Goal: Task Accomplishment & Management: Manage account settings

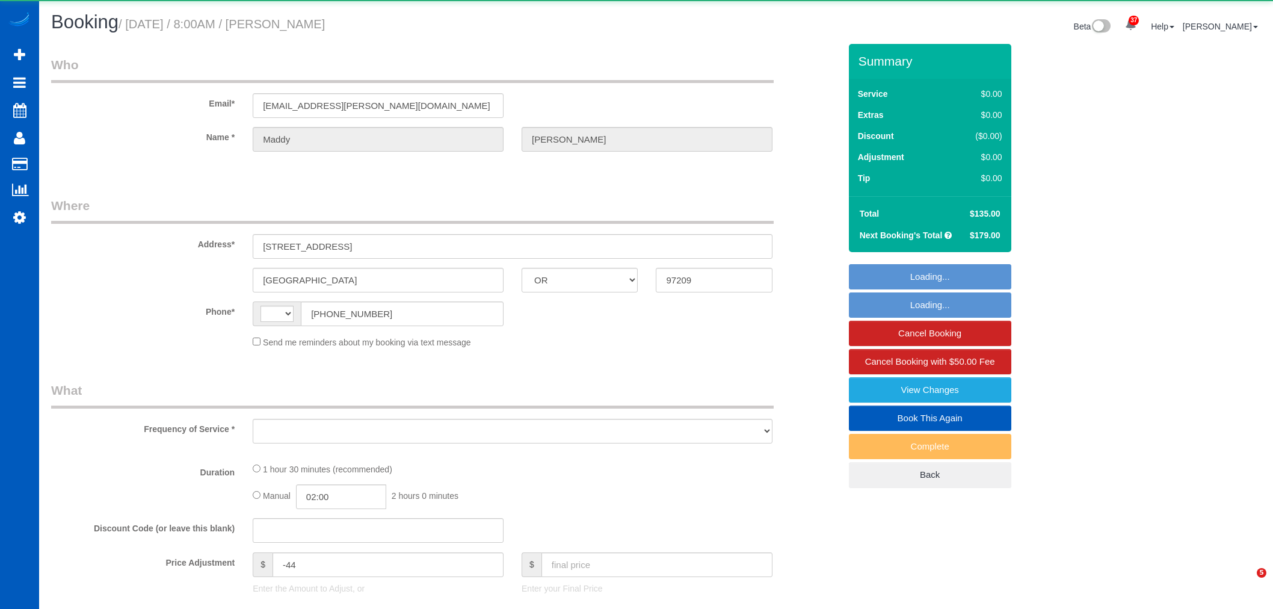
select select "OR"
select select "string:[GEOGRAPHIC_DATA]"
select select "object:3163"
select select "string:fspay-6af2d138-d39e-4d4e-a7d8-9f610a58d906"
select select "199"
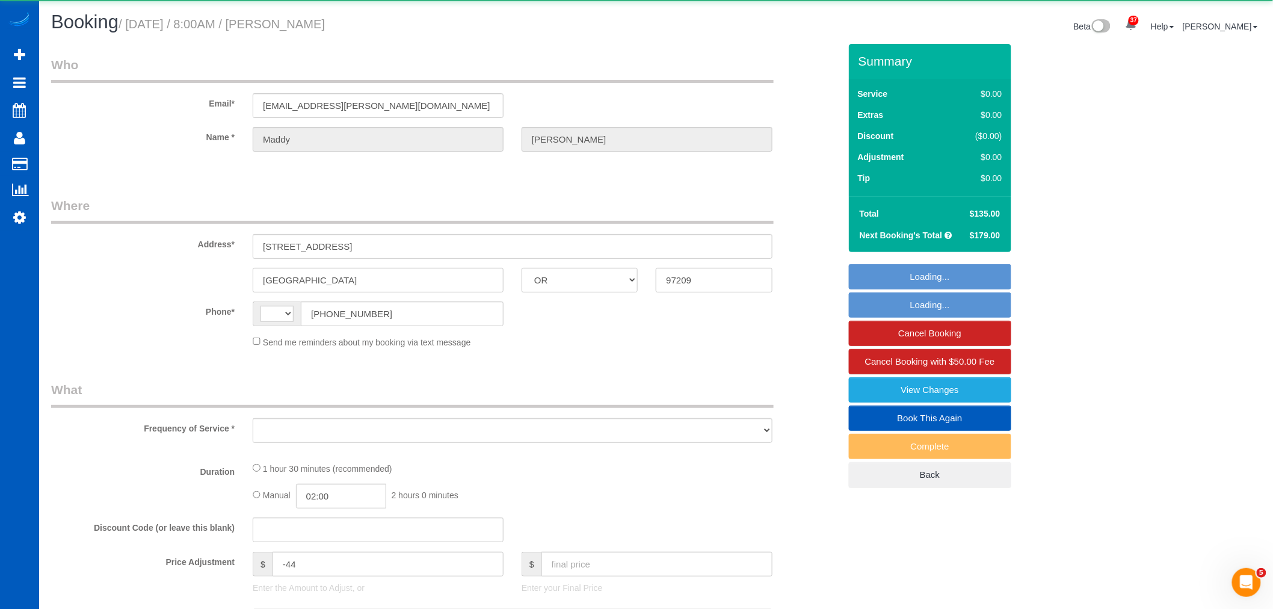
select select "1001"
select select "2"
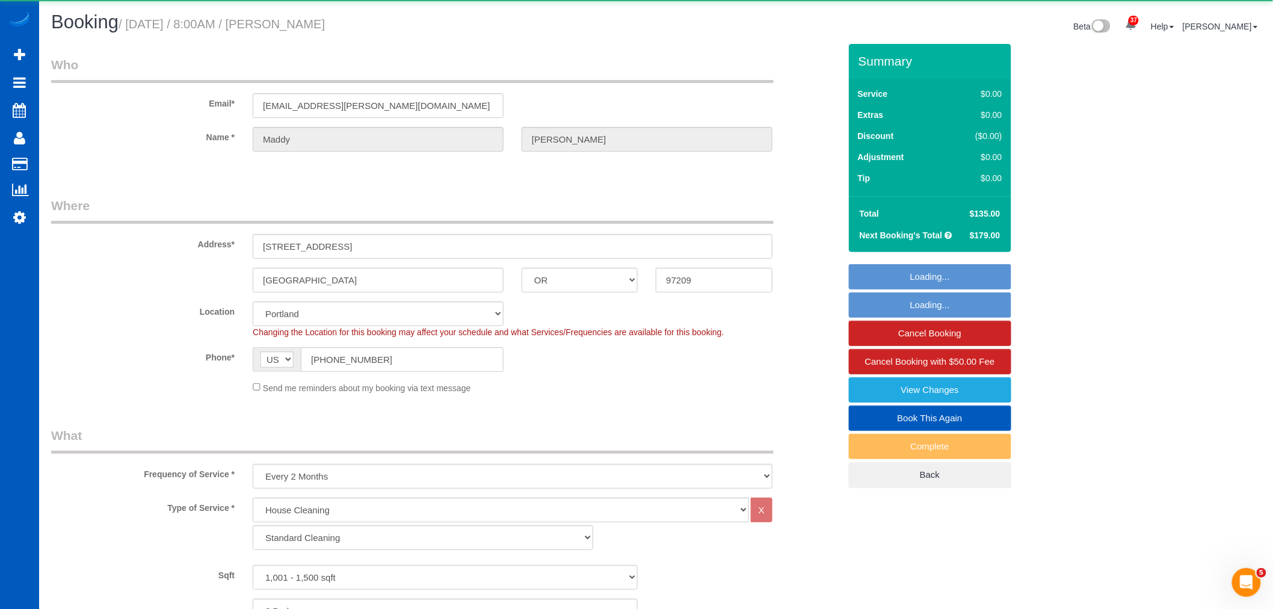
select select "object:3252"
select select "spot1"
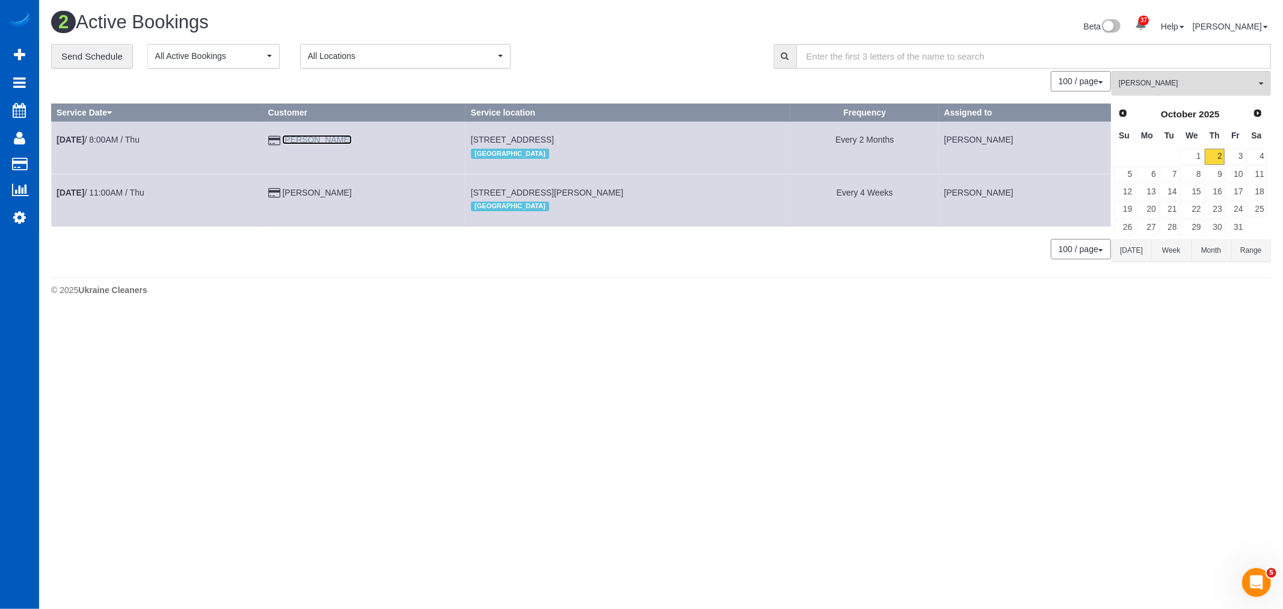
click at [341, 142] on link "Maddy Gravley" at bounding box center [316, 140] width 69 height 10
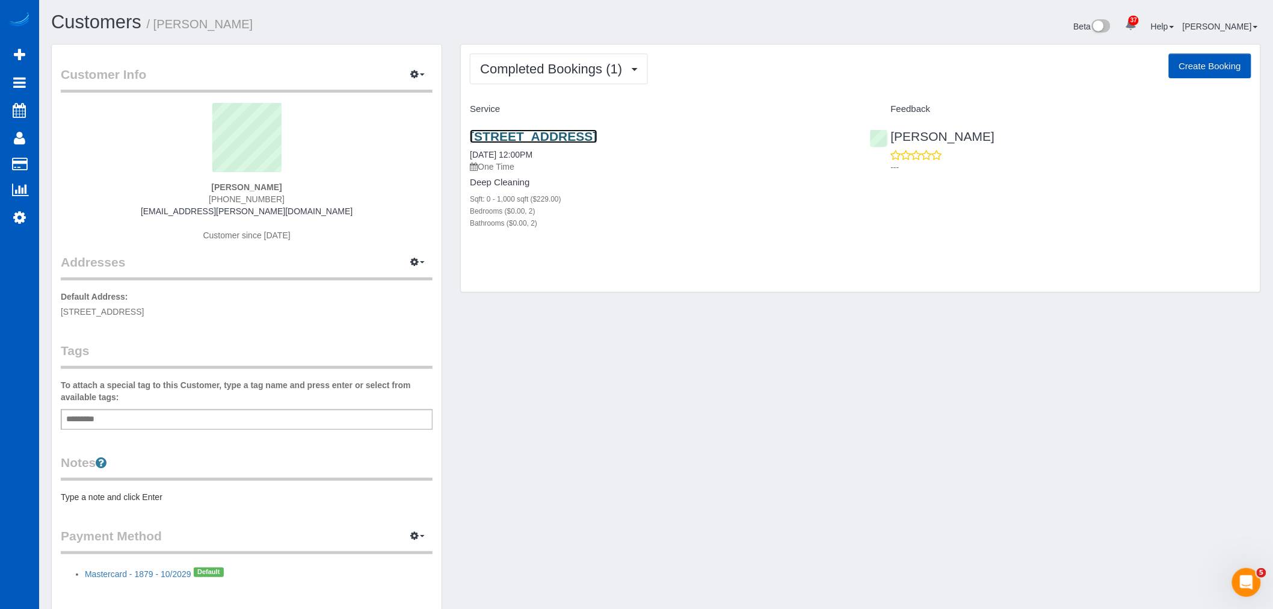
click at [597, 131] on link "1010 Nw Naito Pkwy, Apt M3, Portland, OR 97209" at bounding box center [533, 136] width 127 height 14
click at [519, 62] on span "Completed Bookings (1)" at bounding box center [554, 68] width 148 height 15
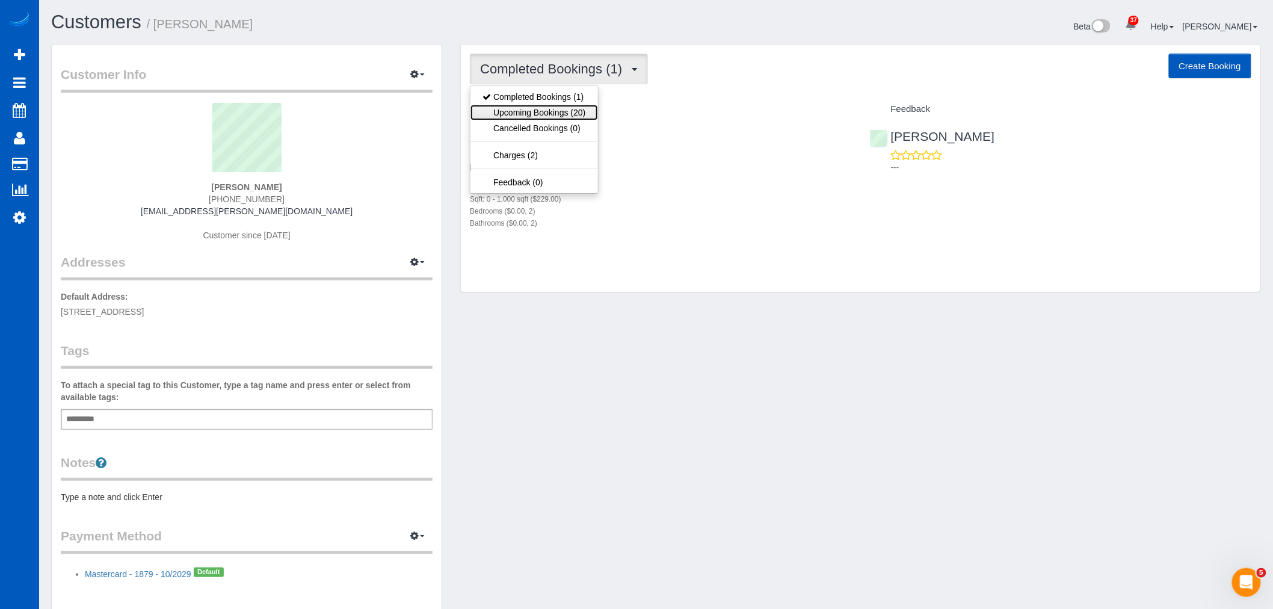
click at [542, 105] on link "Upcoming Bookings (20)" at bounding box center [533, 113] width 127 height 16
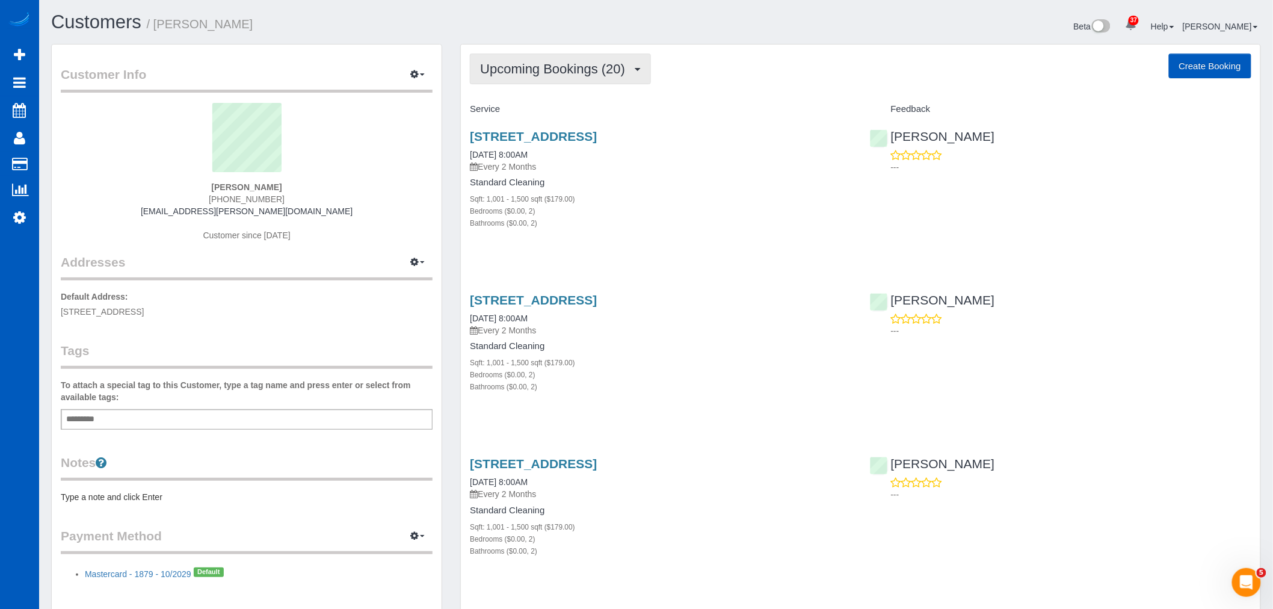
click at [546, 74] on span "Upcoming Bookings (20)" at bounding box center [555, 68] width 151 height 15
click at [534, 111] on link "Upcoming Bookings (20)" at bounding box center [533, 113] width 127 height 16
click at [536, 136] on link "1010 Nw Naito Pkwy, Apt M3, Portland, OR 97209" at bounding box center [533, 136] width 127 height 14
click at [554, 64] on span "Upcoming Bookings (20)" at bounding box center [555, 68] width 151 height 15
click at [543, 99] on link "Completed Bookings (1)" at bounding box center [533, 97] width 127 height 16
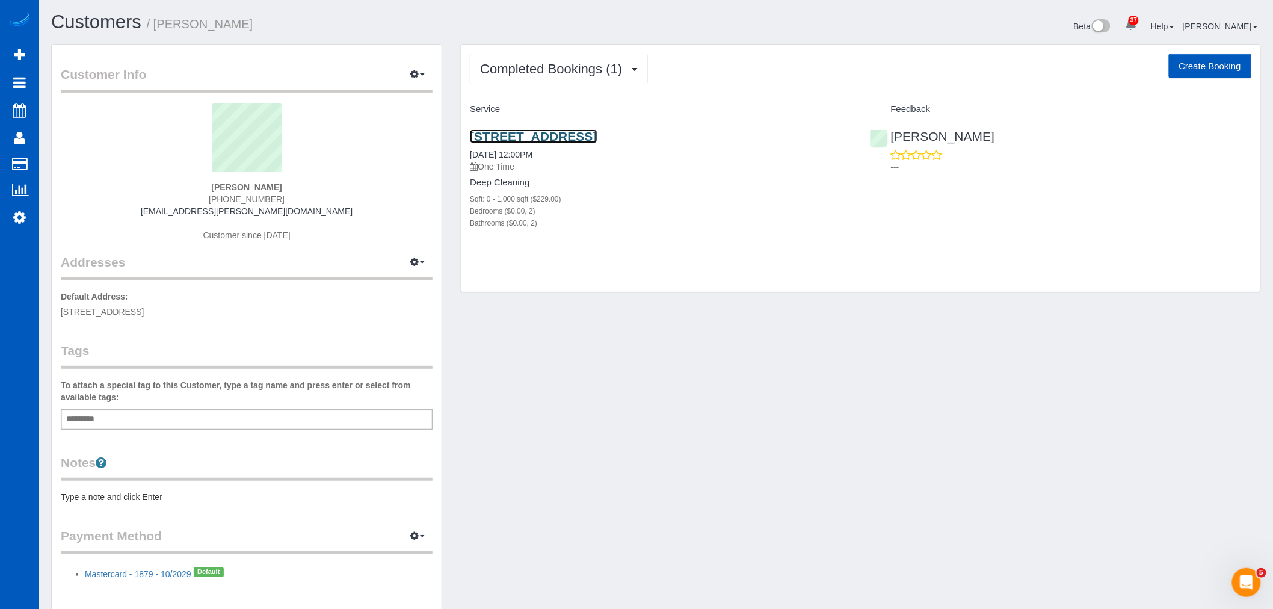
click at [534, 136] on link "[STREET_ADDRESS]" at bounding box center [533, 136] width 127 height 14
click at [532, 73] on span "Completed Bookings (1)" at bounding box center [554, 68] width 148 height 15
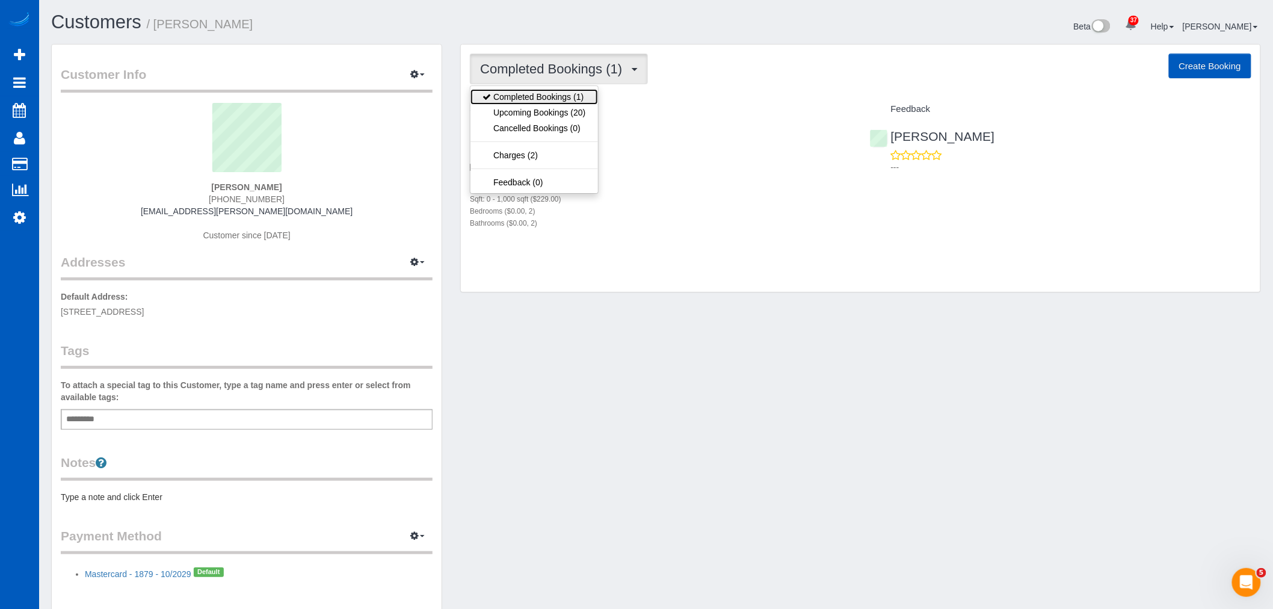
click at [532, 105] on link "Completed Bookings (1)" at bounding box center [533, 97] width 127 height 16
drag, startPoint x: 527, startPoint y: 71, endPoint x: 527, endPoint y: 101, distance: 30.1
click at [527, 71] on span "Completed Bookings (1)" at bounding box center [554, 68] width 148 height 15
click at [638, 239] on div "1010 Nw Naito Pkwy, Apt M3, Portland, OR 97209 08/09/2025 12:00PM One Time Deep…" at bounding box center [660, 186] width 399 height 134
click at [499, 60] on button "Completed Bookings (1)" at bounding box center [559, 69] width 178 height 31
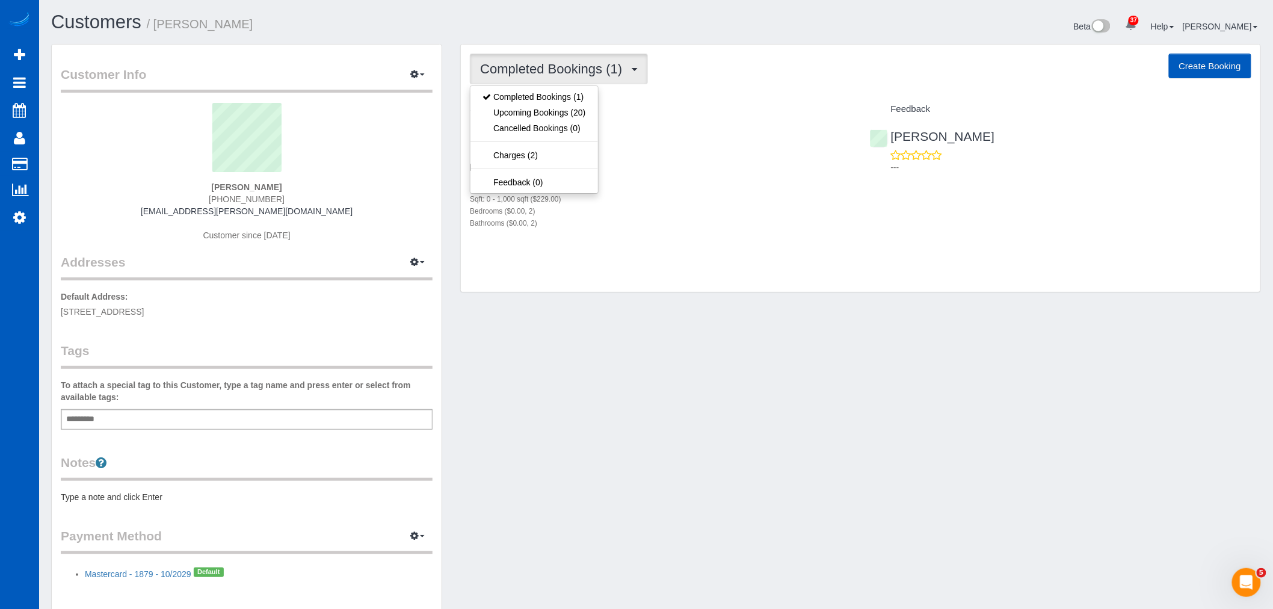
drag, startPoint x: 736, startPoint y: 190, endPoint x: 648, endPoint y: 153, distance: 95.2
click at [733, 190] on div "Deep Cleaning Sqft: 0 - 1,000 sqft ($229.00) Bedrooms ($0.00, 2) Bathrooms ($0.…" at bounding box center [660, 202] width 381 height 51
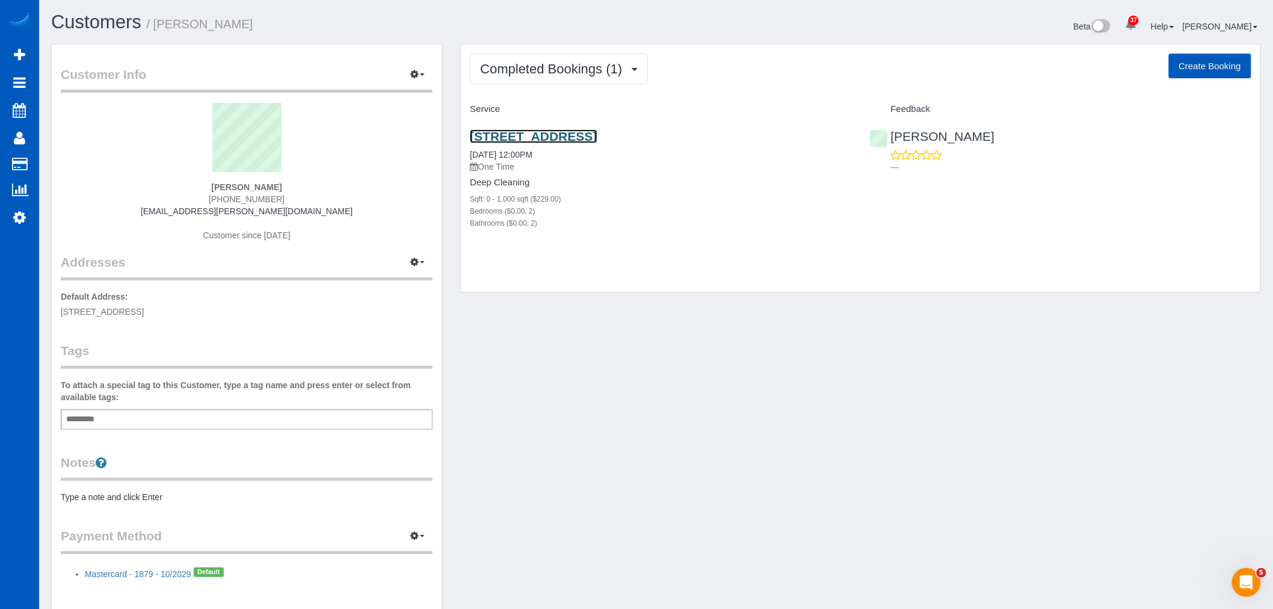
click at [522, 131] on link "[STREET_ADDRESS]" at bounding box center [533, 136] width 127 height 14
click at [523, 76] on button "Completed Bookings (1)" at bounding box center [559, 69] width 178 height 31
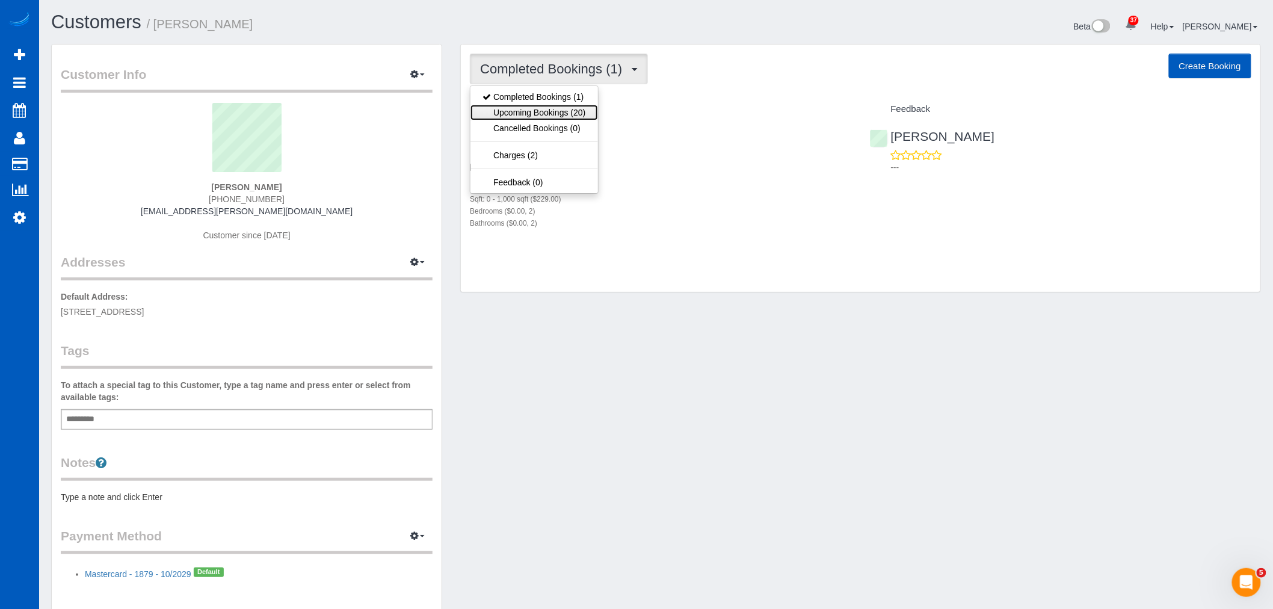
click at [544, 109] on link "Upcoming Bookings (20)" at bounding box center [533, 113] width 127 height 16
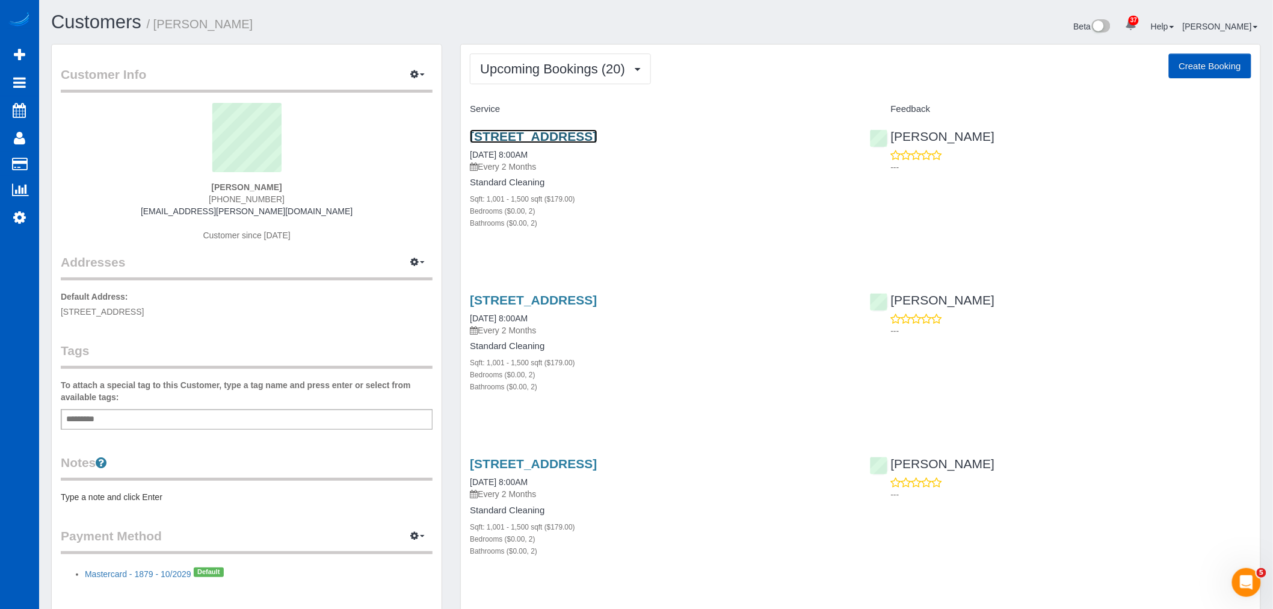
click at [528, 132] on link "1010 Nw Naito Pkwy, Apt M3, Portland, OR 97209" at bounding box center [533, 136] width 127 height 14
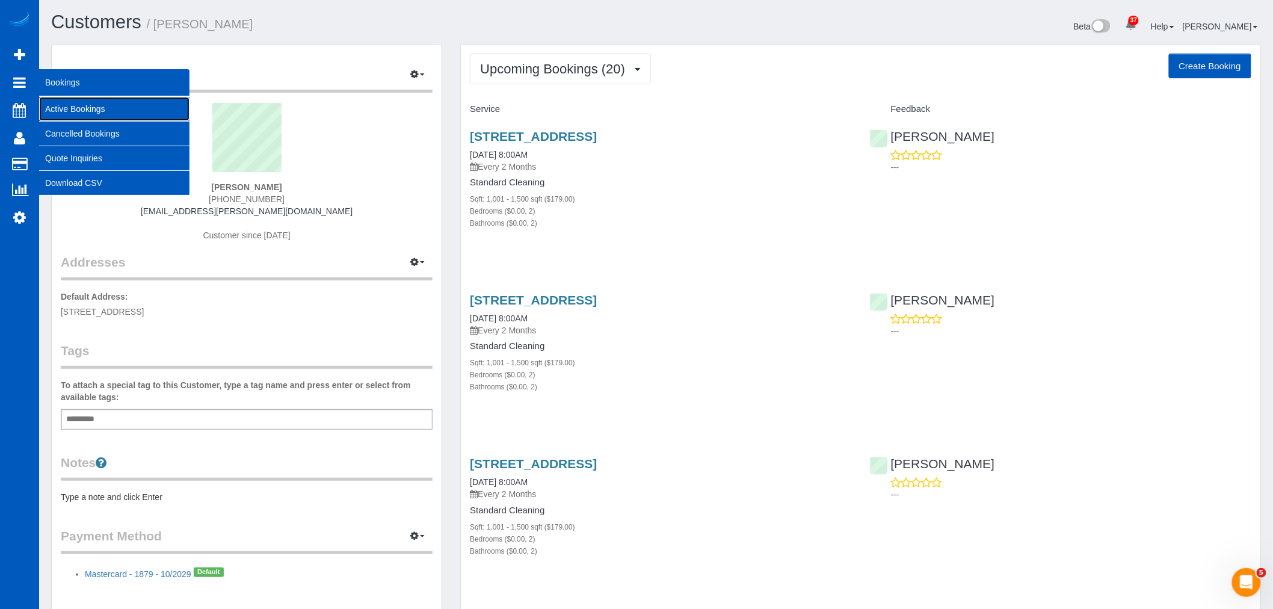
click at [59, 102] on link "Active Bookings" at bounding box center [114, 109] width 150 height 24
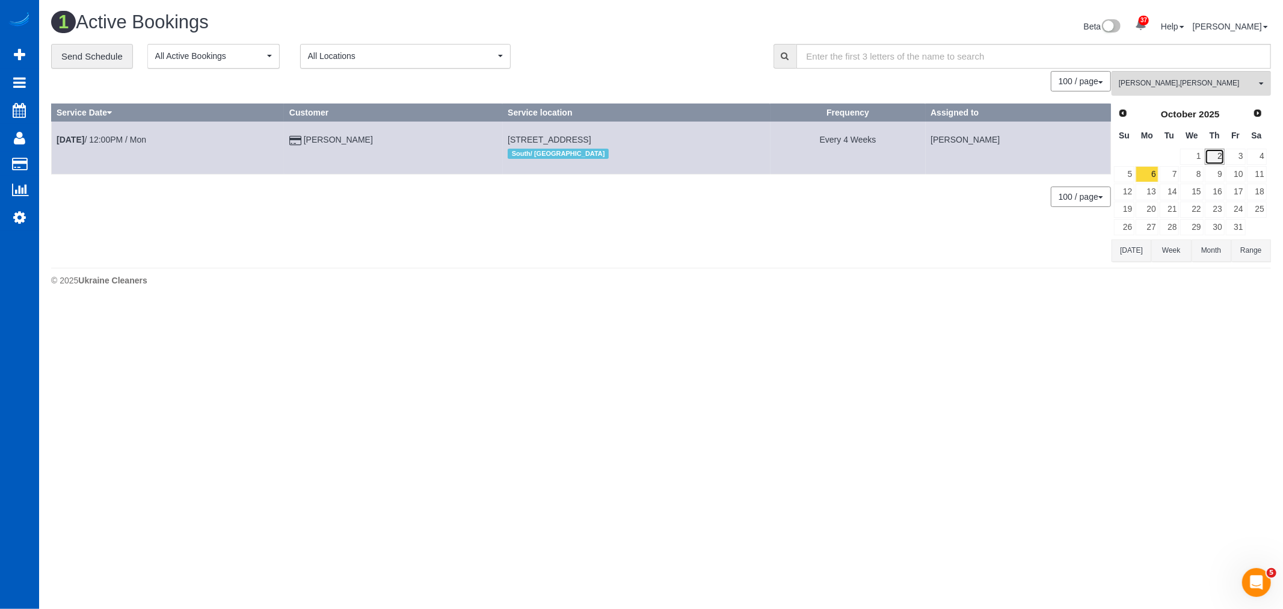
click at [1212, 161] on link "2" at bounding box center [1215, 157] width 20 height 16
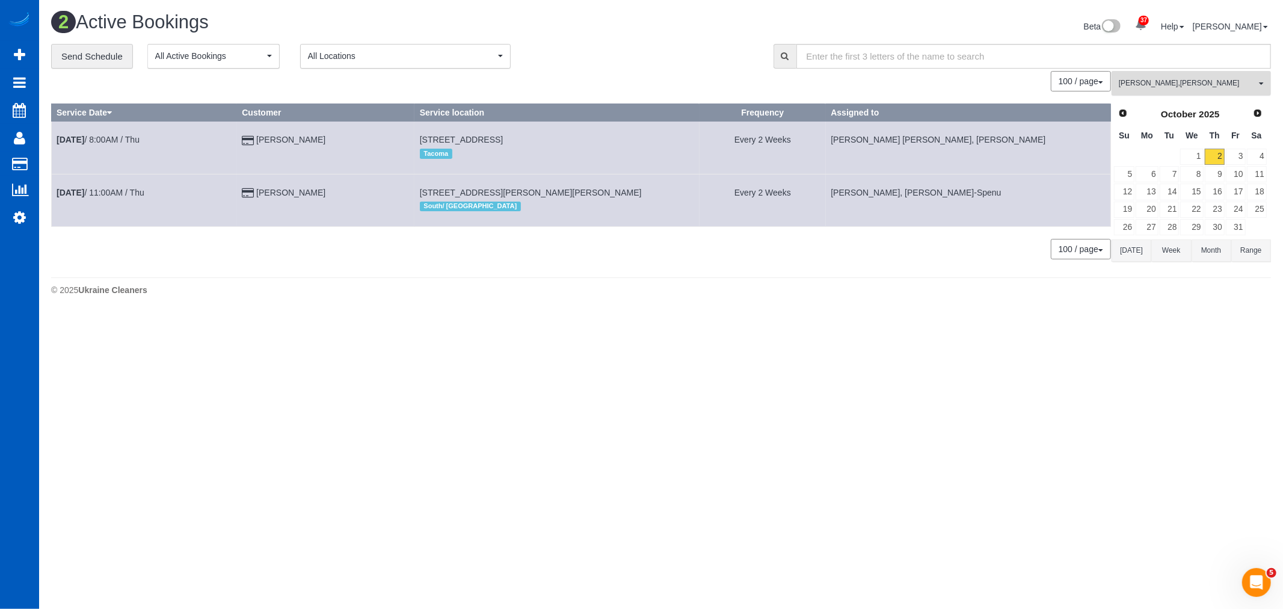
click at [1161, 88] on span "Anzhela Trokhymiuk , Nataliia Moskalenko" at bounding box center [1187, 83] width 137 height 10
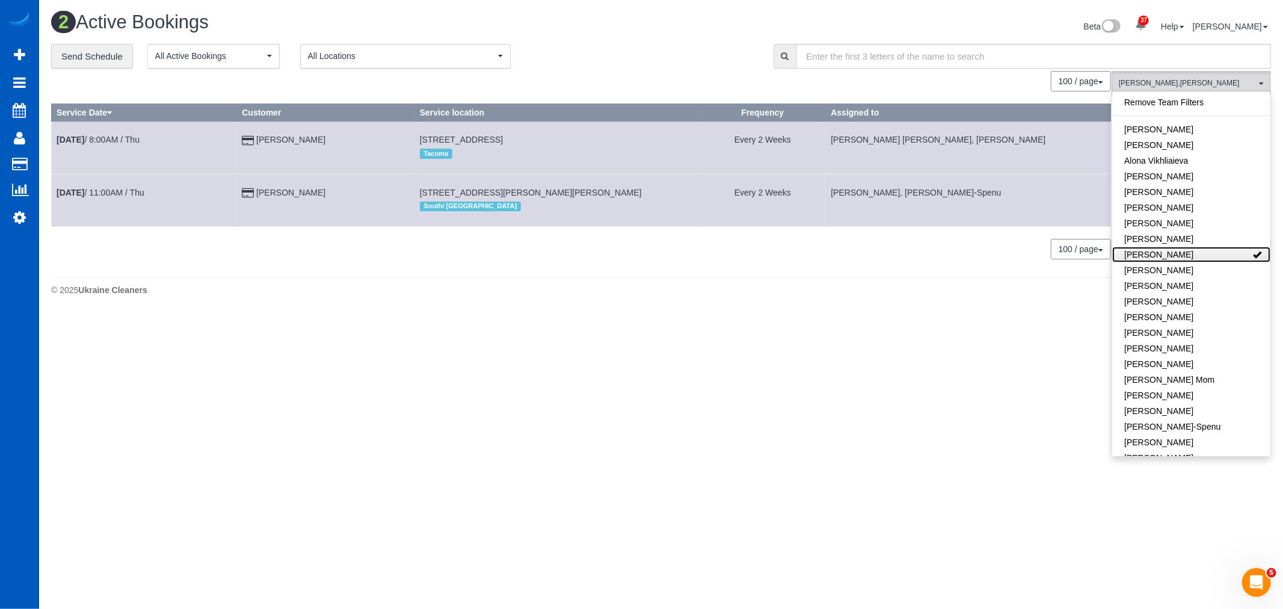
click at [1208, 253] on link "[PERSON_NAME]" at bounding box center [1191, 255] width 158 height 16
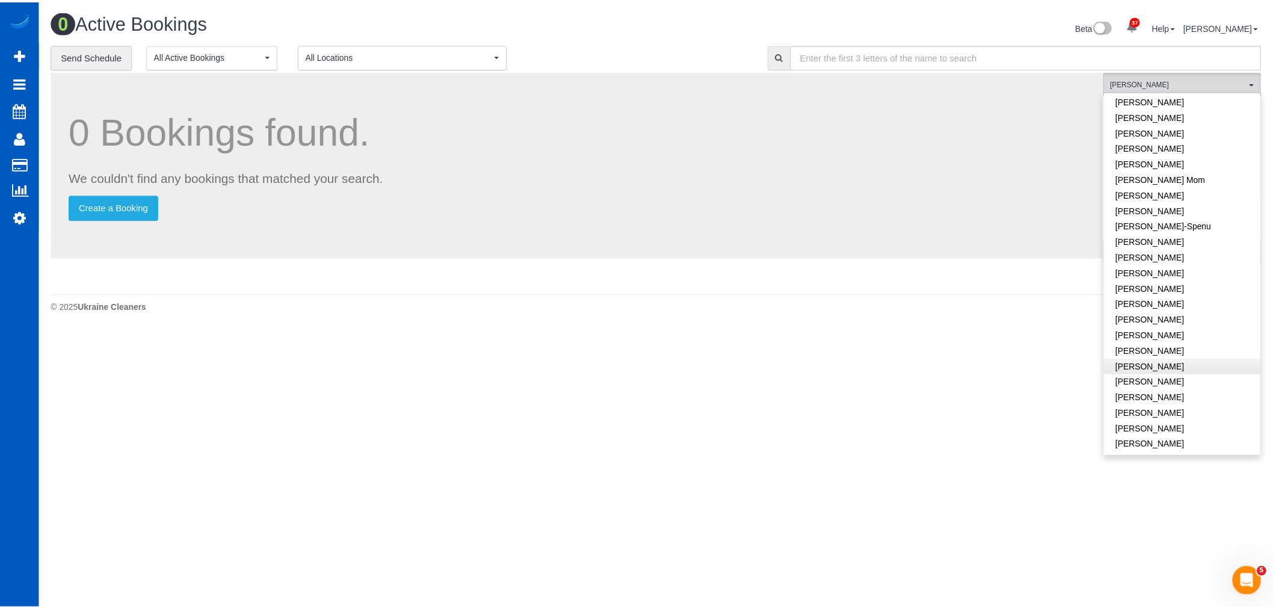
scroll to position [267, 0]
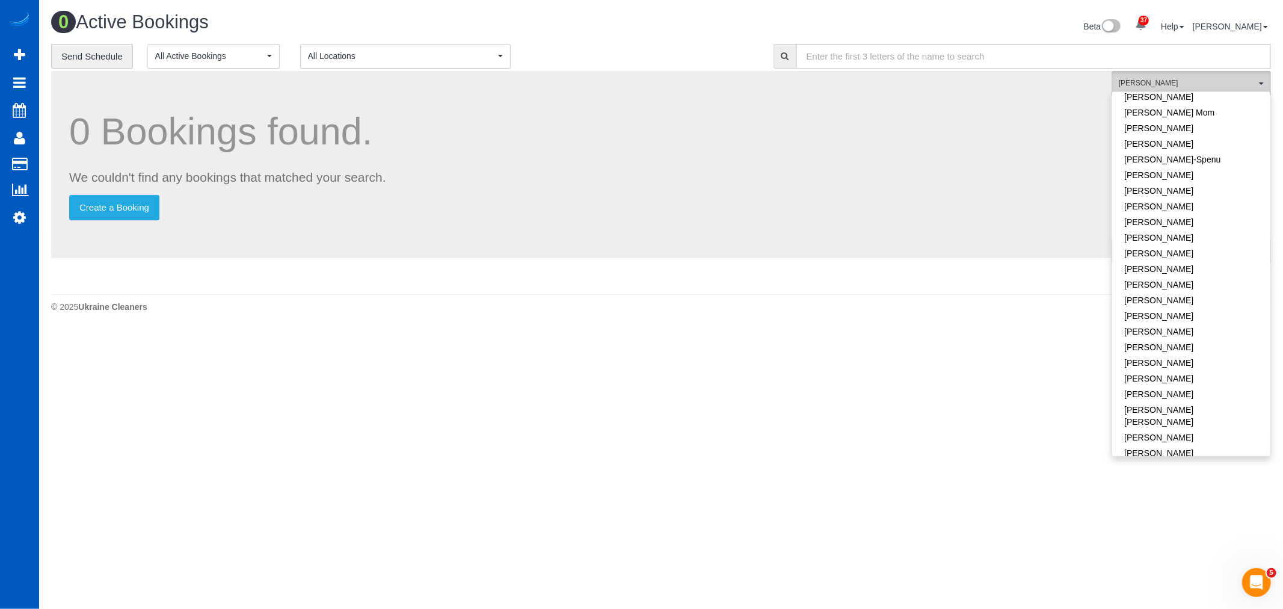
click at [1172, 87] on span "[PERSON_NAME]" at bounding box center [1187, 83] width 137 height 10
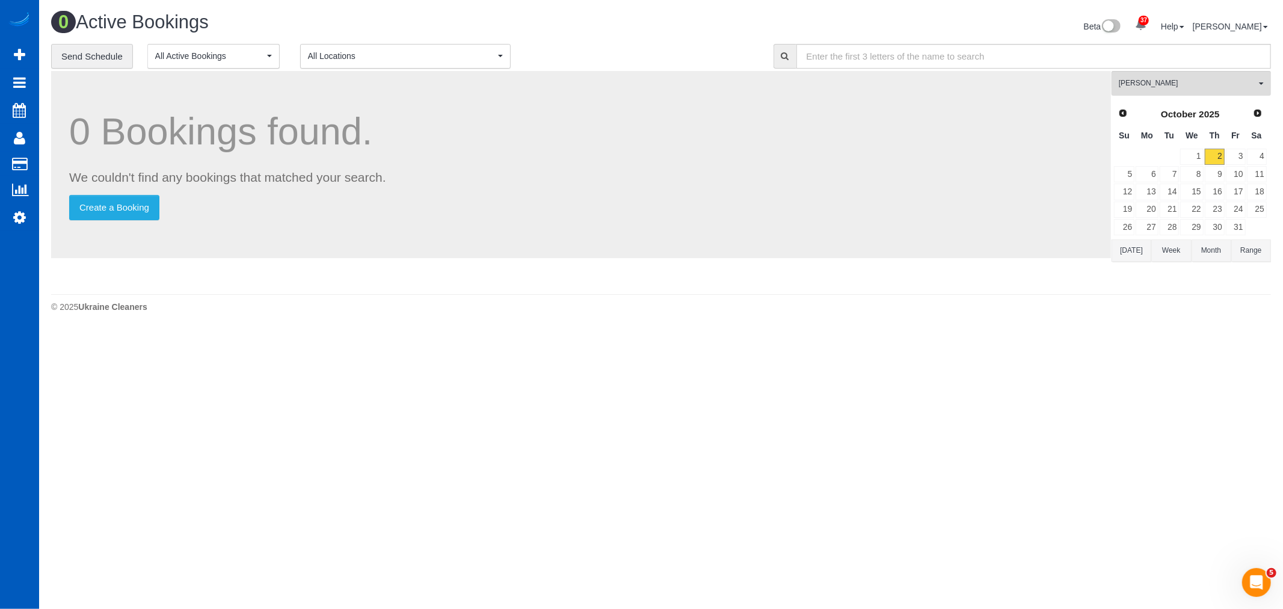
click at [1128, 108] on link "Prev" at bounding box center [1123, 113] width 17 height 17
click at [1178, 233] on link "30" at bounding box center [1170, 227] width 20 height 16
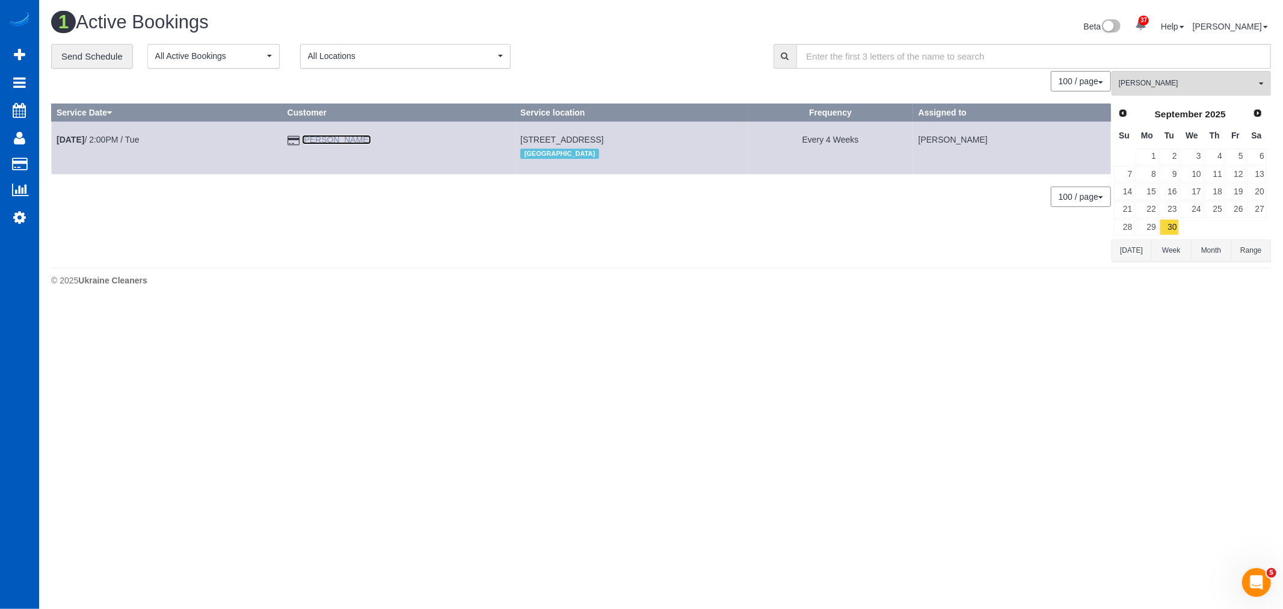
click at [310, 139] on link "Miki Rai" at bounding box center [336, 140] width 69 height 10
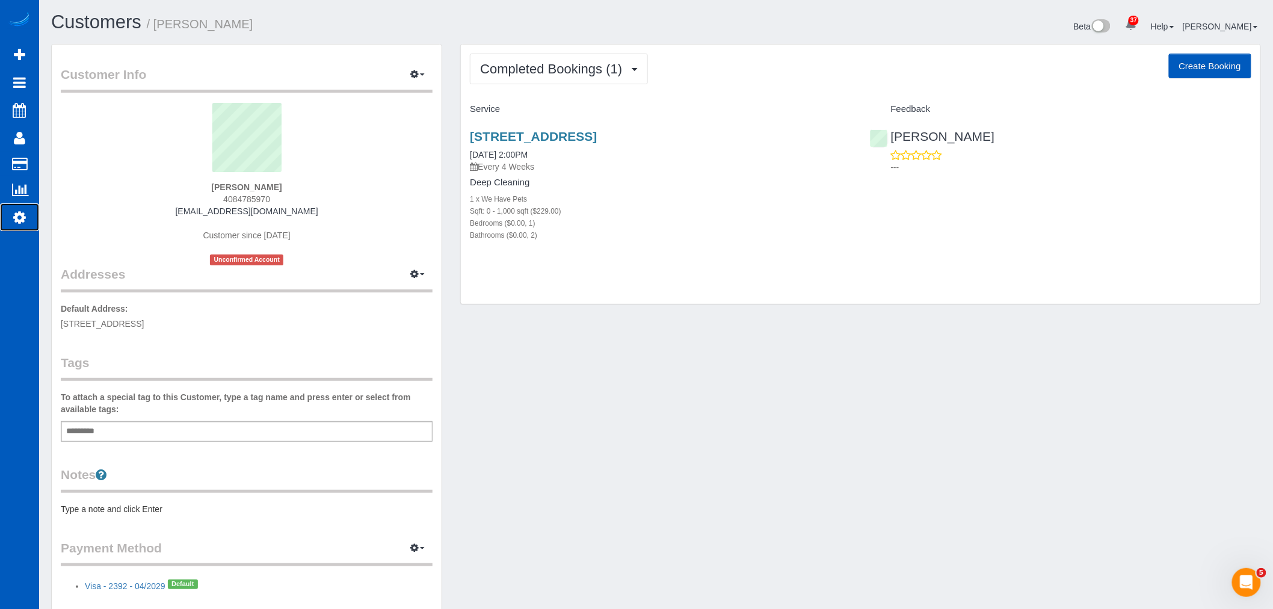
click at [19, 219] on icon at bounding box center [19, 217] width 13 height 14
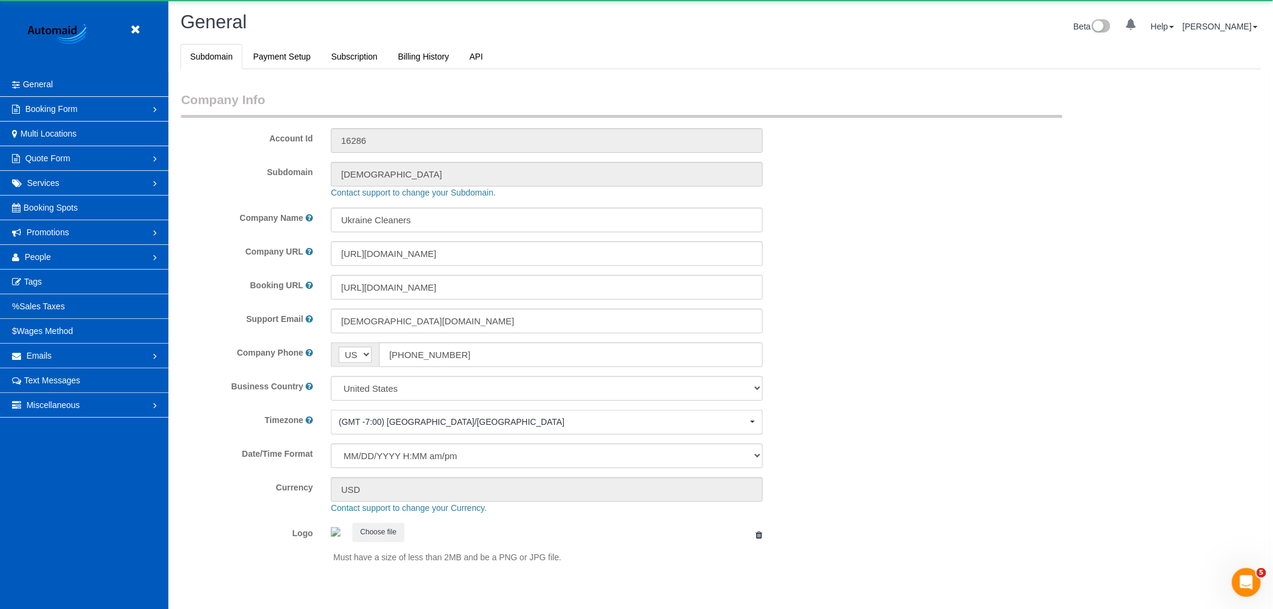
select select "1"
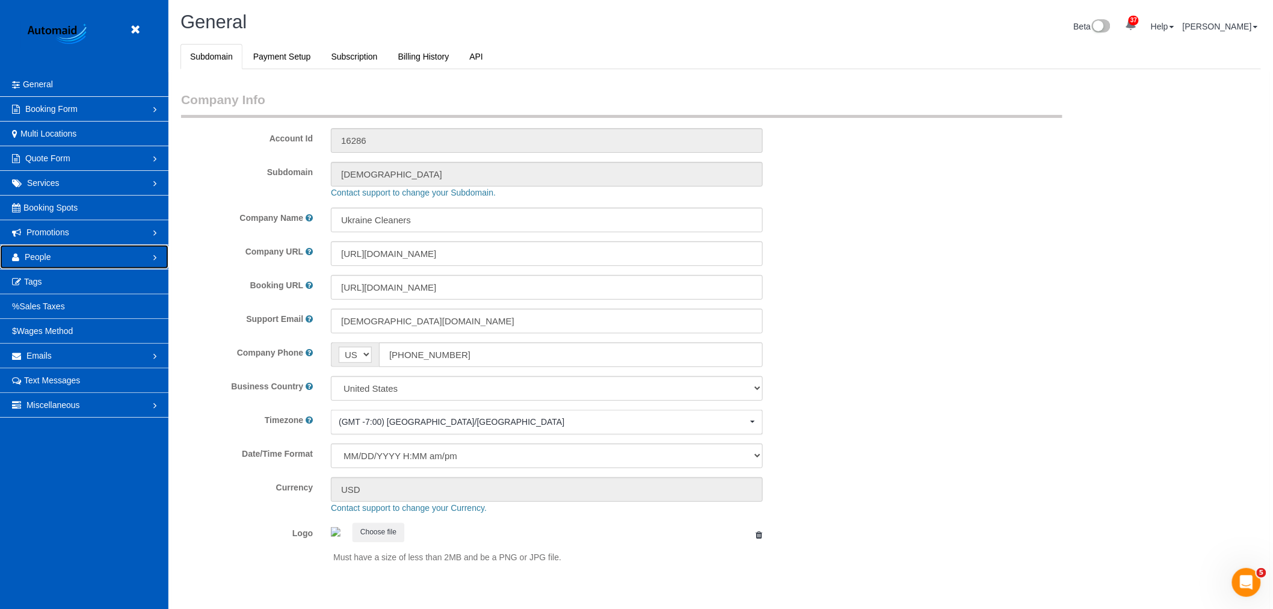
click at [45, 266] on link "People" at bounding box center [84, 257] width 168 height 24
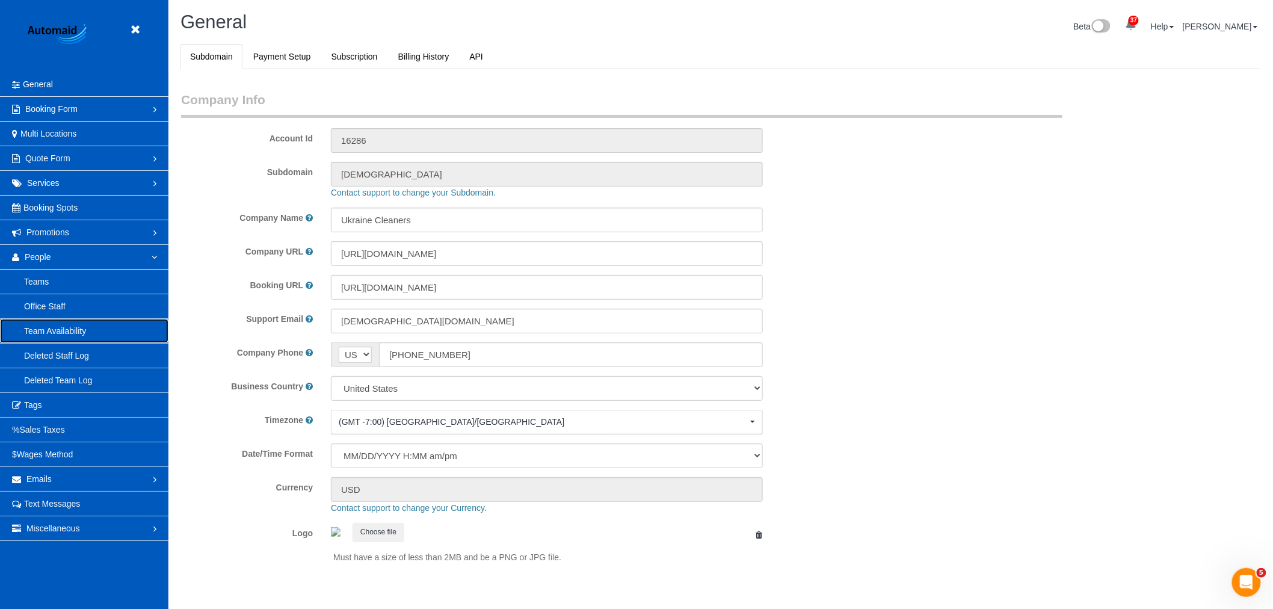
click at [81, 341] on link "Team Availability" at bounding box center [84, 331] width 168 height 24
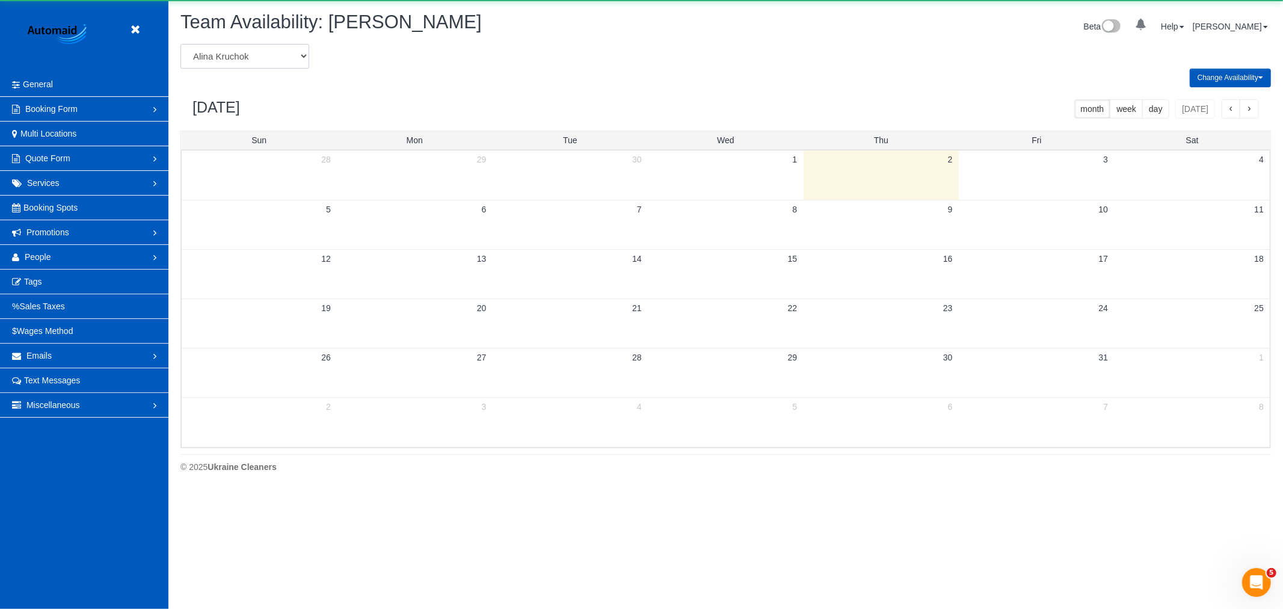
click at [241, 52] on select "Alina Kruchok Alona Tarasiuk Alona Vikhliaieva Anastasiia Demchenko Anastasiia …" at bounding box center [244, 56] width 129 height 25
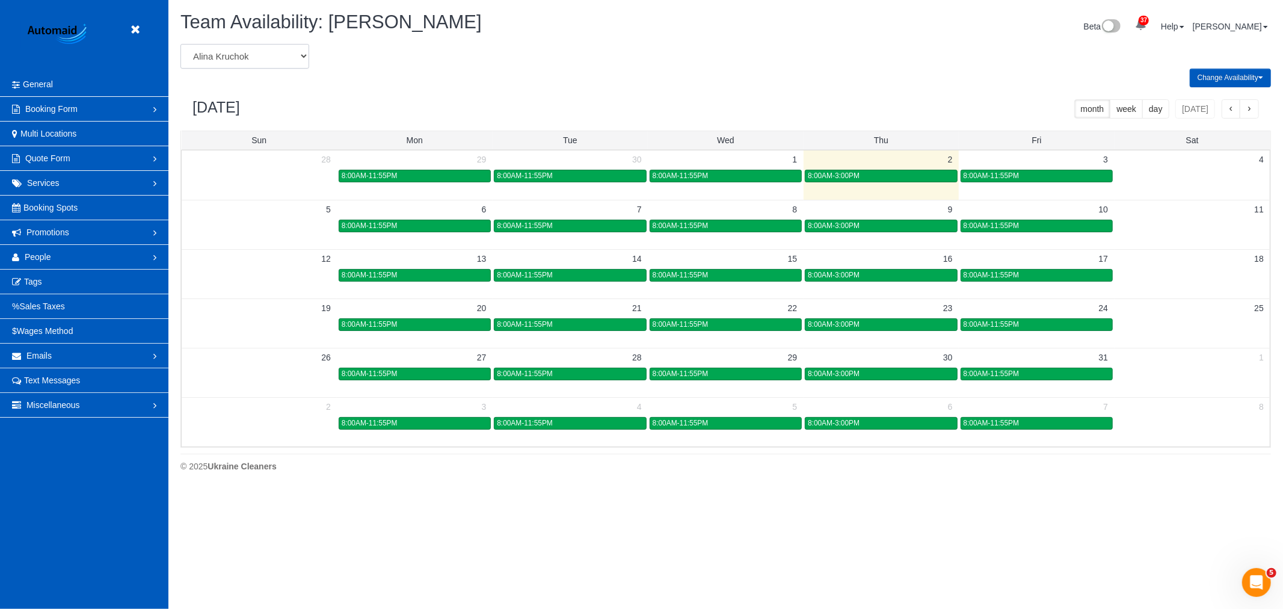
select select "number:1987"
click at [180, 45] on select "Alina Kruchok Alona Tarasiuk Alona Vikhliaieva Anastasiia Demchenko Anastasiia …" at bounding box center [244, 56] width 129 height 25
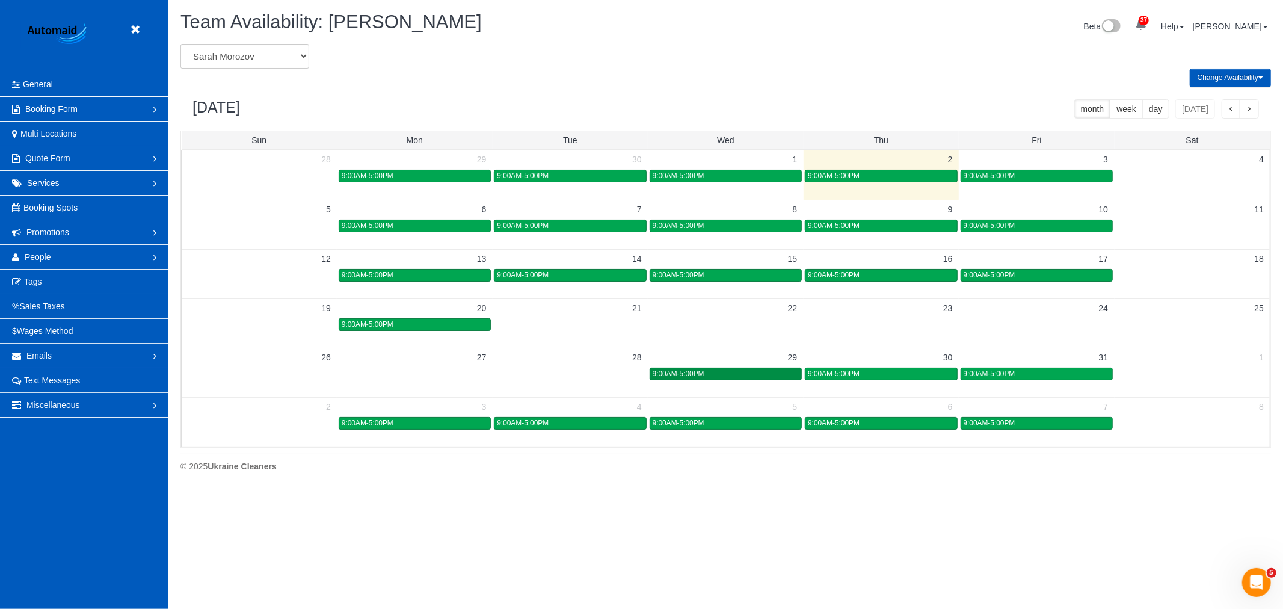
click at [720, 375] on div "9:00AM-5:00PM" at bounding box center [726, 373] width 146 height 9
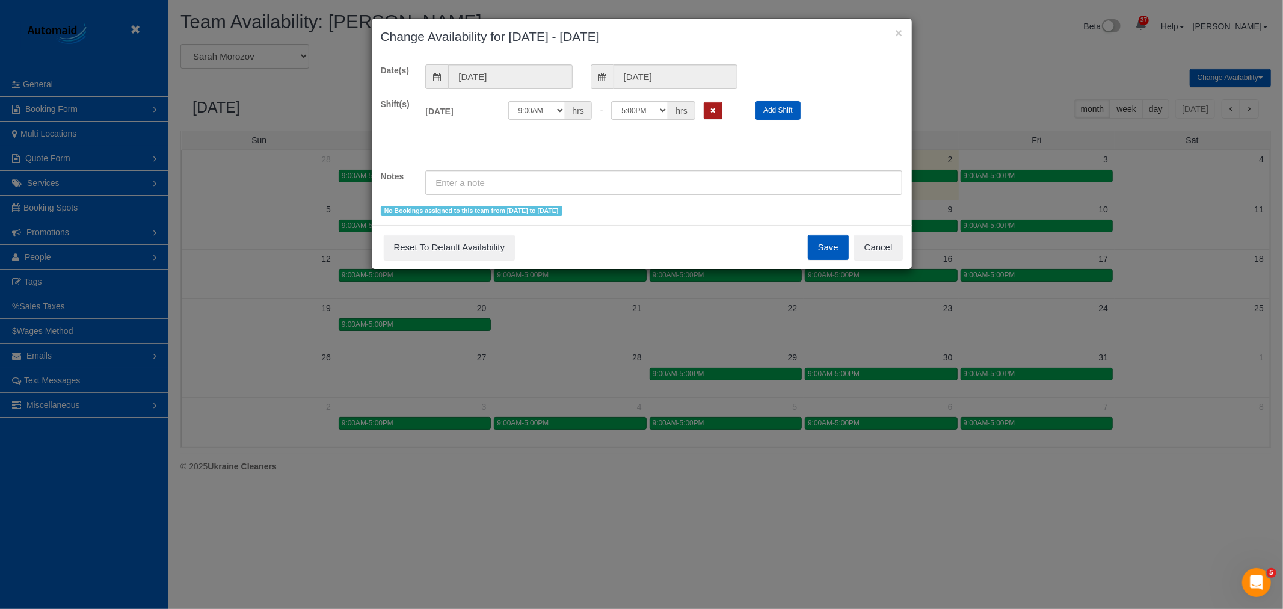
click at [712, 116] on button "Remove Shift" at bounding box center [713, 110] width 19 height 17
click at [840, 248] on button "Save" at bounding box center [828, 247] width 41 height 25
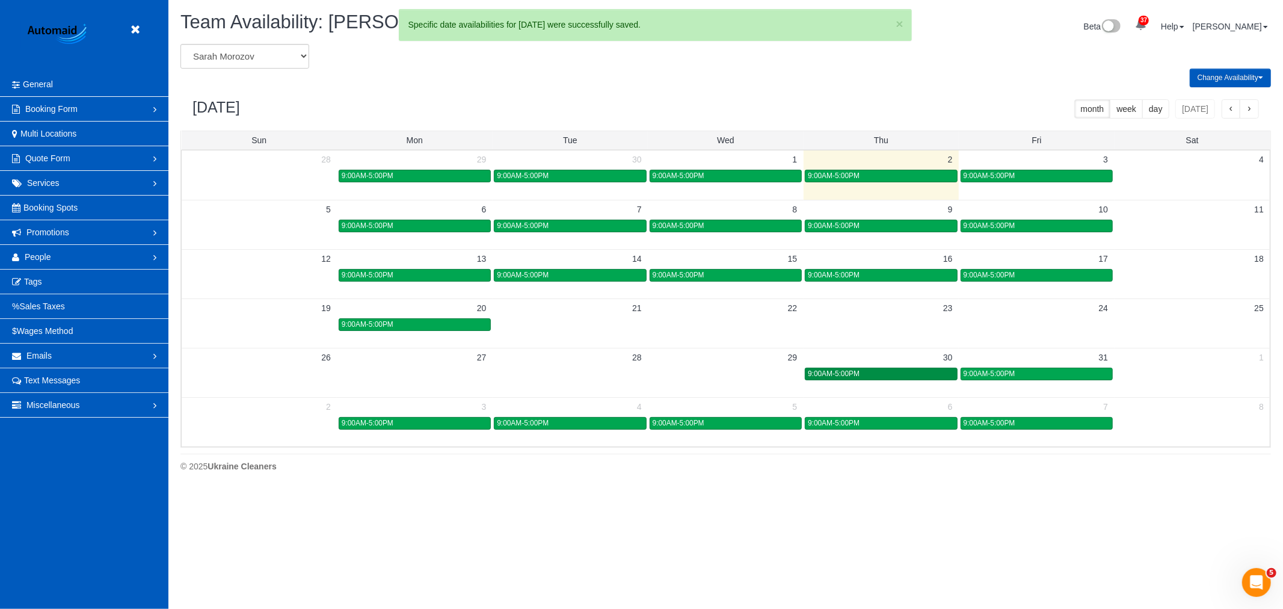
click at [851, 377] on span "9:00AM-5:00PM" at bounding box center [834, 373] width 52 height 8
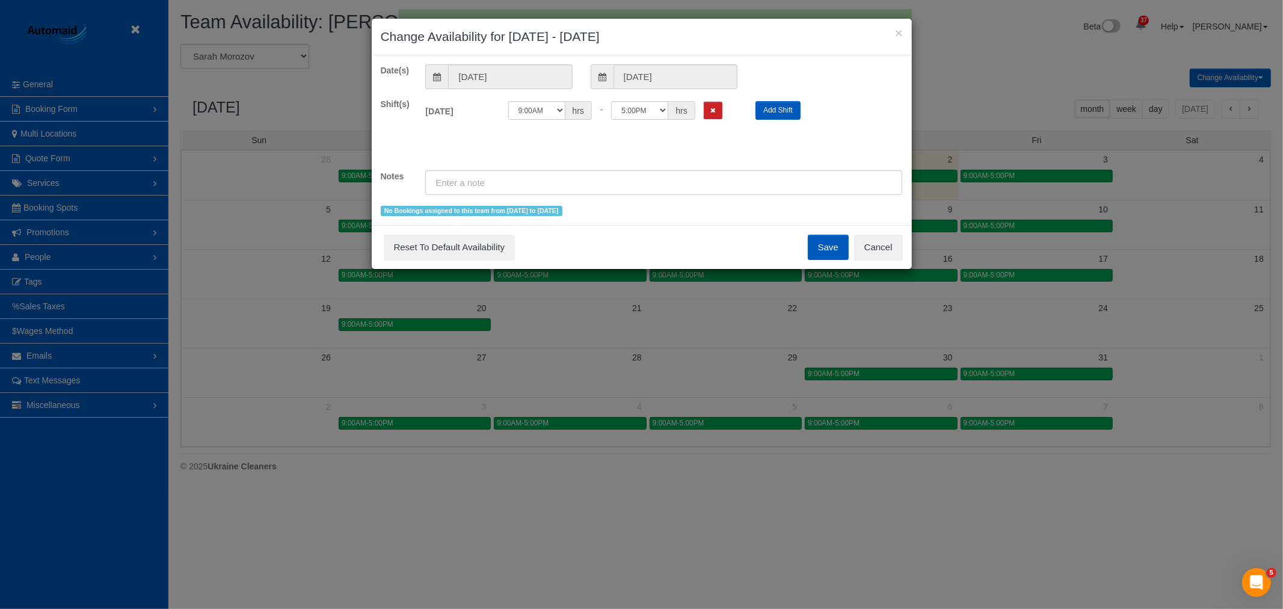
click at [722, 98] on div "Thu 10/30/2025 Off 12:00AM 12:05AM 12:10AM 12:15AM 12:20AM 12:25AM 12:30AM 12:3…" at bounding box center [663, 113] width 495 height 31
click at [714, 107] on icon "Remove Shift" at bounding box center [713, 110] width 5 height 7
click at [825, 260] on button "Save" at bounding box center [828, 247] width 41 height 25
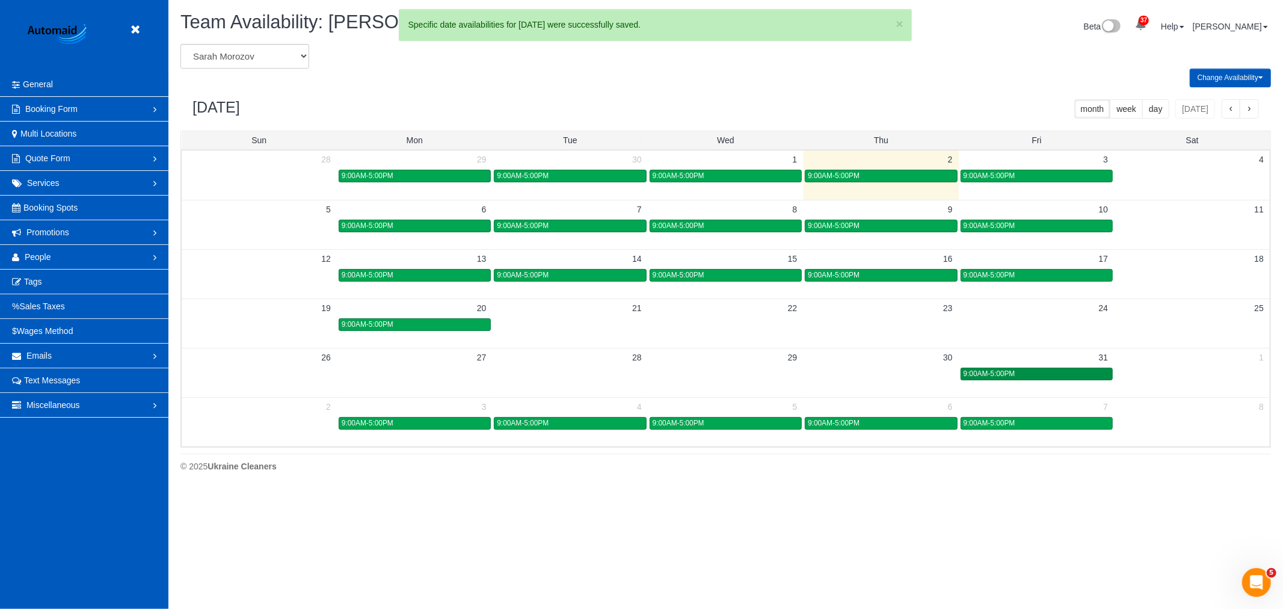
click at [1034, 376] on div "9:00AM-5:00PM" at bounding box center [1037, 373] width 146 height 9
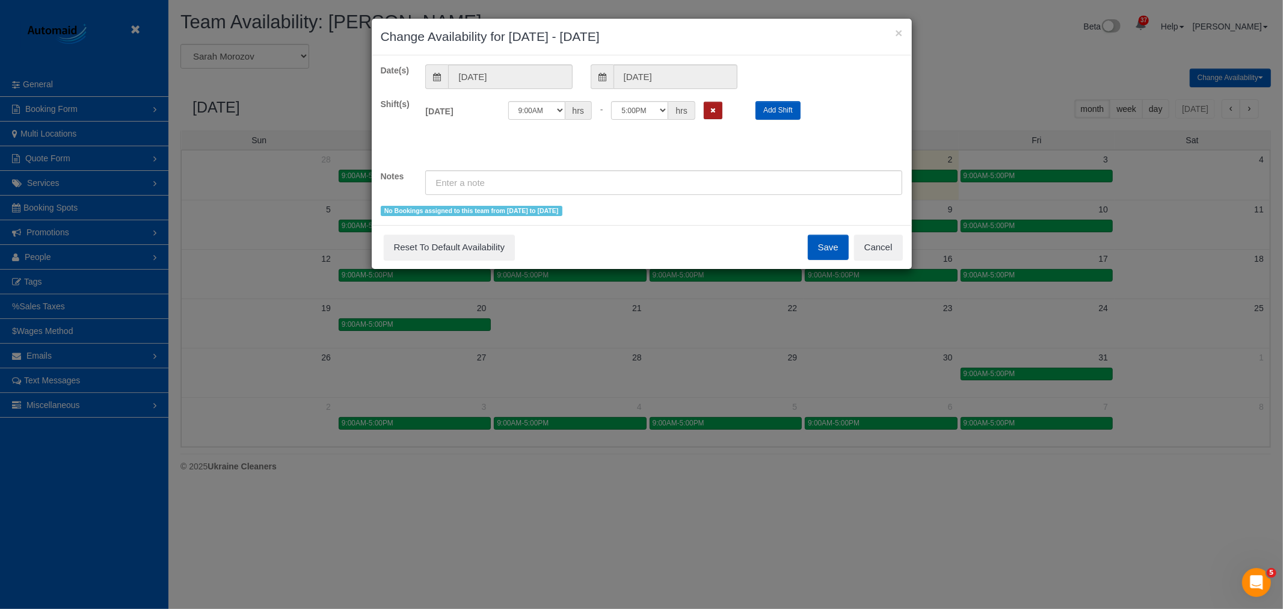
click at [716, 104] on button "Remove Shift" at bounding box center [713, 110] width 19 height 17
click at [822, 248] on button "Save" at bounding box center [828, 247] width 41 height 25
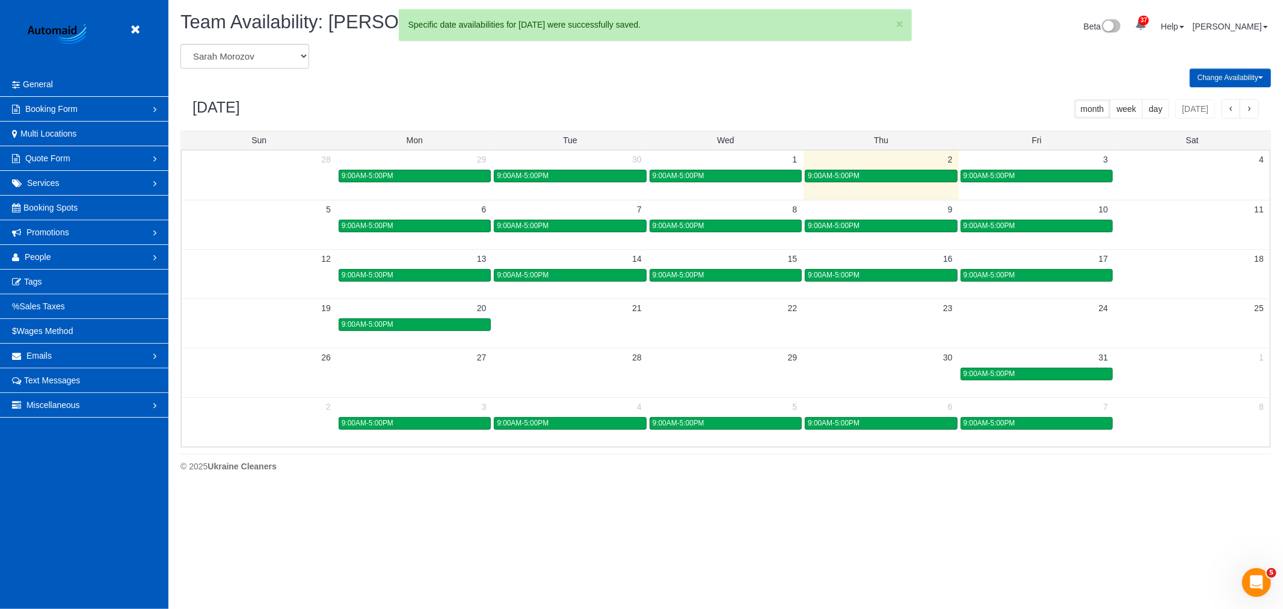
click at [430, 425] on div "× Change Availability for 10/31/2025 - 10/31/2025 Date(s) 10/31/2025 10/31/2025…" at bounding box center [641, 304] width 1283 height 609
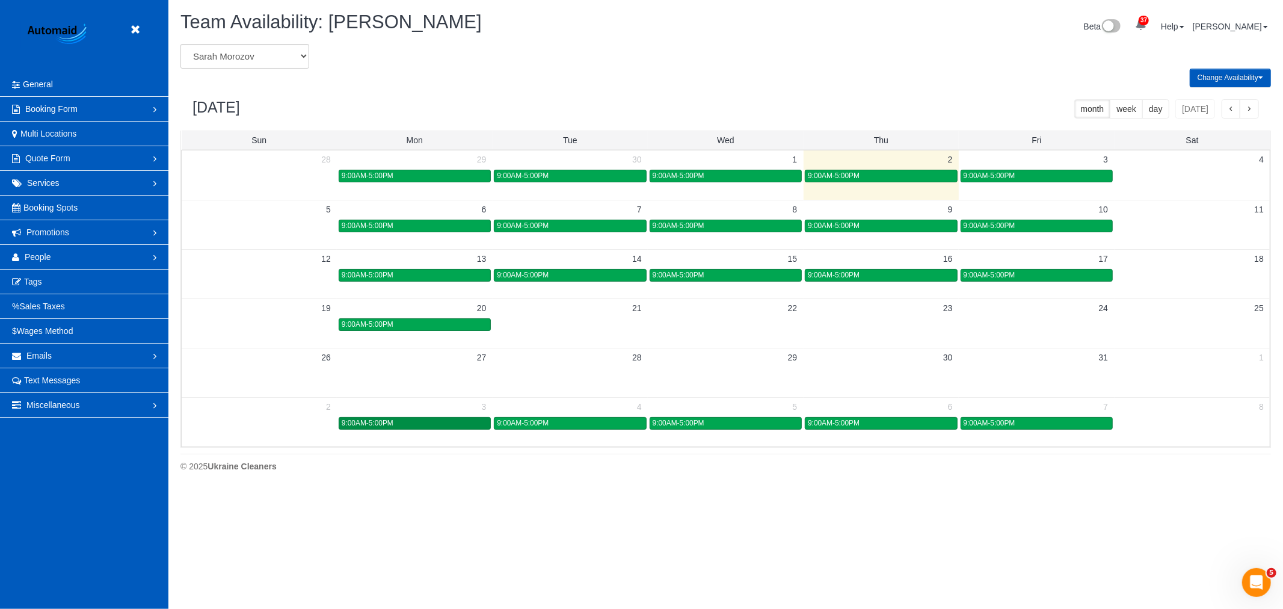
click at [454, 419] on div "9:00AM-5:00PM" at bounding box center [415, 423] width 146 height 9
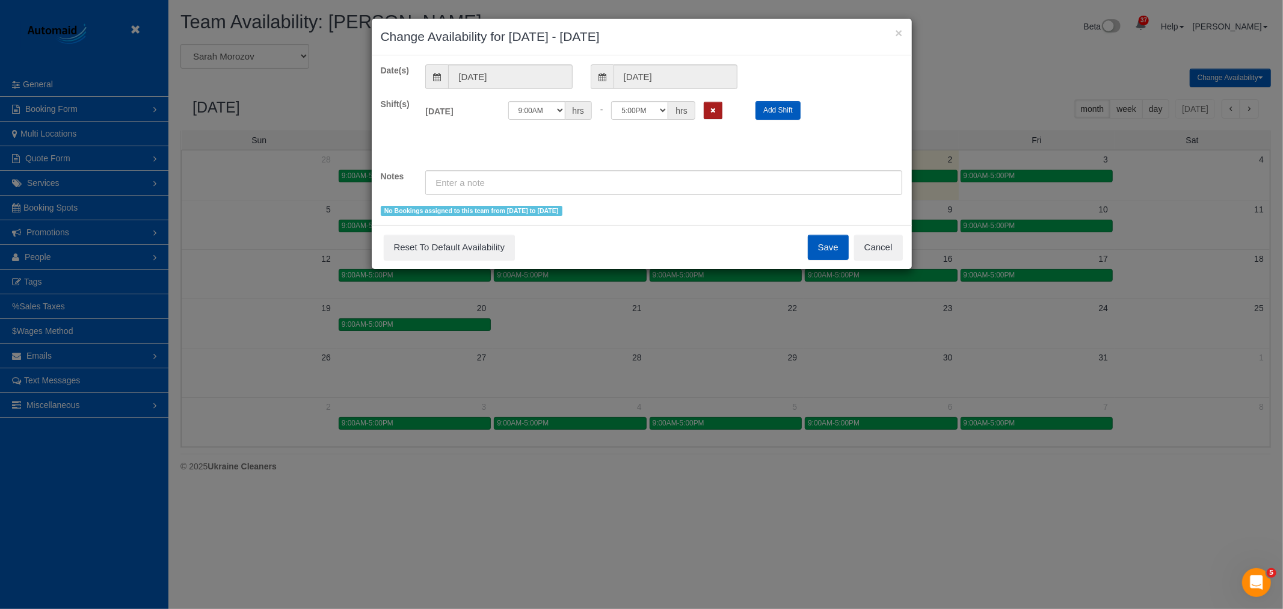
click at [712, 111] on icon "Remove Shift" at bounding box center [713, 110] width 5 height 7
click at [829, 250] on button "Save" at bounding box center [828, 247] width 41 height 25
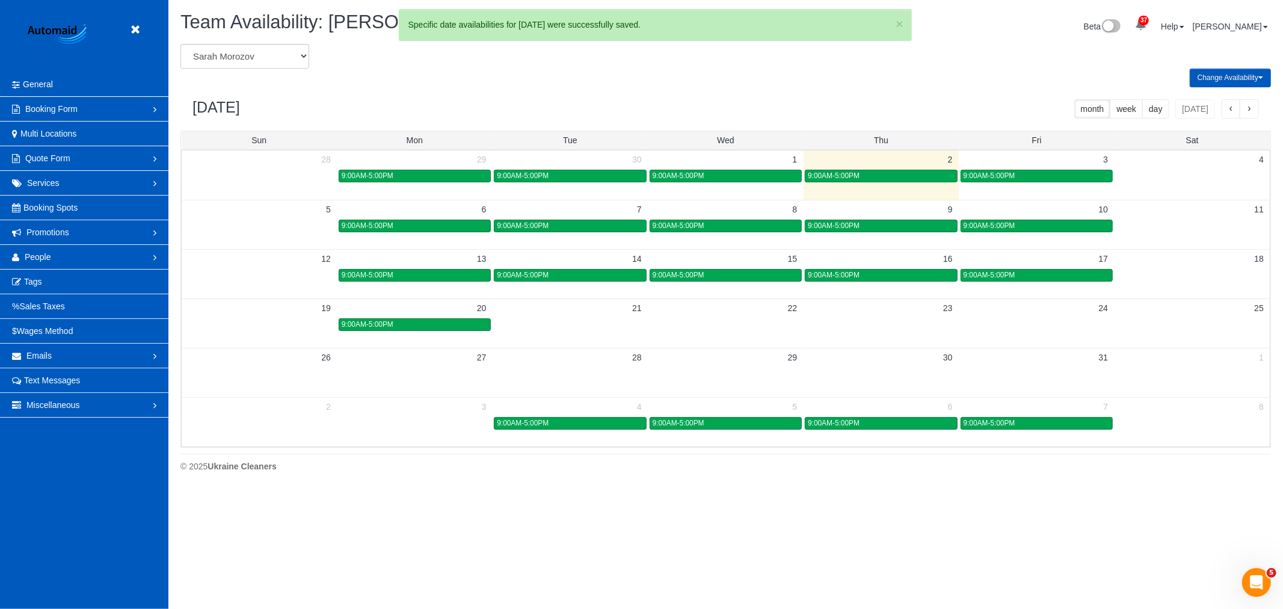
click at [616, 430] on link "9:00AM-5:00PM" at bounding box center [570, 423] width 152 height 13
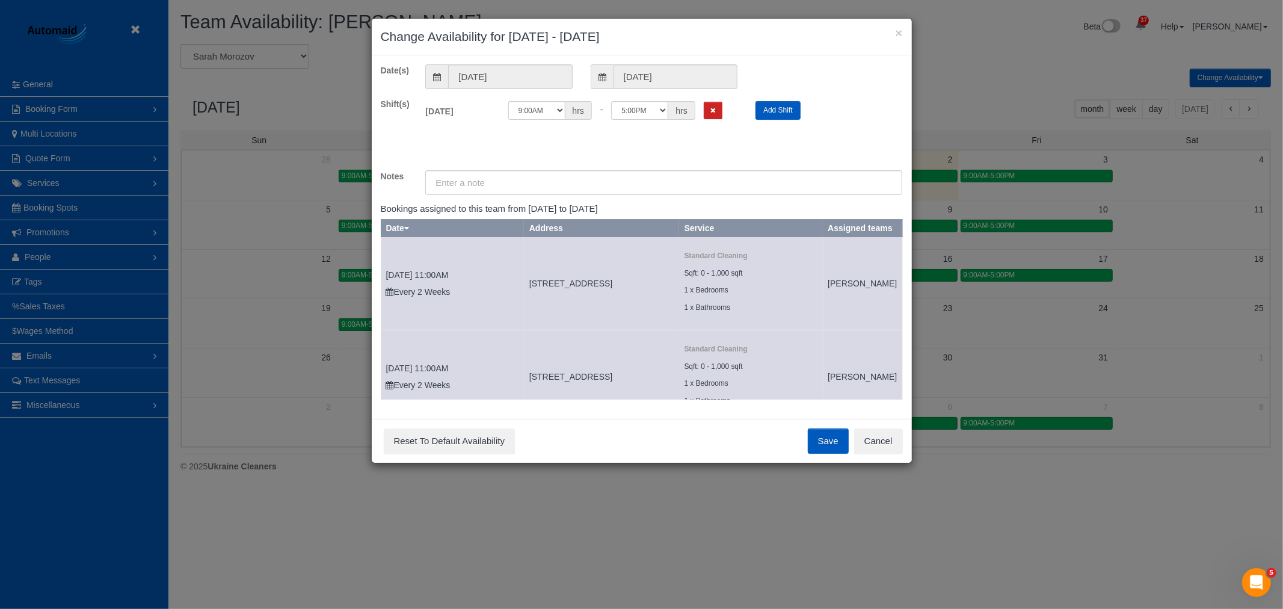
click at [828, 446] on button "Save" at bounding box center [828, 440] width 41 height 25
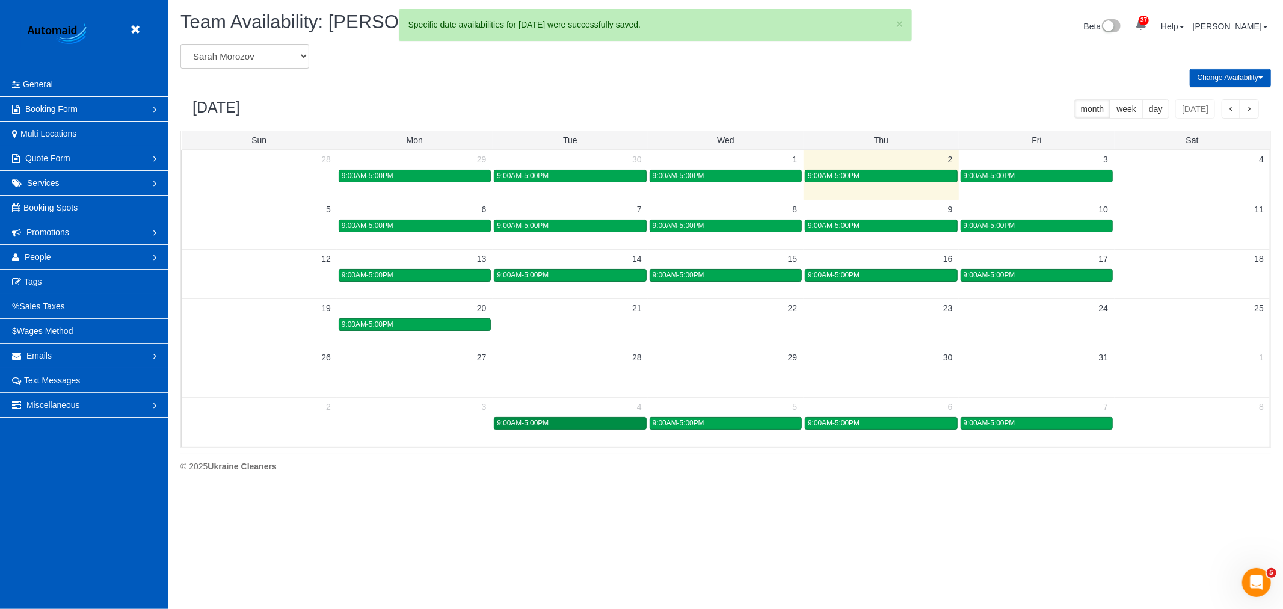
click at [620, 424] on div "9:00AM-5:00PM" at bounding box center [570, 423] width 146 height 9
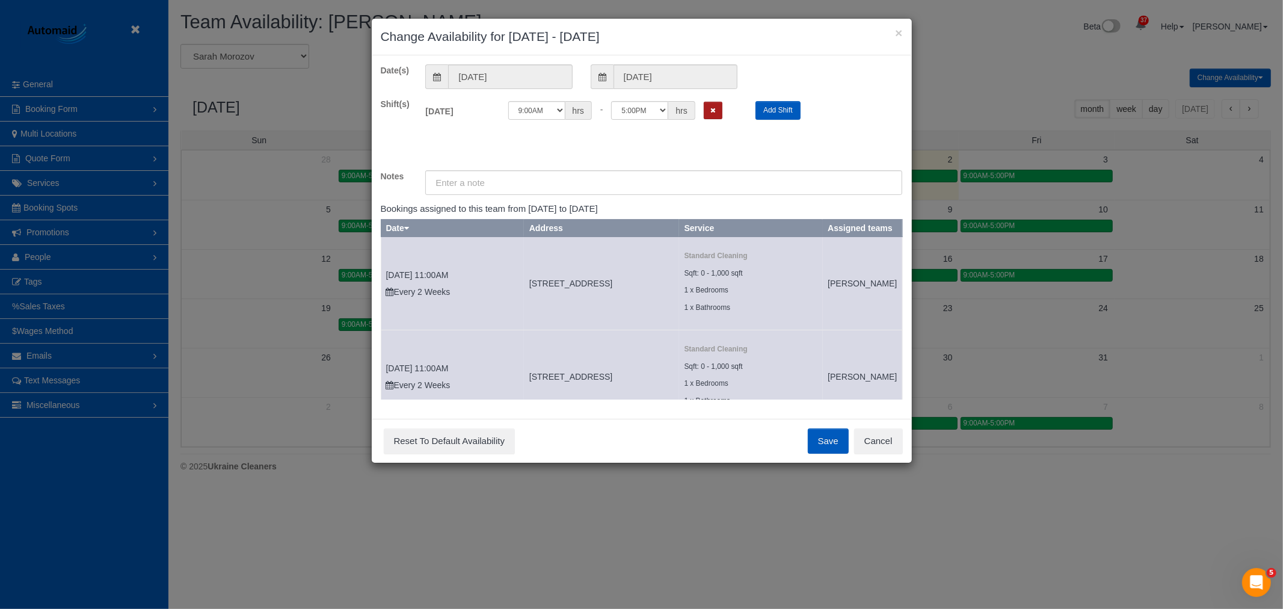
click at [712, 108] on icon "Remove Shift" at bounding box center [713, 110] width 5 height 7
click at [901, 36] on button "×" at bounding box center [898, 32] width 7 height 13
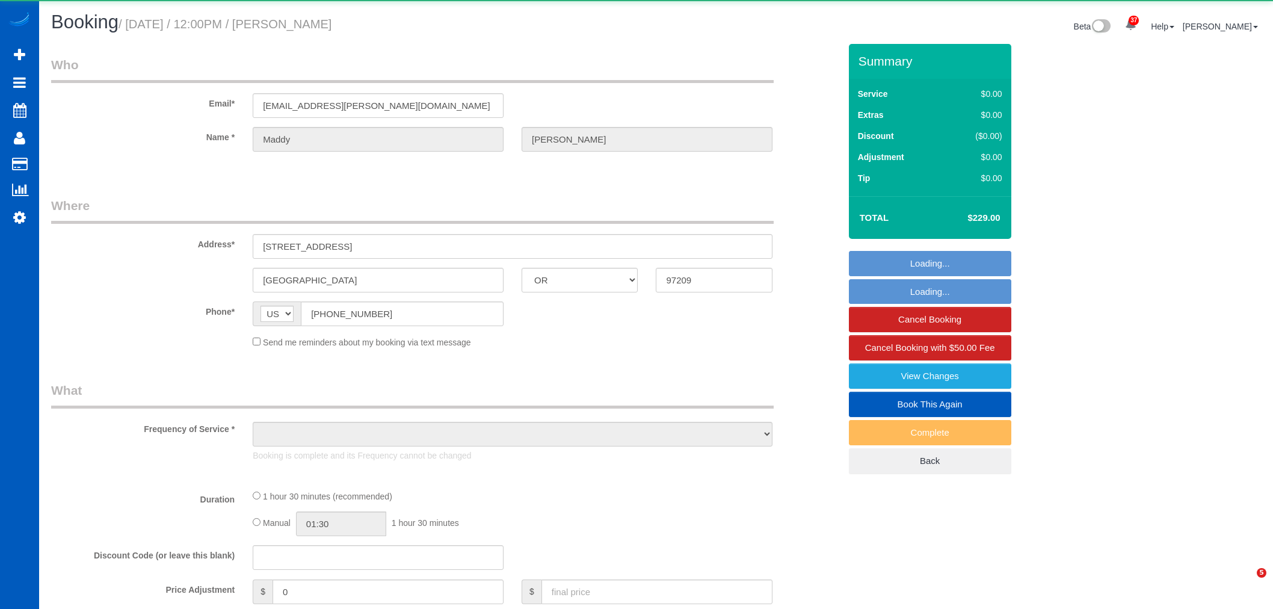
select select "OR"
select select "object:1204"
select select "string:fspay-6af2d138-d39e-4d4e-a7d8-9f610a58d906"
select select "199"
select select "2"
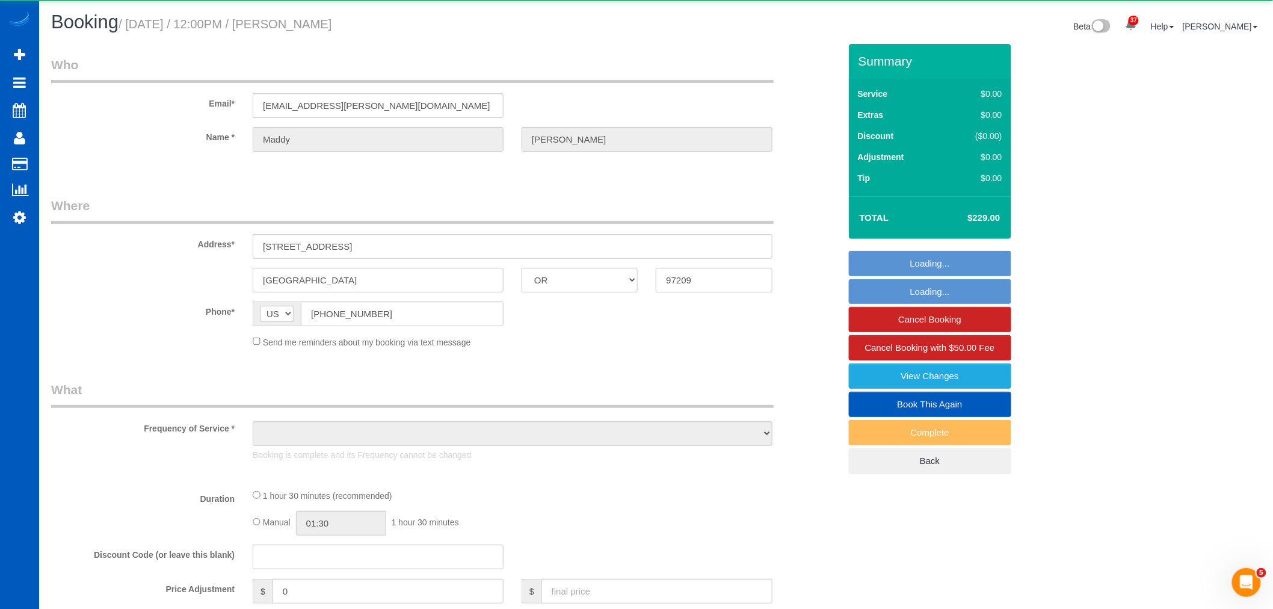
select select "2"
select select "number:8"
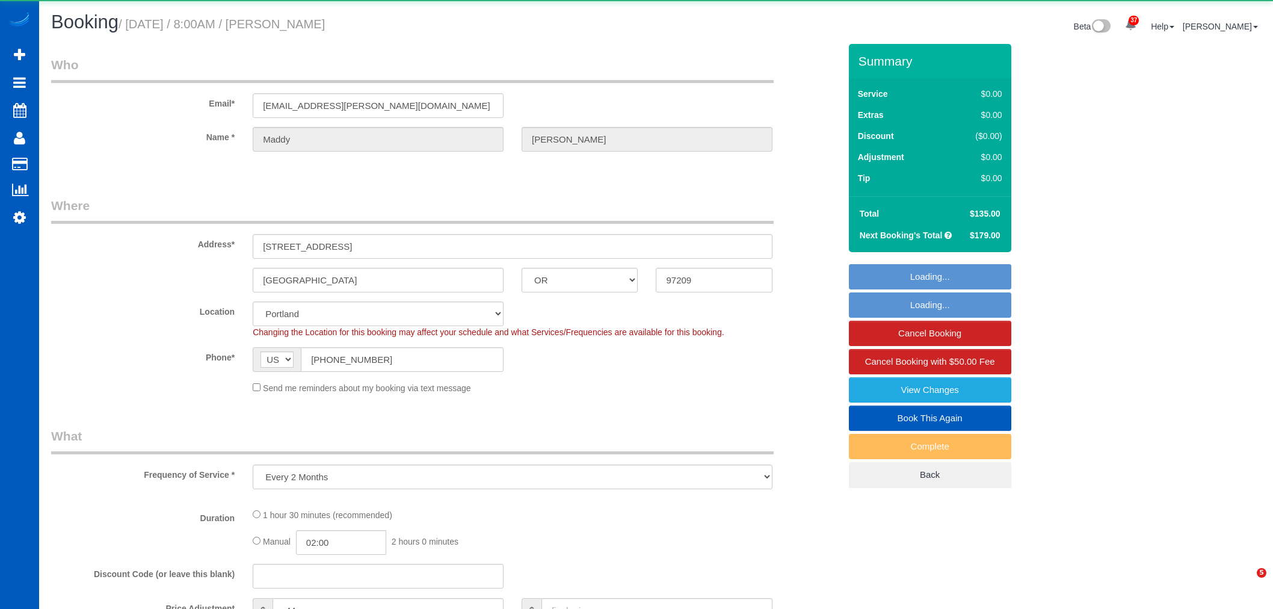
select select "OR"
select select "object:1121"
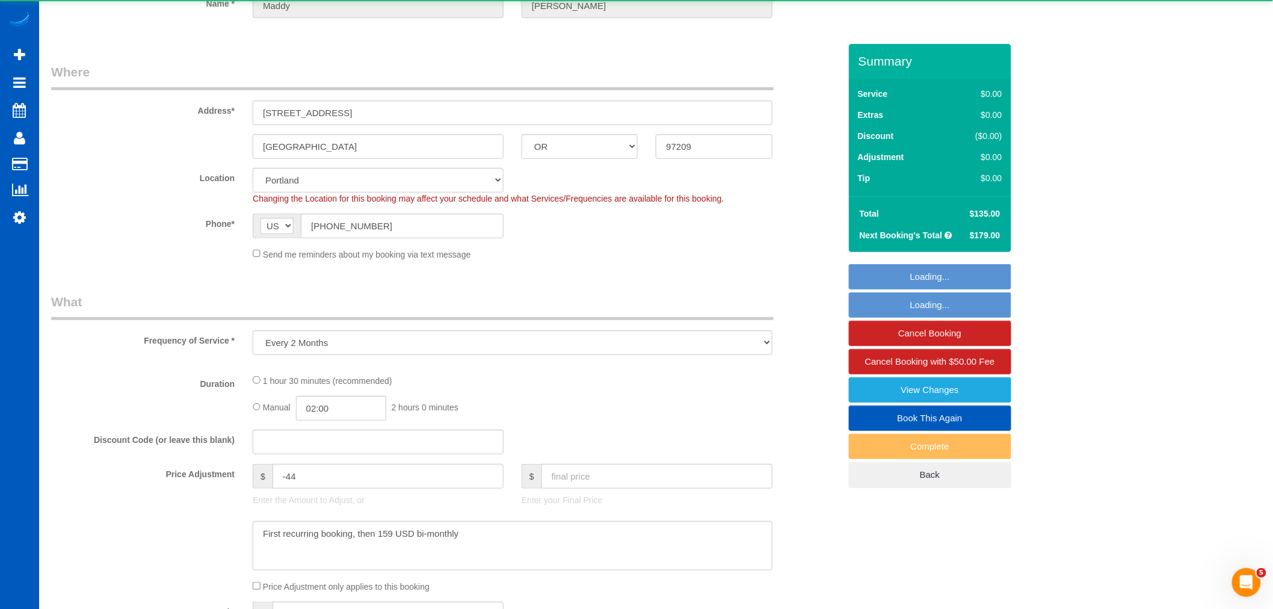
select select "spot1"
select select "199"
select select "1001"
select select "2"
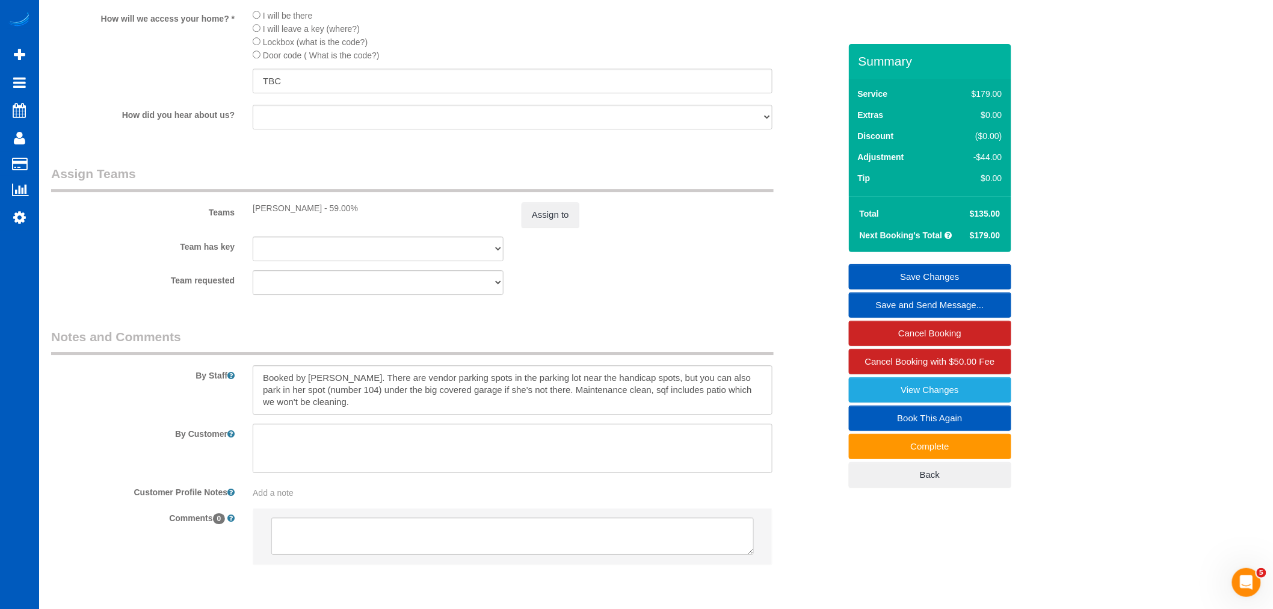
scroll to position [1391, 0]
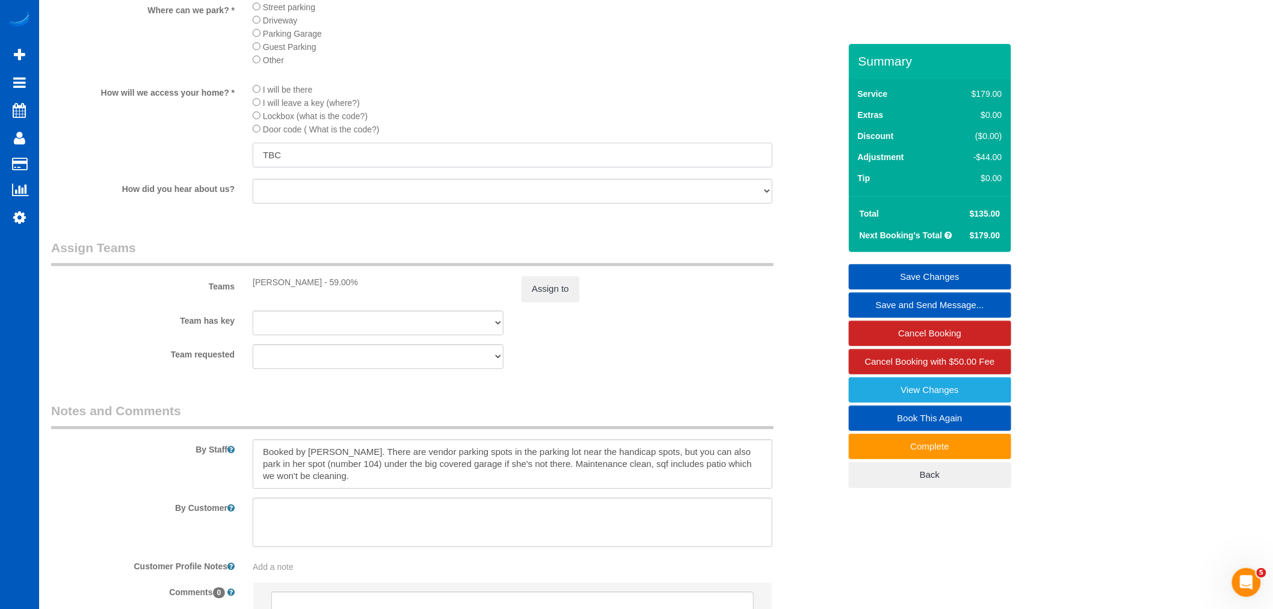
drag, startPoint x: 193, startPoint y: 180, endPoint x: 123, endPoint y: 184, distance: 69.3
click at [123, 170] on div "How will we access your home? * I will be there I will leave a key (where?) Loc…" at bounding box center [445, 125] width 807 height 87
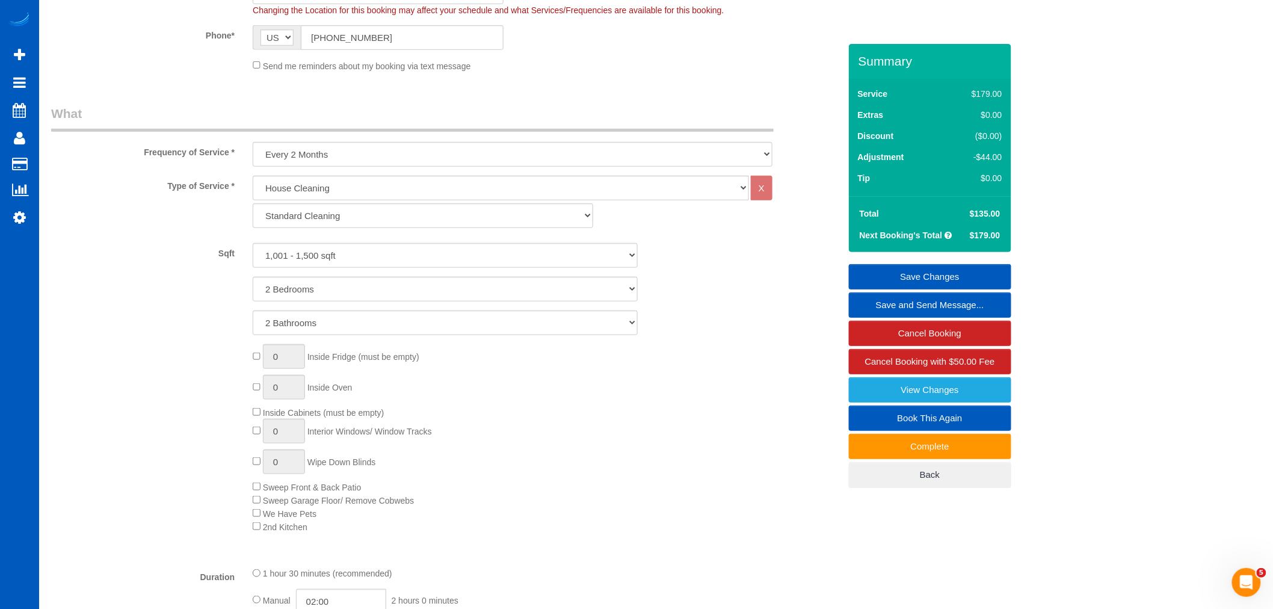
scroll to position [321, 0]
type input "8563"
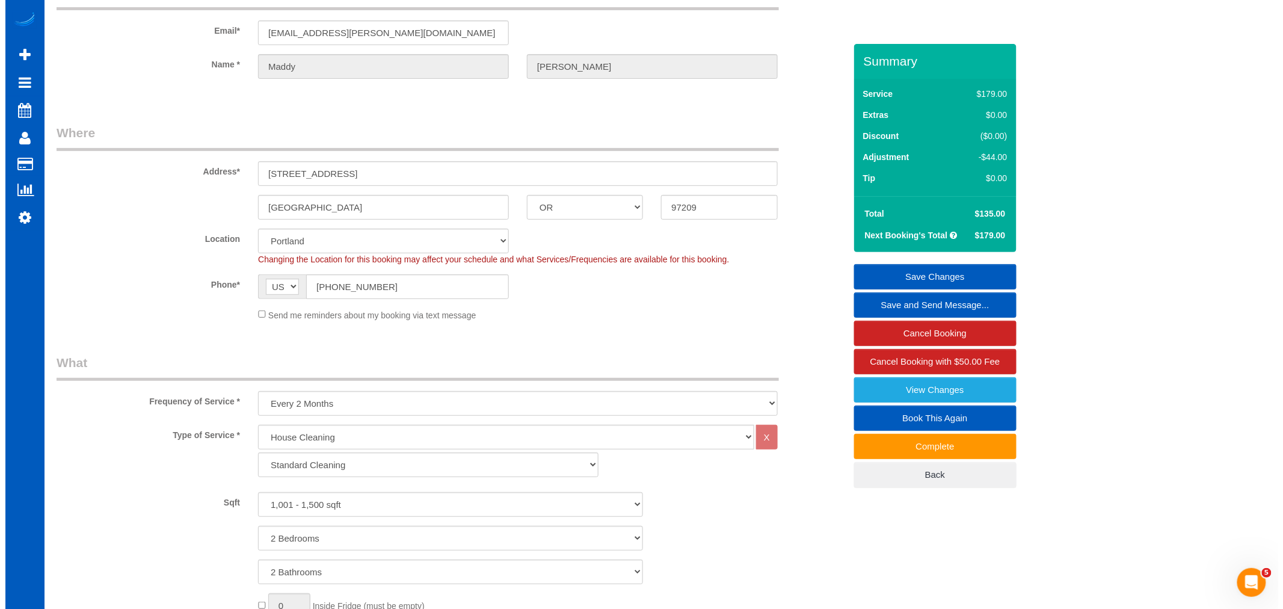
scroll to position [0, 0]
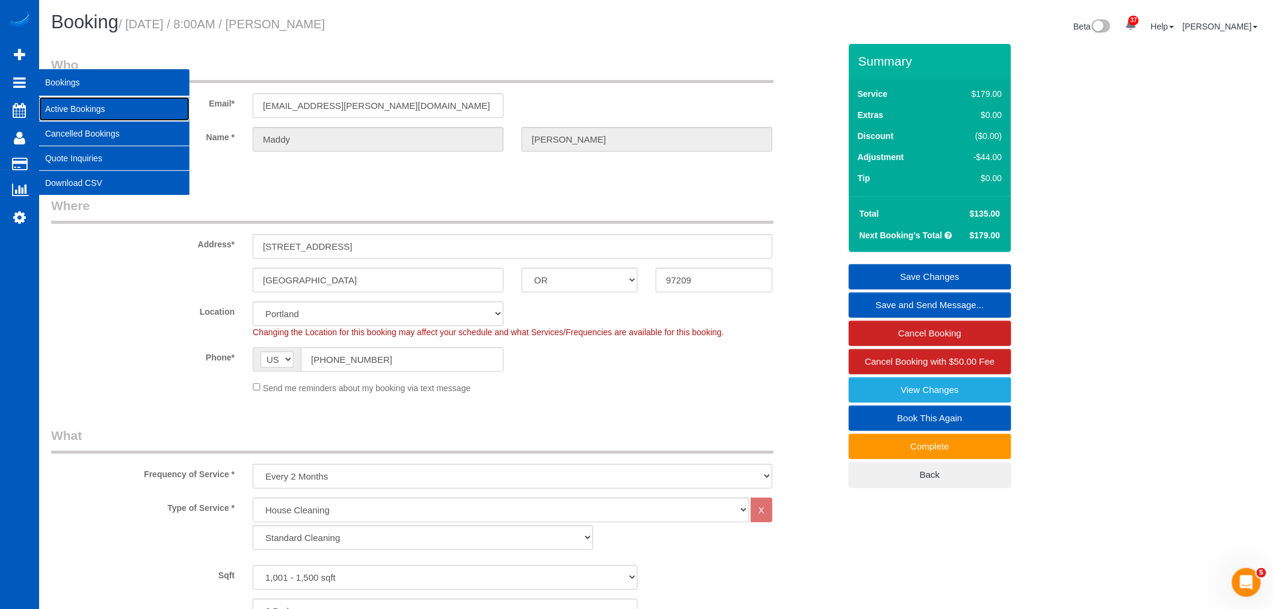
click at [73, 101] on link "Active Bookings" at bounding box center [114, 109] width 150 height 24
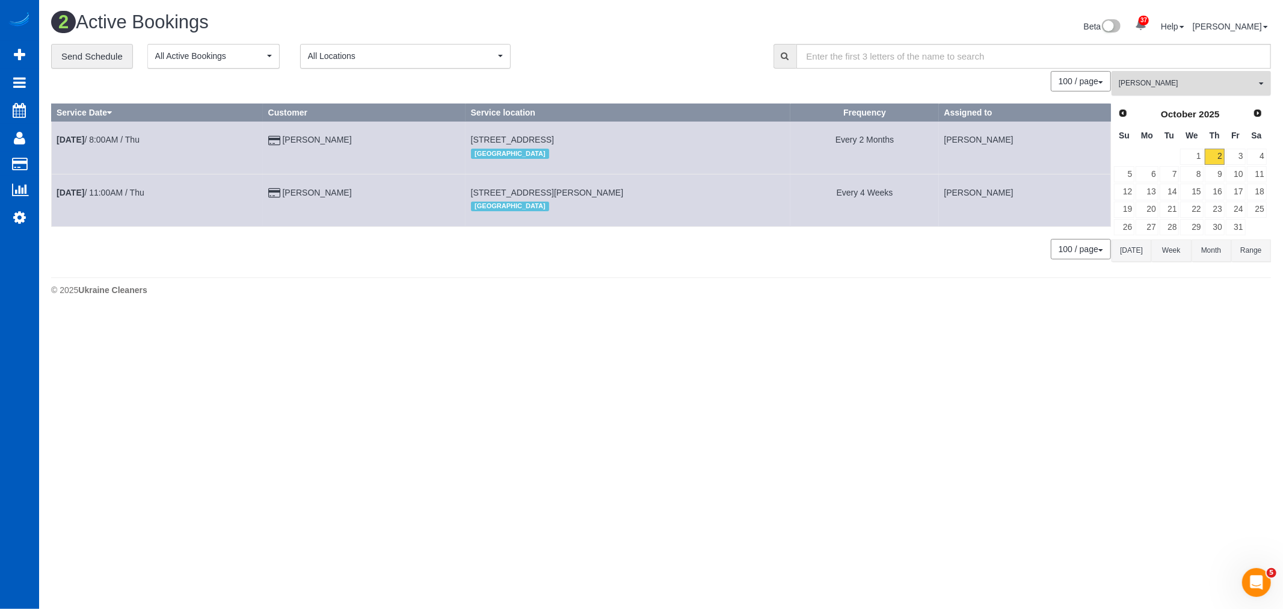
click at [1140, 75] on button "Raissa Radionova All Teams" at bounding box center [1191, 83] width 159 height 25
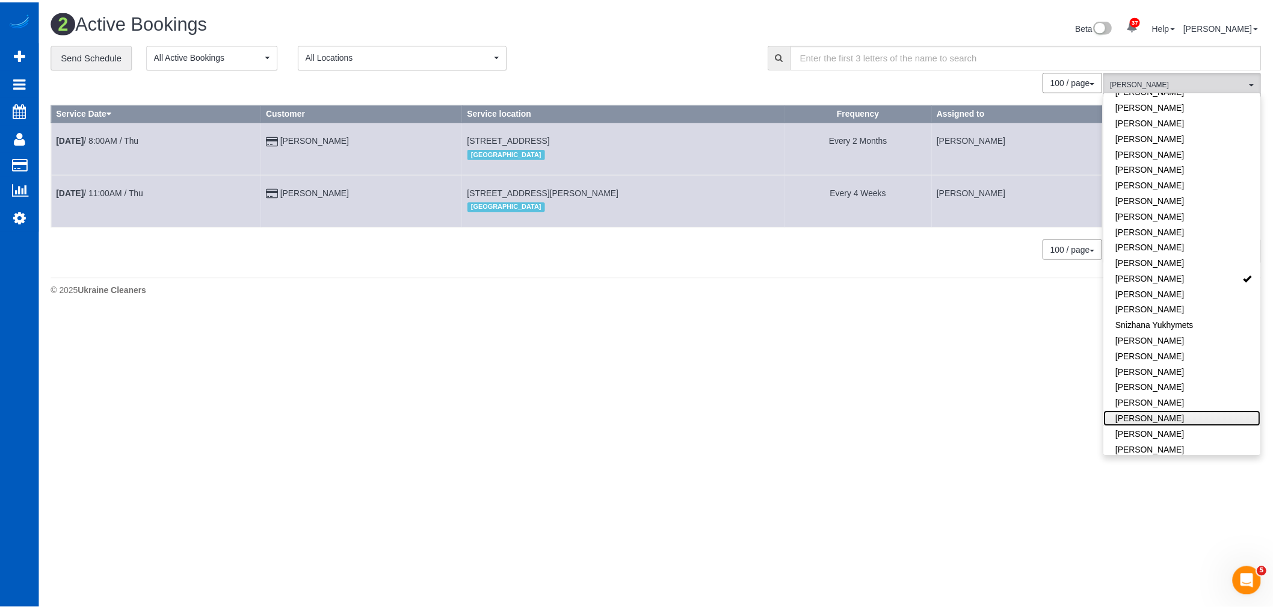
scroll to position [730, 0]
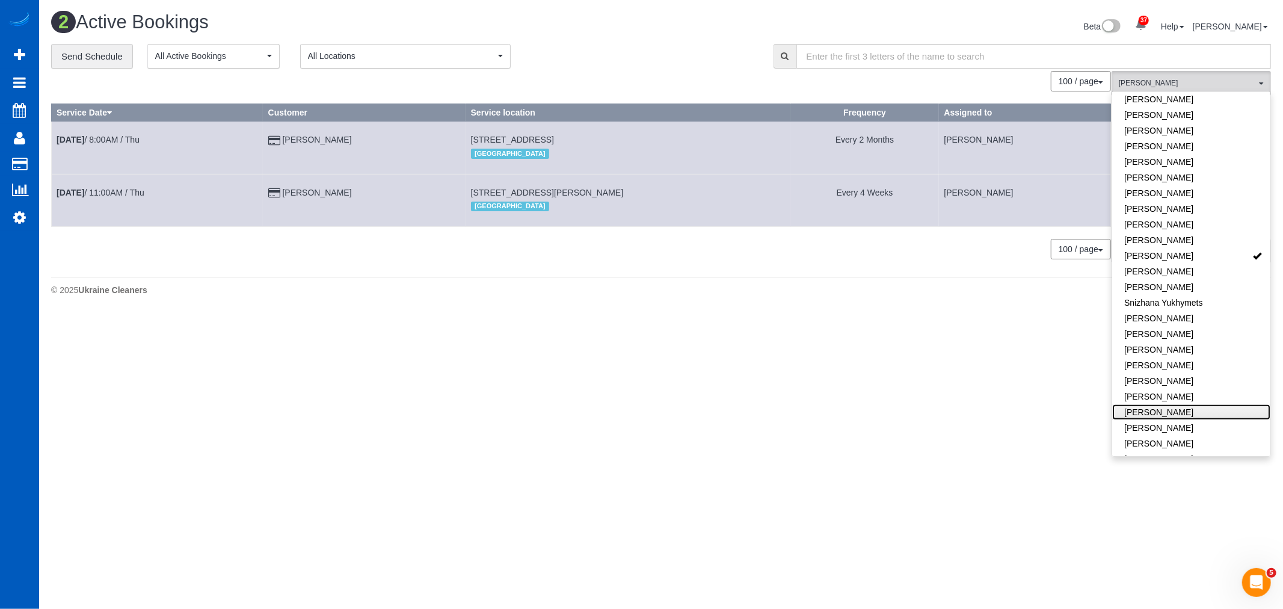
click at [1175, 404] on link "Vira Zhukovska" at bounding box center [1191, 412] width 158 height 16
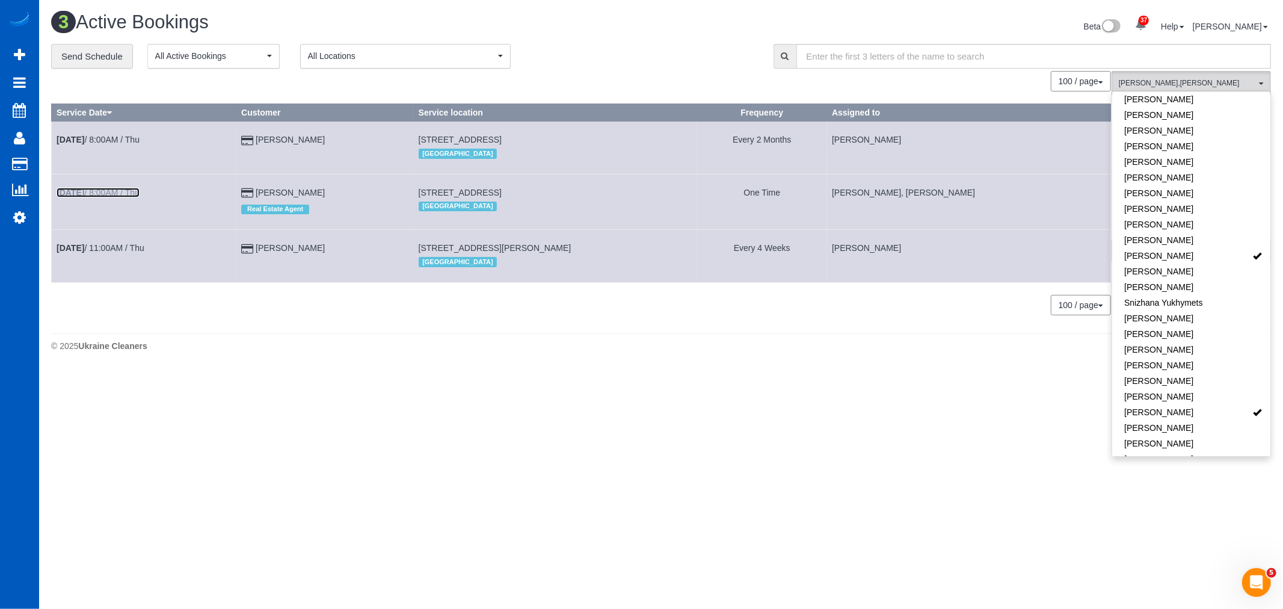
click at [96, 193] on link "Oct 2nd / 8:00AM / Thu" at bounding box center [98, 193] width 83 height 10
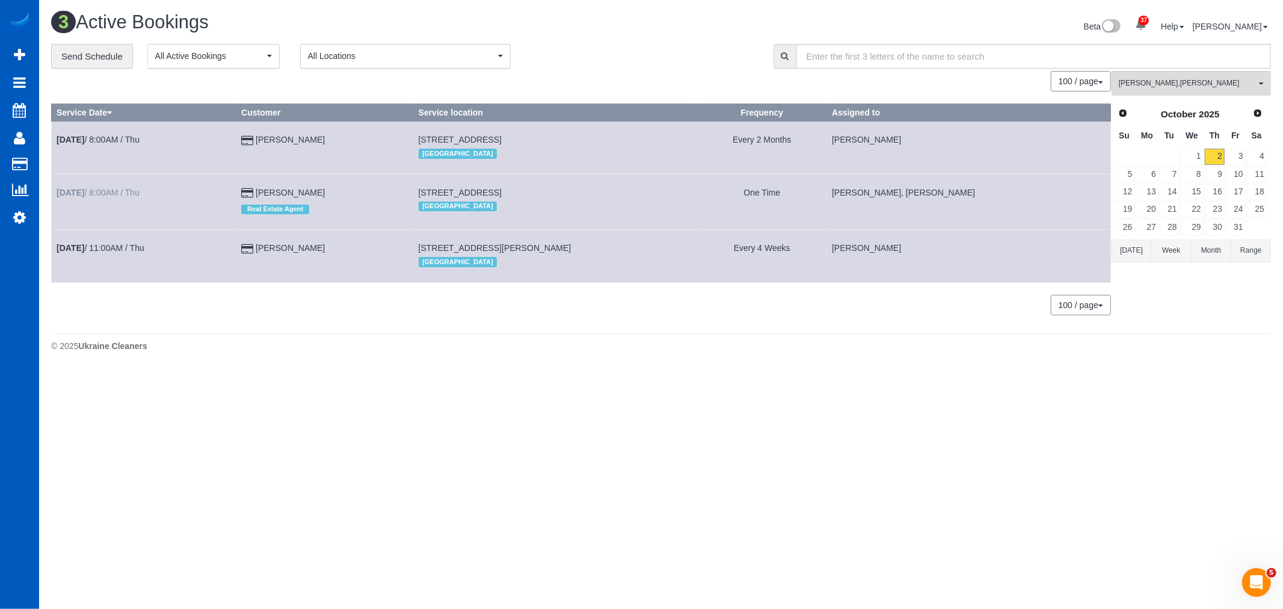
select select "WA"
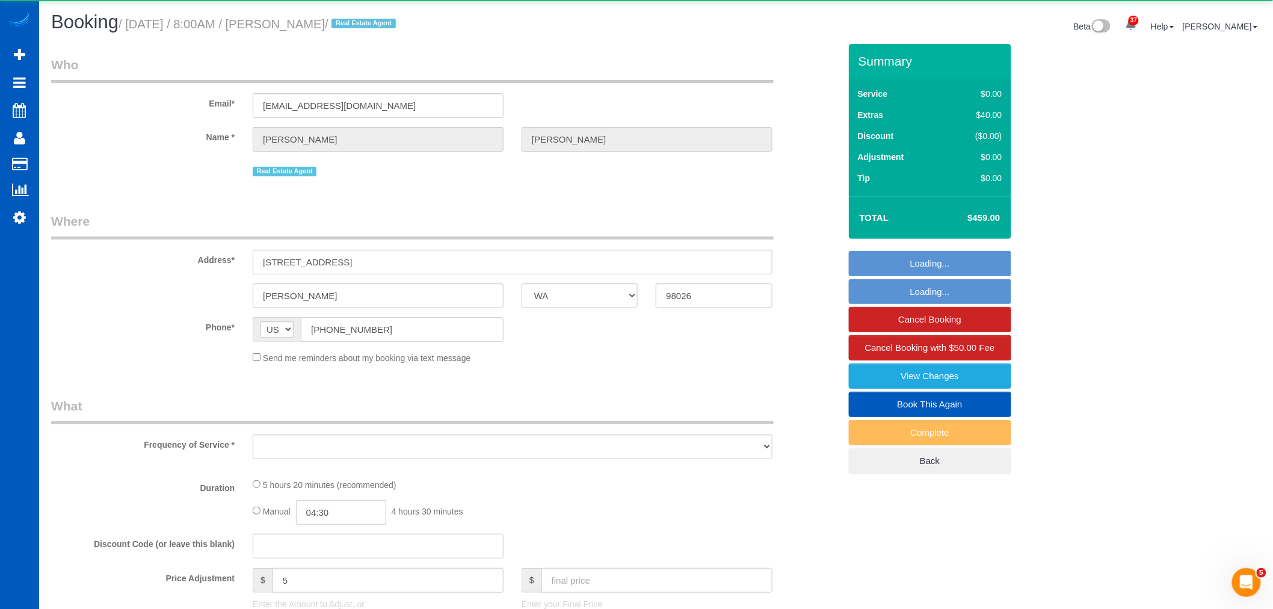
select select "object:2208"
select select "string:fspay-050c7915-2568-494f-bb35-d1f5b0712017"
select select "object:2471"
select select "199"
select select "1001"
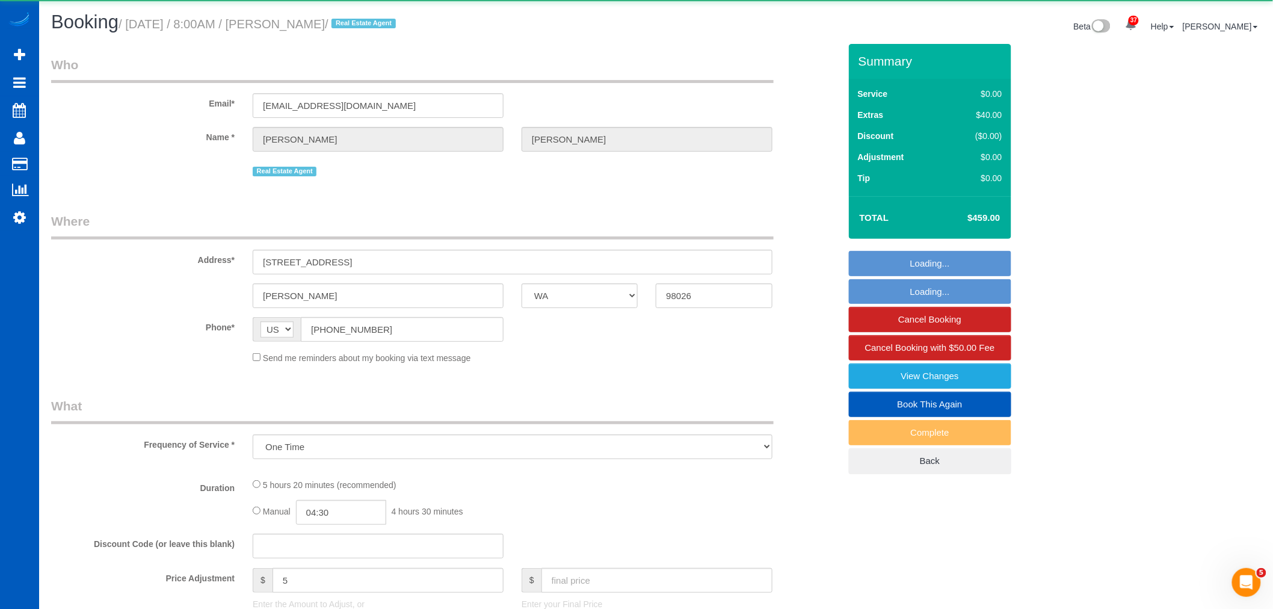
select select "3"
select select "spot13"
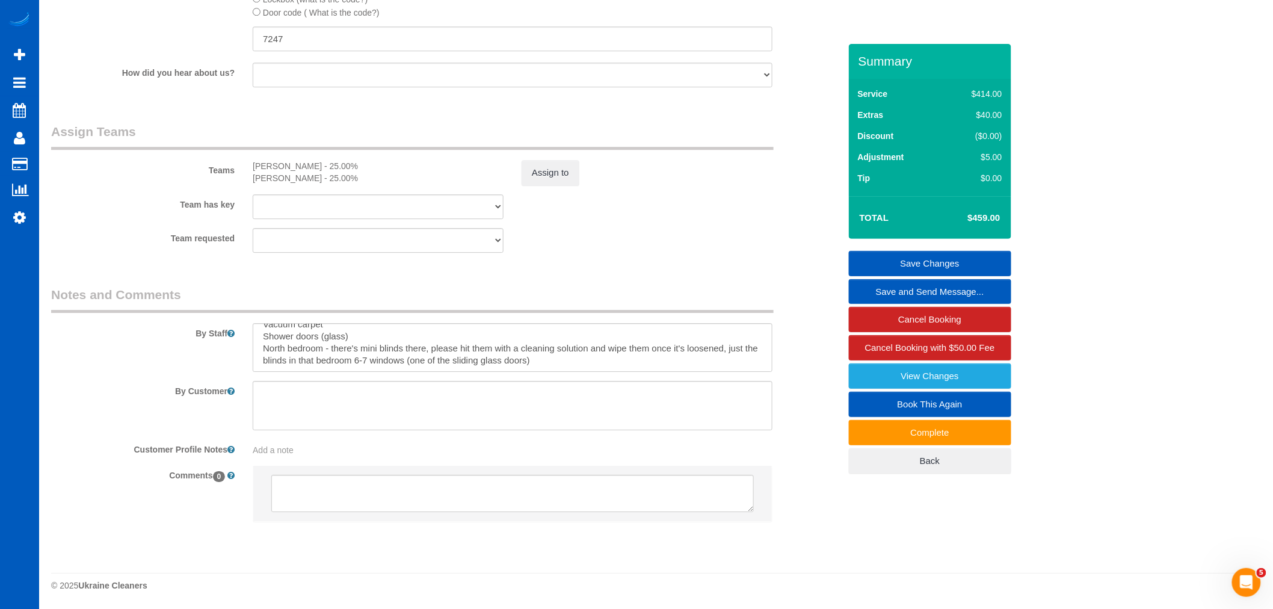
scroll to position [48, 0]
click at [579, 363] on textarea at bounding box center [513, 347] width 520 height 49
click at [572, 371] on textarea at bounding box center [513, 347] width 520 height 49
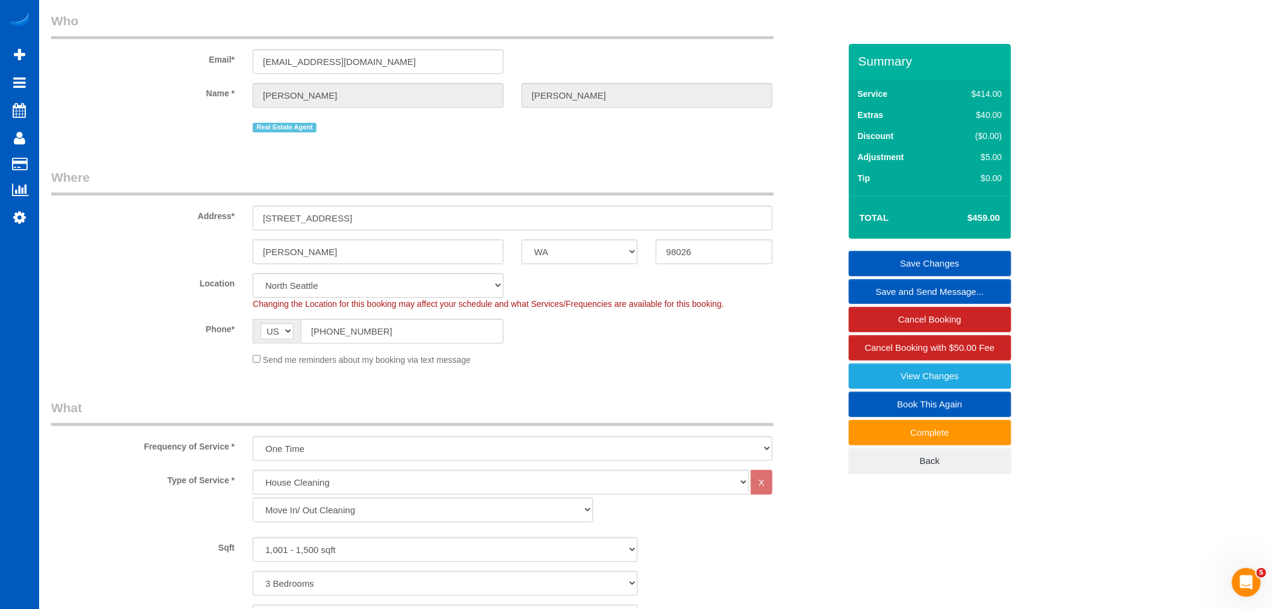
scroll to position [0, 0]
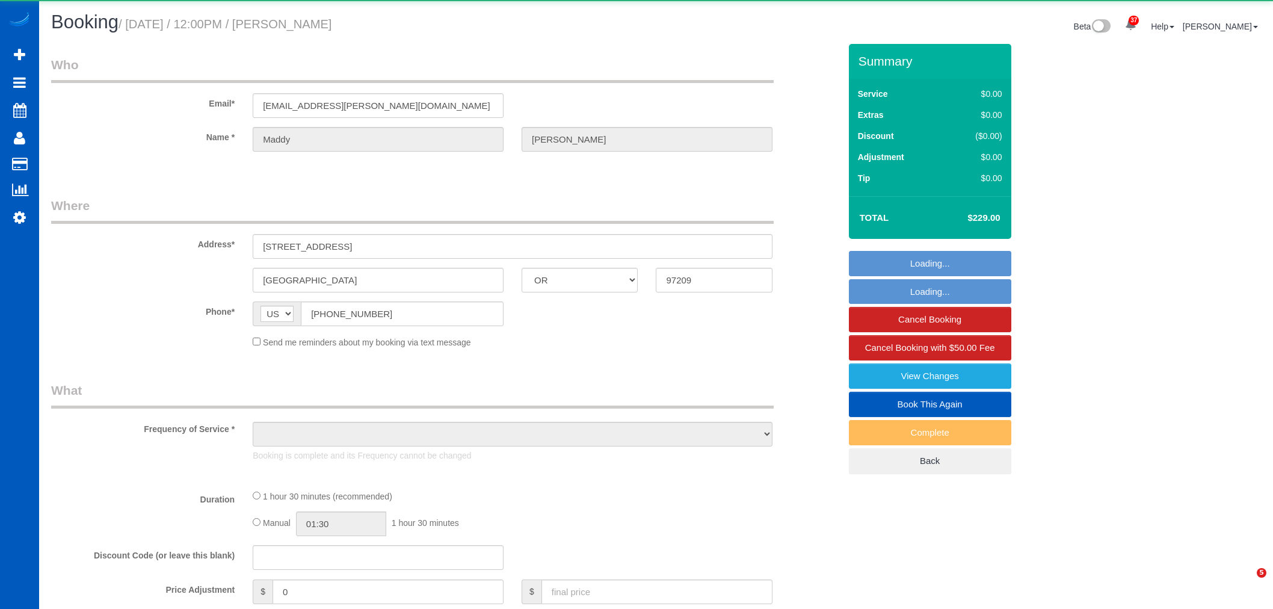
select select "OR"
select select "object:1220"
select select "199"
select select "2"
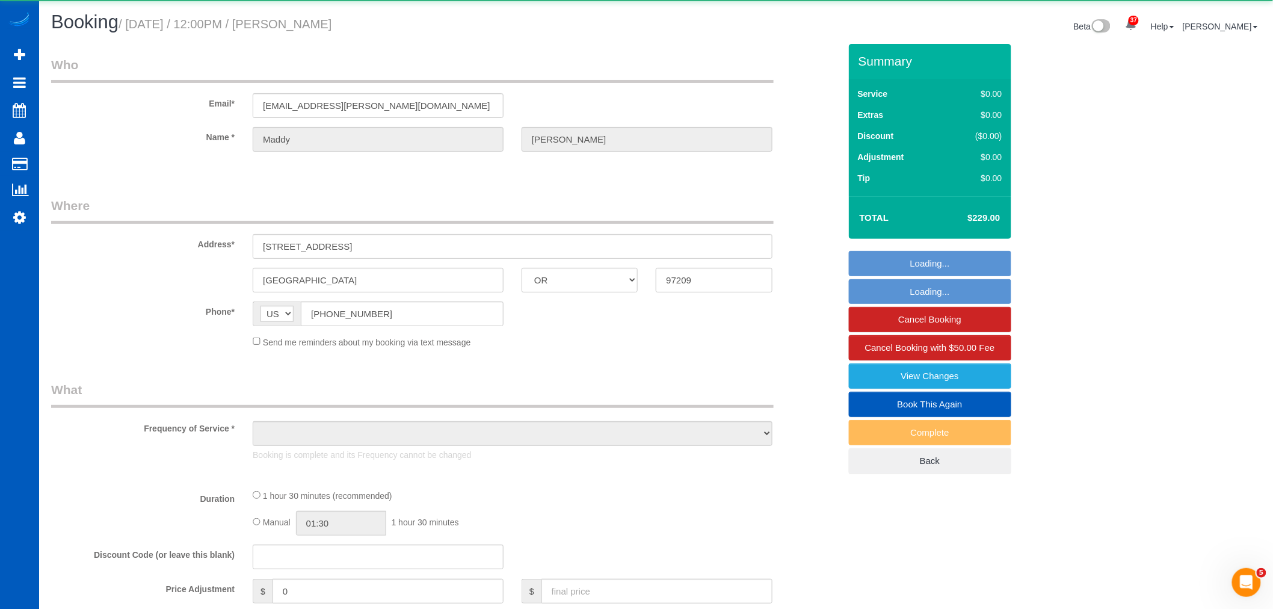
select select "number:8"
select select "OR"
select select "string:US"
select select "object:918"
select select "string:fspay-6af2d138-d39e-4d4e-a7d8-9f610a58d906"
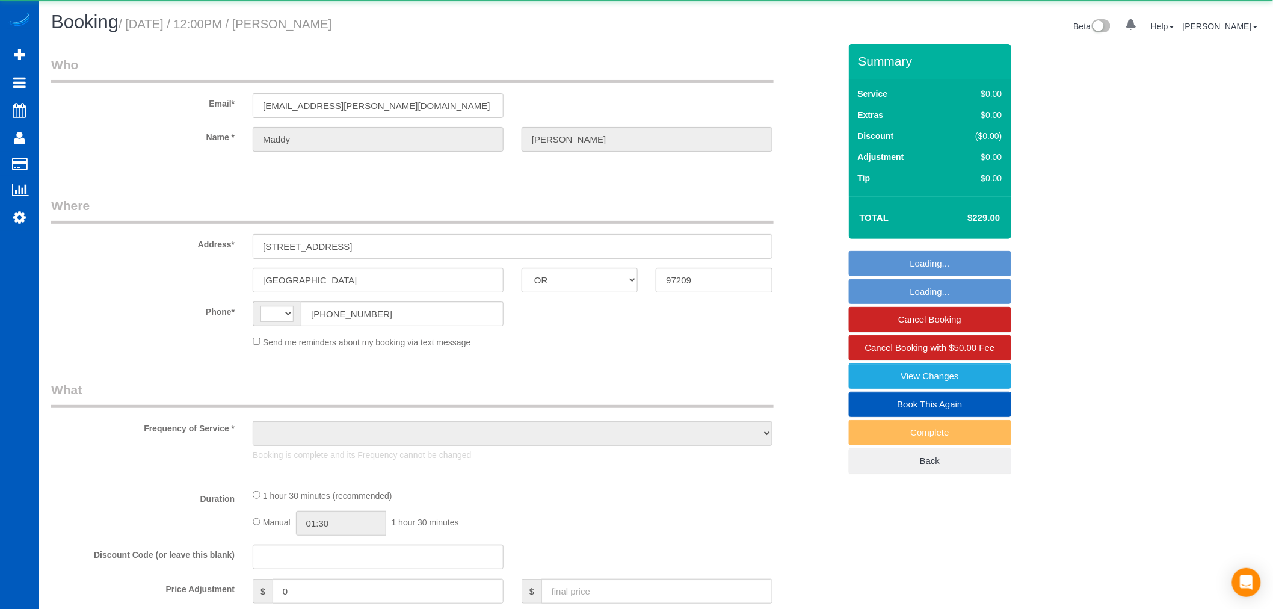
select select "199"
select select "2"
select select "number:8"
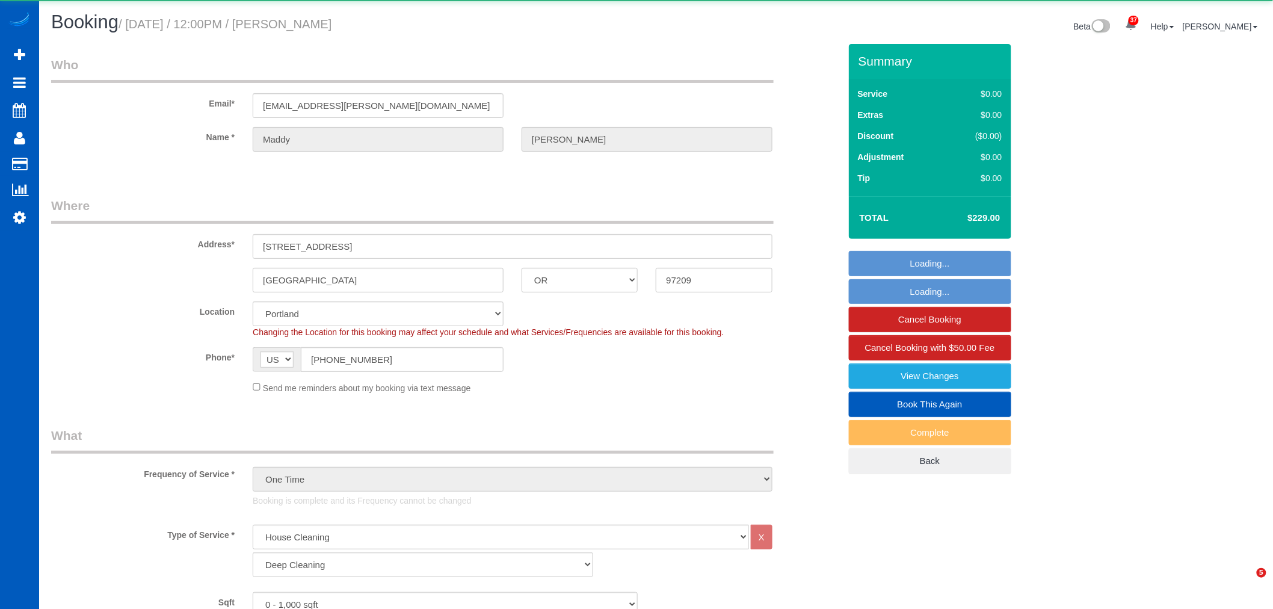
select select "object:1136"
select select "2"
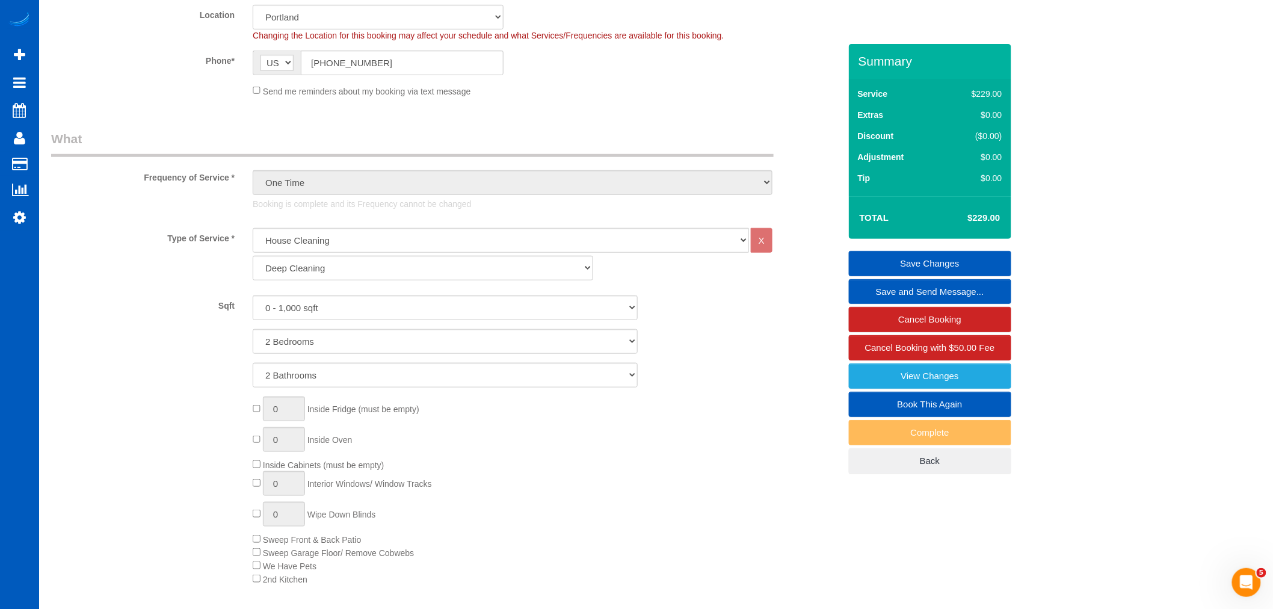
scroll to position [141, 0]
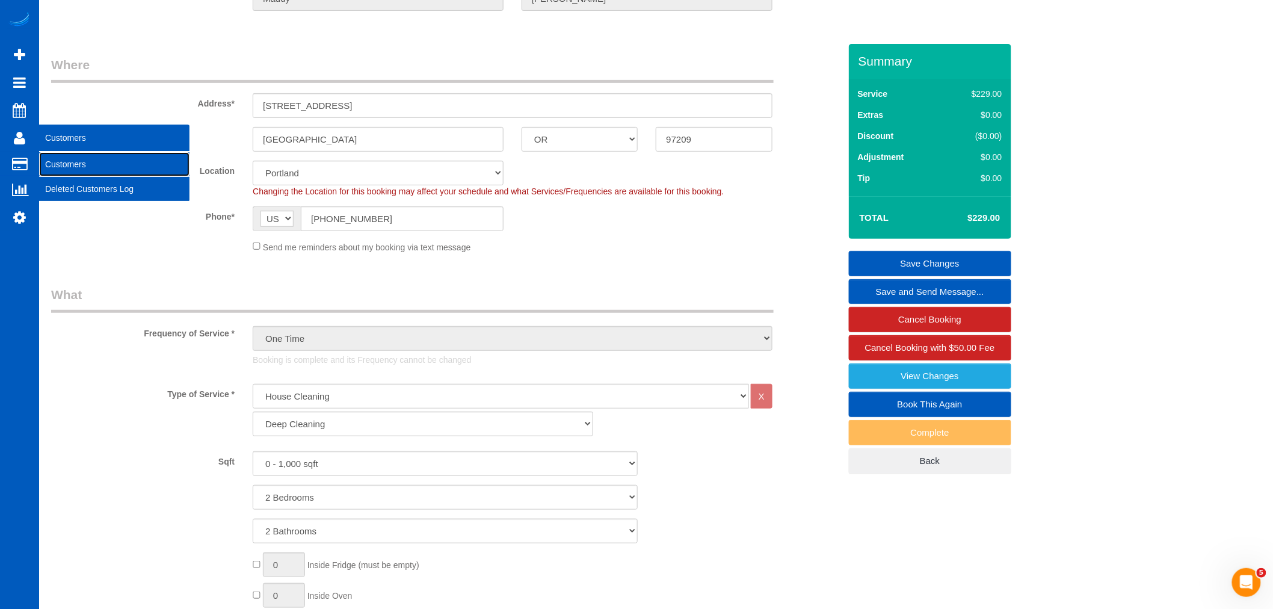
click at [97, 160] on link "Customers" at bounding box center [114, 164] width 150 height 24
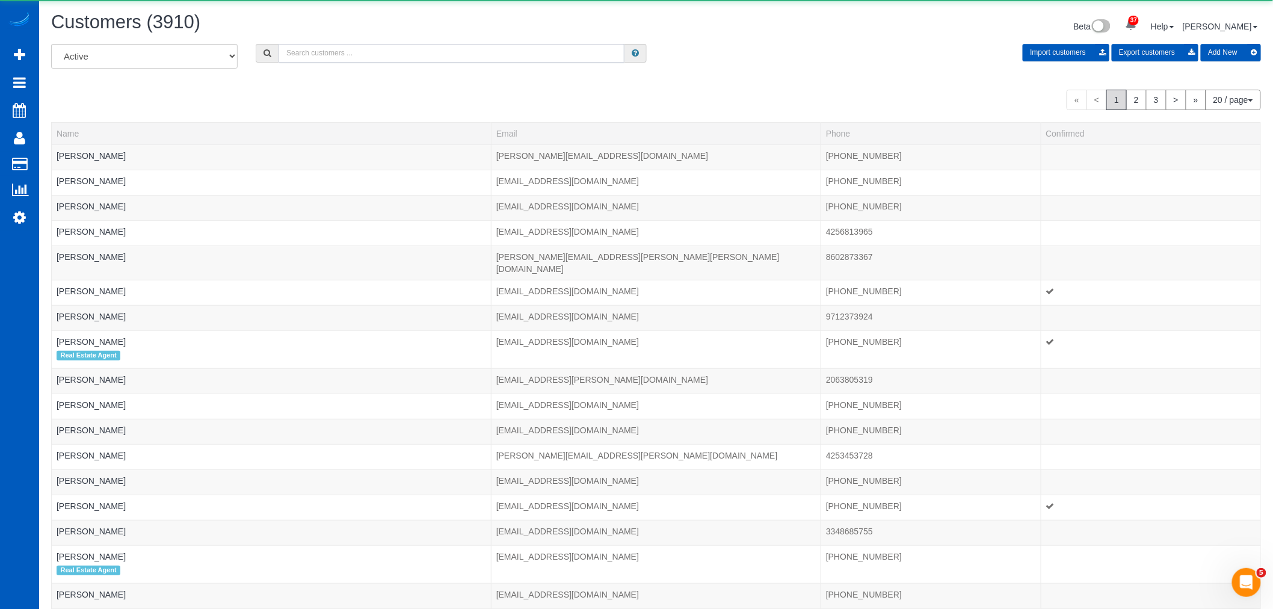
click at [338, 51] on input "text" at bounding box center [452, 53] width 346 height 19
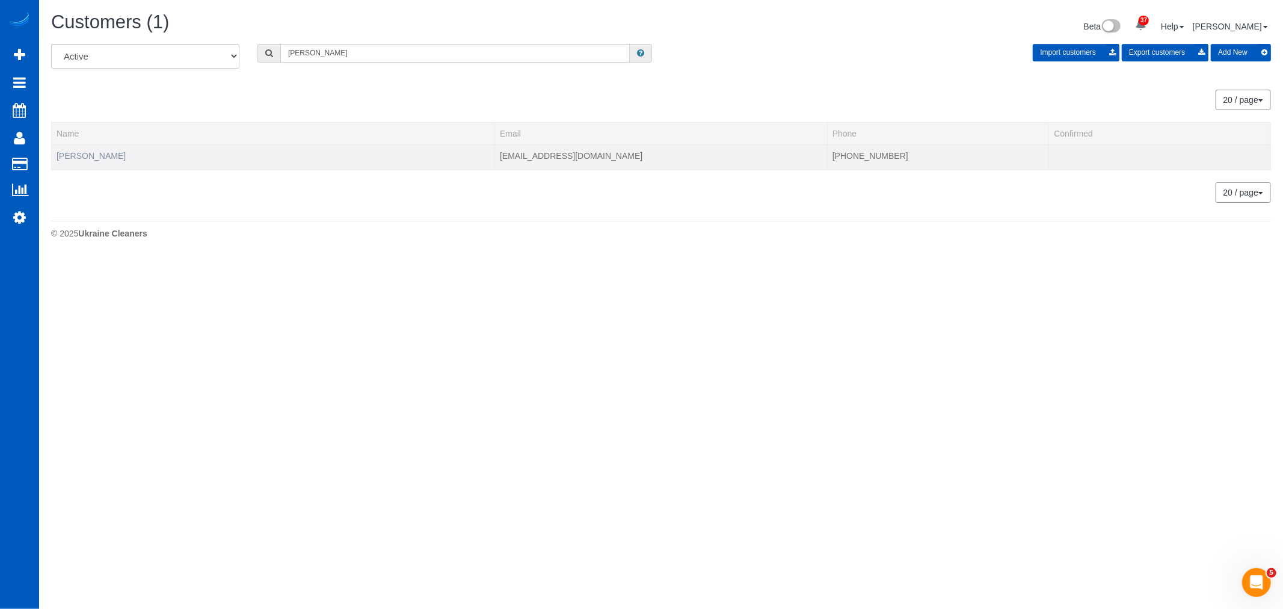
type input "higgs"
click at [63, 158] on link "Chris Higgs" at bounding box center [91, 156] width 69 height 10
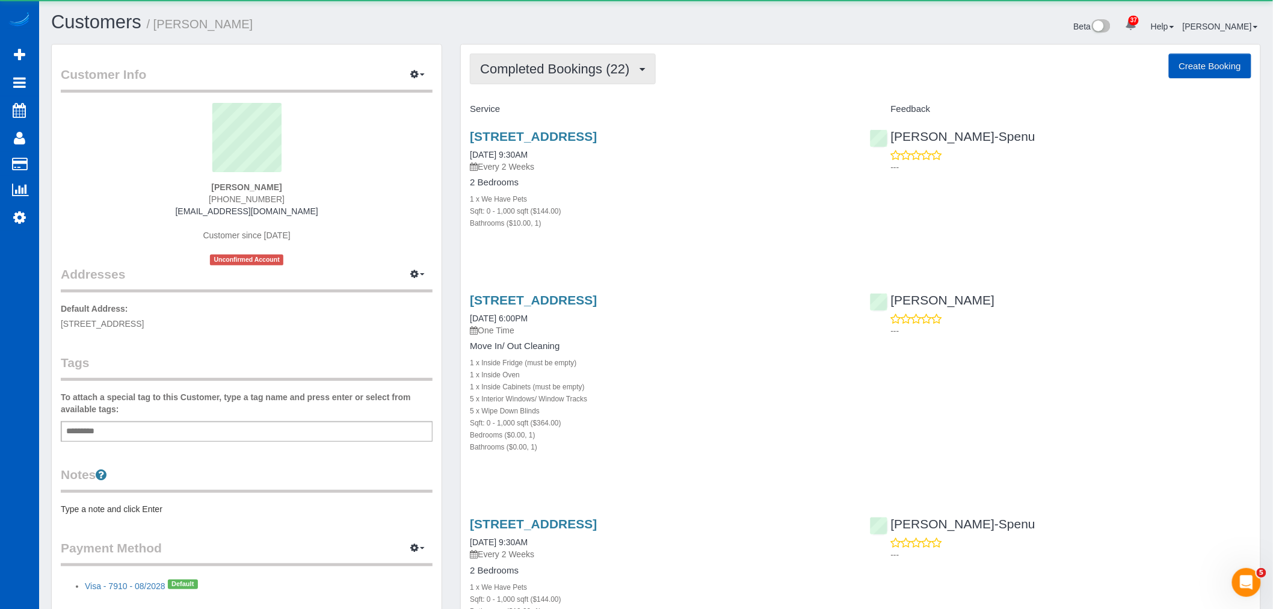
click at [580, 77] on button "Completed Bookings (22)" at bounding box center [562, 69] width 185 height 31
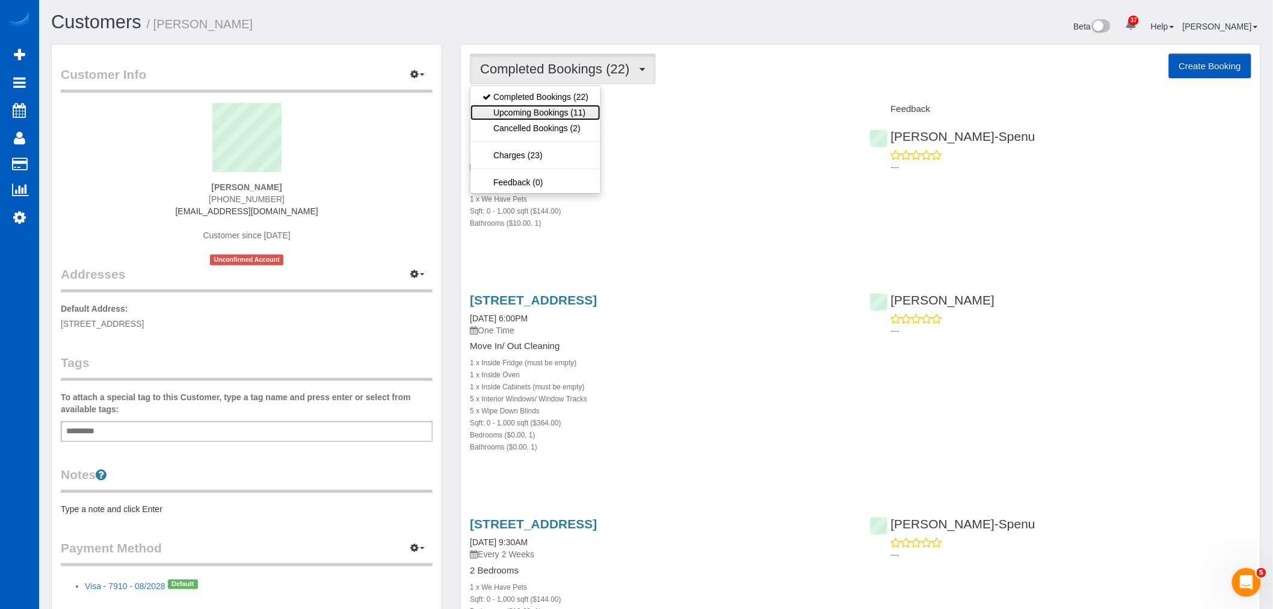
click at [556, 110] on link "Upcoming Bookings (11)" at bounding box center [535, 113] width 130 height 16
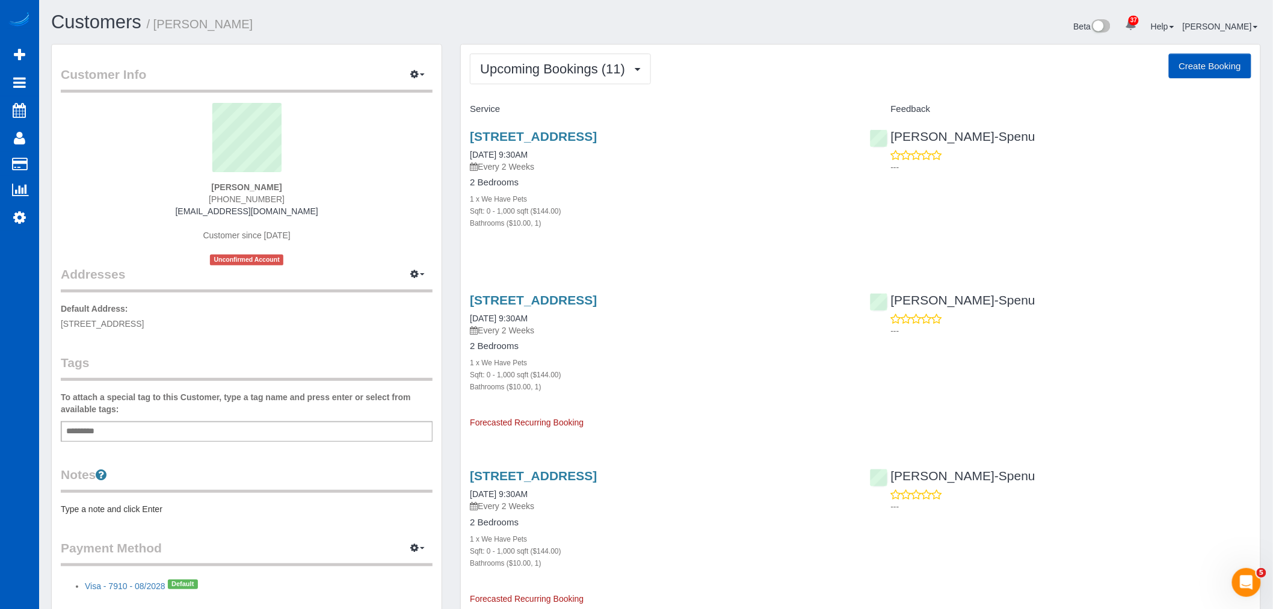
click at [533, 146] on div "5042 30th Ave S, Seattle, WA 98108 10/31/2025 9:30AM Every 2 Weeks" at bounding box center [660, 150] width 381 height 43
click at [528, 133] on link "5042 30th Ave S, Seattle, WA 98108" at bounding box center [533, 136] width 127 height 14
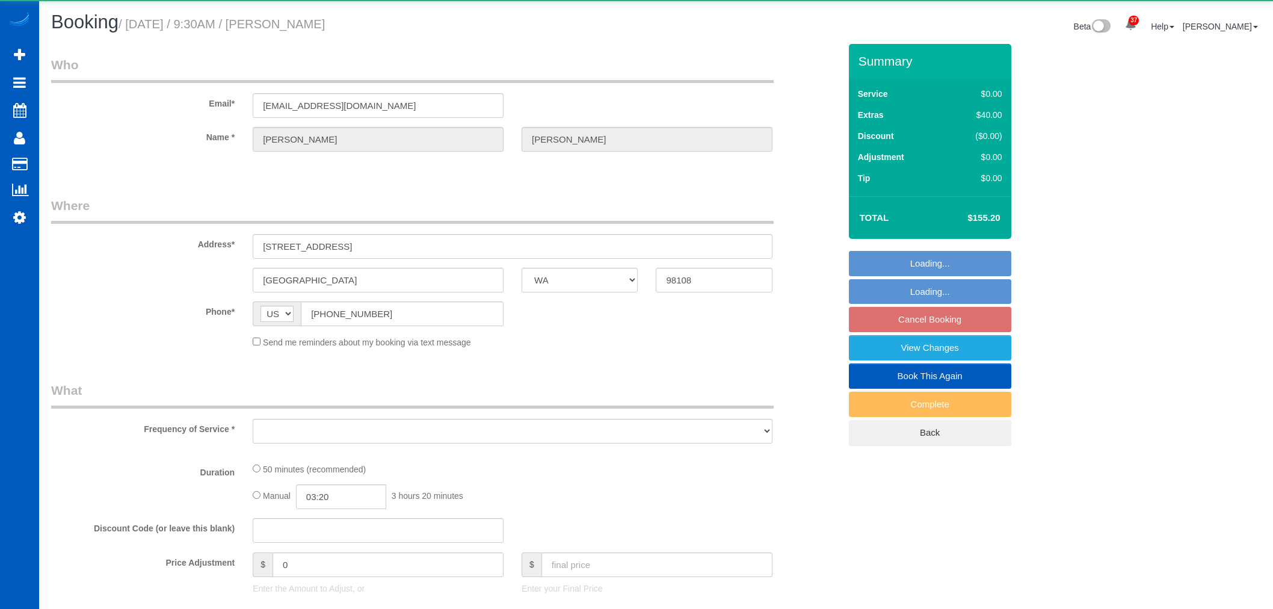
select select "WA"
select select "object:1067"
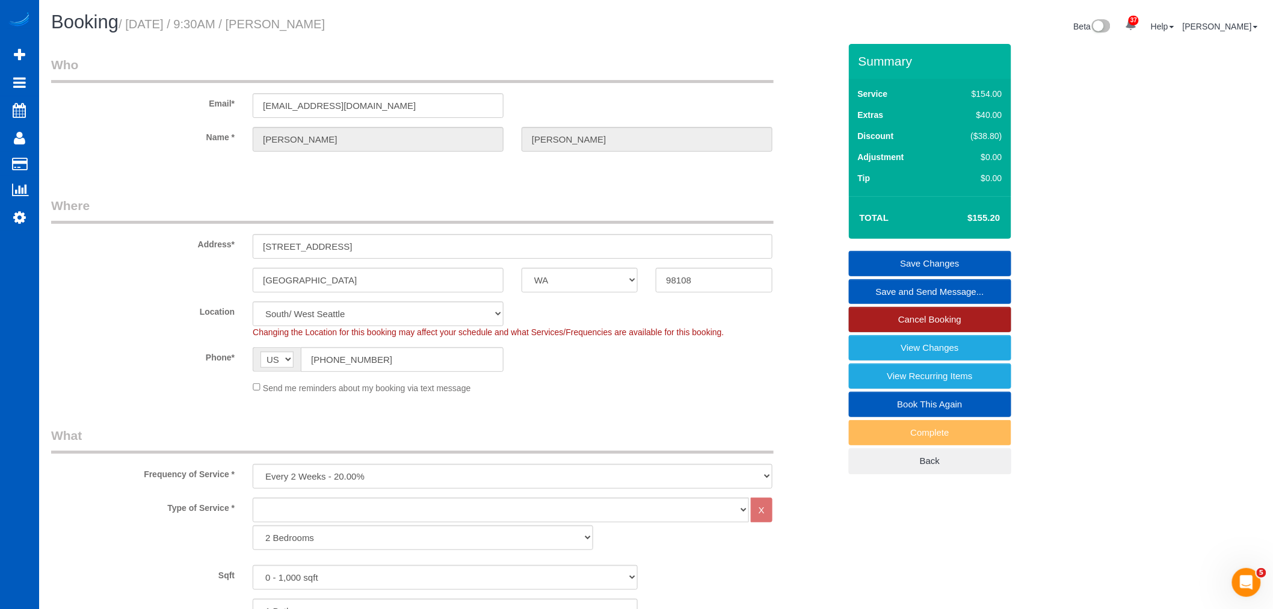
click at [899, 322] on link "Cancel Booking" at bounding box center [930, 319] width 162 height 25
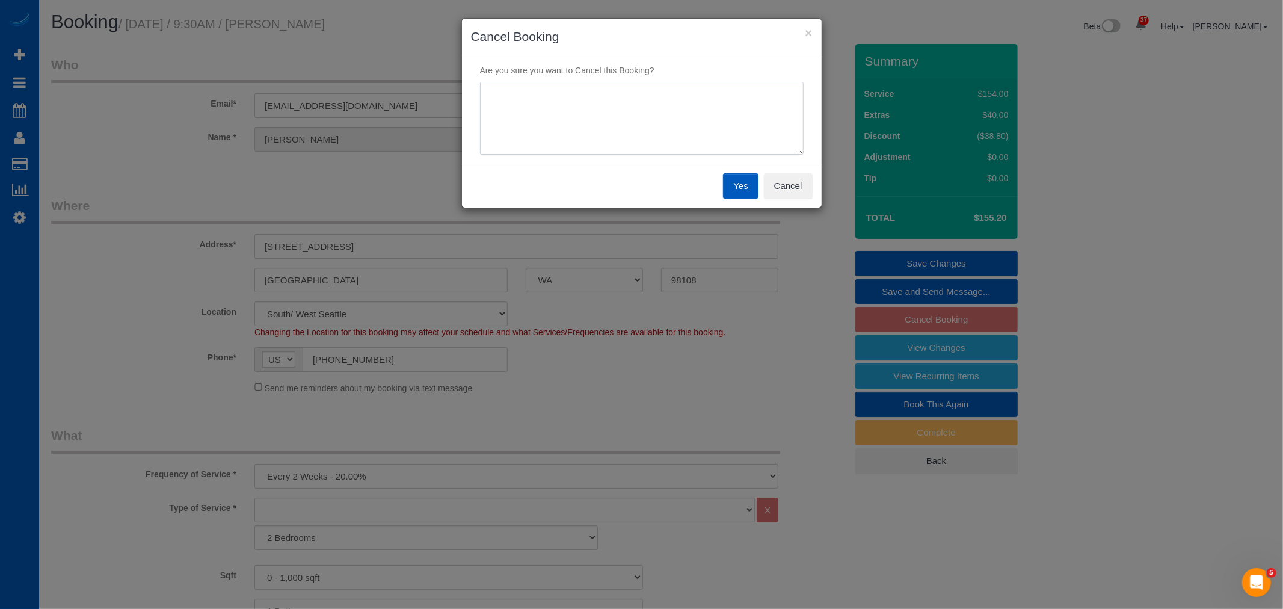
click at [620, 149] on textarea at bounding box center [642, 118] width 324 height 73
type textarea "out of town"
click at [718, 189] on div "Yes Cancel" at bounding box center [642, 186] width 360 height 44
click at [737, 183] on button "Yes" at bounding box center [740, 185] width 35 height 25
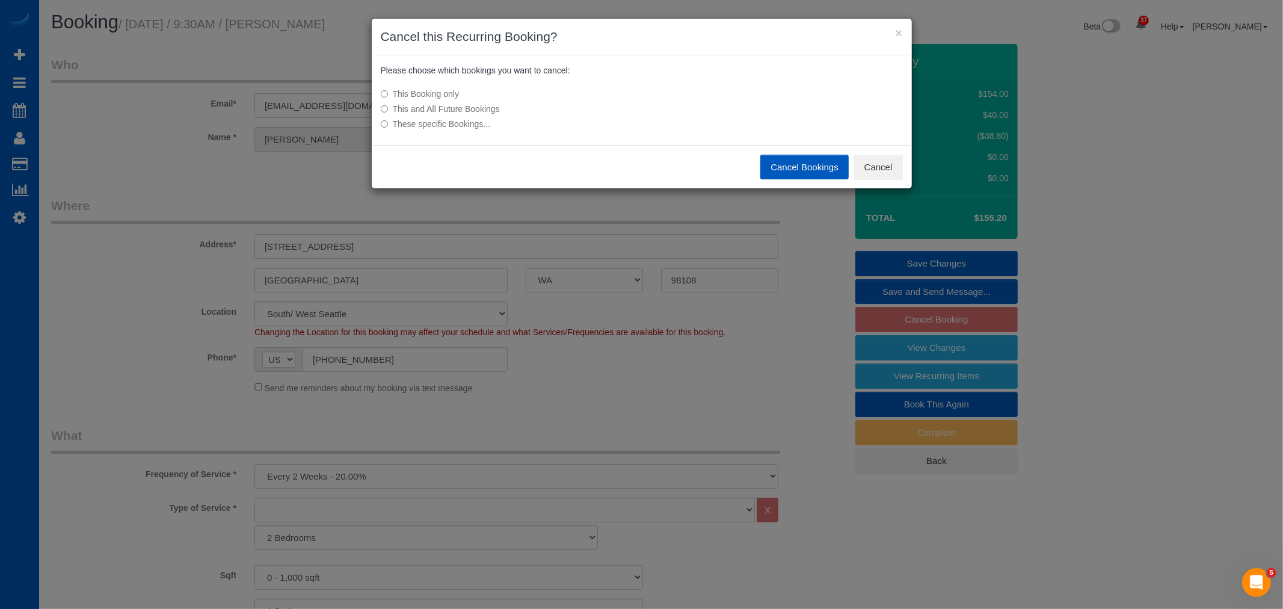
click at [780, 168] on button "Cancel Bookings" at bounding box center [804, 167] width 88 height 25
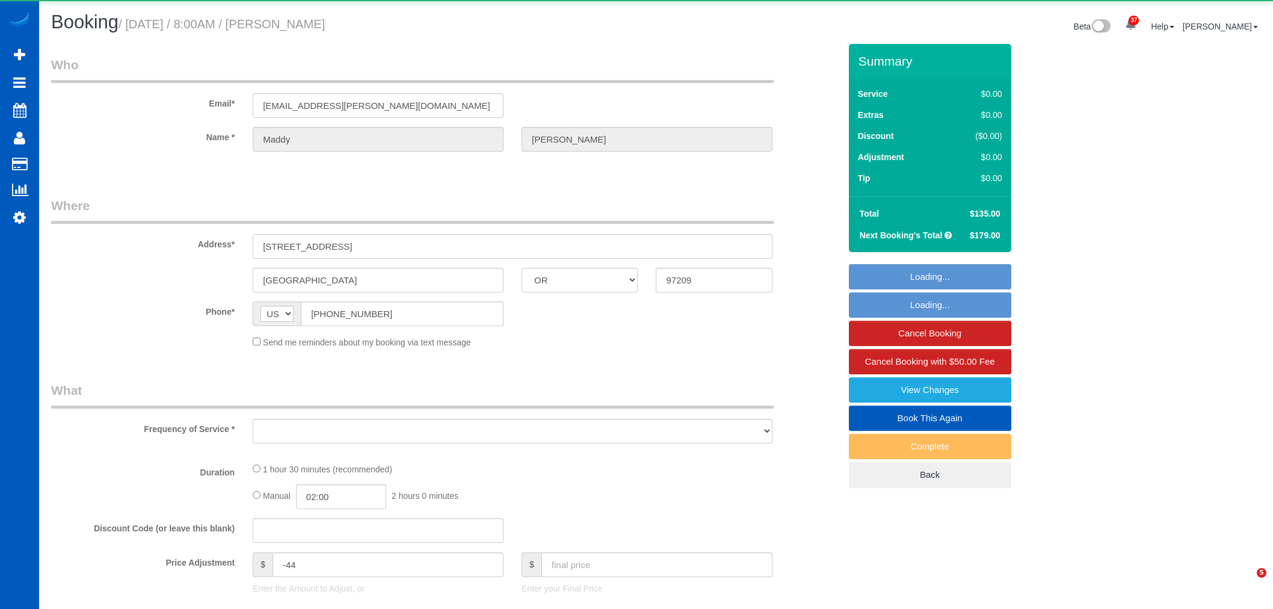
select select "OR"
select select "object:1124"
select select "199"
select select "1001"
select select "2"
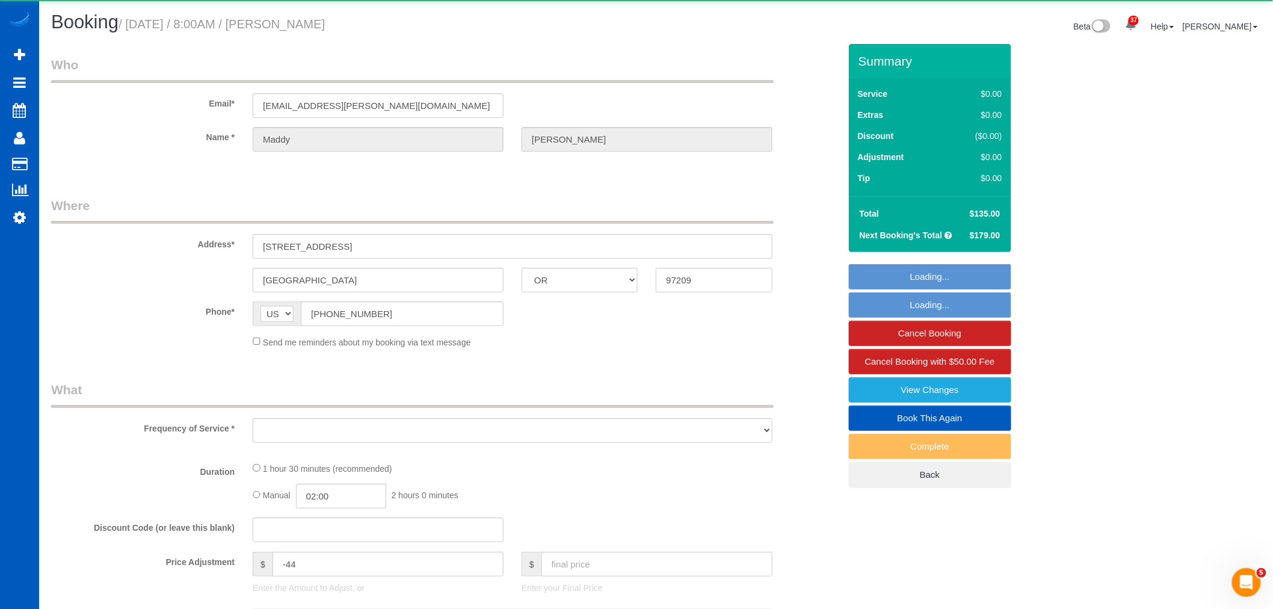
select select "2"
select select "spot1"
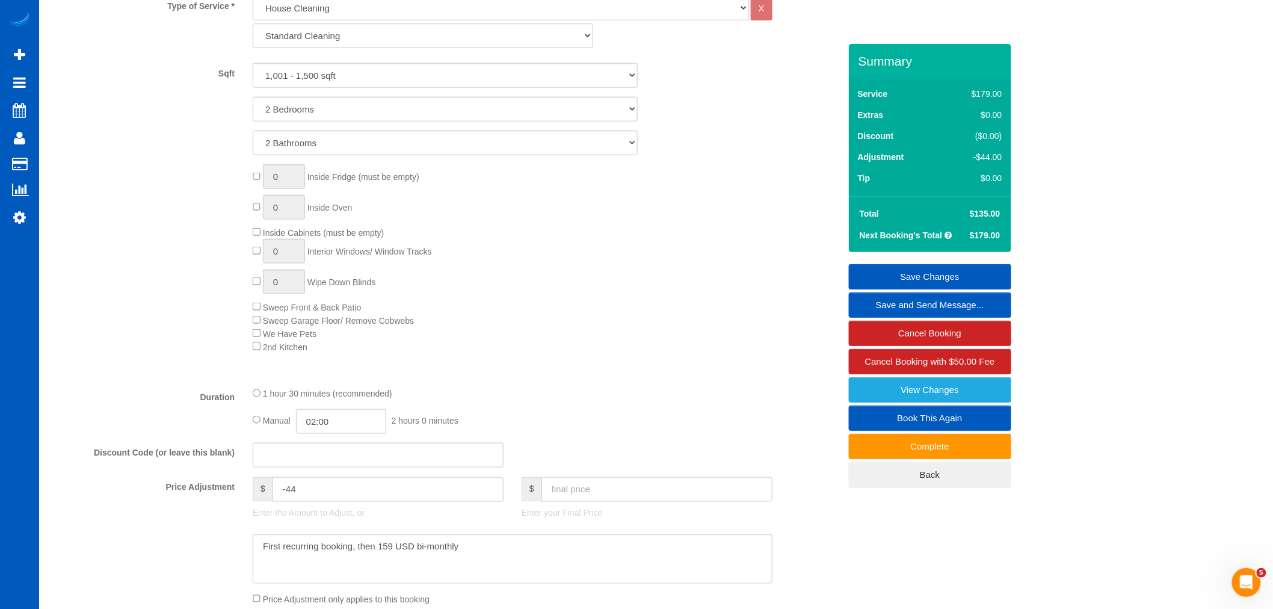
scroll to position [668, 0]
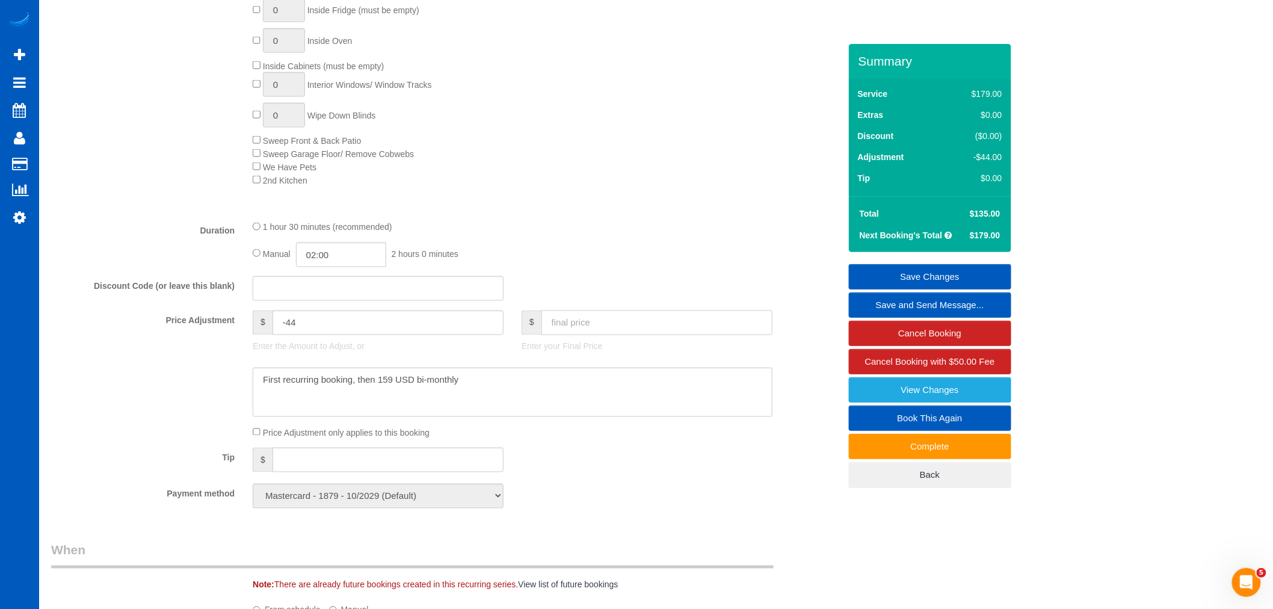
click at [592, 324] on input "text" at bounding box center [656, 322] width 231 height 25
type input "8563"
type input "8384"
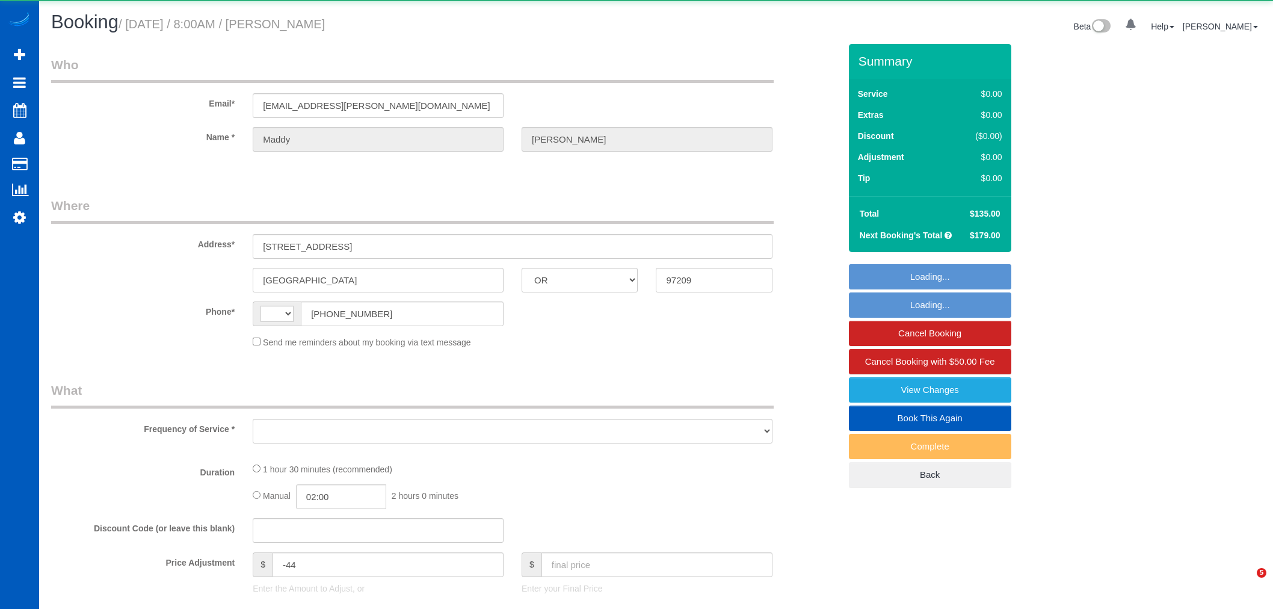
select select "OR"
select select "string:[GEOGRAPHIC_DATA]"
select select "object:1124"
select select "string:fspay-6af2d138-d39e-4d4e-a7d8-9f610a58d906"
select select "199"
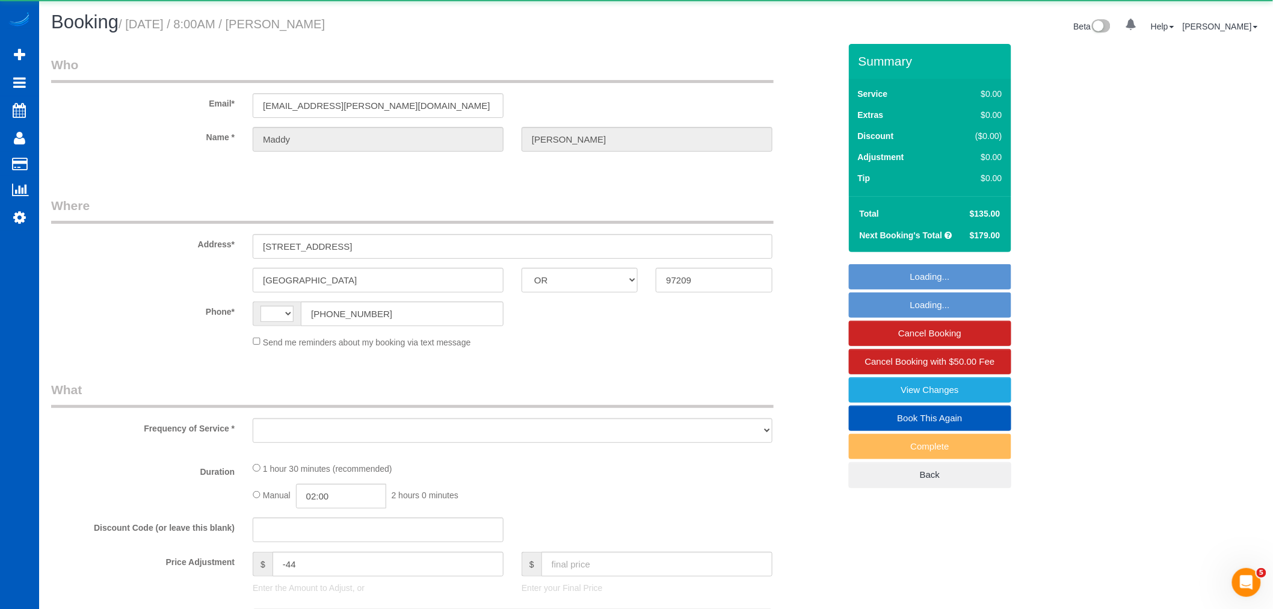
select select "1001"
select select "2"
select select "spot1"
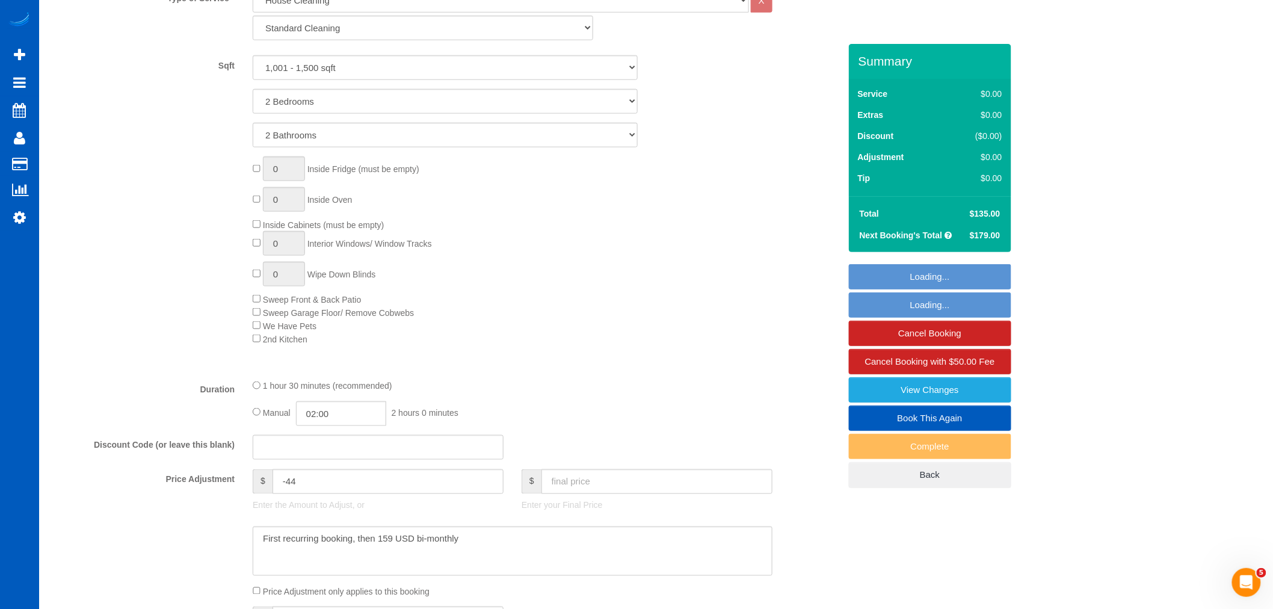
scroll to position [735, 0]
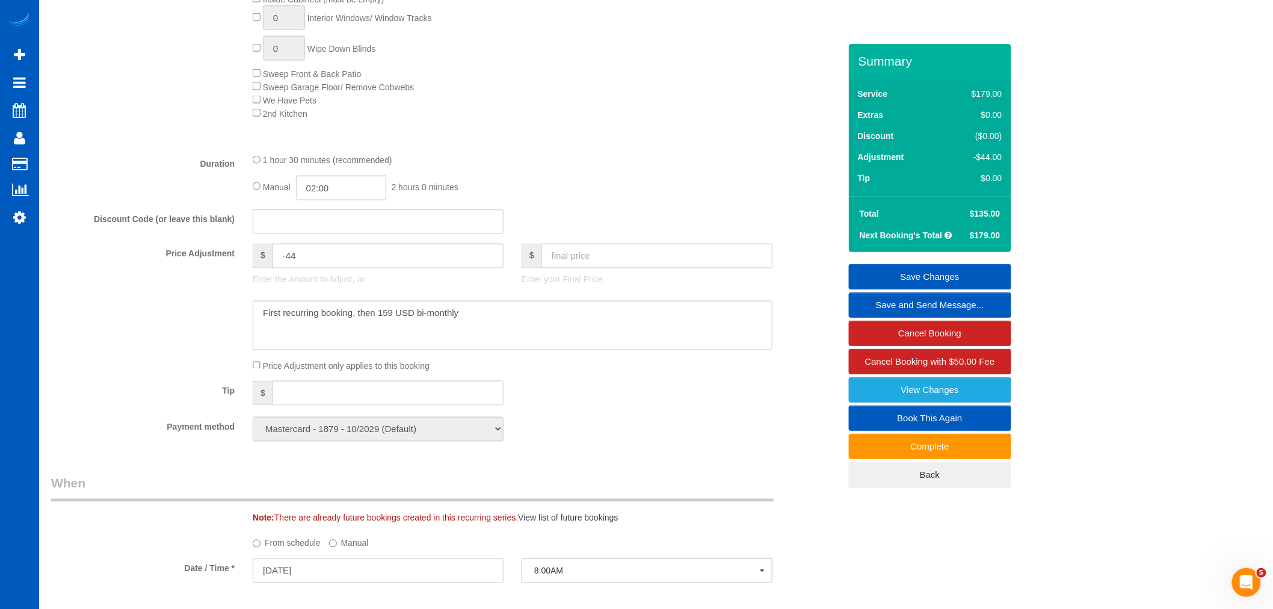
click at [614, 268] on input "text" at bounding box center [656, 256] width 231 height 25
type input "8563"
type input "8384"
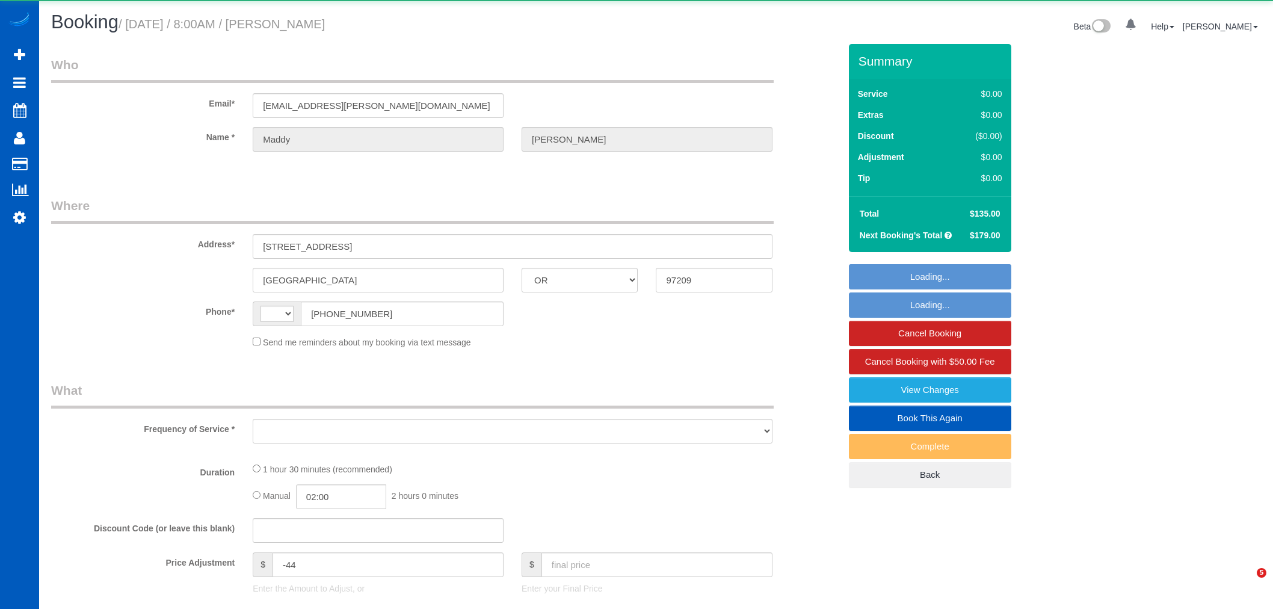
select select "OR"
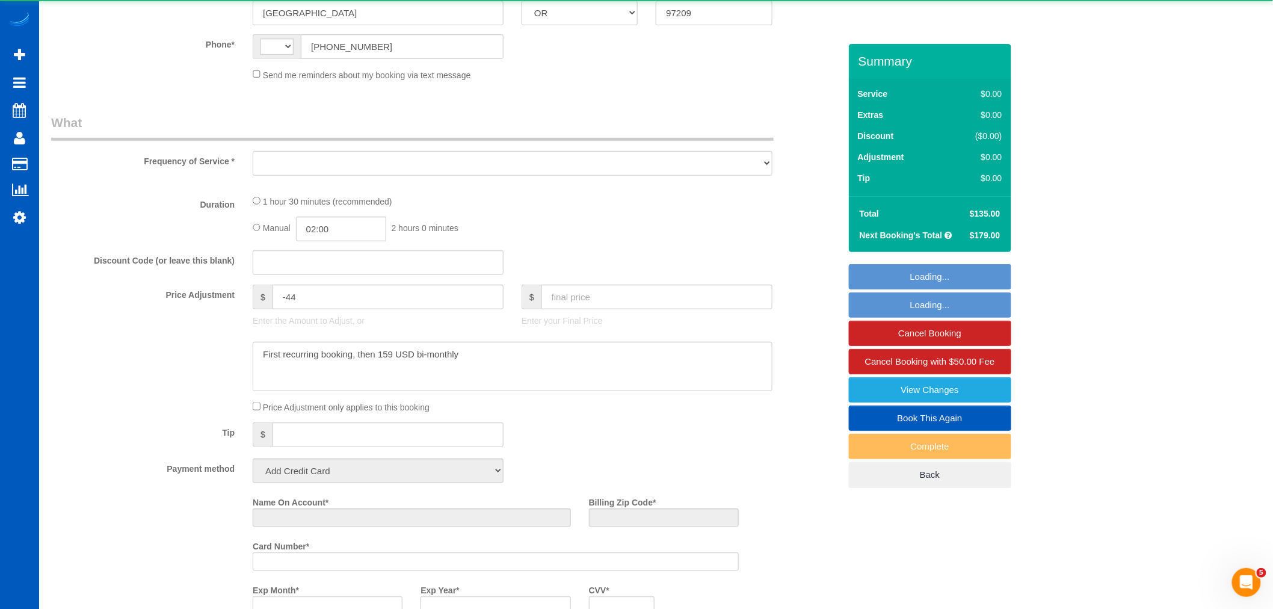
select select "string:[GEOGRAPHIC_DATA]"
select select "object:565"
select select "string:fspay-6af2d138-d39e-4d4e-a7d8-9f610a58d906"
select select "199"
select select "1001"
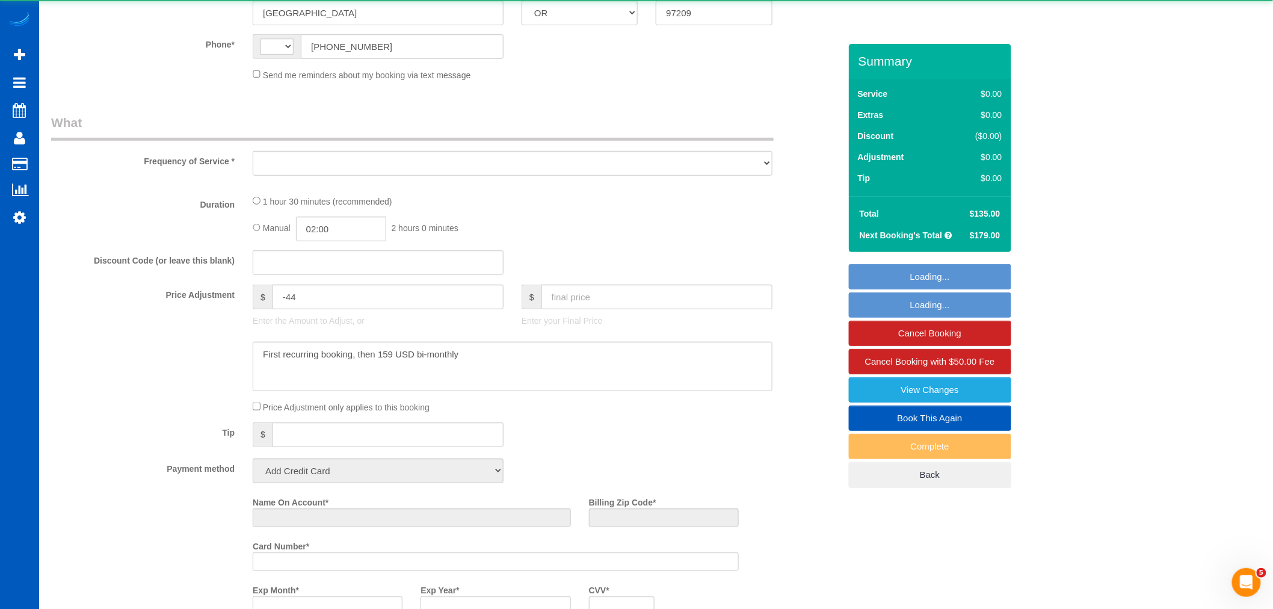
select select "2"
select select "spot1"
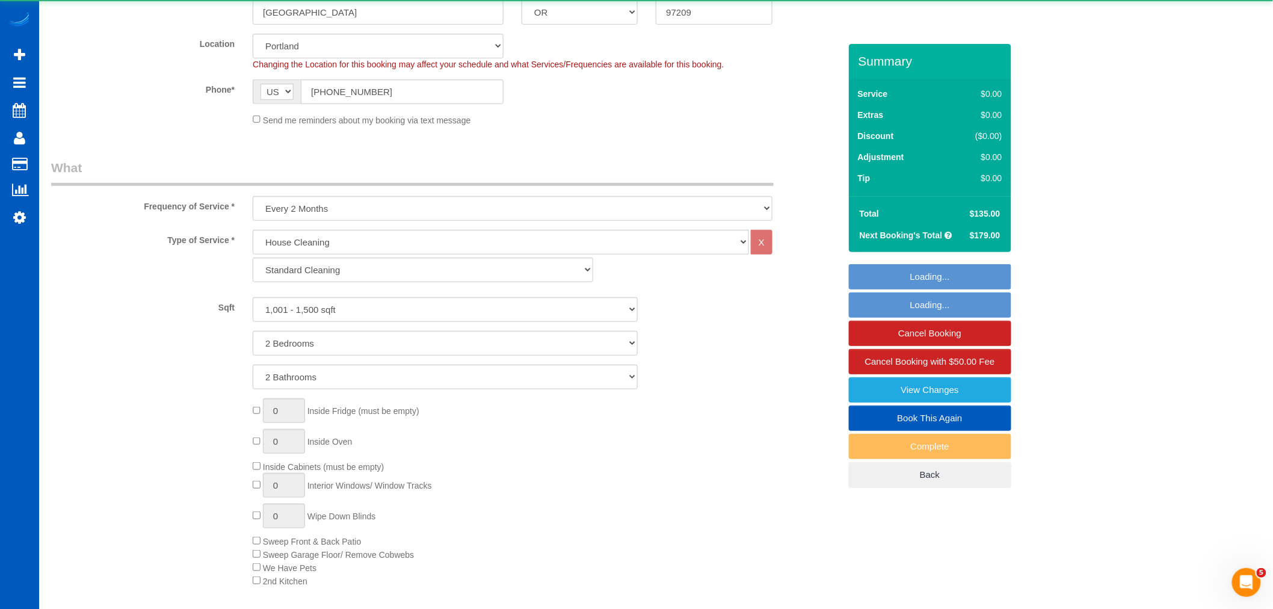
select select "object:1124"
select select "spot13"
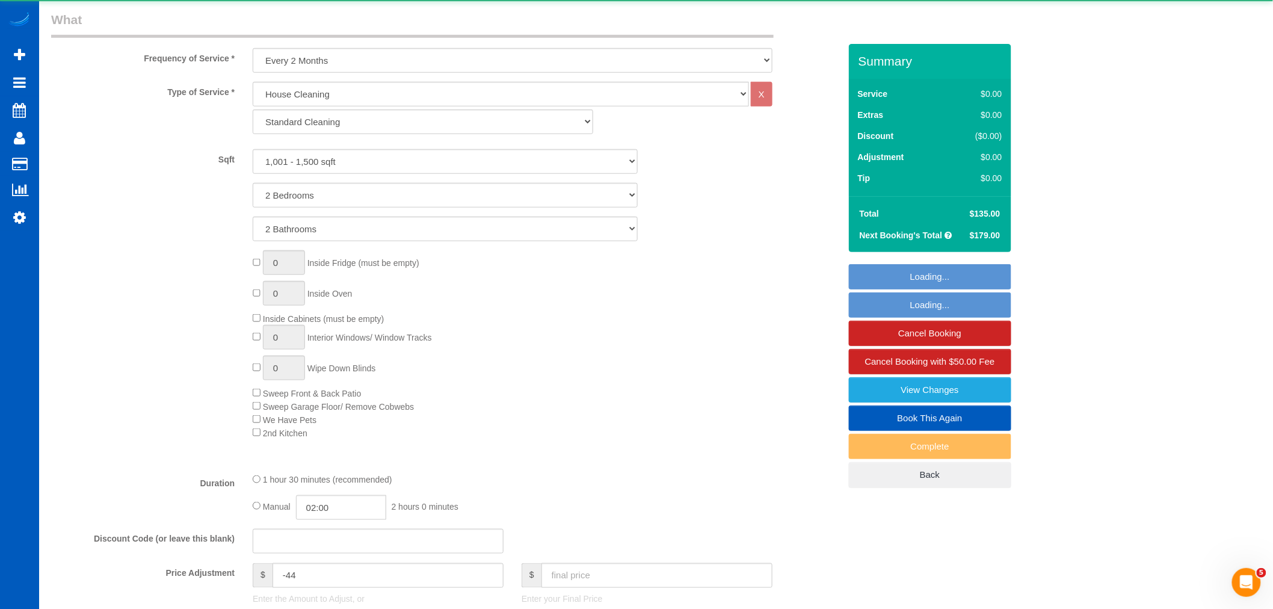
select select "1001"
select select "2"
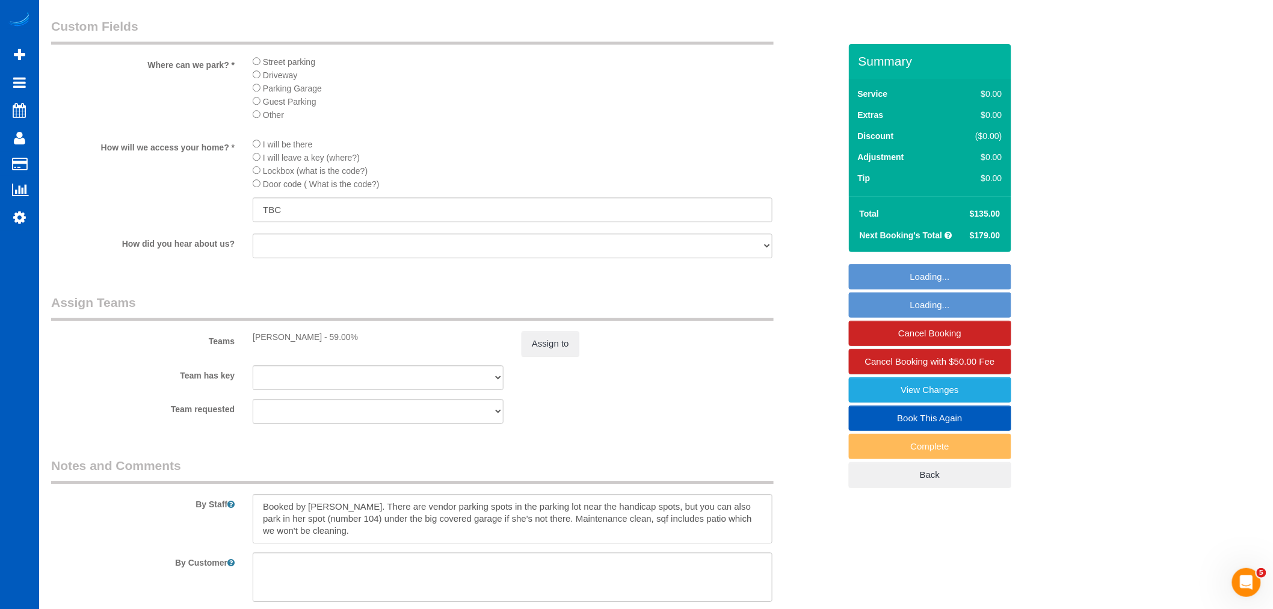
scroll to position [1337, 0]
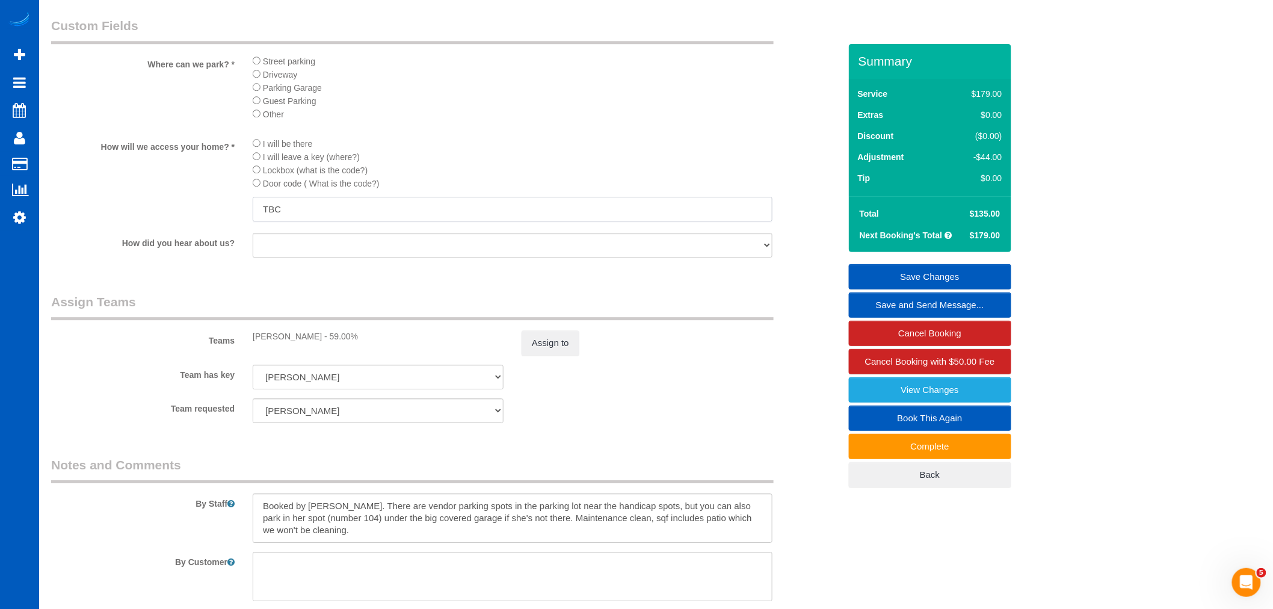
drag, startPoint x: 300, startPoint y: 221, endPoint x: 151, endPoint y: 254, distance: 152.2
click at [151, 254] on sui-booking-custom-fields "Where can we park? * Street parking Driveway Parking Garage Guest Parking Other…" at bounding box center [445, 138] width 789 height 243
type input "8563"
click at [907, 268] on link "Save Changes" at bounding box center [930, 276] width 162 height 25
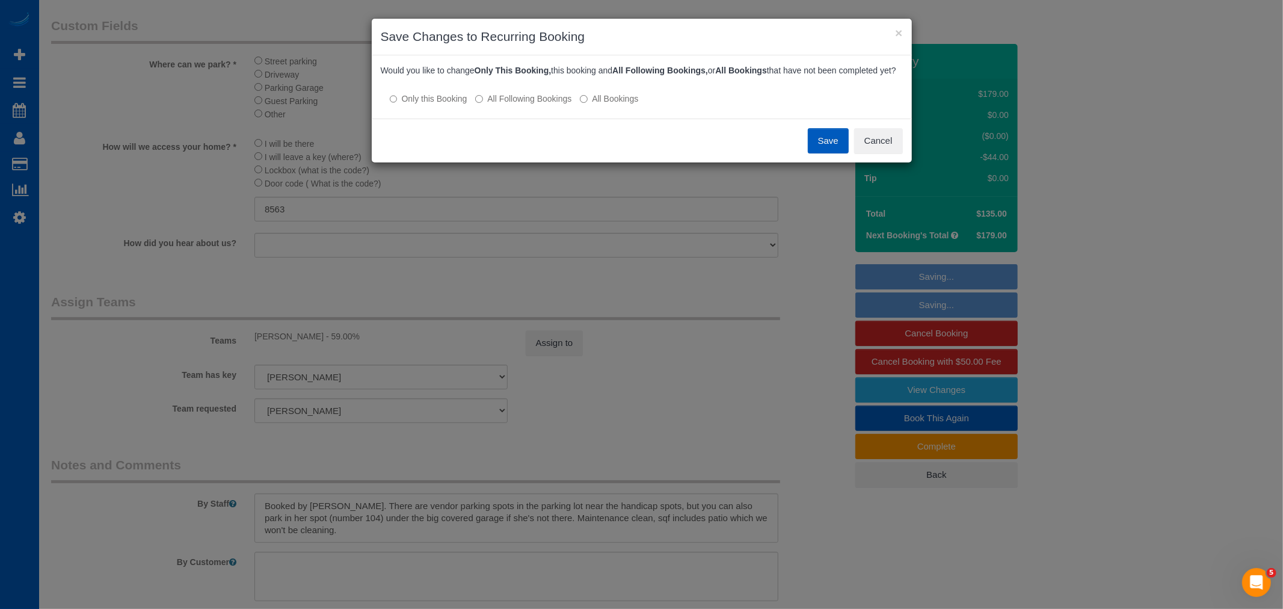
click at [535, 105] on label "All Following Bookings" at bounding box center [523, 99] width 96 height 12
click at [816, 153] on button "Save" at bounding box center [828, 140] width 41 height 25
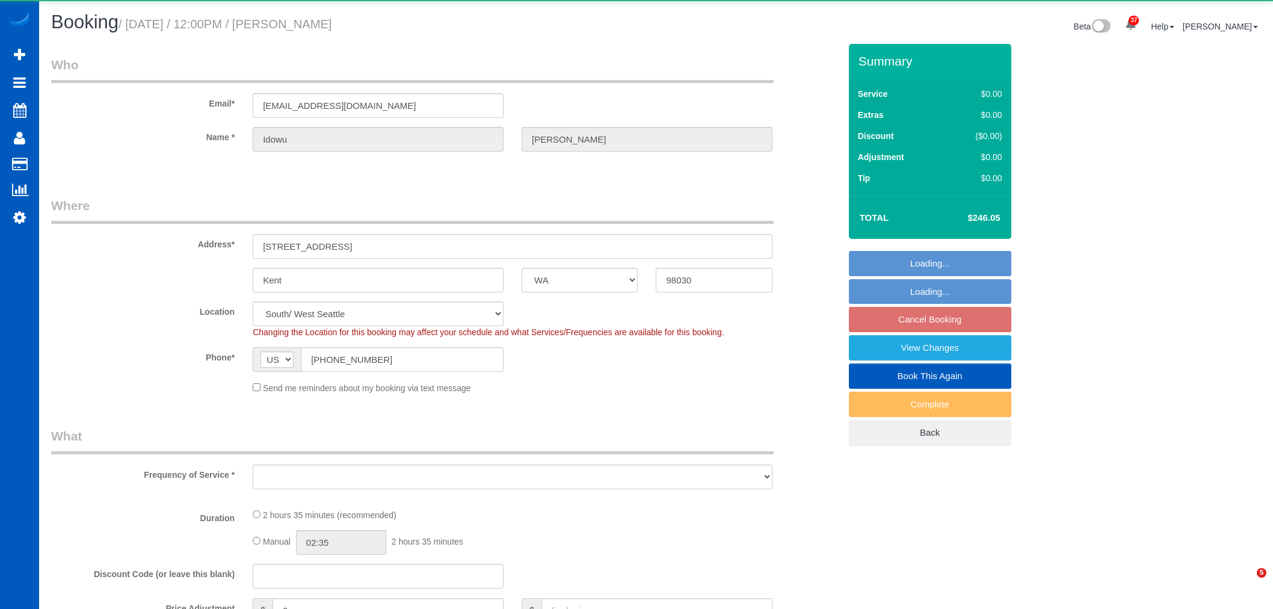
select select "WA"
select select "object:2217"
select select "199"
select select "2001"
select select "4"
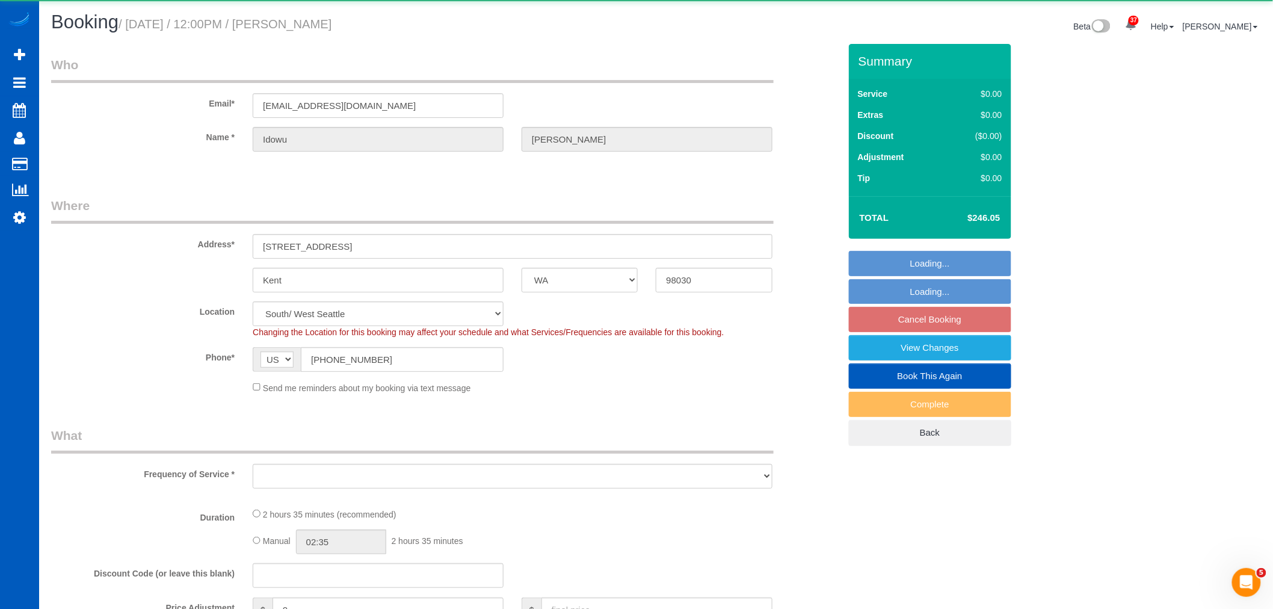
select select "3"
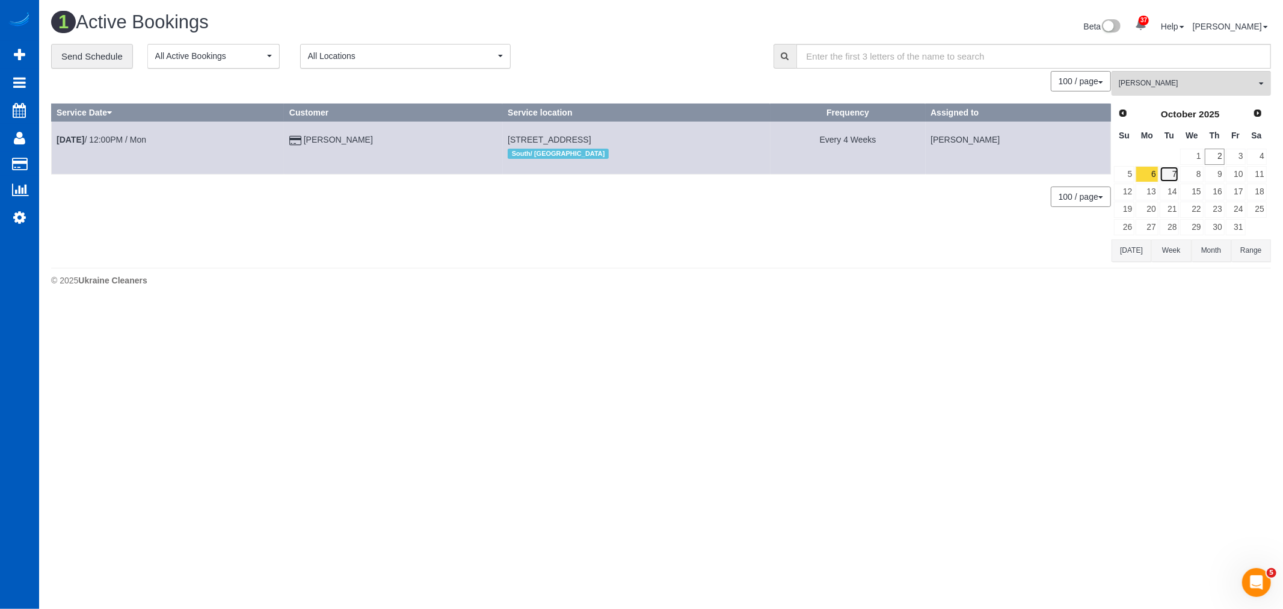
click at [1165, 176] on link "7" at bounding box center [1170, 174] width 20 height 16
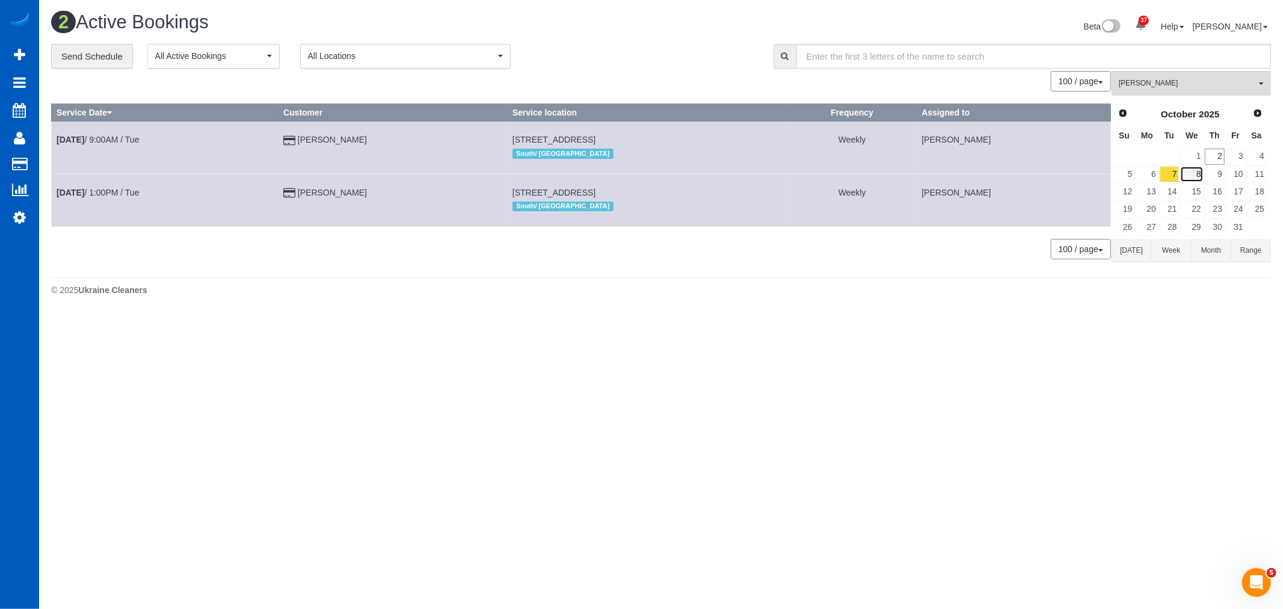
click at [1202, 182] on link "8" at bounding box center [1191, 174] width 23 height 16
click at [1230, 185] on link "17" at bounding box center [1236, 191] width 20 height 16
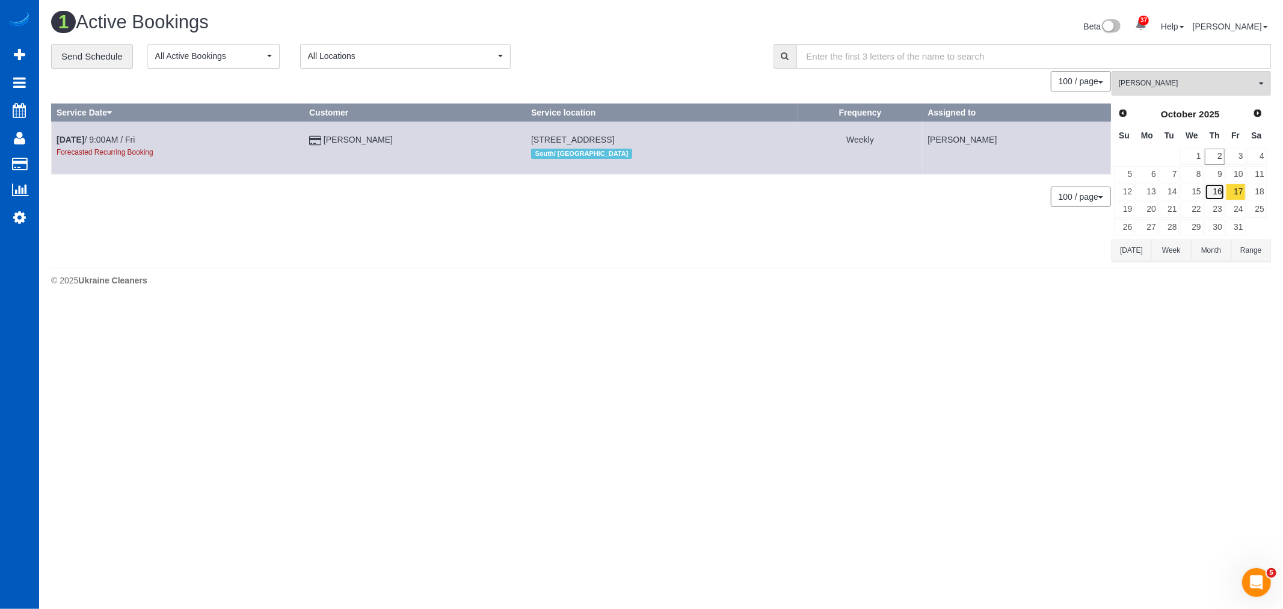
click at [1220, 184] on link "16" at bounding box center [1215, 191] width 20 height 16
click at [1218, 182] on link "9" at bounding box center [1215, 174] width 20 height 16
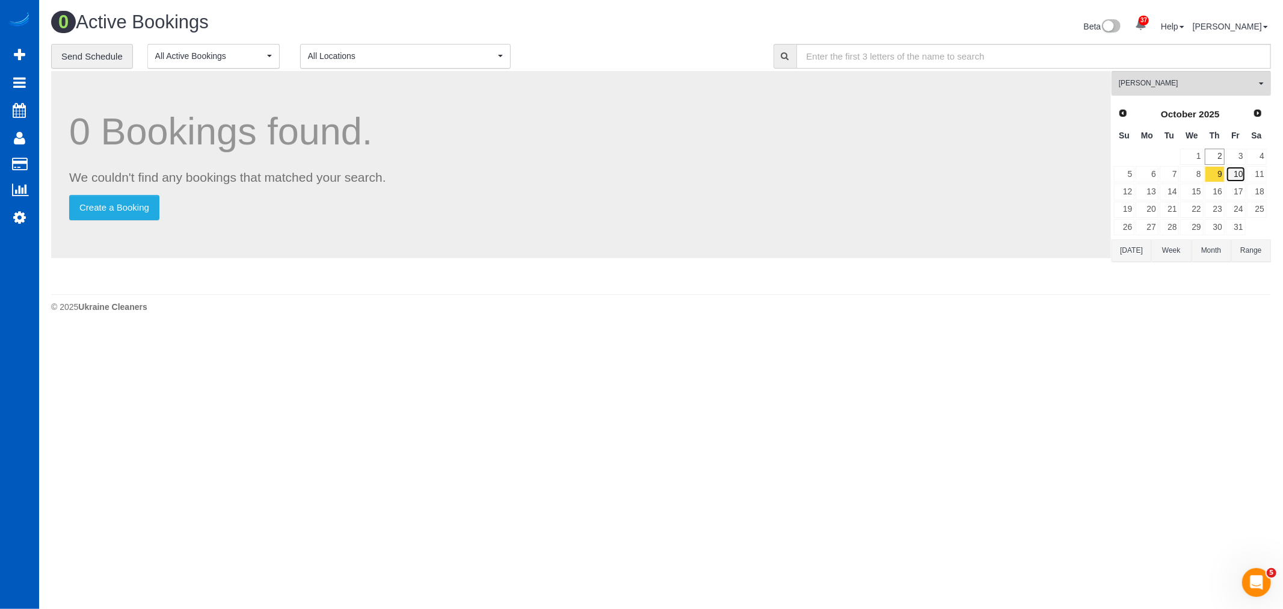
click at [1233, 177] on link "10" at bounding box center [1236, 174] width 20 height 16
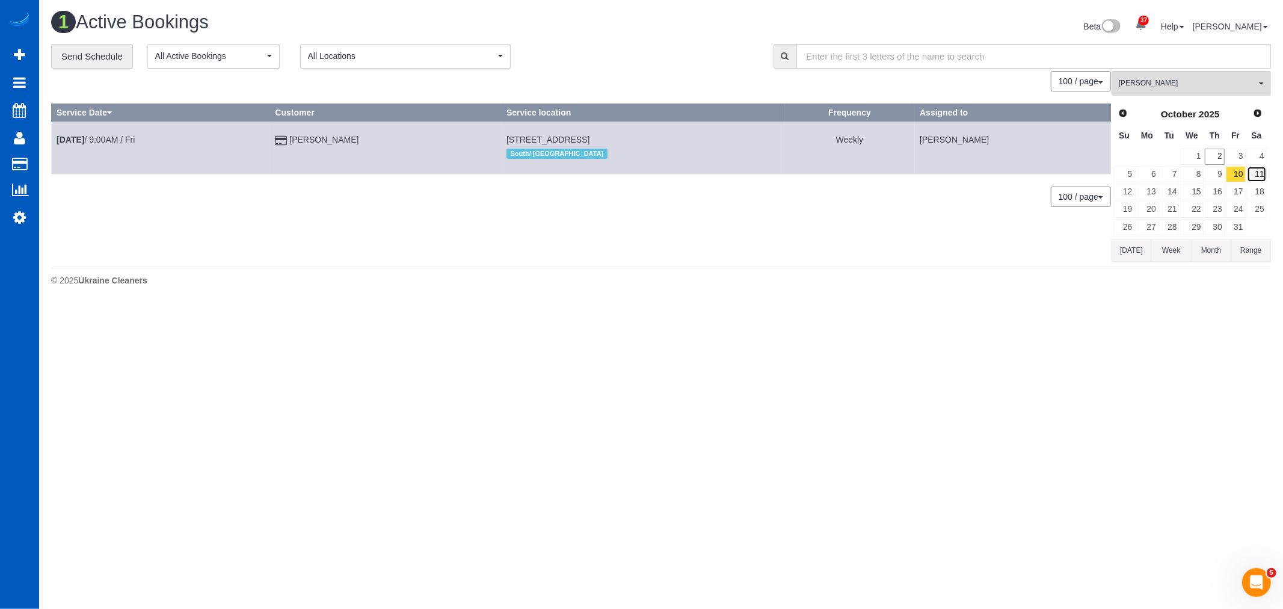
click at [1253, 176] on link "11" at bounding box center [1257, 174] width 20 height 16
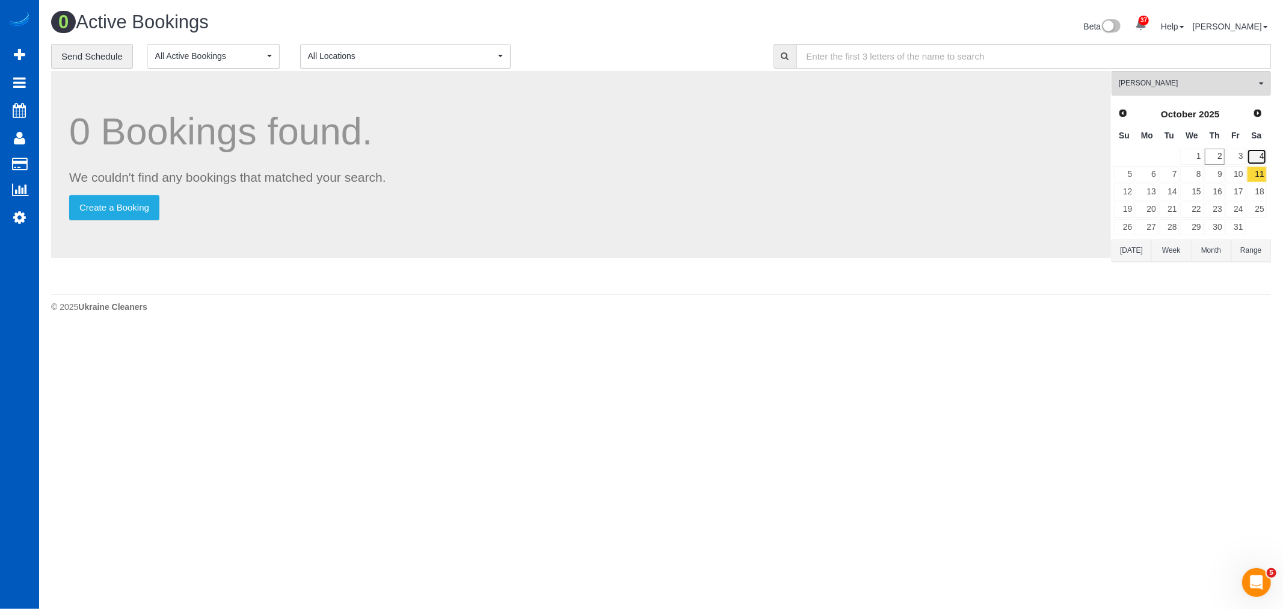
click at [1256, 153] on link "4" at bounding box center [1257, 157] width 20 height 16
click at [1201, 152] on link "1" at bounding box center [1191, 157] width 23 height 16
click at [1181, 80] on span "[PERSON_NAME]" at bounding box center [1187, 83] width 137 height 10
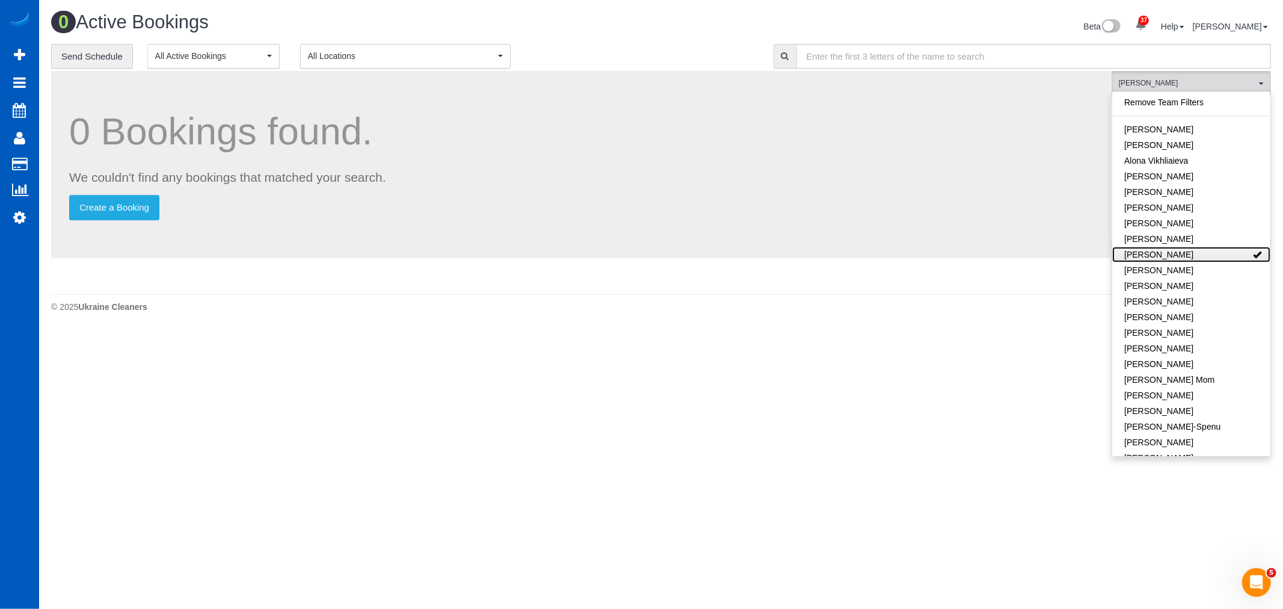
click at [1200, 253] on link "[PERSON_NAME]" at bounding box center [1191, 255] width 158 height 16
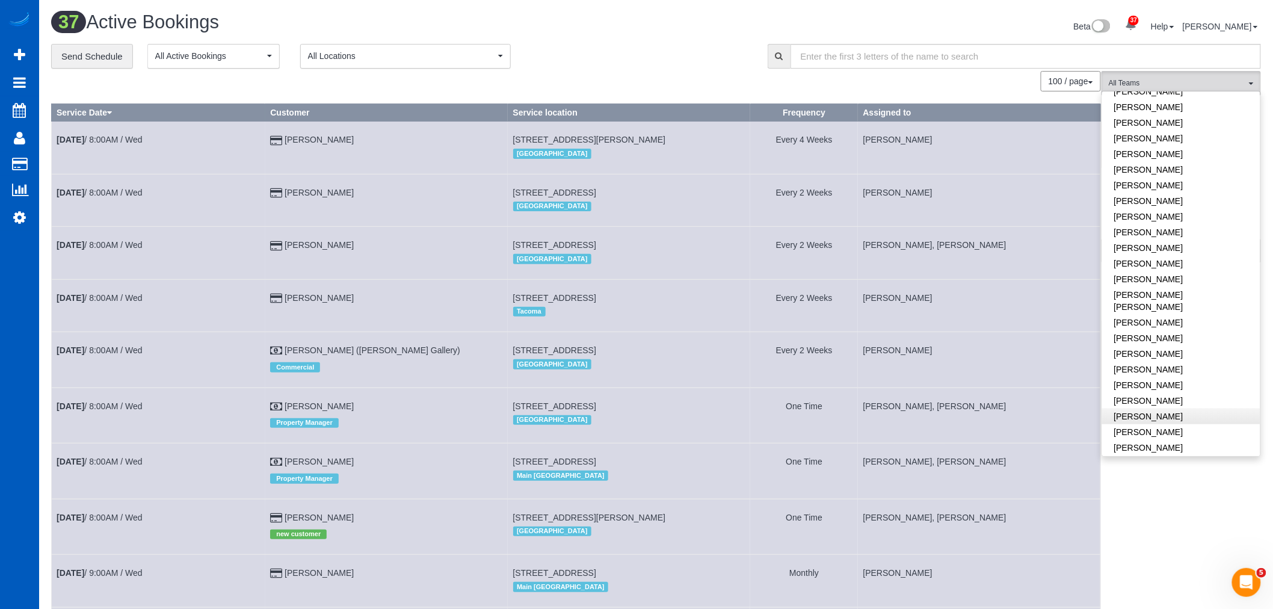
scroll to position [401, 0]
click at [1181, 343] on link "[PERSON_NAME]" at bounding box center [1181, 351] width 158 height 16
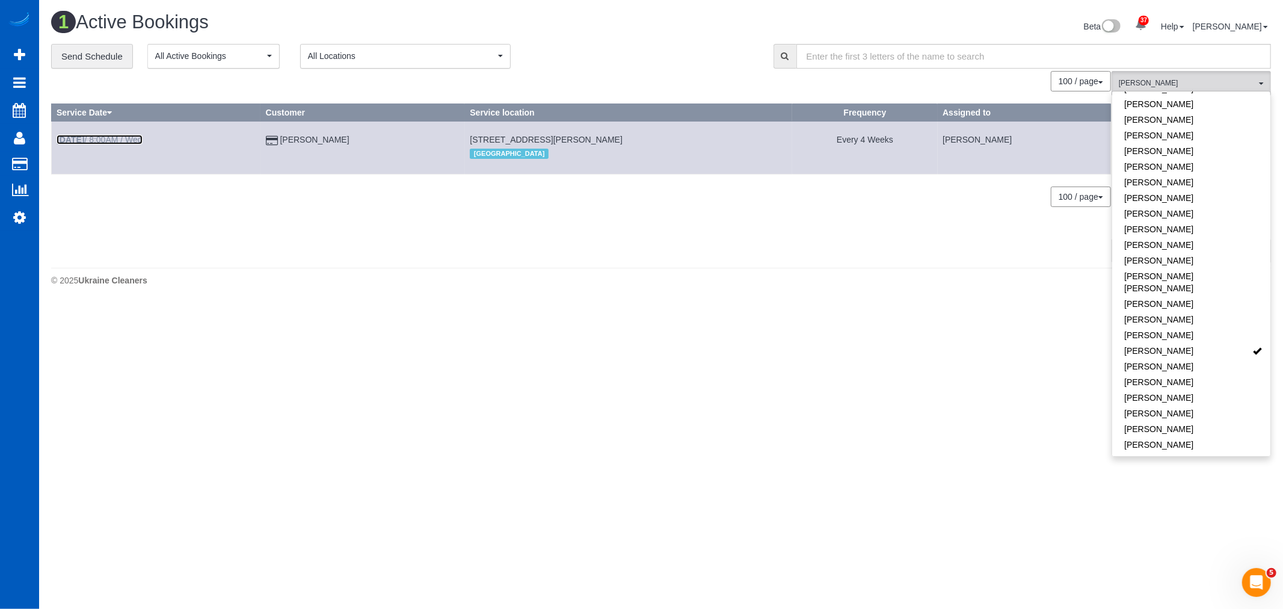
click at [117, 141] on link "[DATE] 8:00AM / Wed" at bounding box center [100, 140] width 86 height 10
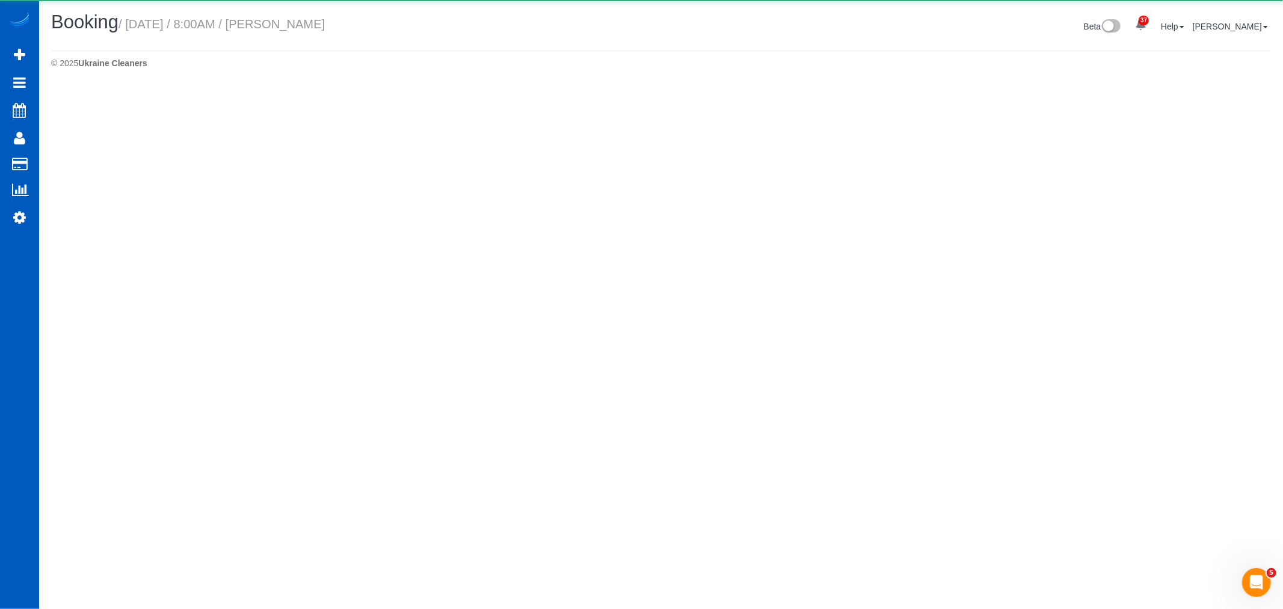
select select "WA"
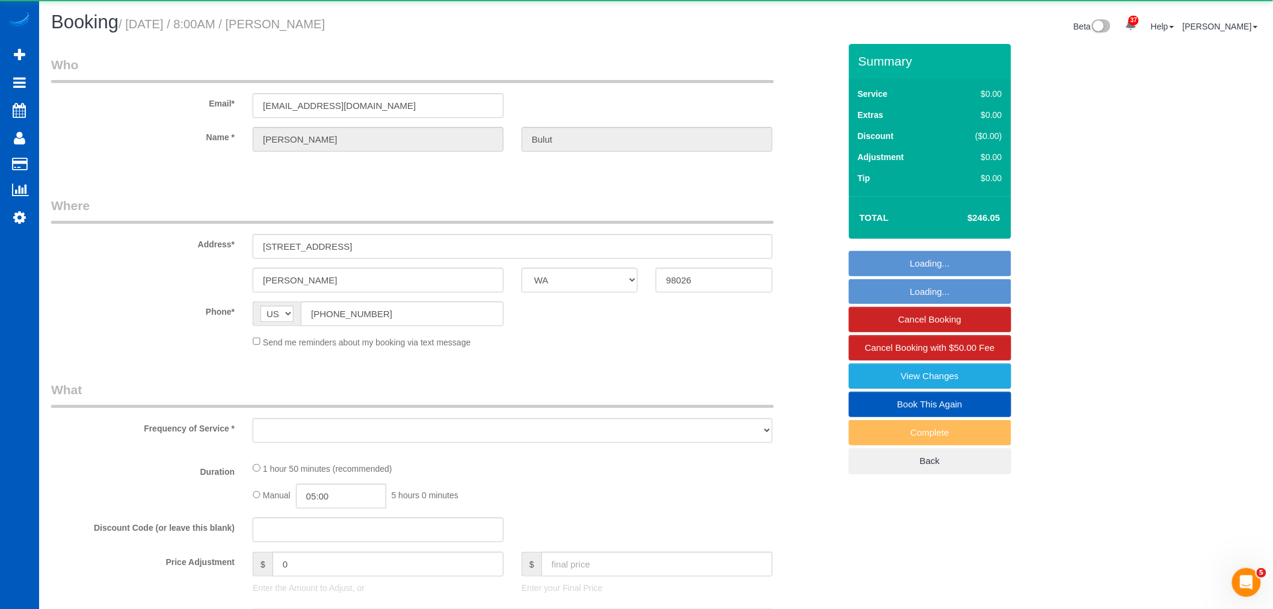
select select "object:3909"
select select "string:fspay-9f58b54a-0cf3-4408-ba74-19dcdb7d71b7"
select select "199"
select select "2001"
select select "3"
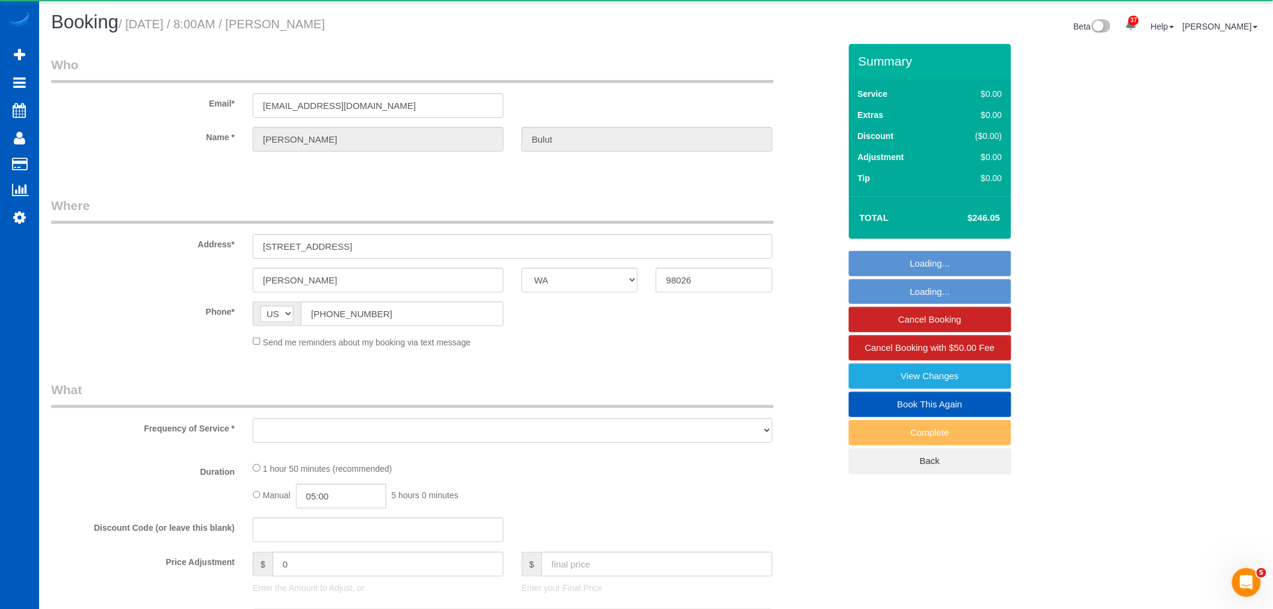
select select "2"
select select "spot17"
select select "number:8"
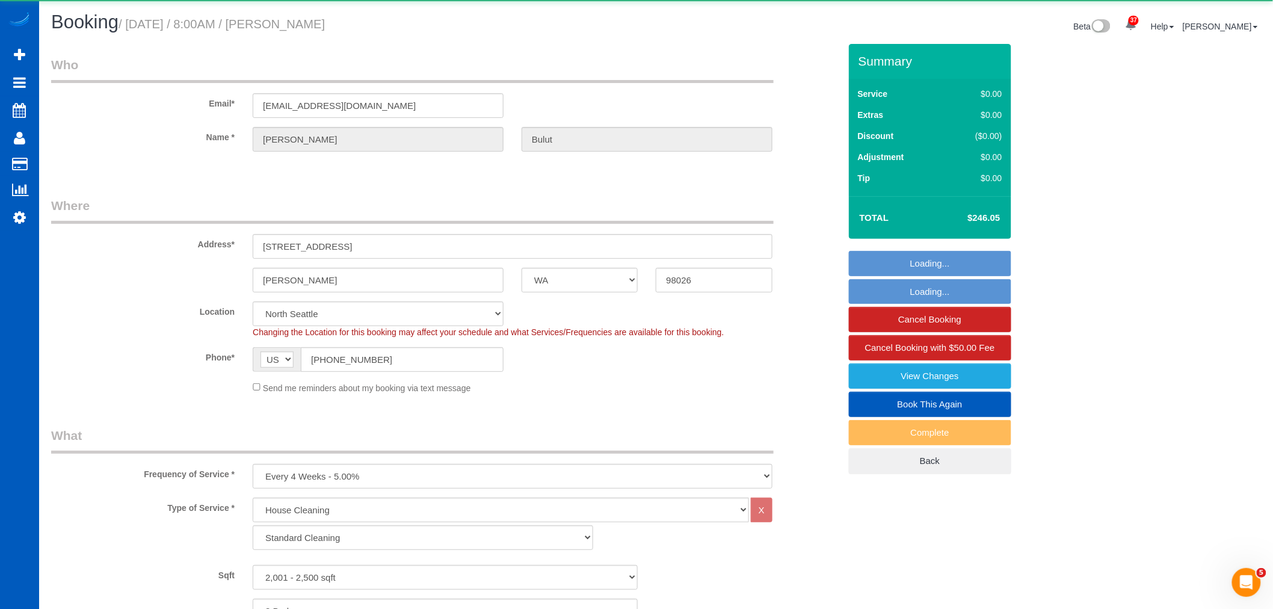
select select "2001"
select select "3"
select select "2"
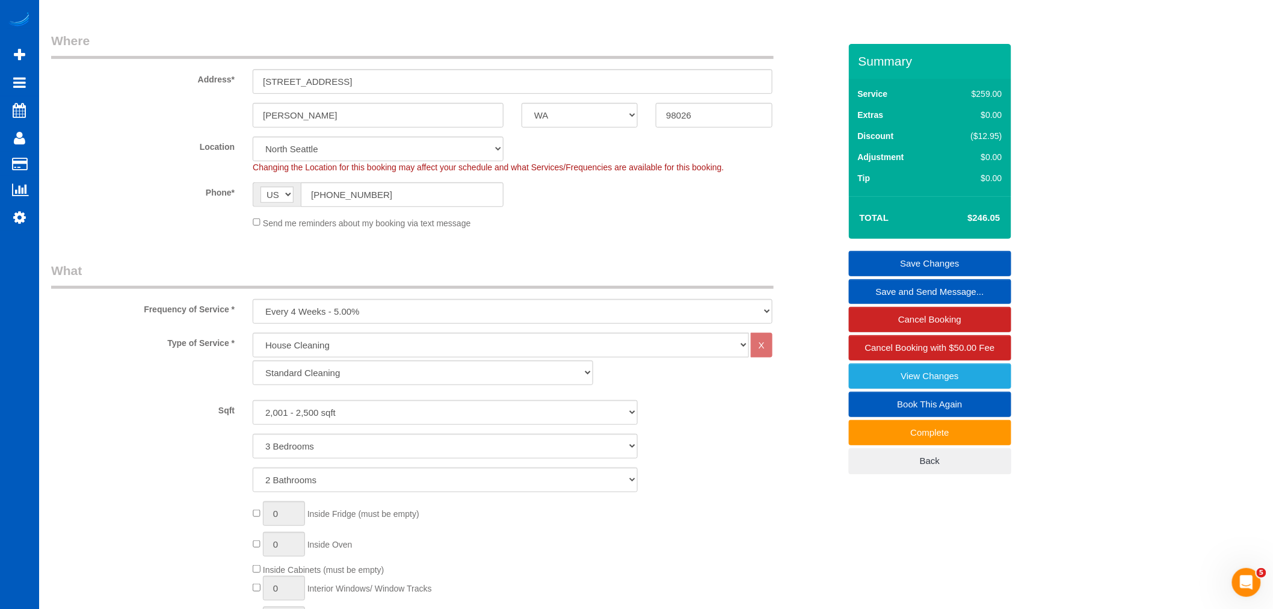
scroll to position [267, 0]
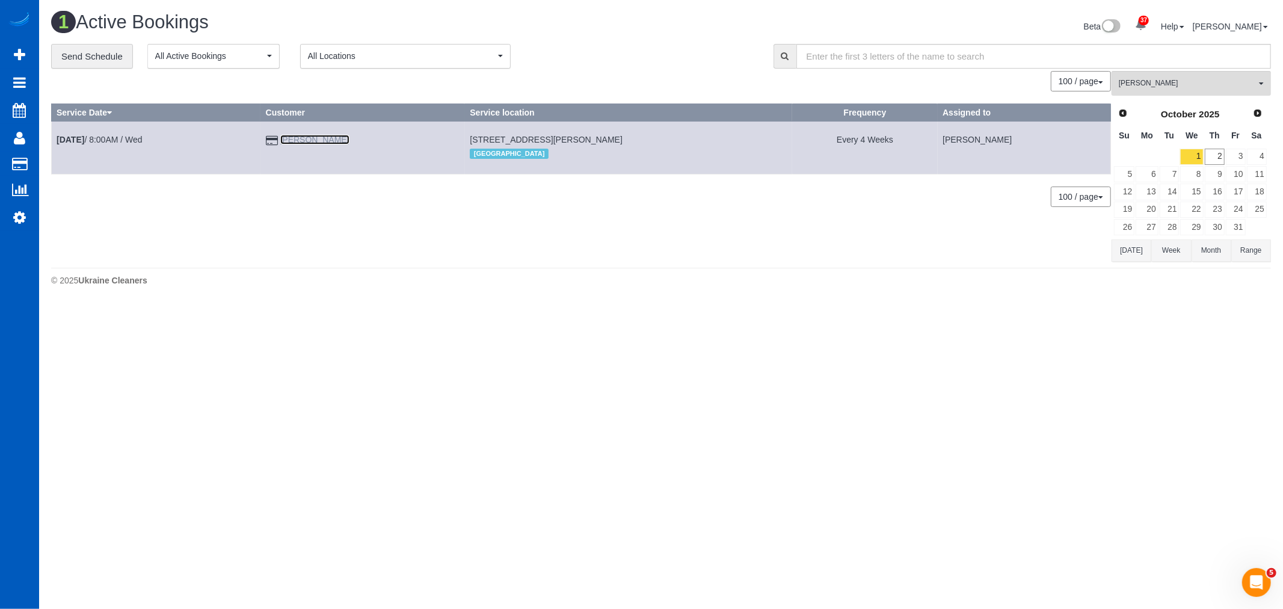
click at [315, 140] on link "[PERSON_NAME]" at bounding box center [314, 140] width 69 height 10
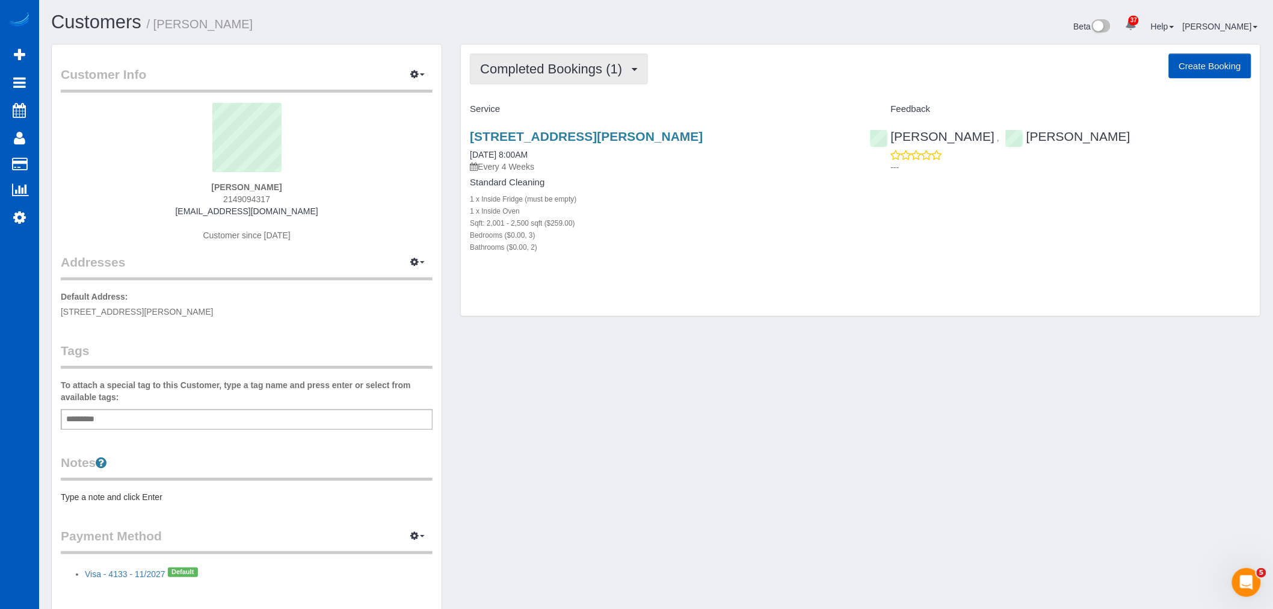
click at [558, 70] on span "Completed Bookings (1)" at bounding box center [554, 68] width 148 height 15
drag, startPoint x: 730, startPoint y: 274, endPoint x: 702, endPoint y: 245, distance: 40.8
click at [728, 273] on div "[STREET_ADDRESS][PERSON_NAME] [DATE] 8:00AM Every 4 Weeks Standard Cleaning 1 x…" at bounding box center [660, 198] width 399 height 158
click at [561, 133] on link "[STREET_ADDRESS][PERSON_NAME]" at bounding box center [586, 136] width 233 height 14
click at [550, 140] on link "[STREET_ADDRESS][PERSON_NAME]" at bounding box center [586, 136] width 233 height 14
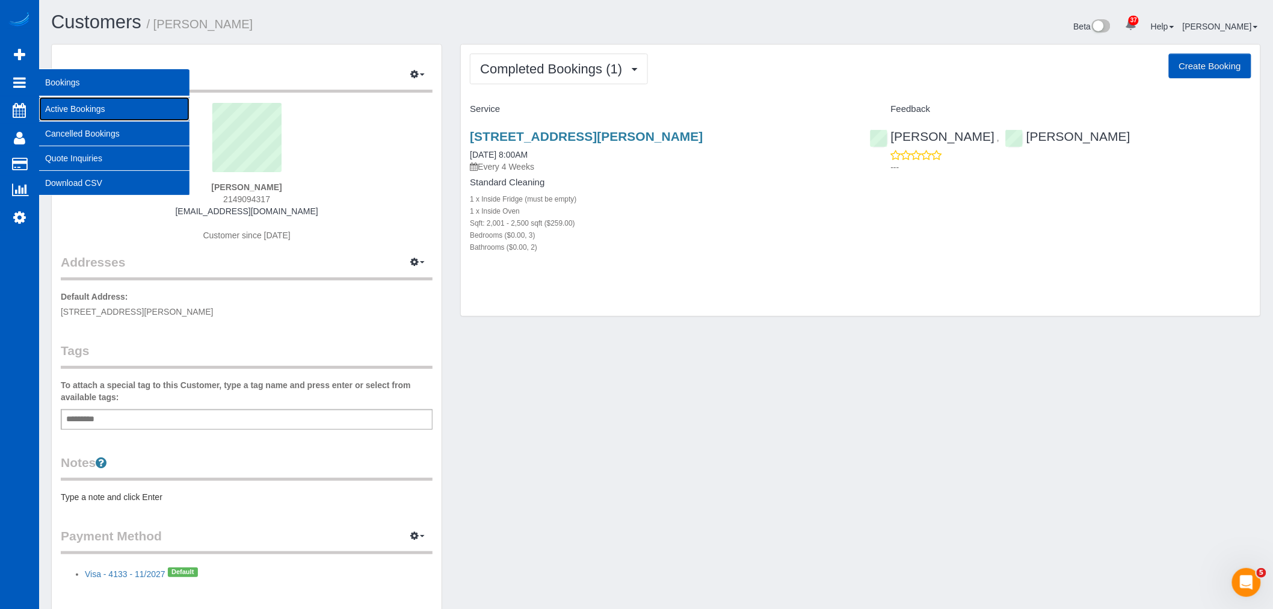
click at [105, 106] on link "Active Bookings" at bounding box center [114, 109] width 150 height 24
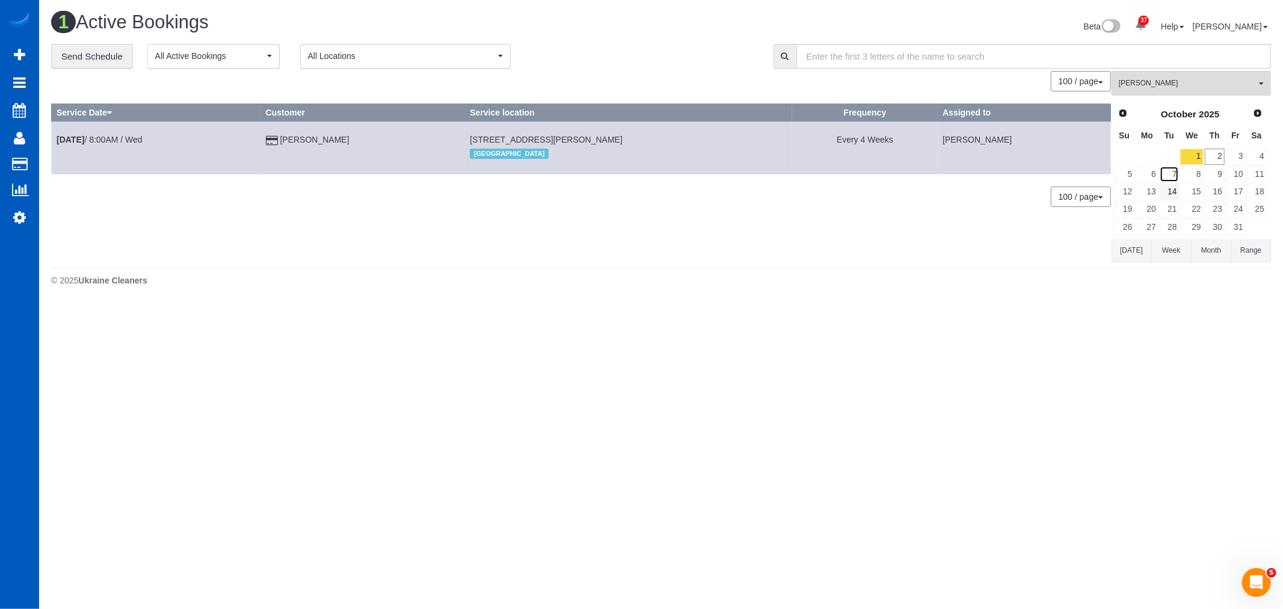
click at [1160, 178] on link "7" at bounding box center [1170, 174] width 20 height 16
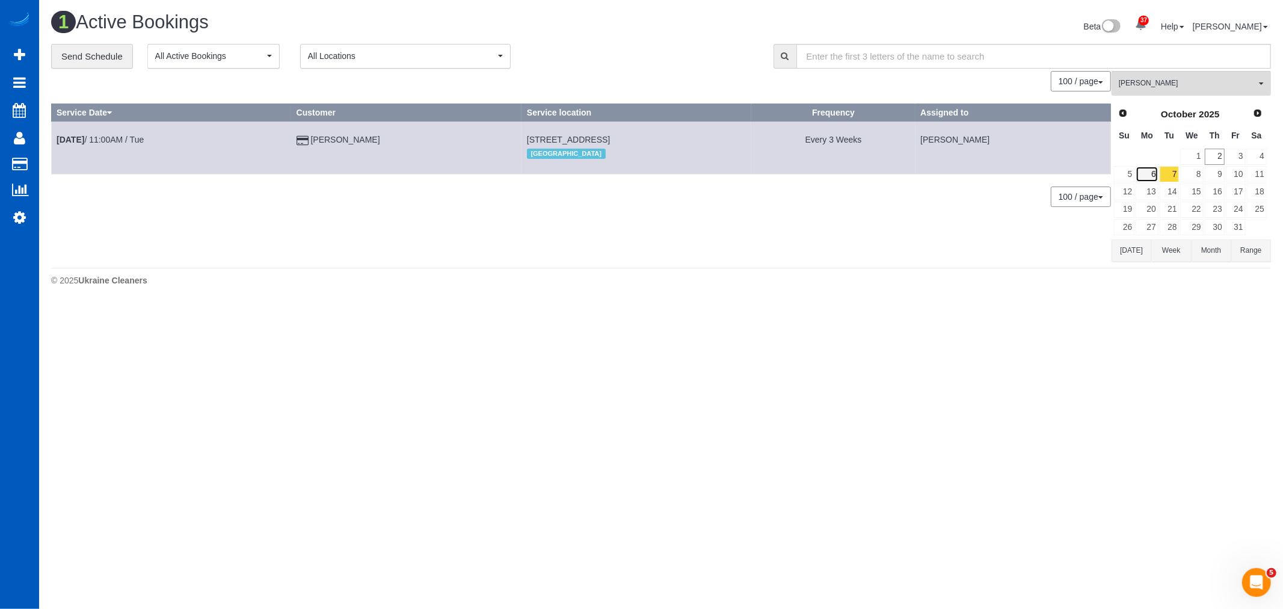
click at [1150, 176] on link "6" at bounding box center [1147, 174] width 22 height 16
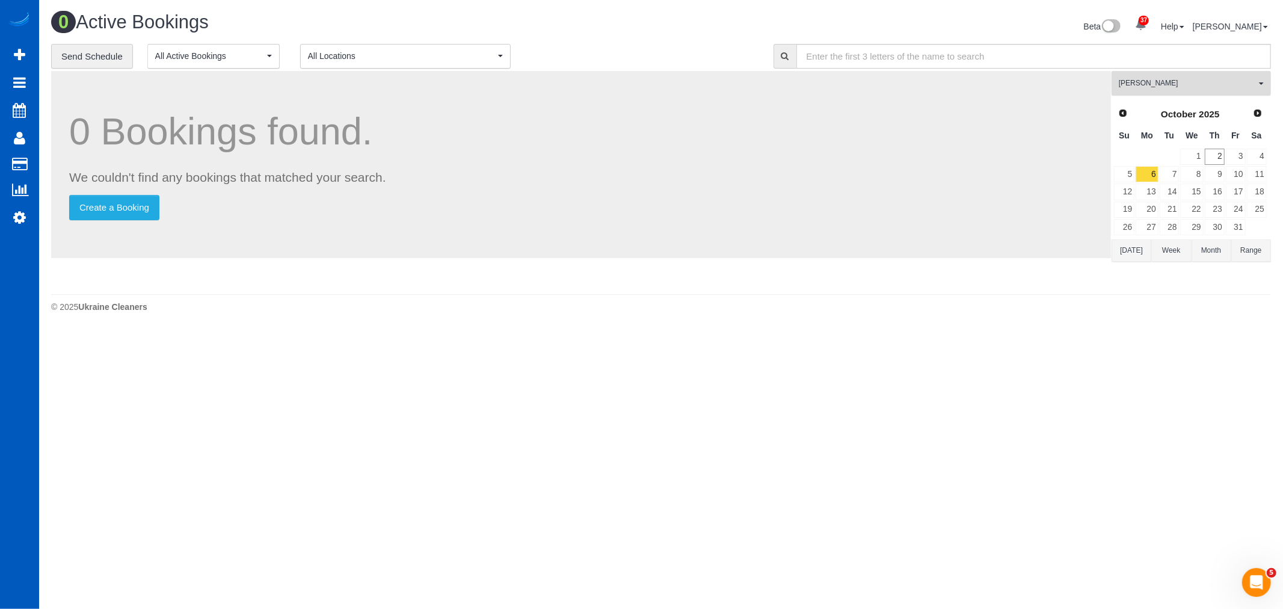
click at [1162, 79] on span "Nataliia Moskalenko" at bounding box center [1187, 83] width 137 height 10
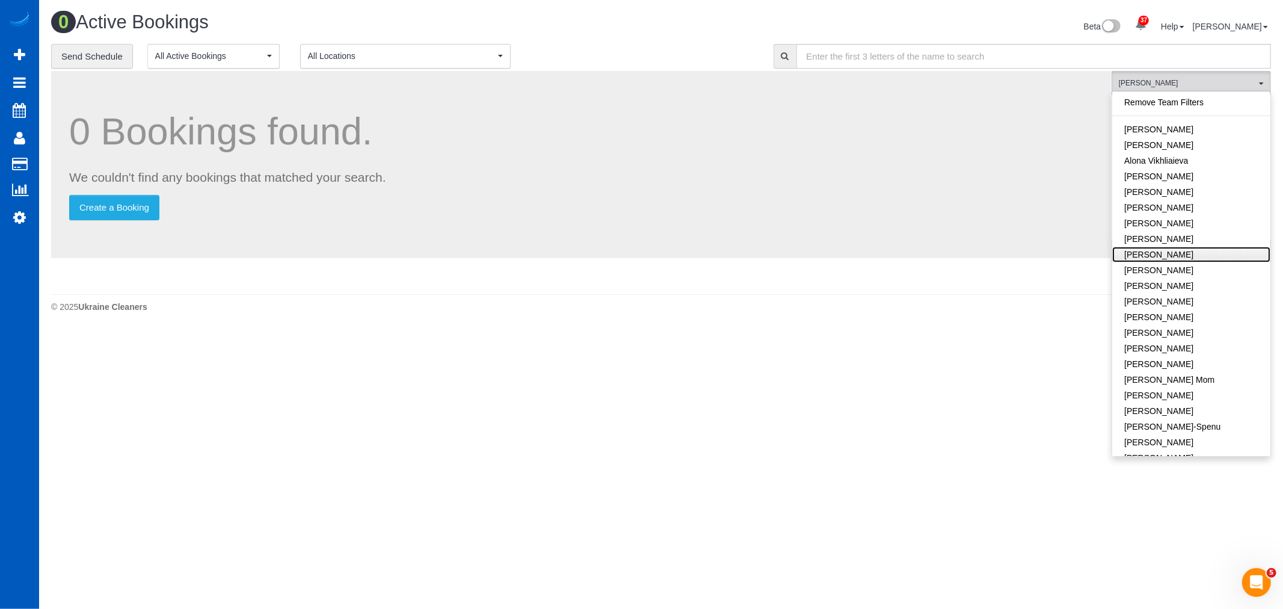
click at [1184, 254] on link "Anzhela Trokhymiuk" at bounding box center [1191, 255] width 158 height 16
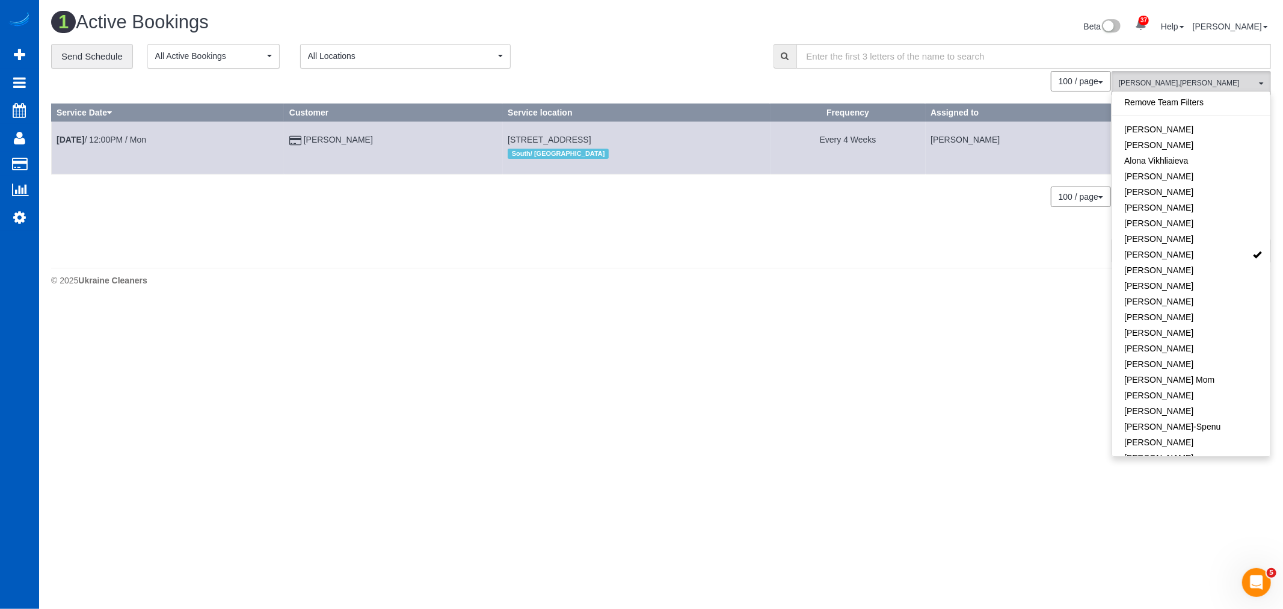
click at [103, 147] on td "Oct 6th / 12:00PM / Mon" at bounding box center [168, 148] width 233 height 52
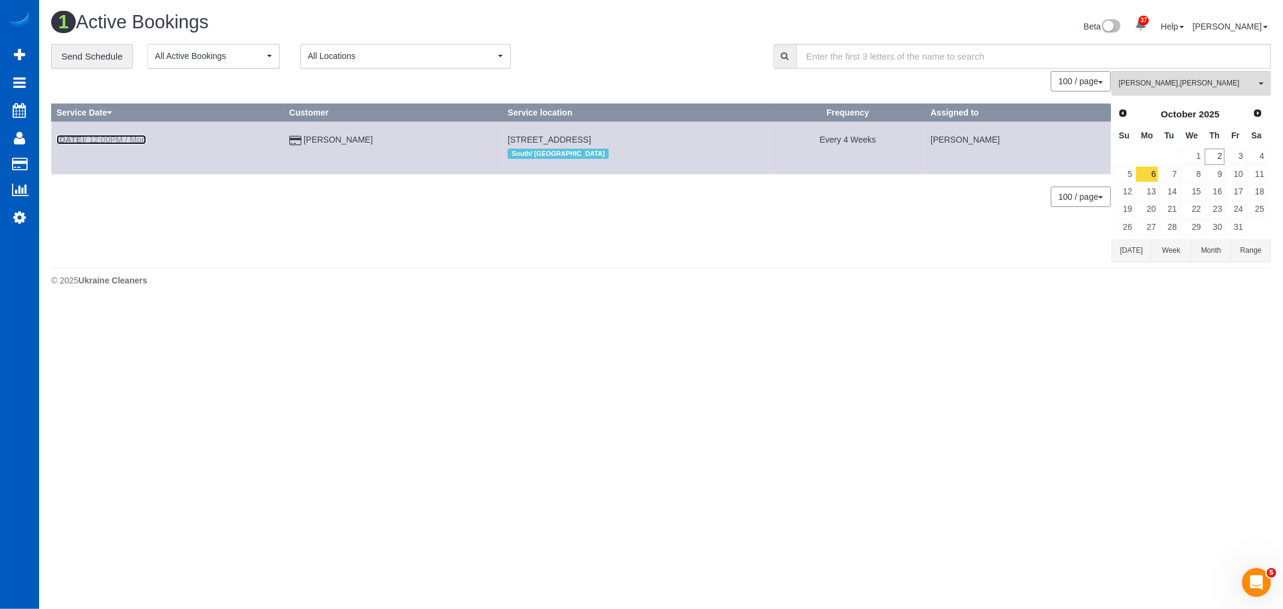
click at [108, 140] on link "Oct 6th / 12:00PM / Mon" at bounding box center [102, 140] width 90 height 10
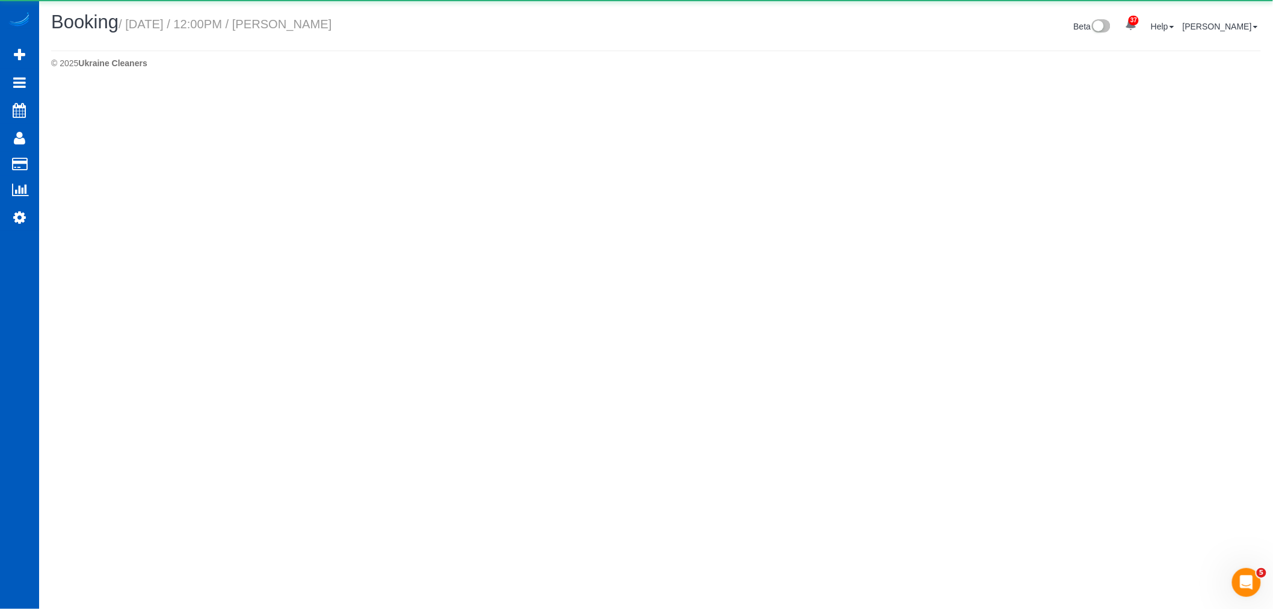
select select "WA"
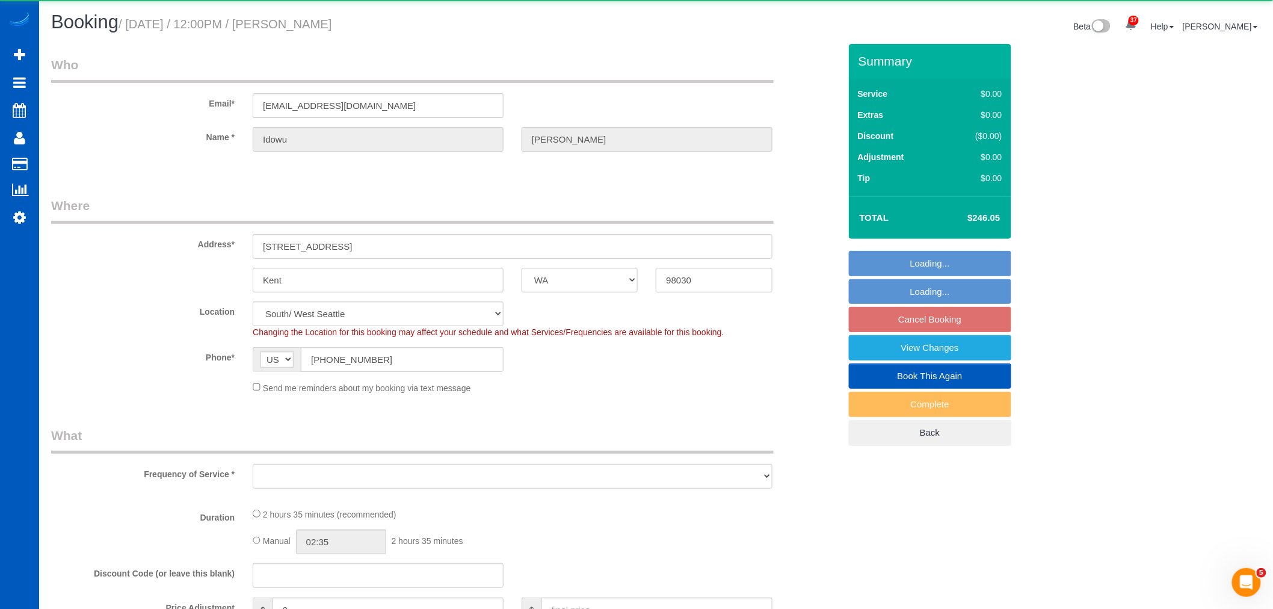
select select "object:5517"
select select "199"
select select "2001"
select select "4"
select select "3"
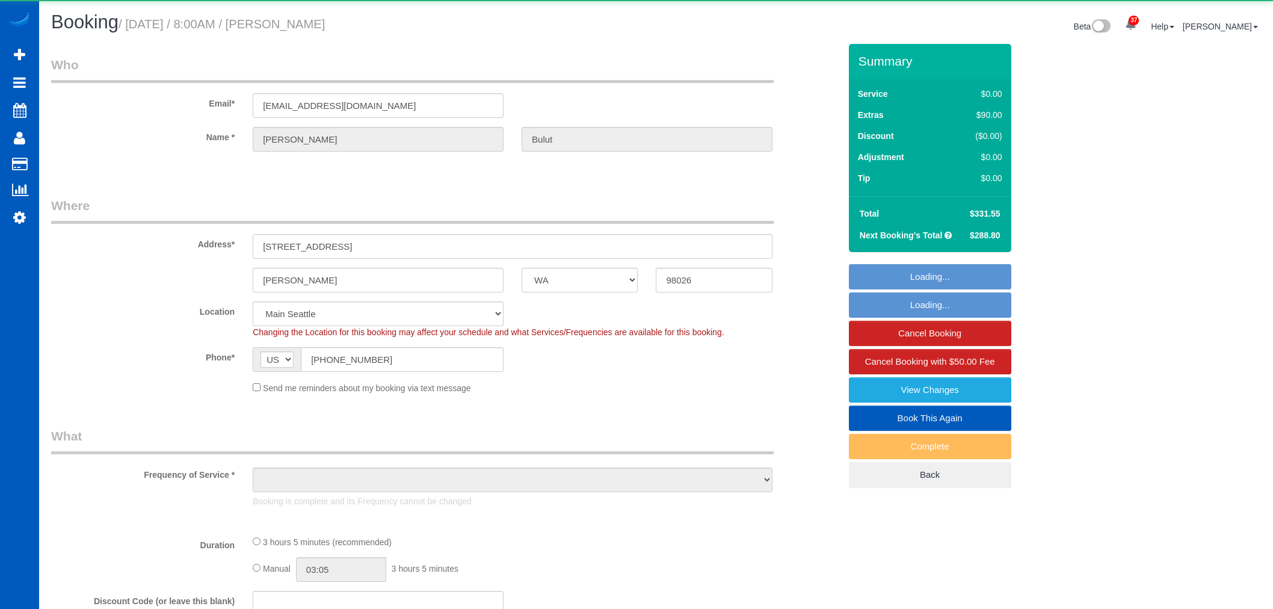
select select "WA"
select select "number:8"
select select "object:1080"
select select "199"
select select "2001"
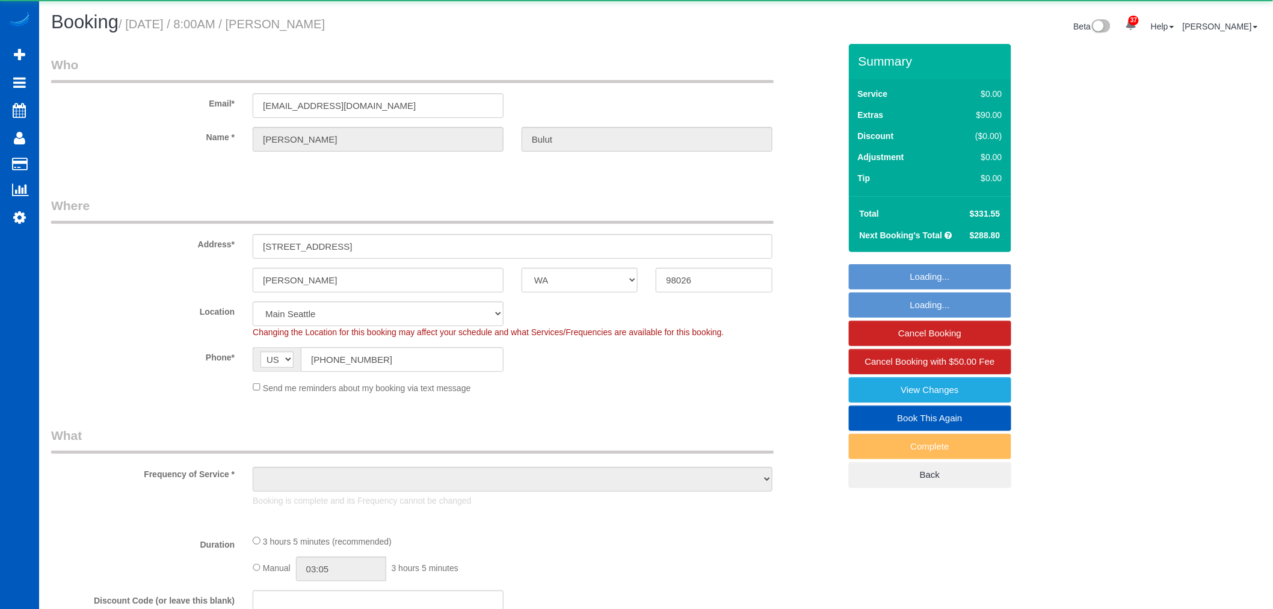
select select "3"
select select "2"
select select "spot1"
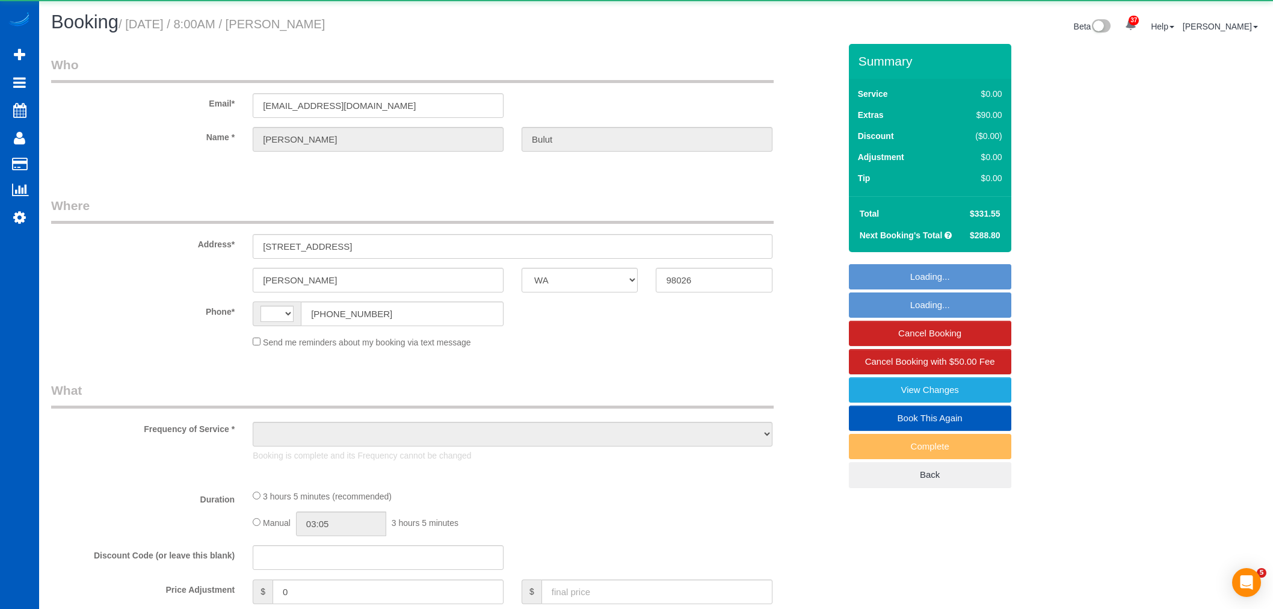
select select "WA"
select select "string:[GEOGRAPHIC_DATA]"
select select "object:1266"
select select "199"
select select "2001"
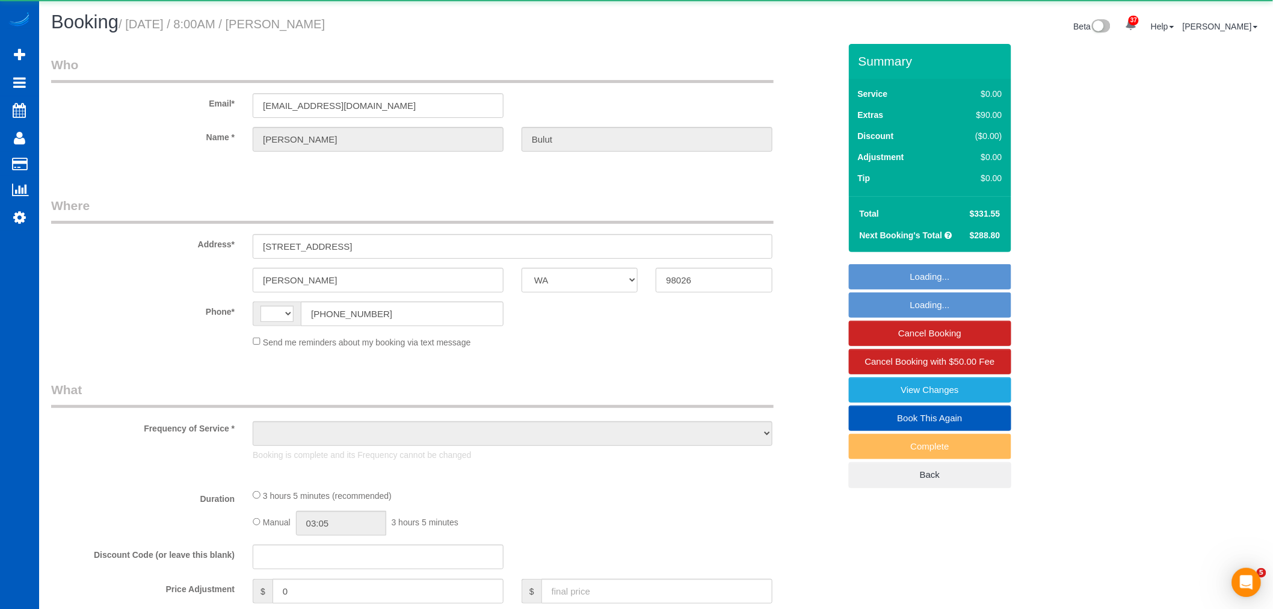
select select "3"
select select "2"
select select "spot1"
select select "number:8"
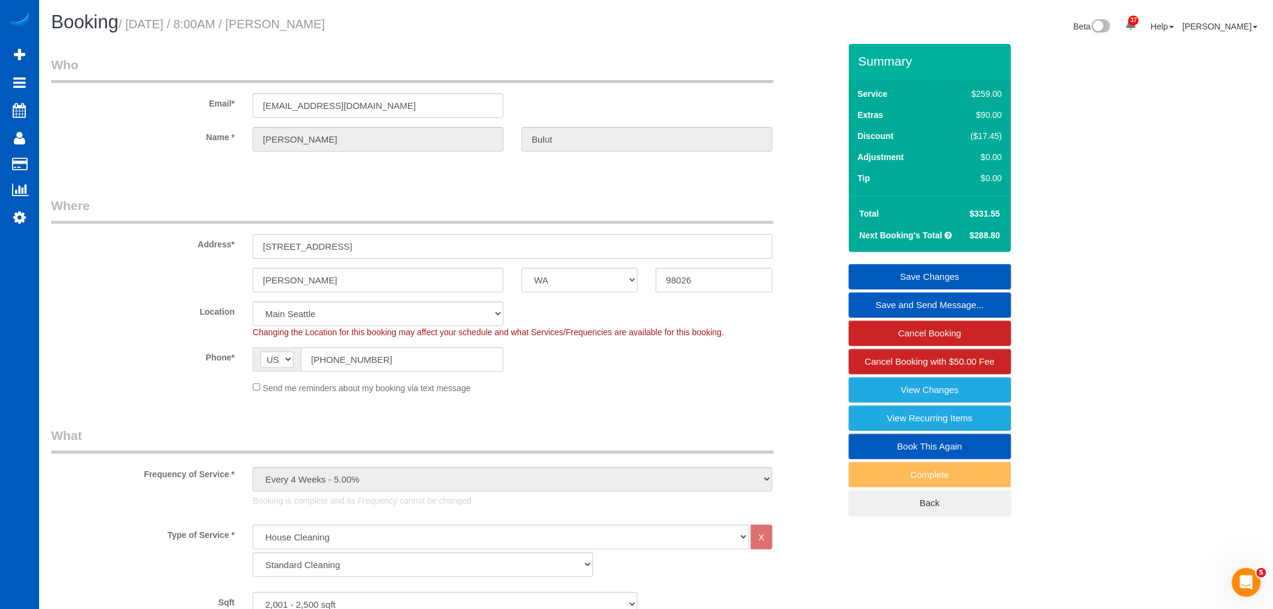
drag, startPoint x: 368, startPoint y: 250, endPoint x: 259, endPoint y: 253, distance: 108.9
click at [259, 253] on input "[STREET_ADDRESS]" at bounding box center [513, 246] width 520 height 25
click at [26, 230] on link "Settings" at bounding box center [19, 217] width 39 height 28
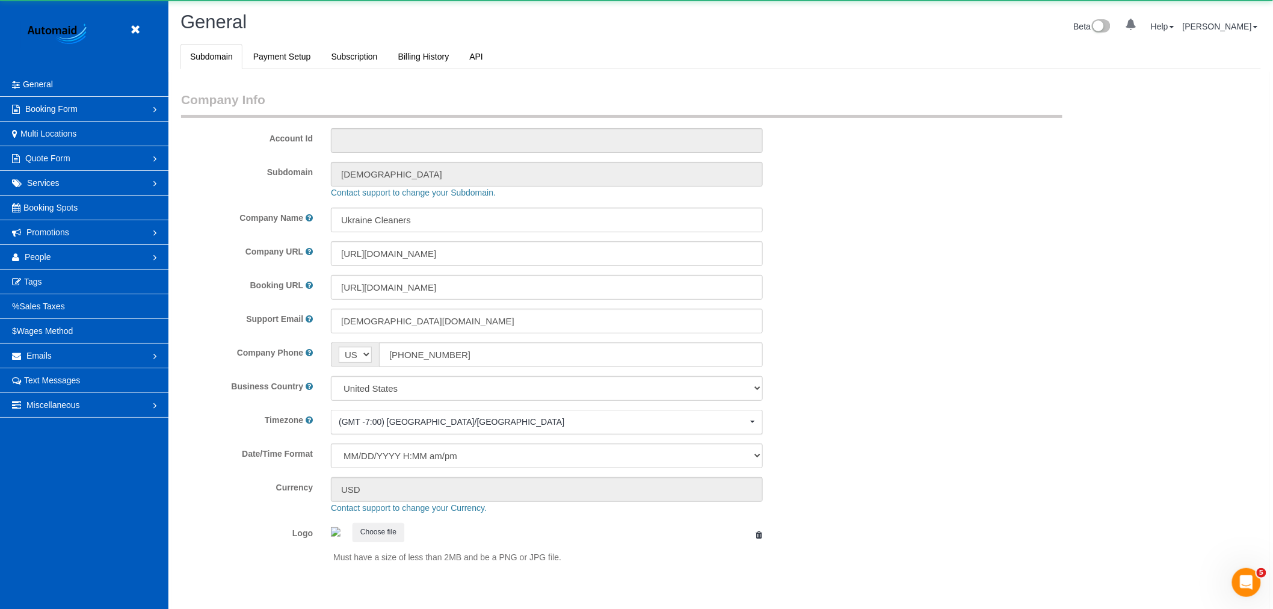
select select "1"
click at [40, 262] on link "People" at bounding box center [84, 257] width 168 height 24
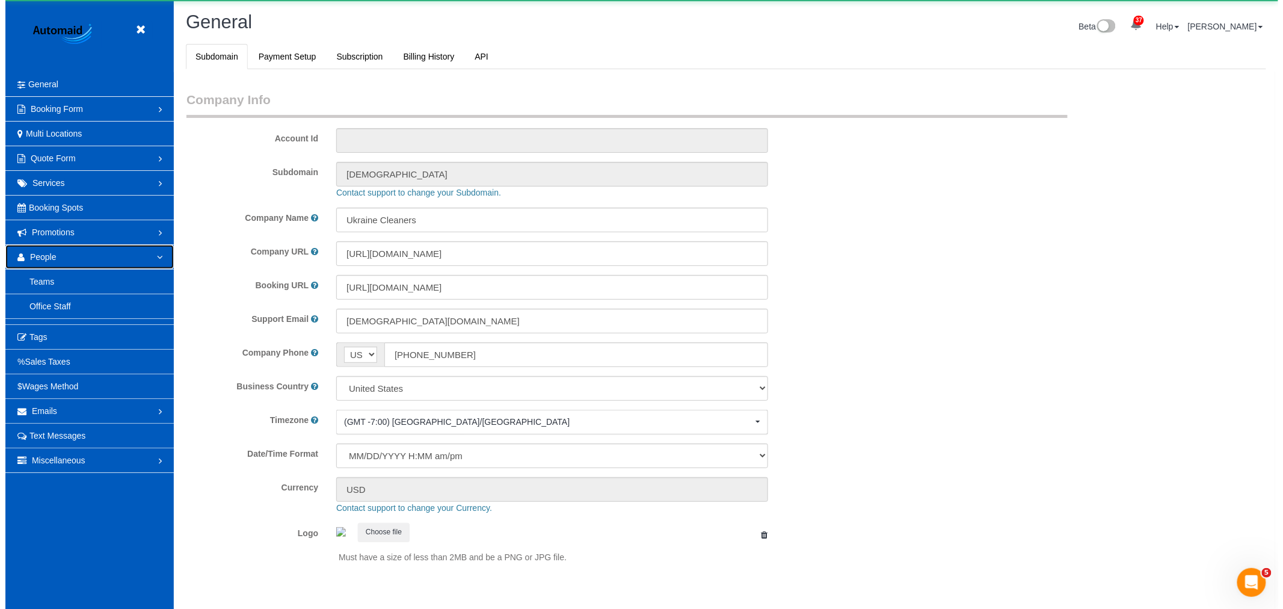
scroll to position [0, 0]
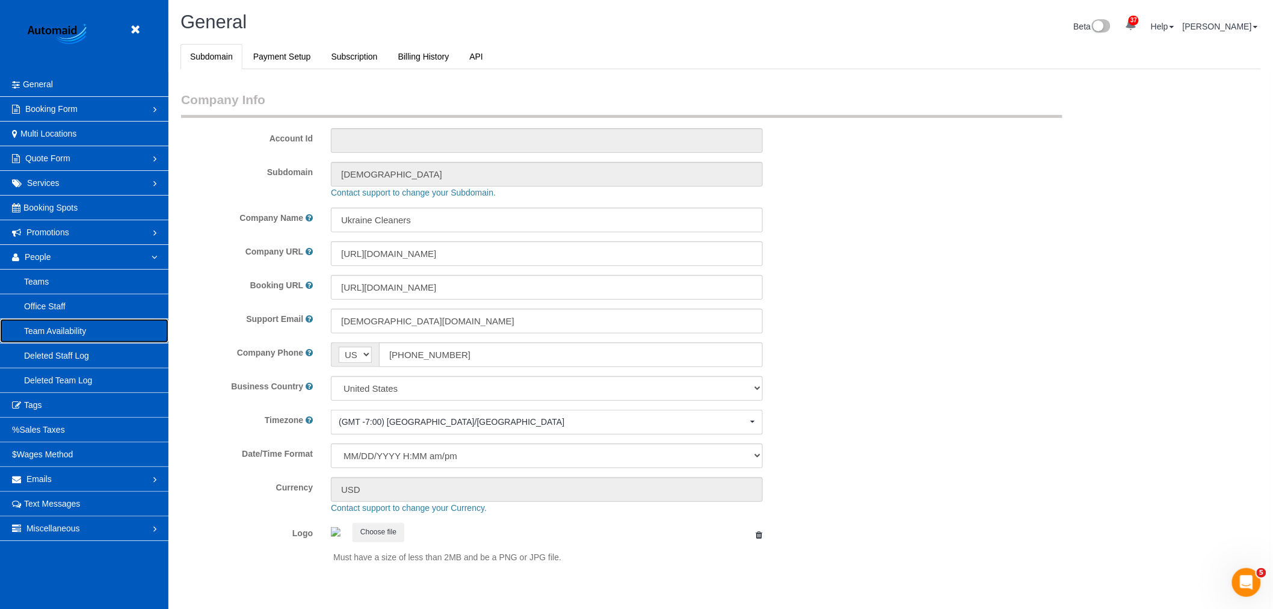
click at [59, 341] on link "Team Availability" at bounding box center [84, 331] width 168 height 24
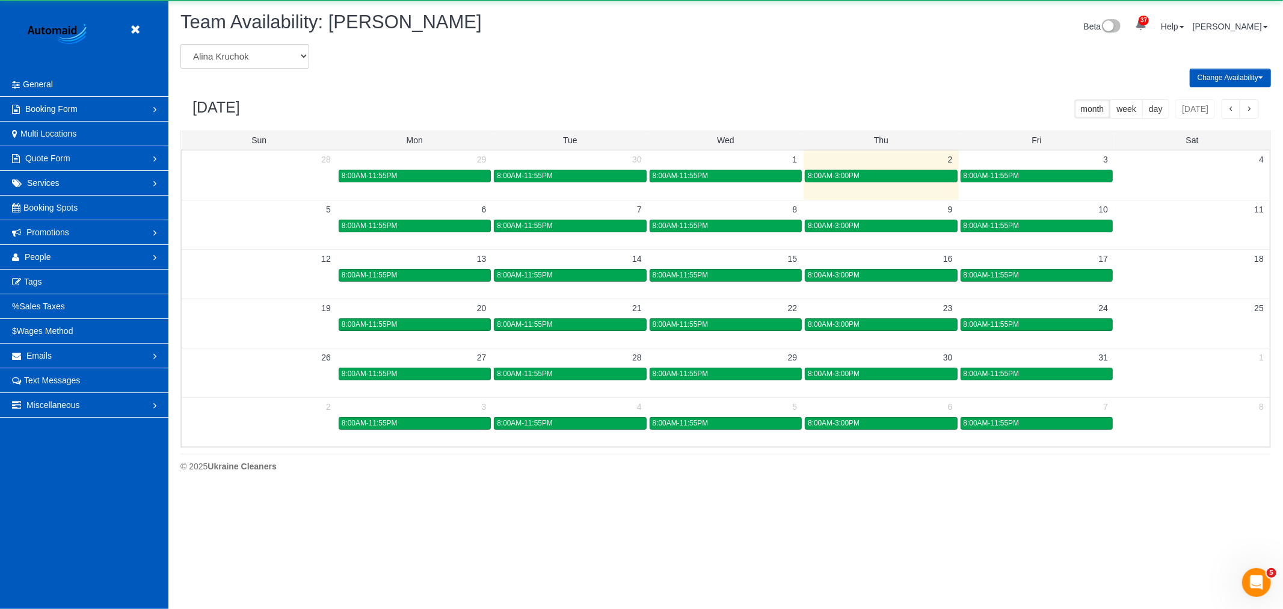
scroll to position [59670, 58877]
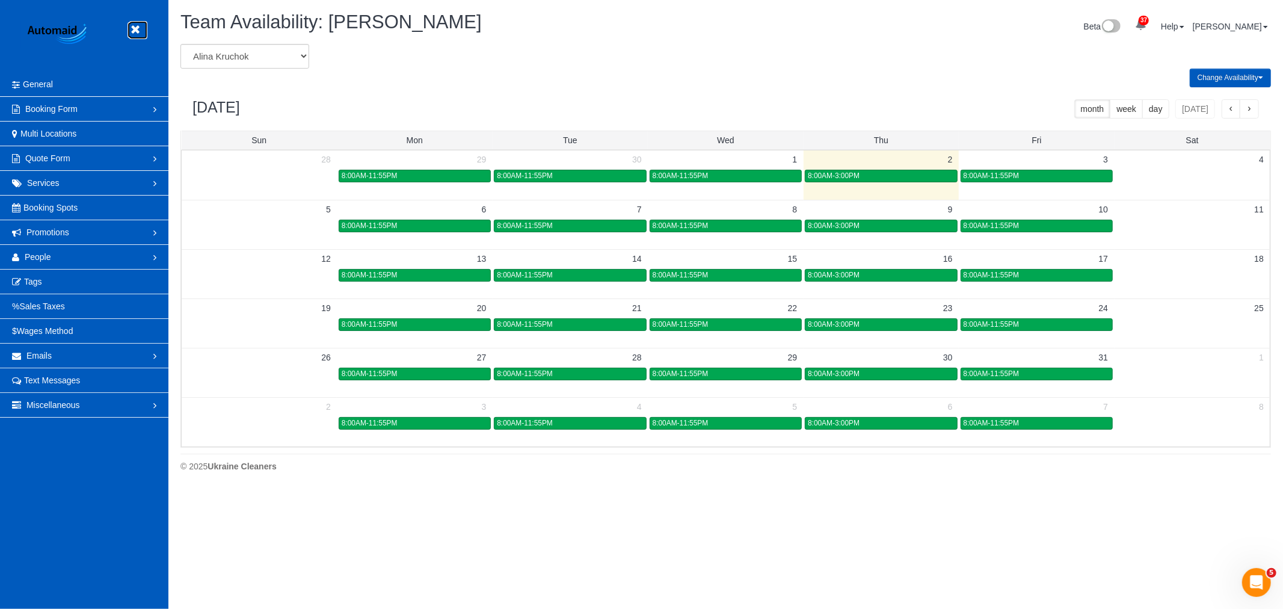
click at [143, 21] on link at bounding box center [138, 30] width 18 height 18
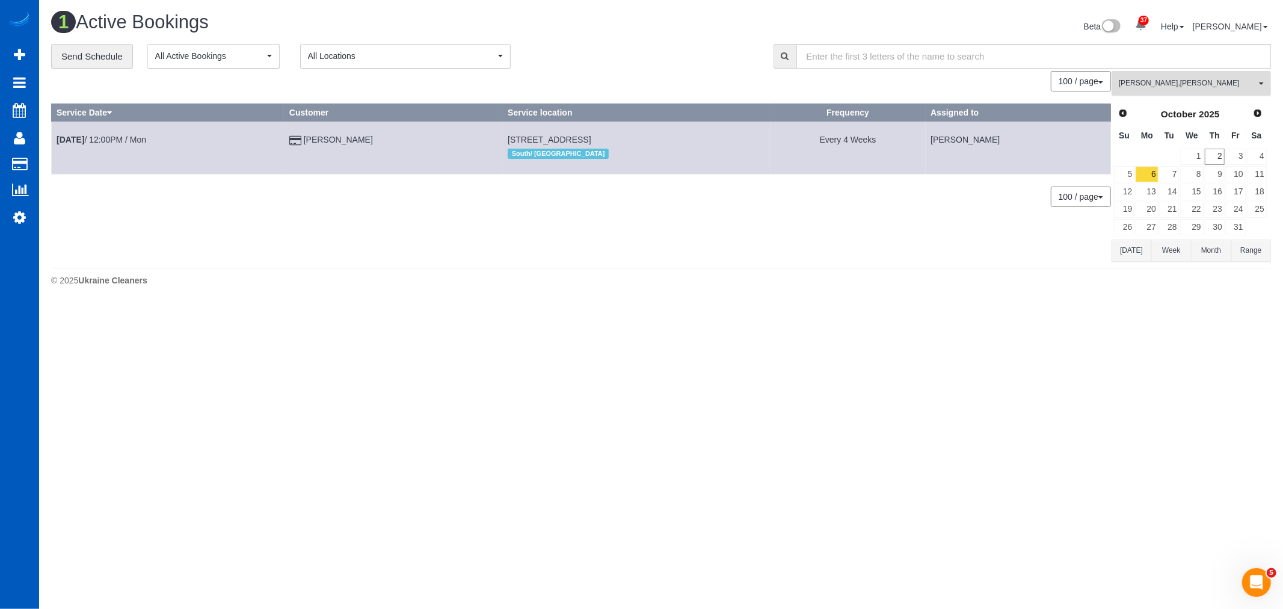
click at [1165, 91] on button "[PERSON_NAME] Trokhymiuk , [PERSON_NAME] All Teams" at bounding box center [1191, 83] width 159 height 25
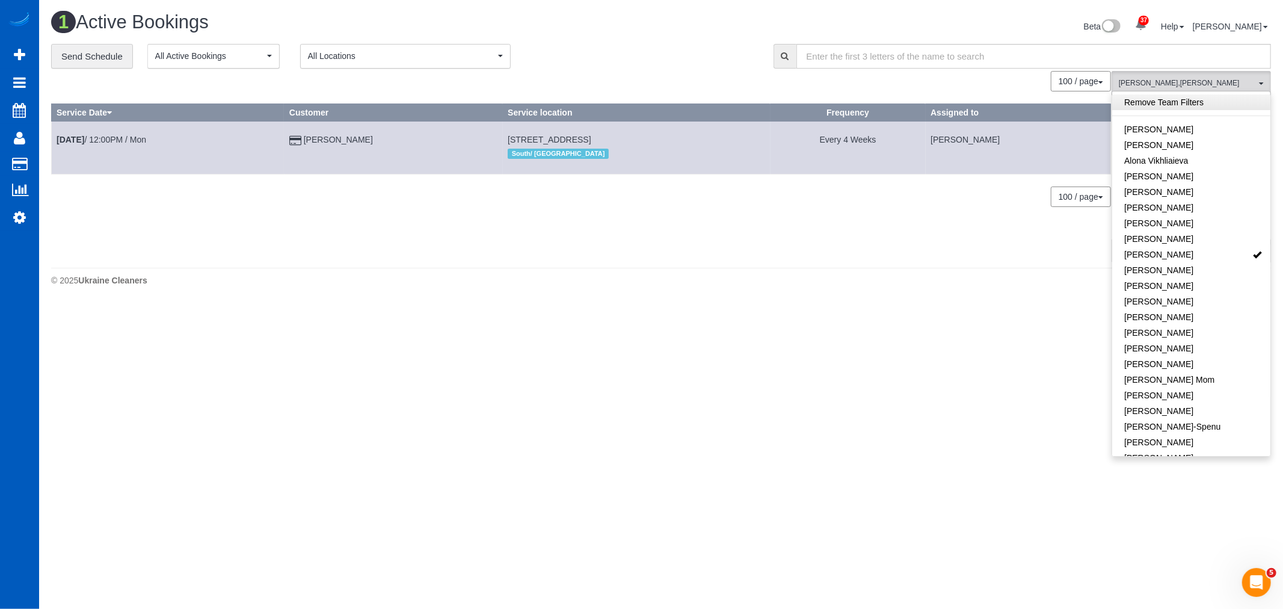
click at [1190, 110] on link "Remove Team Filters" at bounding box center [1191, 102] width 158 height 16
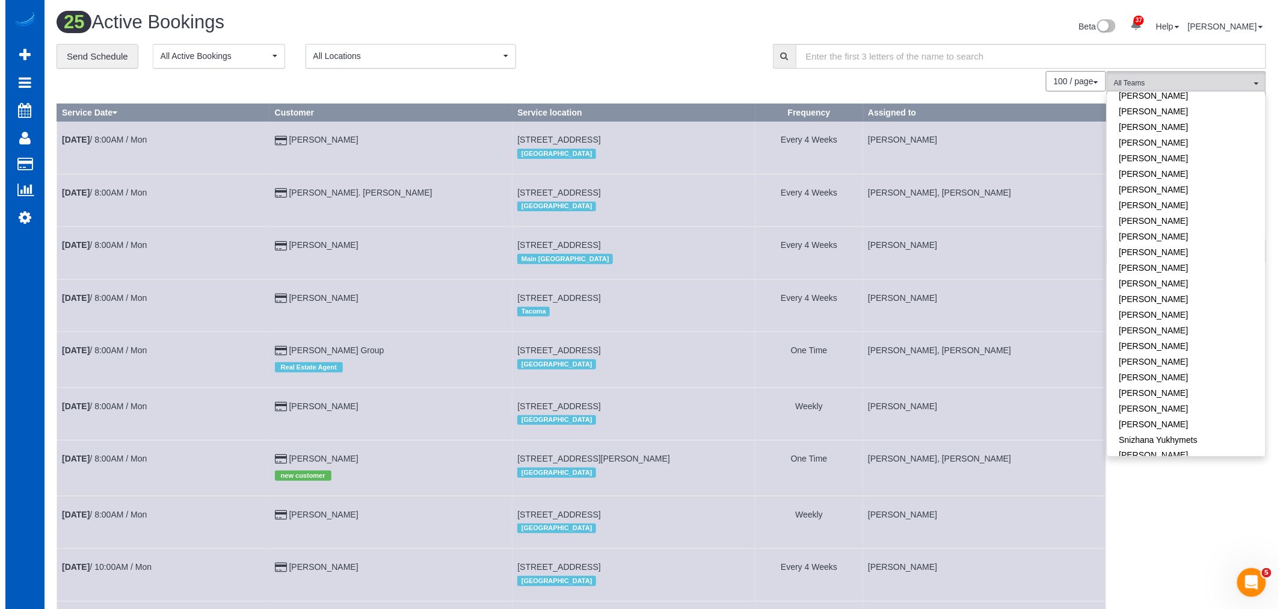
scroll to position [602, 0]
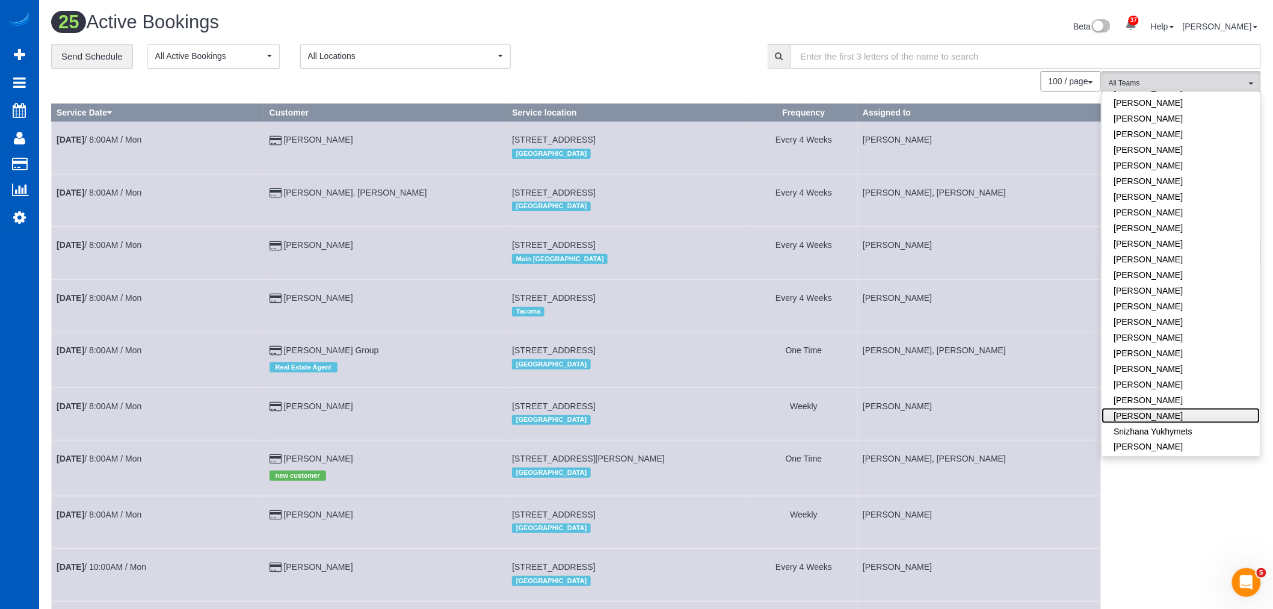
click at [1165, 408] on link "[PERSON_NAME]" at bounding box center [1181, 416] width 158 height 16
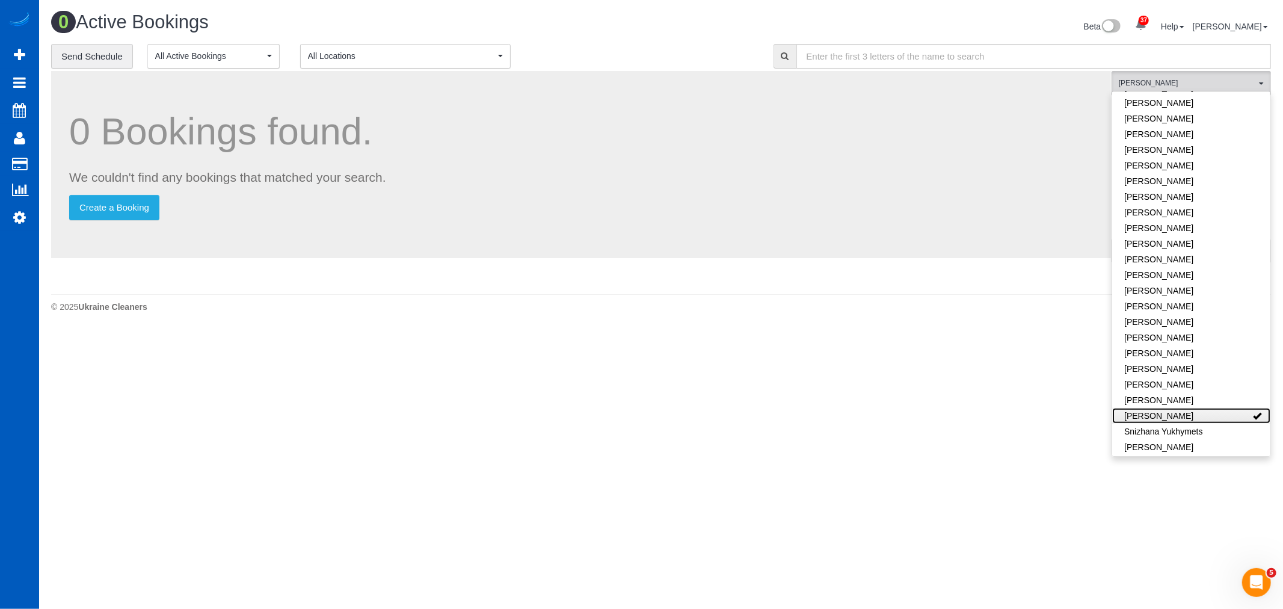
scroll to position [59829, 58877]
click at [756, 419] on body "37 Beta Your Notifications You have 0 alerts × You have 1 to charge for 10/02/2…" at bounding box center [641, 304] width 1283 height 609
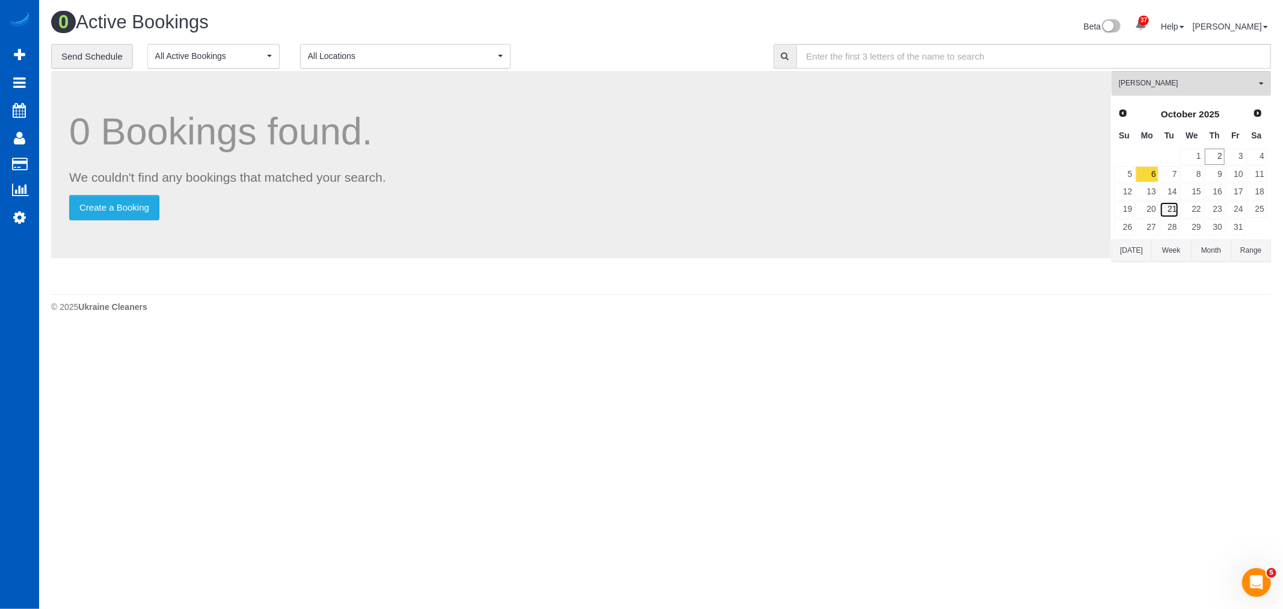
click at [1172, 205] on link "21" at bounding box center [1170, 210] width 20 height 16
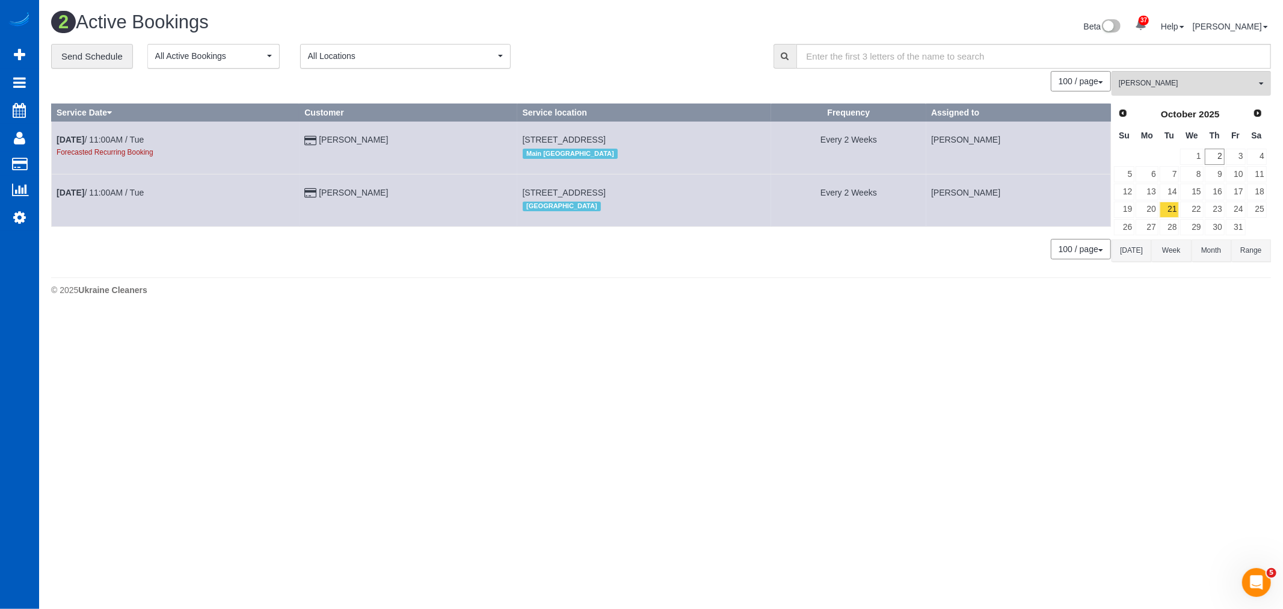
scroll to position [59844, 58877]
click at [1149, 214] on link "20" at bounding box center [1147, 210] width 22 height 16
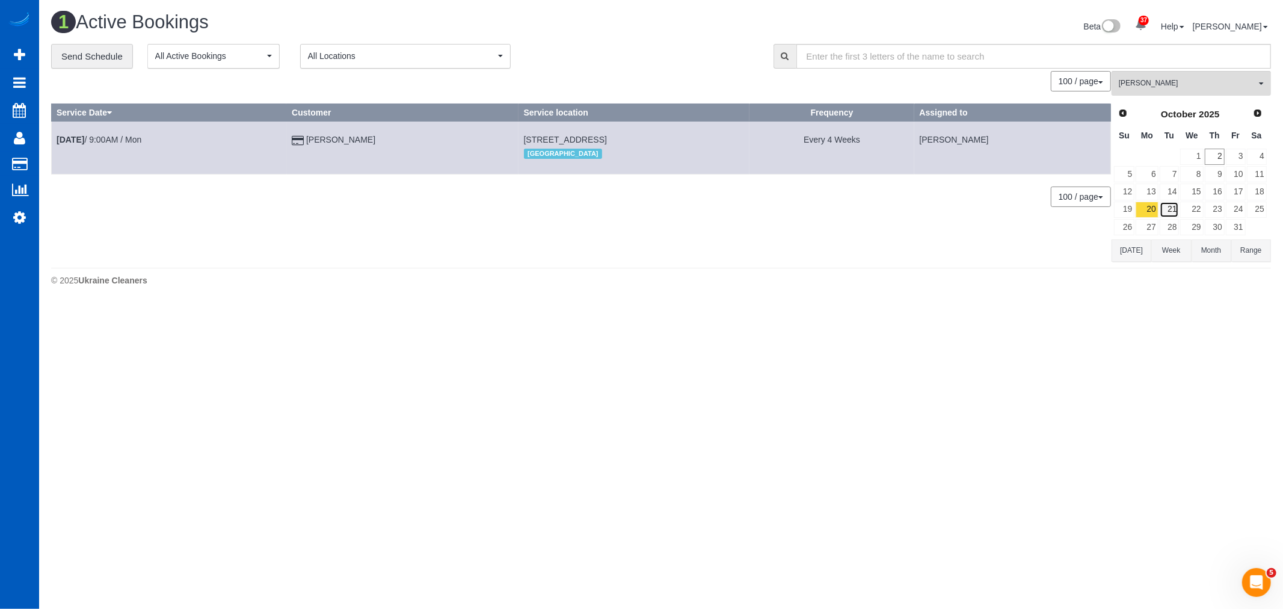
click at [1171, 211] on link "21" at bounding box center [1170, 210] width 20 height 16
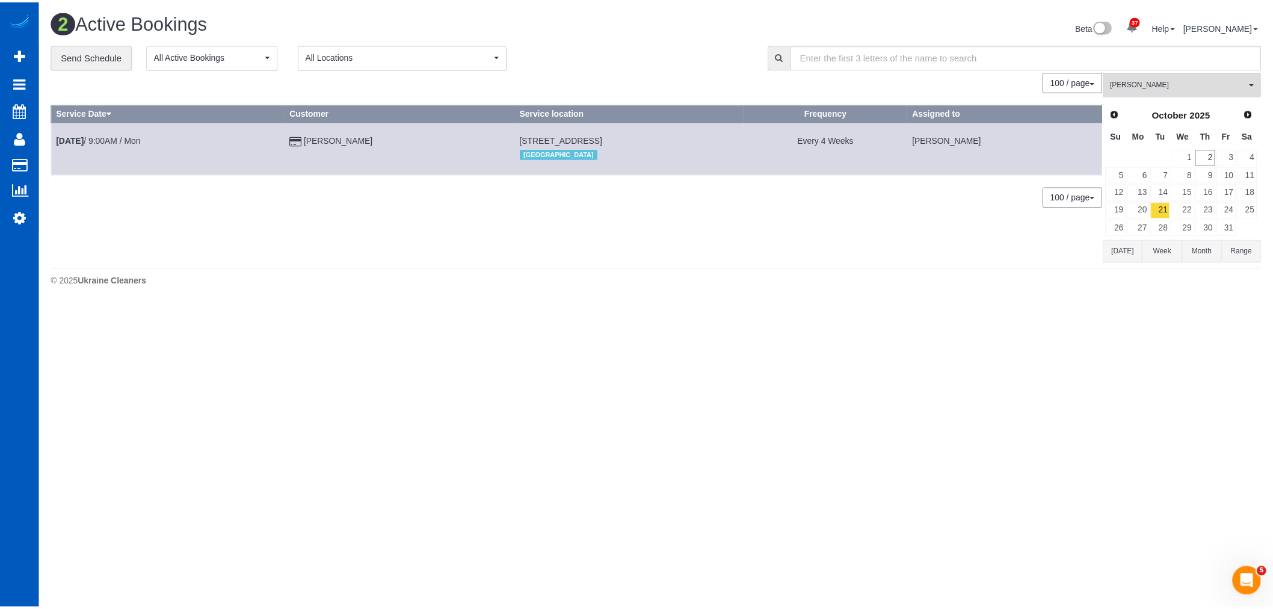
scroll to position [316, 1283]
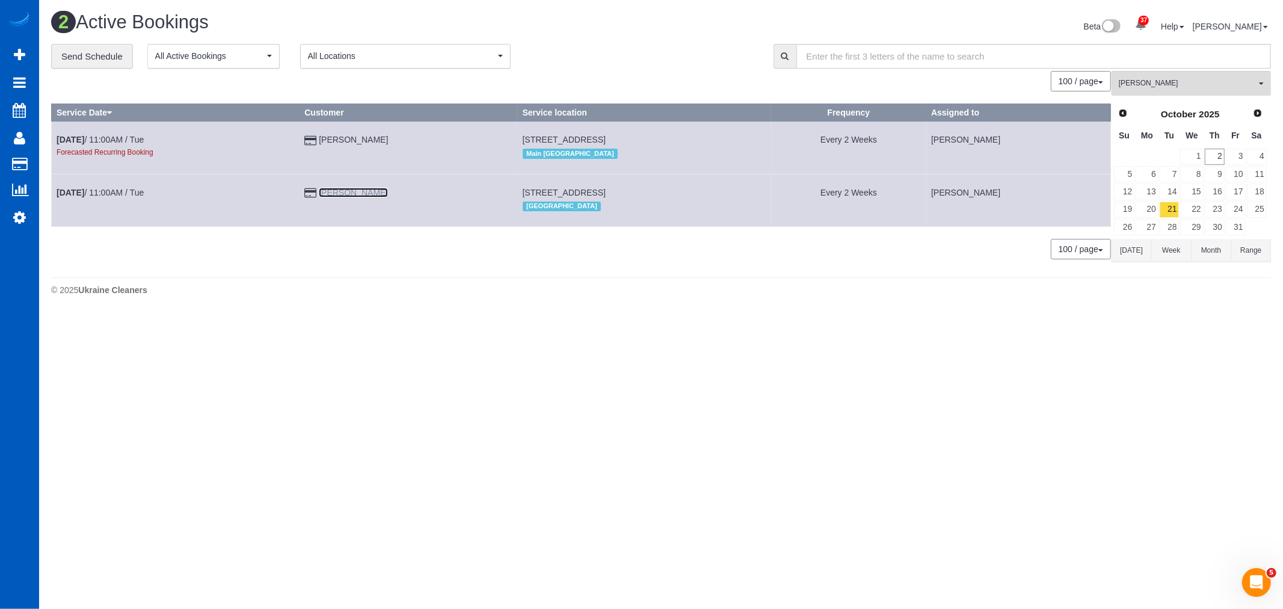
click at [365, 191] on link "Gwen Kingsley" at bounding box center [353, 193] width 69 height 10
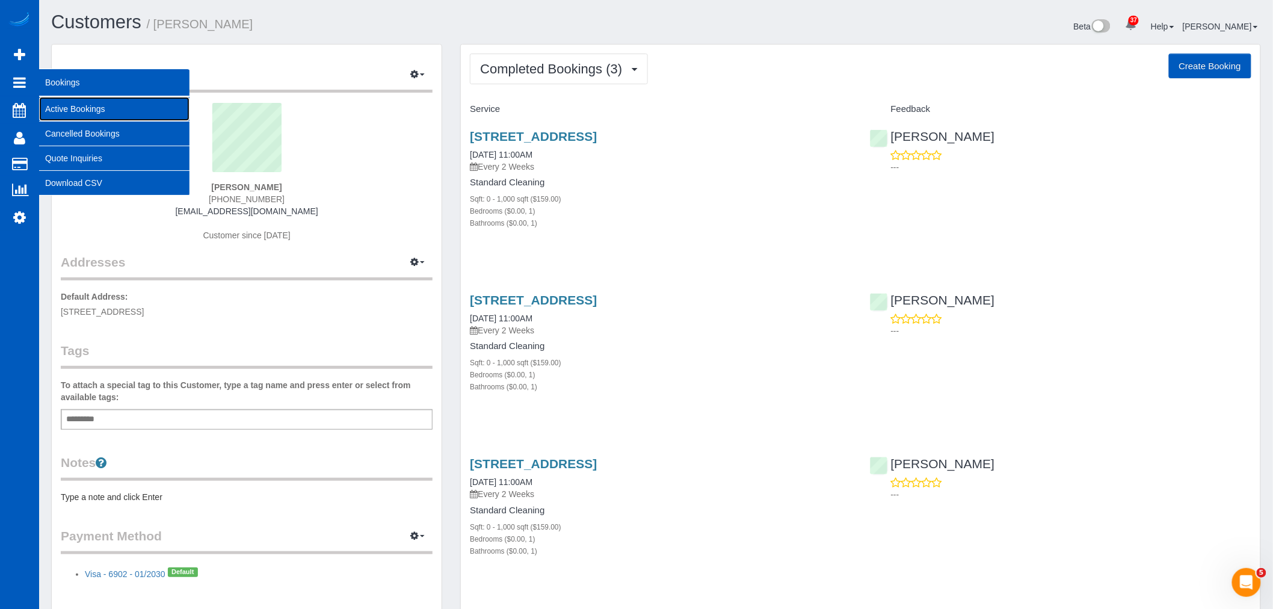
click at [101, 105] on link "Active Bookings" at bounding box center [114, 109] width 150 height 24
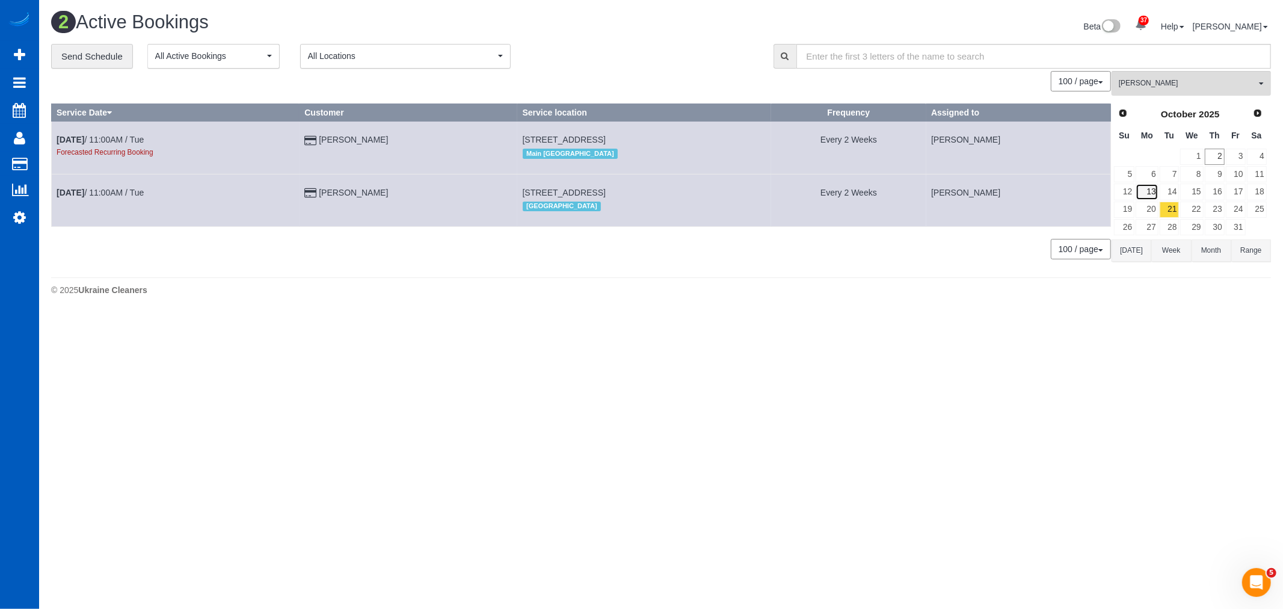
click at [1154, 191] on link "13" at bounding box center [1147, 191] width 22 height 16
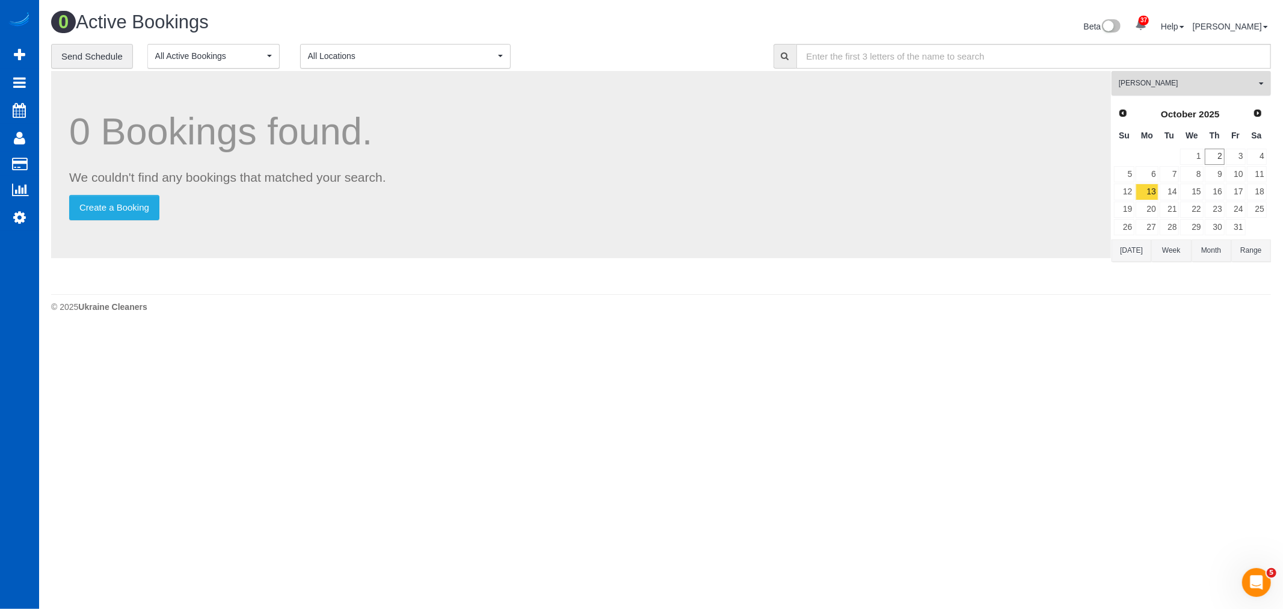
click at [1171, 91] on button "Sarah Morozov All Teams" at bounding box center [1191, 83] width 159 height 25
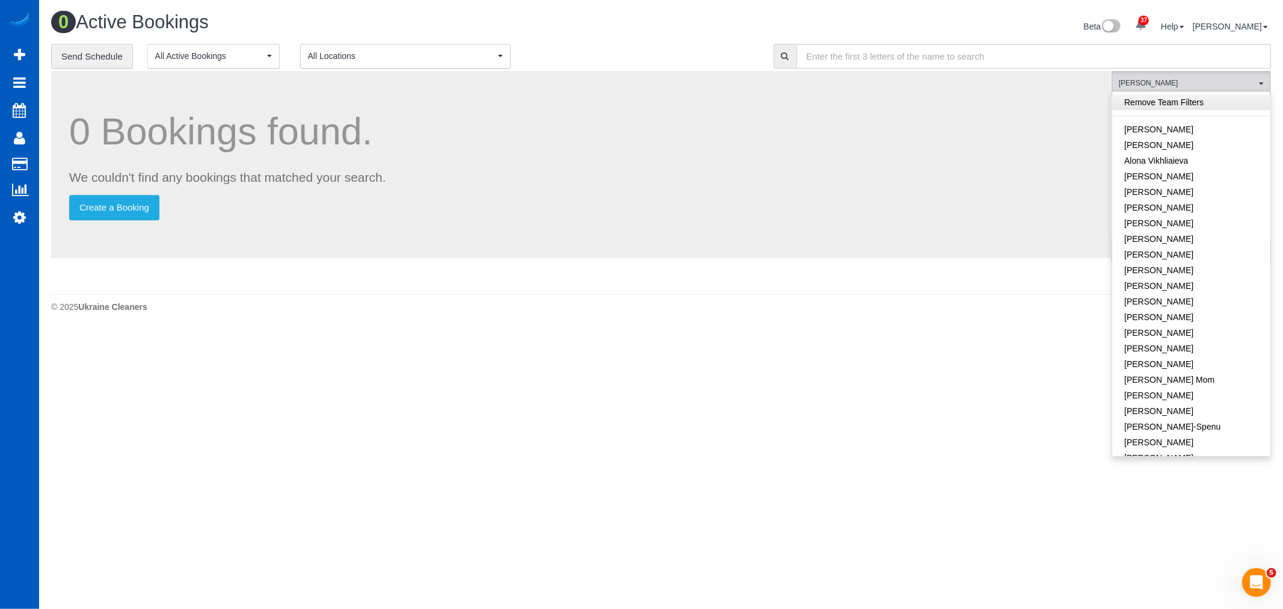
click at [1187, 103] on link "Remove Team Filters" at bounding box center [1191, 102] width 158 height 16
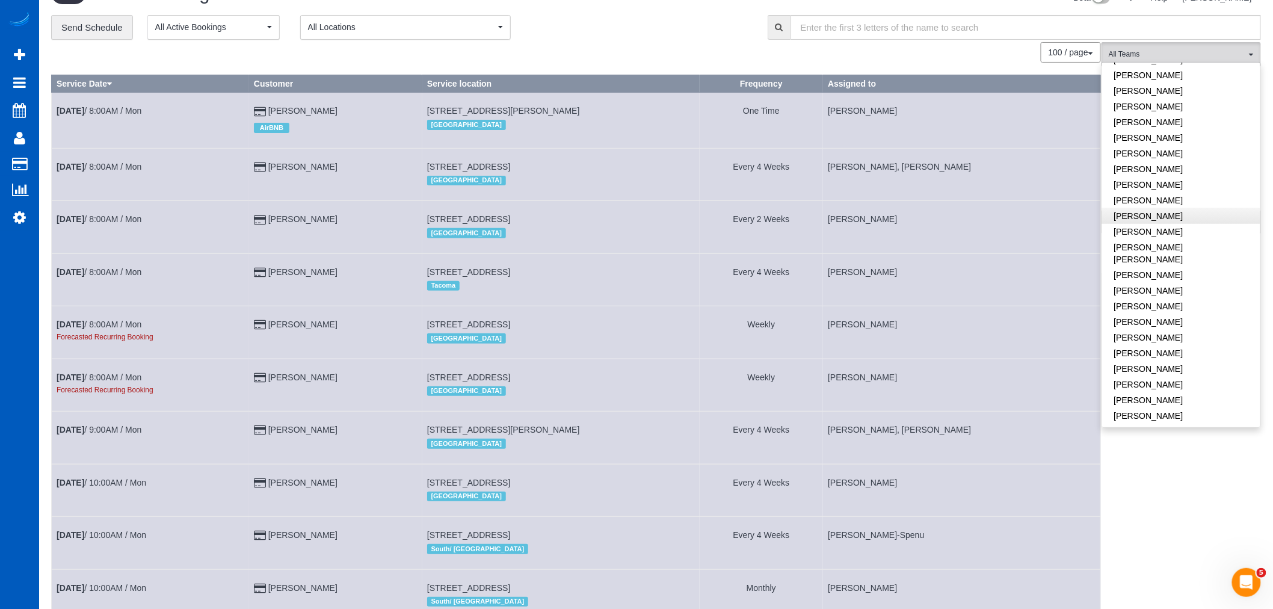
scroll to position [134, 0]
click at [1162, 53] on span "All Teams" at bounding box center [1177, 54] width 137 height 10
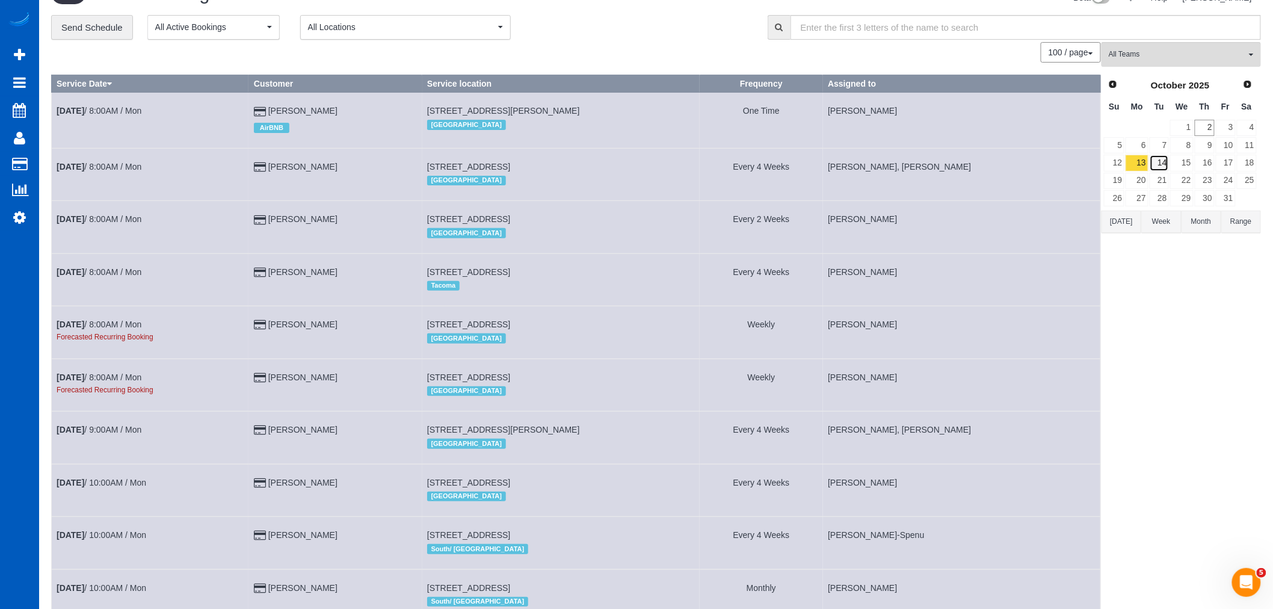
click at [1165, 162] on link "14" at bounding box center [1160, 163] width 20 height 16
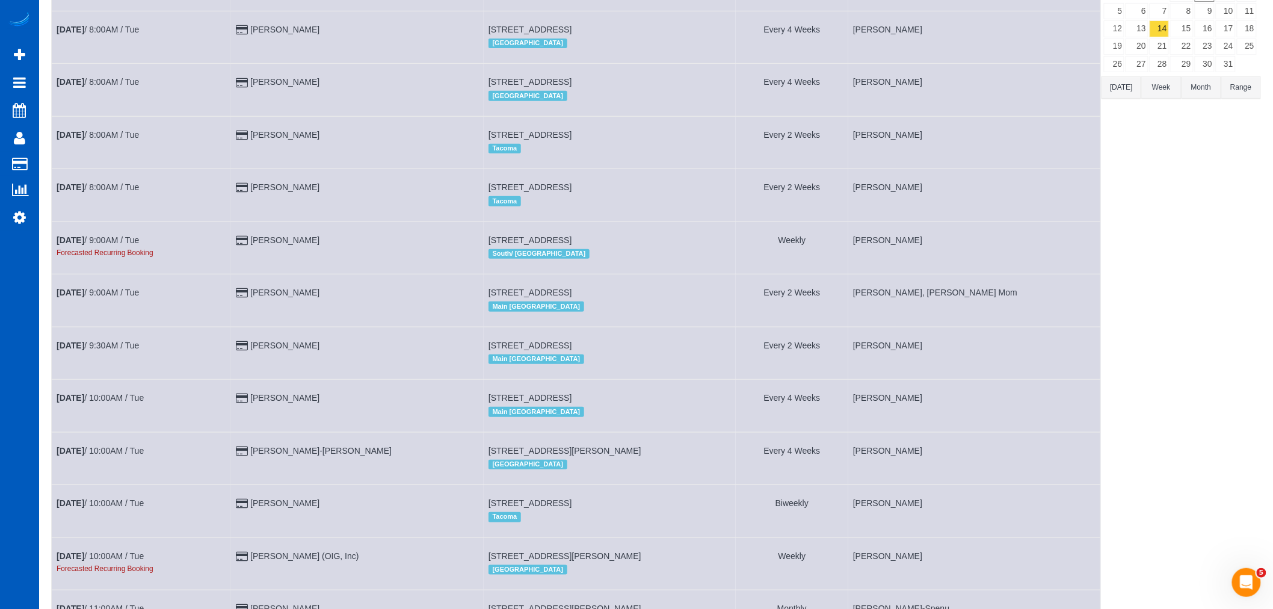
scroll to position [29, 0]
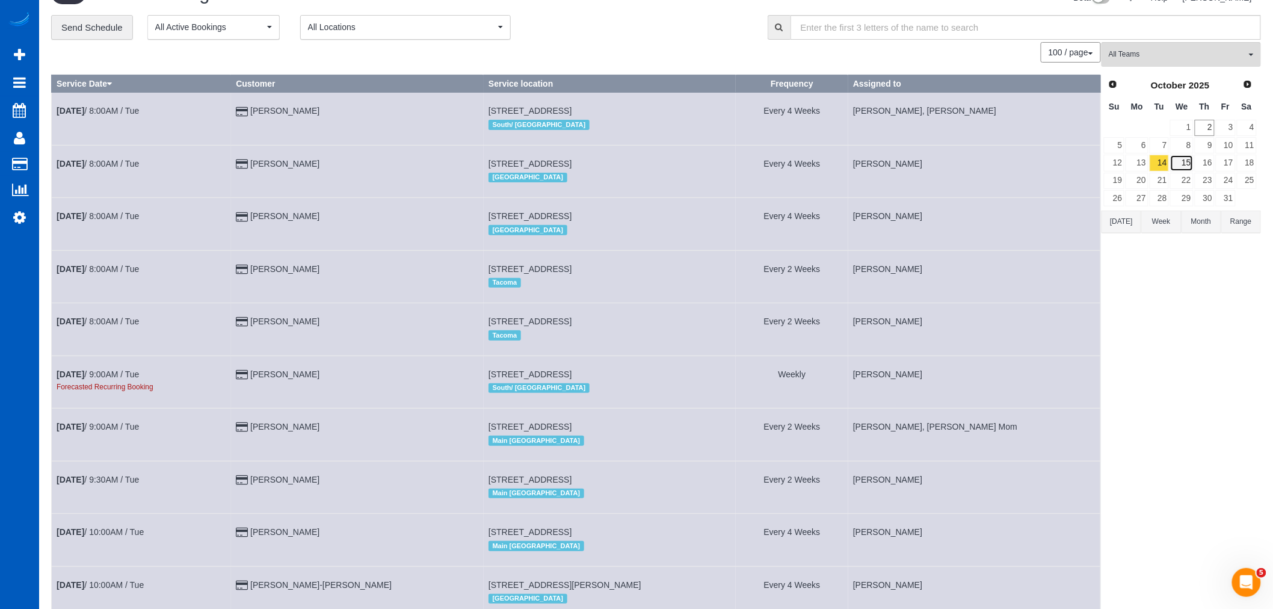
click at [1189, 156] on link "15" at bounding box center [1181, 163] width 23 height 16
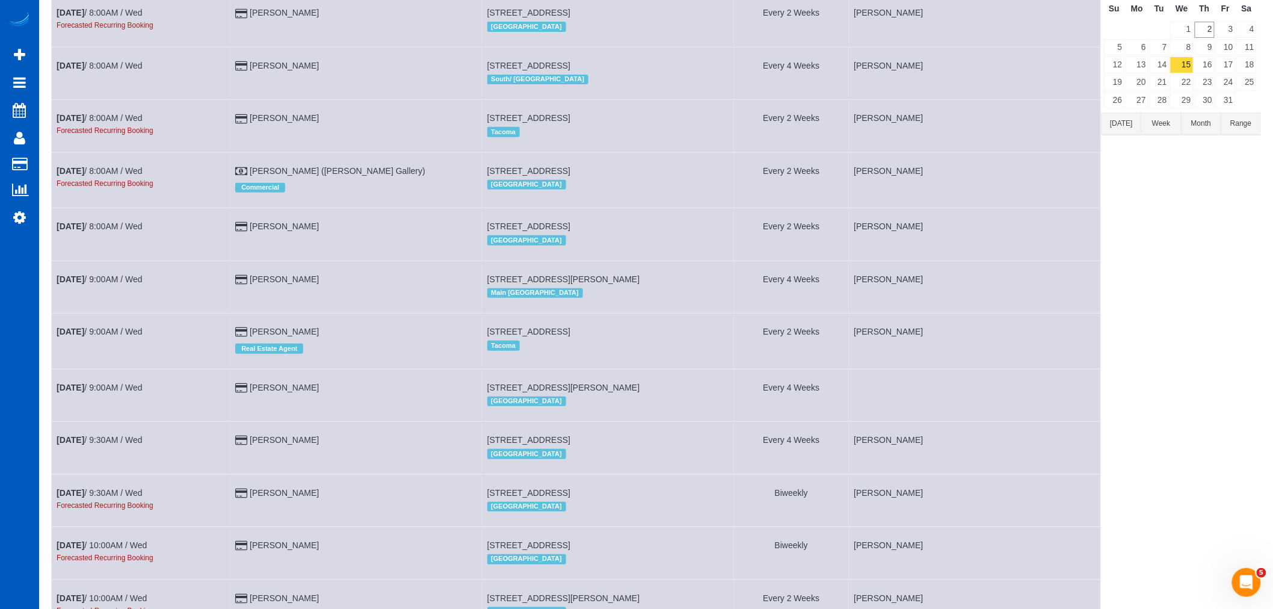
scroll to position [0, 0]
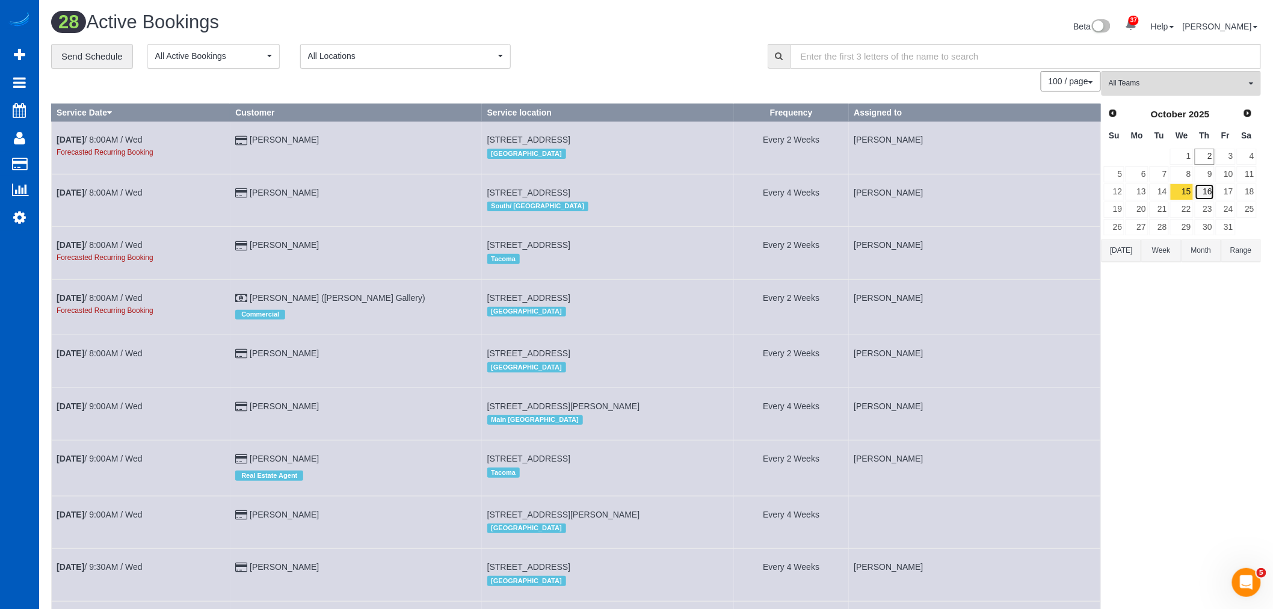
click at [1199, 188] on link "16" at bounding box center [1205, 191] width 20 height 16
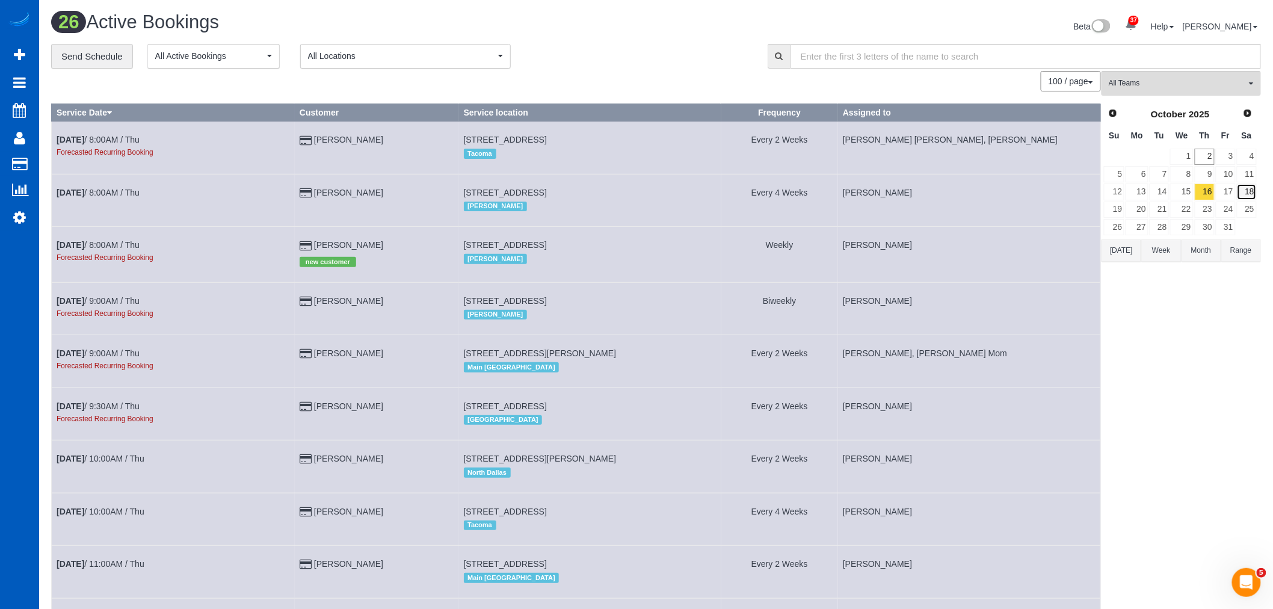
click at [1237, 185] on link "18" at bounding box center [1247, 191] width 20 height 16
click at [1228, 193] on link "17" at bounding box center [1226, 191] width 20 height 16
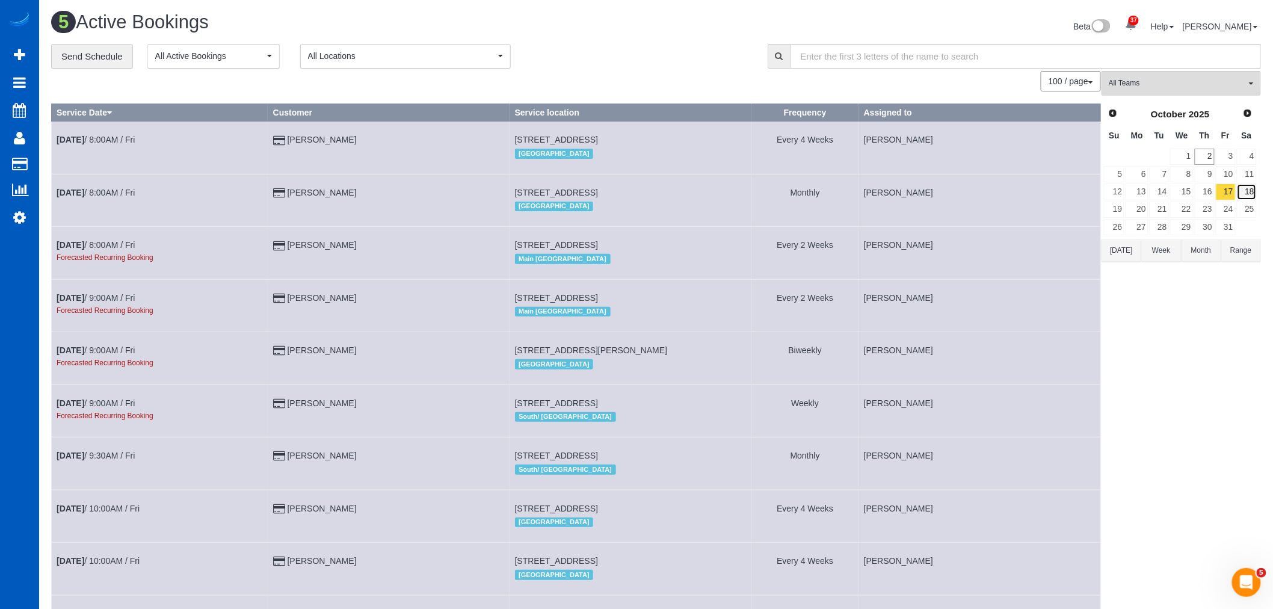
click at [1238, 196] on link "18" at bounding box center [1247, 191] width 20 height 16
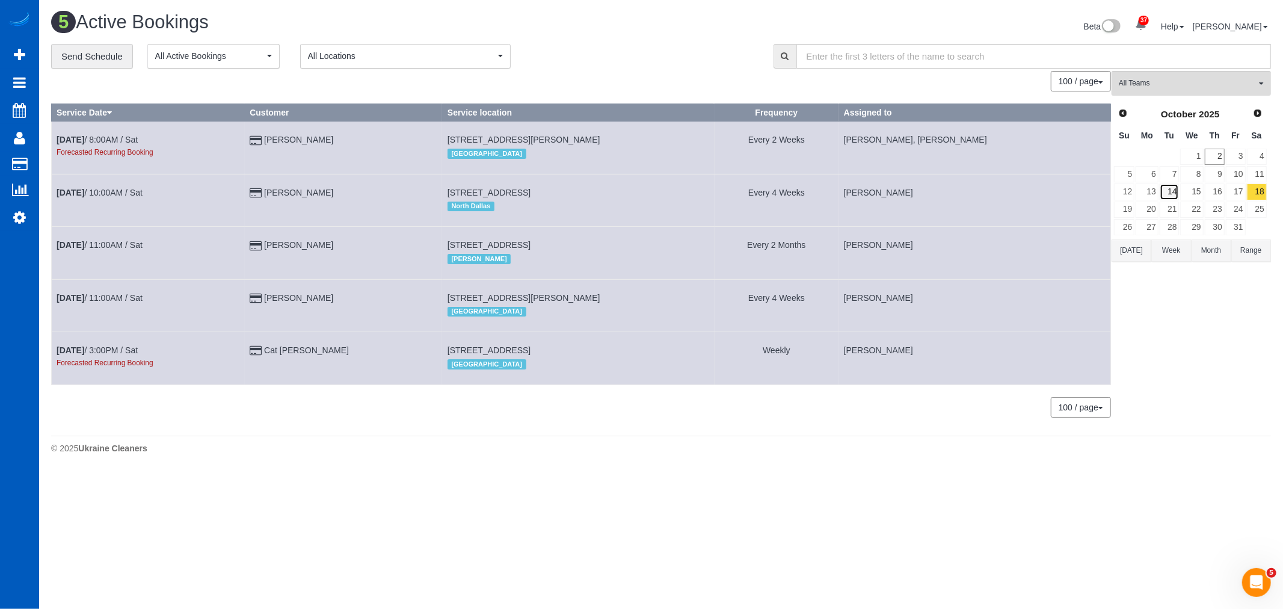
click at [1176, 199] on link "14" at bounding box center [1170, 191] width 20 height 16
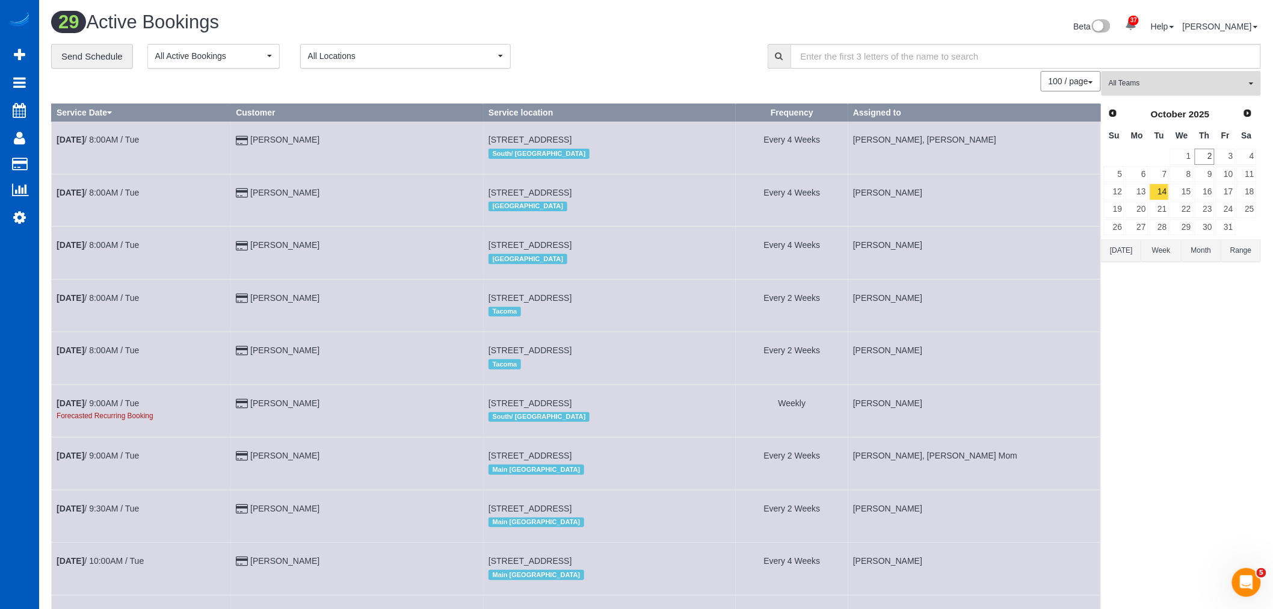
click at [1171, 93] on button "All Teams" at bounding box center [1181, 83] width 159 height 25
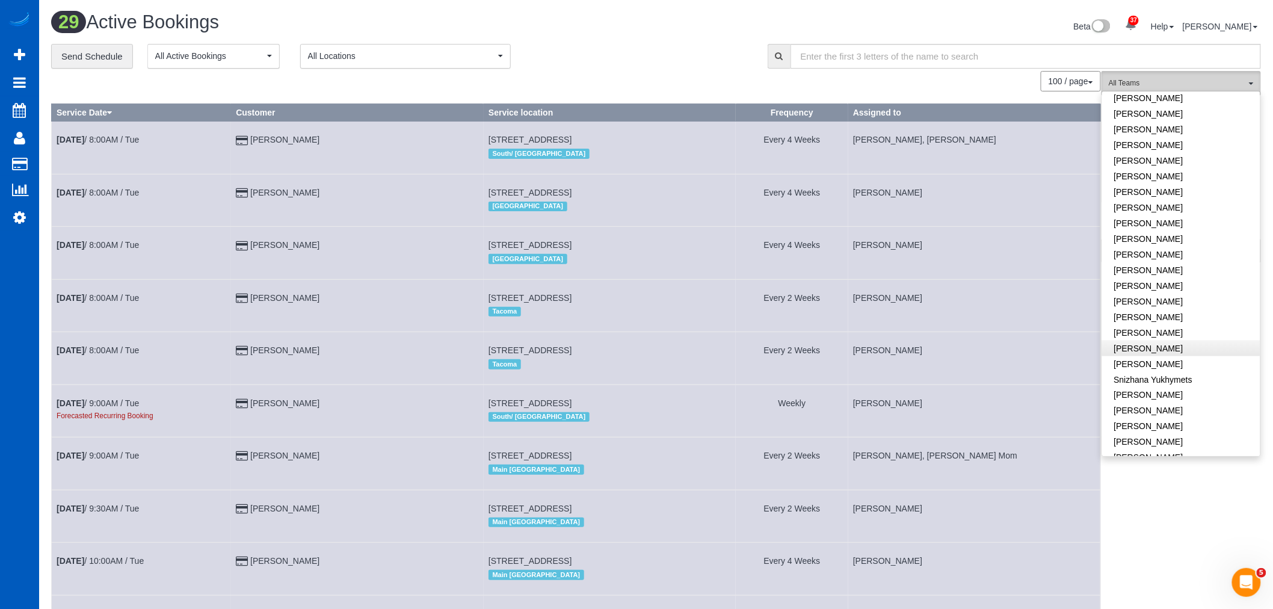
scroll to position [668, 0]
click at [1168, 341] on link "[PERSON_NAME]" at bounding box center [1181, 349] width 158 height 16
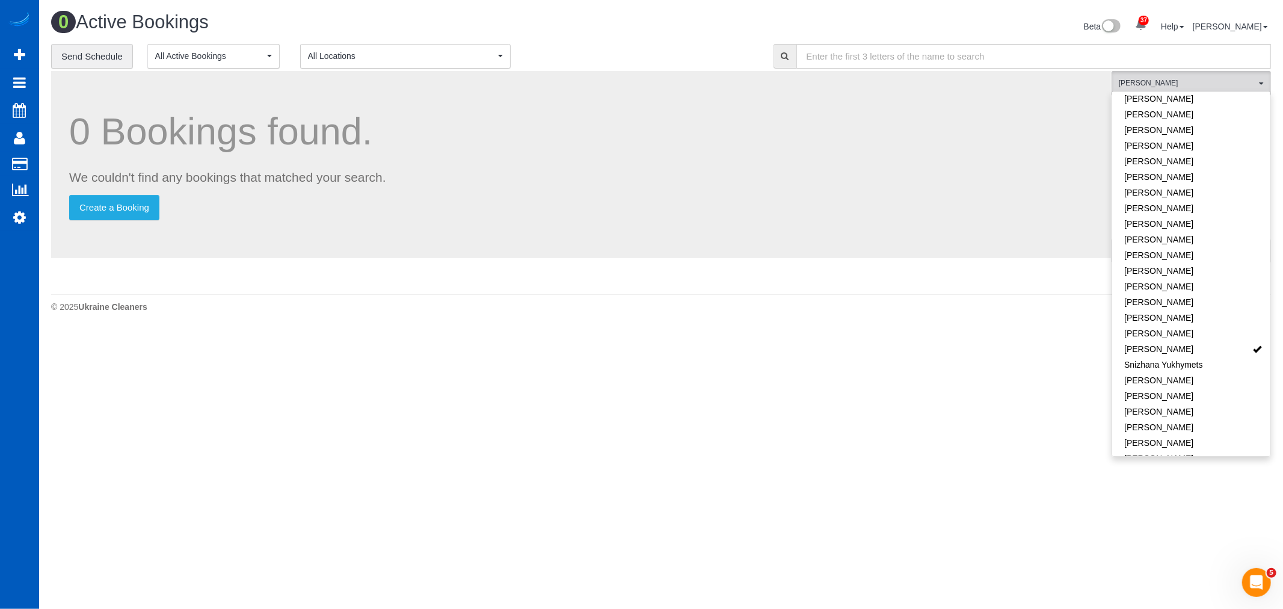
click at [634, 379] on body "37 Beta Your Notifications You have 0 alerts × You have 1 to charge for 10/02/2…" at bounding box center [641, 304] width 1283 height 609
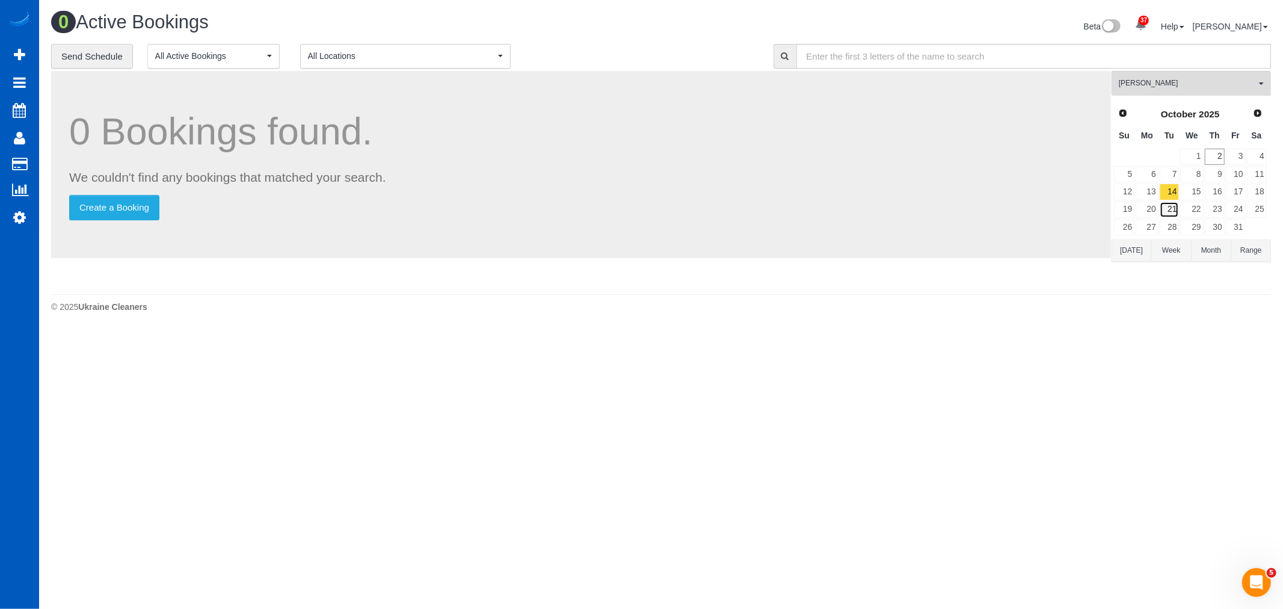
click at [1174, 205] on link "21" at bounding box center [1170, 210] width 20 height 16
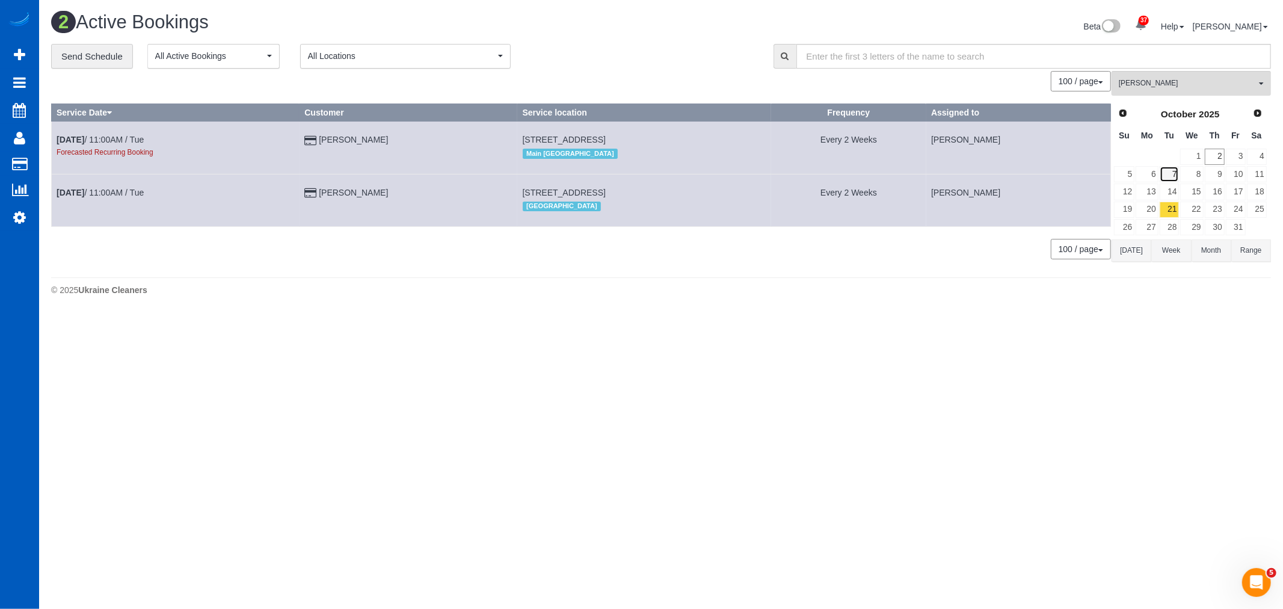
click at [1170, 169] on link "7" at bounding box center [1170, 174] width 20 height 16
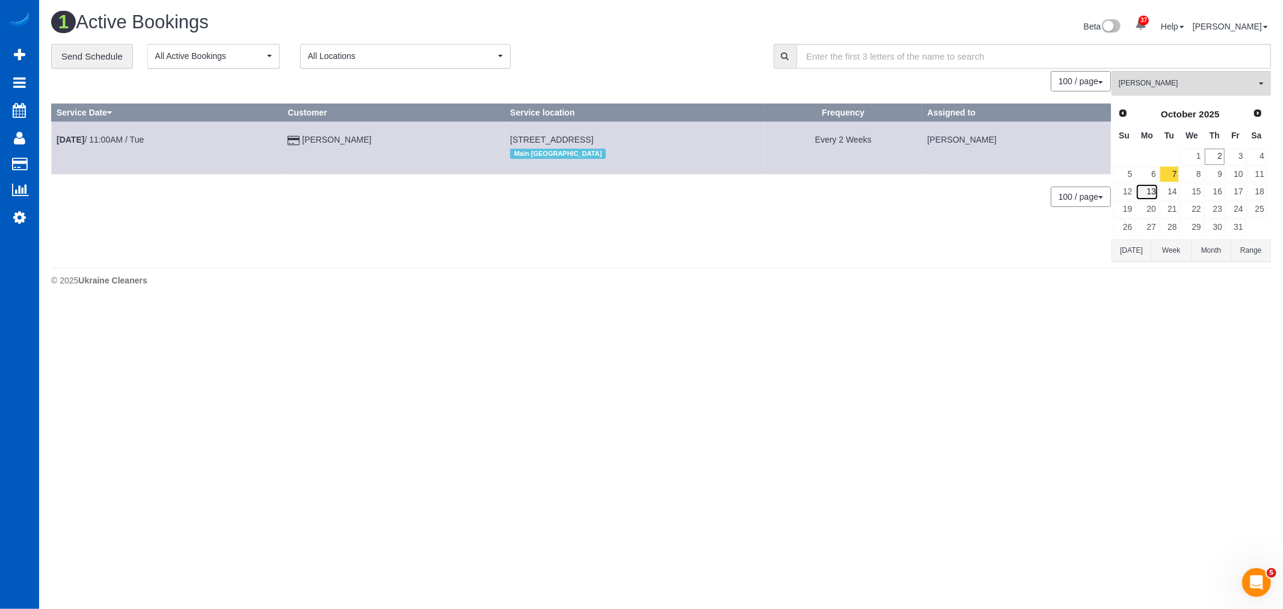
click at [1155, 200] on link "13" at bounding box center [1147, 191] width 22 height 16
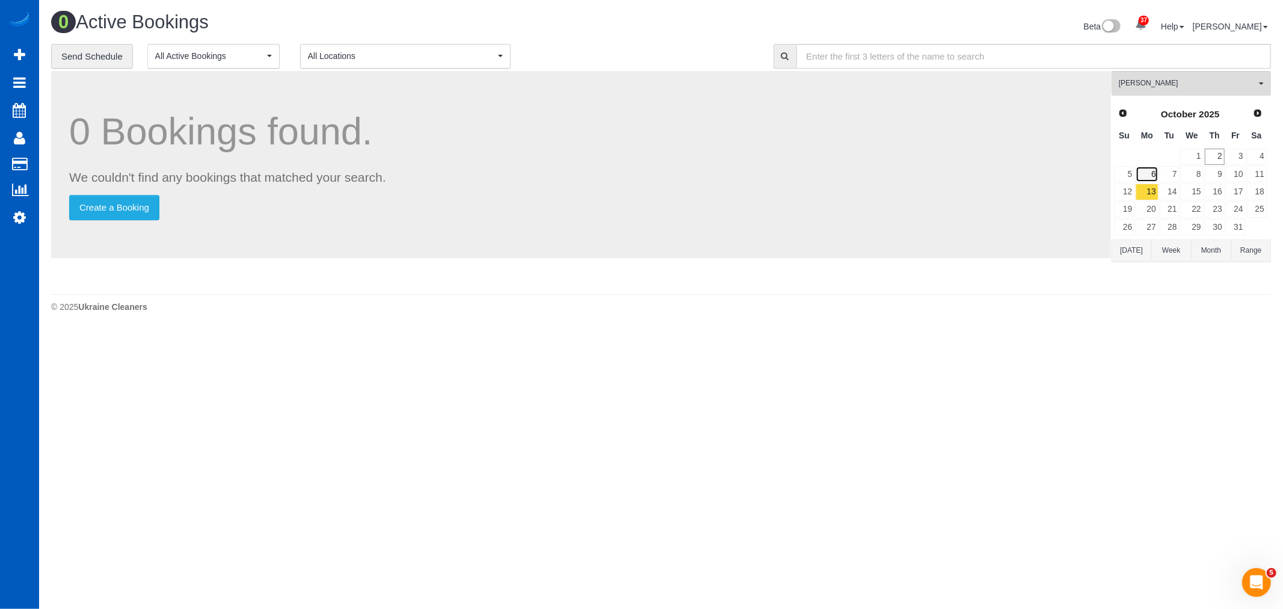
click at [1158, 177] on link "6" at bounding box center [1147, 174] width 22 height 16
click at [1151, 203] on link "20" at bounding box center [1147, 210] width 22 height 16
click at [1163, 193] on link "14" at bounding box center [1170, 191] width 20 height 16
click at [1153, 193] on link "13" at bounding box center [1147, 191] width 22 height 16
click at [1152, 206] on link "20" at bounding box center [1147, 210] width 22 height 16
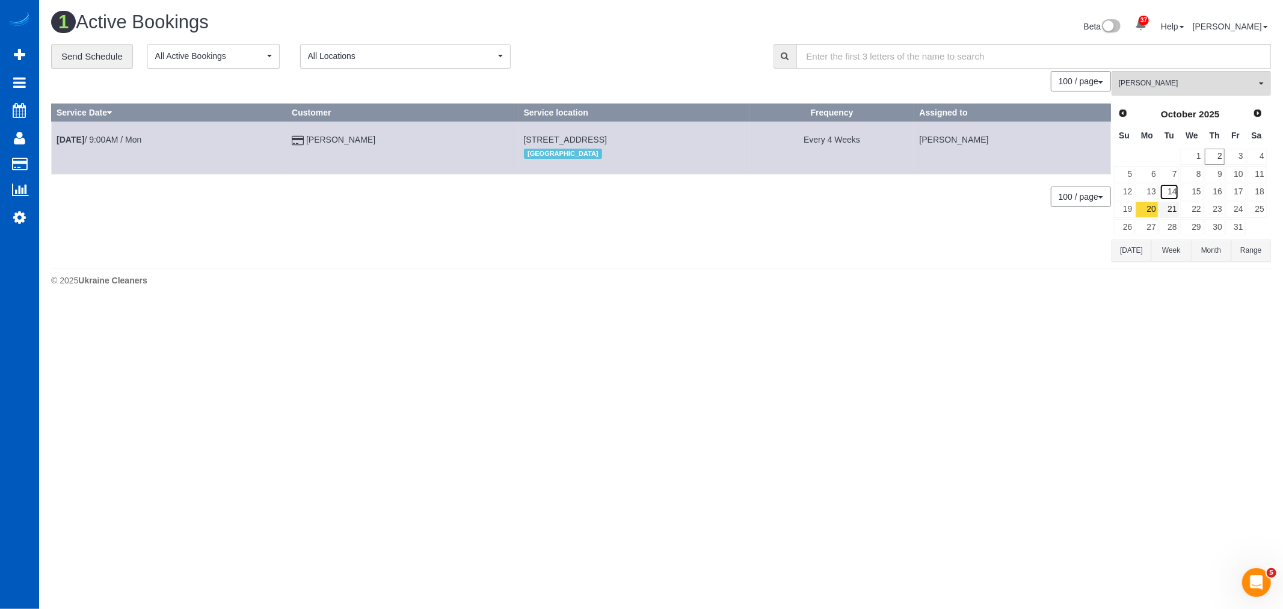
click at [1174, 196] on link "14" at bounding box center [1170, 191] width 20 height 16
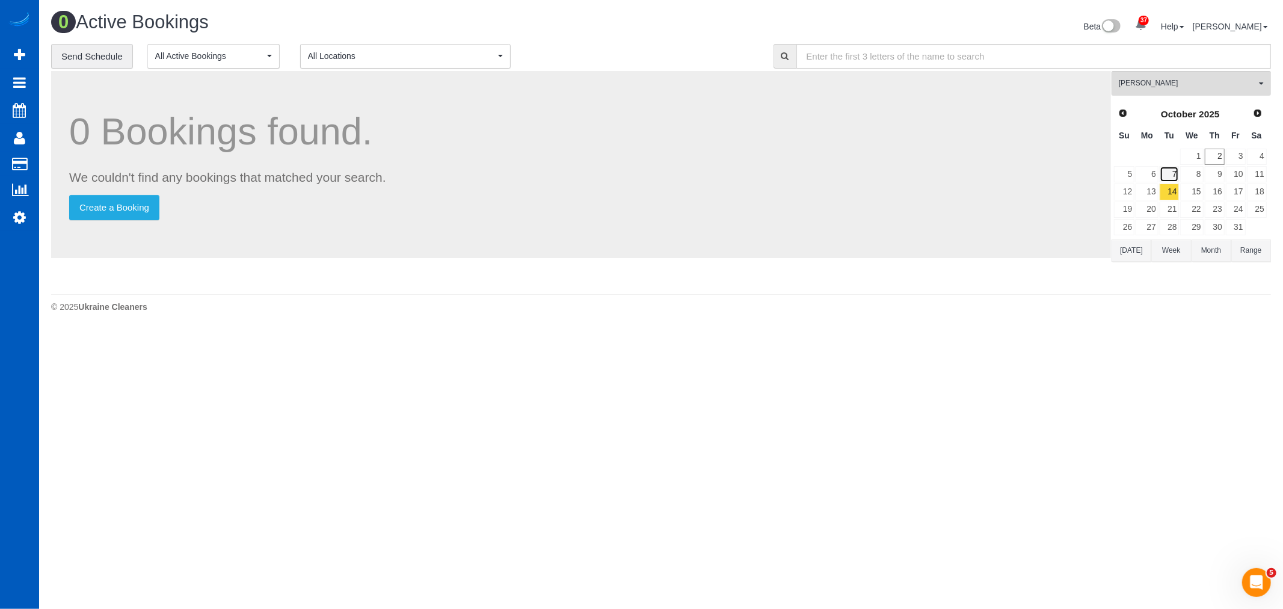
click at [1168, 175] on link "7" at bounding box center [1170, 174] width 20 height 16
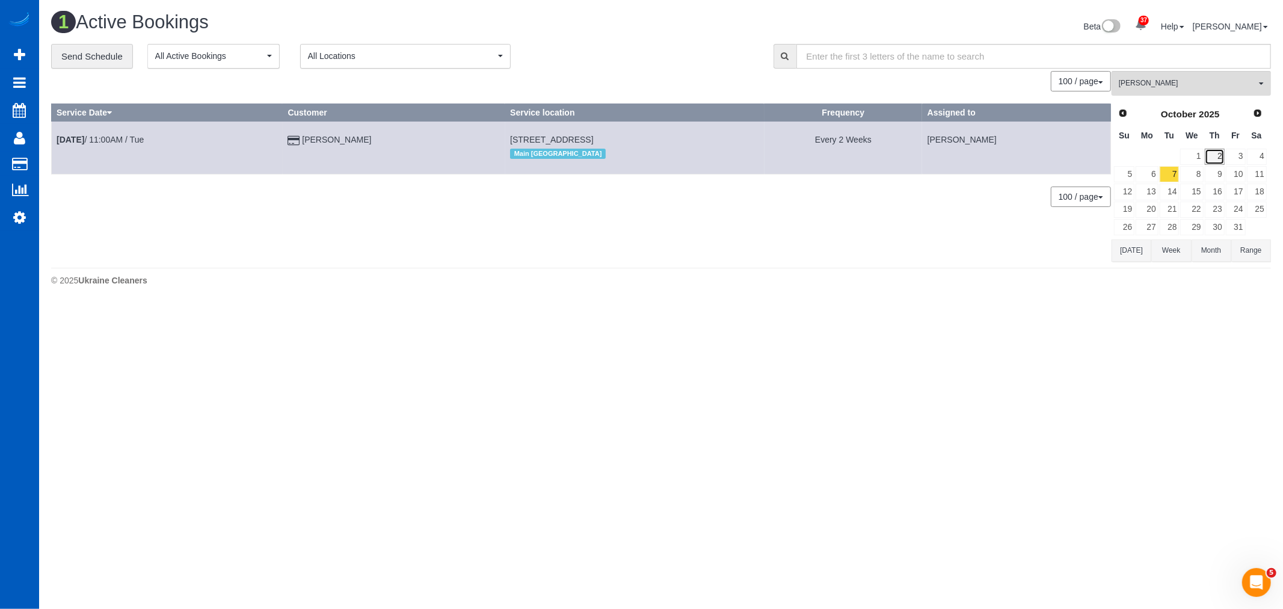
click at [1214, 156] on link "2" at bounding box center [1215, 157] width 20 height 16
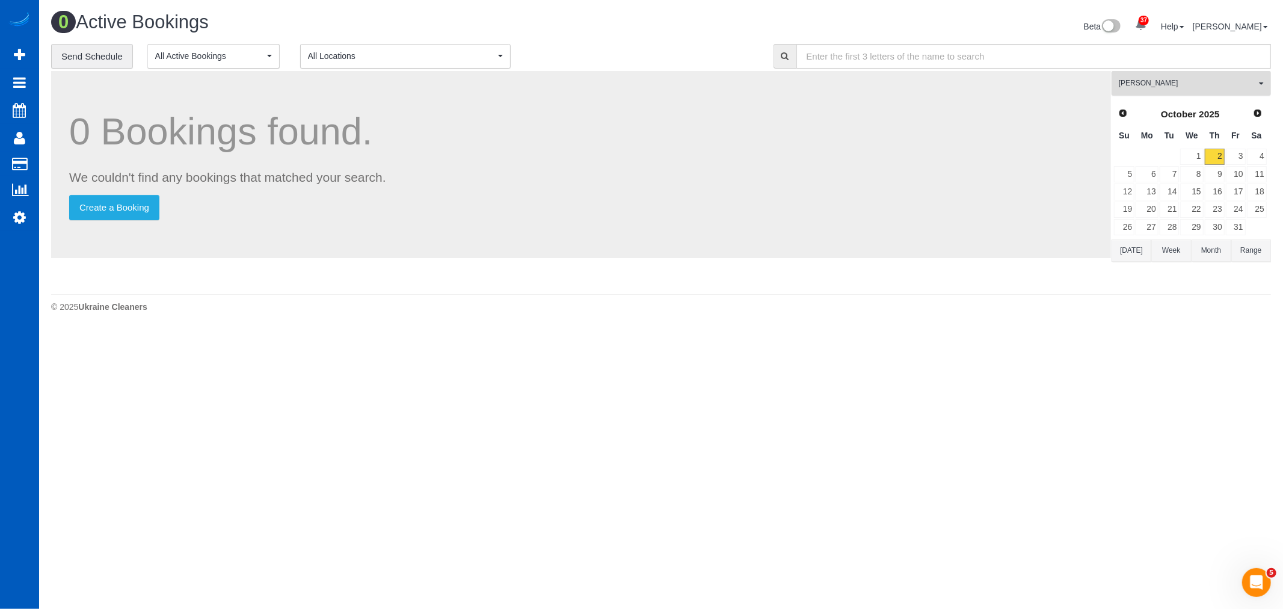
click at [1173, 79] on span "[PERSON_NAME]" at bounding box center [1187, 83] width 137 height 10
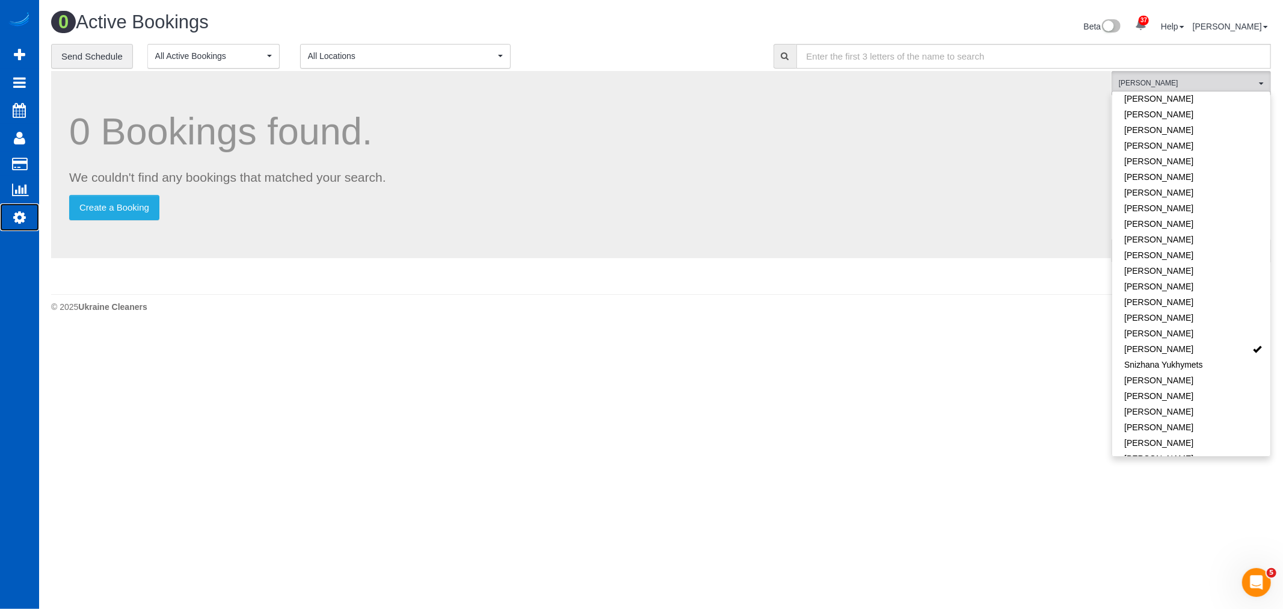
click at [10, 217] on link "Settings" at bounding box center [19, 217] width 39 height 28
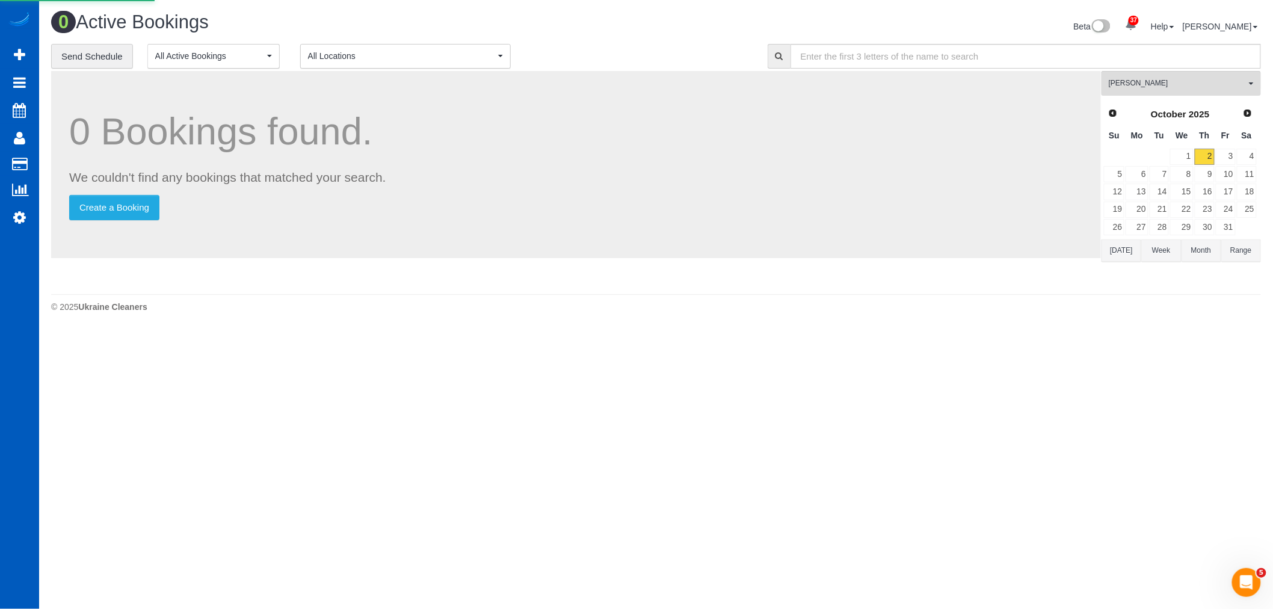
select select "1"
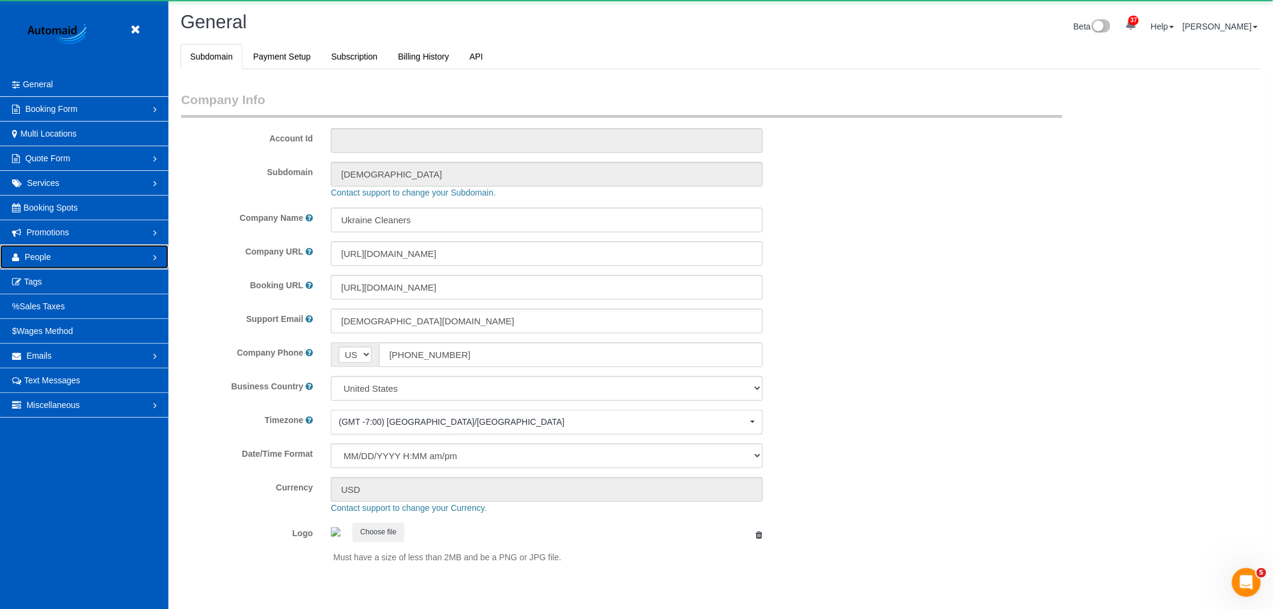
click at [58, 255] on link "People" at bounding box center [84, 257] width 168 height 24
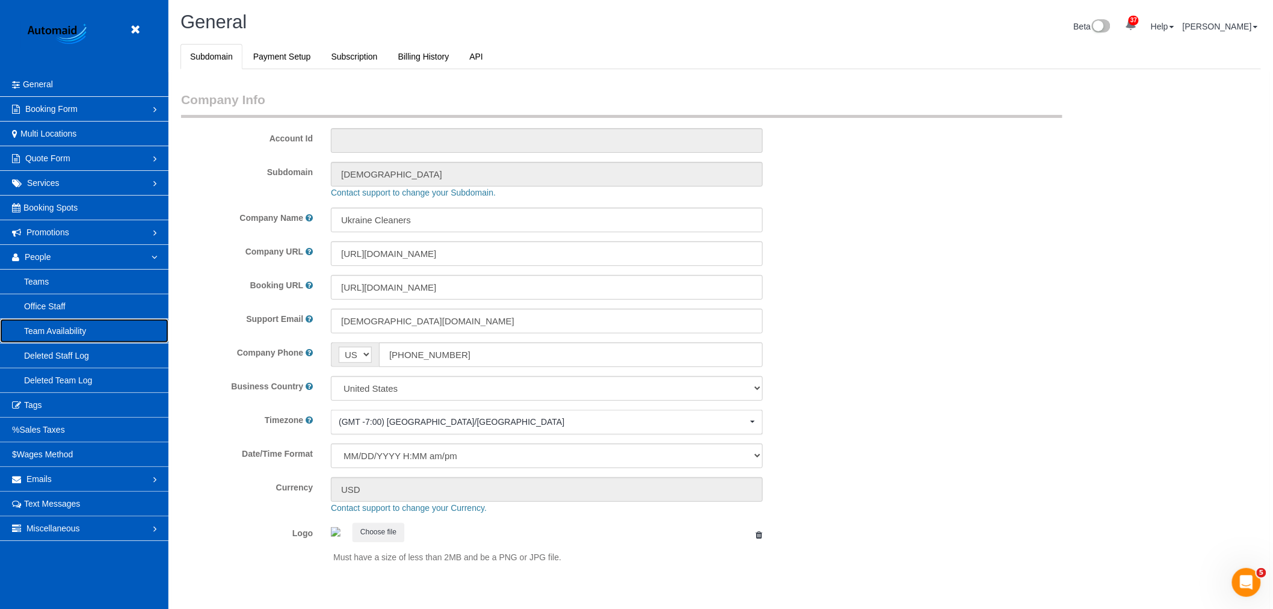
click at [72, 339] on link "Team Availability" at bounding box center [84, 331] width 168 height 24
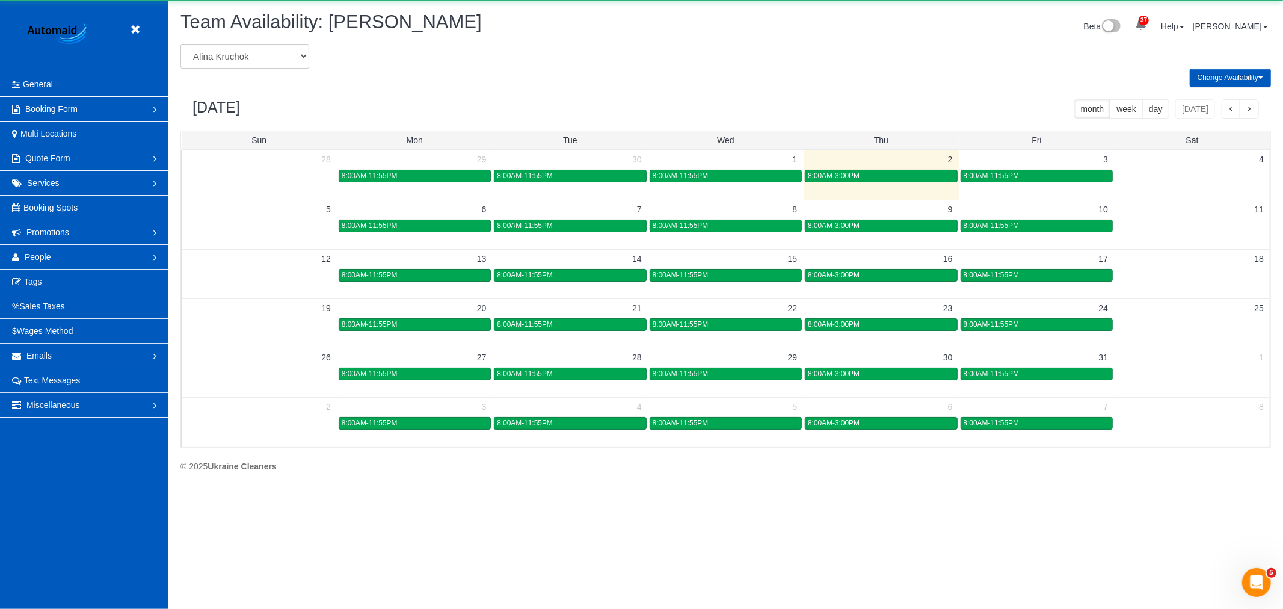
drag, startPoint x: 283, startPoint y: 36, endPoint x: 272, endPoint y: 55, distance: 22.4
click at [283, 36] on div "Team Availability: Alina Kruchok" at bounding box center [448, 25] width 555 height 26
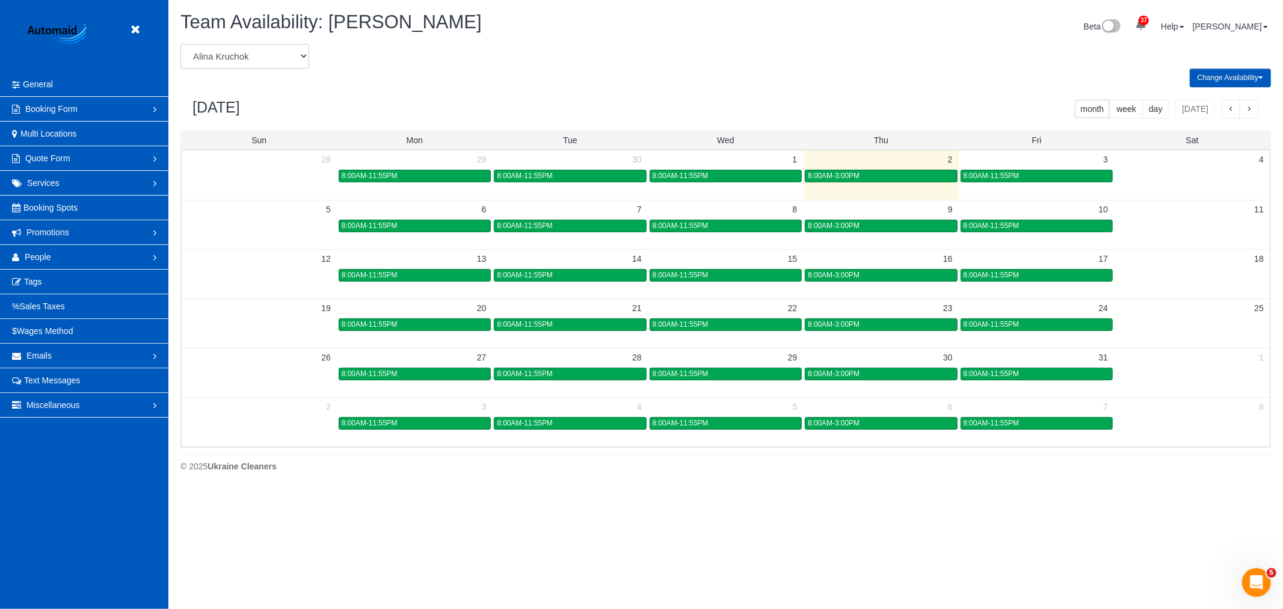
click at [272, 56] on select "Alina Kruchok Alona Tarasiuk Alona Vikhliaieva Anastasiia Demchenko Anastasiia …" at bounding box center [244, 56] width 129 height 25
select select "number:1987"
click at [180, 45] on select "Alina Kruchok Alona Tarasiuk Alona Vikhliaieva Anastasiia Demchenko Anastasiia …" at bounding box center [244, 56] width 129 height 25
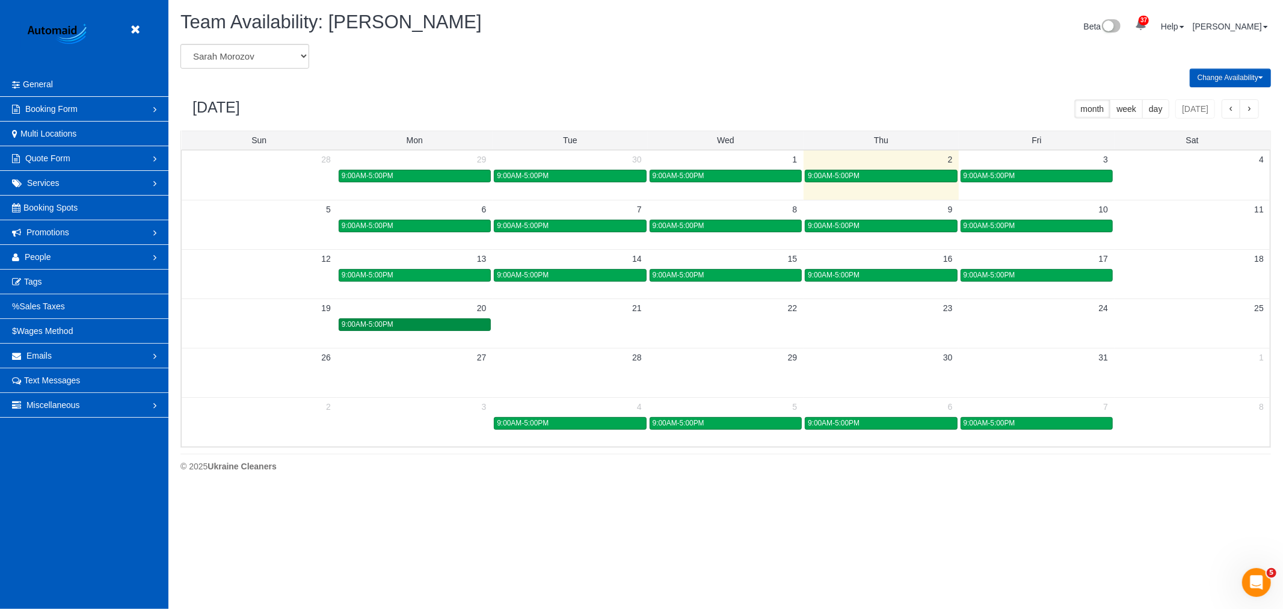
click at [418, 329] on div "9:00AM-5:00PM" at bounding box center [415, 324] width 146 height 9
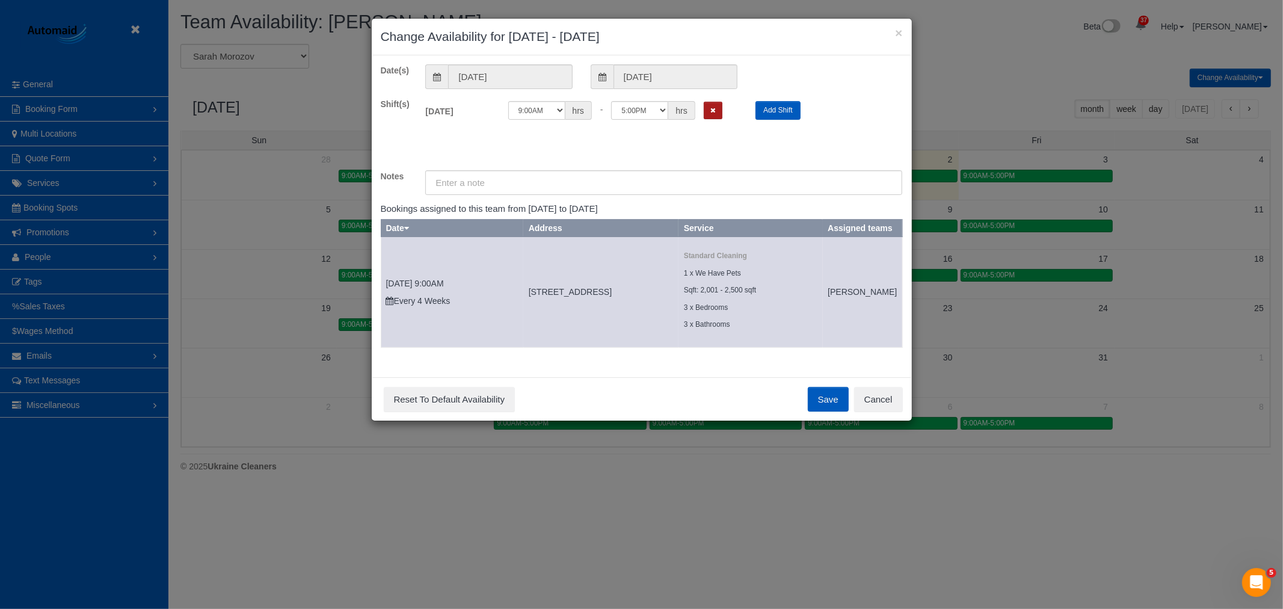
click at [719, 110] on button "Remove Shift" at bounding box center [713, 110] width 19 height 17
click at [836, 421] on div "Save Reset To Default Availability Cancel" at bounding box center [642, 399] width 540 height 44
click at [831, 412] on button "Save" at bounding box center [828, 399] width 41 height 25
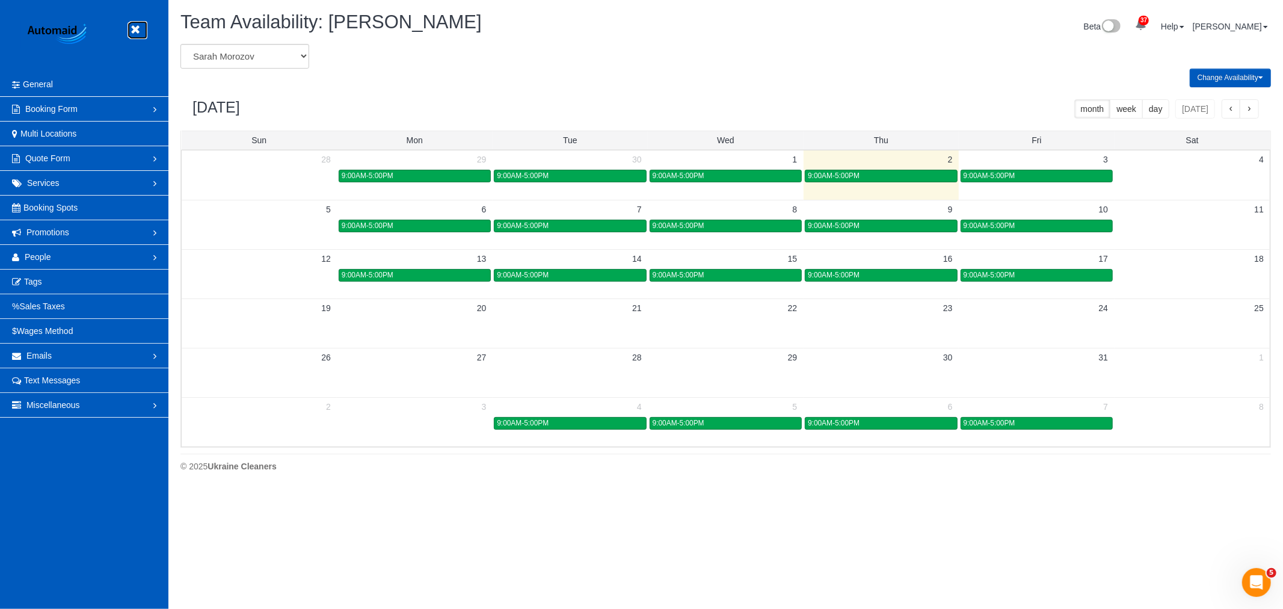
drag, startPoint x: 144, startPoint y: 23, endPoint x: 125, endPoint y: 46, distance: 29.9
click at [144, 22] on link at bounding box center [138, 30] width 18 height 18
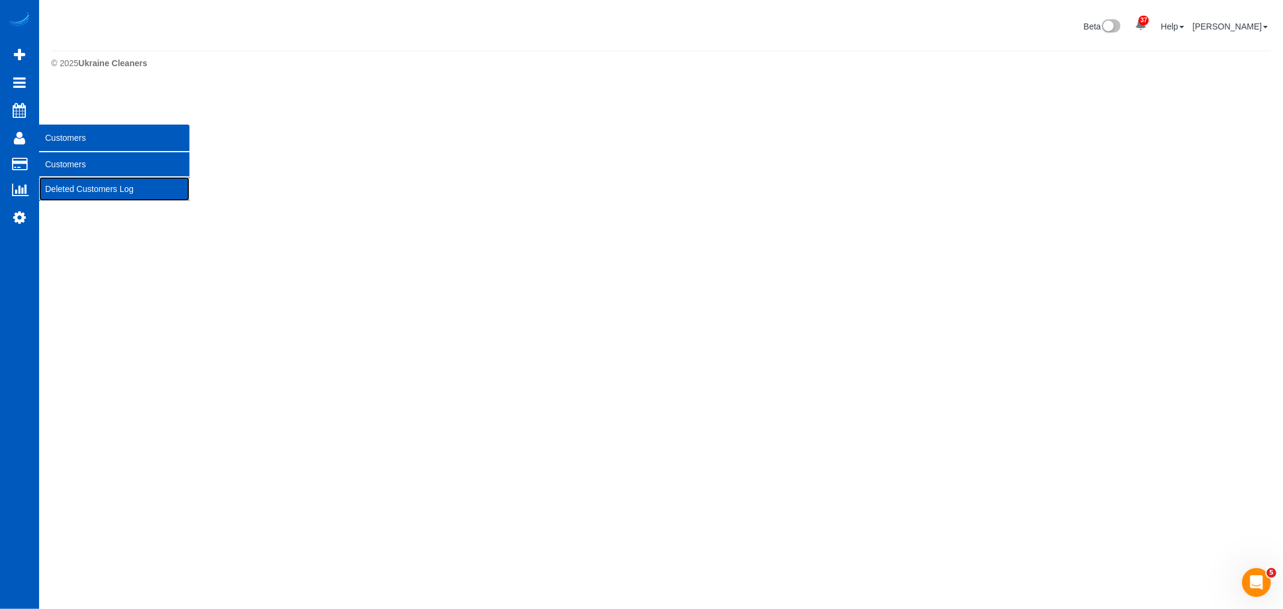
click at [64, 177] on link "Deleted Customers Log" at bounding box center [114, 189] width 150 height 24
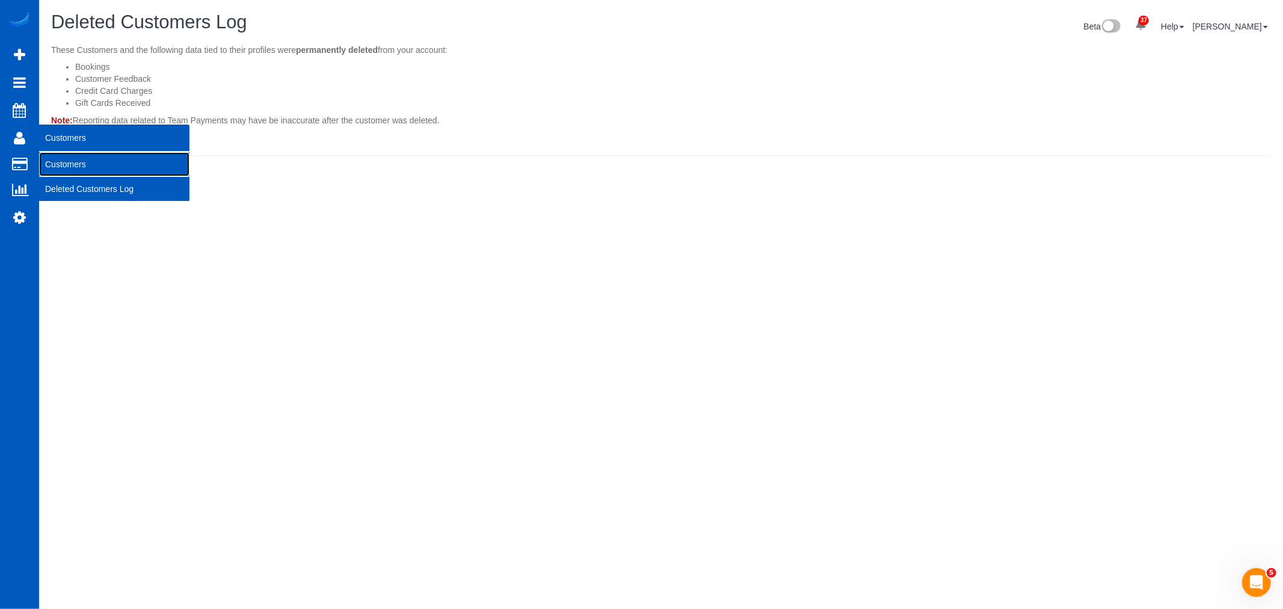
click at [66, 167] on link "Customers" at bounding box center [114, 164] width 150 height 24
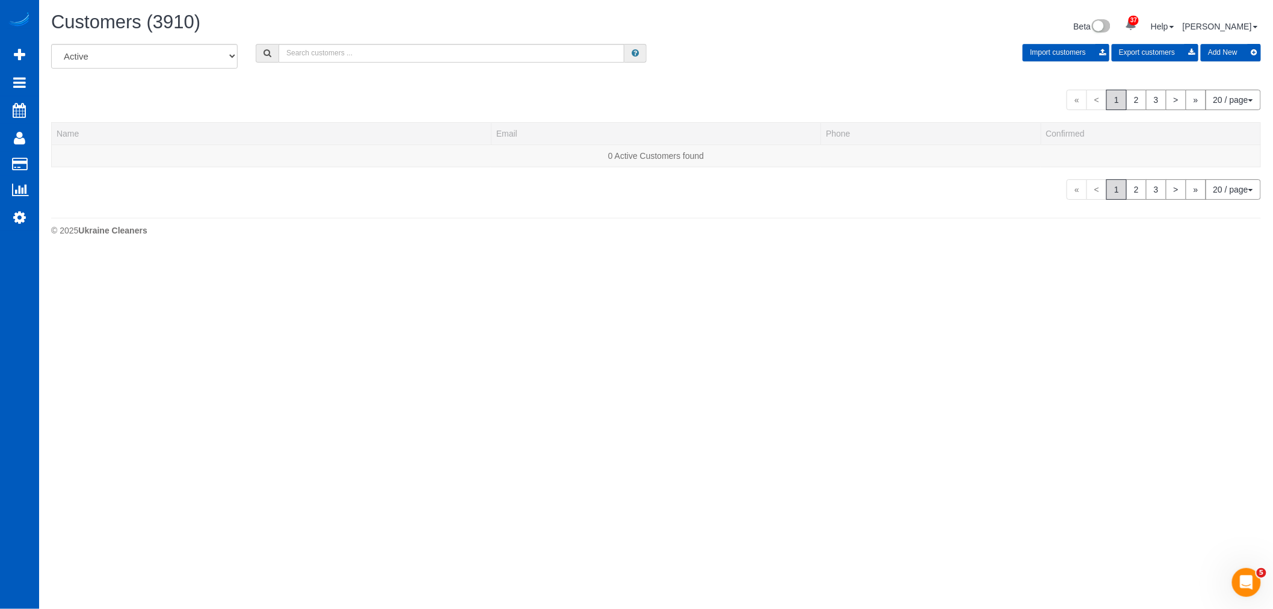
scroll to position [780, 1273]
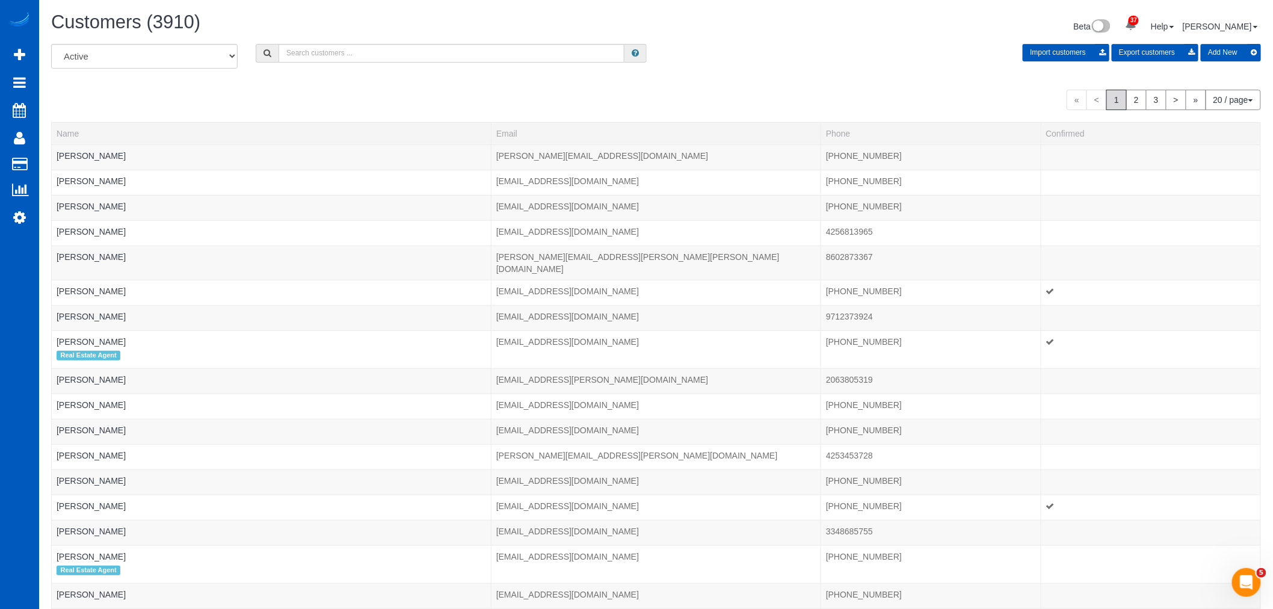
drag, startPoint x: 403, startPoint y: 65, endPoint x: 400, endPoint y: 46, distance: 18.9
click at [403, 66] on div "All Active Archived Import customers Export customers Add New" at bounding box center [656, 61] width 1228 height 34
click at [400, 46] on input "text" at bounding box center [452, 53] width 346 height 19
type input "g"
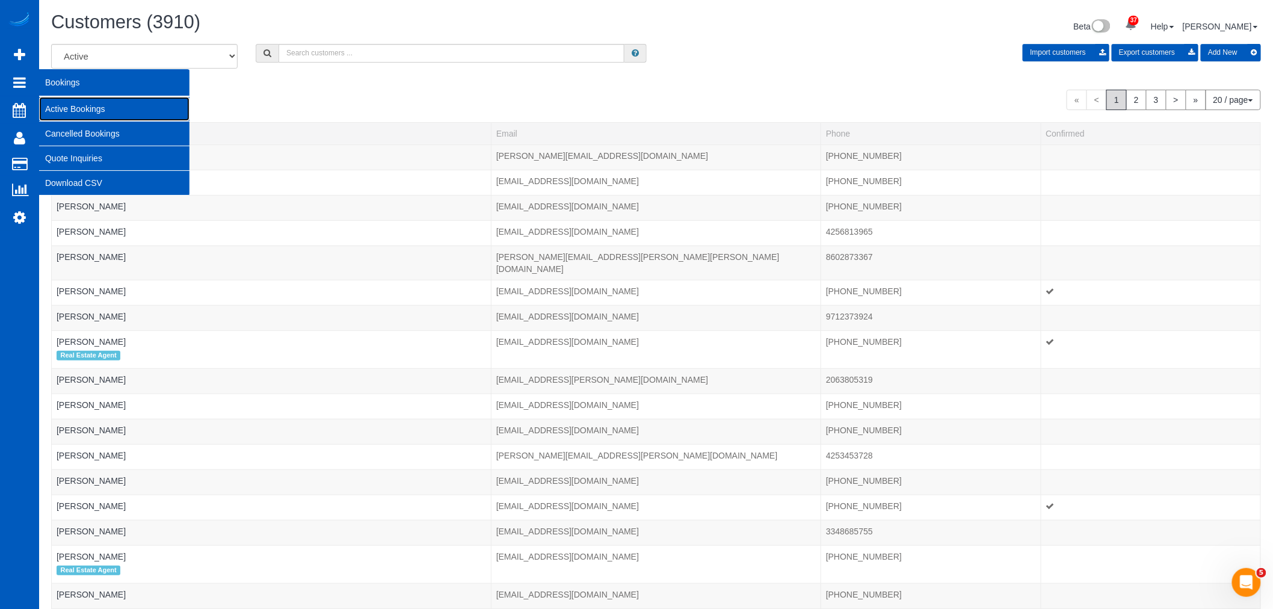
click at [58, 106] on link "Active Bookings" at bounding box center [114, 109] width 150 height 24
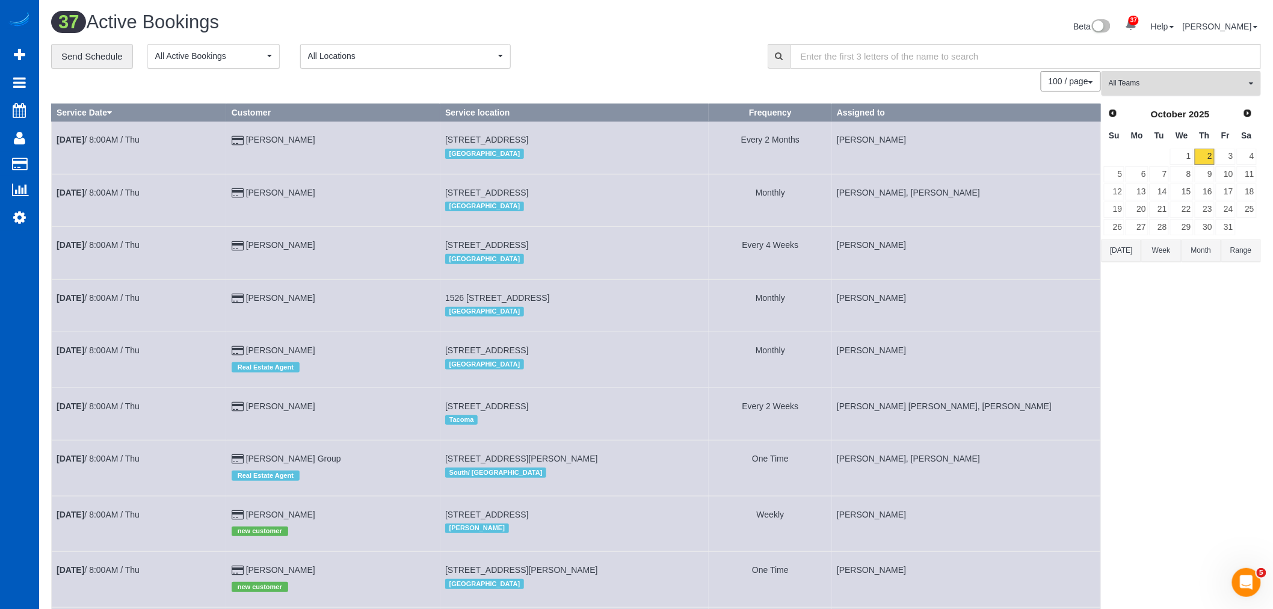
click at [1154, 77] on button "All Teams" at bounding box center [1181, 83] width 159 height 25
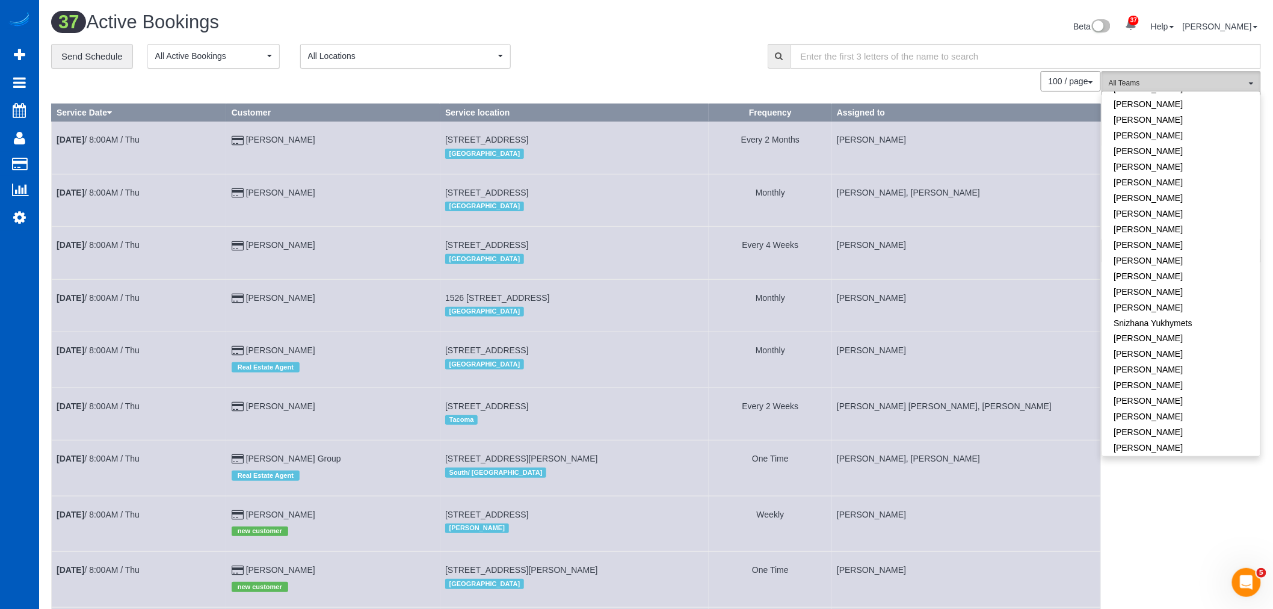
scroll to position [730, 0]
click at [1175, 389] on link "[PERSON_NAME]" at bounding box center [1181, 397] width 158 height 16
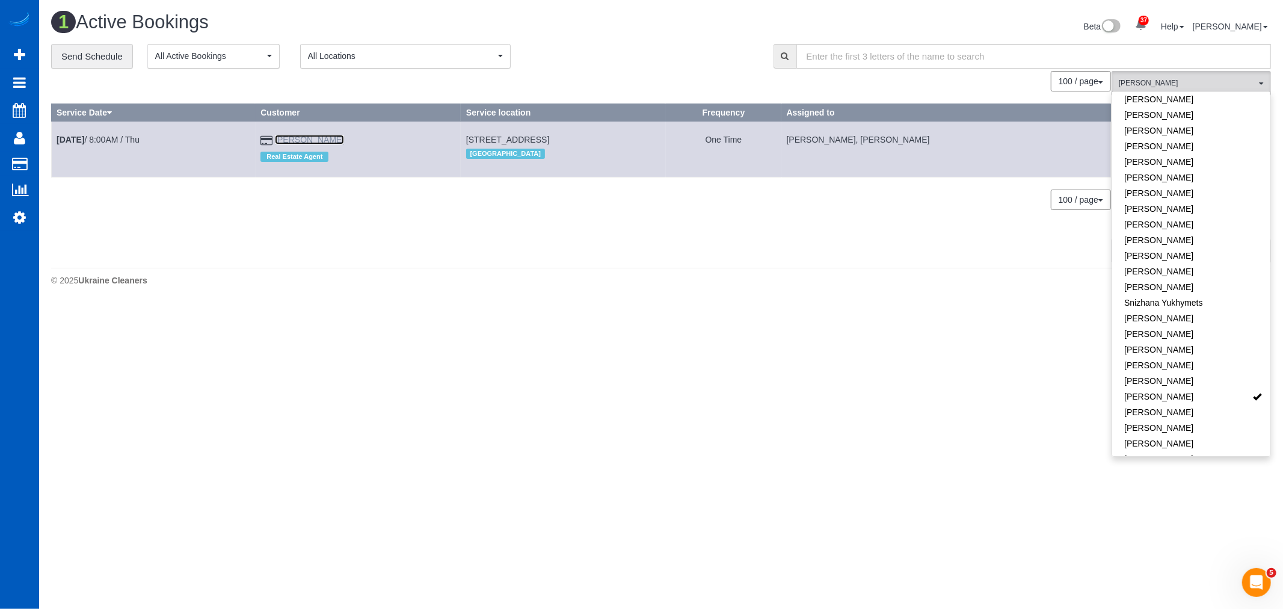
click at [318, 141] on link "Chris Haynes" at bounding box center [309, 140] width 69 height 10
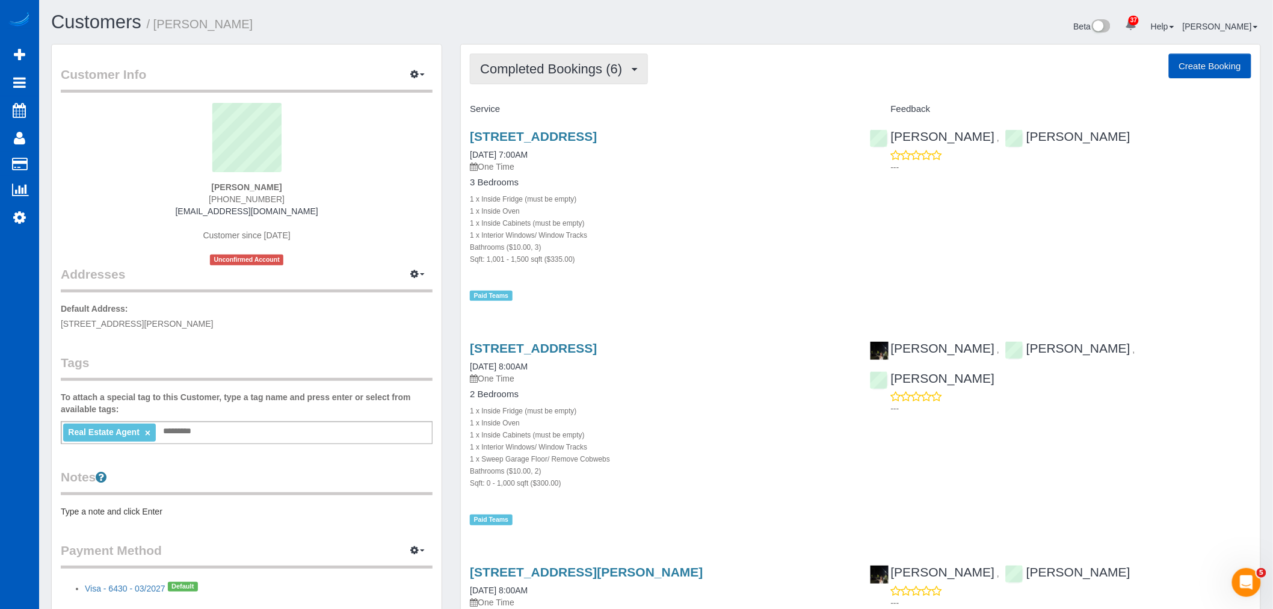
click at [615, 76] on span "Completed Bookings (6)" at bounding box center [554, 68] width 148 height 15
click at [580, 116] on link "Upcoming Bookings (1)" at bounding box center [532, 113] width 125 height 16
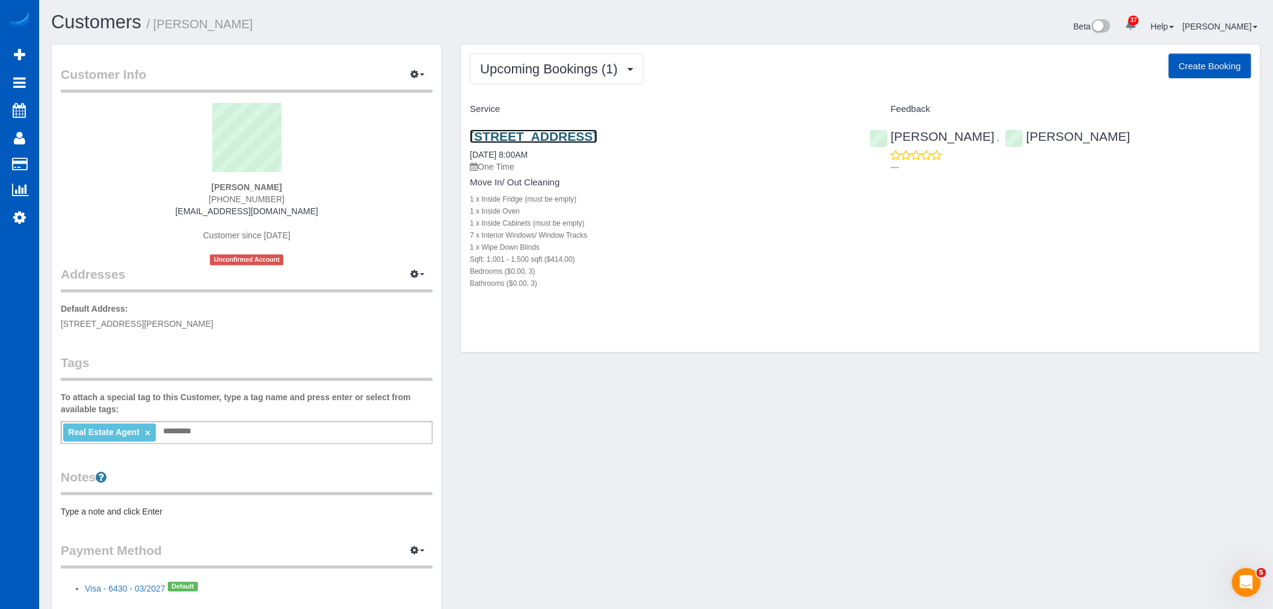
click at [549, 143] on link "7505 212 St Sw Unit C301, Edmonds, WA 98026" at bounding box center [533, 136] width 127 height 14
click at [521, 67] on span "Upcoming Bookings (1)" at bounding box center [552, 68] width 144 height 15
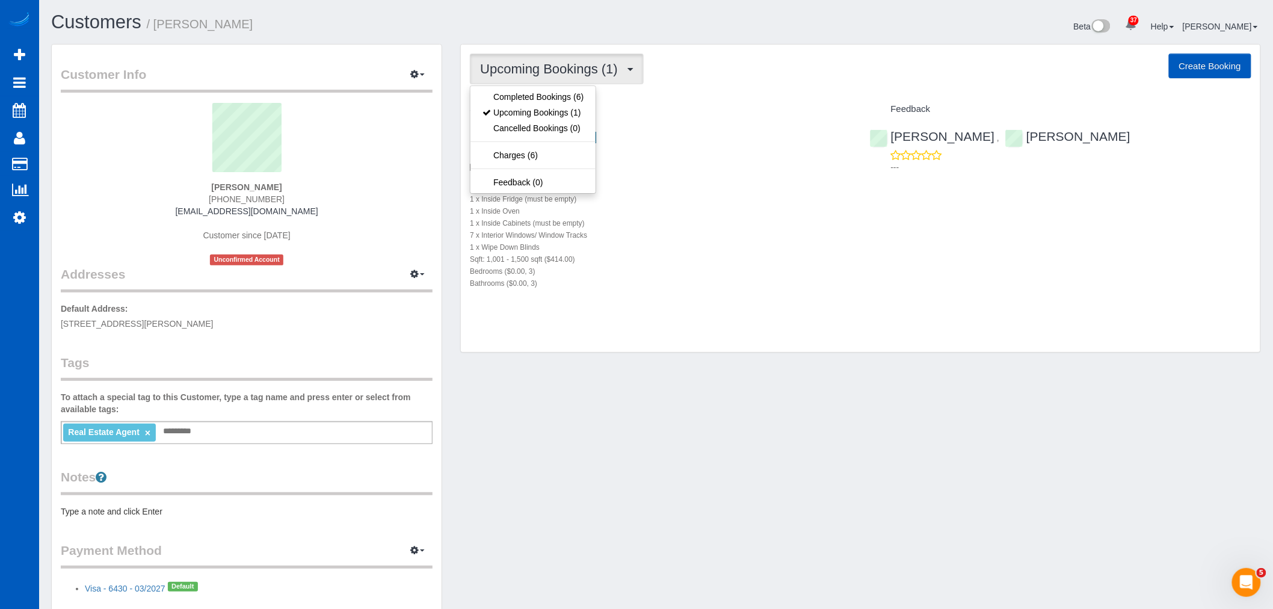
click at [521, 67] on span "Upcoming Bookings (1)" at bounding box center [552, 68] width 144 height 15
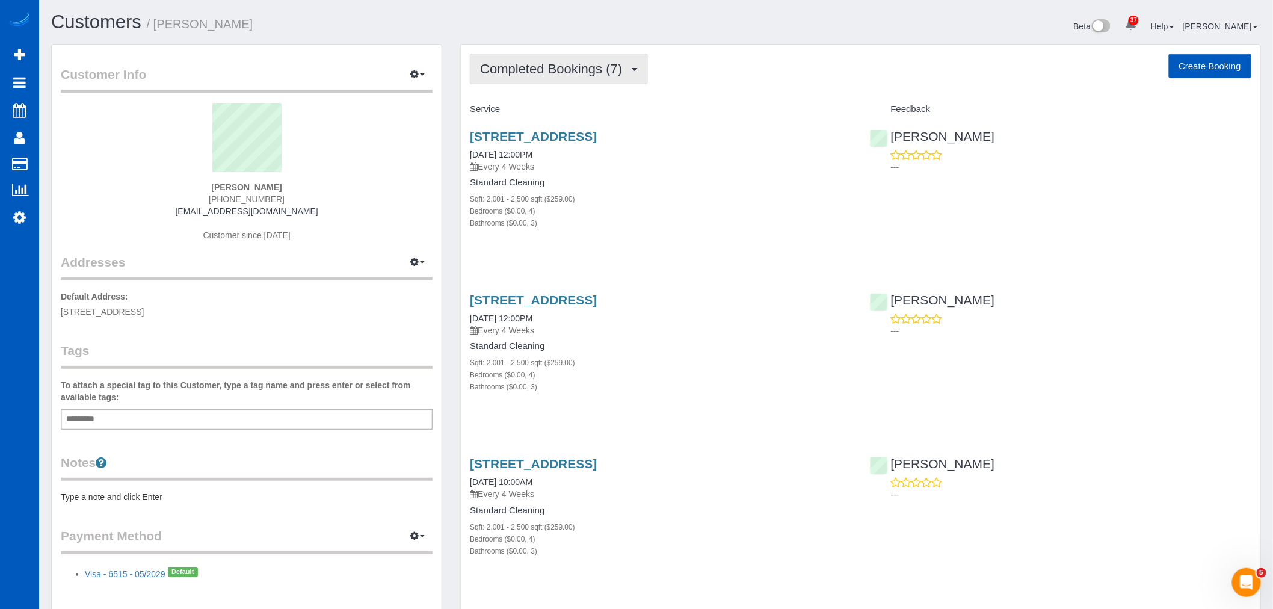
click at [555, 67] on span "Completed Bookings (7)" at bounding box center [554, 68] width 148 height 15
click at [552, 113] on link "Upcoming Bookings (11)" at bounding box center [533, 113] width 127 height 16
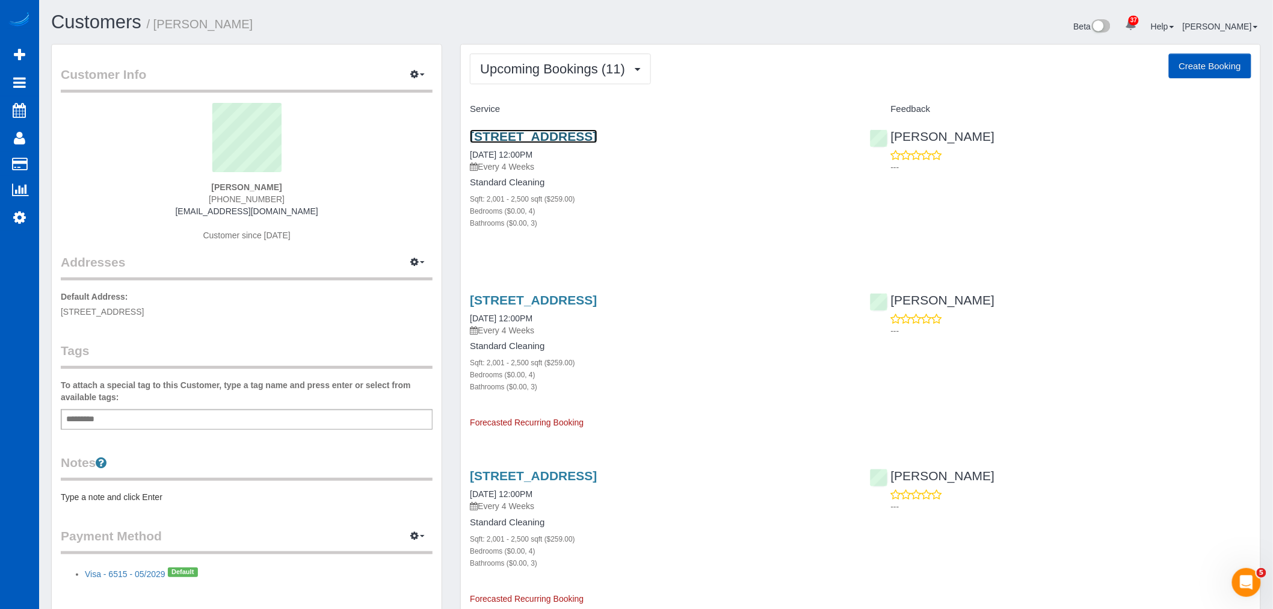
click at [520, 136] on link "[STREET_ADDRESS]" at bounding box center [533, 136] width 127 height 14
click at [8, 217] on link "Settings" at bounding box center [19, 217] width 39 height 28
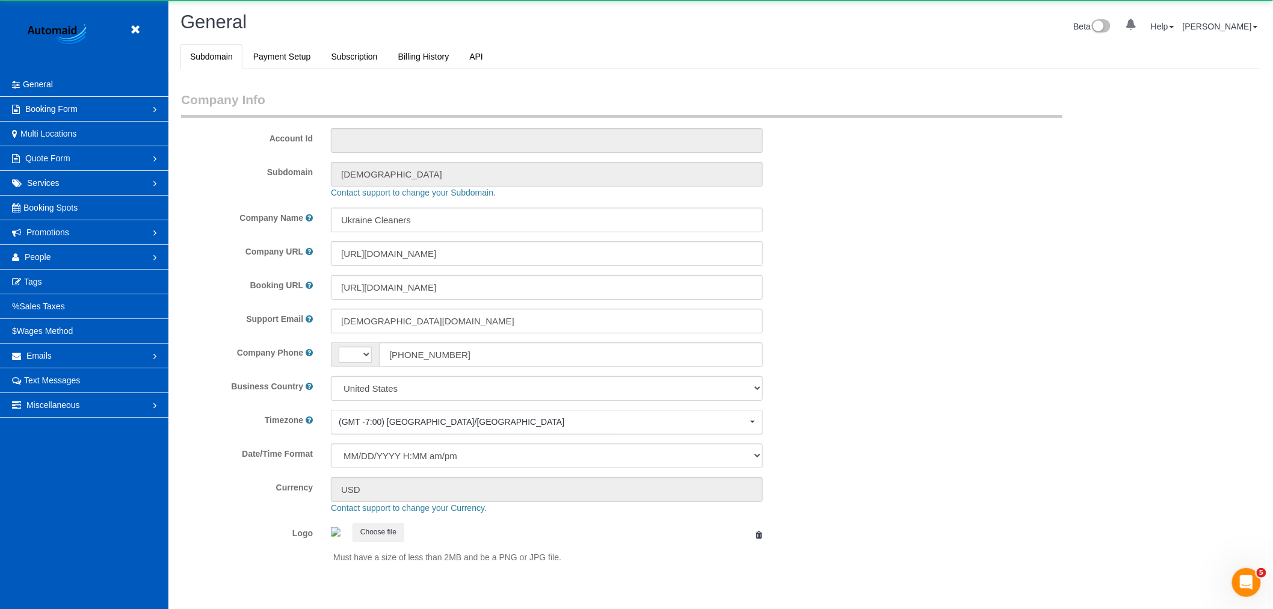
select select "string:[GEOGRAPHIC_DATA]"
select select "1"
click at [61, 254] on link "People" at bounding box center [84, 257] width 168 height 24
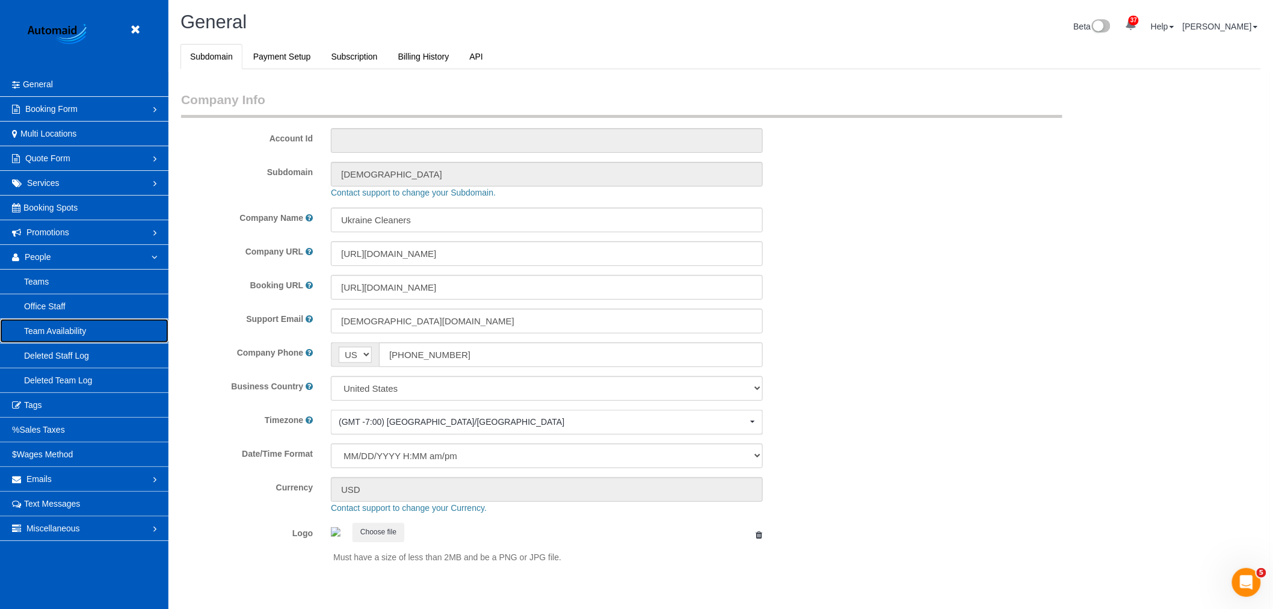
click at [82, 338] on link "Team Availability" at bounding box center [84, 331] width 168 height 24
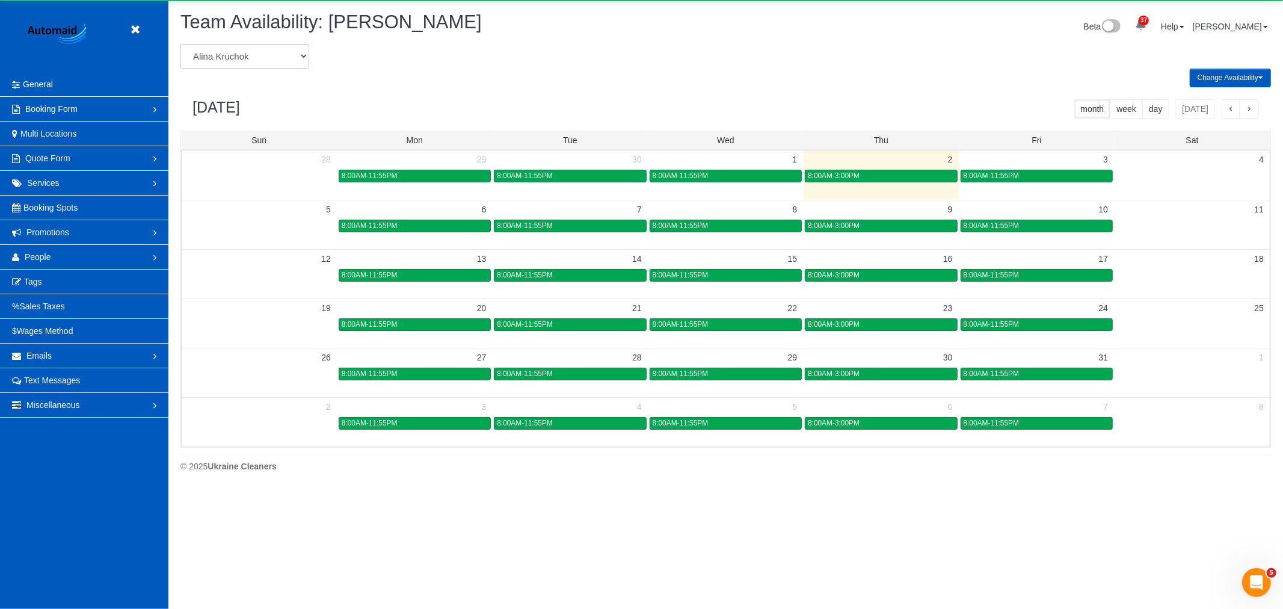
scroll to position [491, 1283]
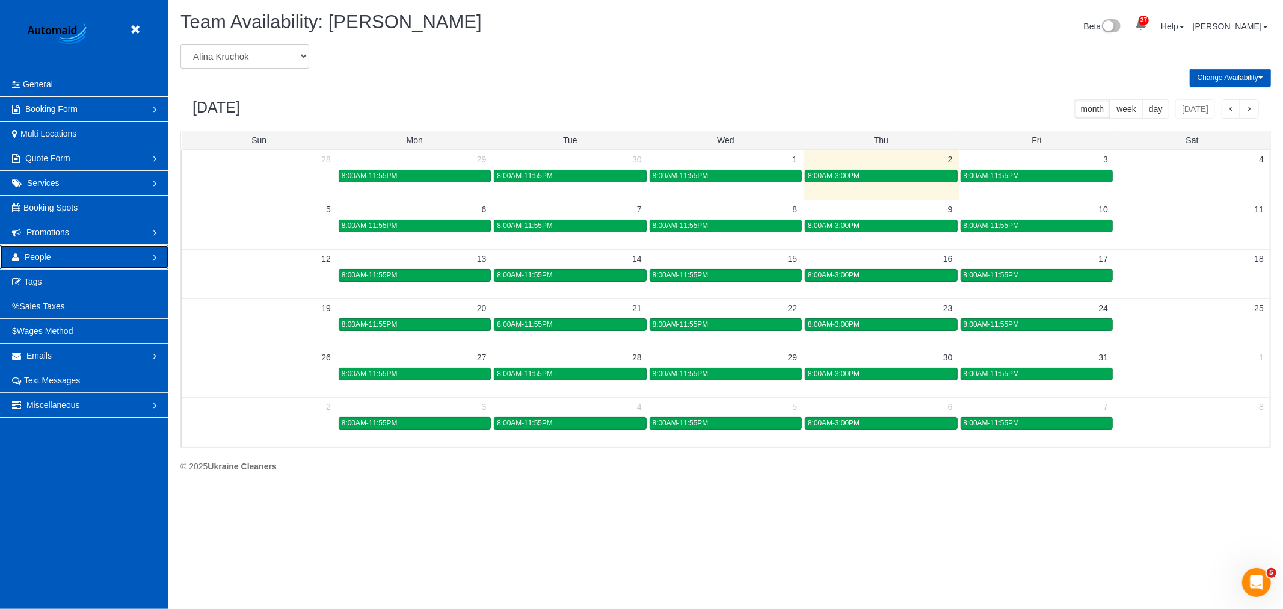
click at [140, 260] on link "People" at bounding box center [84, 257] width 168 height 24
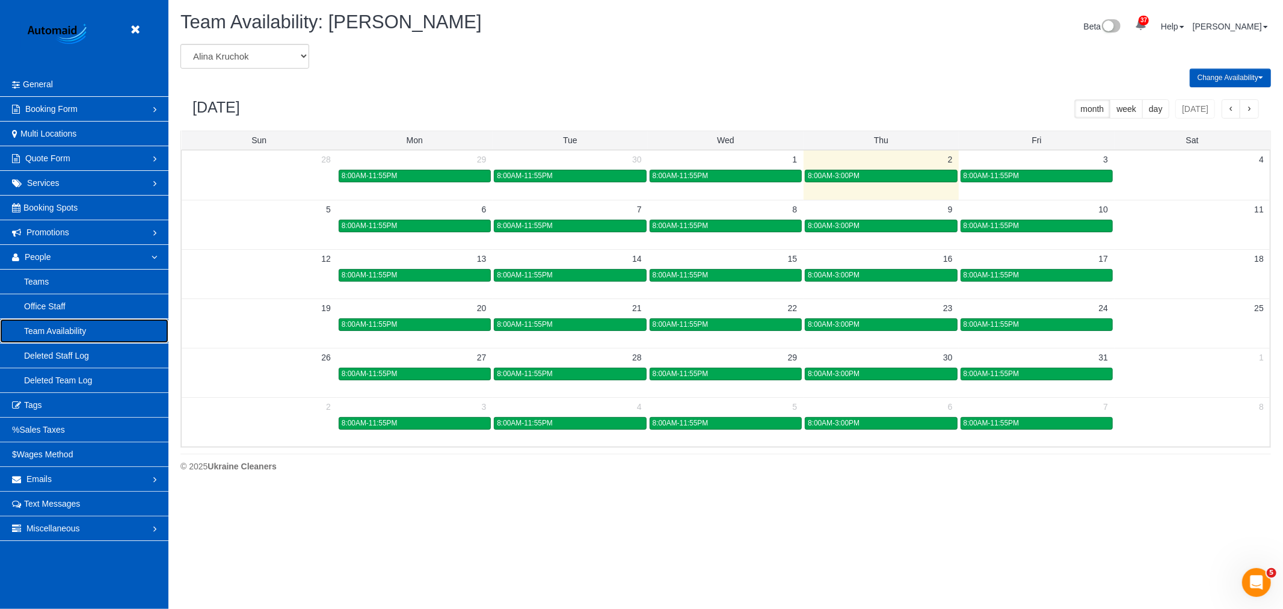
click at [97, 334] on link "Team Availability" at bounding box center [84, 331] width 168 height 24
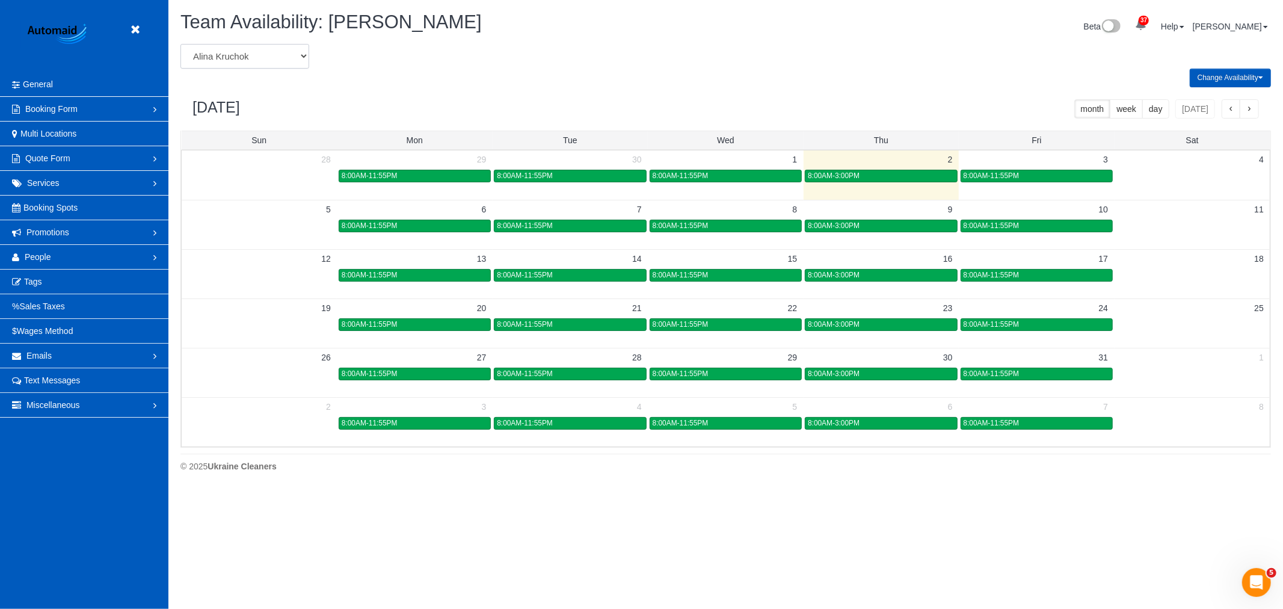
drag, startPoint x: 218, startPoint y: 59, endPoint x: 155, endPoint y: 135, distance: 99.1
click at [218, 59] on select "Alina Kruchok Alona Tarasiuk Alona Vikhliaieva Anastasiia Demchenko Anastasiia …" at bounding box center [244, 56] width 129 height 25
click at [119, 261] on link "People" at bounding box center [84, 257] width 168 height 24
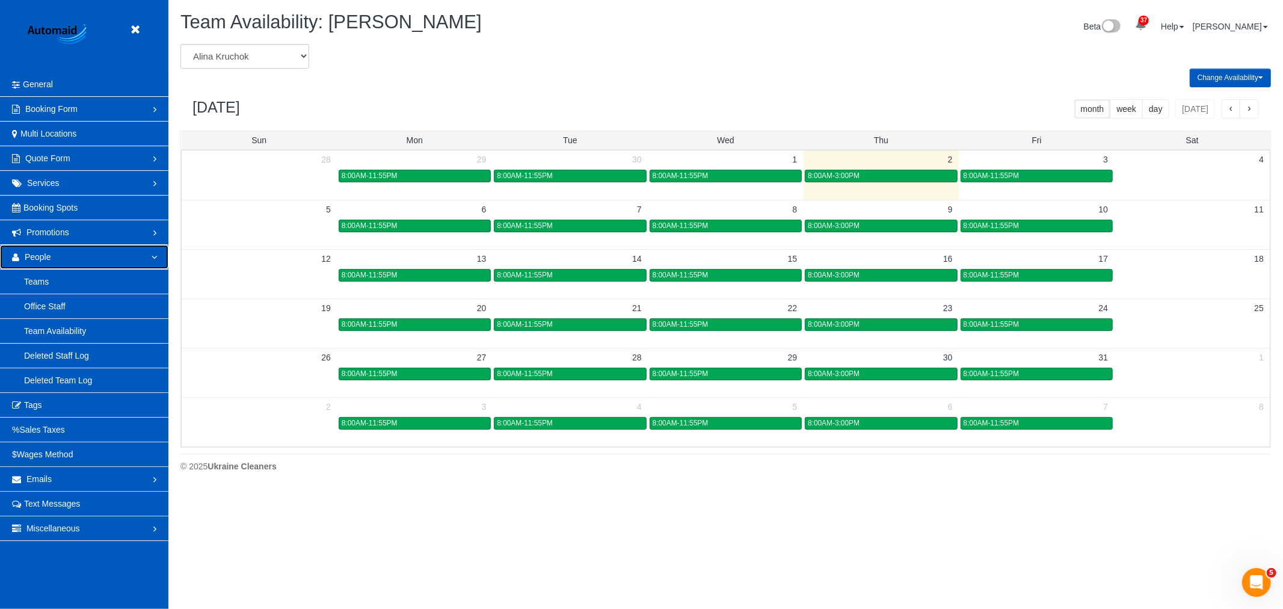
click at [123, 255] on link "People" at bounding box center [84, 257] width 168 height 24
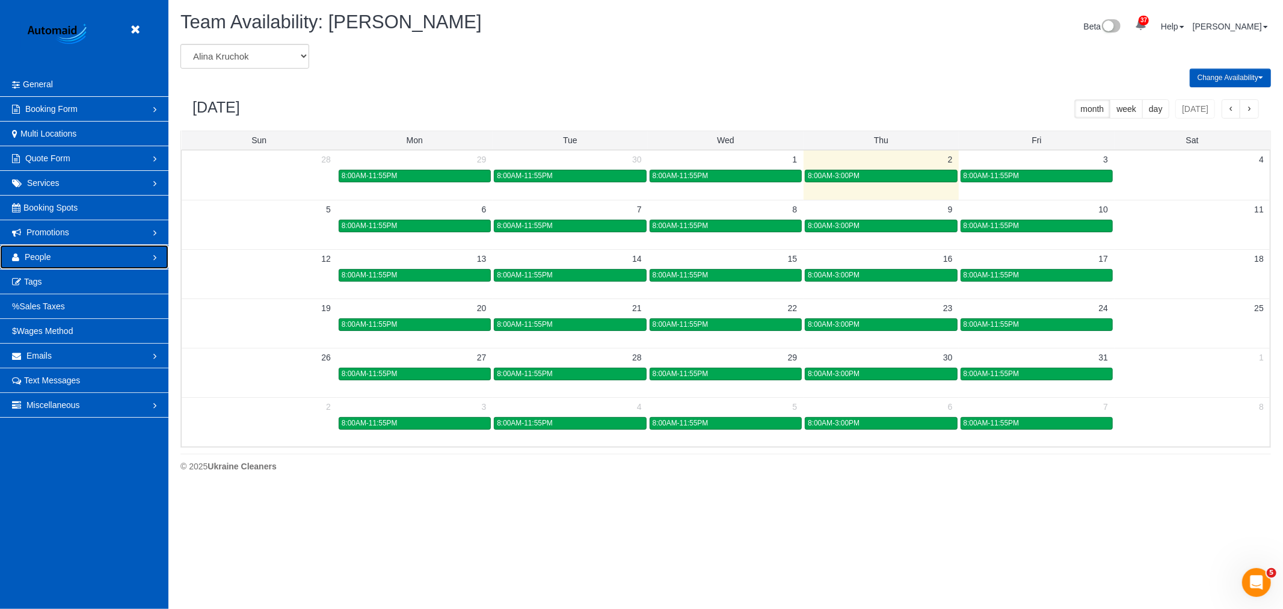
click at [124, 254] on link "People" at bounding box center [84, 257] width 168 height 24
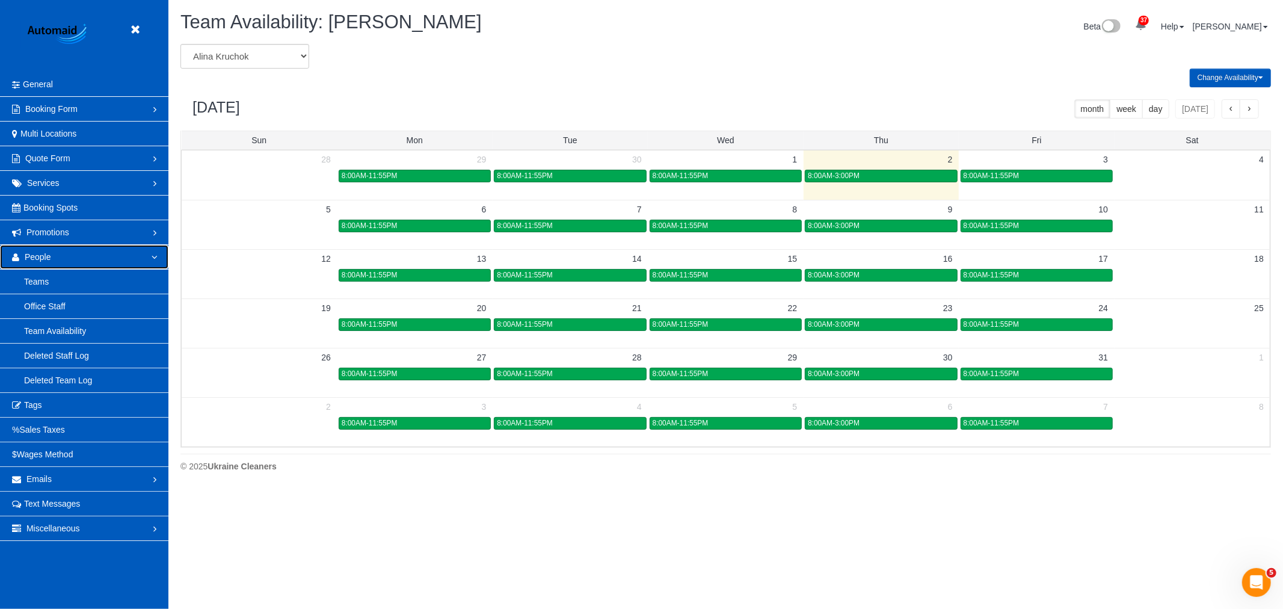
click at [151, 254] on link "People" at bounding box center [84, 257] width 168 height 24
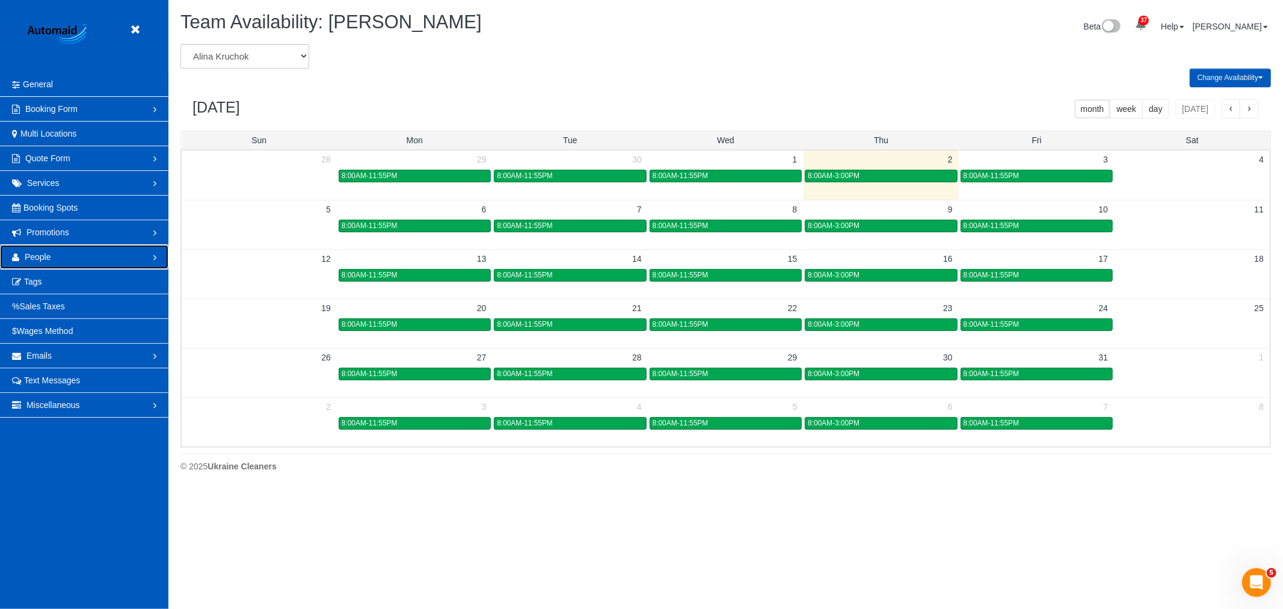
click at [77, 254] on link "People" at bounding box center [84, 257] width 168 height 24
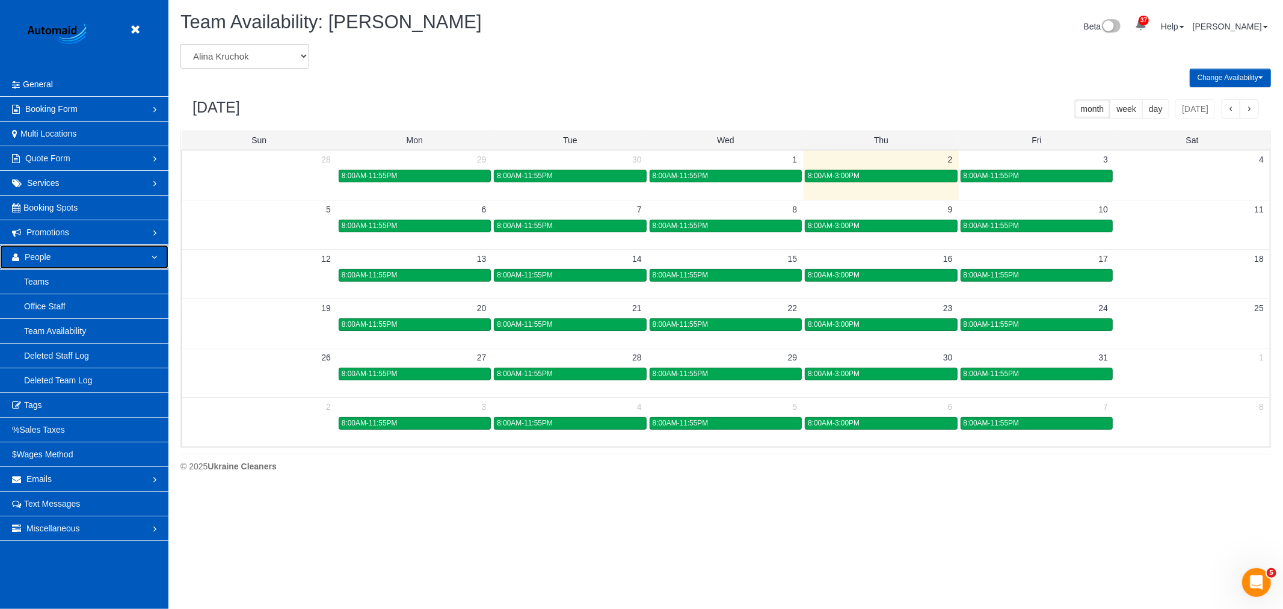
click at [155, 259] on link "People" at bounding box center [84, 257] width 168 height 24
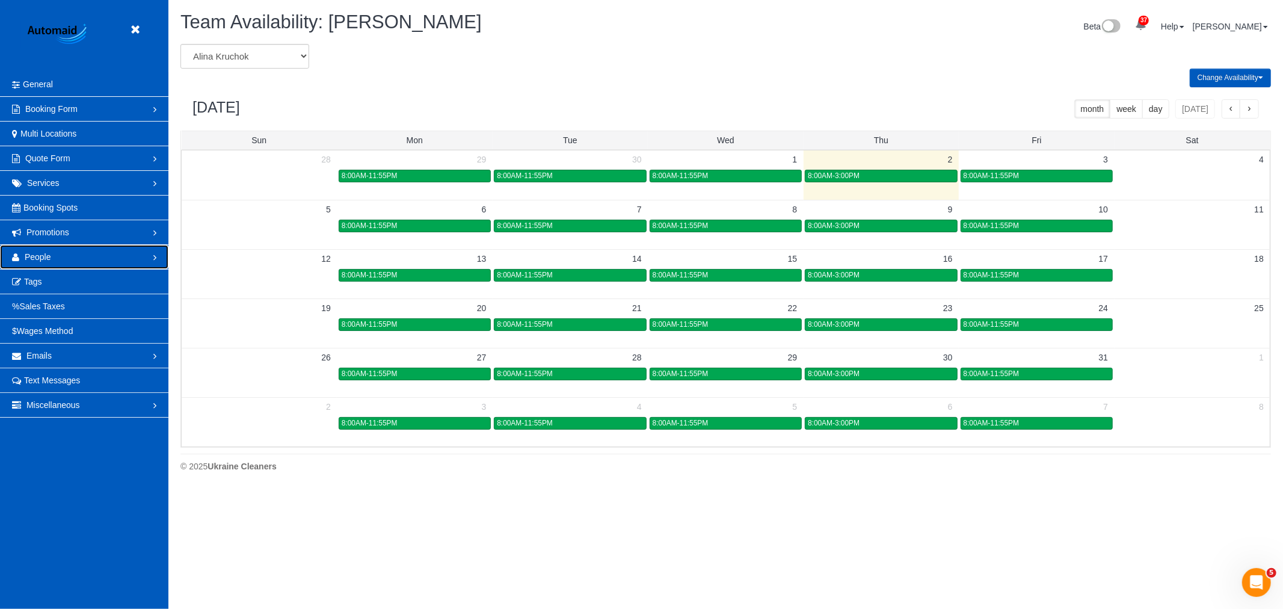
click at [124, 260] on link "People" at bounding box center [84, 257] width 168 height 24
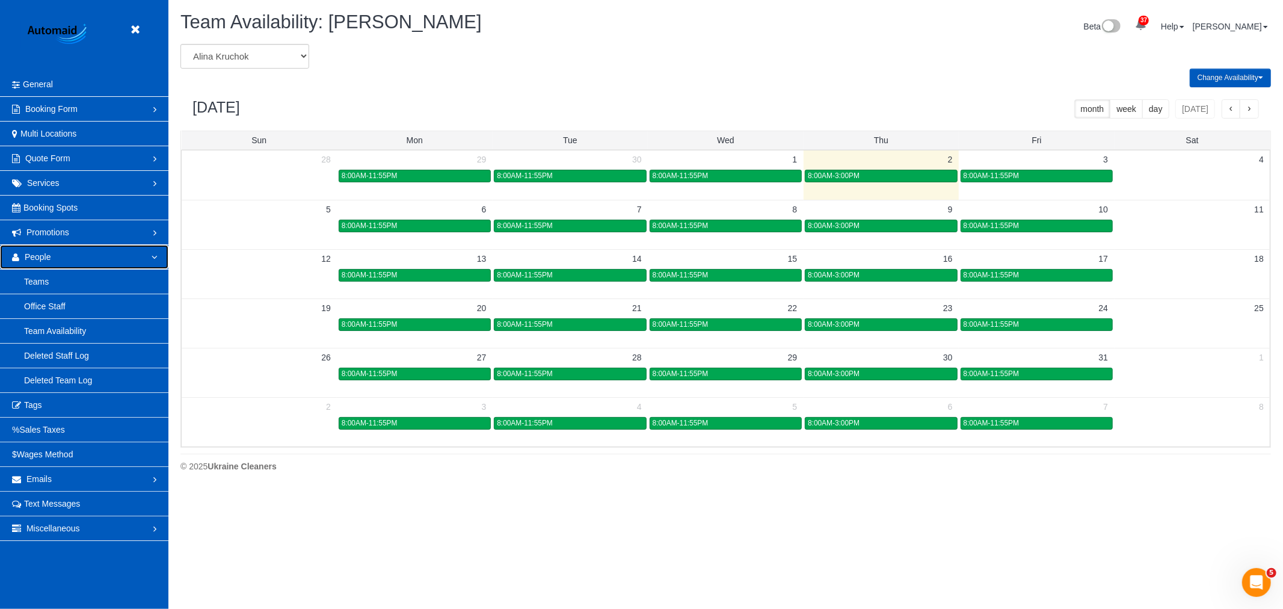
click at [82, 254] on link "People" at bounding box center [84, 257] width 168 height 24
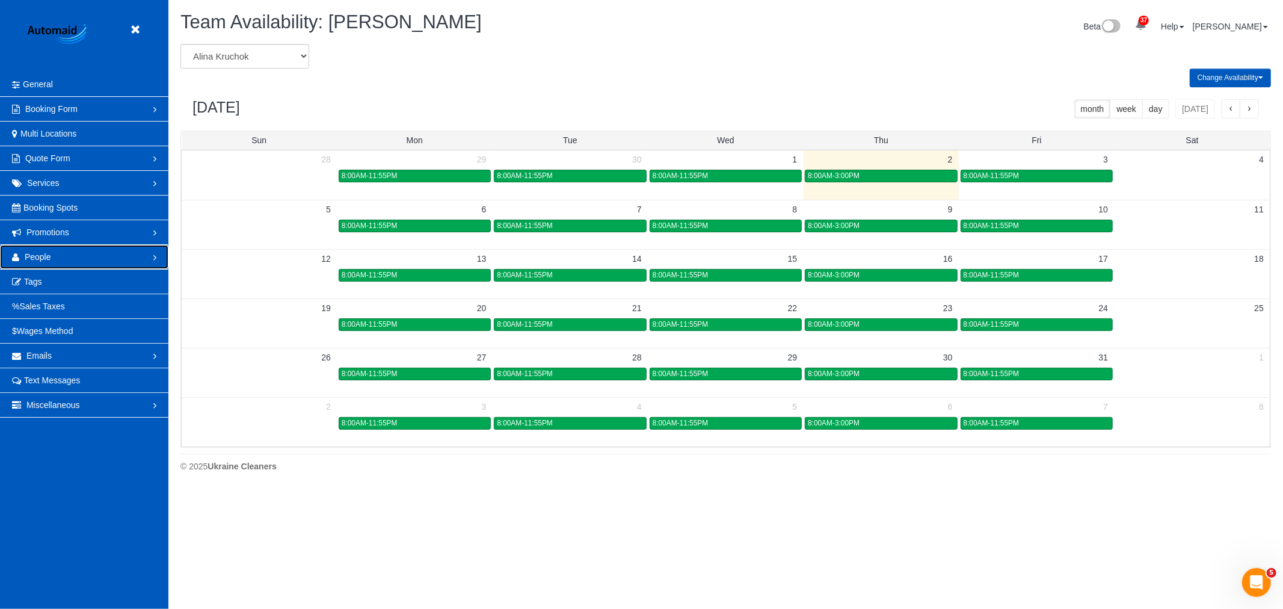
click at [95, 259] on link "People" at bounding box center [84, 257] width 168 height 24
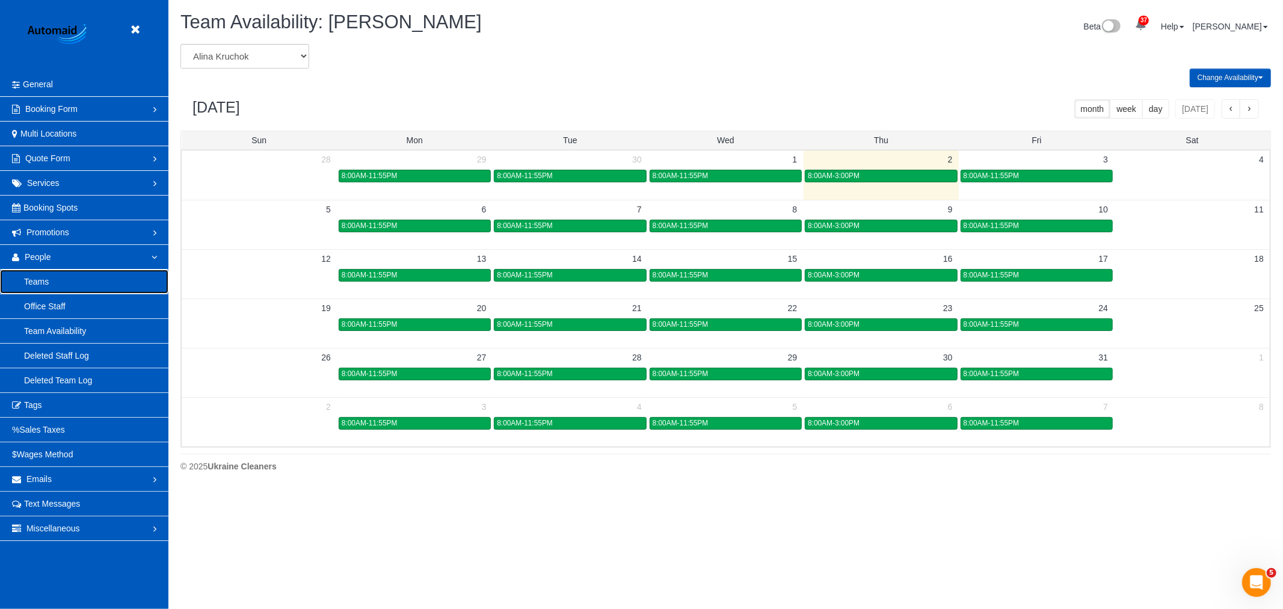
click at [41, 281] on link "Teams" at bounding box center [84, 282] width 168 height 24
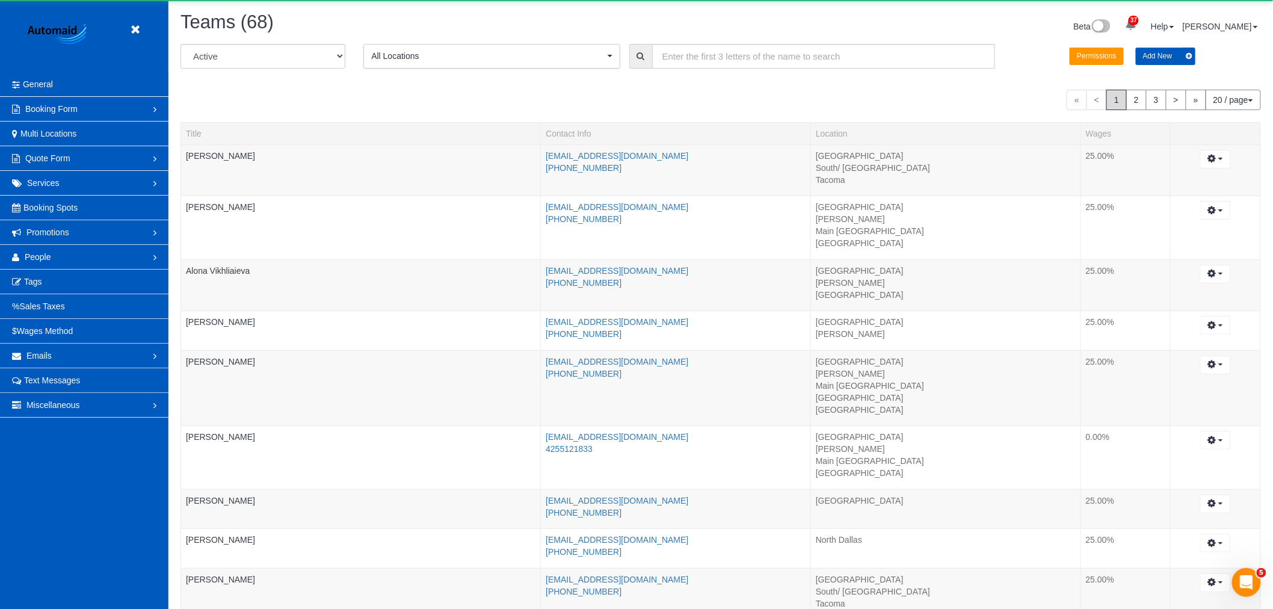
scroll to position [1204, 1273]
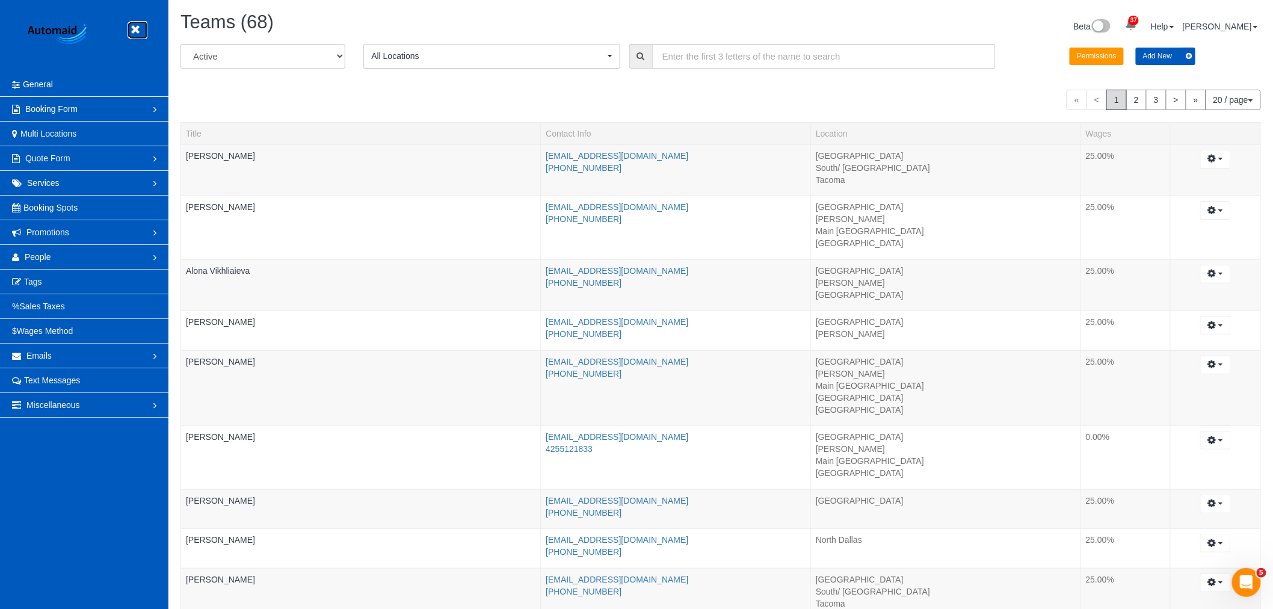
click at [133, 32] on icon at bounding box center [135, 29] width 15 height 15
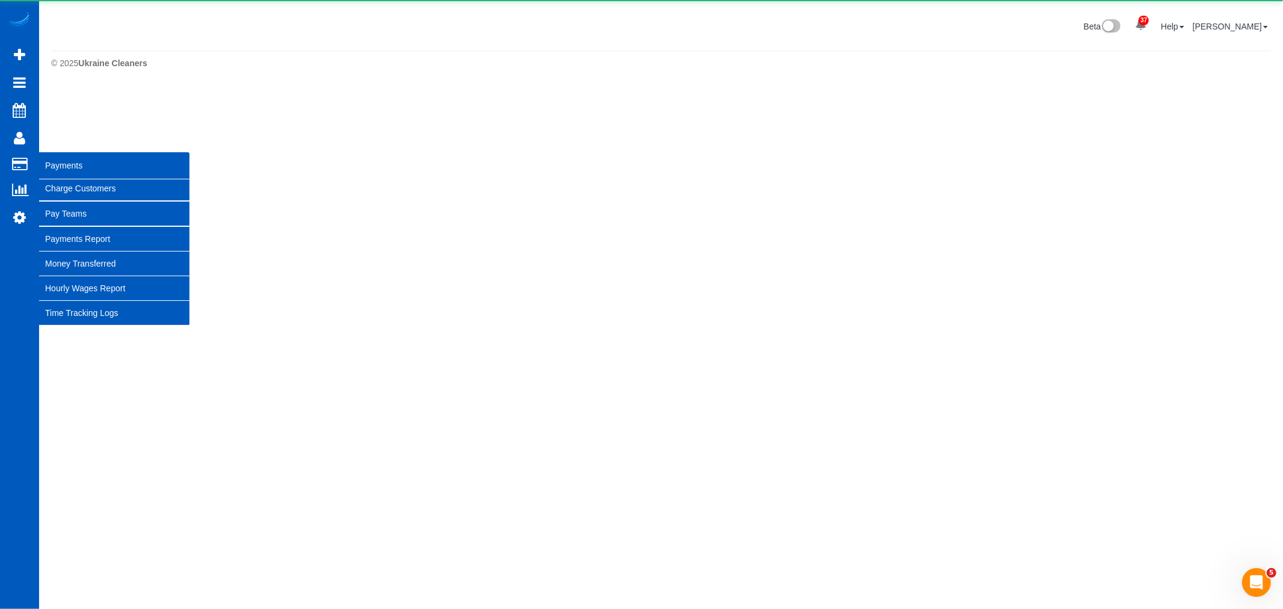
scroll to position [331, 1283]
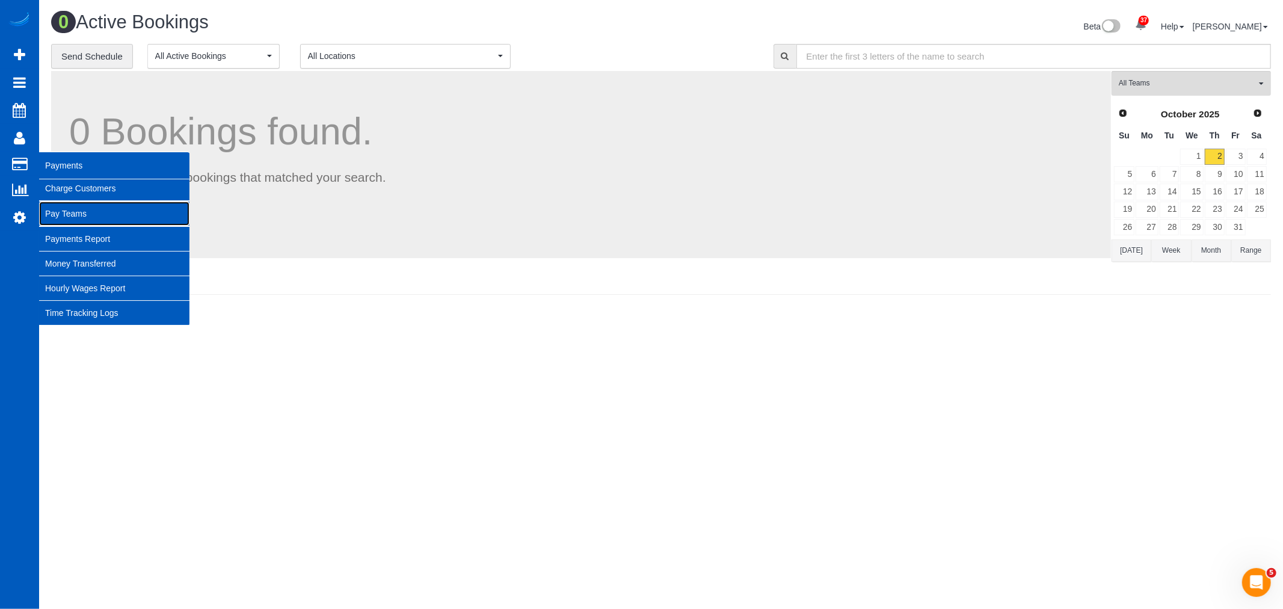
click at [81, 207] on link "Pay Teams" at bounding box center [114, 214] width 150 height 24
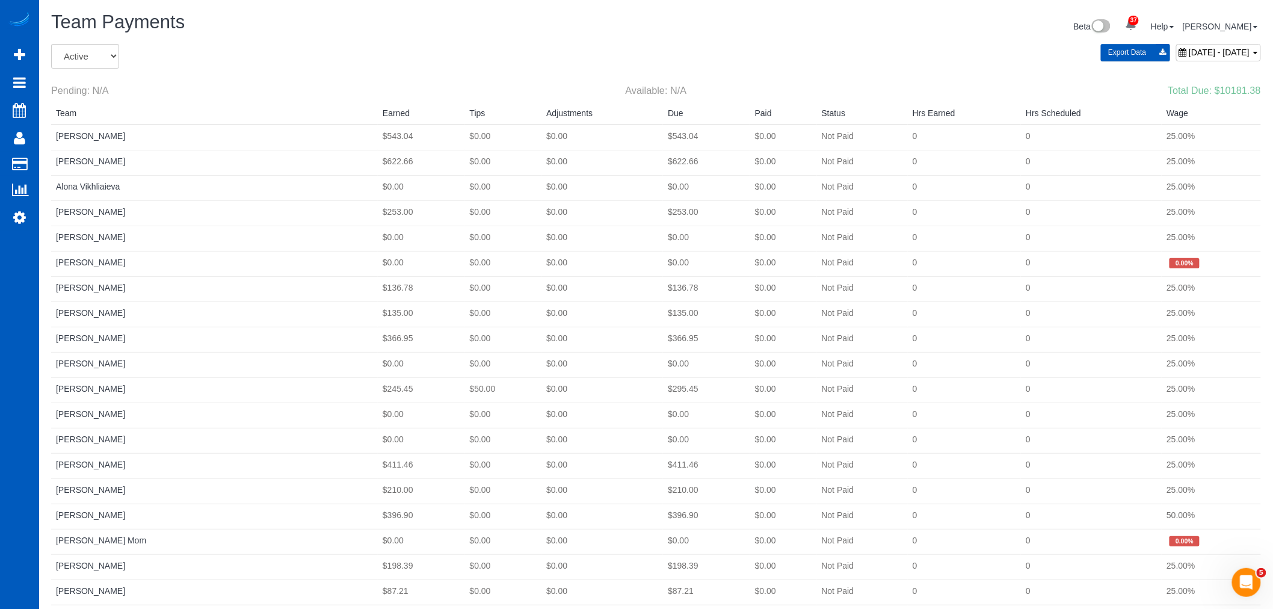
click at [1189, 52] on span "September 28, 2025 - October 04, 2025" at bounding box center [1219, 53] width 61 height 10
type input "**********"
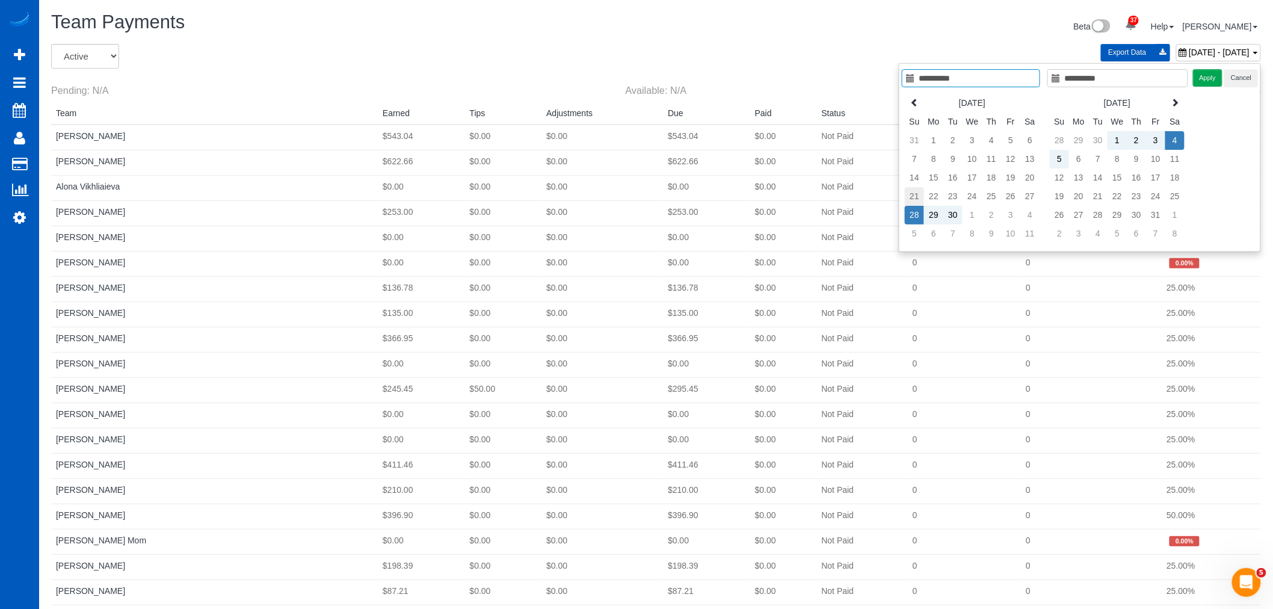
type input "**********"
click at [914, 197] on td "21" at bounding box center [914, 196] width 19 height 19
type input "**********"
click at [1029, 197] on td "27" at bounding box center [1029, 196] width 19 height 19
click at [1212, 72] on button "Apply" at bounding box center [1208, 77] width 30 height 17
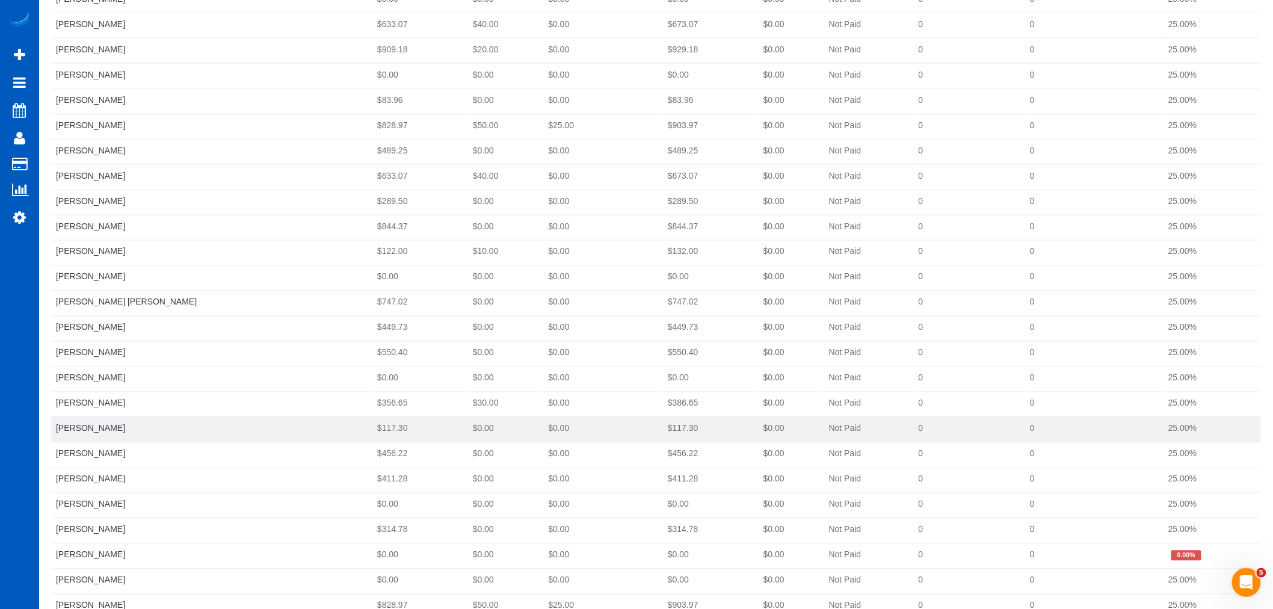
scroll to position [633, 0]
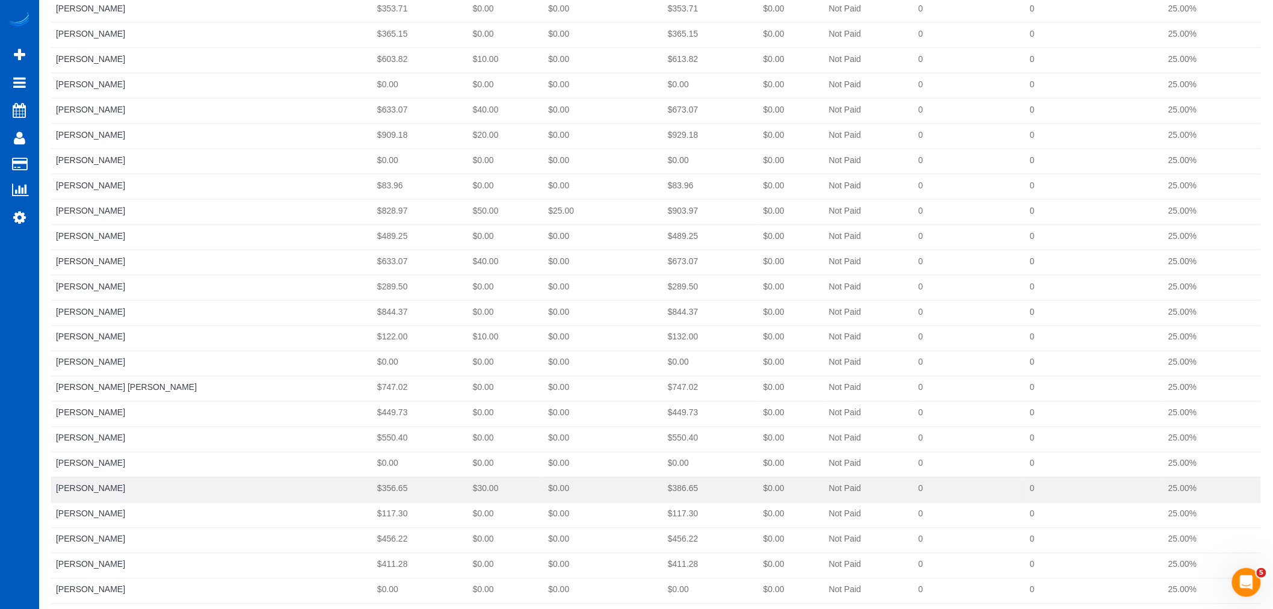
drag, startPoint x: 611, startPoint y: 486, endPoint x: 646, endPoint y: 492, distance: 35.9
click at [663, 492] on td "$386.65" at bounding box center [711, 489] width 96 height 25
click at [663, 490] on td "$386.65" at bounding box center [711, 489] width 96 height 25
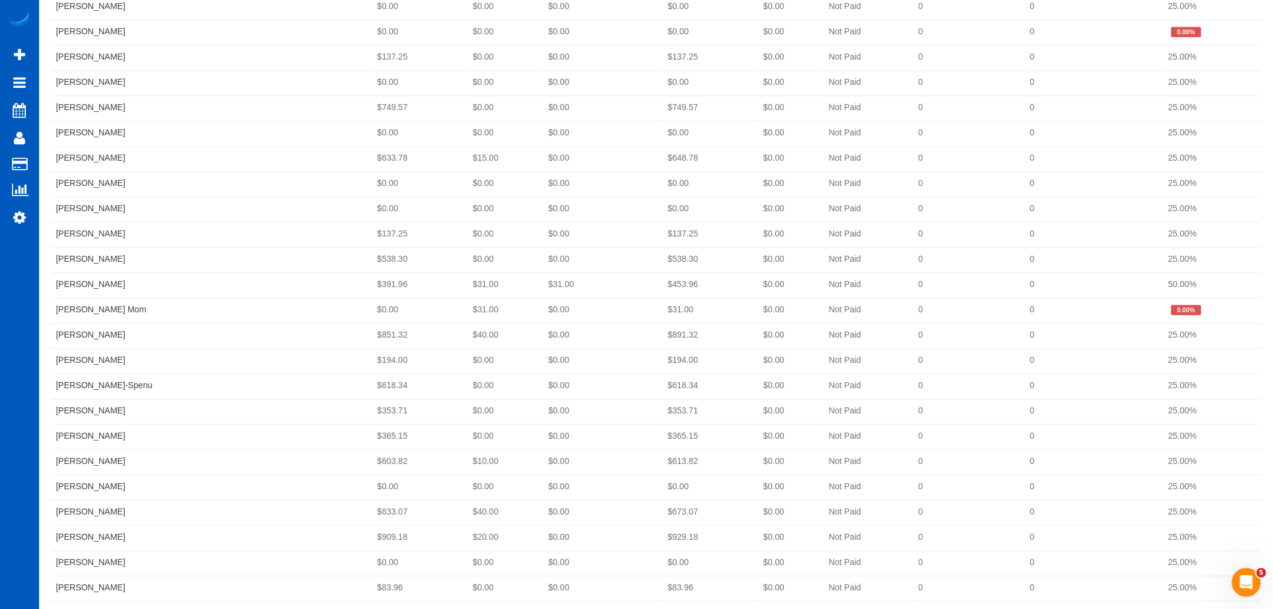
scroll to position [0, 0]
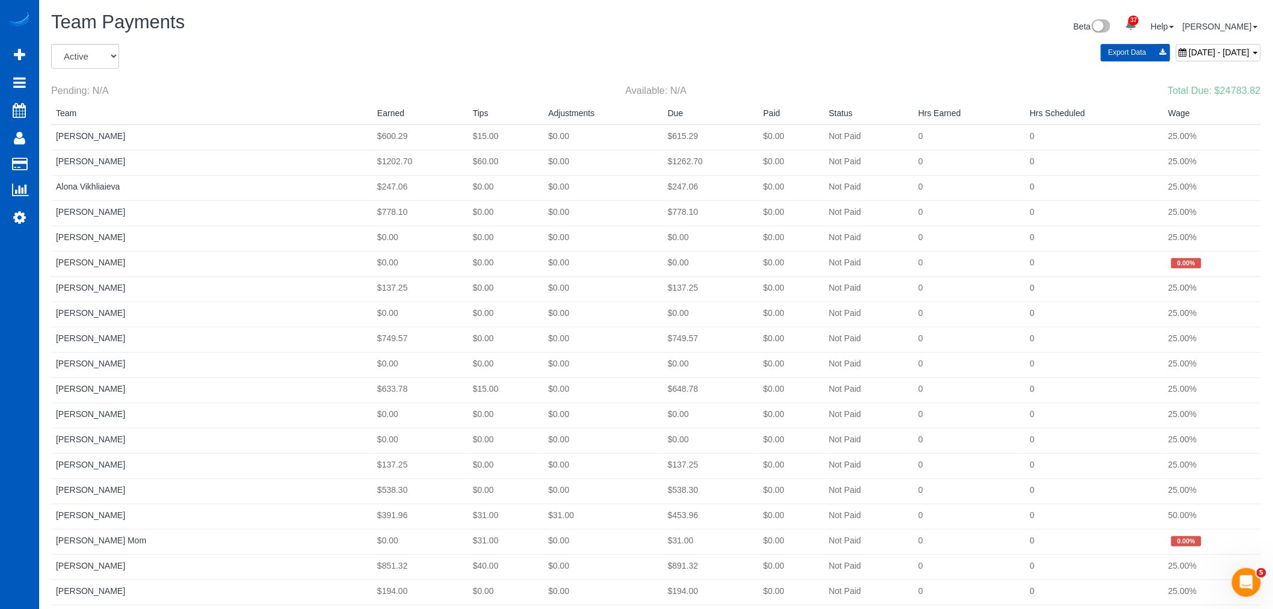
click at [1176, 60] on div "September 21, 2025 - September 27, 2025" at bounding box center [1218, 52] width 85 height 17
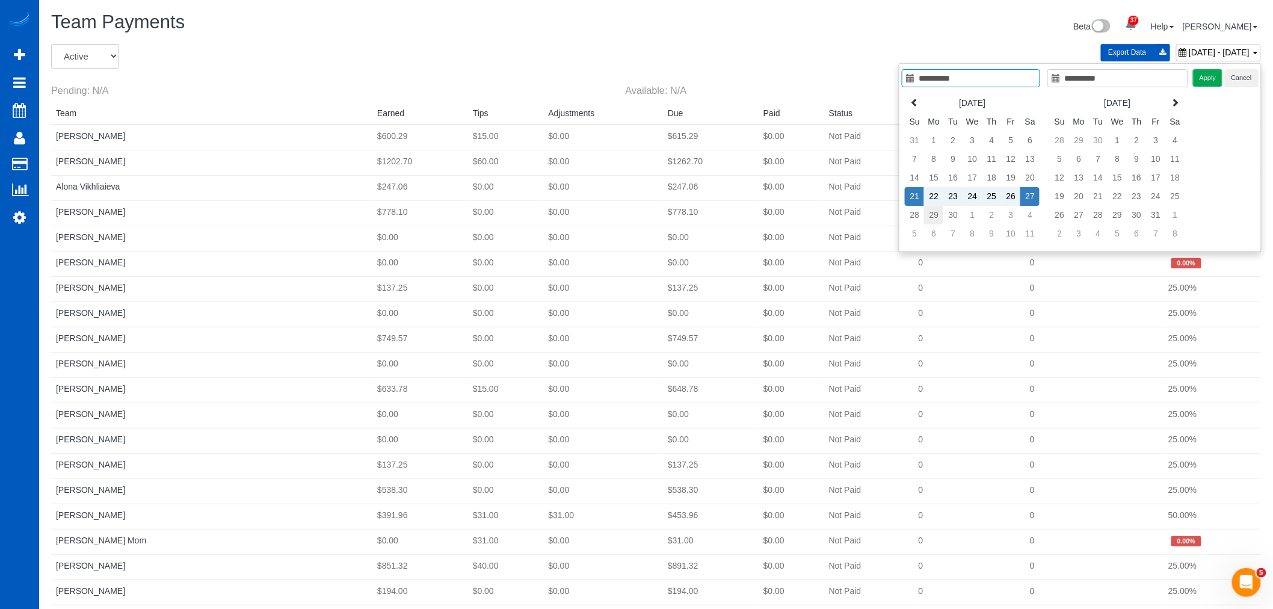
type input "**********"
click at [936, 214] on td "29" at bounding box center [933, 215] width 19 height 19
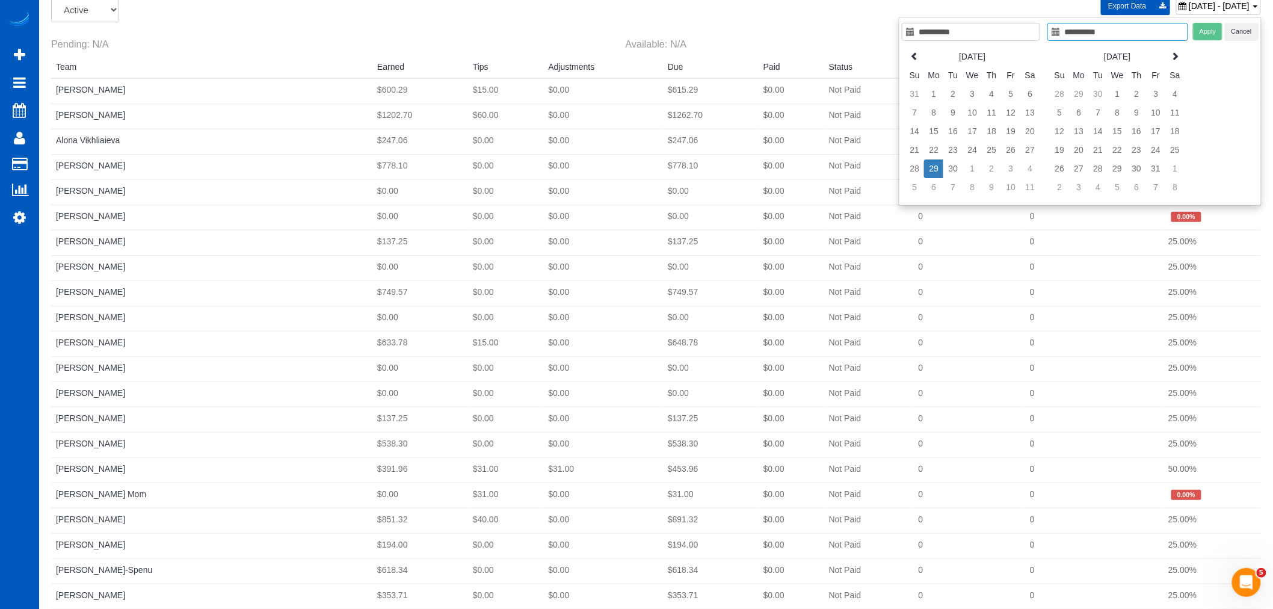
scroll to position [67, 0]
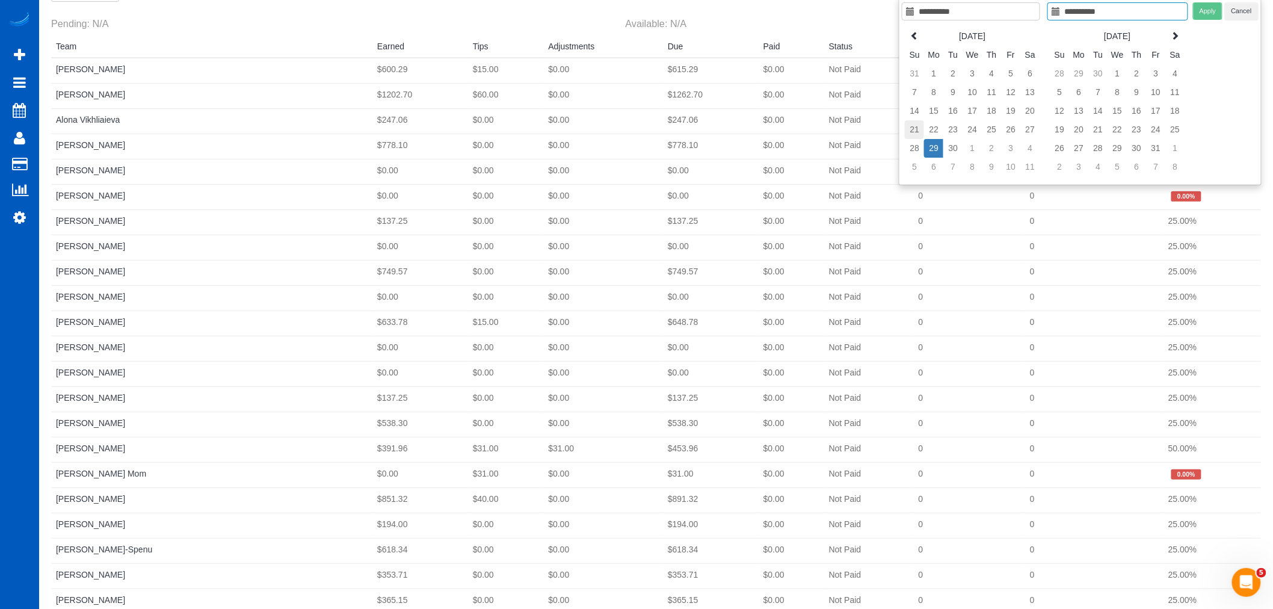
type input "**********"
click at [911, 127] on td "21" at bounding box center [914, 129] width 19 height 19
type input "**********"
click at [1036, 123] on td "27" at bounding box center [1029, 129] width 19 height 19
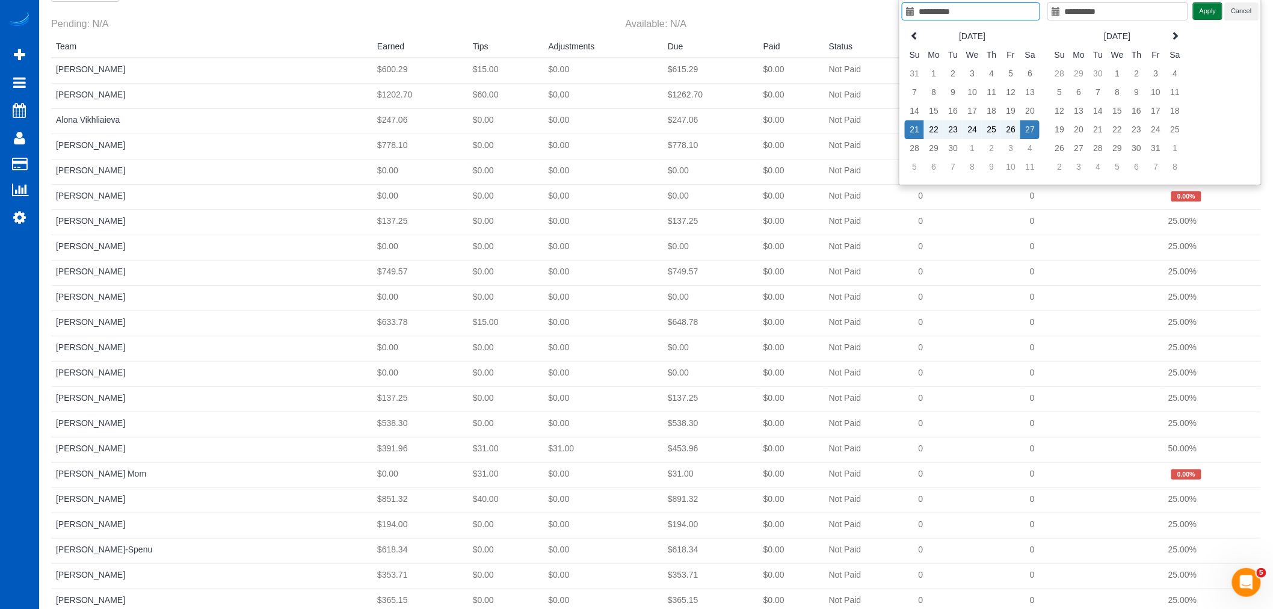
click at [1215, 14] on button "Apply" at bounding box center [1208, 10] width 30 height 17
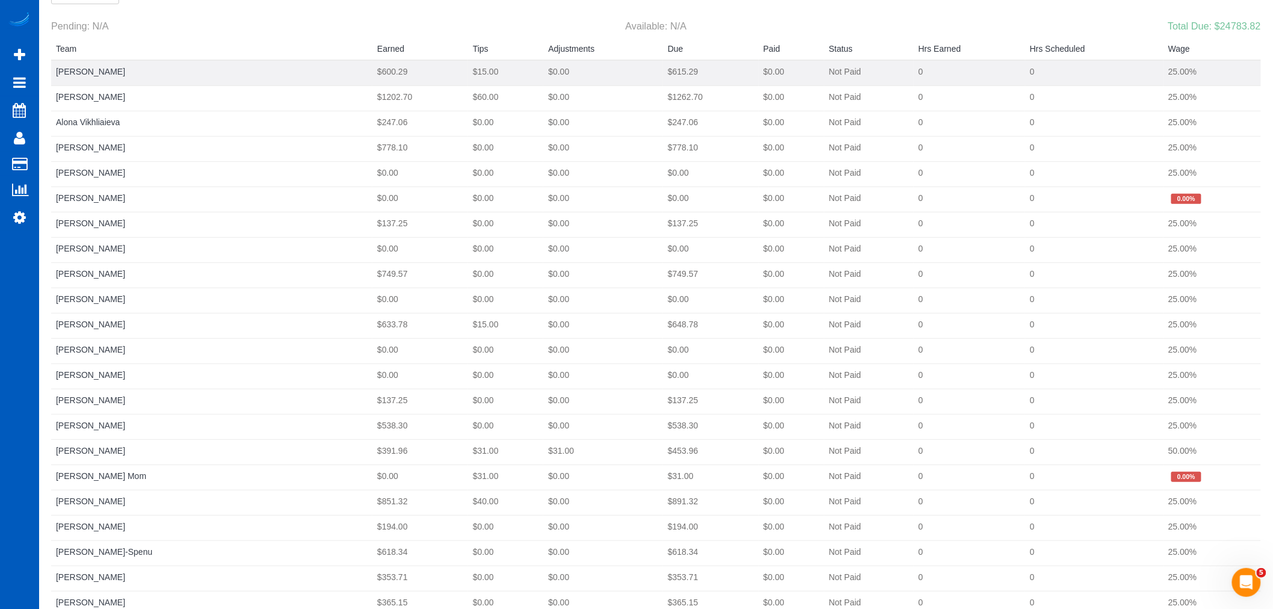
scroll to position [0, 0]
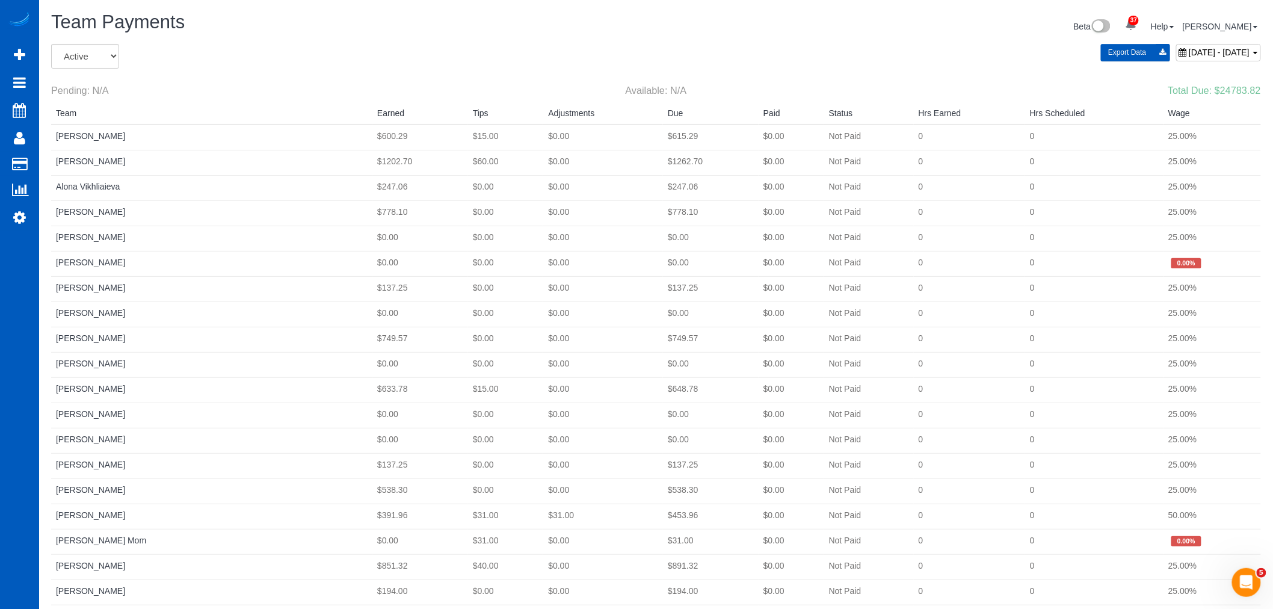
click at [1189, 56] on span "September 21, 2025 - September 27, 2025" at bounding box center [1219, 53] width 61 height 10
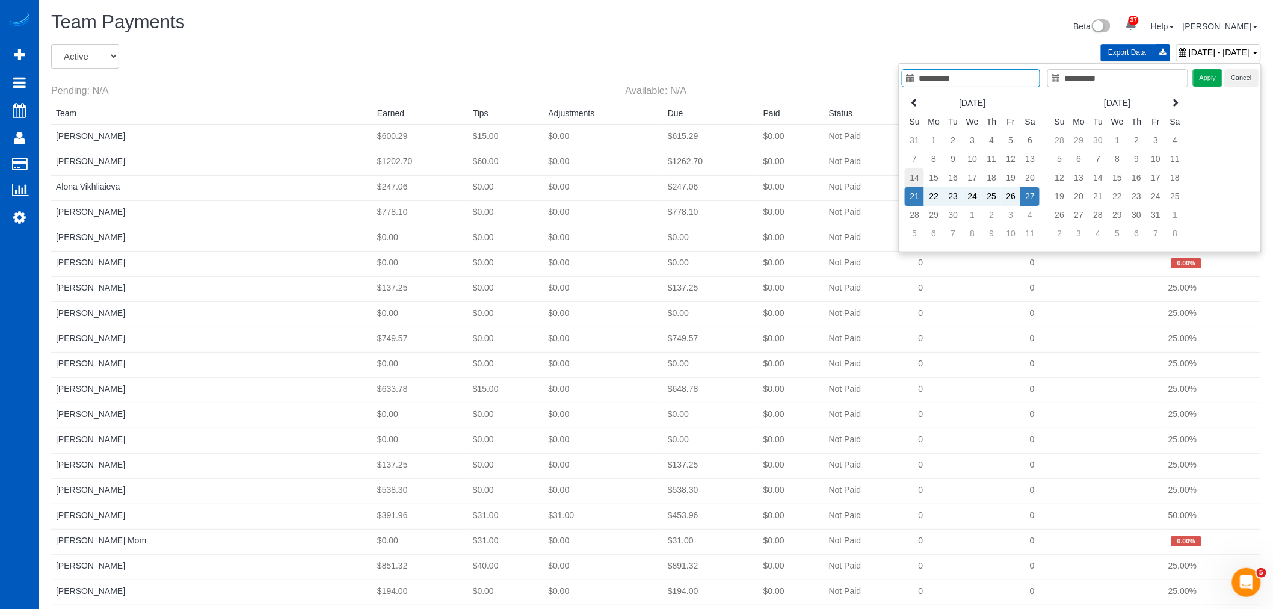
type input "**********"
click at [912, 176] on td "14" at bounding box center [914, 177] width 19 height 19
type input "**********"
click at [1031, 177] on td "20" at bounding box center [1029, 177] width 19 height 19
click at [1215, 80] on button "Apply" at bounding box center [1208, 77] width 30 height 17
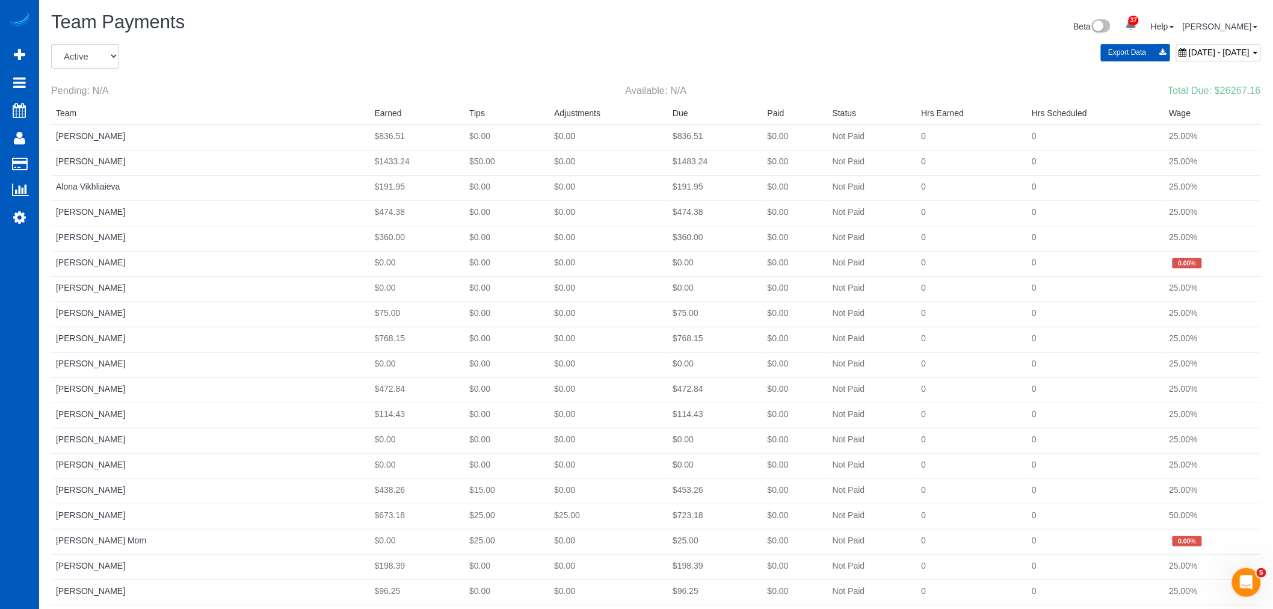
click at [1176, 58] on div "September 14, 2025 - September 20, 2025" at bounding box center [1218, 52] width 85 height 17
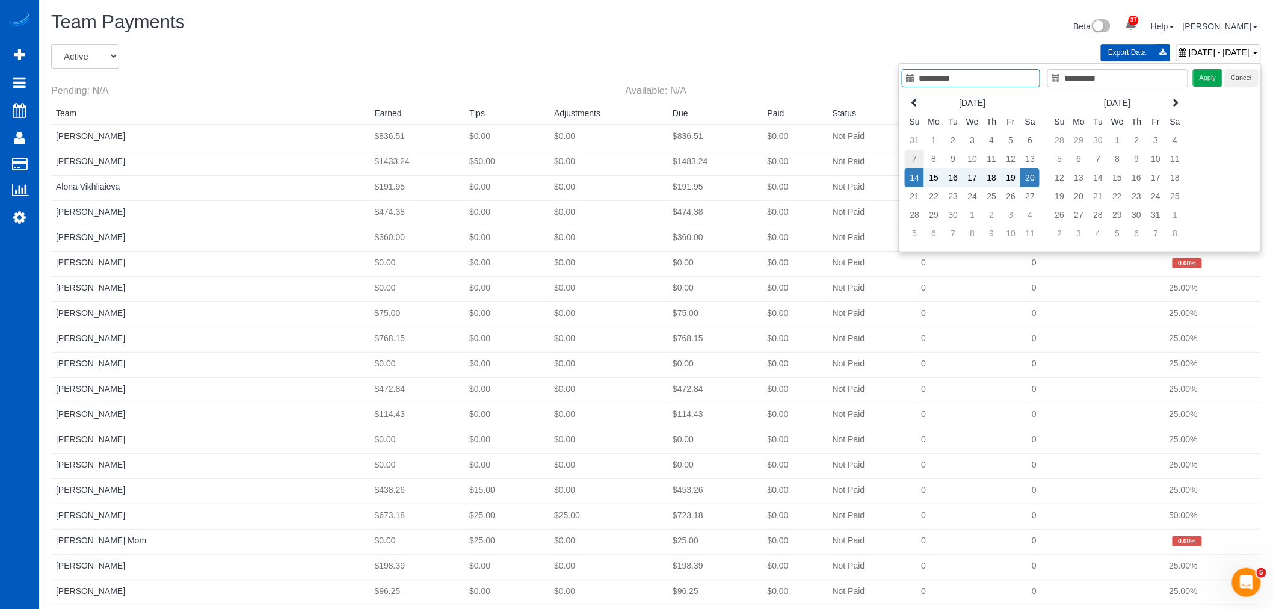
type input "**********"
click at [918, 158] on td "7" at bounding box center [914, 159] width 19 height 19
type input "**********"
click at [1034, 160] on td "13" at bounding box center [1029, 159] width 19 height 19
click at [1201, 89] on div "**********" at bounding box center [1080, 157] width 363 height 189
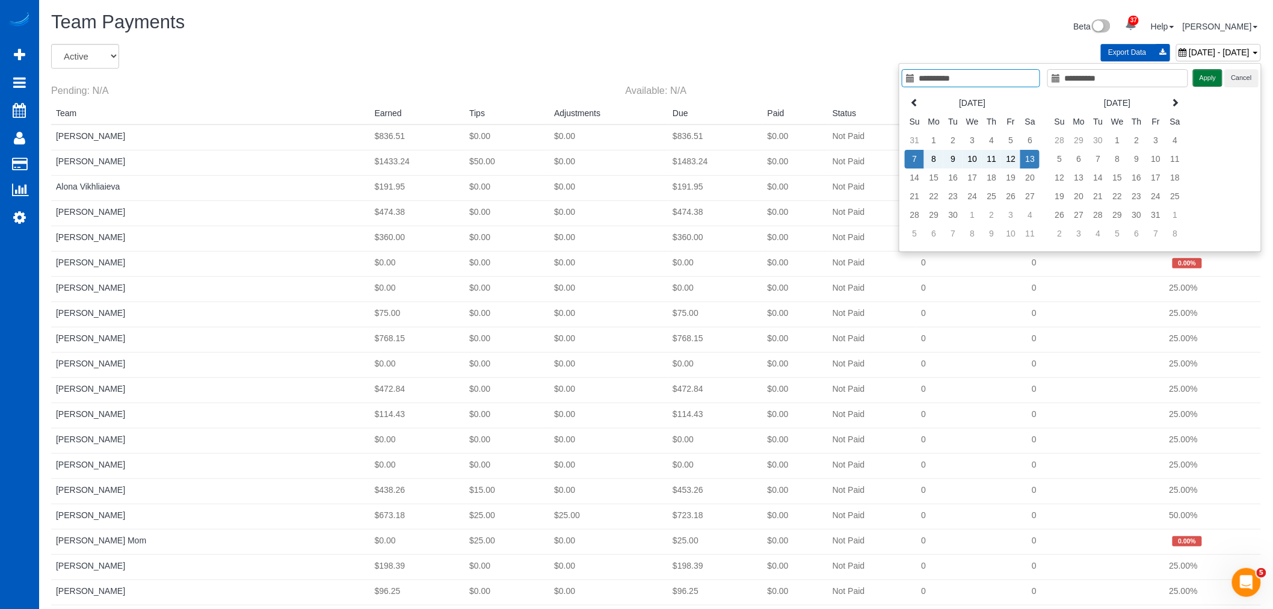
click at [1200, 72] on button "Apply" at bounding box center [1208, 77] width 30 height 17
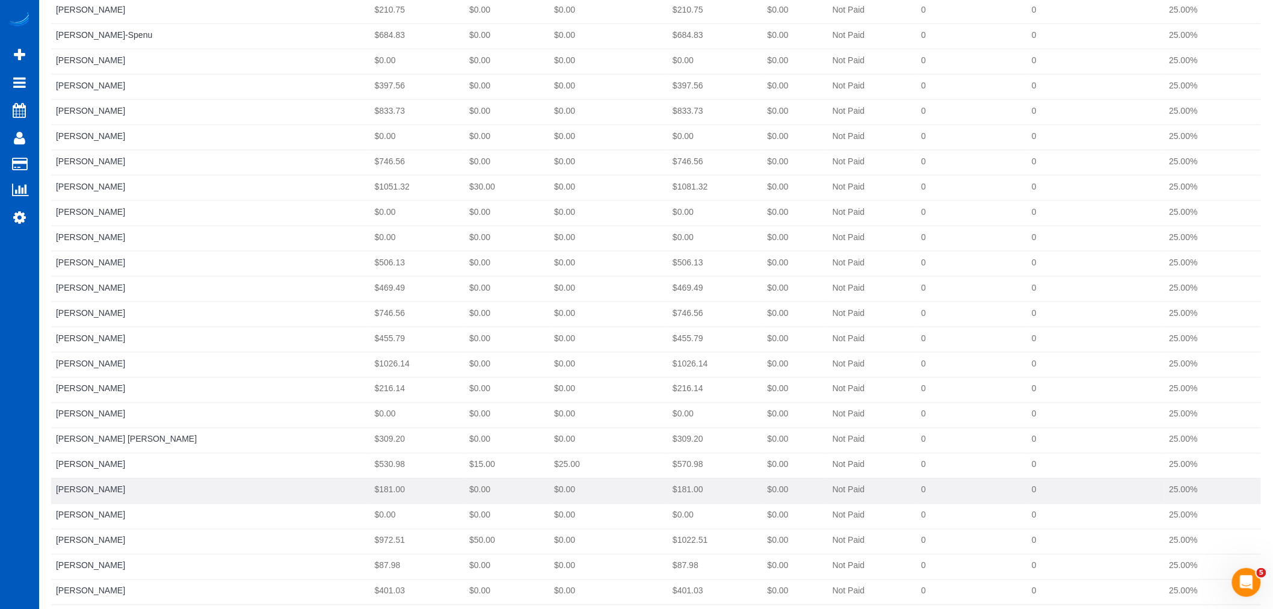
scroll to position [735, 0]
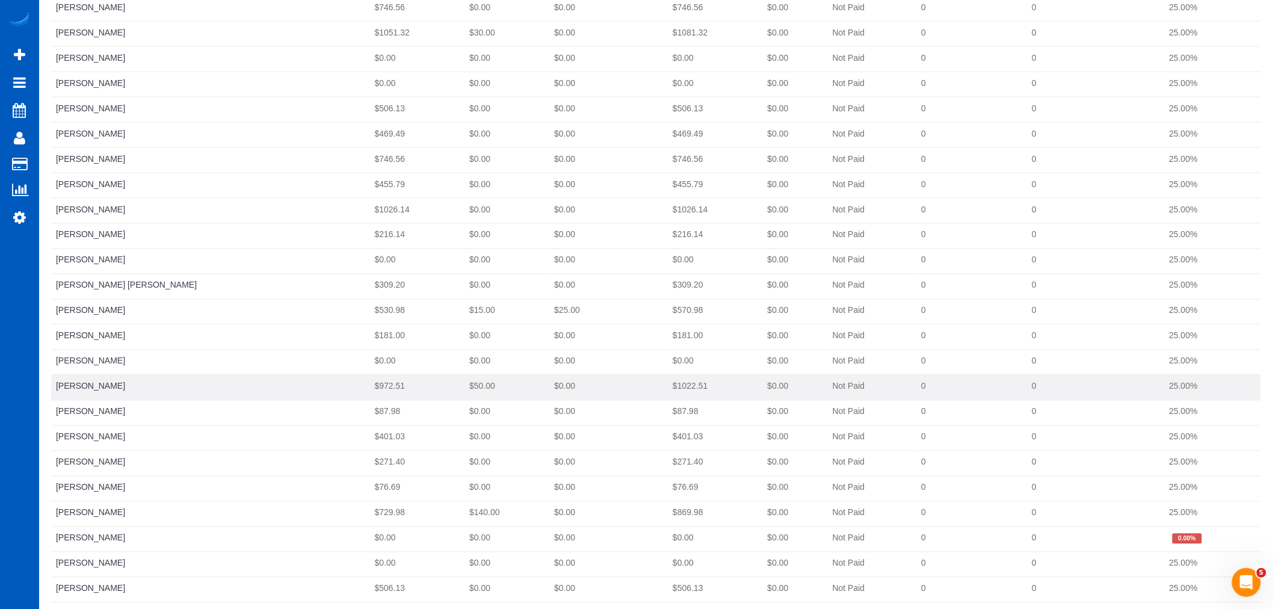
click at [668, 386] on td "$1022.51" at bounding box center [715, 387] width 95 height 25
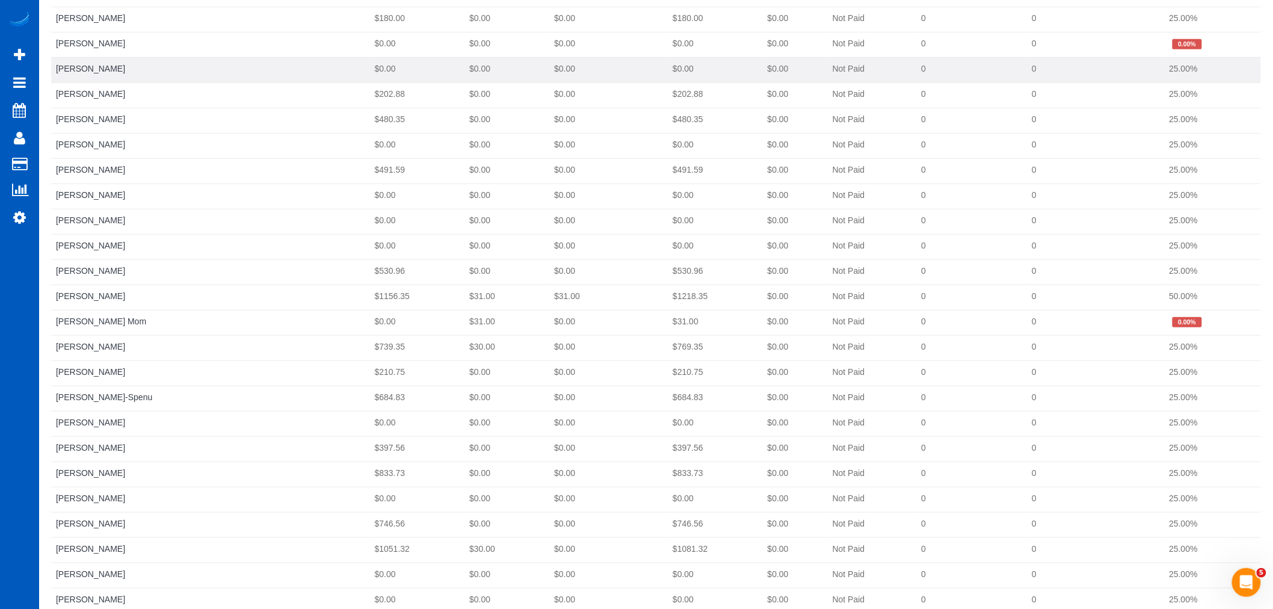
scroll to position [0, 0]
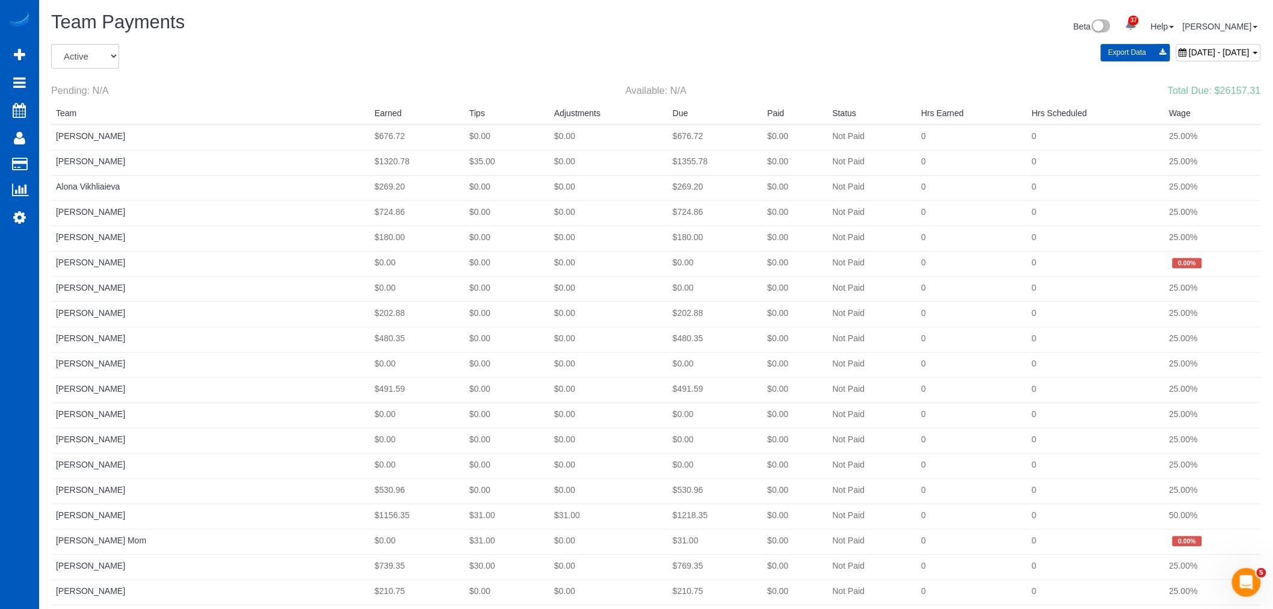
click at [1123, 62] on div "Export Data September 07, 2025 - September 13, 2025" at bounding box center [860, 57] width 819 height 26
click at [1176, 57] on div "September 07, 2025 - September 13, 2025" at bounding box center [1218, 52] width 85 height 17
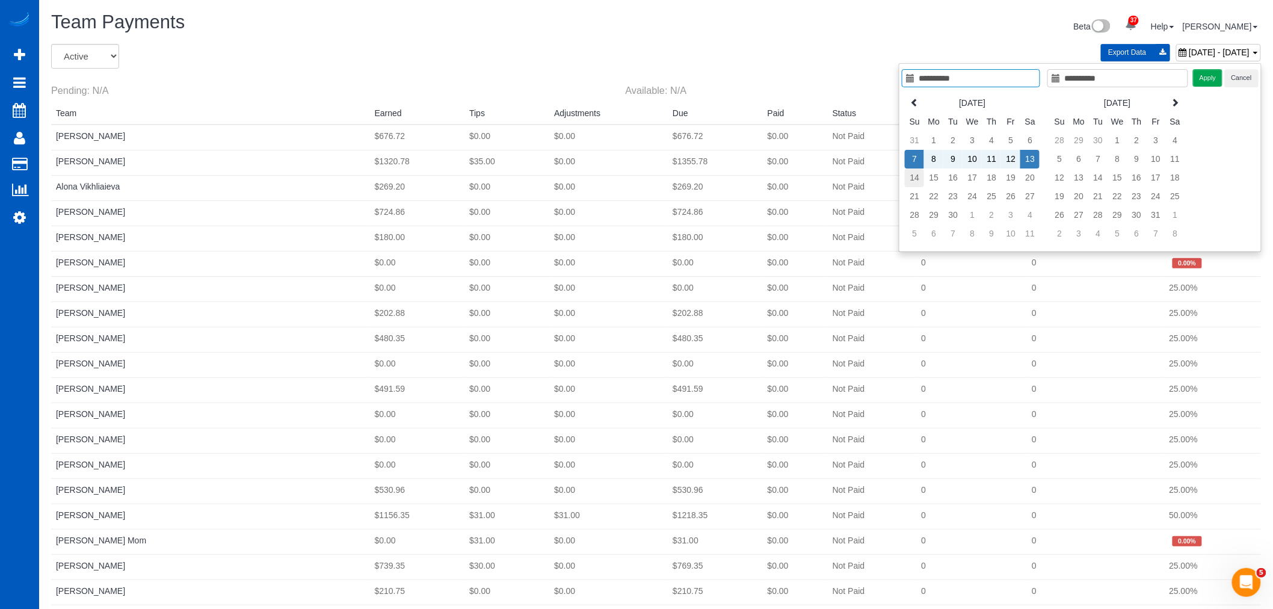
type input "**********"
click at [919, 173] on td "14" at bounding box center [914, 177] width 19 height 19
click at [910, 187] on tbody "31 1 2 3 4 5 6 7 8 9 10 11 12 13 14 15 16 17 18 19 20 21 22 23 24 25 26 27 28 2…" at bounding box center [972, 187] width 135 height 112
type input "**********"
click at [918, 199] on td "21" at bounding box center [914, 196] width 19 height 19
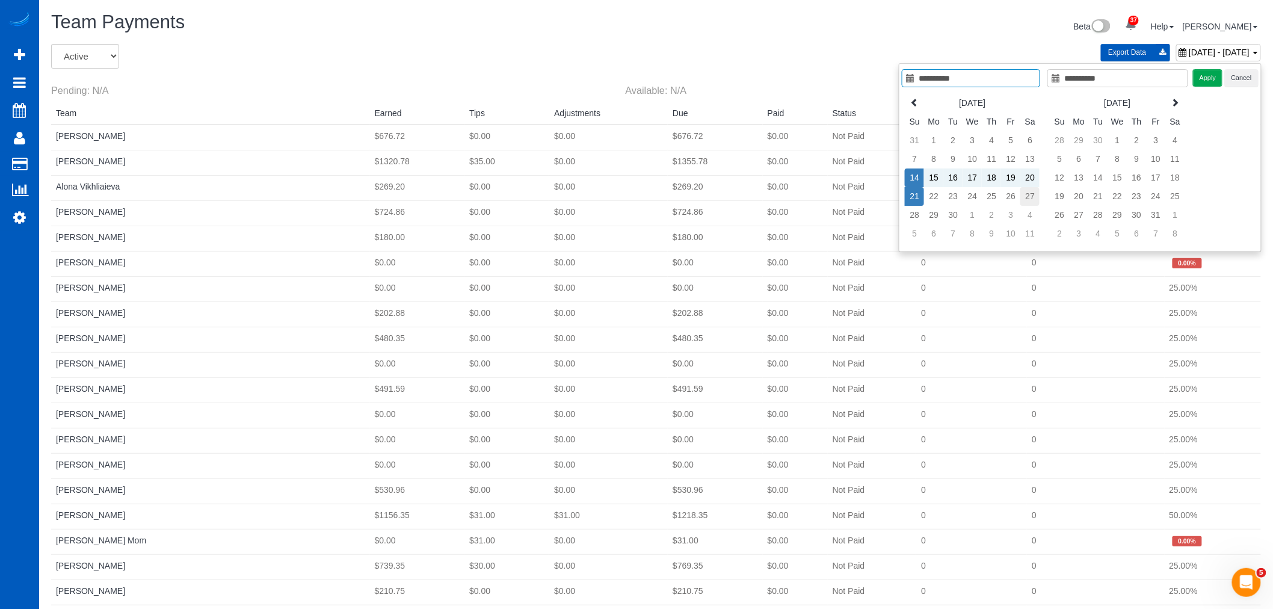
type input "**********"
click at [1035, 195] on td "27" at bounding box center [1029, 196] width 19 height 19
type input "**********"
click at [914, 195] on td "21" at bounding box center [914, 196] width 19 height 19
type input "**********"
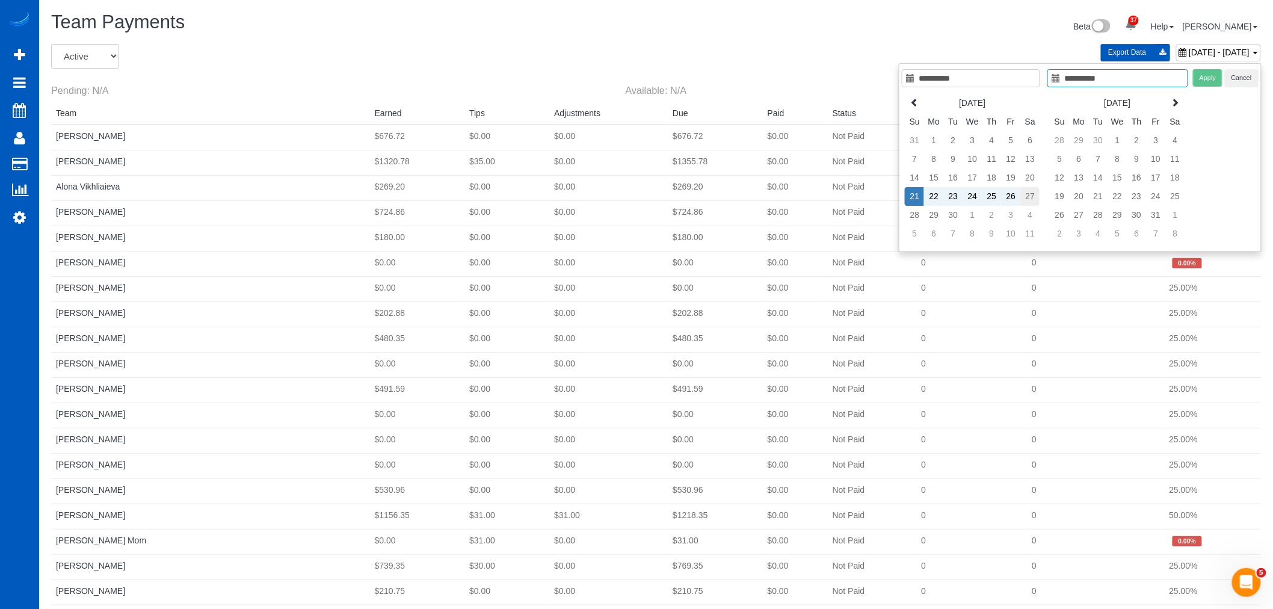
type input "**********"
click at [1034, 194] on td "27" at bounding box center [1029, 196] width 19 height 19
type input "**********"
click at [1202, 76] on button "Apply" at bounding box center [1208, 77] width 30 height 17
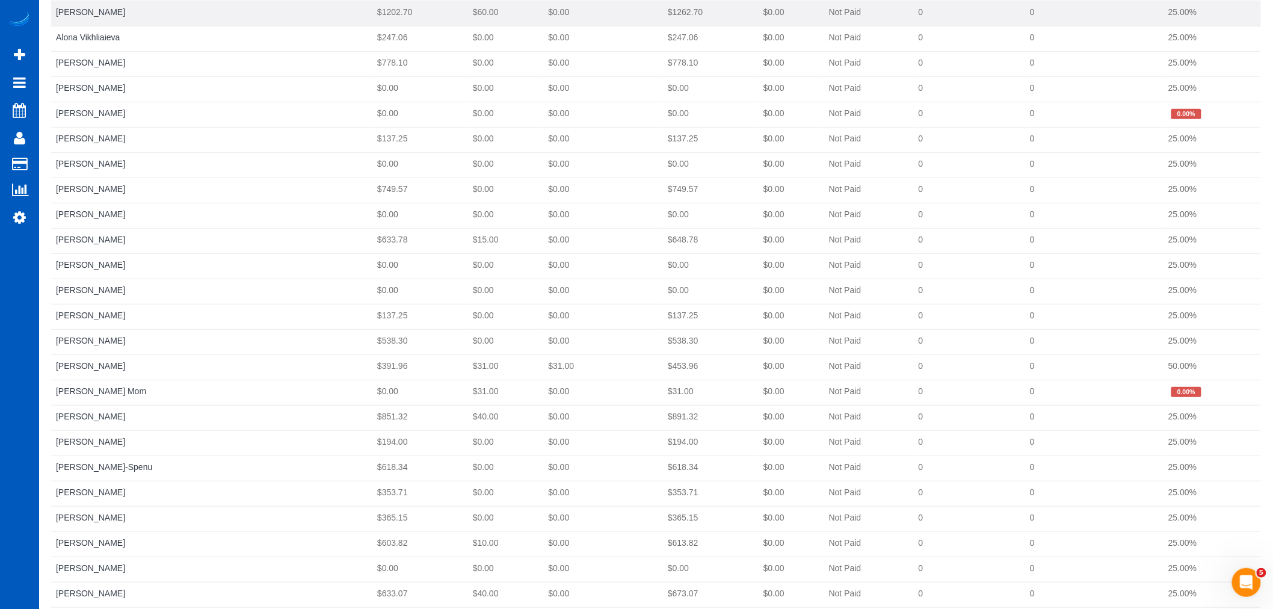
scroll to position [85, 0]
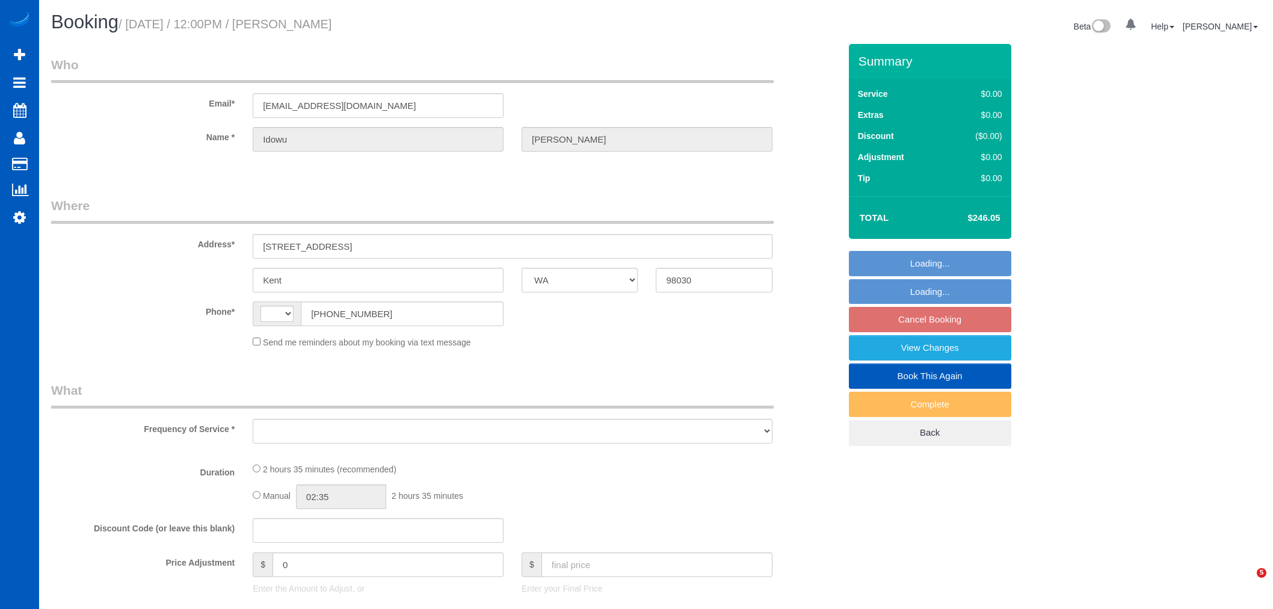
select select "WA"
select select "string:[GEOGRAPHIC_DATA]"
select select "string:fspay-a405118c-b70c-4d93-8ed5-c712158e4db4"
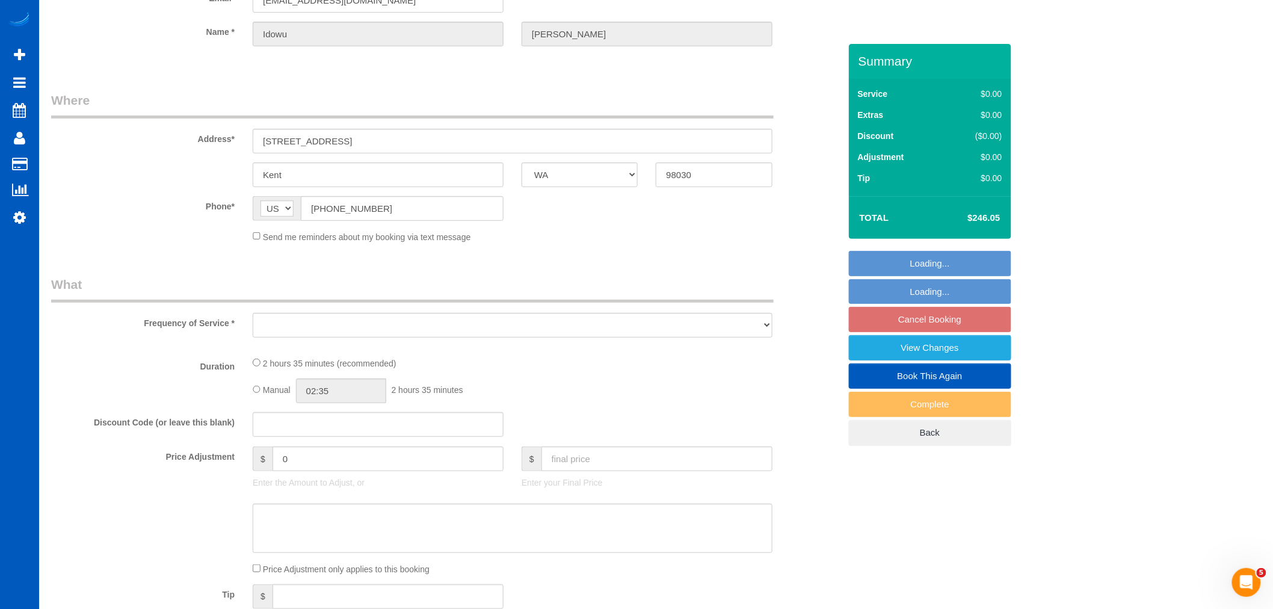
select select "object:972"
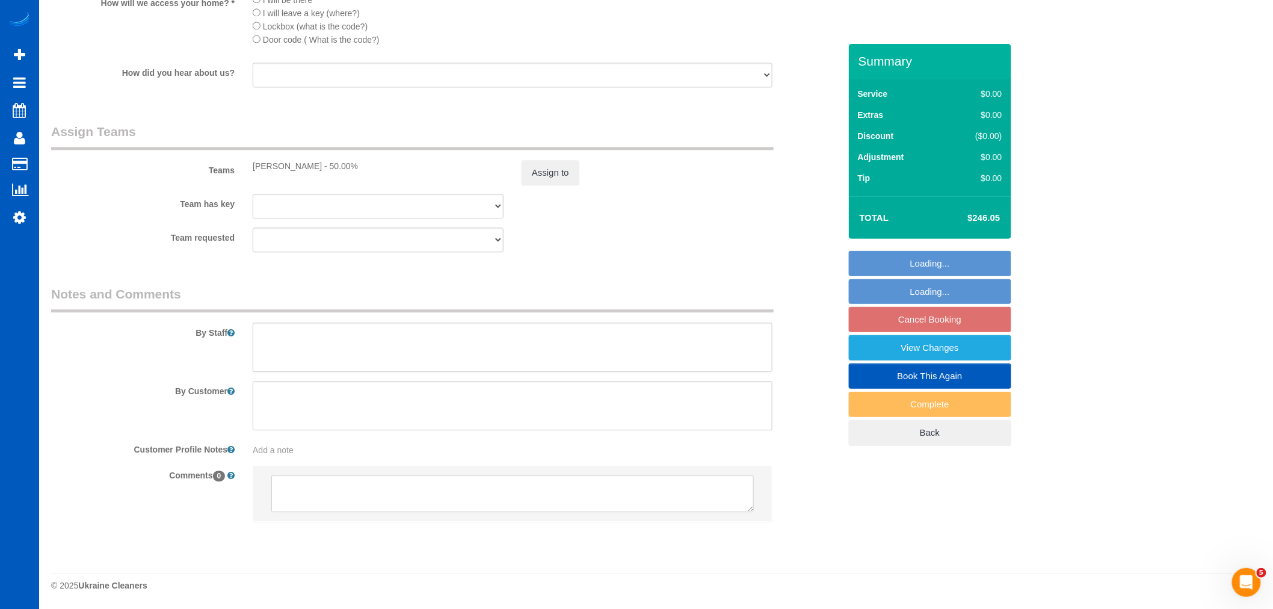
select select "199"
select select "2001"
select select "4"
select select "3"
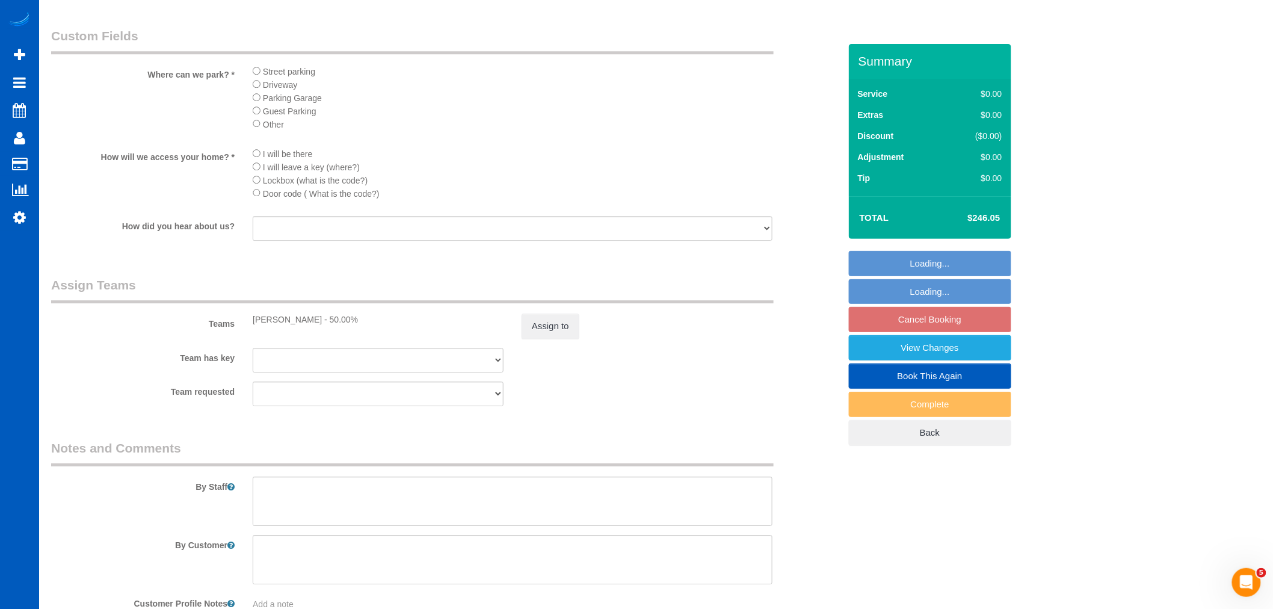
select select "2001"
select select "4"
select select "3"
select select "object:1202"
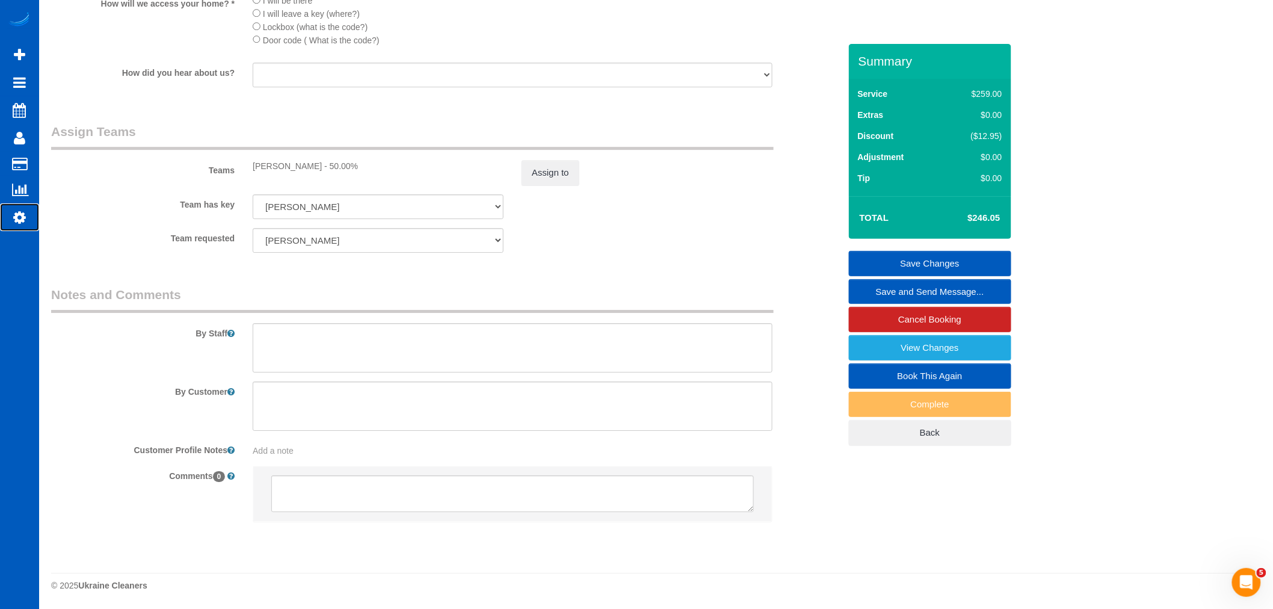
click at [28, 220] on link "Settings" at bounding box center [19, 217] width 39 height 28
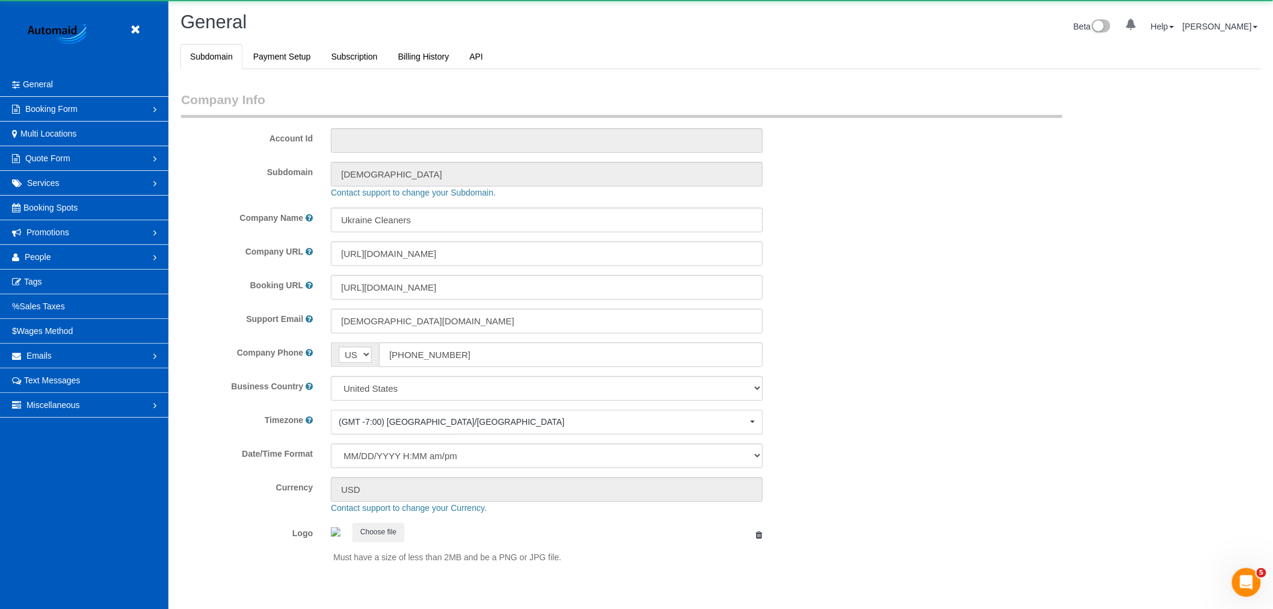
scroll to position [2630, 1273]
select select "1"
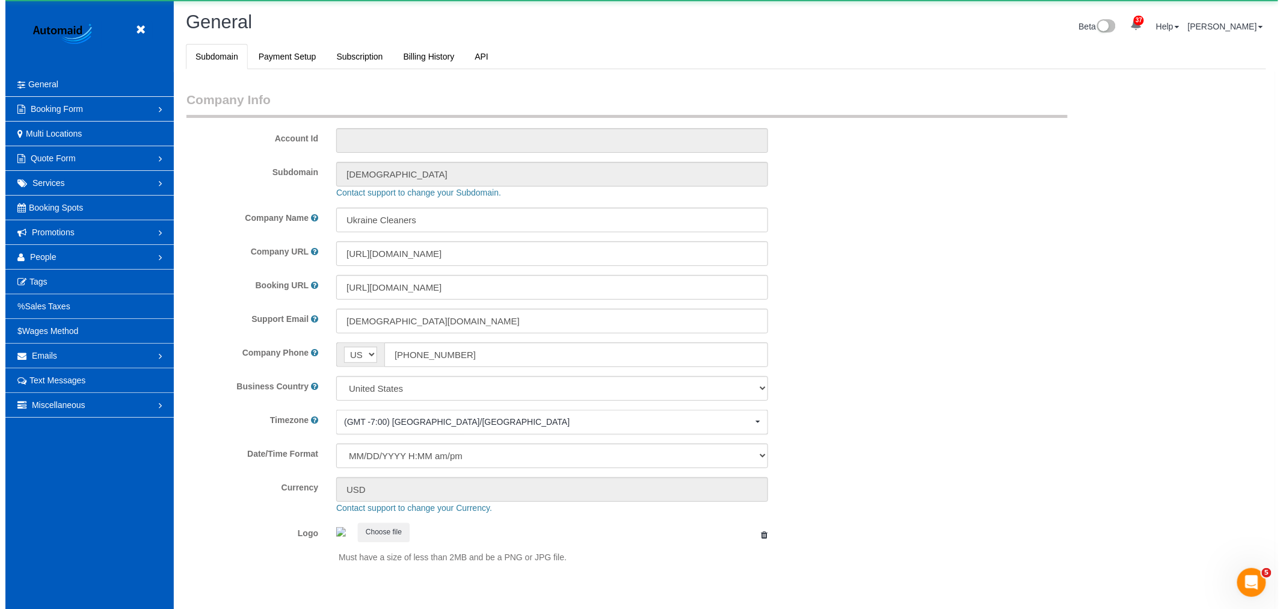
scroll to position [0, 0]
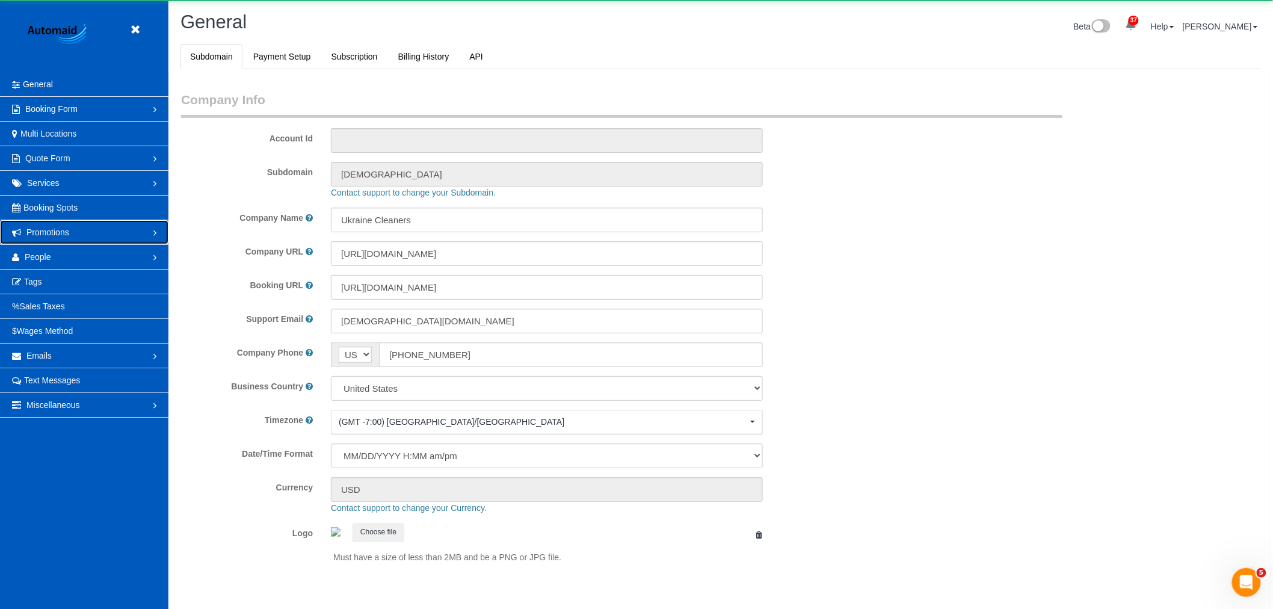
click at [69, 244] on link "Promotions" at bounding box center [84, 232] width 168 height 24
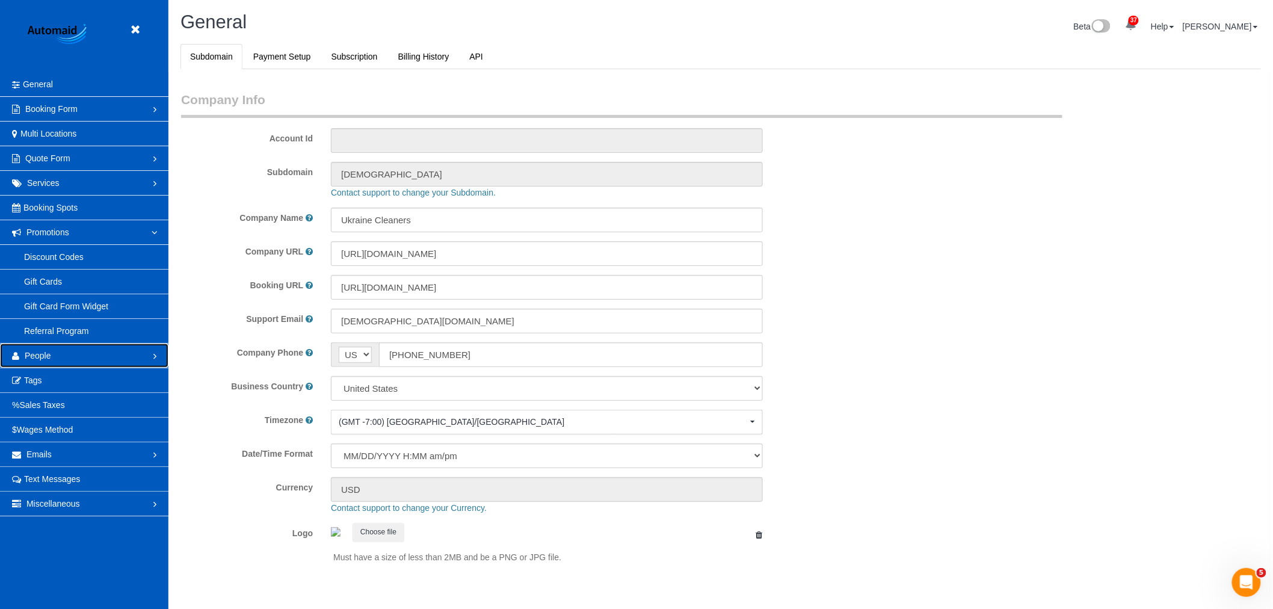
click at [71, 356] on link "People" at bounding box center [84, 356] width 168 height 24
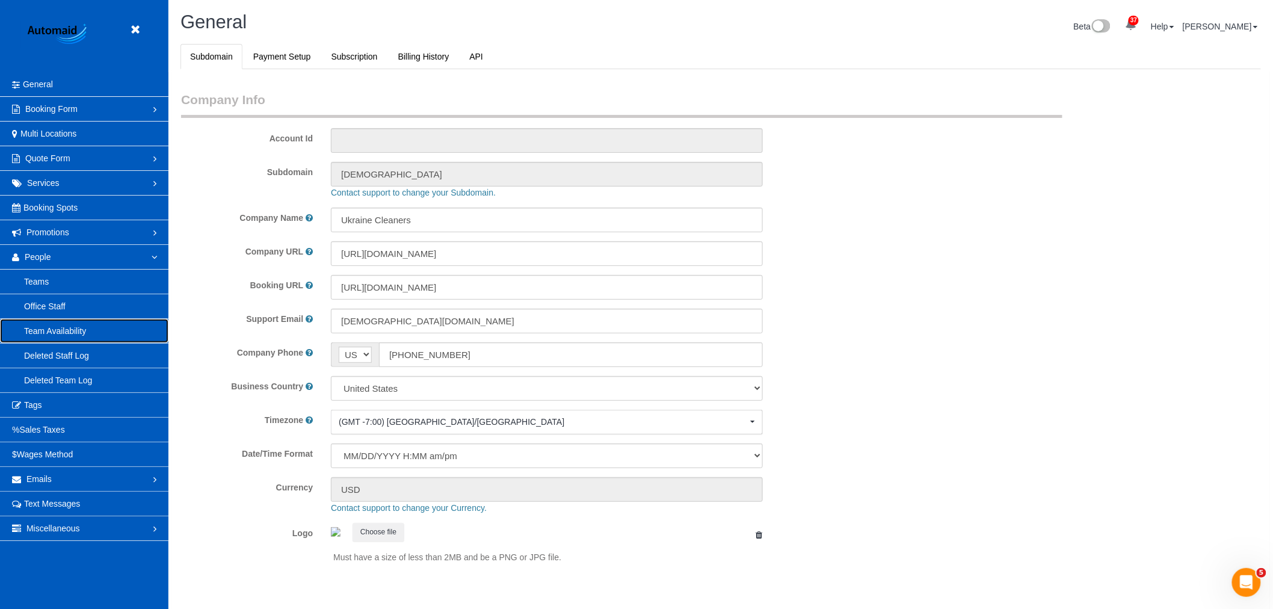
click at [59, 333] on link "Team Availability" at bounding box center [84, 331] width 168 height 24
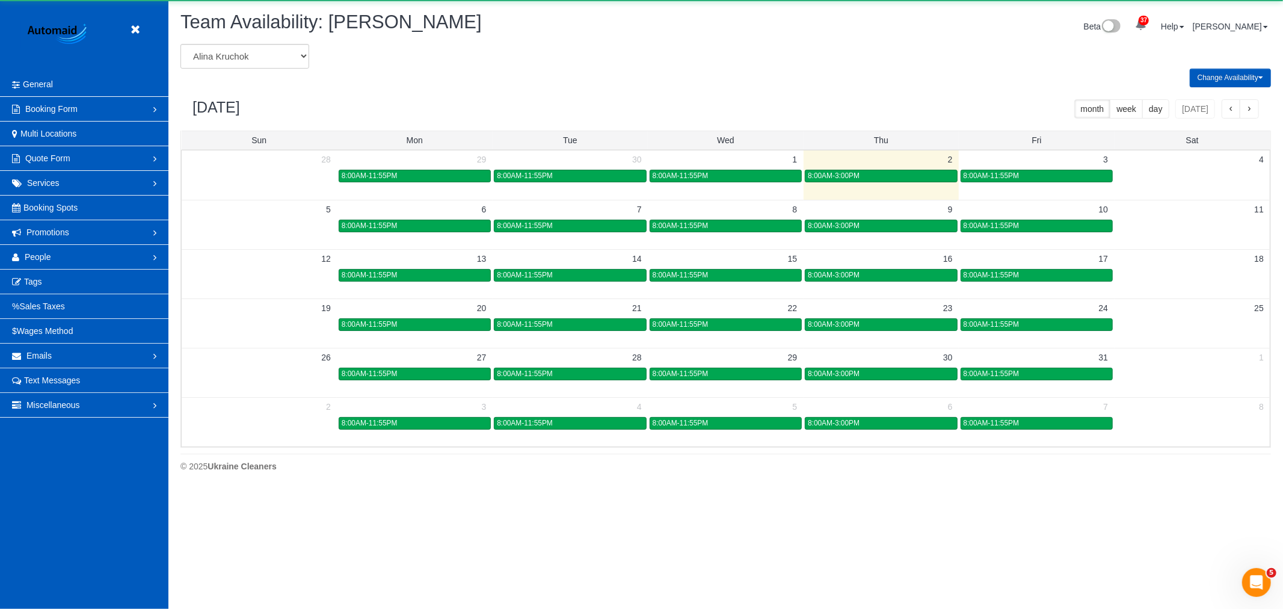
scroll to position [491, 1283]
click at [273, 55] on select "[PERSON_NAME] [PERSON_NAME] [PERSON_NAME] [PERSON_NAME] [PERSON_NAME] [PERSON_N…" at bounding box center [244, 56] width 129 height 25
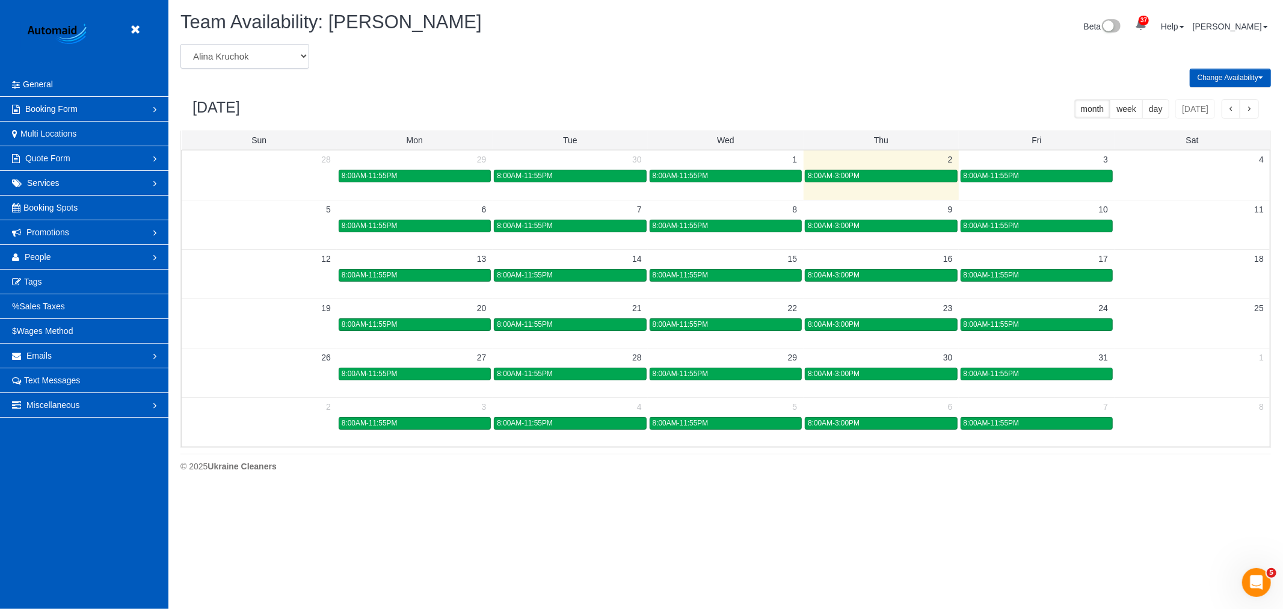
select select "number:1987"
click at [180, 45] on select "[PERSON_NAME] [PERSON_NAME] [PERSON_NAME] [PERSON_NAME] [PERSON_NAME] [PERSON_N…" at bounding box center [244, 56] width 129 height 25
click at [572, 324] on div "9:00AM-5:00PM" at bounding box center [570, 324] width 146 height 9
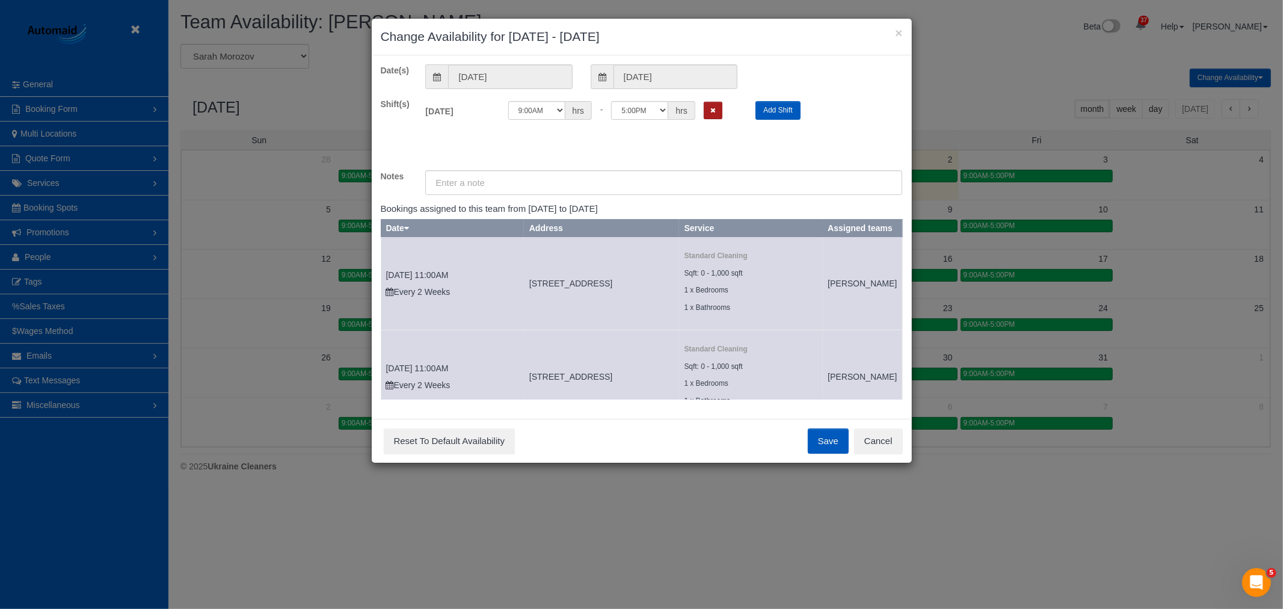
click at [709, 106] on button "Remove Shift" at bounding box center [713, 110] width 19 height 17
click at [815, 435] on button "Save" at bounding box center [828, 440] width 41 height 25
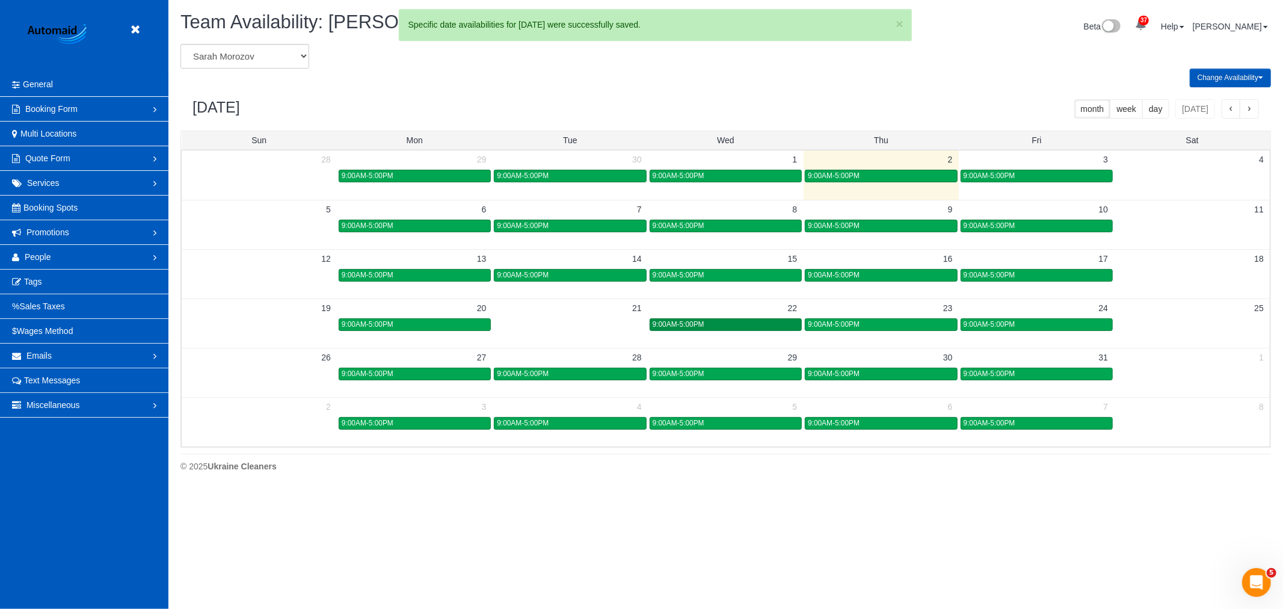
click at [750, 328] on div "9:00AM-5:00PM" at bounding box center [726, 324] width 146 height 9
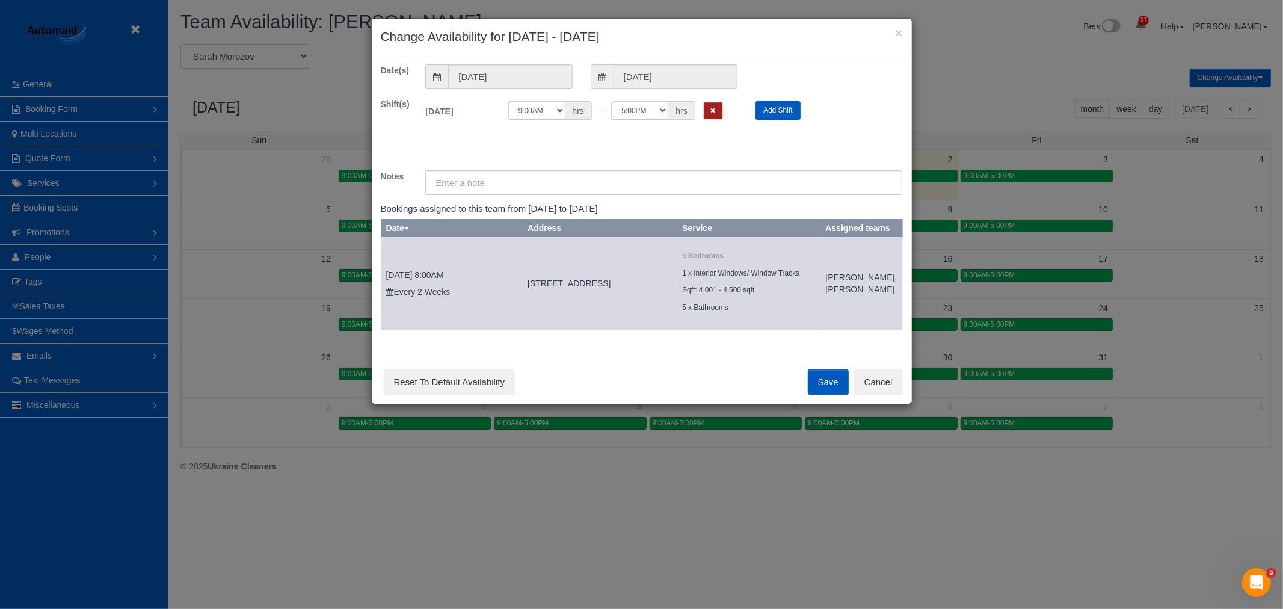
click at [712, 111] on icon "Remove Shift" at bounding box center [713, 110] width 5 height 7
click at [831, 393] on button "Save" at bounding box center [828, 381] width 41 height 25
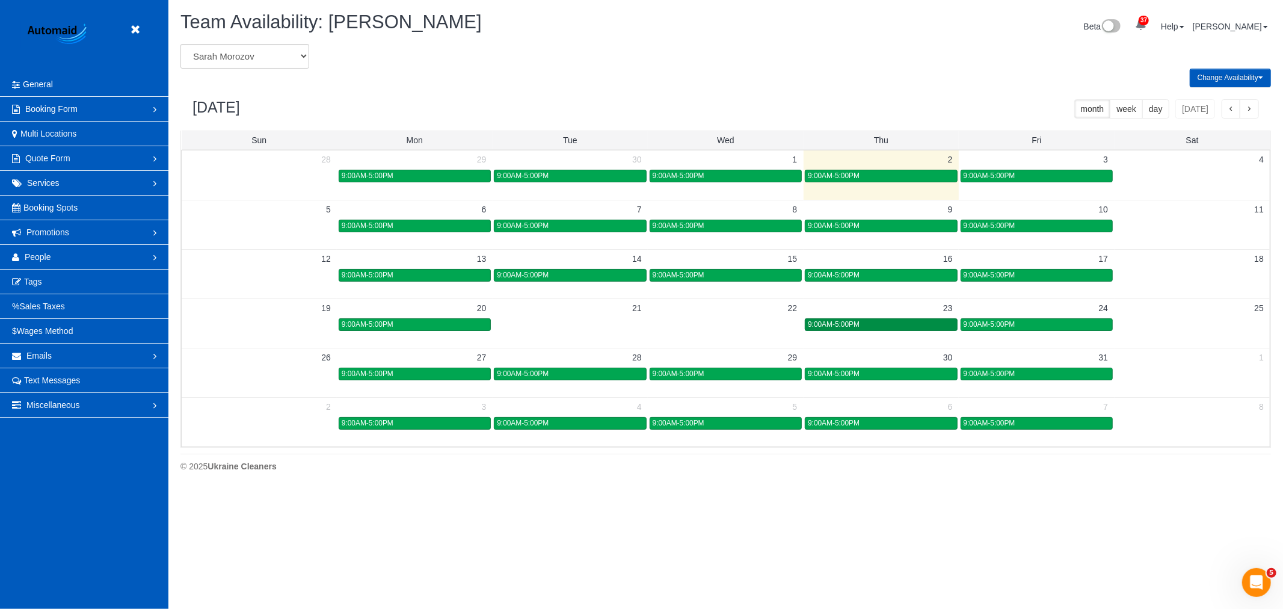
click at [834, 331] on link "9:00AM-5:00PM" at bounding box center [881, 324] width 152 height 13
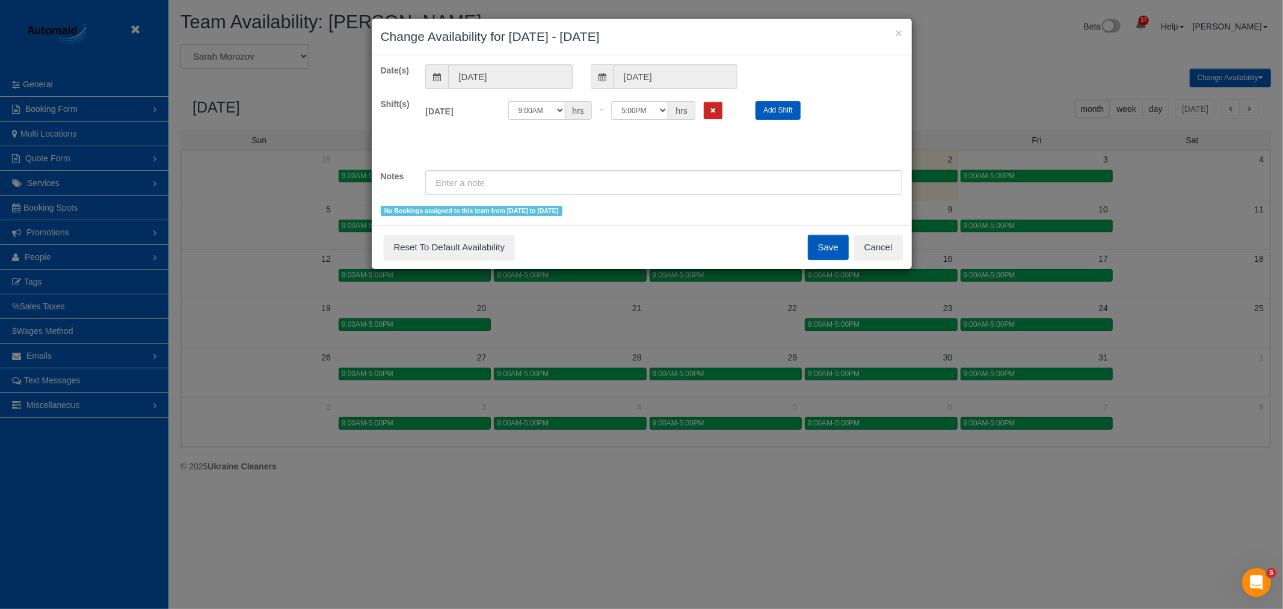
click at [704, 94] on div "Date(s) [DATE] [DATE] Shift(s) [DATE] Off 12:00AM 12:05AM 12:10AM 12:15AM 12:20…" at bounding box center [642, 140] width 522 height 152
click at [712, 109] on icon "Remove Shift" at bounding box center [713, 110] width 5 height 7
click at [816, 244] on button "Save" at bounding box center [828, 247] width 41 height 25
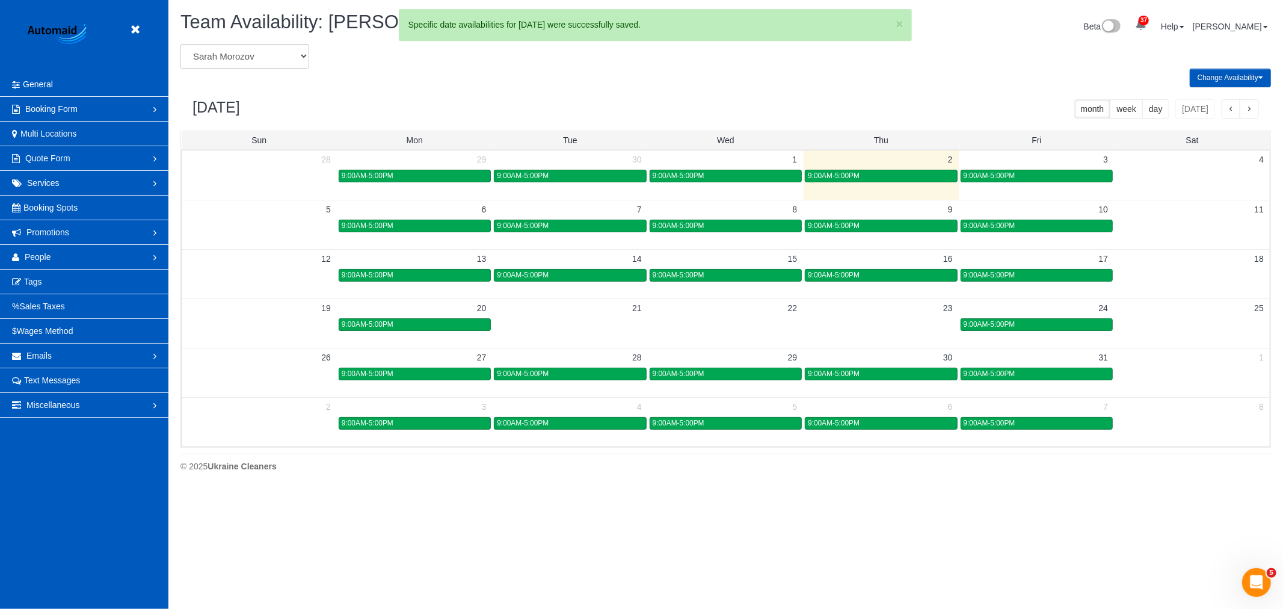
drag, startPoint x: 905, startPoint y: 318, endPoint x: 897, endPoint y: 321, distance: 8.4
click at [898, 322] on td at bounding box center [881, 324] width 155 height 14
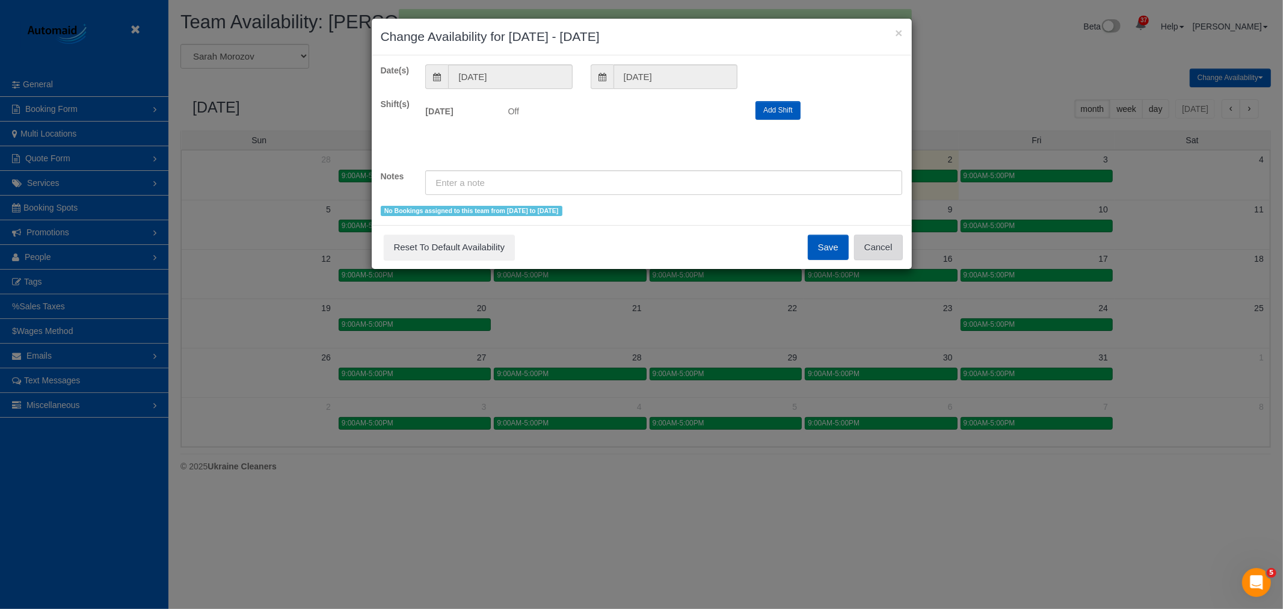
click at [887, 244] on button "Cancel" at bounding box center [878, 247] width 49 height 25
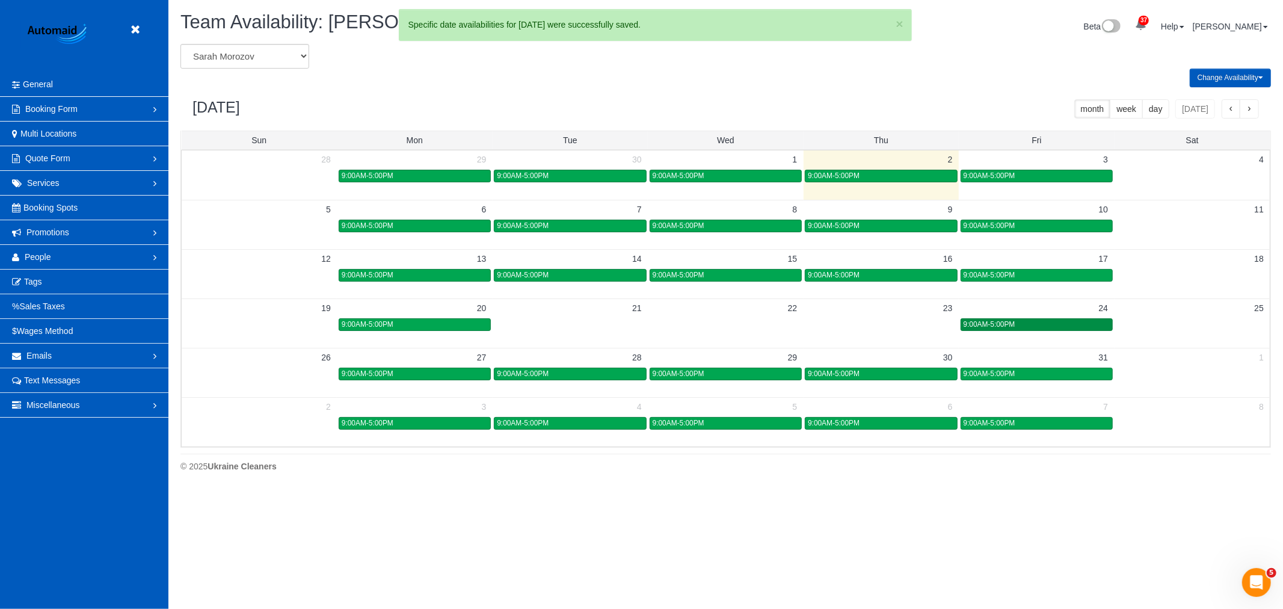
drag, startPoint x: 1009, startPoint y: 319, endPoint x: 1007, endPoint y: 331, distance: 12.8
click at [1008, 323] on link "9:00AM-5:00PM" at bounding box center [1037, 324] width 152 height 13
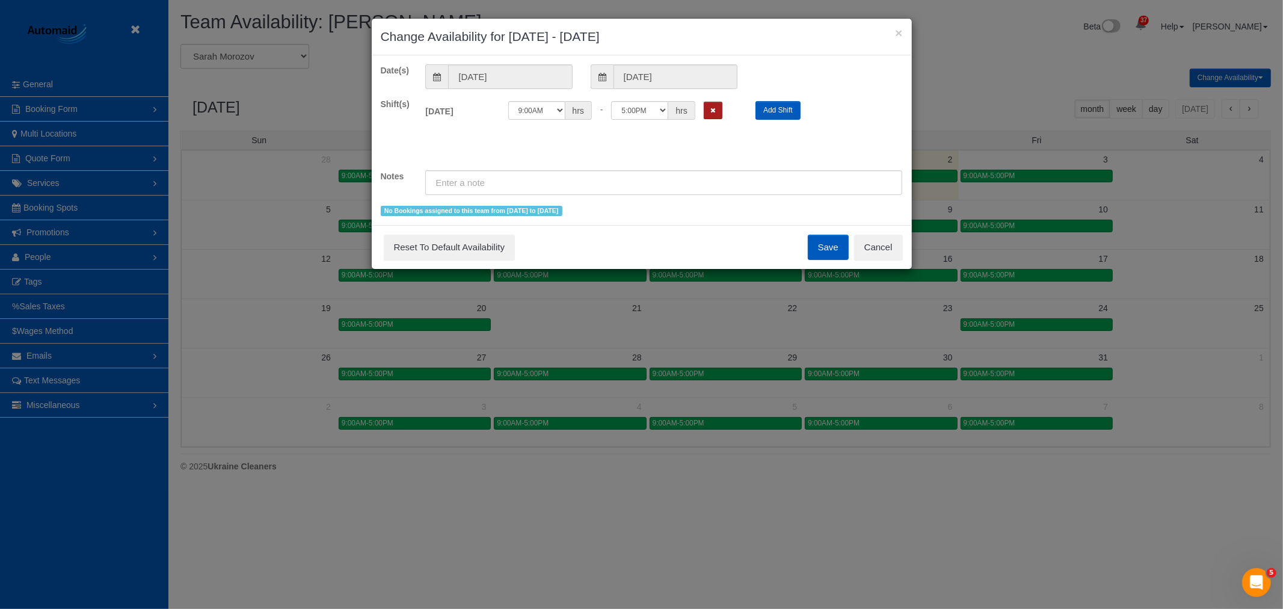
click at [713, 110] on icon "Remove Shift" at bounding box center [713, 110] width 5 height 7
click at [819, 245] on button "Save" at bounding box center [828, 247] width 41 height 25
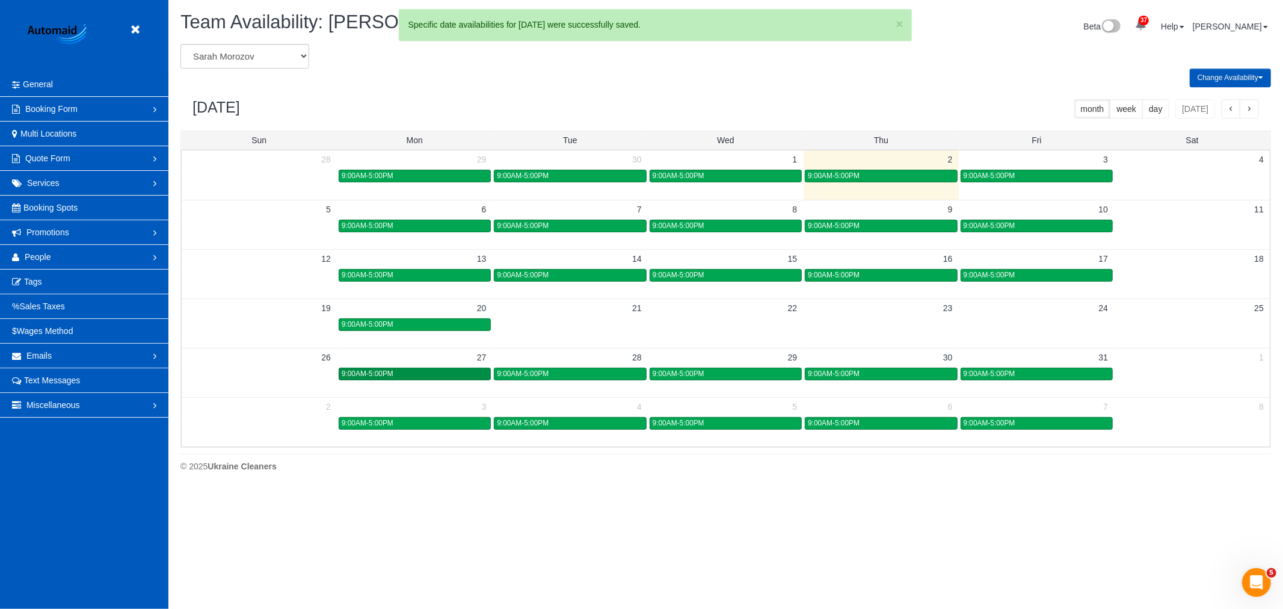
click at [438, 375] on div "9:00AM-5:00PM" at bounding box center [415, 373] width 146 height 9
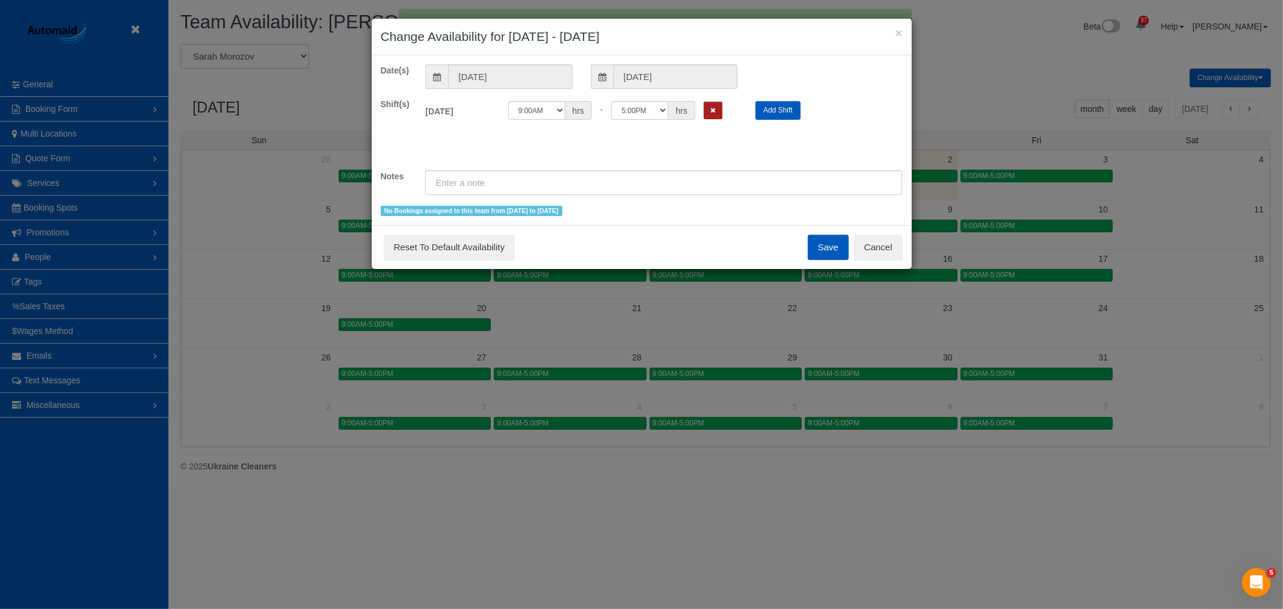
click at [714, 119] on button "Remove Shift" at bounding box center [713, 110] width 19 height 17
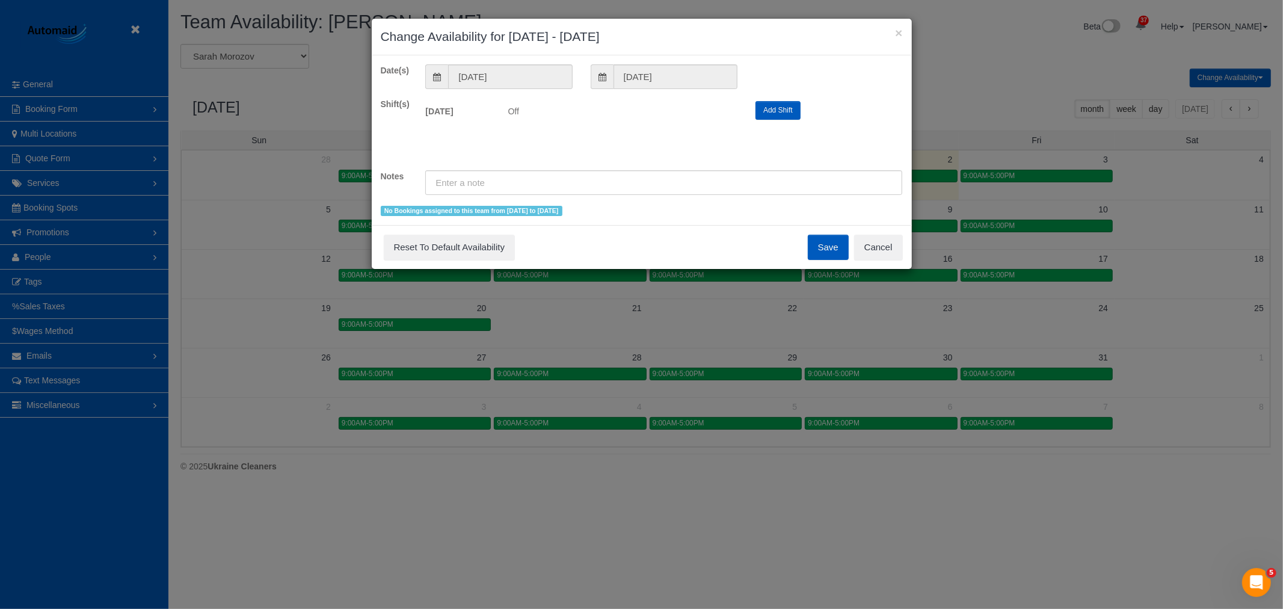
click at [807, 248] on div "Save Reset To Default Availability Cancel" at bounding box center [642, 247] width 540 height 44
drag, startPoint x: 833, startPoint y: 247, endPoint x: 827, endPoint y: 243, distance: 6.5
click at [833, 248] on button "Save" at bounding box center [828, 247] width 41 height 25
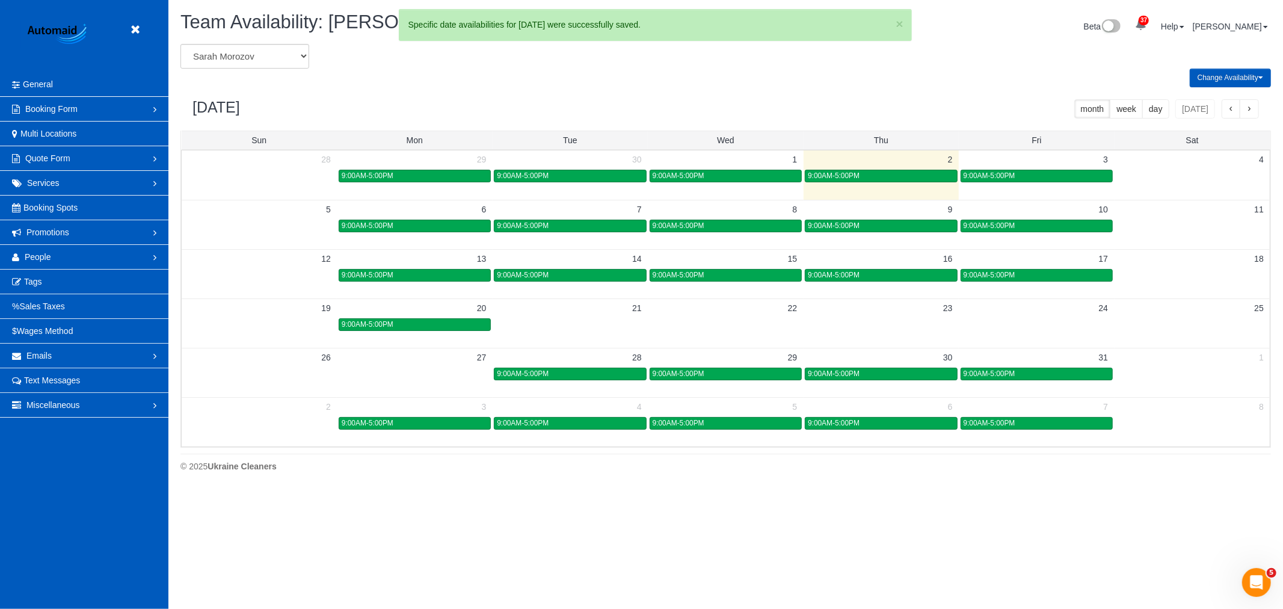
click at [572, 374] on div "9:00AM-5:00PM" at bounding box center [570, 373] width 146 height 9
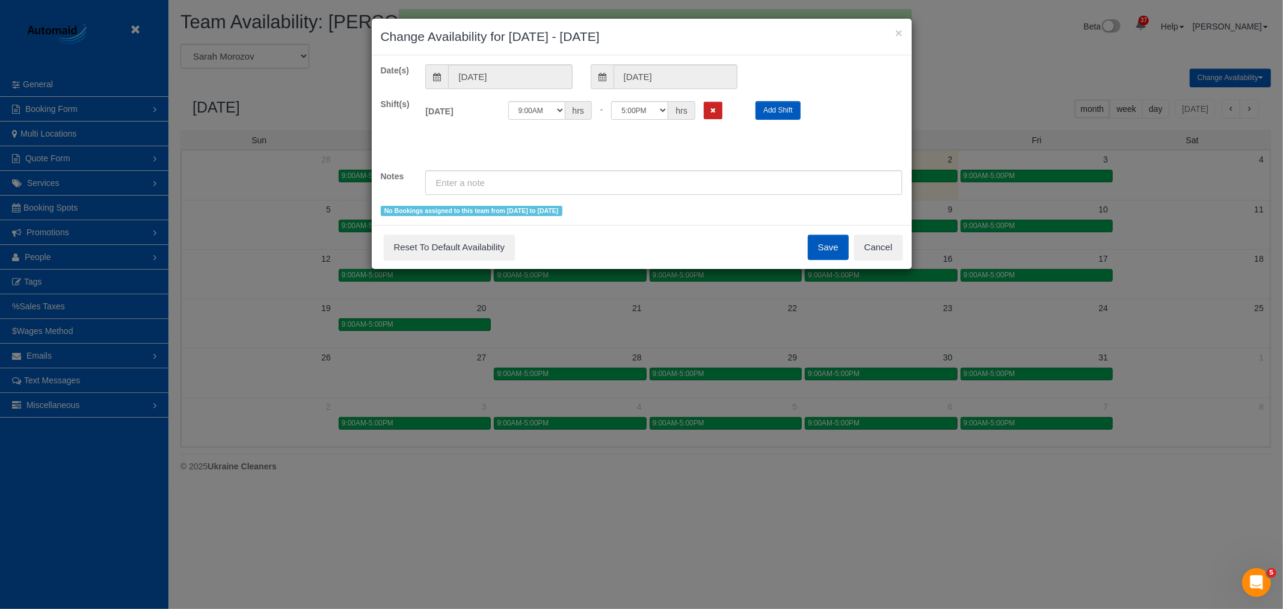
click at [726, 106] on div "12:00AM 12:05AM 12:10AM 12:15AM 12:20AM 12:25AM 12:30AM 12:35AM 12:40AM 12:45AM…" at bounding box center [623, 110] width 230 height 19
click at [718, 111] on button "Remove Shift" at bounding box center [713, 110] width 19 height 17
click at [818, 253] on button "Save" at bounding box center [828, 247] width 41 height 25
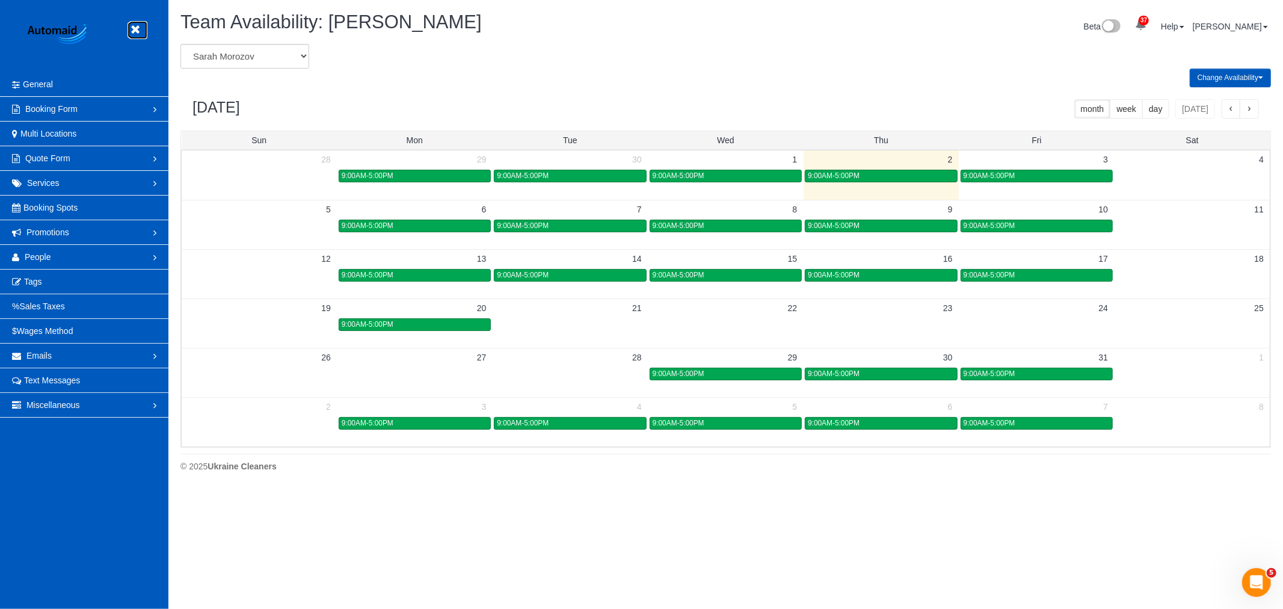
click at [130, 33] on icon at bounding box center [135, 29] width 15 height 15
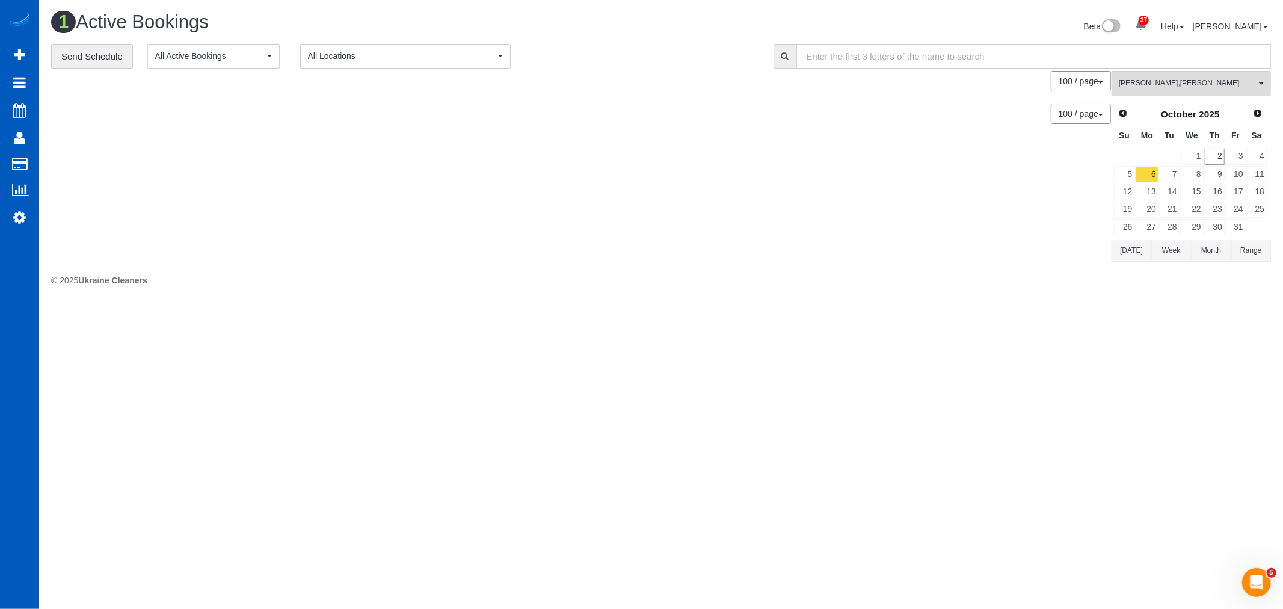
scroll to position [304, 1283]
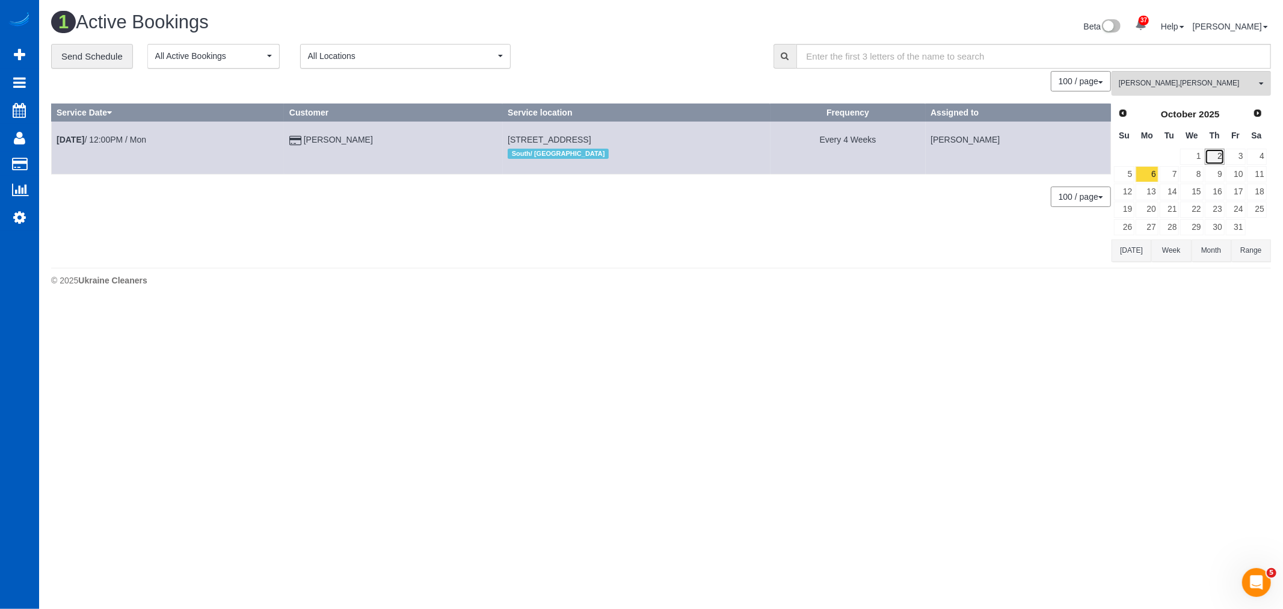
click at [1211, 155] on link "2" at bounding box center [1215, 157] width 20 height 16
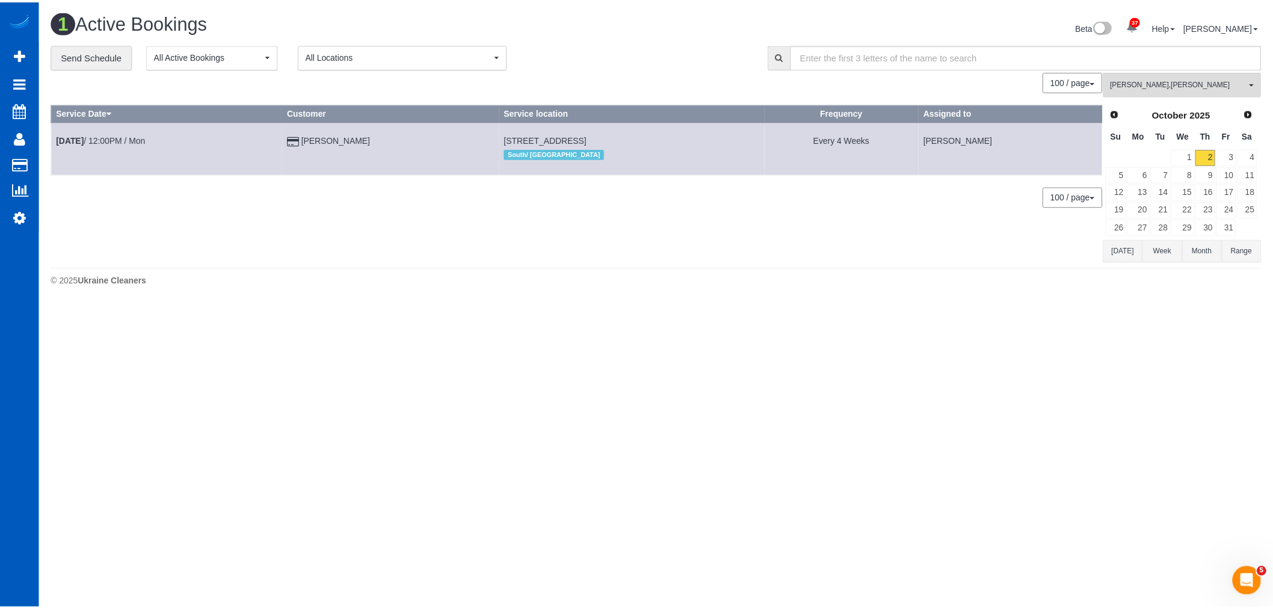
scroll to position [316, 1283]
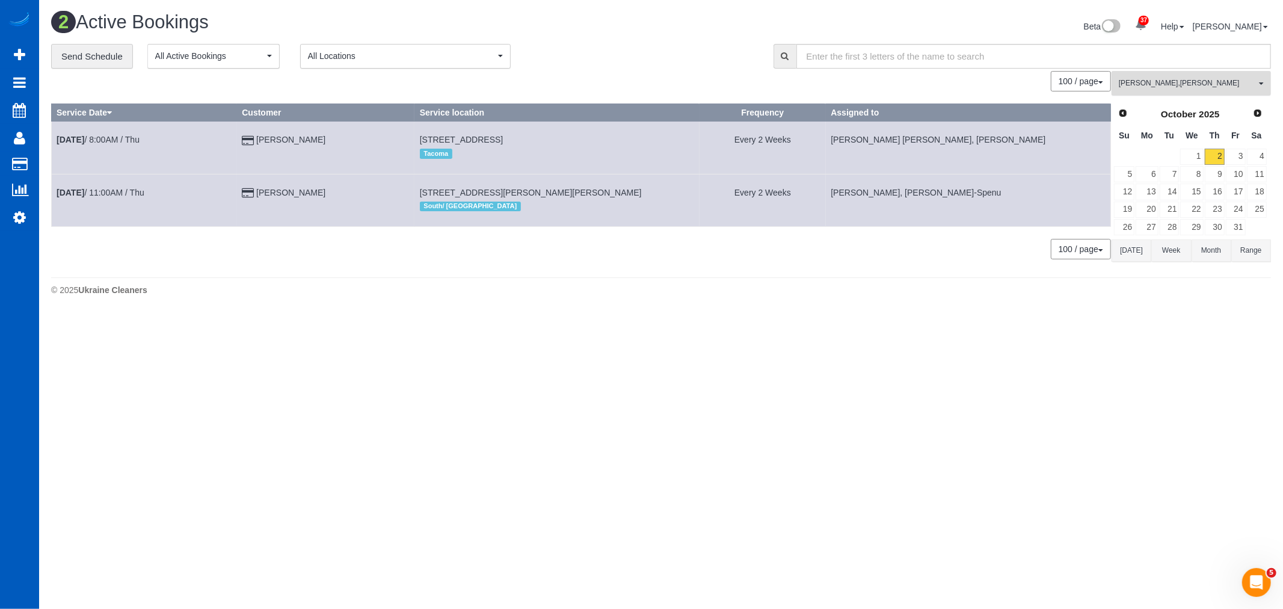
click at [1176, 93] on button "Anzhela Trokhymiuk , Nataliia Moskalenko All Teams" at bounding box center [1191, 83] width 159 height 25
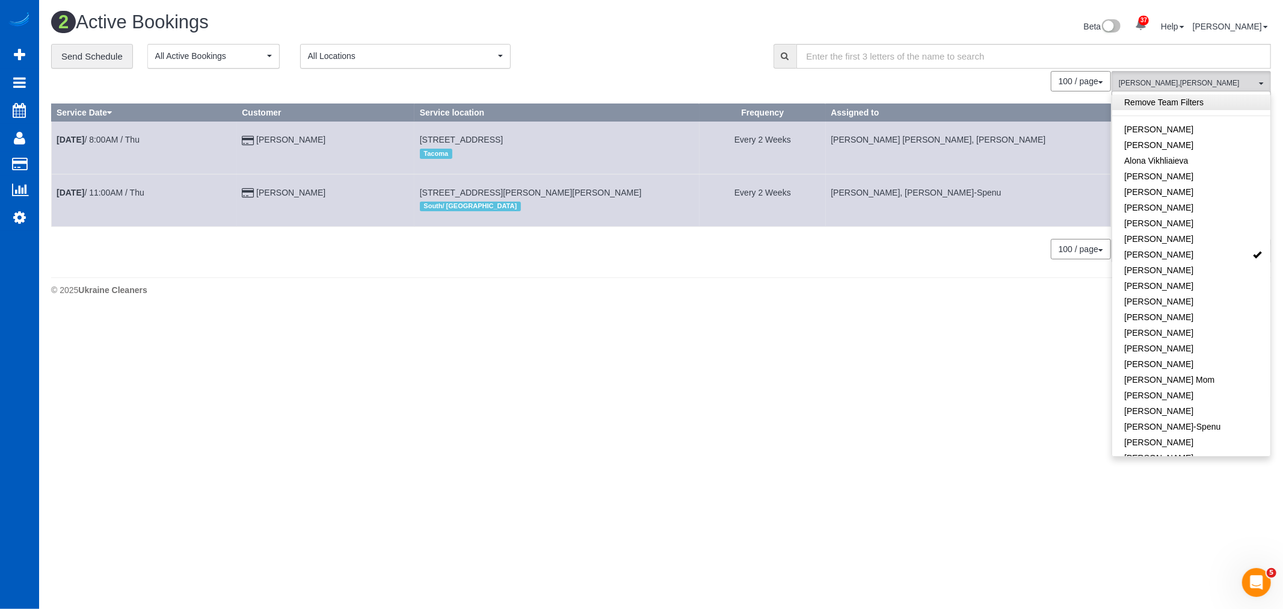
click at [1178, 99] on link "Remove Team Filters" at bounding box center [1191, 102] width 158 height 16
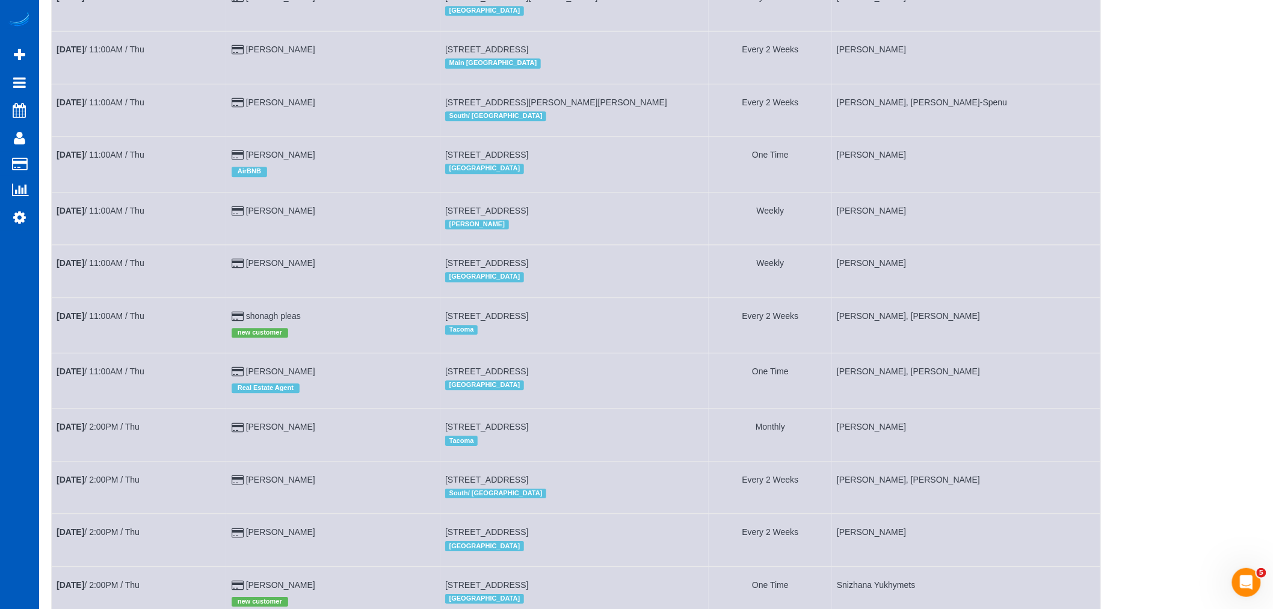
scroll to position [1270, 0]
click at [81, 352] on td "Oct 2nd / 11:00AM / Thu" at bounding box center [139, 324] width 175 height 55
click at [84, 320] on b "[DATE]" at bounding box center [71, 315] width 28 height 10
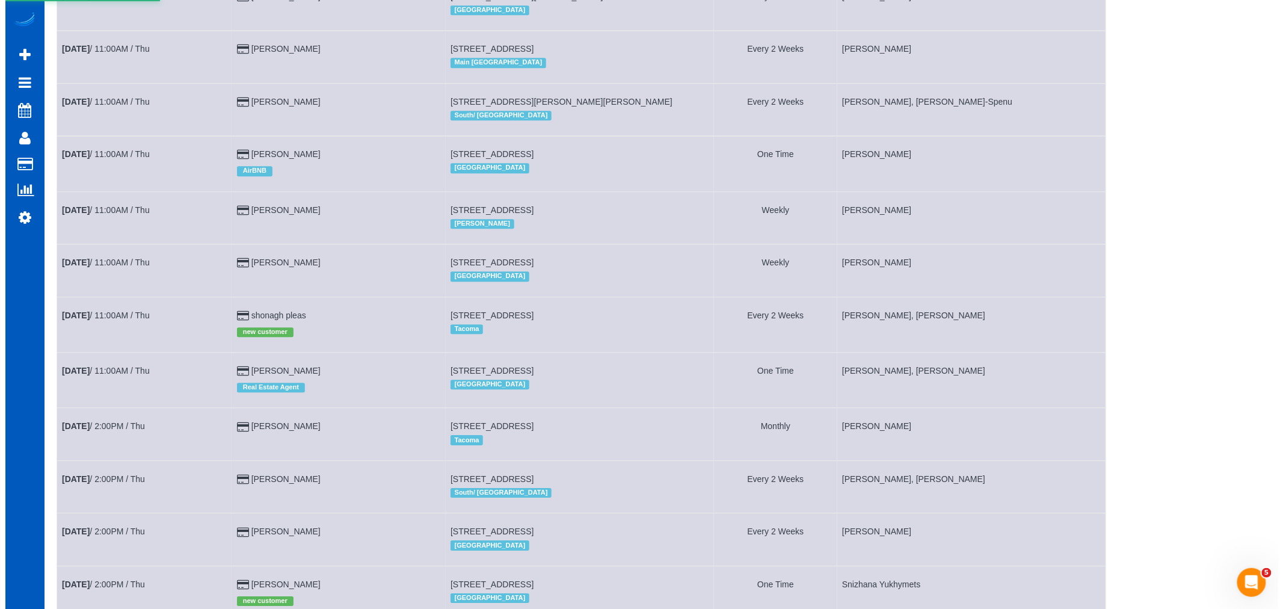
scroll to position [87, 1283]
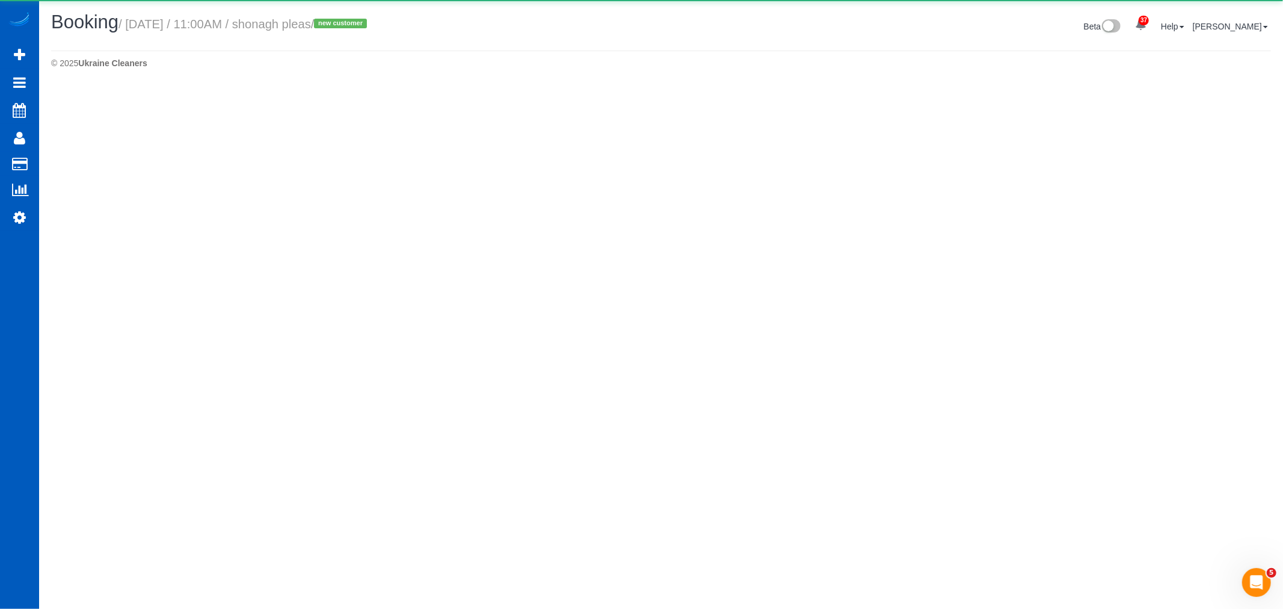
select select "WA"
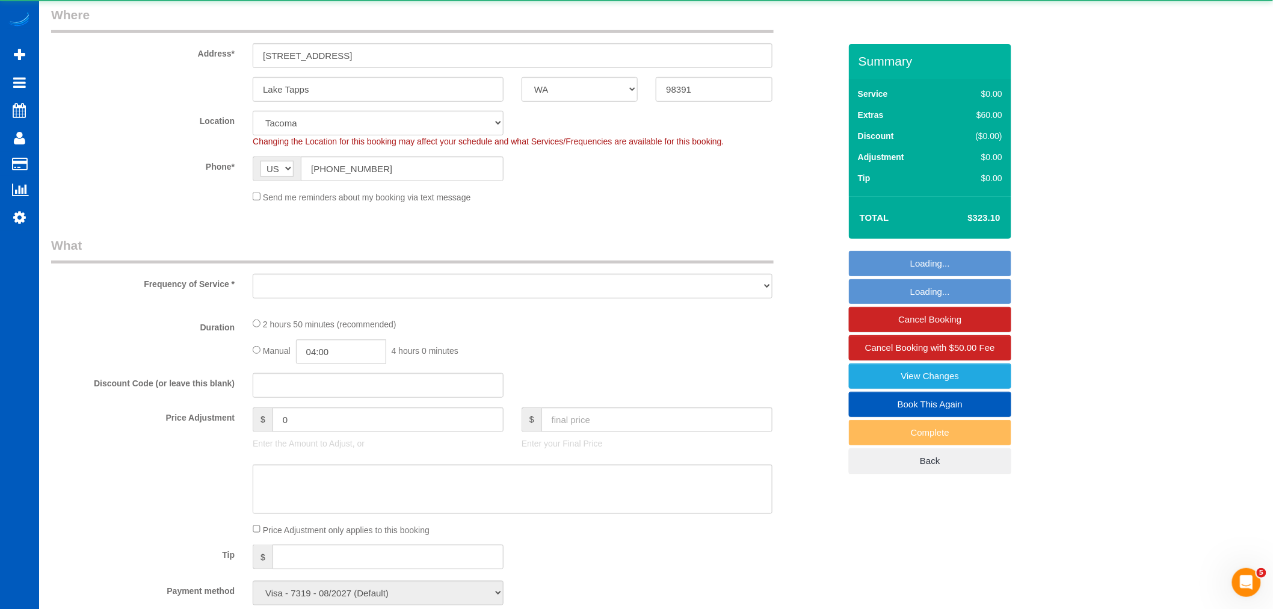
scroll to position [1844, 1273]
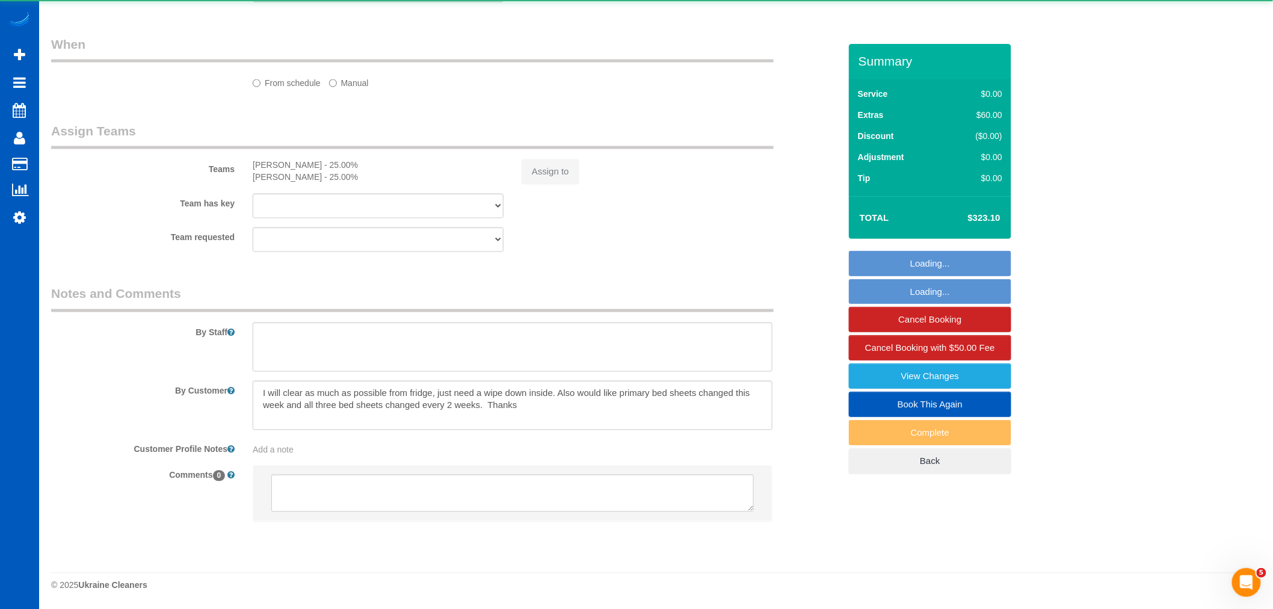
select select "object:4568"
select select "199"
select select "2501"
select select "3"
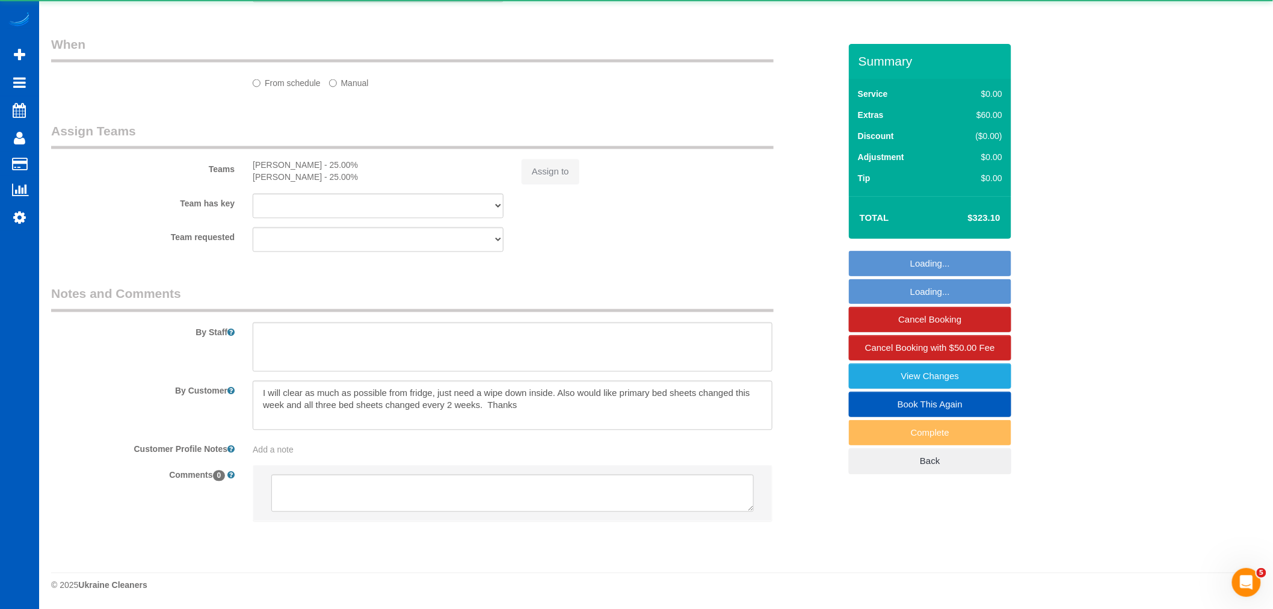
select select "spot17"
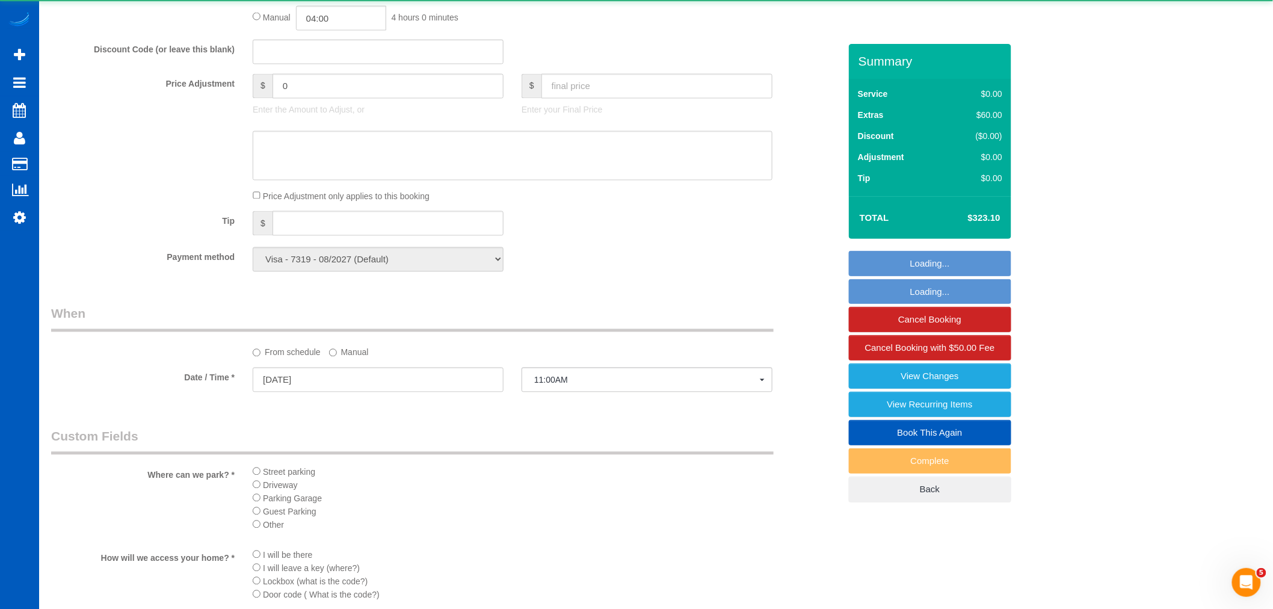
scroll to position [0, 0]
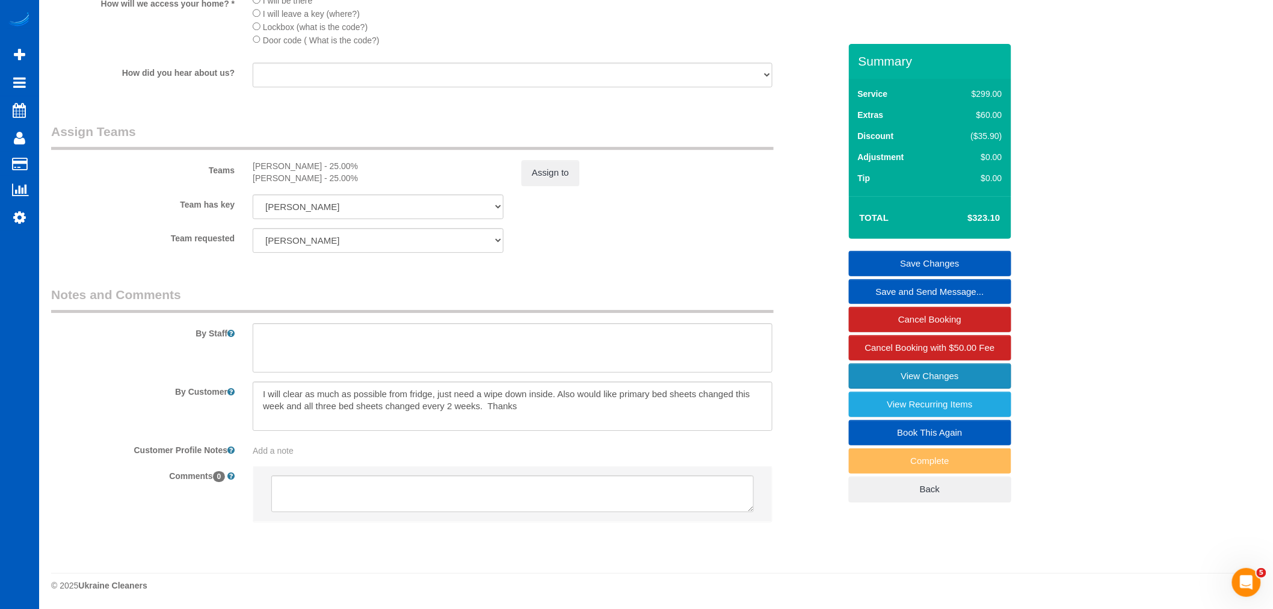
click at [929, 377] on link "View Changes" at bounding box center [930, 375] width 162 height 25
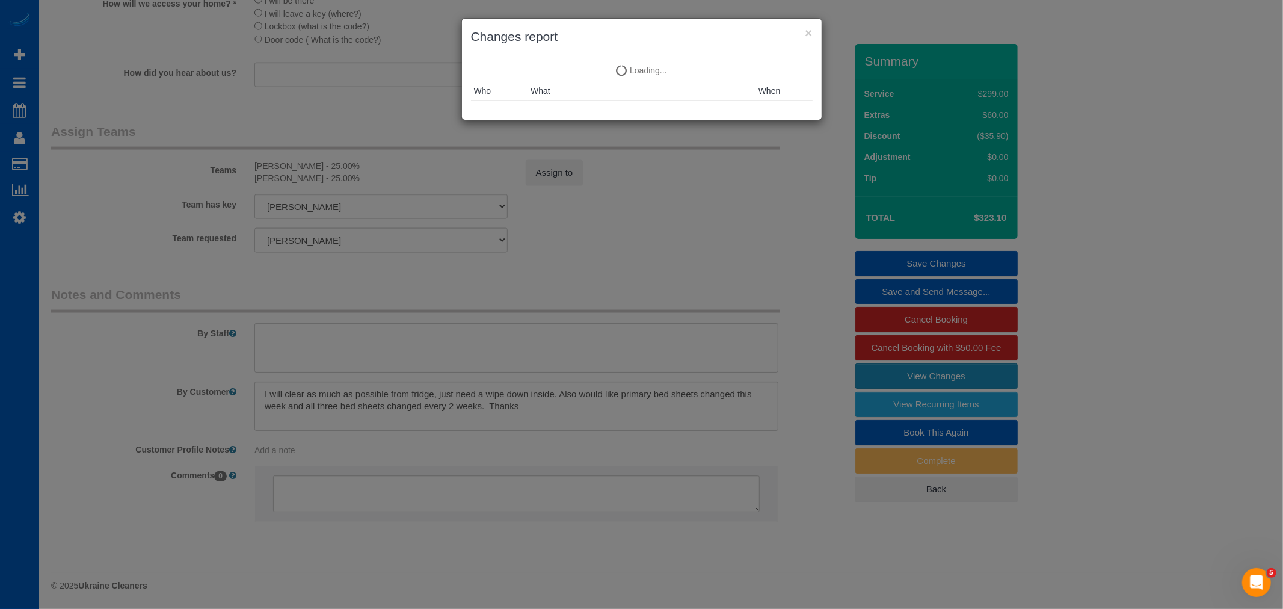
scroll to position [2102, 1283]
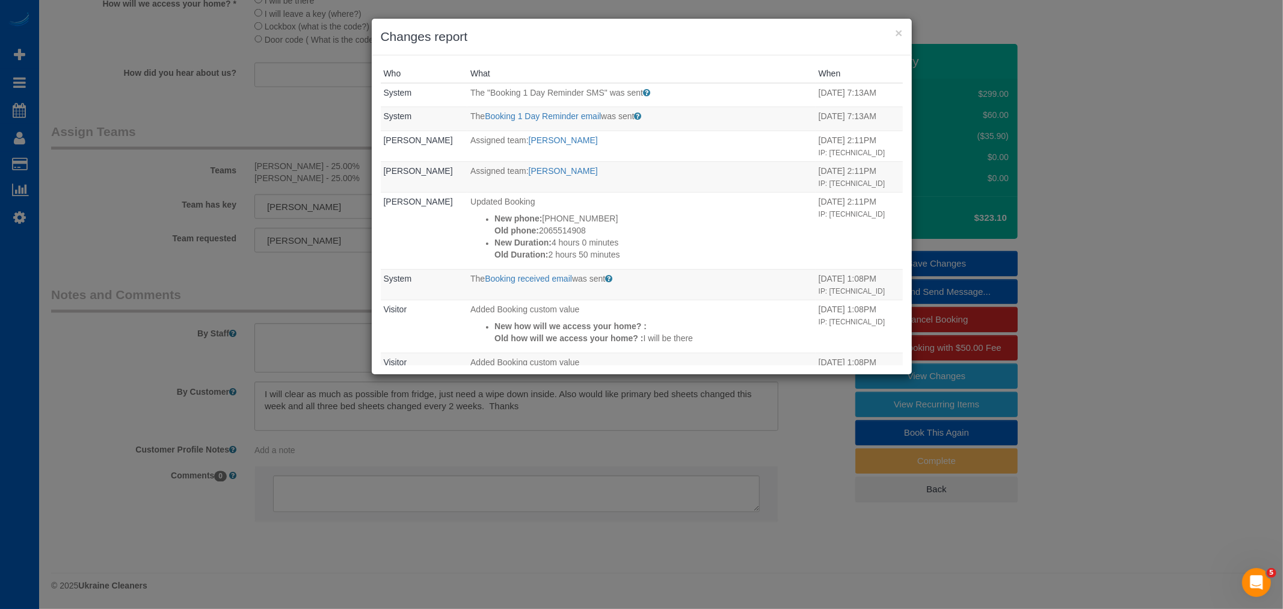
click at [901, 39] on h3 "Changes report" at bounding box center [642, 37] width 522 height 18
click at [901, 36] on button "×" at bounding box center [898, 32] width 7 height 13
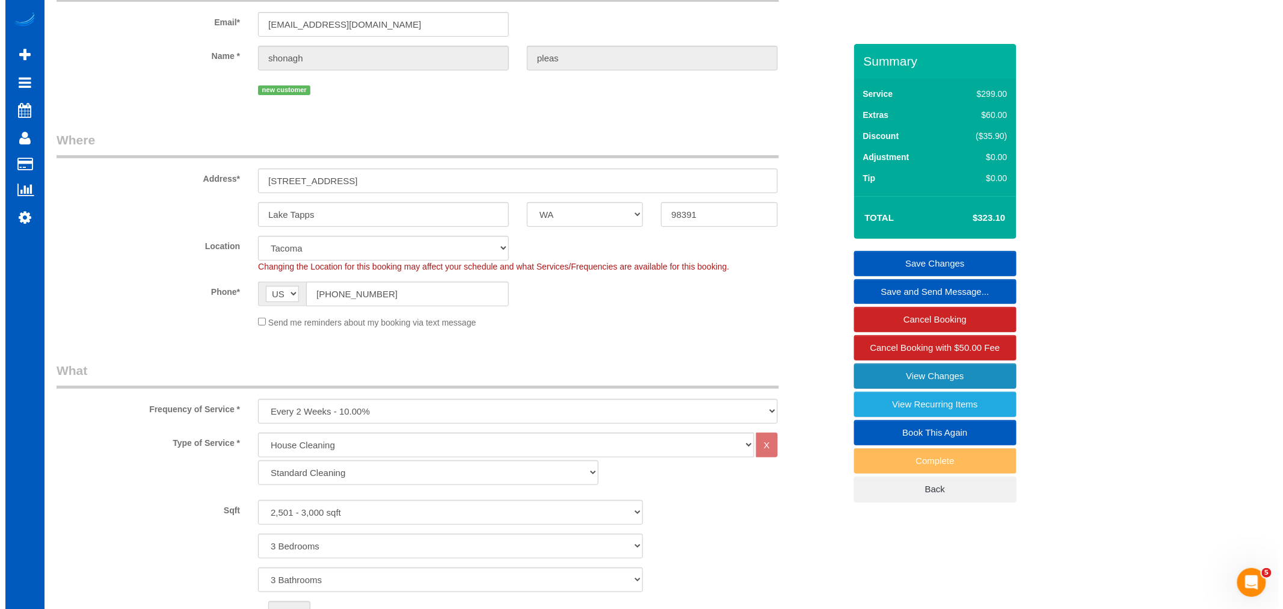
scroll to position [0, 0]
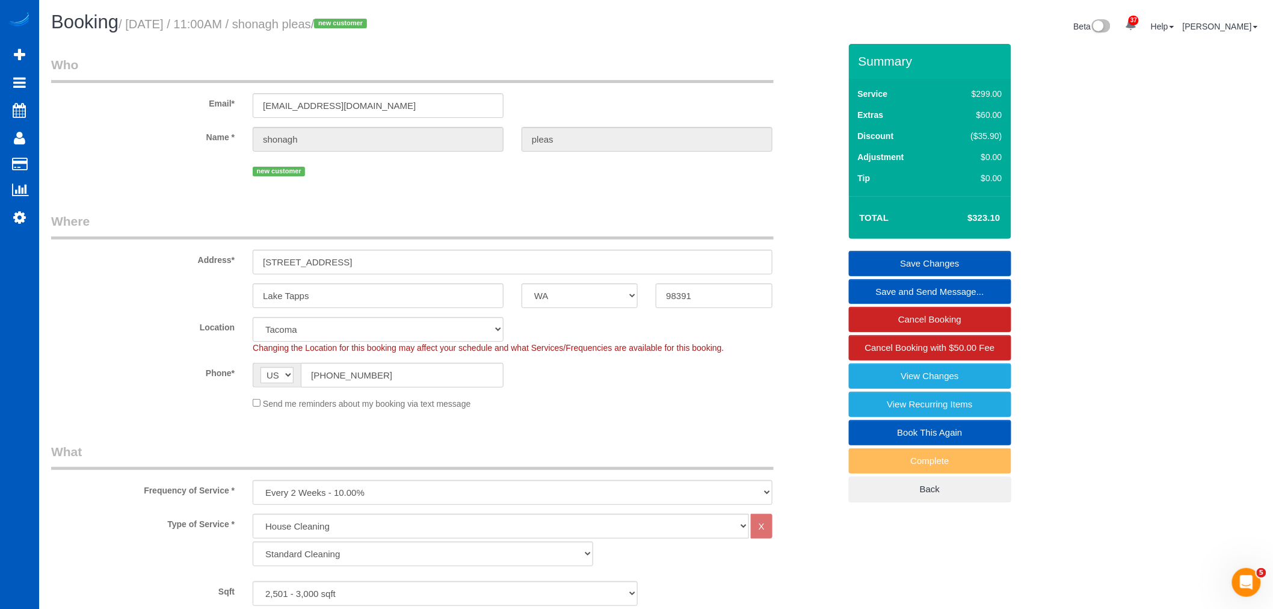
drag, startPoint x: 292, startPoint y: 20, endPoint x: 372, endPoint y: 31, distance: 80.1
click at [372, 31] on h1 "Booking / October 02, 2025 / 11:00AM / shonagh pleas / new customer" at bounding box center [349, 22] width 596 height 20
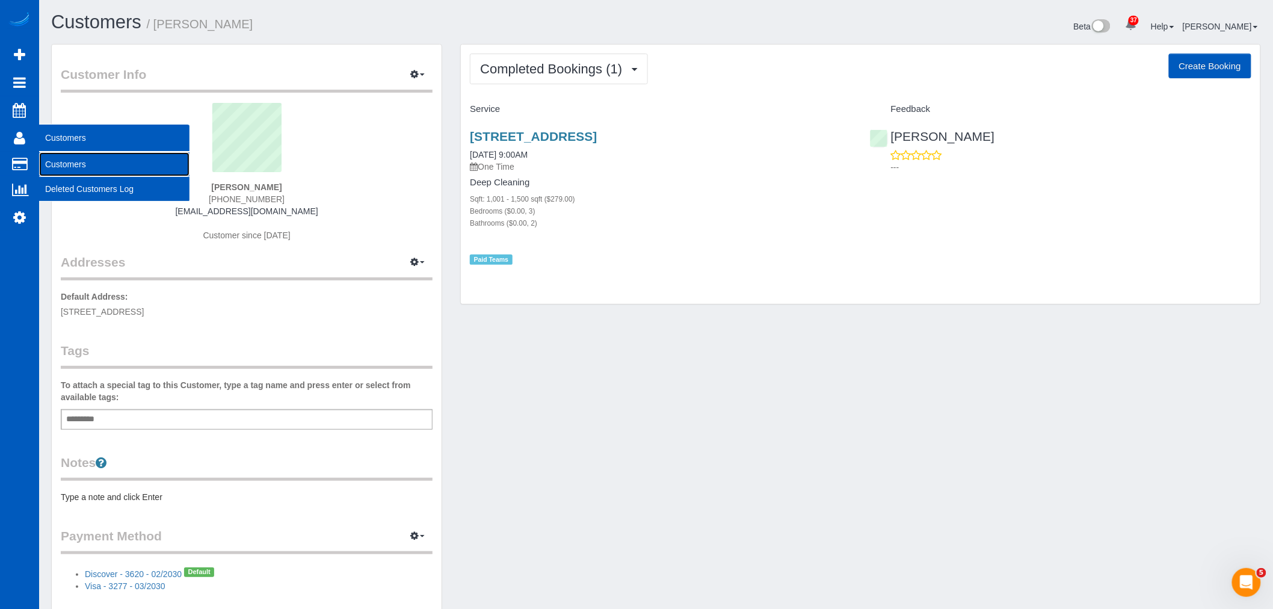
click at [73, 158] on link "Customers" at bounding box center [114, 164] width 150 height 24
click at [88, 166] on link "Customers" at bounding box center [114, 164] width 150 height 24
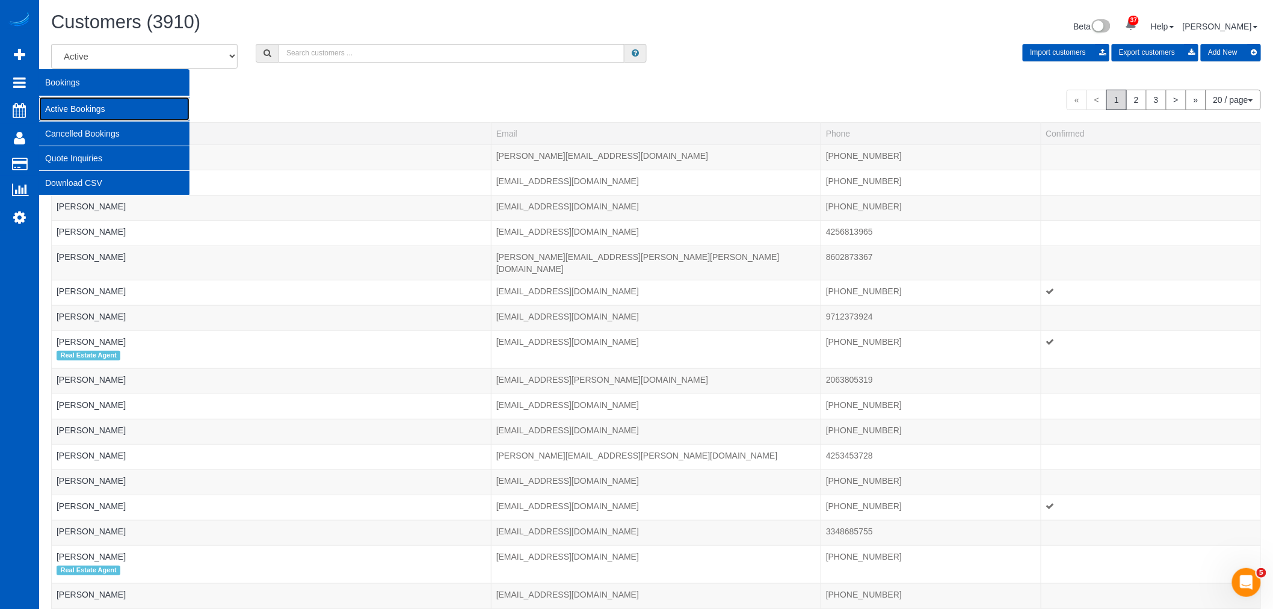
click at [73, 103] on link "Active Bookings" at bounding box center [114, 109] width 150 height 24
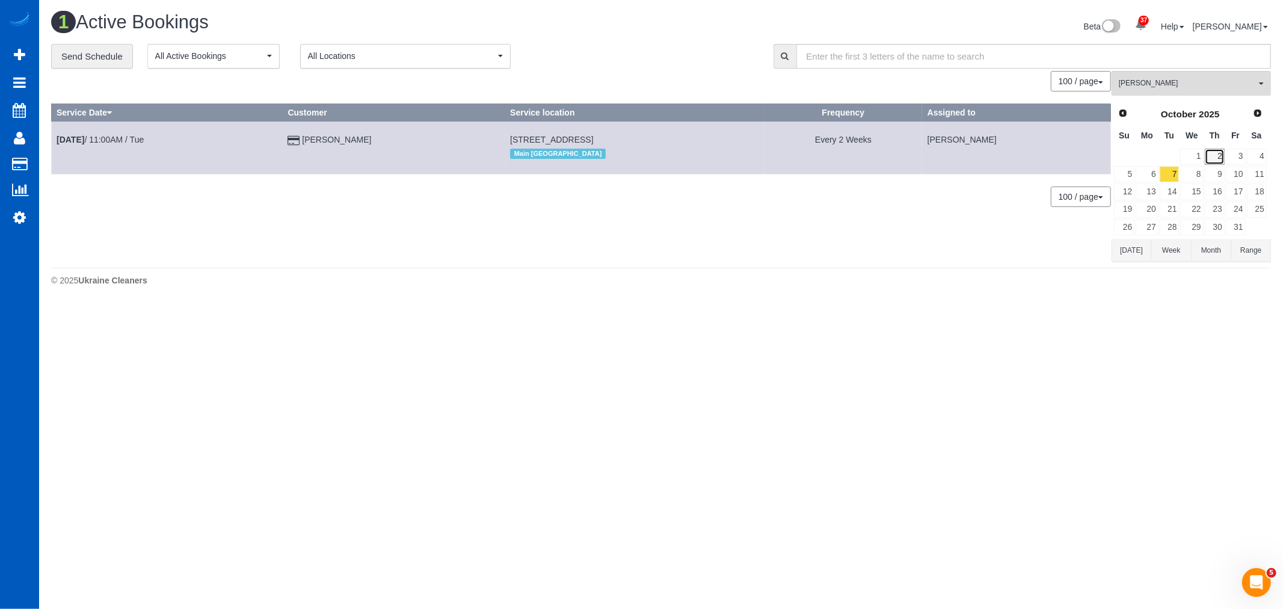
click at [1219, 159] on link "2" at bounding box center [1215, 157] width 20 height 16
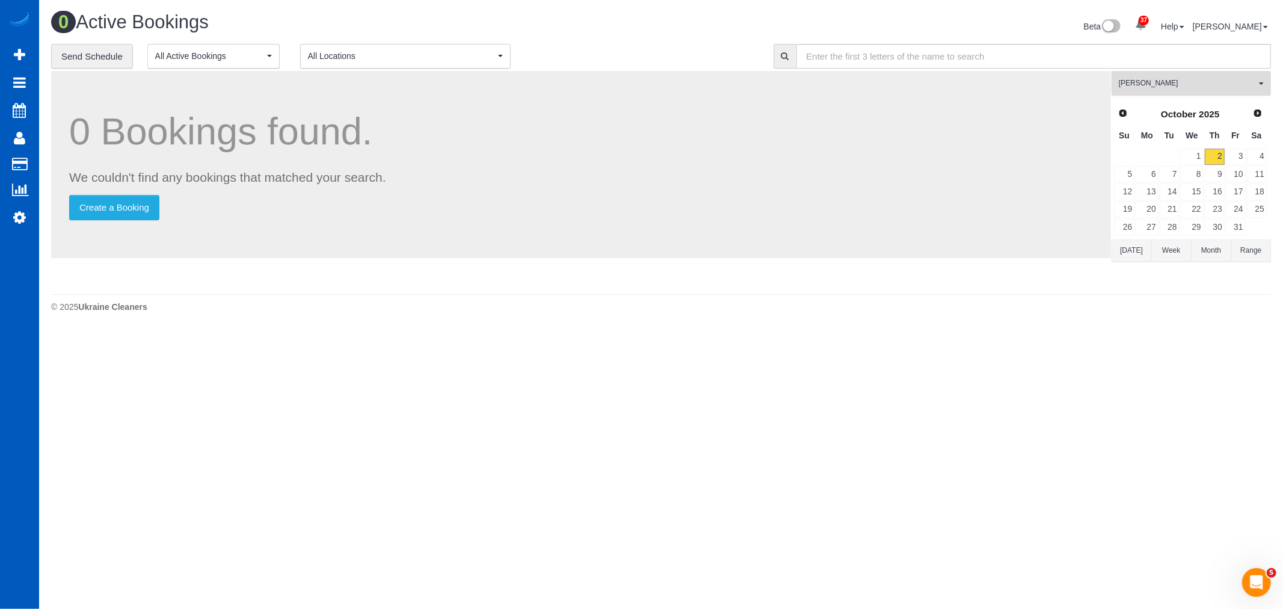
click at [1166, 88] on span "[PERSON_NAME]" at bounding box center [1187, 83] width 137 height 10
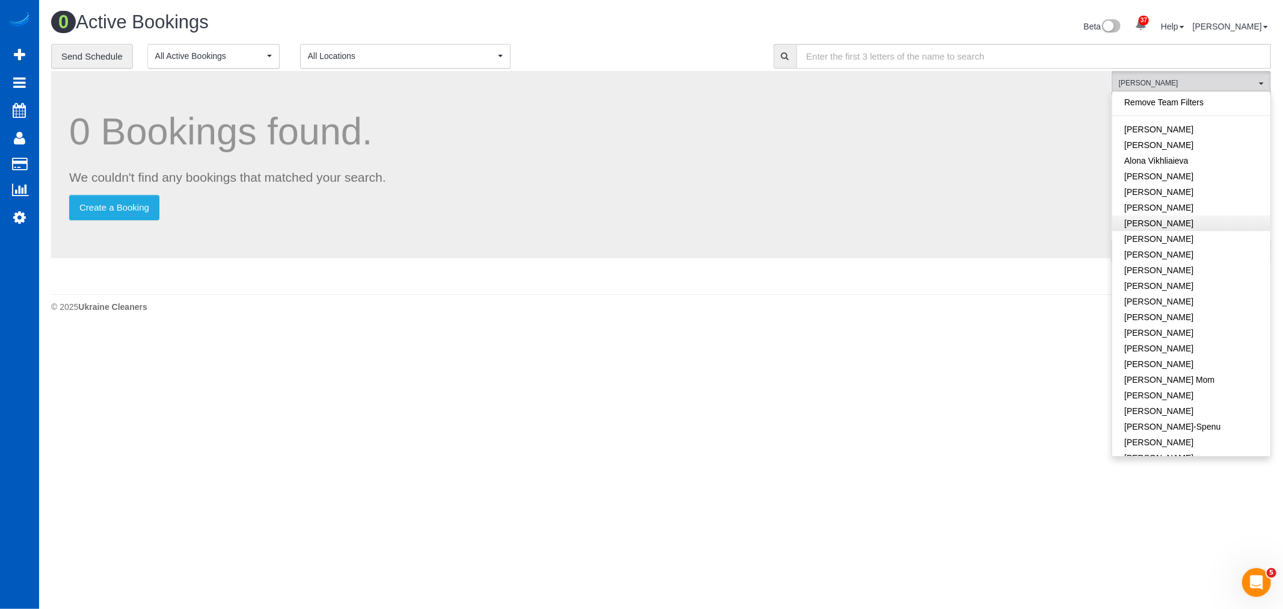
click at [1171, 103] on link "Remove Team Filters" at bounding box center [1191, 102] width 158 height 16
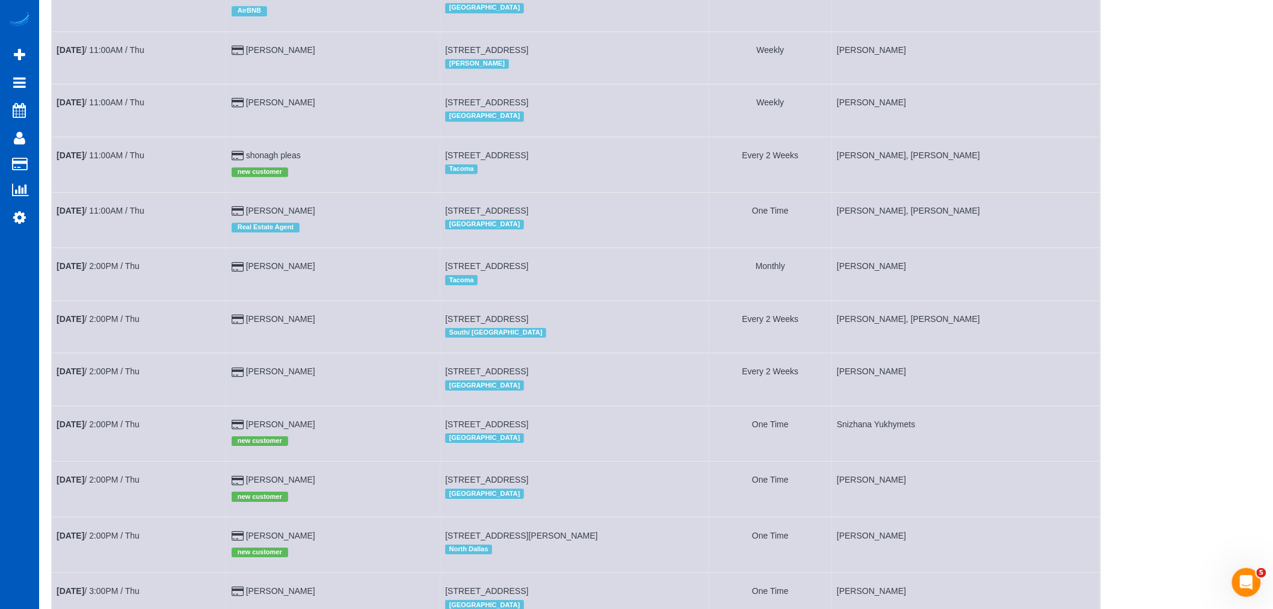
scroll to position [1361, 0]
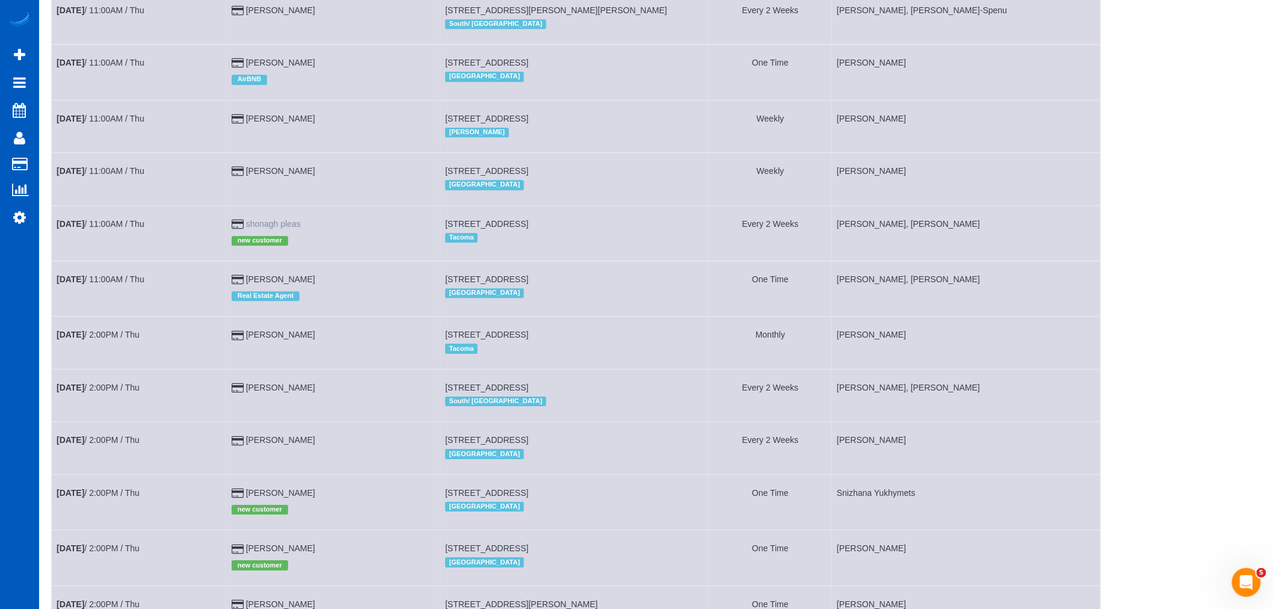
drag, startPoint x: 328, startPoint y: 247, endPoint x: 260, endPoint y: 253, distance: 68.3
click at [260, 253] on td "shonagh pleas new customer" at bounding box center [333, 232] width 214 height 55
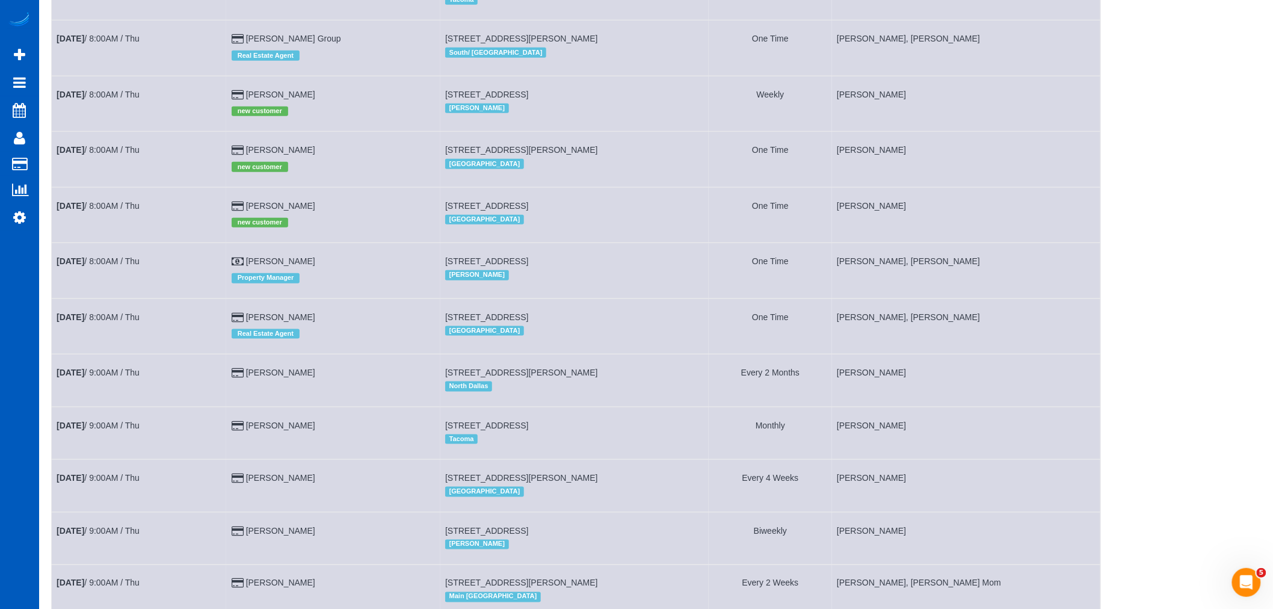
scroll to position [359, 0]
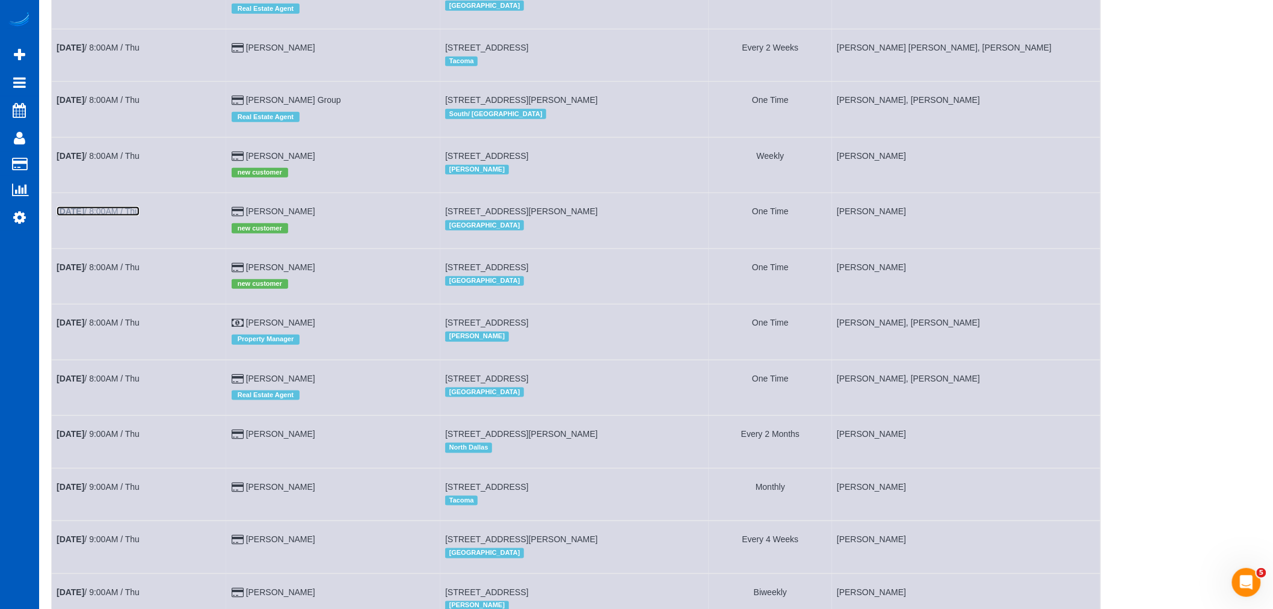
click at [93, 214] on link "[DATE] 8:00AM / Thu" at bounding box center [98, 211] width 83 height 10
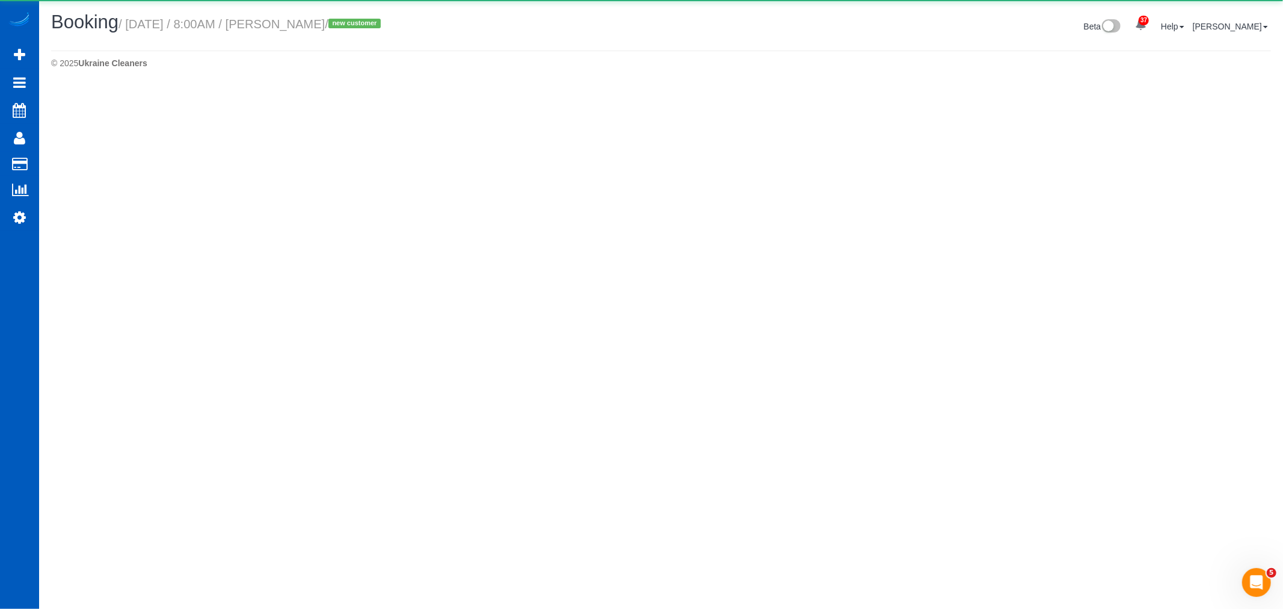
select select "OR"
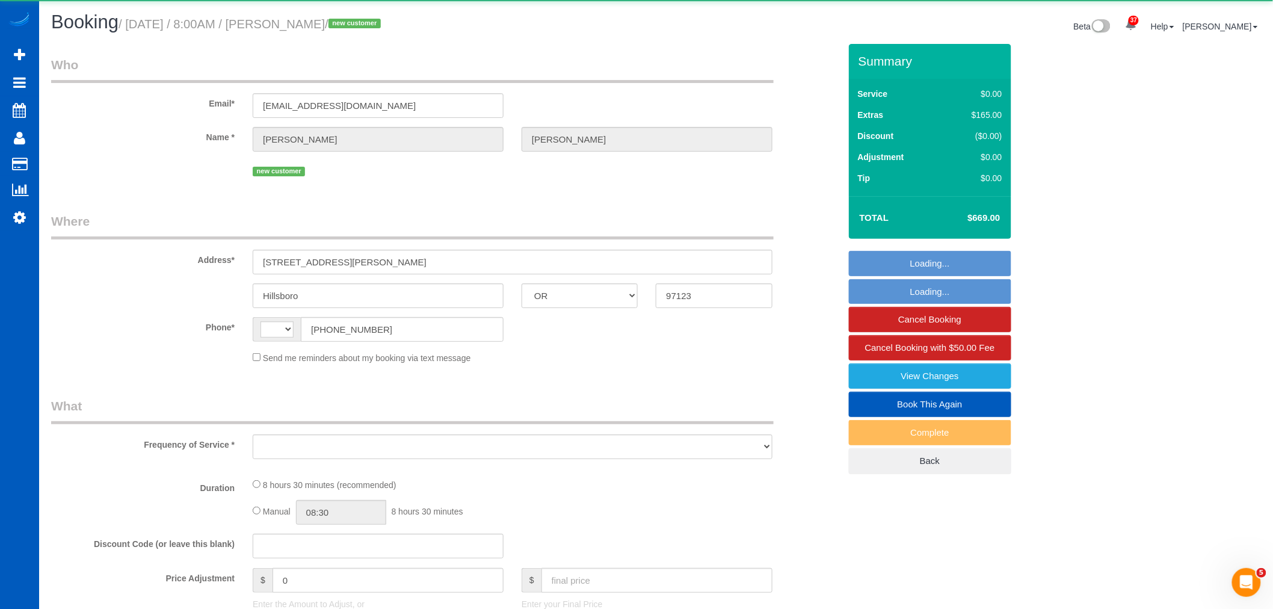
select select "string:[GEOGRAPHIC_DATA]"
select select "object:2827"
select select "string:fspay-88a1b84c-dc9d-4788-b1f6-94fb3048197e"
select select "199"
select select "spot1"
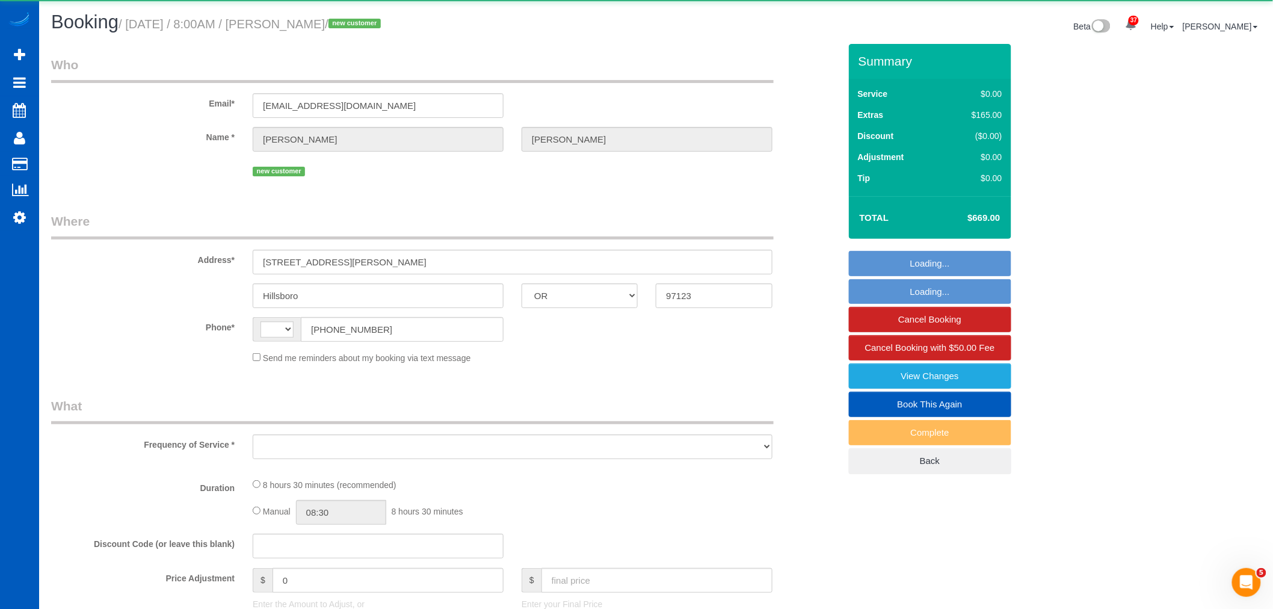
select select "number:8"
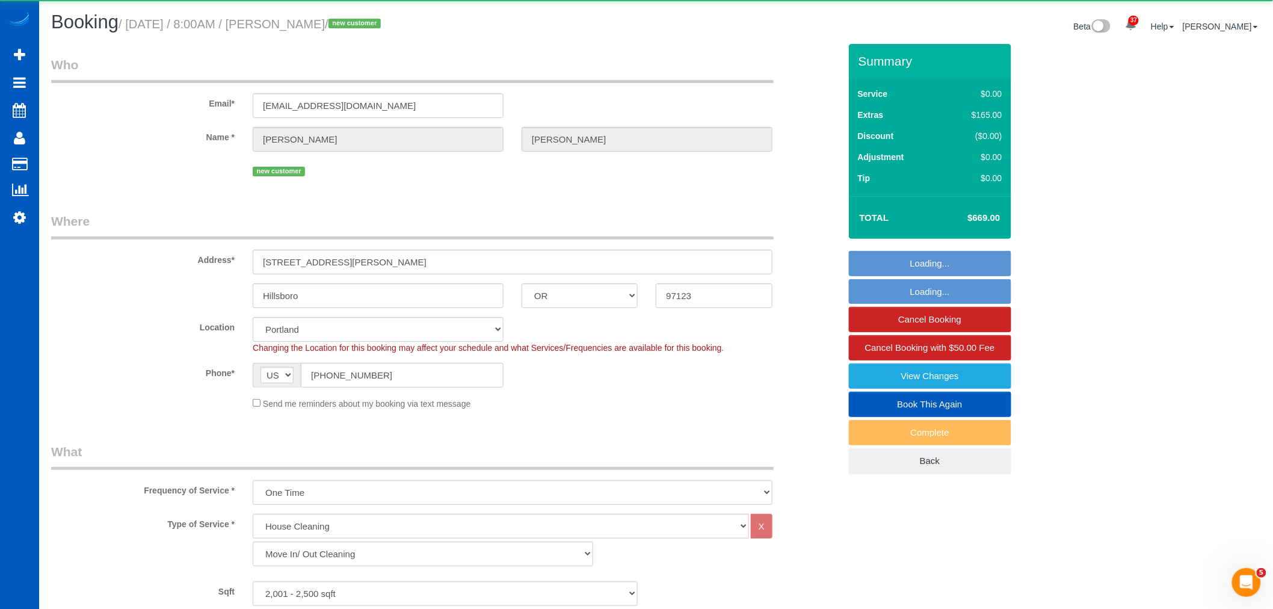
select select "2001"
select select "4"
select select "2"
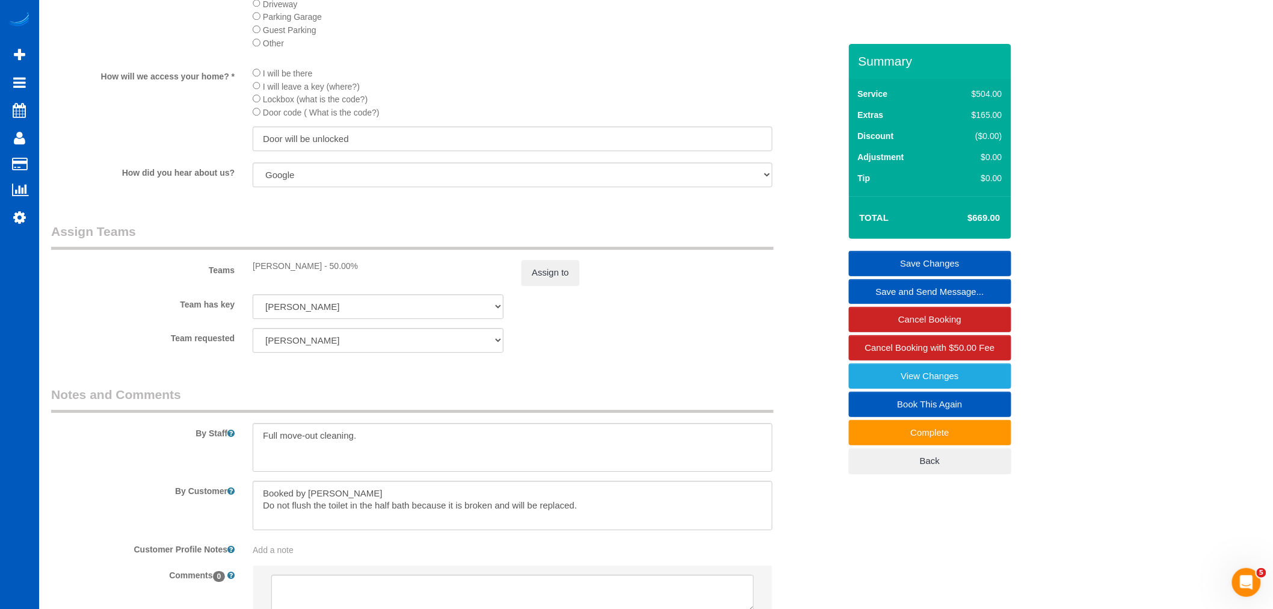
scroll to position [1354, 0]
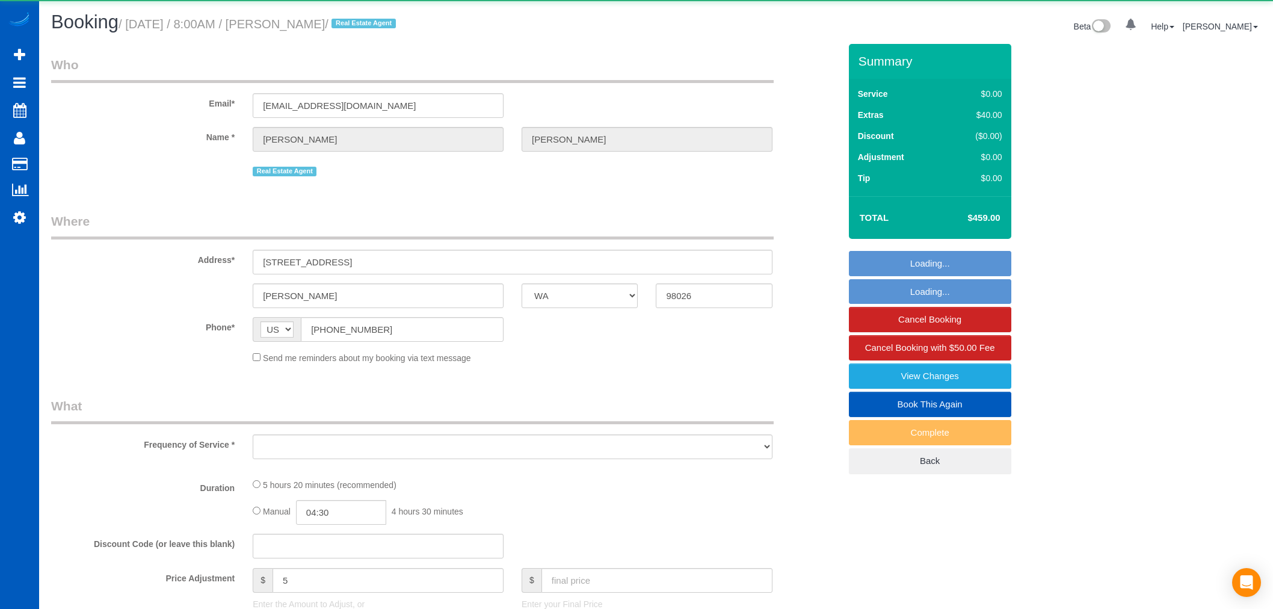
select select "WA"
select select "object:1066"
select select "string:fspay-050c7915-2568-494f-bb35-d1f5b0712017"
select select "199"
select select "spot1"
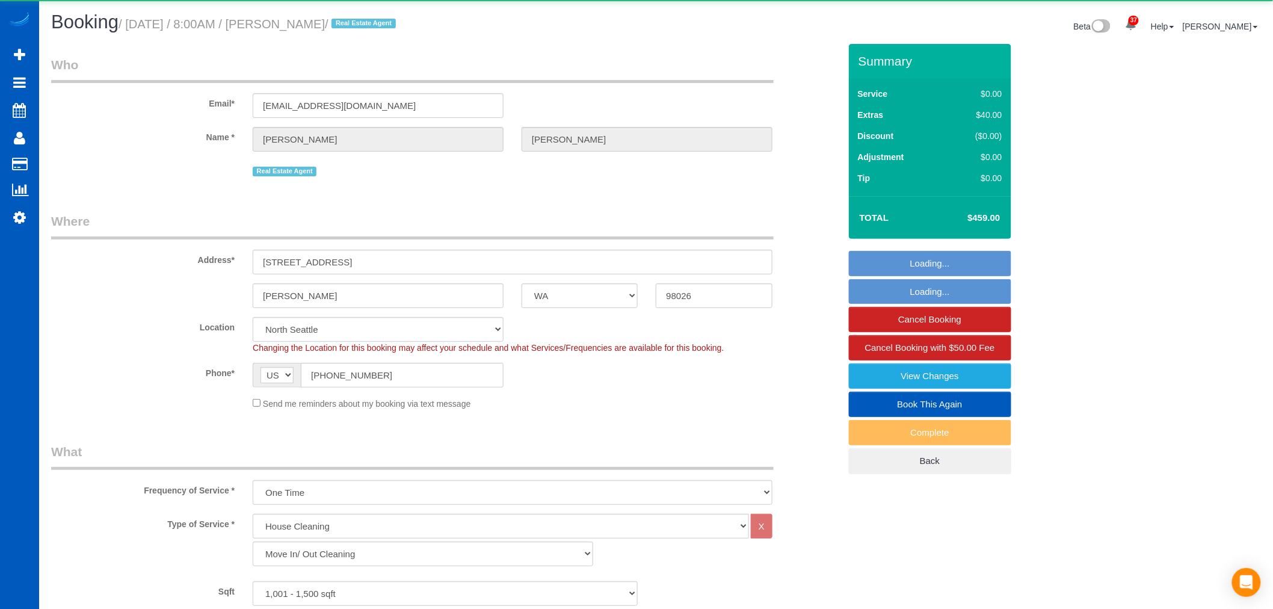
select select "1001"
select select "3"
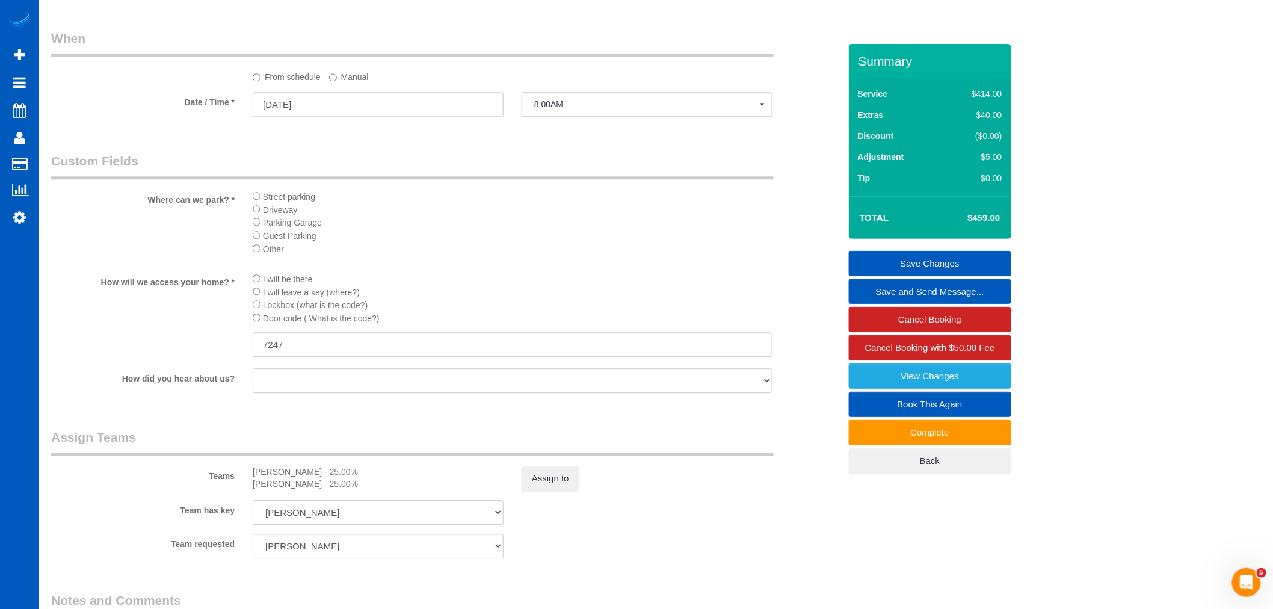
scroll to position [1136, 0]
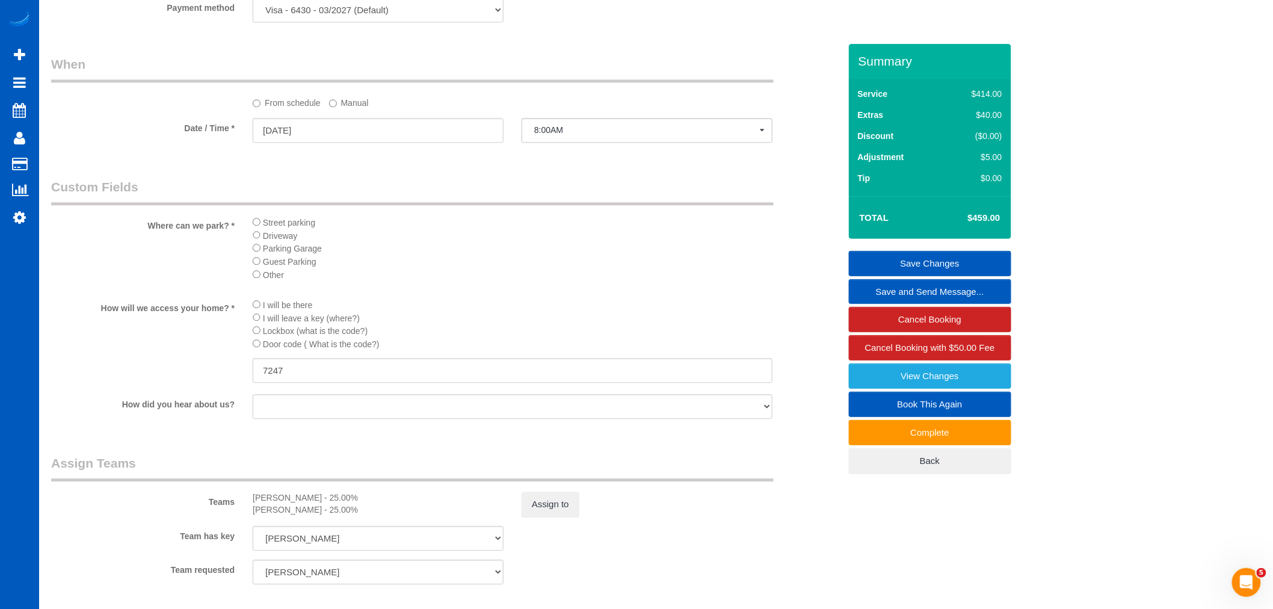
drag, startPoint x: 1002, startPoint y: 218, endPoint x: 958, endPoint y: 217, distance: 44.0
click at [958, 217] on td "$459.00" at bounding box center [965, 218] width 78 height 30
click at [985, 221] on h4 "$459.00" at bounding box center [965, 218] width 69 height 10
click at [967, 227] on td "$459.00" at bounding box center [965, 218] width 78 height 30
click at [970, 220] on h4 "$459.00" at bounding box center [965, 218] width 69 height 10
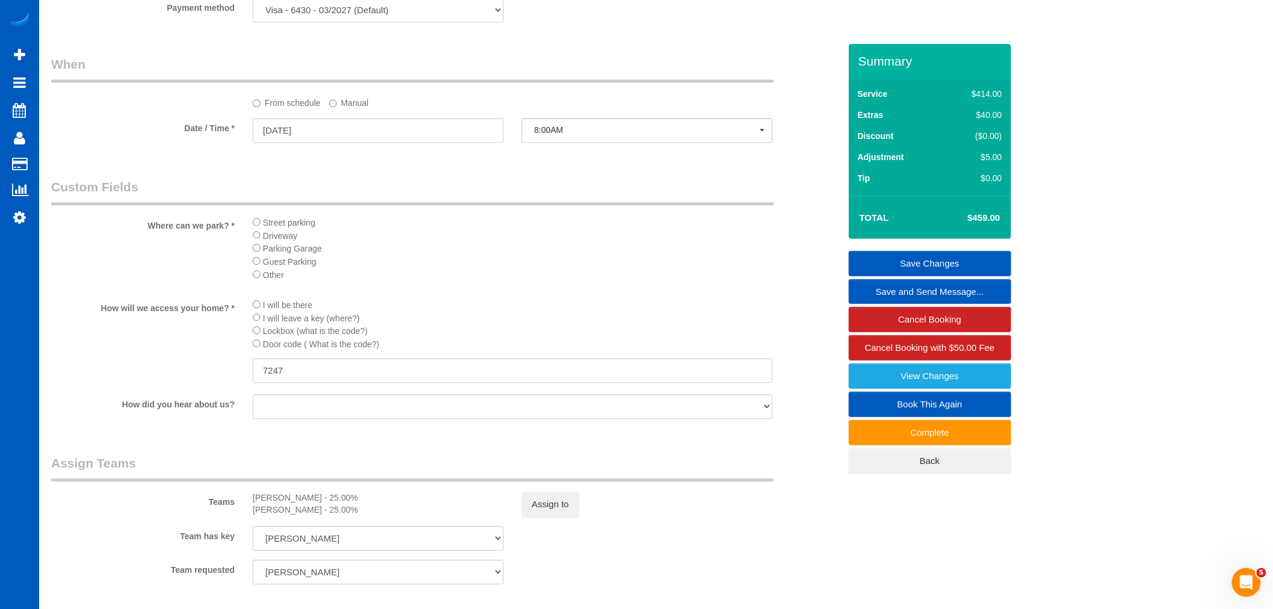
drag, startPoint x: 966, startPoint y: 220, endPoint x: 1002, endPoint y: 226, distance: 35.9
click at [1002, 226] on td "$459.00" at bounding box center [965, 218] width 78 height 30
click at [984, 217] on h4 "$459.00" at bounding box center [965, 218] width 69 height 10
drag, startPoint x: 958, startPoint y: 218, endPoint x: 1006, endPoint y: 221, distance: 47.6
click at [1006, 221] on div "Total $459.00" at bounding box center [930, 217] width 162 height 43
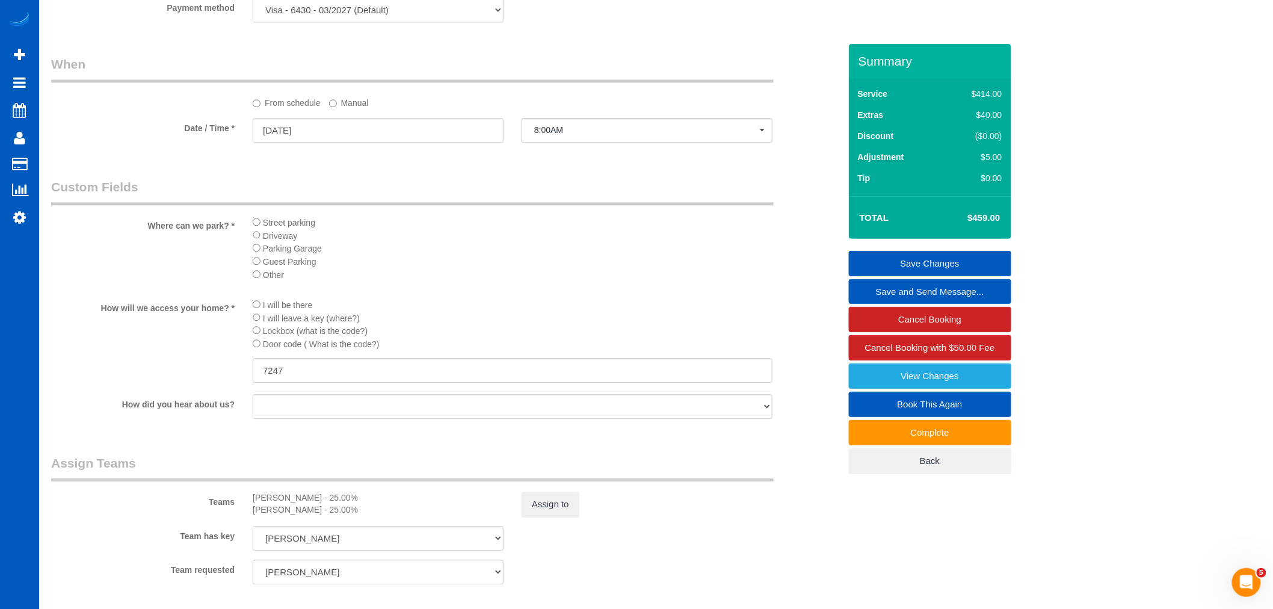
click at [955, 218] on h4 "$459.00" at bounding box center [965, 218] width 69 height 10
click at [975, 218] on h4 "$459.00" at bounding box center [965, 218] width 69 height 10
drag, startPoint x: 970, startPoint y: 219, endPoint x: 1002, endPoint y: 224, distance: 31.7
click at [1002, 224] on td "$459.00" at bounding box center [965, 218] width 78 height 30
click at [964, 223] on h4 "$459.00" at bounding box center [965, 218] width 69 height 10
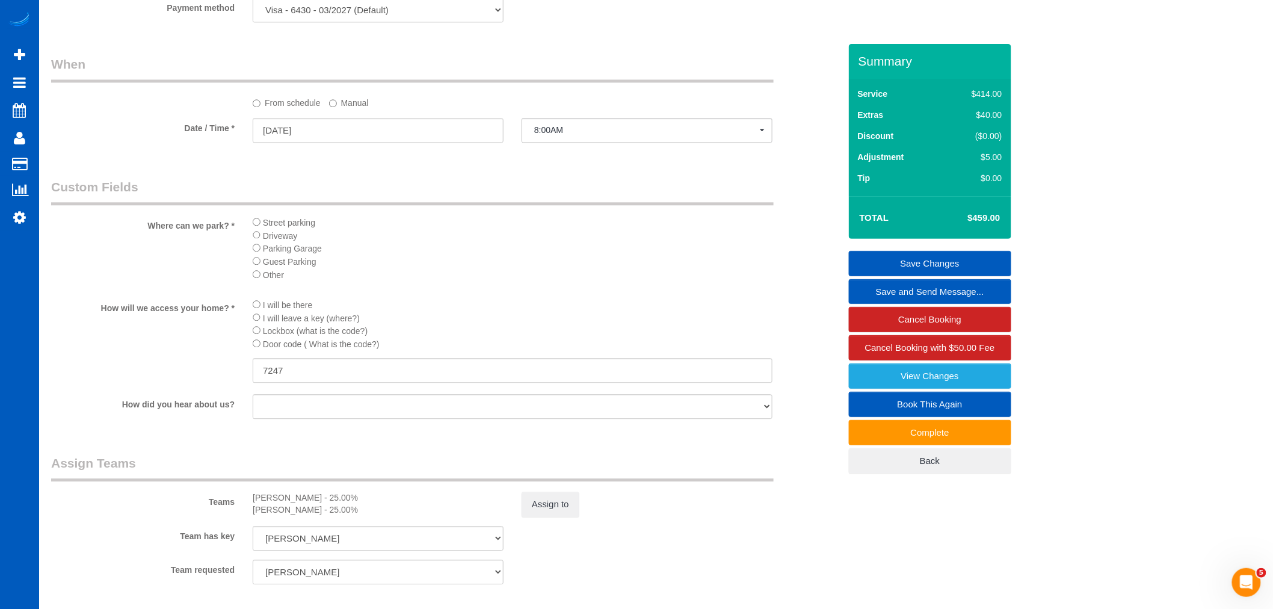
drag, startPoint x: 963, startPoint y: 220, endPoint x: 1011, endPoint y: 221, distance: 48.7
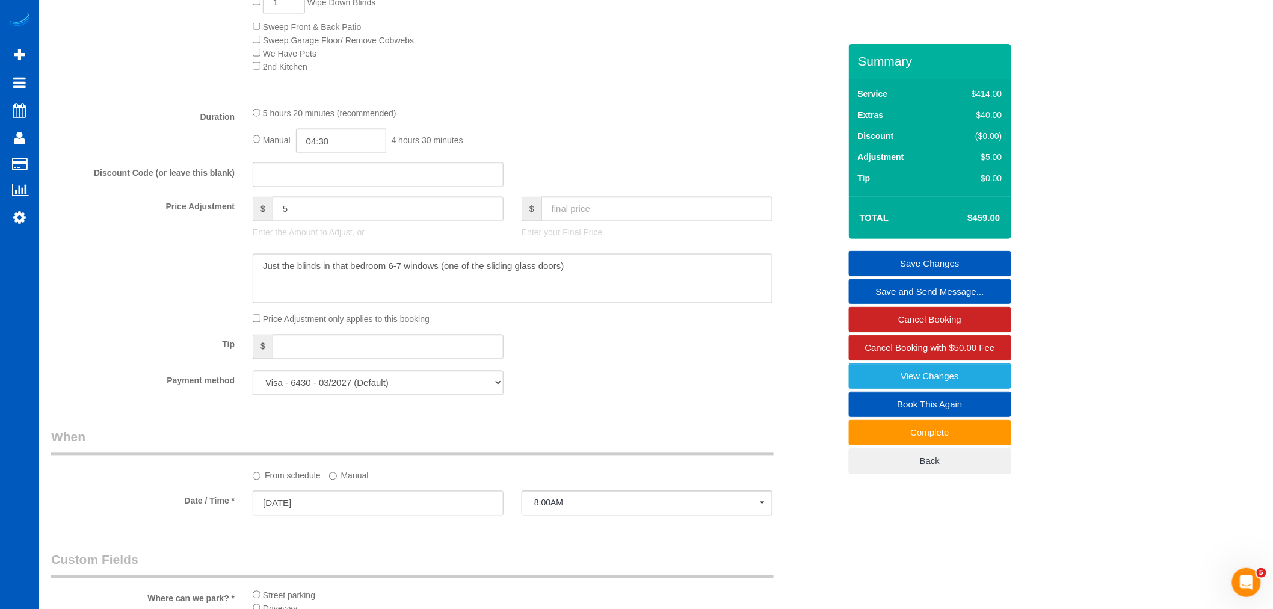
scroll to position [735, 0]
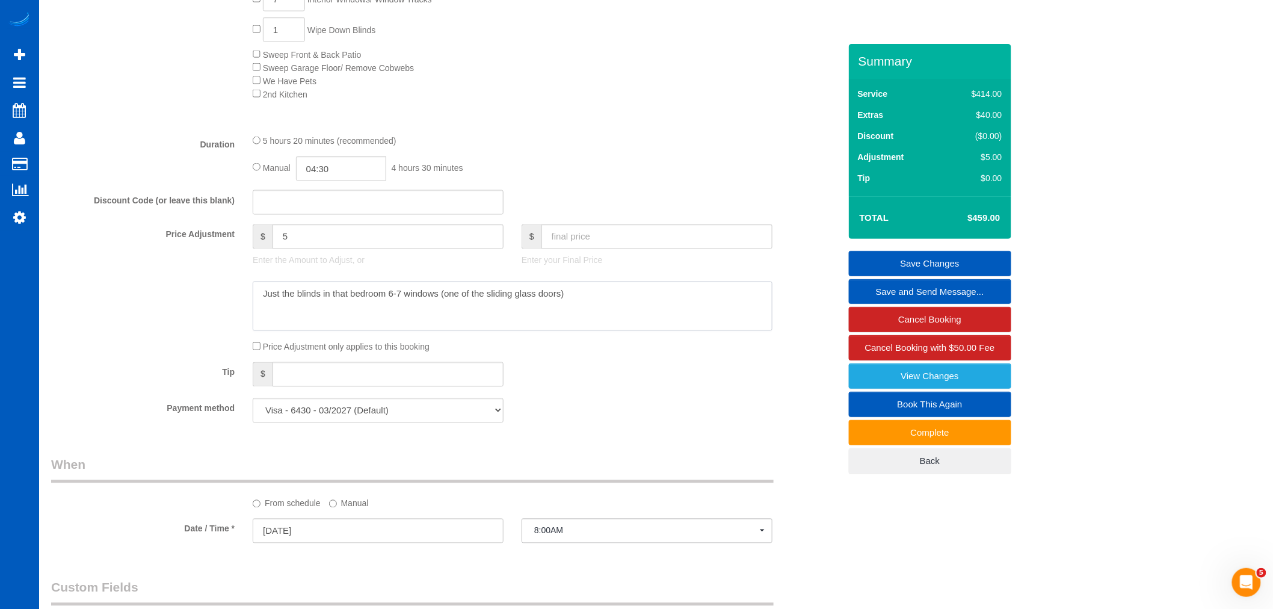
click at [463, 320] on textarea at bounding box center [513, 306] width 520 height 49
drag, startPoint x: 257, startPoint y: 304, endPoint x: 626, endPoint y: 320, distance: 369.1
click at [626, 320] on textarea at bounding box center [513, 306] width 520 height 49
click at [614, 307] on textarea at bounding box center [513, 306] width 520 height 49
drag, startPoint x: 617, startPoint y: 308, endPoint x: 249, endPoint y: 304, distance: 367.6
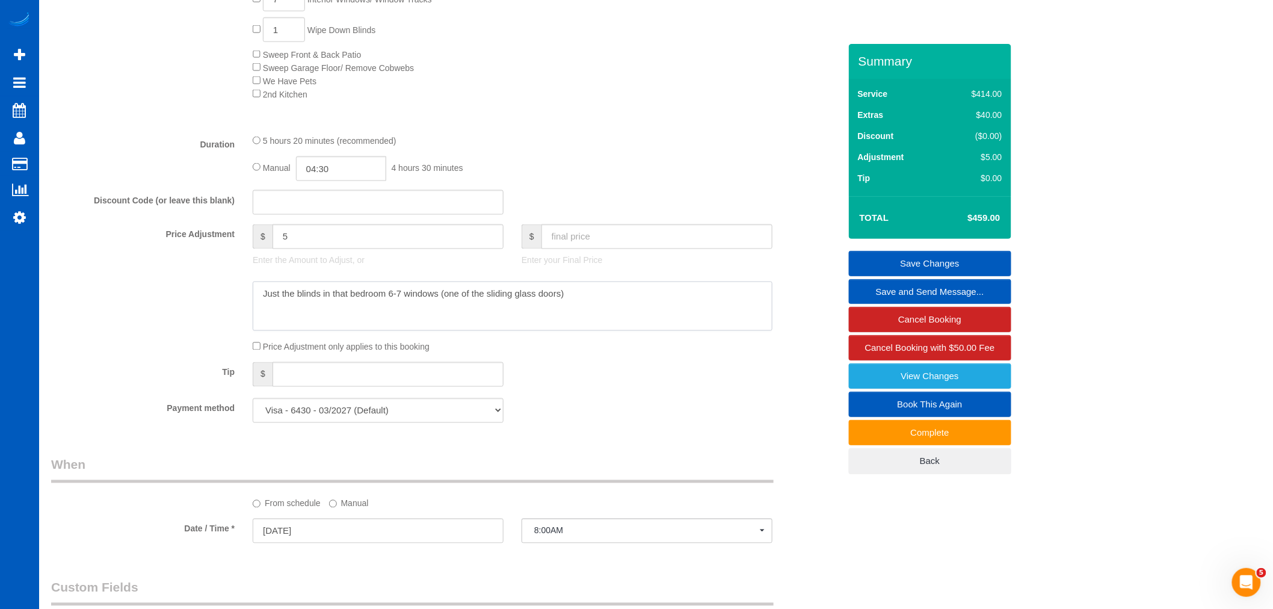
click at [249, 304] on div at bounding box center [513, 306] width 538 height 49
click at [568, 319] on textarea at bounding box center [513, 306] width 520 height 49
click at [603, 298] on textarea at bounding box center [513, 306] width 520 height 49
drag, startPoint x: 603, startPoint y: 298, endPoint x: 260, endPoint y: 311, distance: 343.8
click at [260, 311] on textarea at bounding box center [513, 306] width 520 height 49
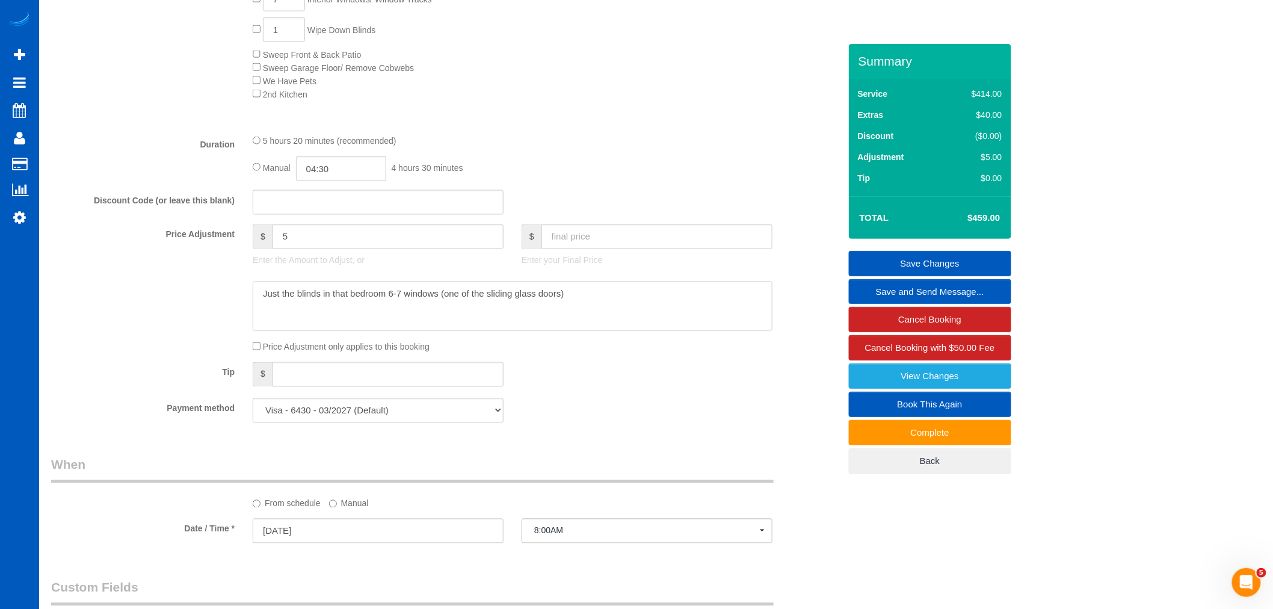
click at [660, 323] on textarea at bounding box center [513, 306] width 520 height 49
drag, startPoint x: 660, startPoint y: 323, endPoint x: 236, endPoint y: 307, distance: 424.4
click at [236, 307] on div at bounding box center [445, 306] width 807 height 49
click at [550, 331] on textarea at bounding box center [513, 306] width 520 height 49
click at [622, 313] on textarea at bounding box center [513, 306] width 520 height 49
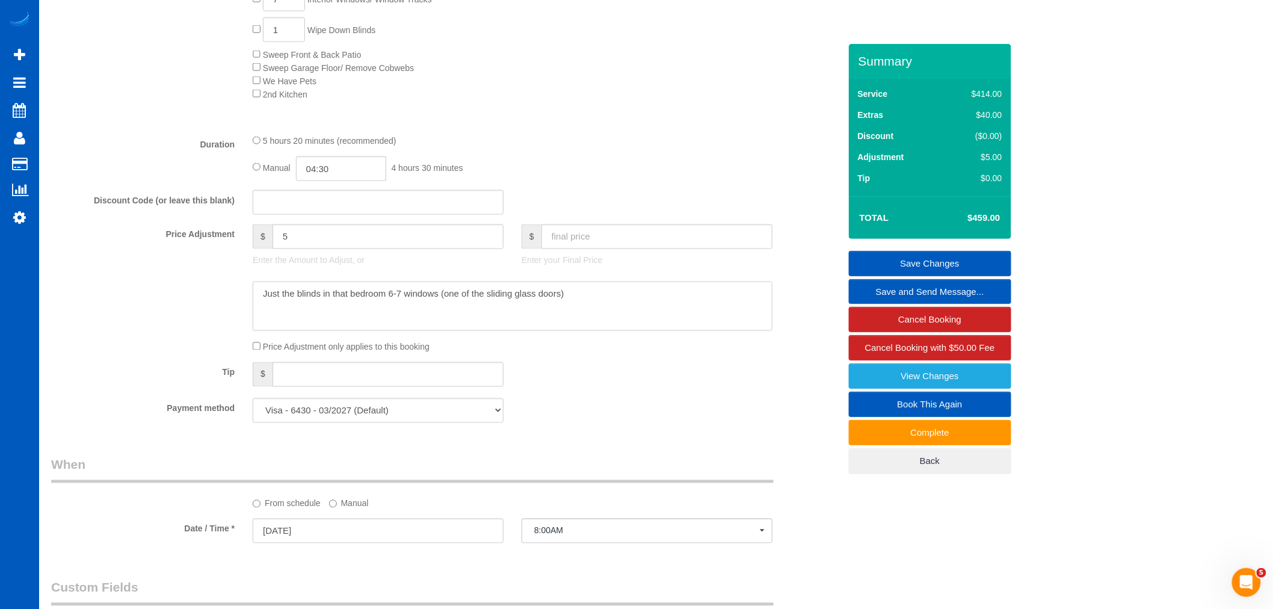
drag, startPoint x: 622, startPoint y: 313, endPoint x: 265, endPoint y: 292, distance: 358.0
click at [265, 292] on textarea at bounding box center [513, 306] width 520 height 49
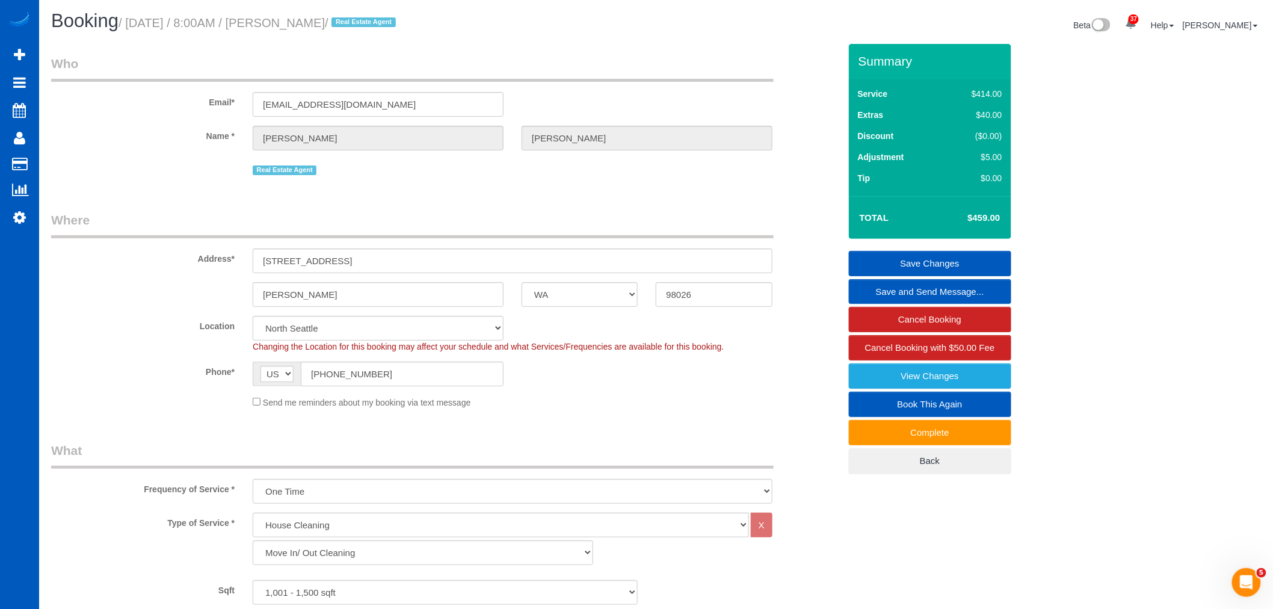
scroll to position [0, 0]
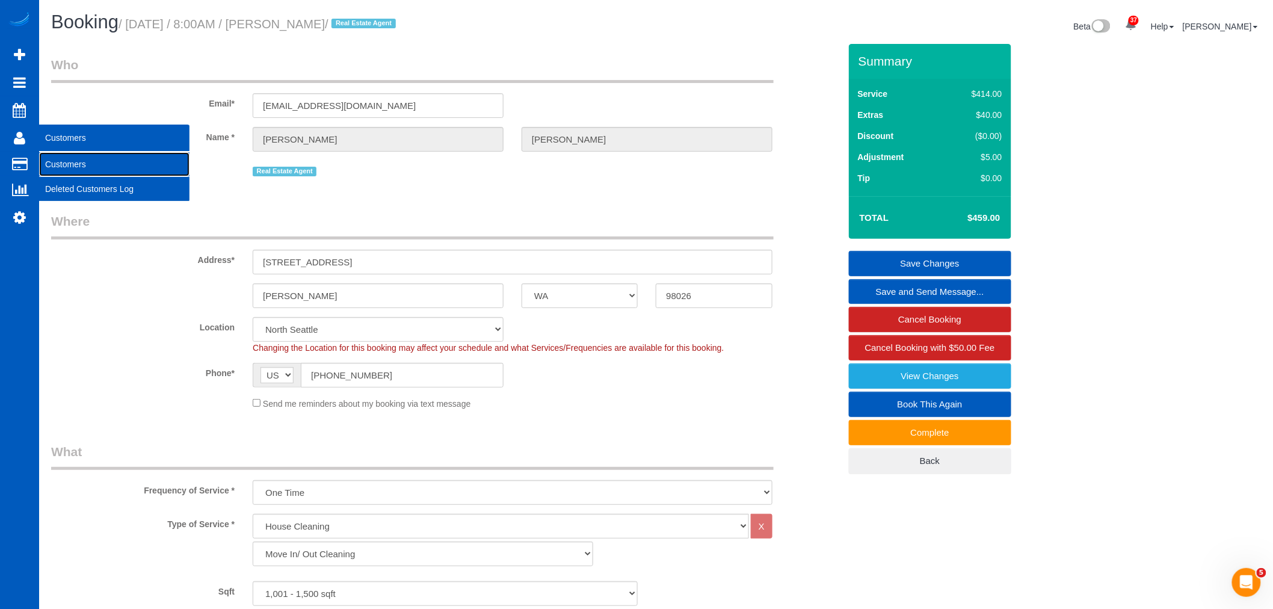
click at [85, 163] on link "Customers" at bounding box center [114, 164] width 150 height 24
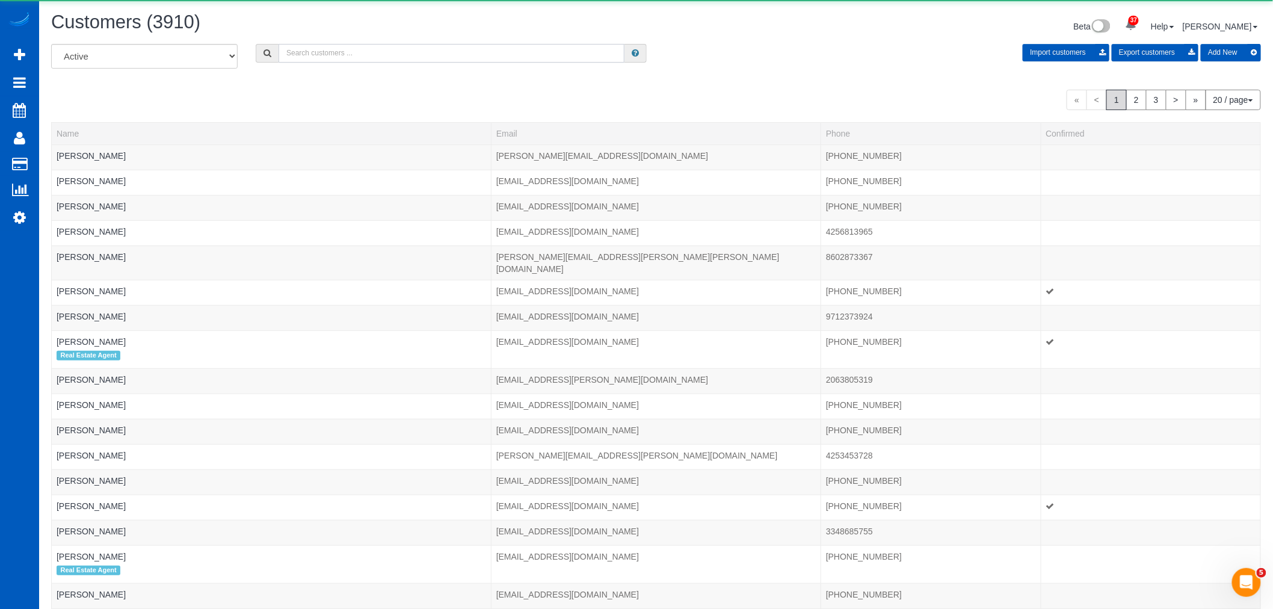
click at [344, 53] on input "text" at bounding box center [452, 53] width 346 height 19
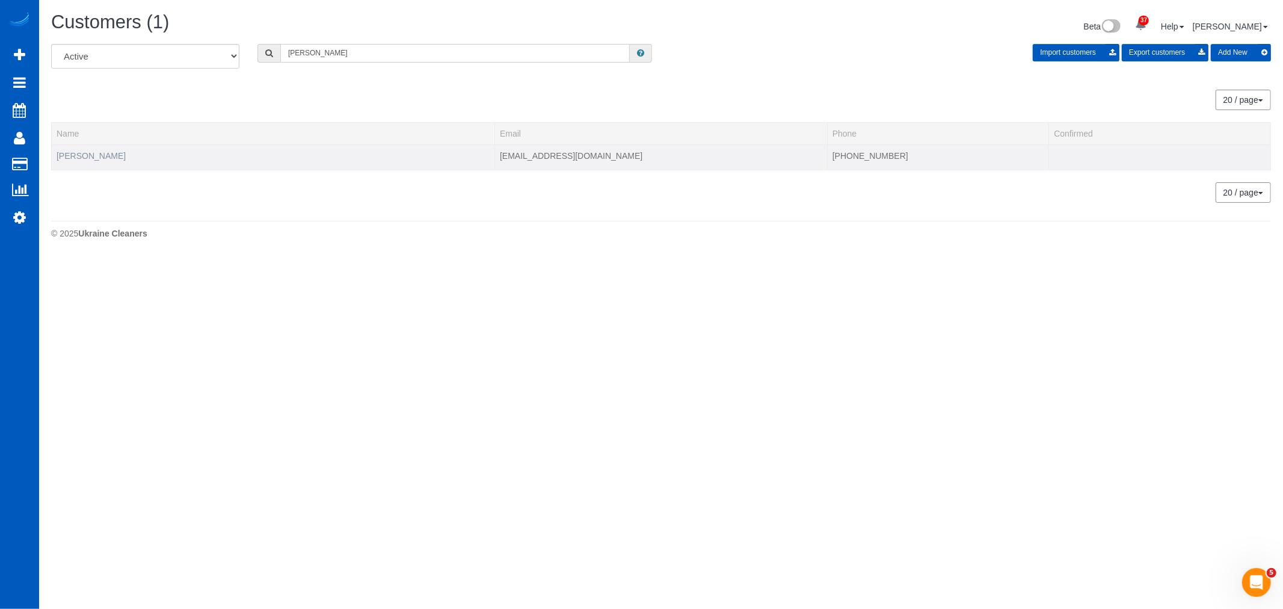
type input "haley"
click at [105, 156] on link "Haley Johnson" at bounding box center [91, 156] width 69 height 10
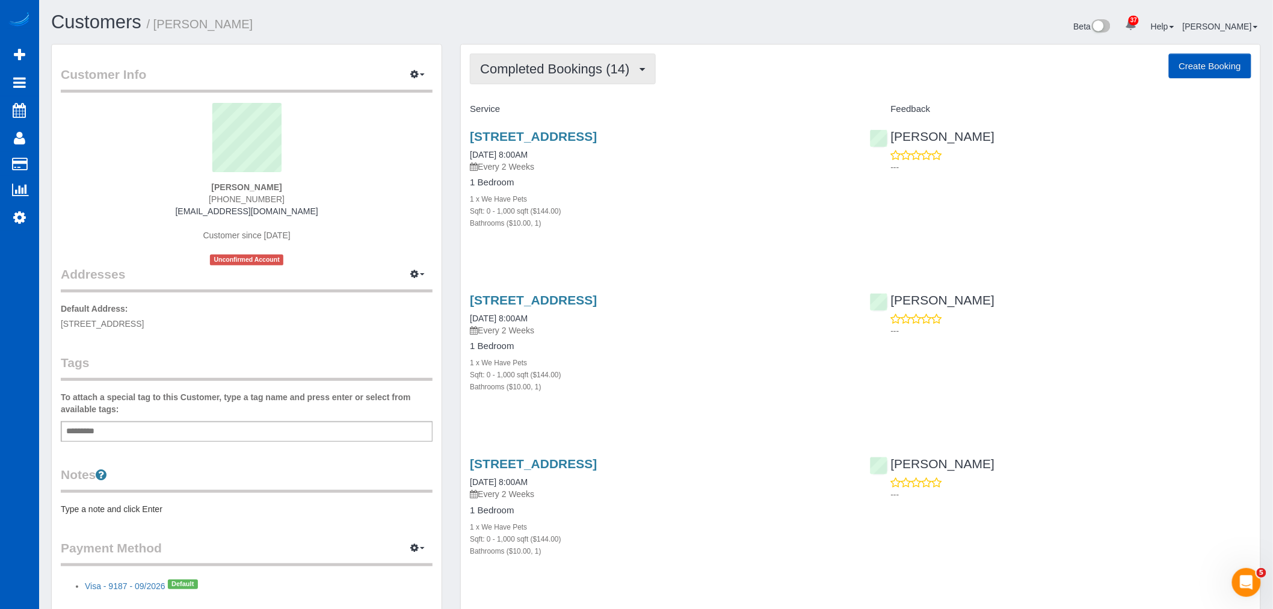
click at [559, 80] on button "Completed Bookings (14)" at bounding box center [562, 69] width 185 height 31
click at [552, 106] on link "Upcoming Bookings (11)" at bounding box center [535, 113] width 130 height 16
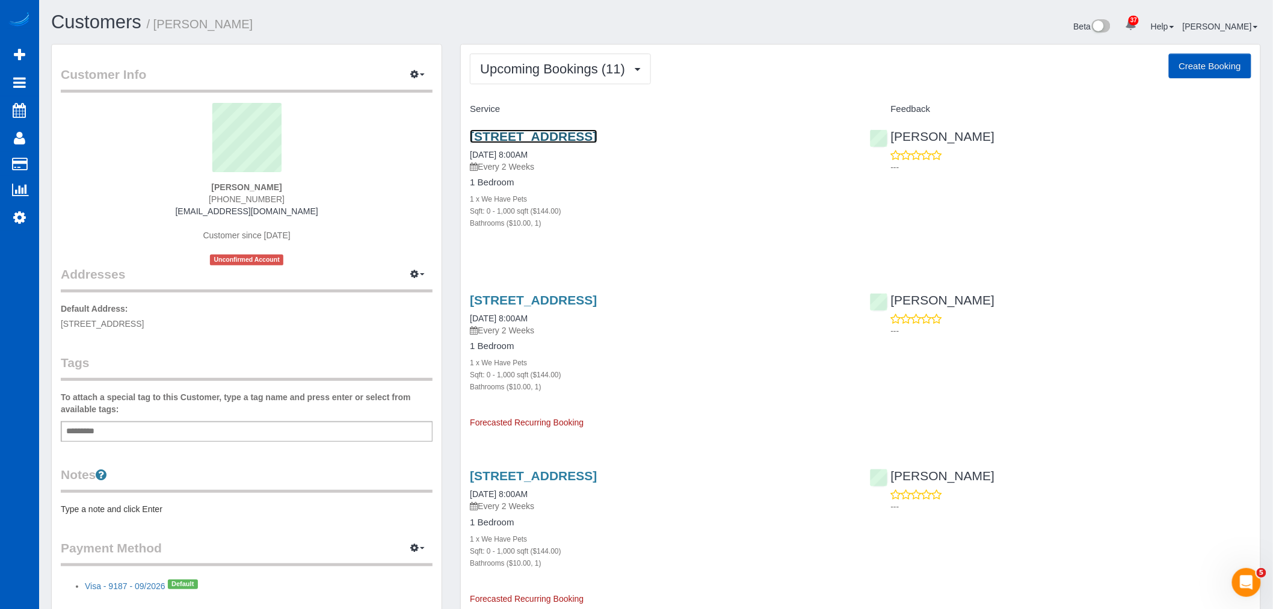
click at [544, 136] on link "116 N 45th St 202, Seattle, WA 98103" at bounding box center [533, 136] width 127 height 14
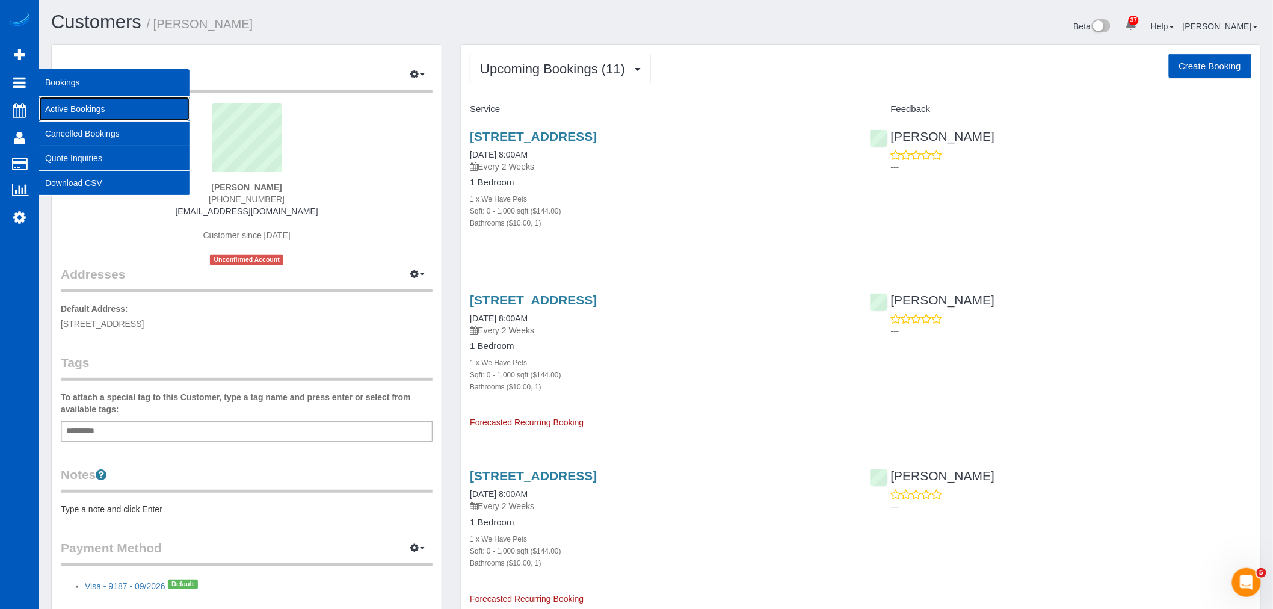
click at [97, 111] on link "Active Bookings" at bounding box center [114, 109] width 150 height 24
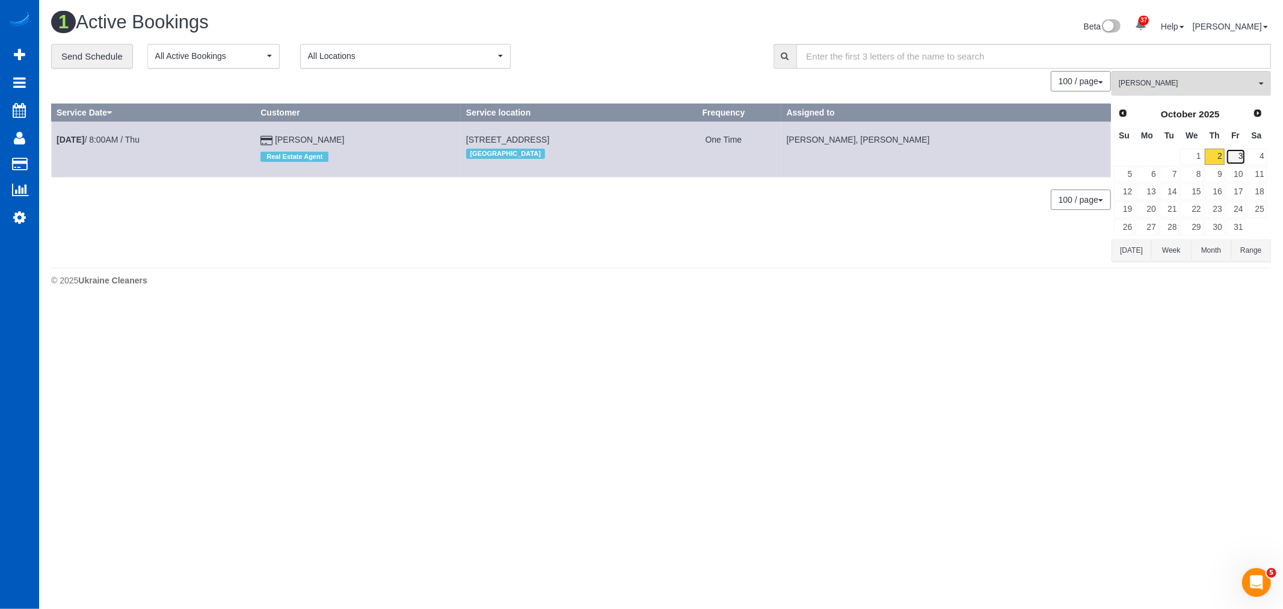
click at [1242, 159] on link "3" at bounding box center [1236, 157] width 20 height 16
click at [1188, 84] on span "Viktoriia Zhukovska" at bounding box center [1187, 83] width 137 height 10
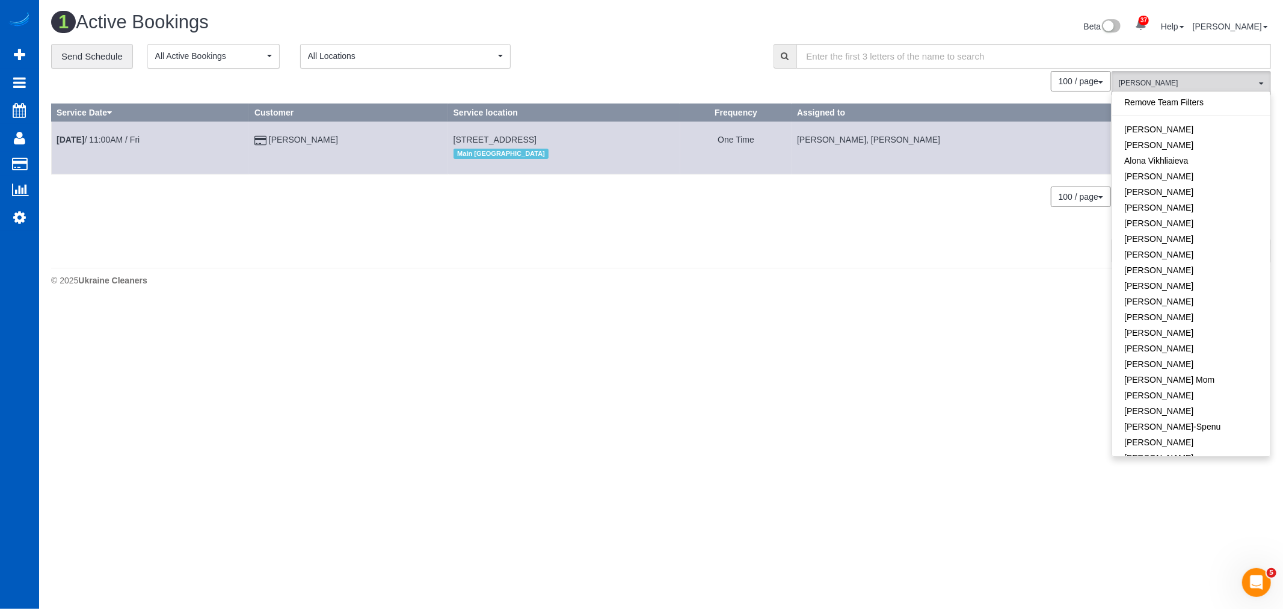
click at [1186, 105] on link "Remove Team Filters" at bounding box center [1191, 102] width 158 height 16
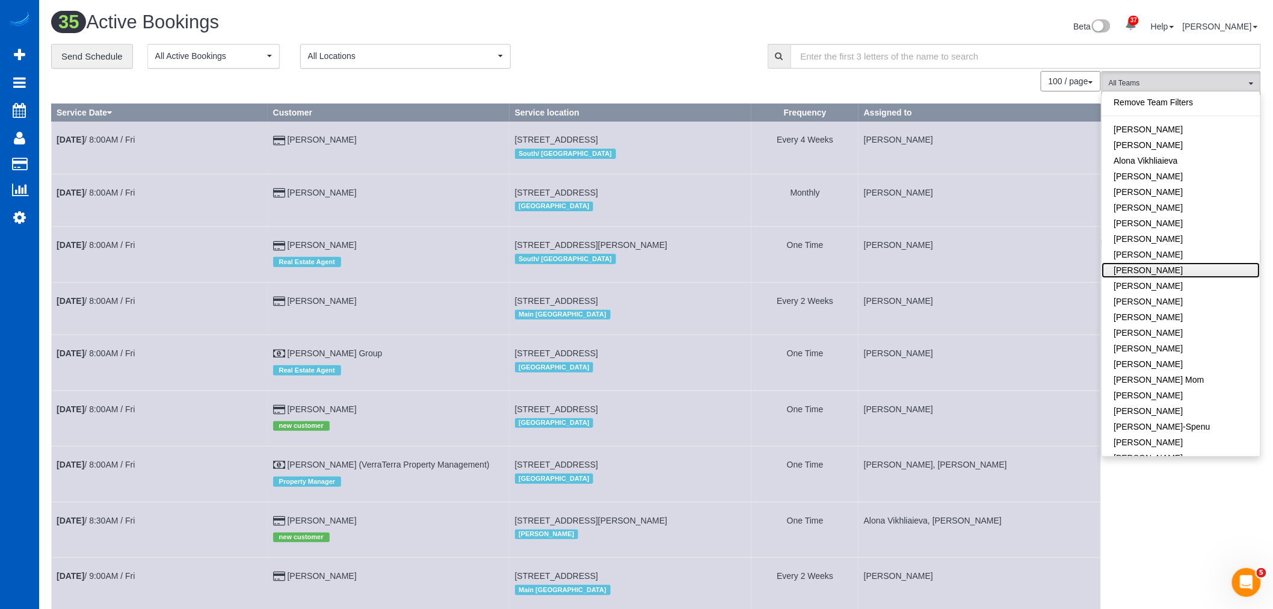
click at [1190, 265] on link "Daryna Odzhubiiska" at bounding box center [1181, 270] width 158 height 16
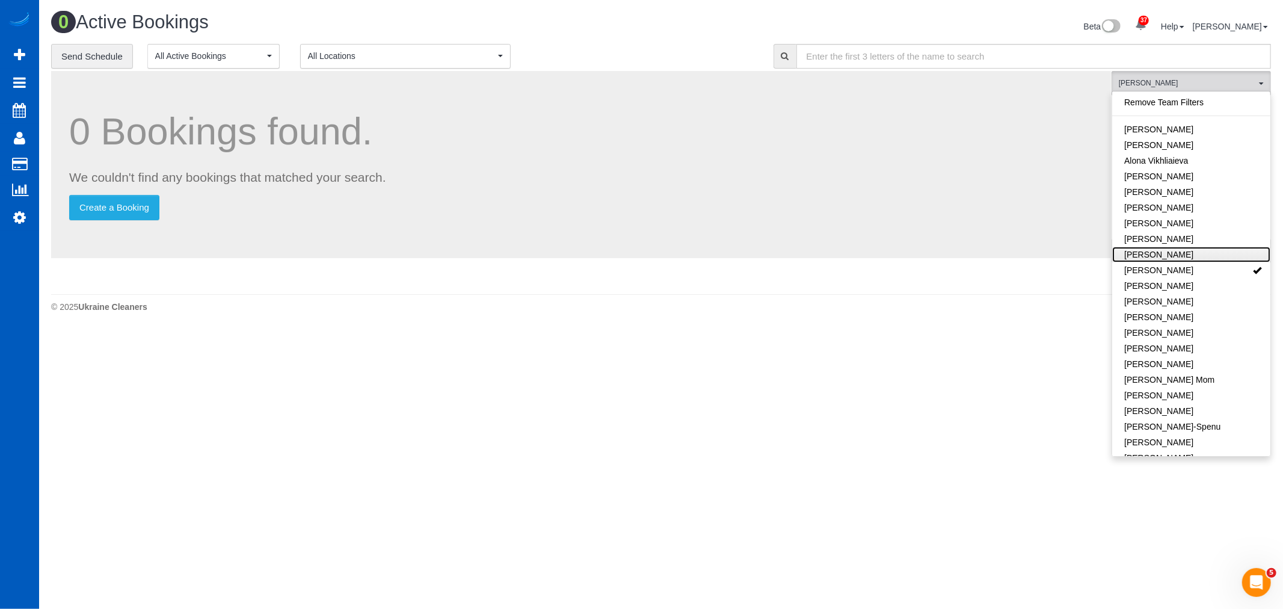
click at [1183, 247] on link "[PERSON_NAME]" at bounding box center [1191, 255] width 158 height 16
click at [1188, 256] on link "[PERSON_NAME]" at bounding box center [1191, 255] width 158 height 16
click at [1190, 255] on link "[PERSON_NAME]" at bounding box center [1191, 255] width 158 height 16
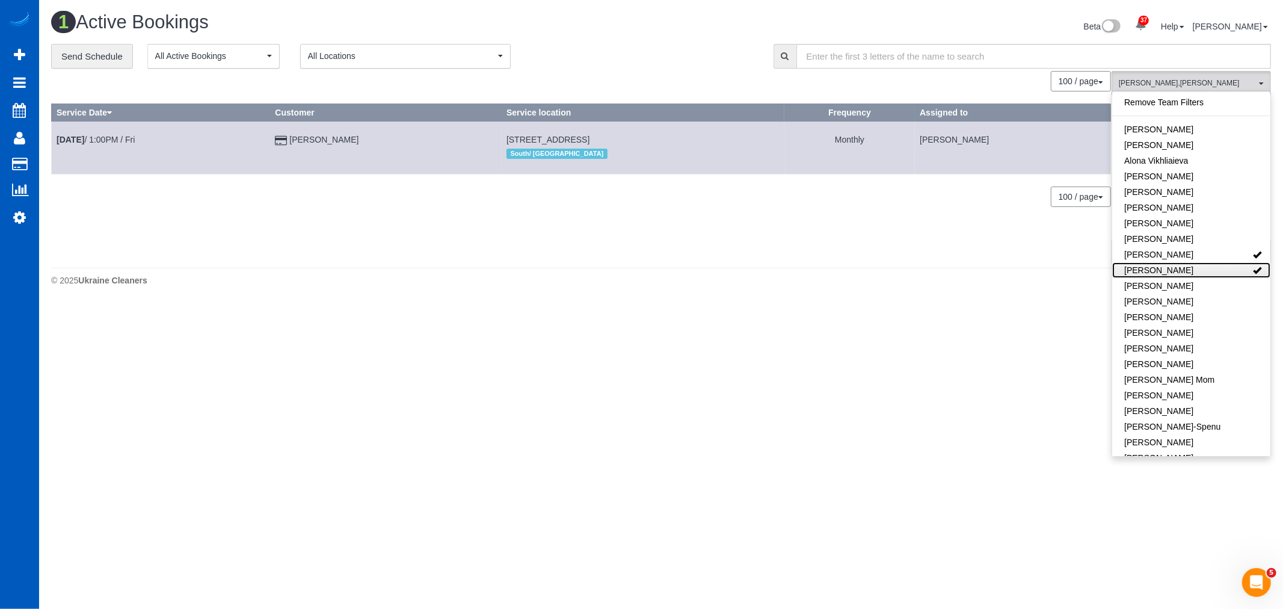
click at [1198, 271] on link "Daryna Odzhubiiska" at bounding box center [1191, 270] width 158 height 16
click at [111, 141] on link "Oct 3rd / 1:00PM / Fri" at bounding box center [96, 140] width 78 height 10
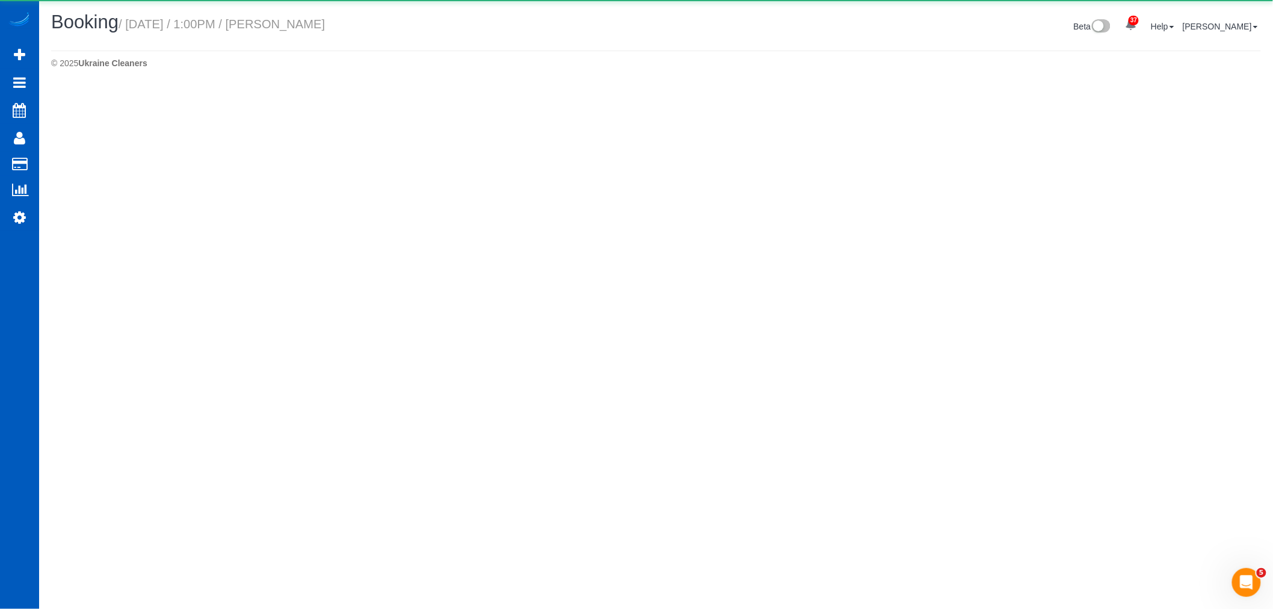
select select "WA"
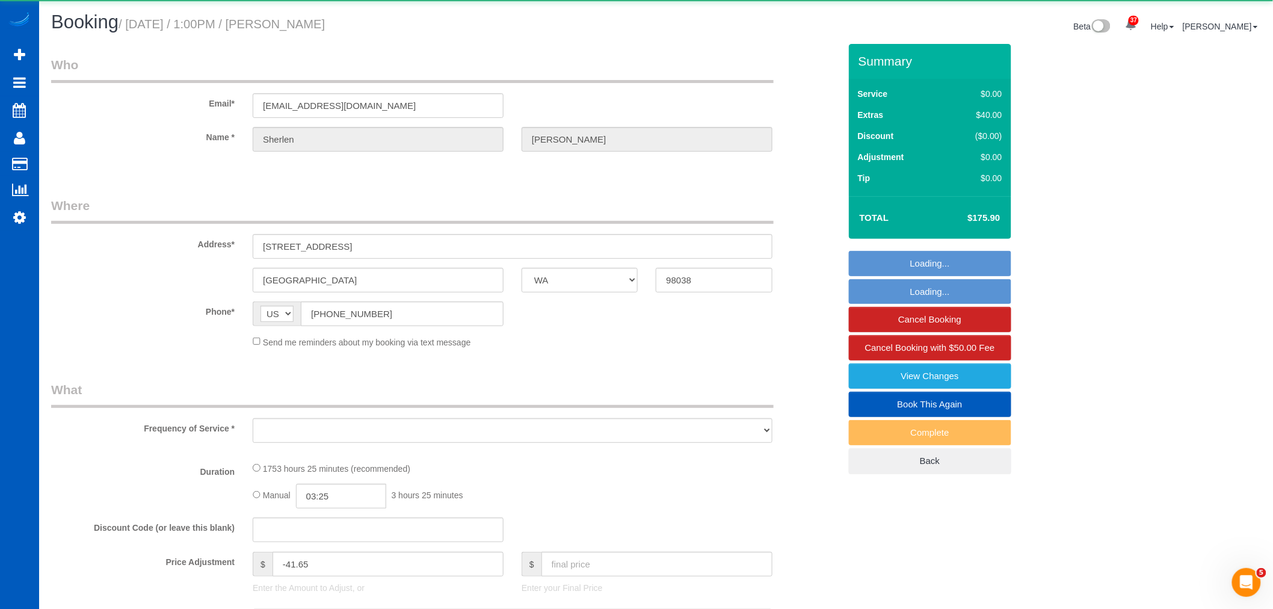
select select "object:4164"
select select "1001"
select select "3"
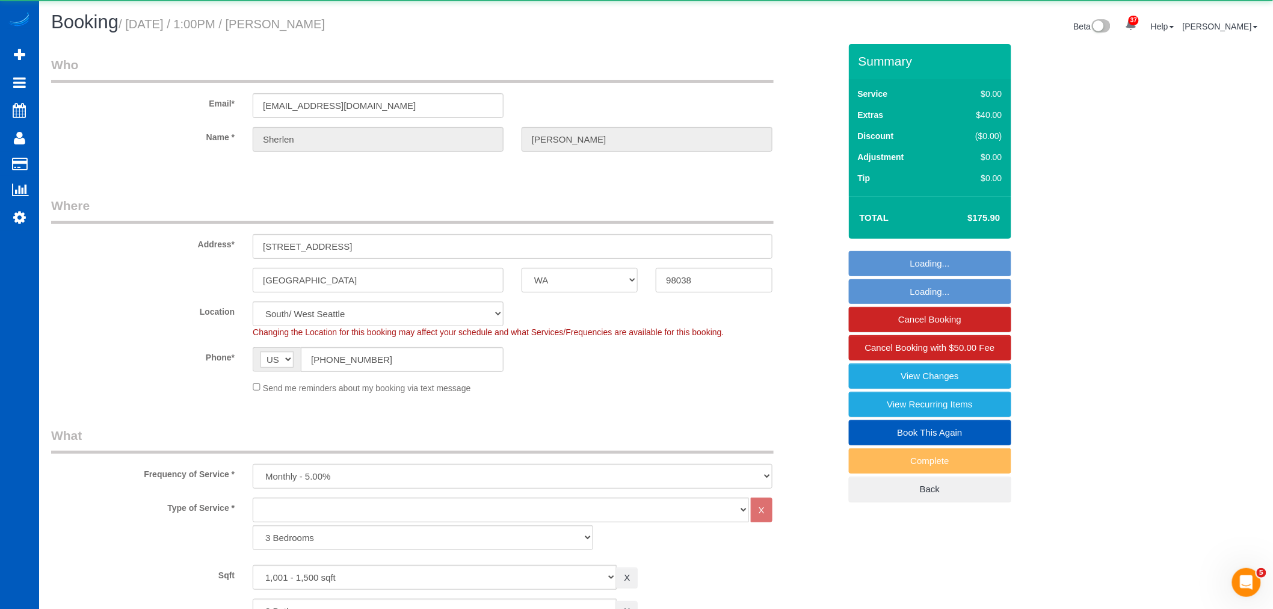
select select "object:4327"
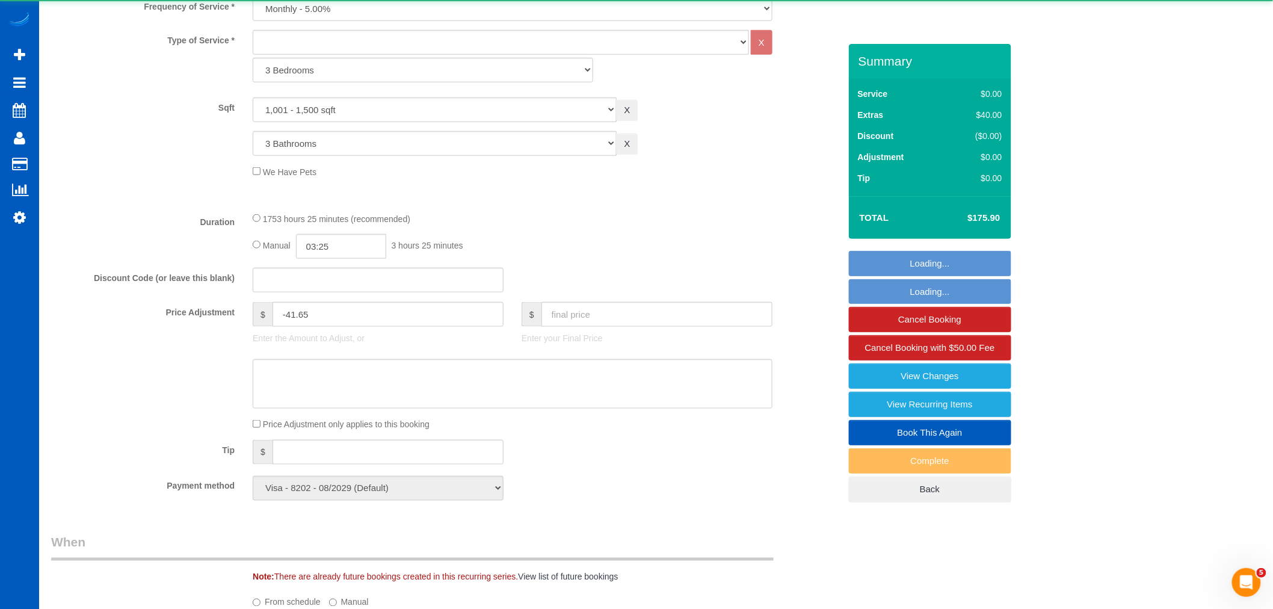
select select "1001"
select select "3"
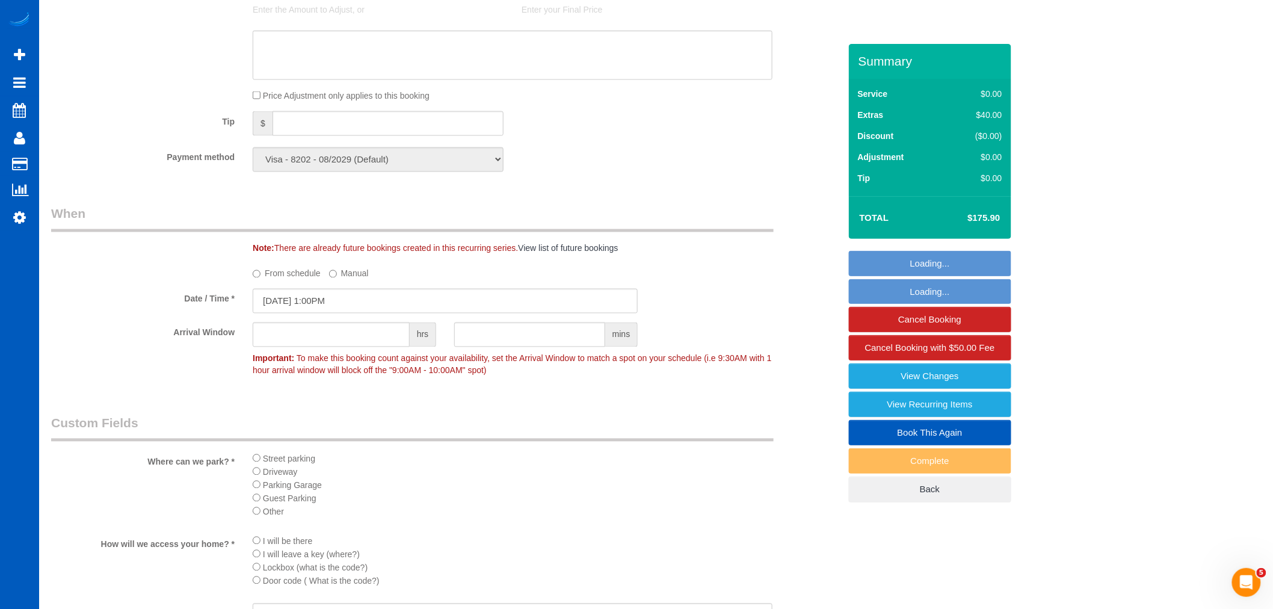
scroll to position [802, 0]
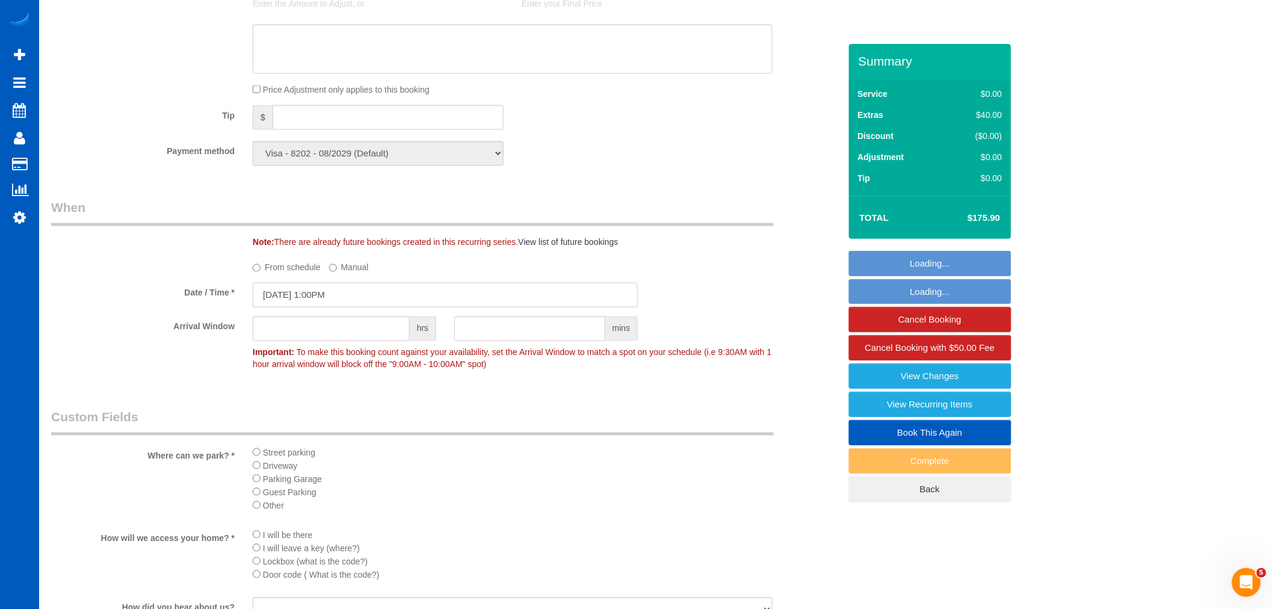
click at [304, 292] on input "10/03/2025 1:00PM" at bounding box center [445, 295] width 385 height 25
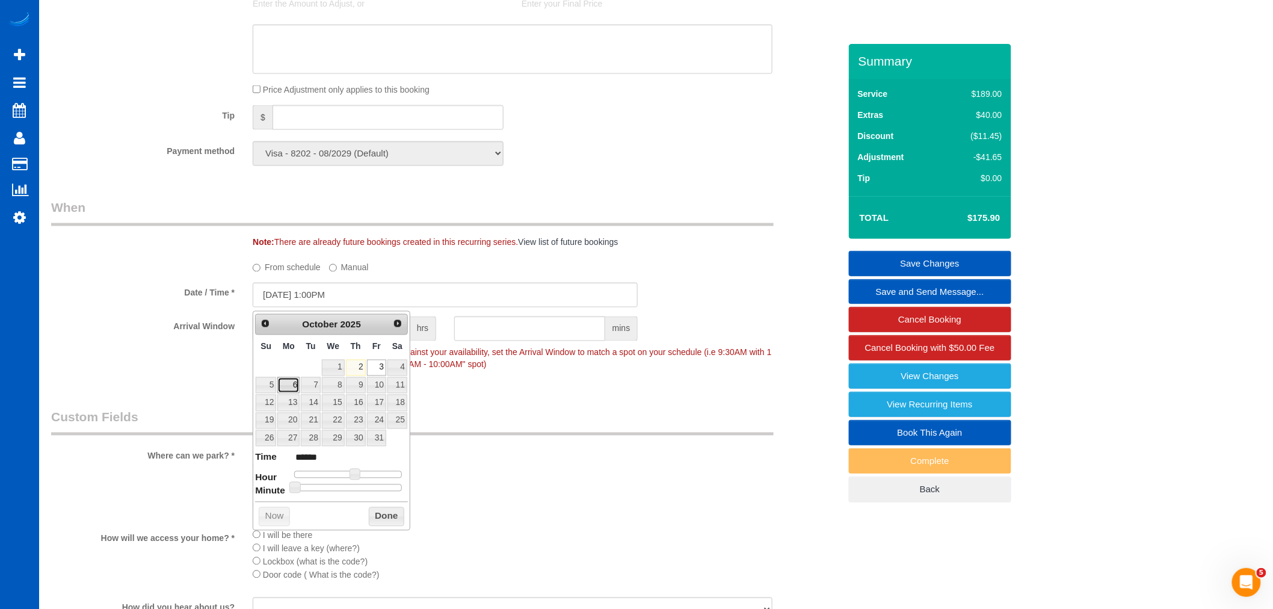
click at [290, 387] on link "6" at bounding box center [288, 385] width 22 height 16
type input "10/06/2025 2:00PM"
type input "******"
type input "10/06/2025 3:00PM"
type input "******"
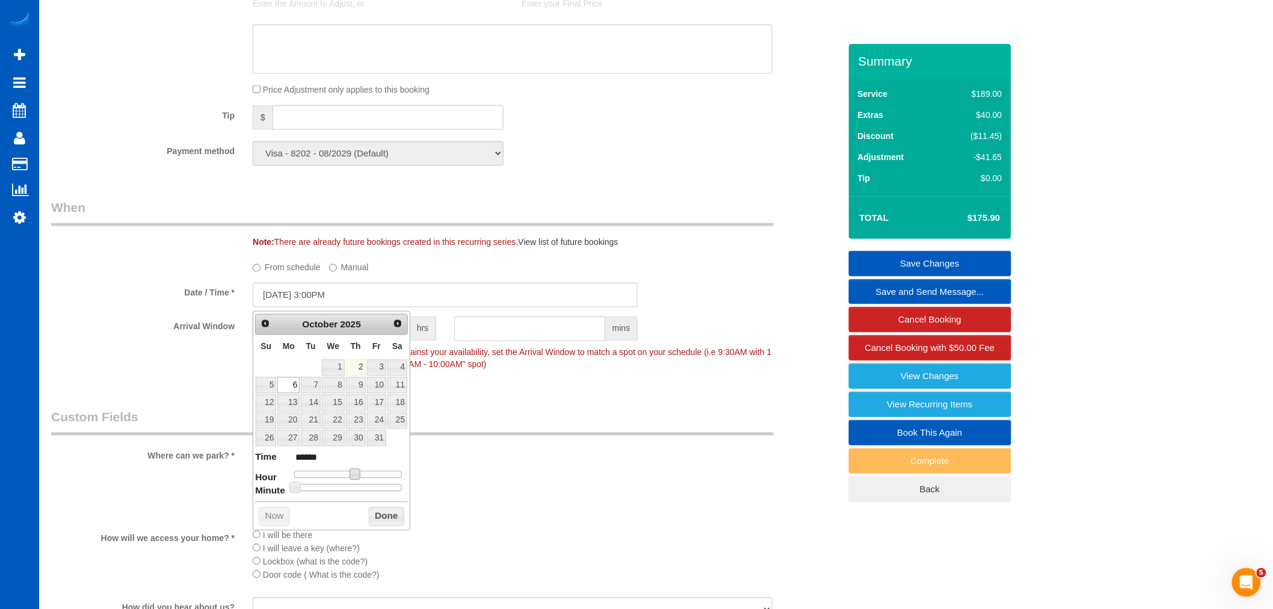
type input "10/06/2025 4:00PM"
type input "******"
type input "10/06/2025 3:00PM"
type input "******"
drag, startPoint x: 360, startPoint y: 475, endPoint x: 367, endPoint y: 478, distance: 7.8
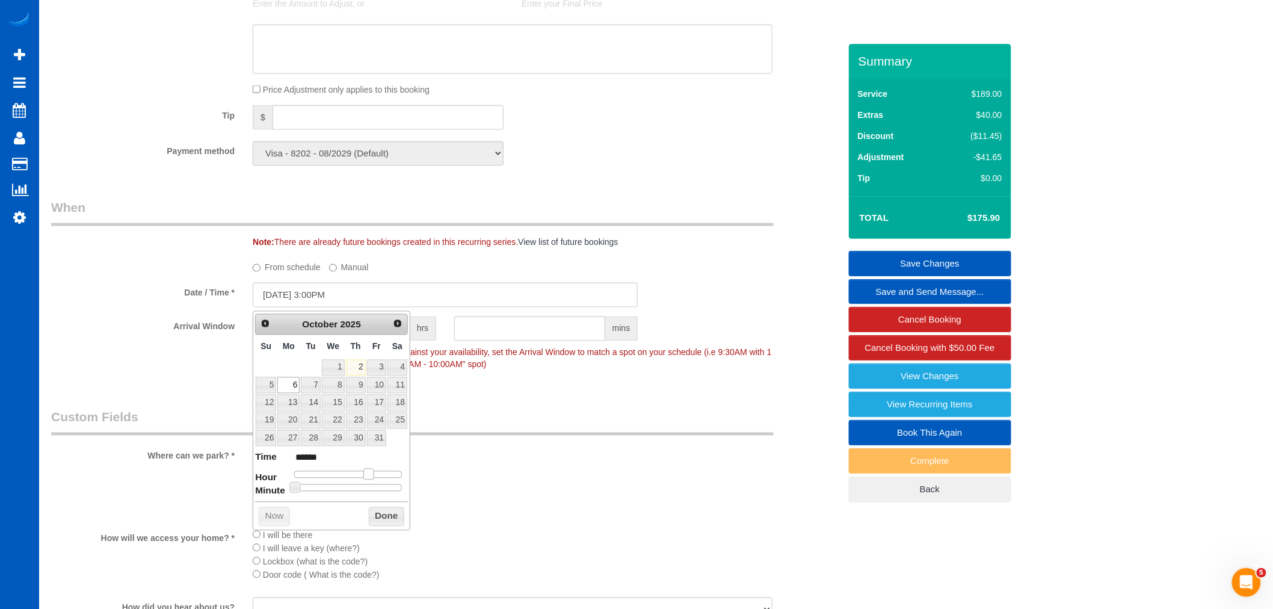
click at [368, 478] on span at bounding box center [368, 474] width 11 height 11
click at [365, 478] on span at bounding box center [364, 474] width 11 height 11
type input "10/06/2025 3:15PM"
type input "******"
type input "10/06/2025 3:20PM"
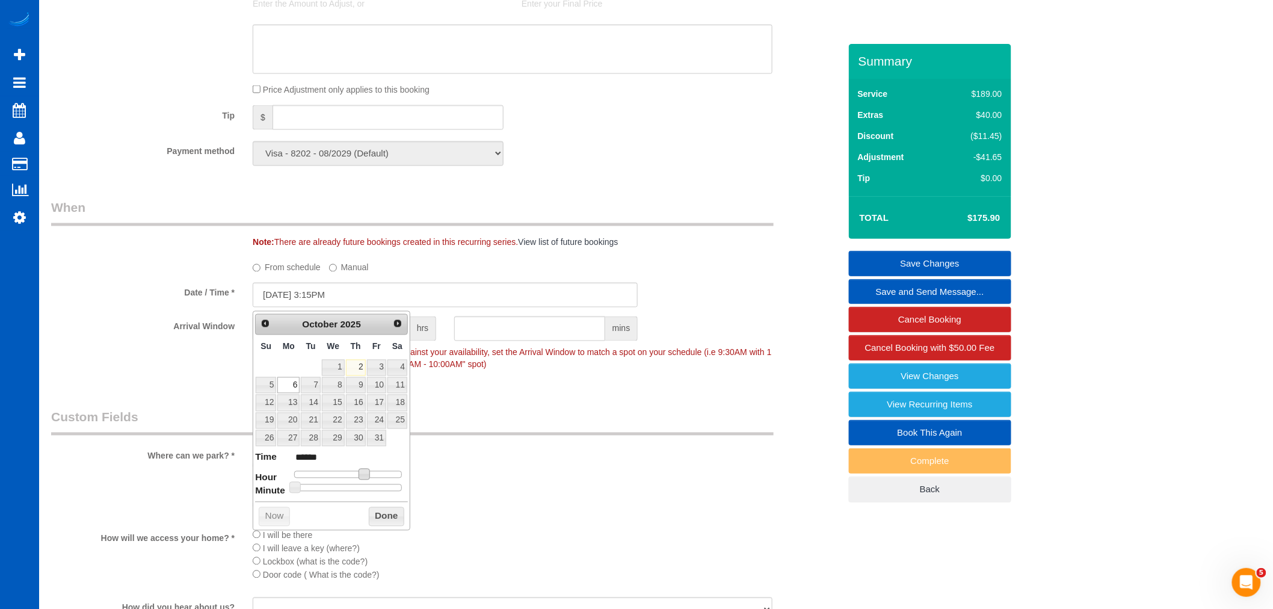
type input "******"
type input "10/06/2025 3:25PM"
type input "******"
type input "10/06/2025 3:30PM"
type input "******"
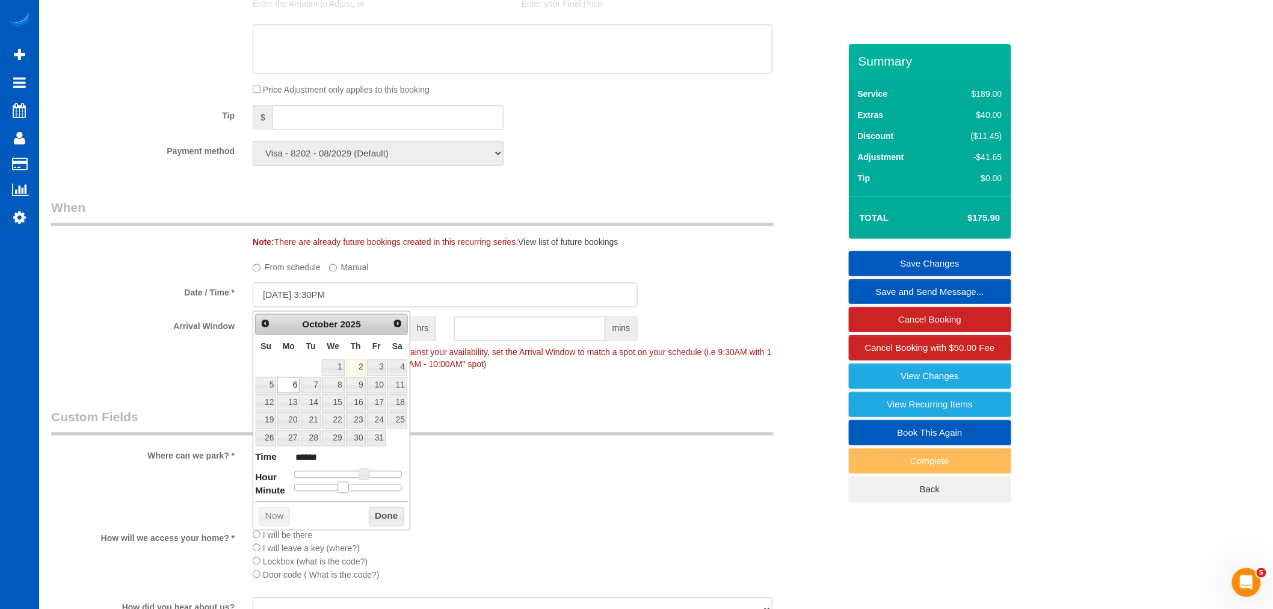
type input "10/06/2025 3:35PM"
type input "******"
type input "10/06/2025 3:30PM"
type input "******"
drag, startPoint x: 321, startPoint y: 486, endPoint x: 364, endPoint y: 501, distance: 45.3
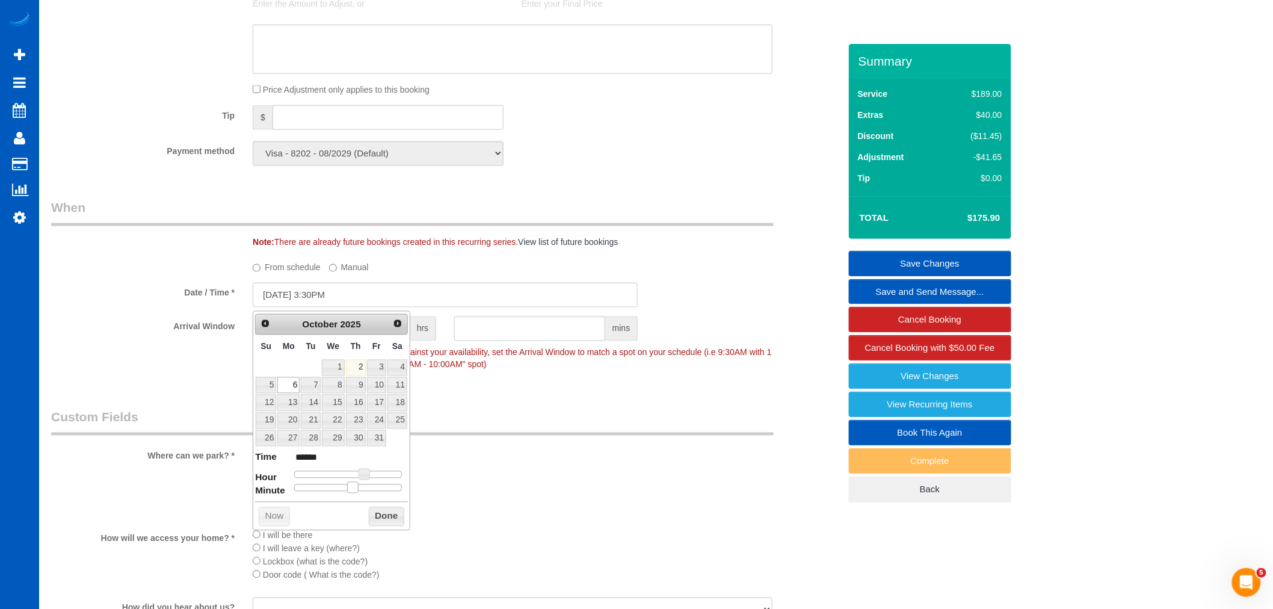
click at [356, 489] on div at bounding box center [348, 487] width 108 height 7
drag, startPoint x: 380, startPoint y: 519, endPoint x: 392, endPoint y: 424, distance: 95.9
click at [378, 519] on button "Done" at bounding box center [386, 516] width 35 height 19
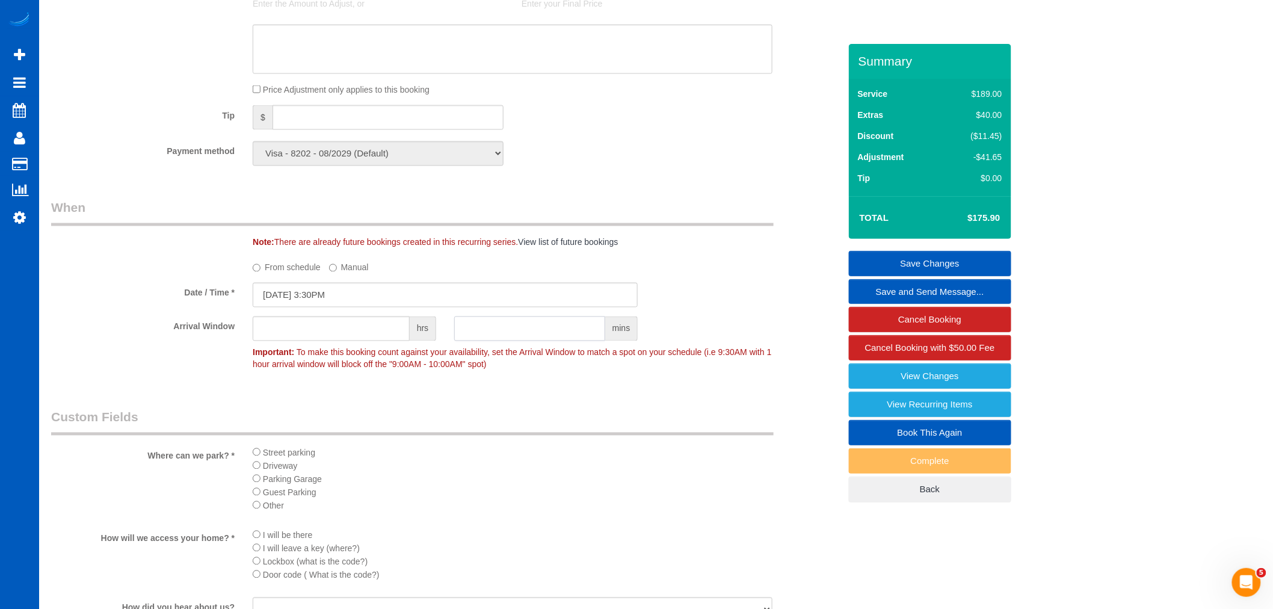
click at [473, 341] on input "text" at bounding box center [529, 328] width 151 height 25
type input "30"
click at [692, 447] on div "Where can we park? * Street parking Driveway Parking Garage Guest Parking Other" at bounding box center [445, 463] width 807 height 111
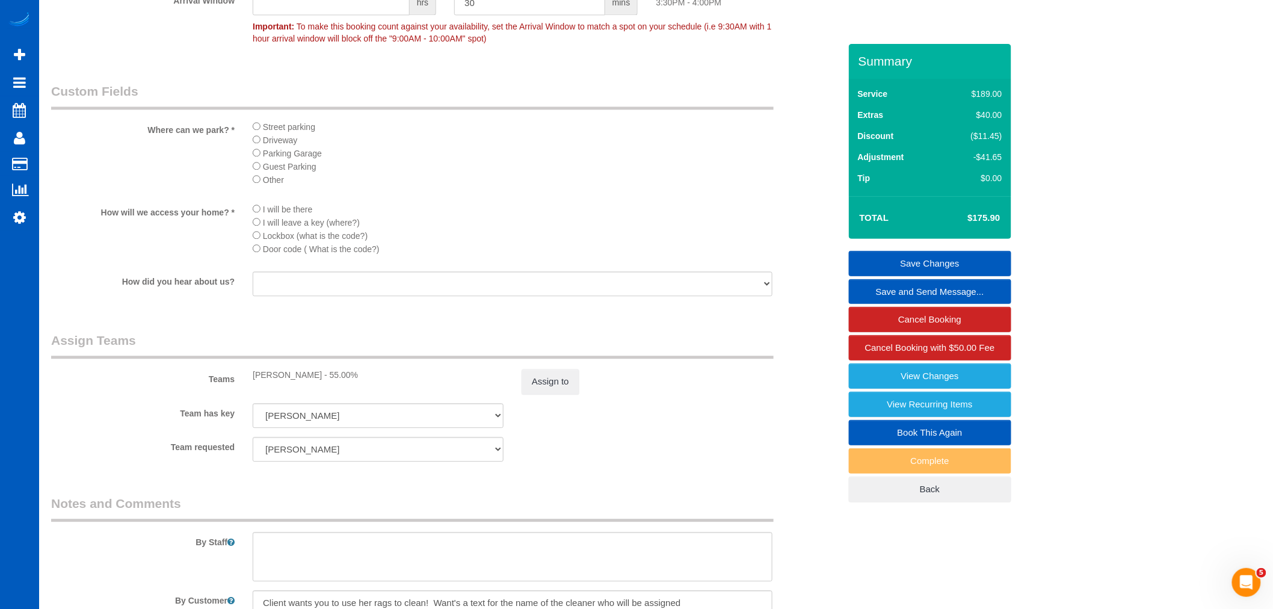
scroll to position [1136, 0]
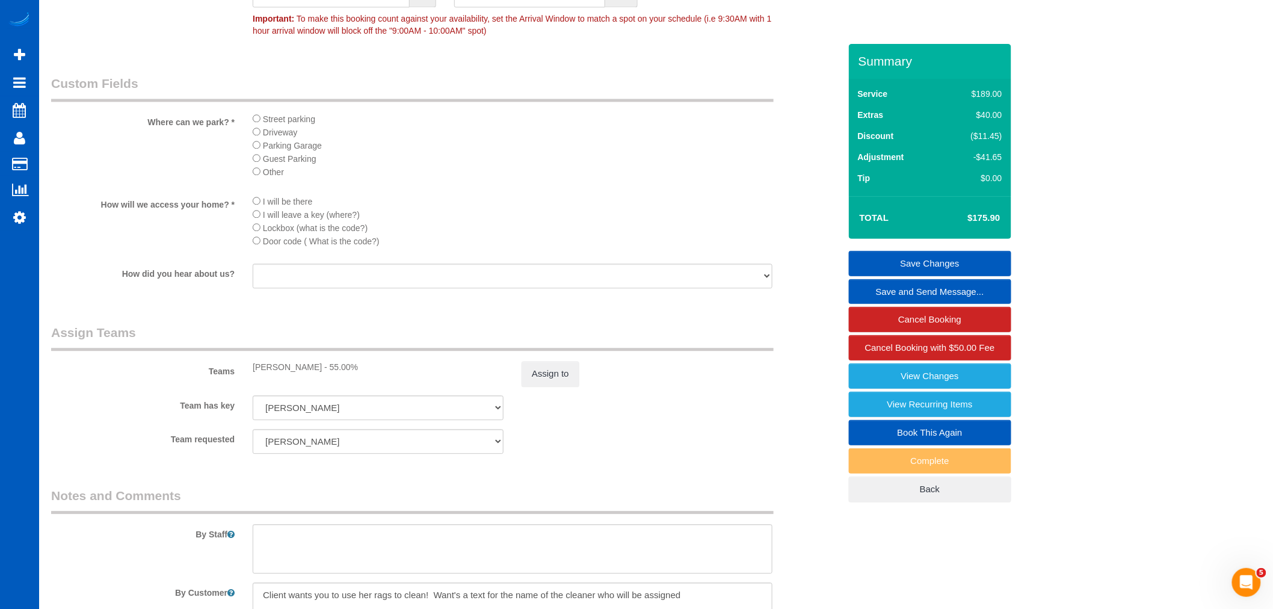
click at [931, 261] on link "Save Changes" at bounding box center [930, 263] width 162 height 25
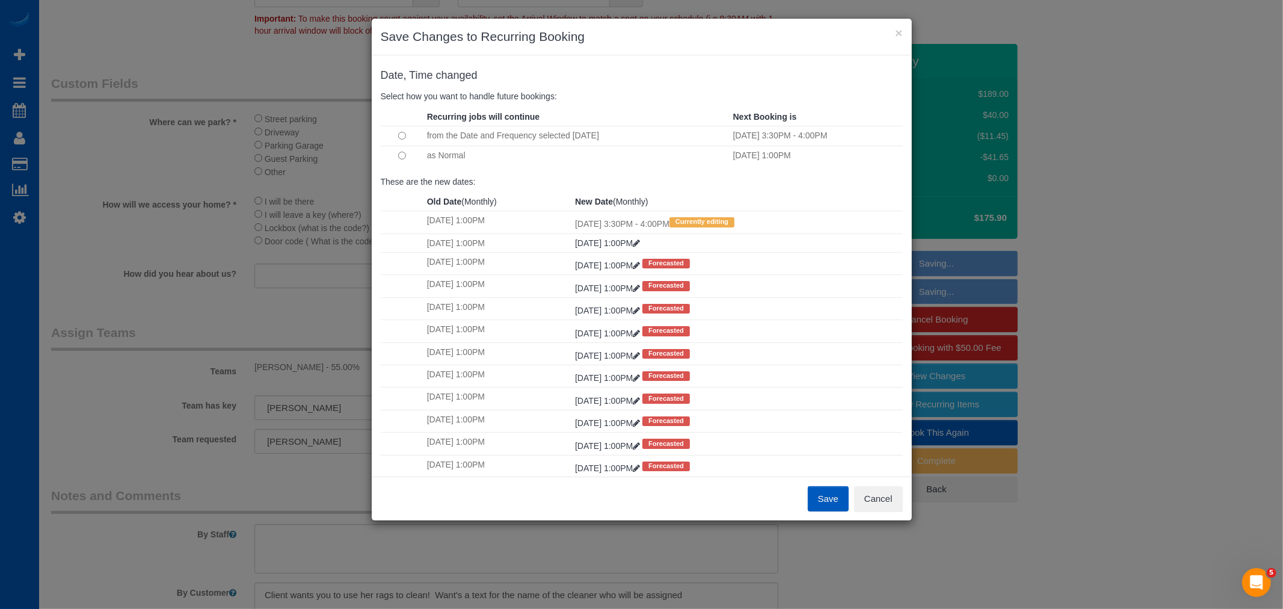
click at [835, 503] on button "Save" at bounding box center [828, 498] width 41 height 25
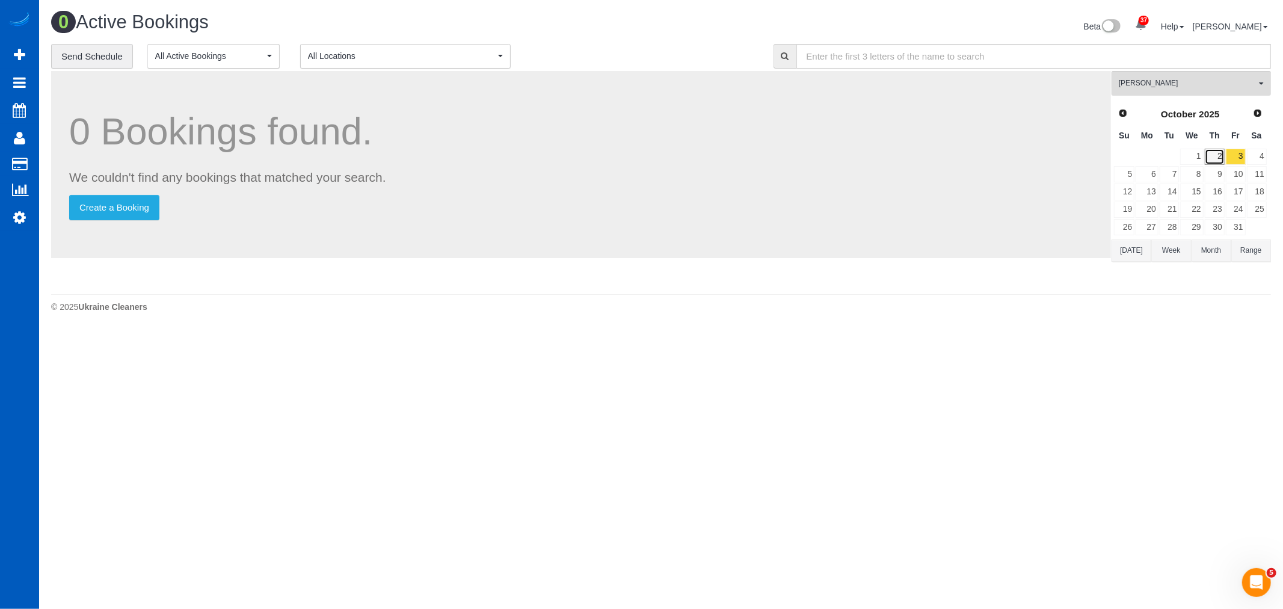
click at [1217, 158] on link "2" at bounding box center [1215, 157] width 20 height 16
click at [1235, 158] on link "3" at bounding box center [1236, 157] width 20 height 16
click at [1203, 94] on button "Anzhela Trokhymiuk All Teams" at bounding box center [1191, 83] width 159 height 25
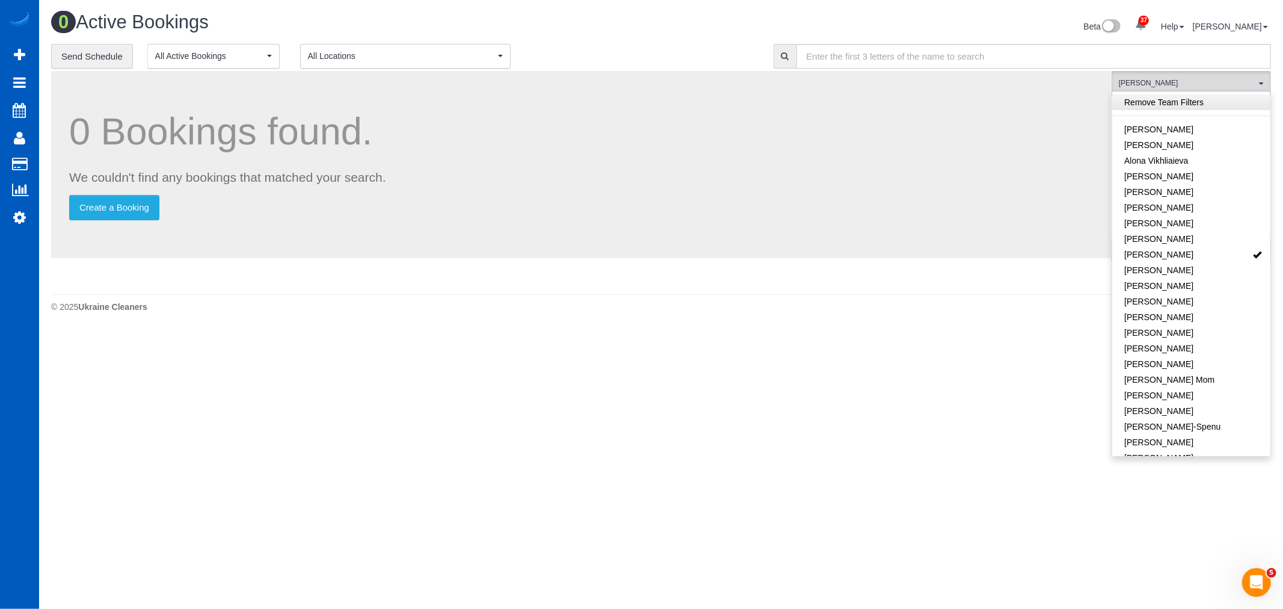
click at [1202, 98] on link "Remove Team Filters" at bounding box center [1191, 102] width 158 height 16
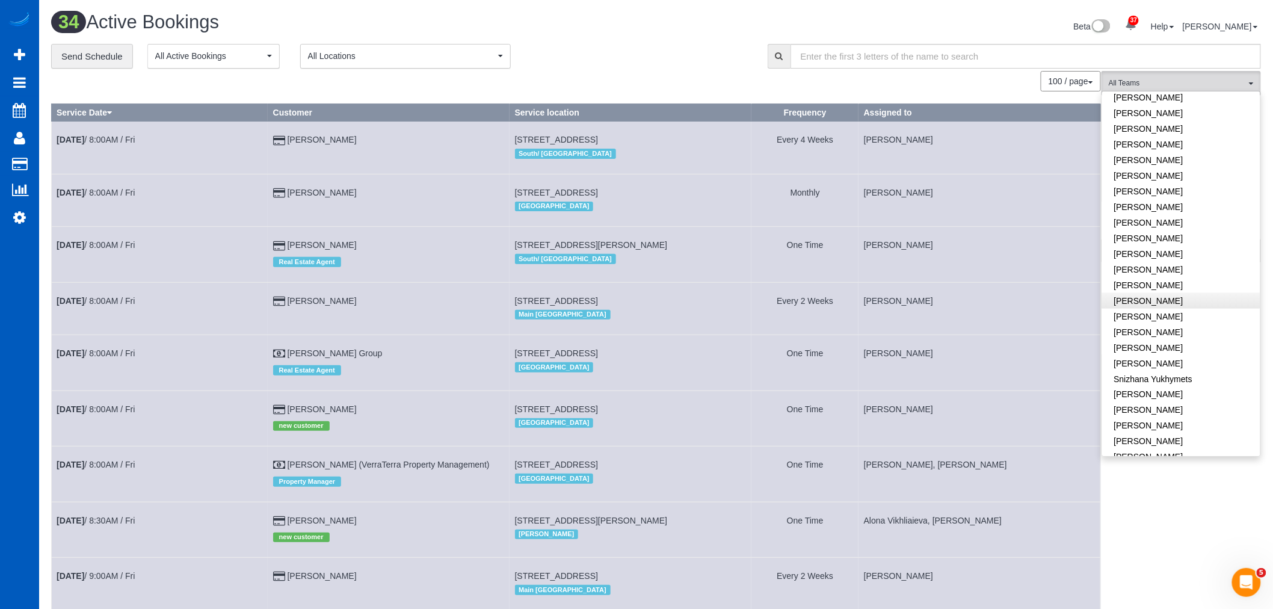
scroll to position [730, 0]
click at [1165, 248] on link "Raissa Radionova" at bounding box center [1181, 256] width 158 height 16
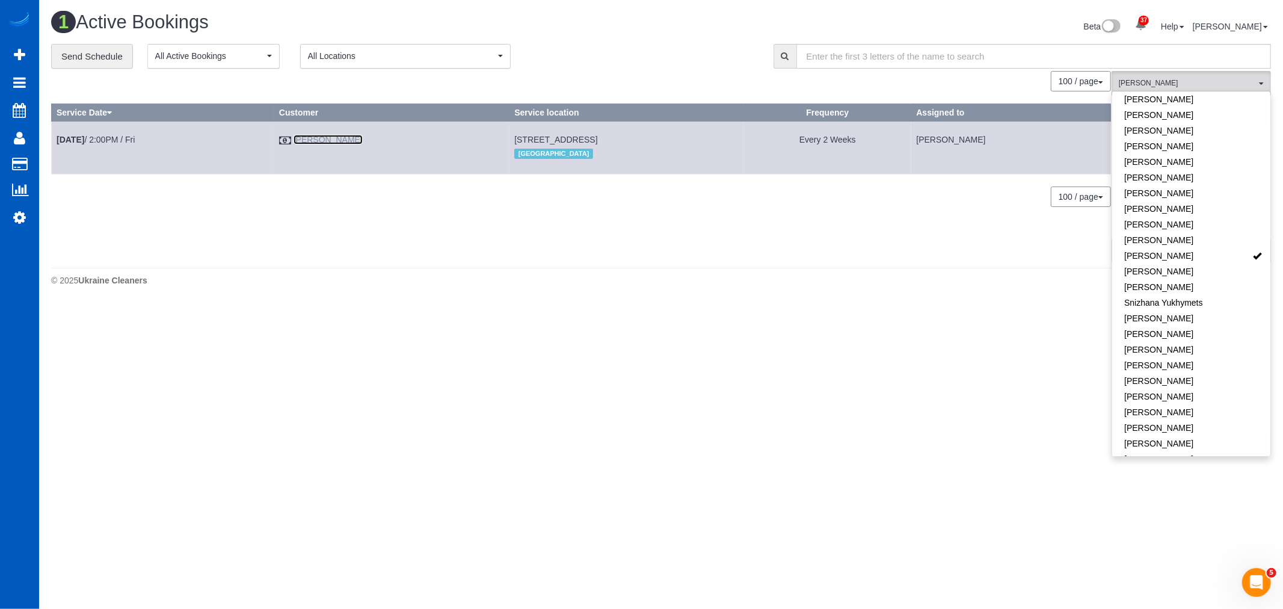
click at [305, 140] on link "Sara Safdie" at bounding box center [328, 140] width 69 height 10
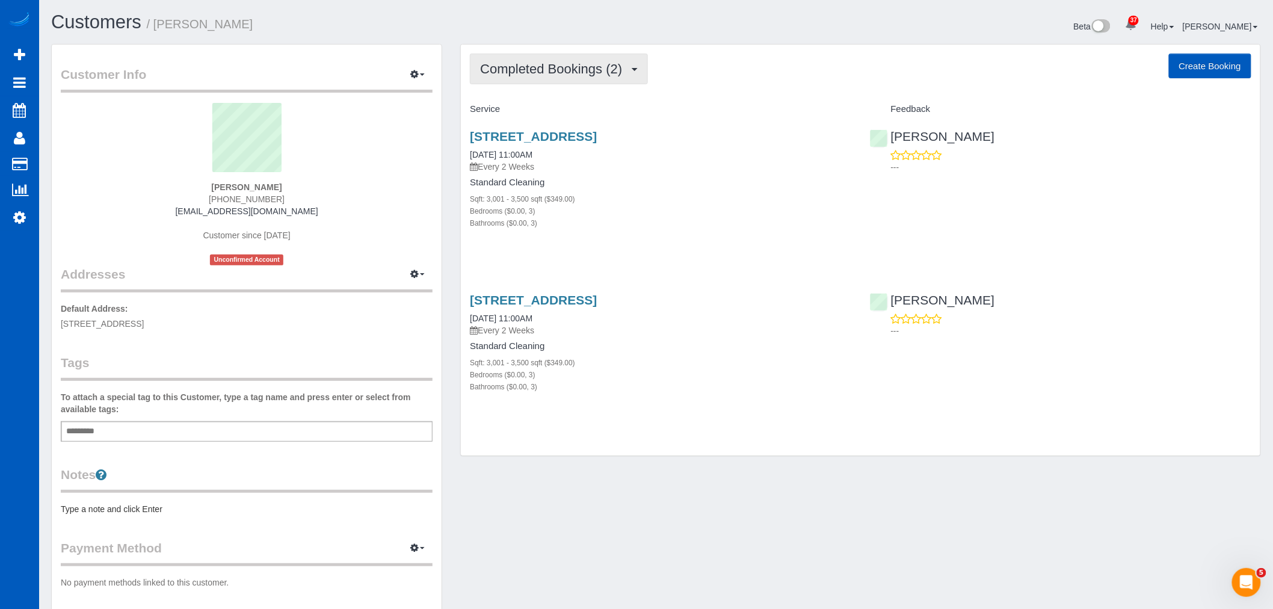
click at [564, 64] on span "Completed Bookings (2)" at bounding box center [554, 68] width 148 height 15
click at [558, 111] on link "Upcoming Bookings (12)" at bounding box center [533, 113] width 127 height 16
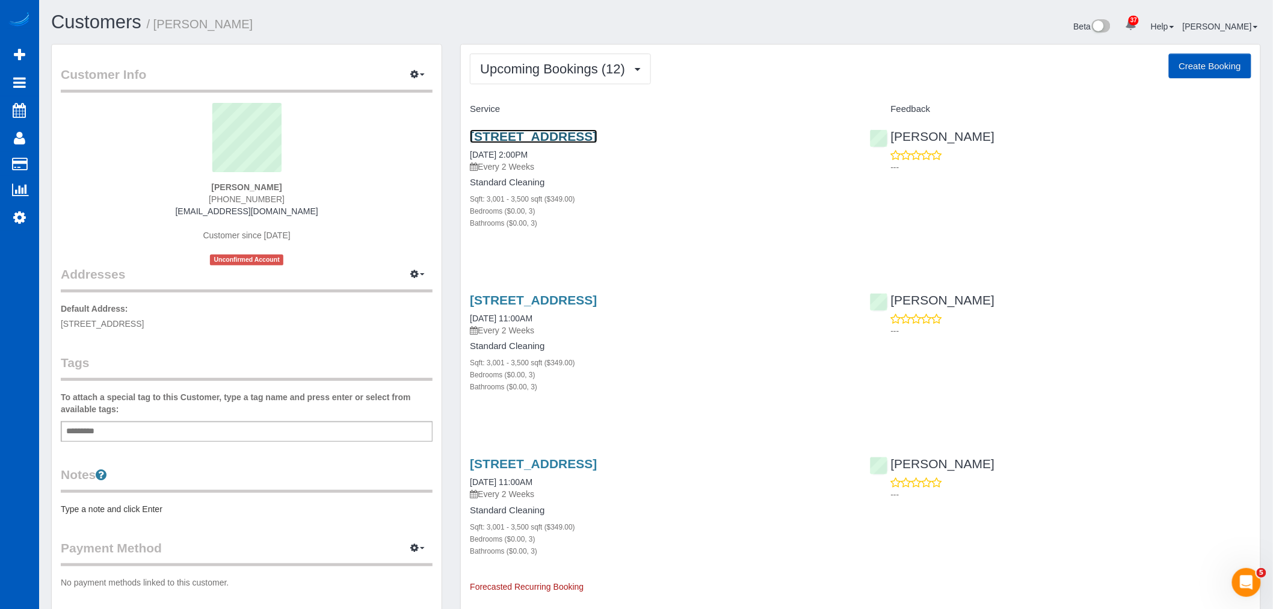
click at [543, 136] on link "3903 Sw Marigold St, Portland, OR 97219" at bounding box center [533, 136] width 127 height 14
click at [548, 61] on button "Upcoming Bookings (12)" at bounding box center [560, 69] width 181 height 31
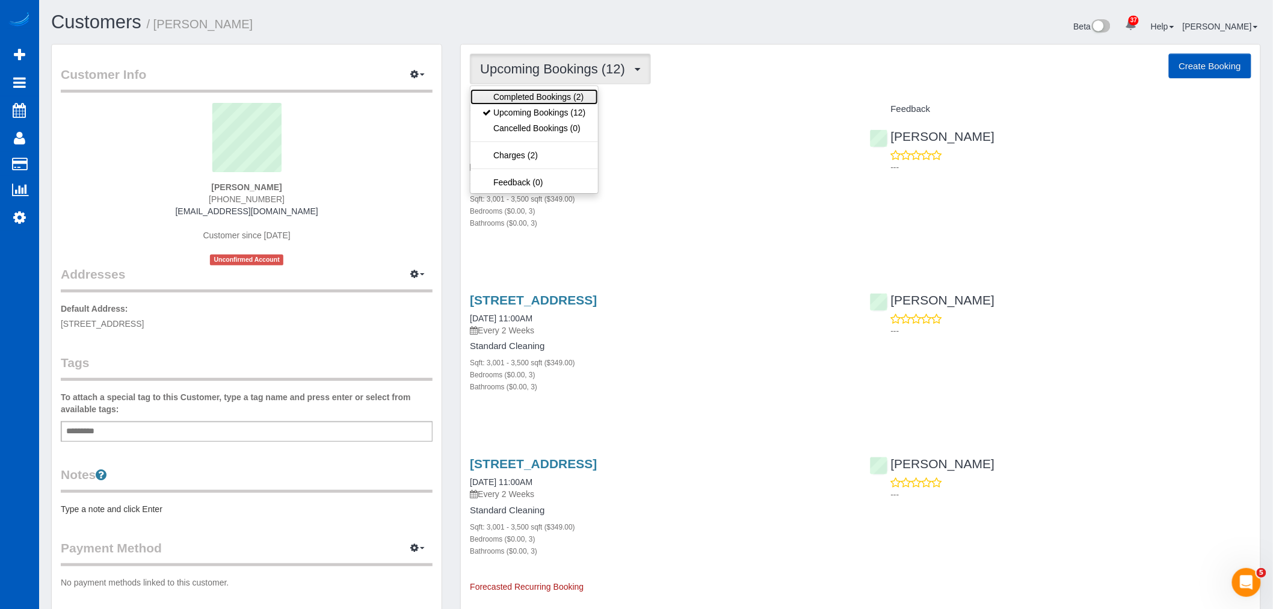
click at [530, 103] on link "Completed Bookings (2)" at bounding box center [533, 97] width 127 height 16
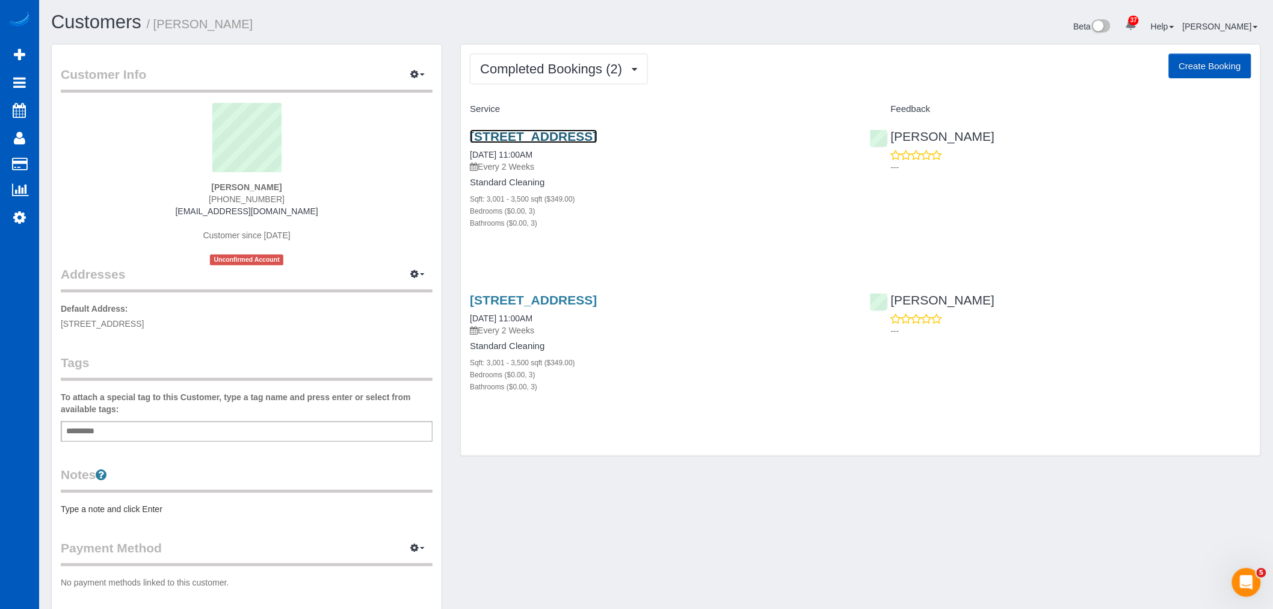
click at [525, 136] on link "3903 Sw Marigold St, Portland, OR 97219" at bounding box center [533, 136] width 127 height 14
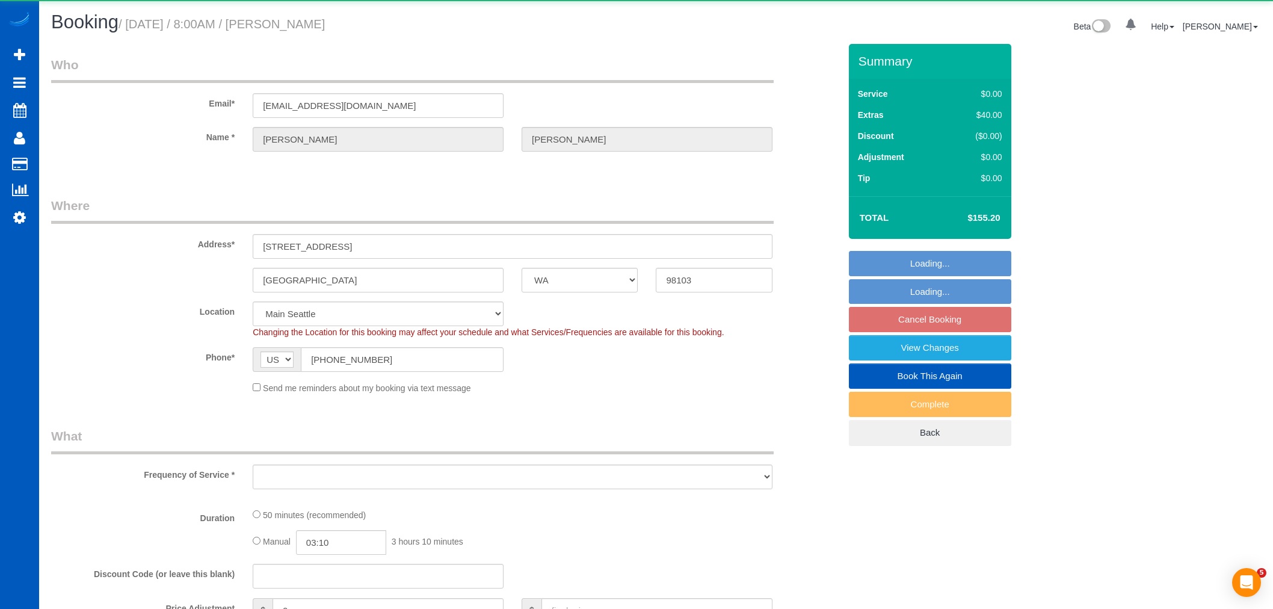
select select "WA"
select select "object:1098"
select select "spot1"
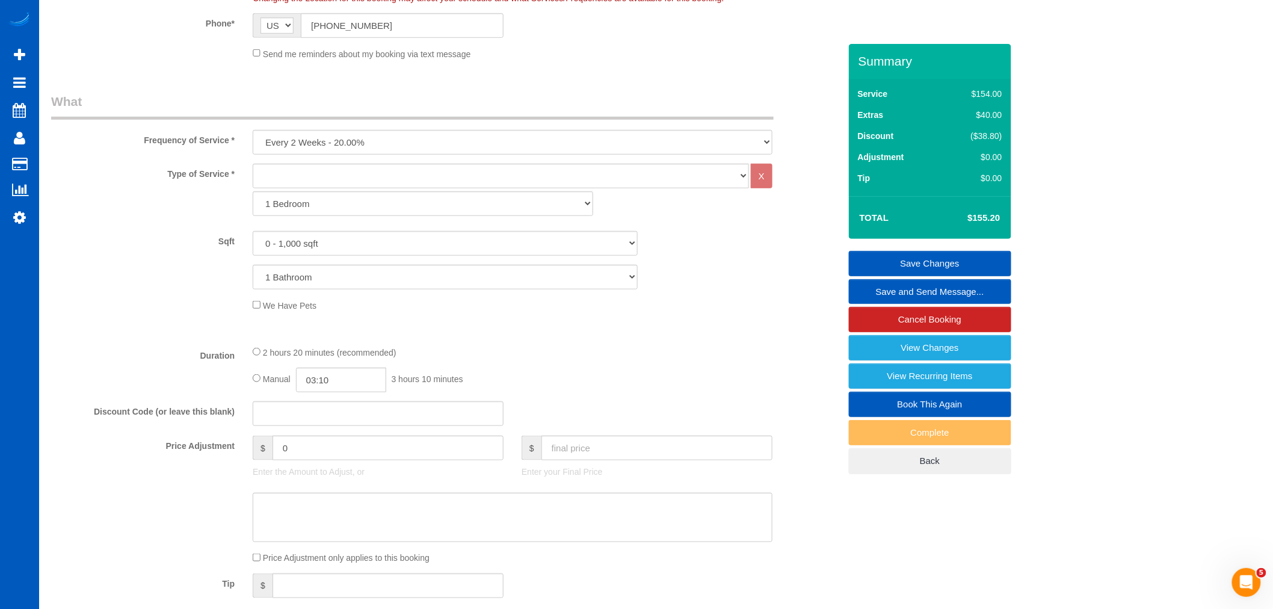
scroll to position [200, 0]
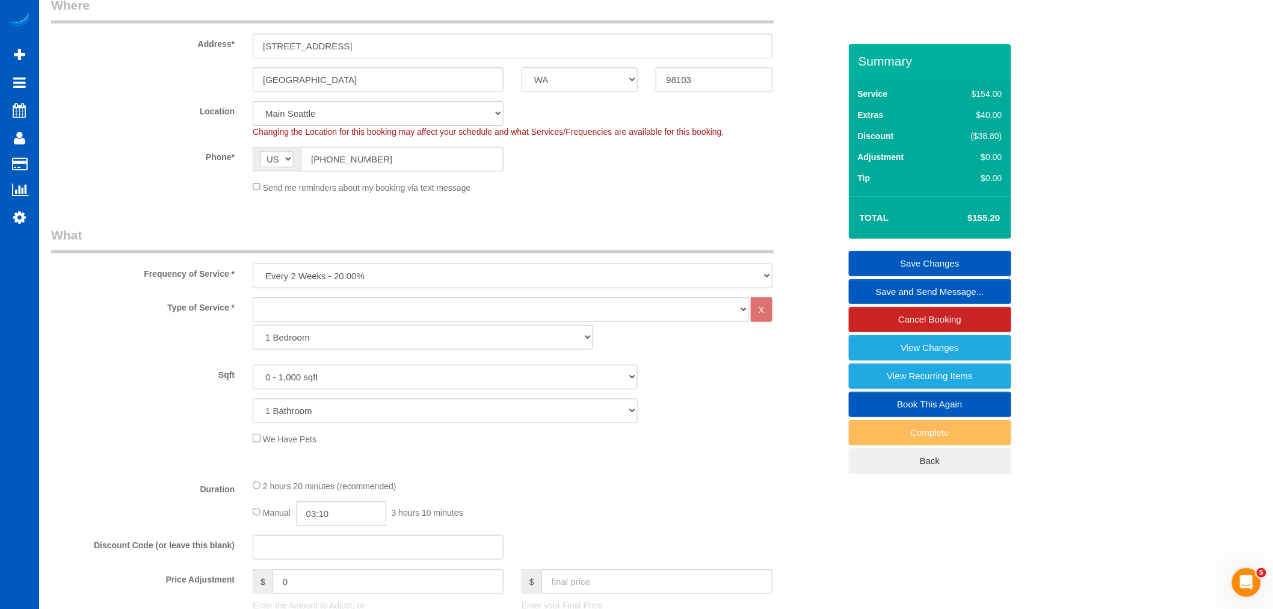
click at [357, 279] on select "One Time Weekly - 15.00% Every 2 Weeks - 10.00% Every 4 Weeks - 5.00% Every 2 M…" at bounding box center [513, 276] width 520 height 25
click at [253, 264] on select "One Time Weekly - 15.00% Every 2 Weeks - 10.00% Every 4 Weeks - 5.00% Every 2 M…" at bounding box center [513, 276] width 520 height 25
click at [623, 443] on div "We Have Pets" at bounding box center [546, 438] width 605 height 13
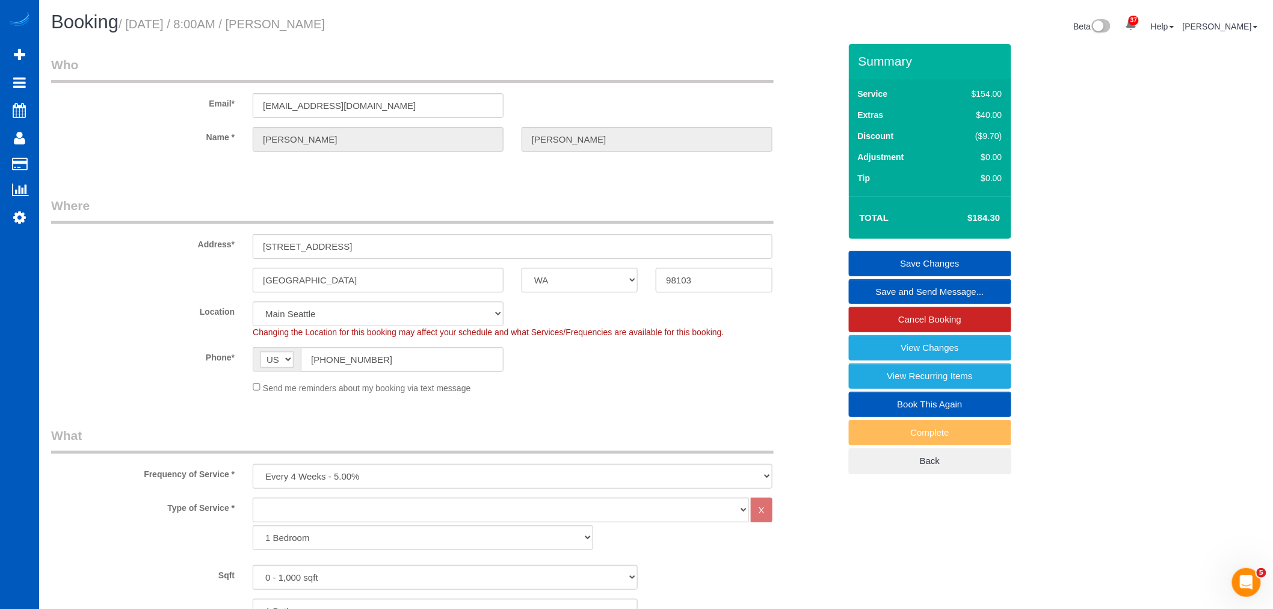
scroll to position [267, 0]
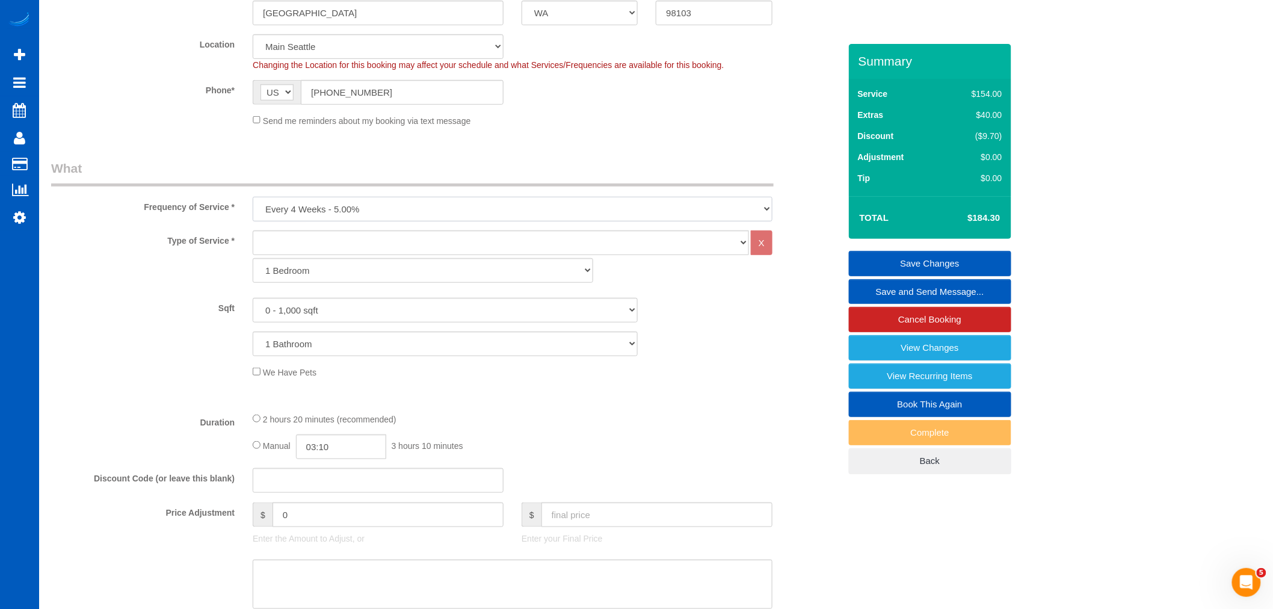
click at [344, 209] on select "One Time Weekly - 15.00% Every 2 Weeks - 10.00% Every 4 Weeks - 5.00% Every 2 M…" at bounding box center [513, 209] width 520 height 25
click at [424, 191] on div "Frequency of Service * One Time Weekly - 15.00% Every 2 Weeks - 10.00% Every 4 …" at bounding box center [445, 190] width 807 height 62
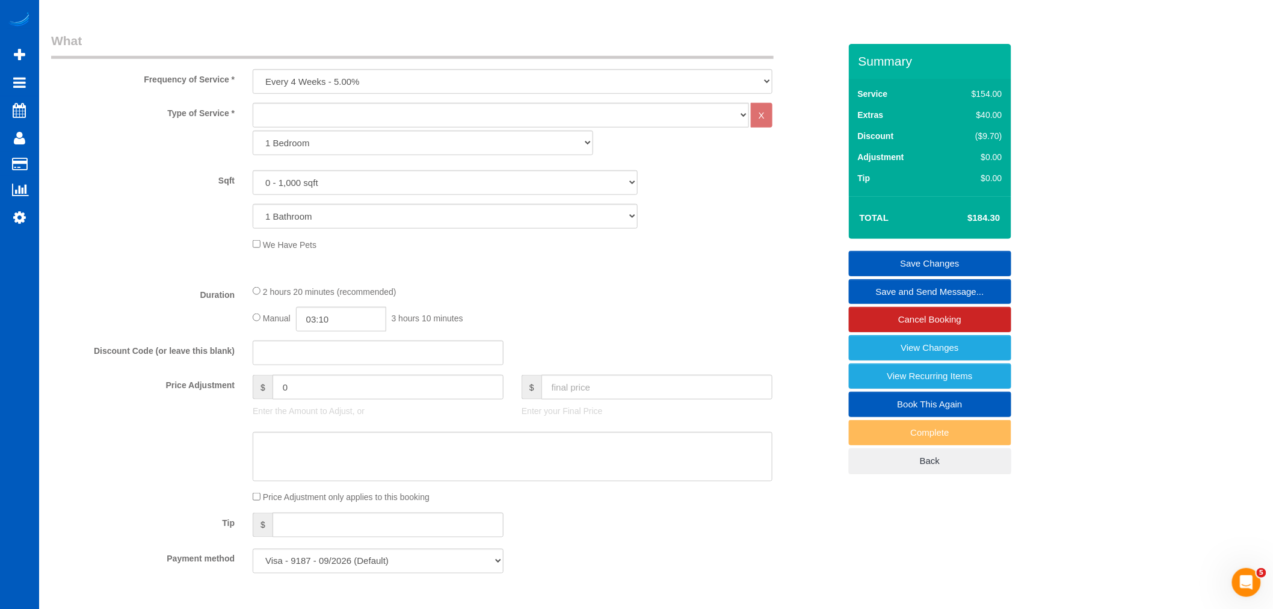
scroll to position [394, 0]
click at [378, 87] on select "One Time Weekly - 15.00% Every 2 Weeks - 10.00% Every 4 Weeks - 5.00% Every 2 M…" at bounding box center [513, 82] width 520 height 25
select select "object:1101"
click at [253, 70] on select "One Time Weekly - 15.00% Every 2 Weeks - 10.00% Every 4 Weeks - 5.00% Every 2 M…" at bounding box center [513, 82] width 520 height 25
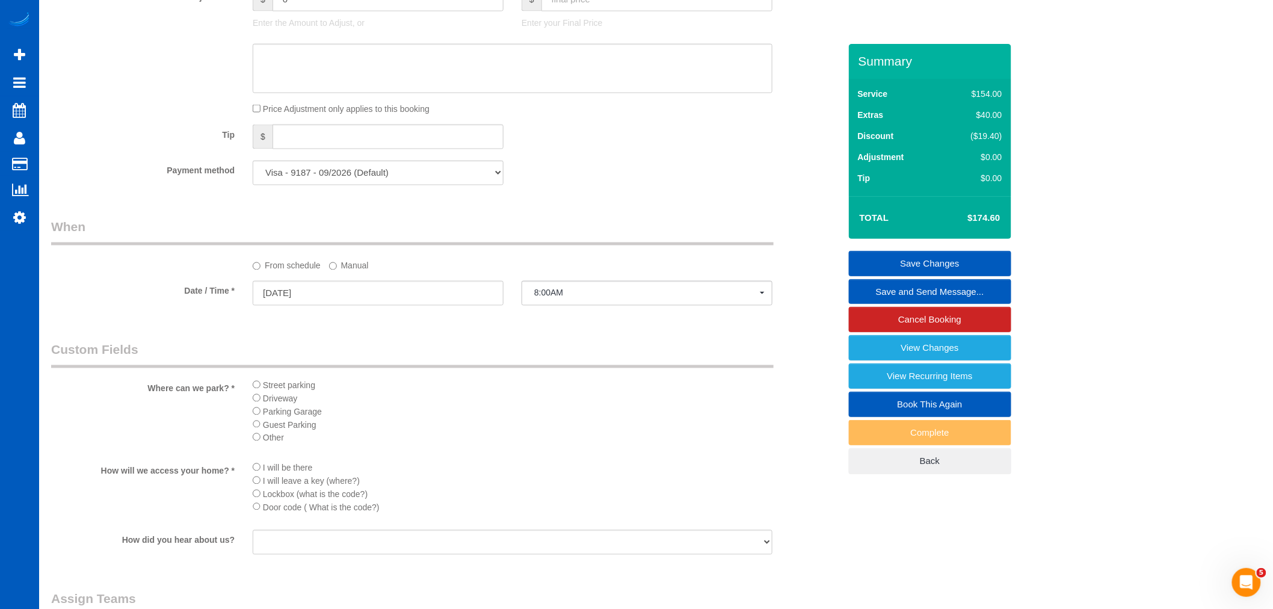
scroll to position [802, 0]
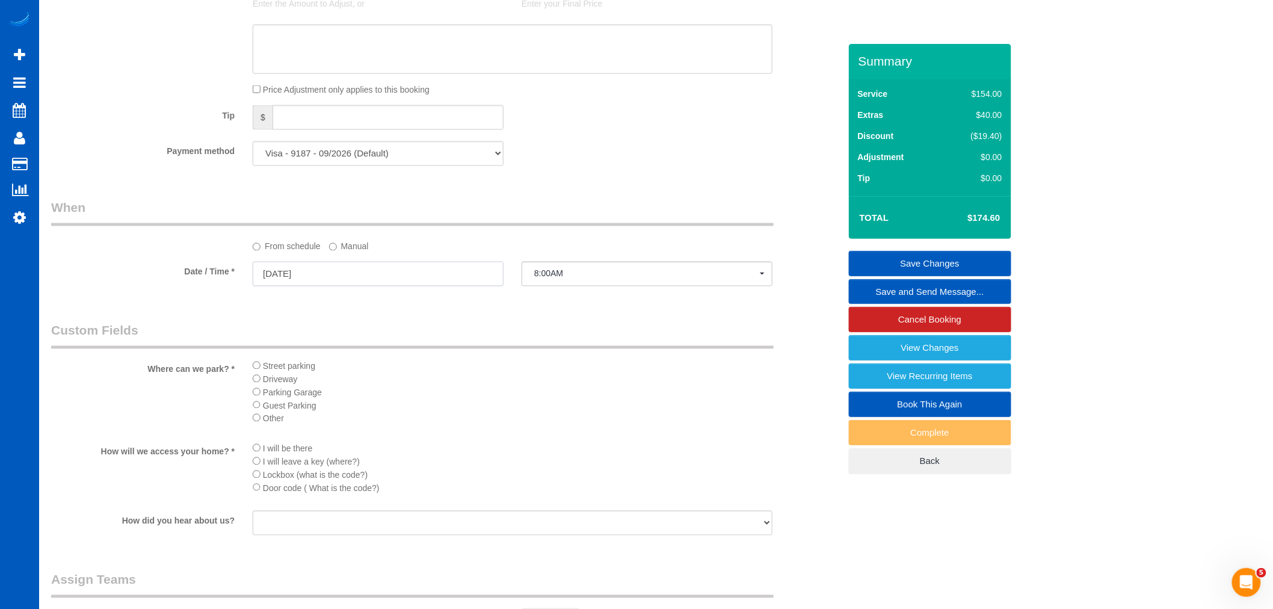
click at [280, 280] on input "[DATE]" at bounding box center [378, 274] width 251 height 25
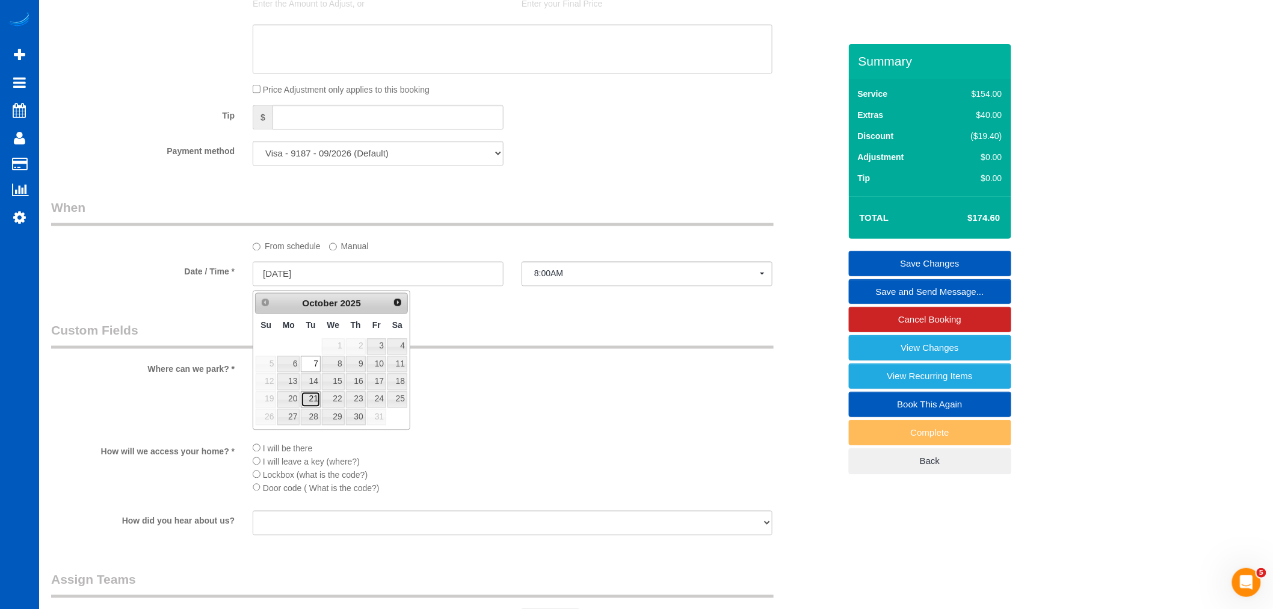
click at [304, 396] on link "21" at bounding box center [310, 400] width 19 height 16
type input "[DATE]"
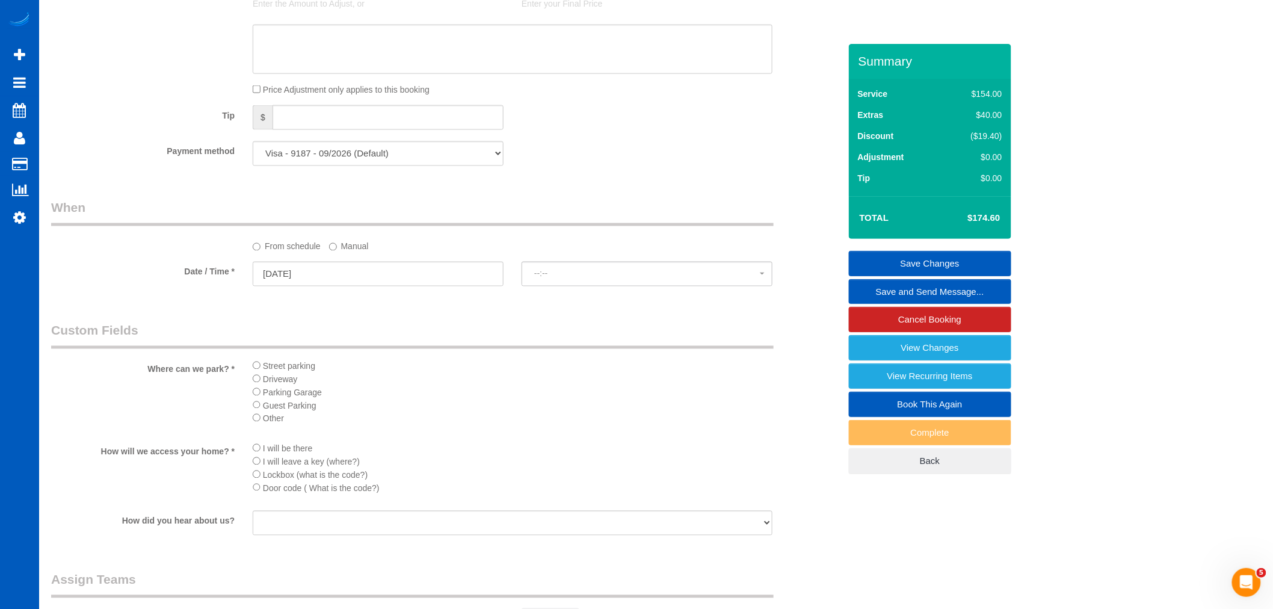
select select "spot17"
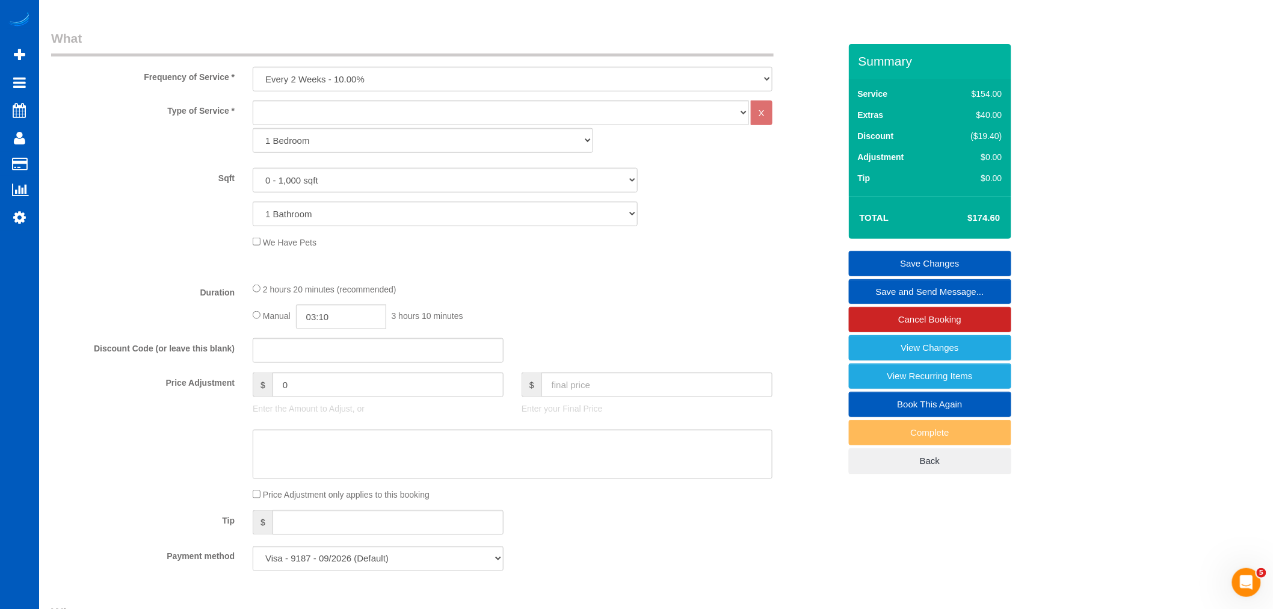
scroll to position [267, 0]
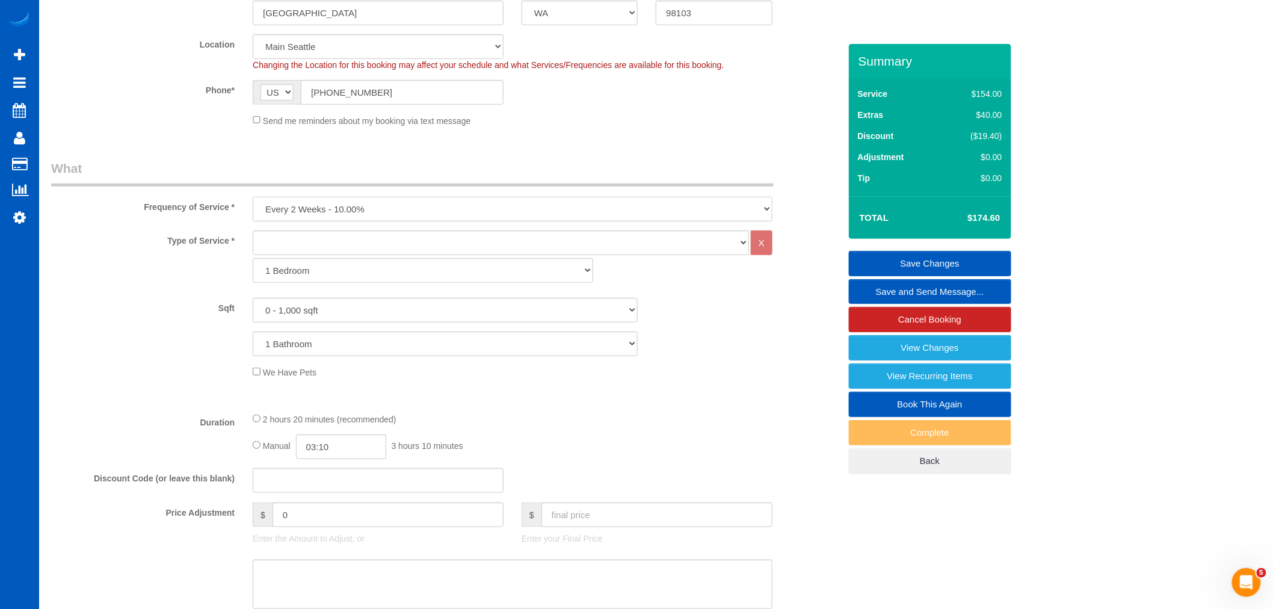
click at [392, 208] on select "One Time Weekly - 15.00% Every 2 Weeks - 10.00% Every 4 Weeks - 5.00% Every 2 M…" at bounding box center [513, 209] width 520 height 25
select select "object:1102"
click at [253, 197] on select "One Time Weekly - 15.00% Every 2 Weeks - 10.00% Every 4 Weeks - 5.00% Every 2 M…" at bounding box center [513, 209] width 520 height 25
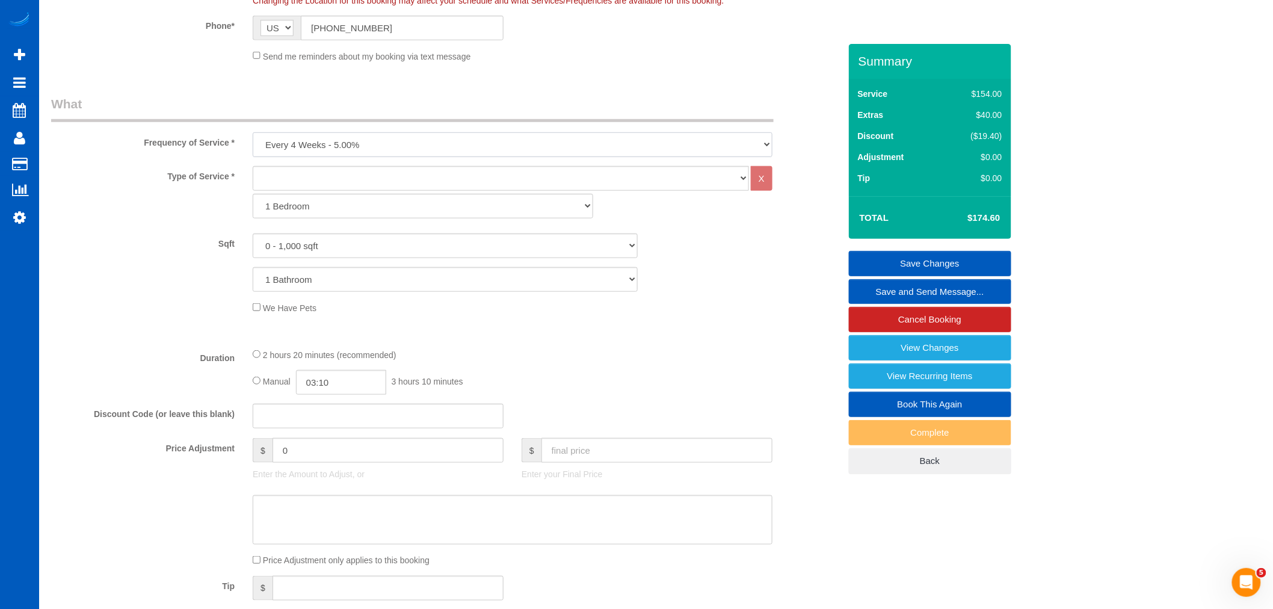
scroll to position [534, 0]
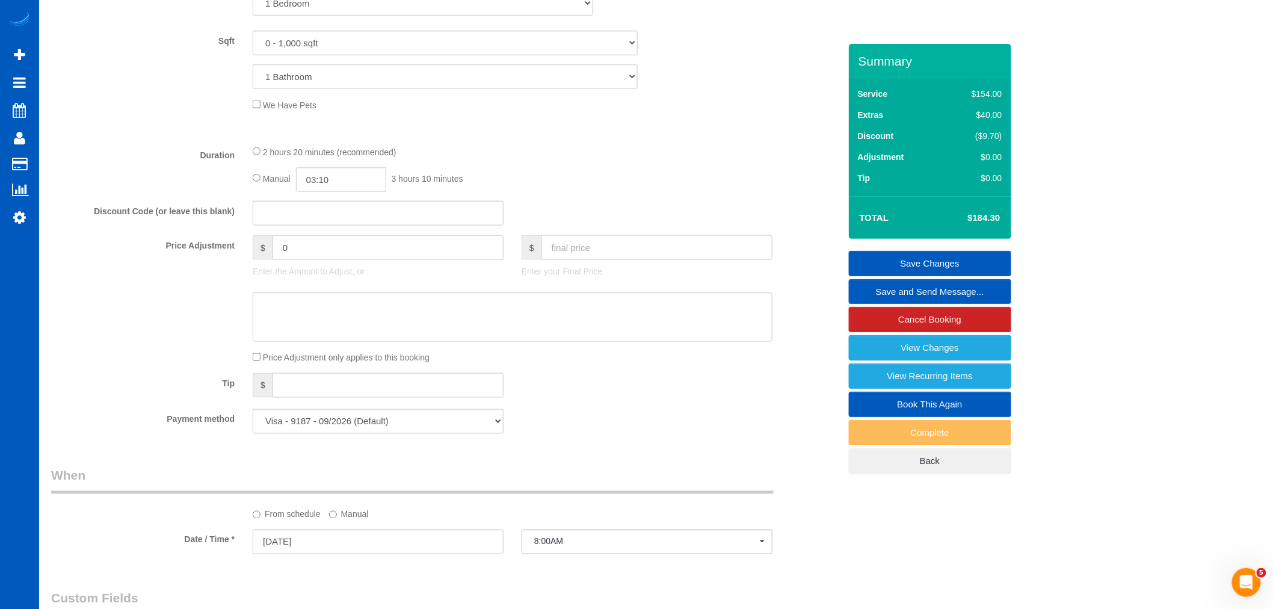
click at [584, 241] on input "text" at bounding box center [656, 247] width 231 height 25
type input "17"
type input "-167.3"
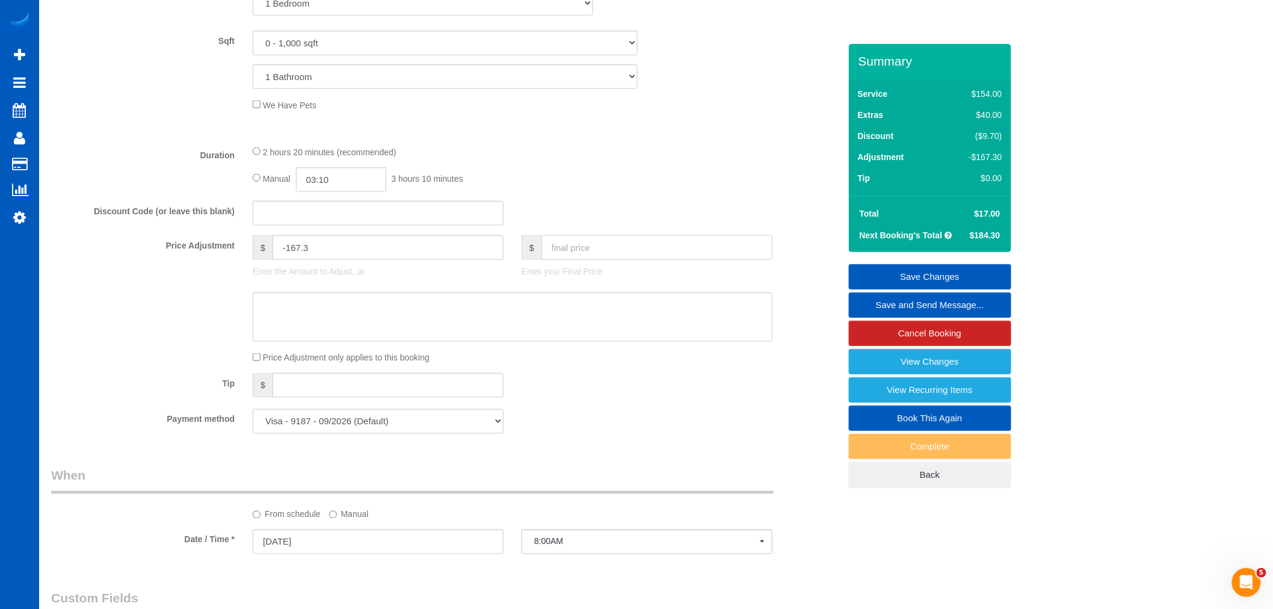
type input "0"
type input "-184.3"
drag, startPoint x: 572, startPoint y: 248, endPoint x: 520, endPoint y: 253, distance: 52.6
click at [520, 253] on div "$ Enter your Final Price" at bounding box center [647, 259] width 269 height 48
type input "170"
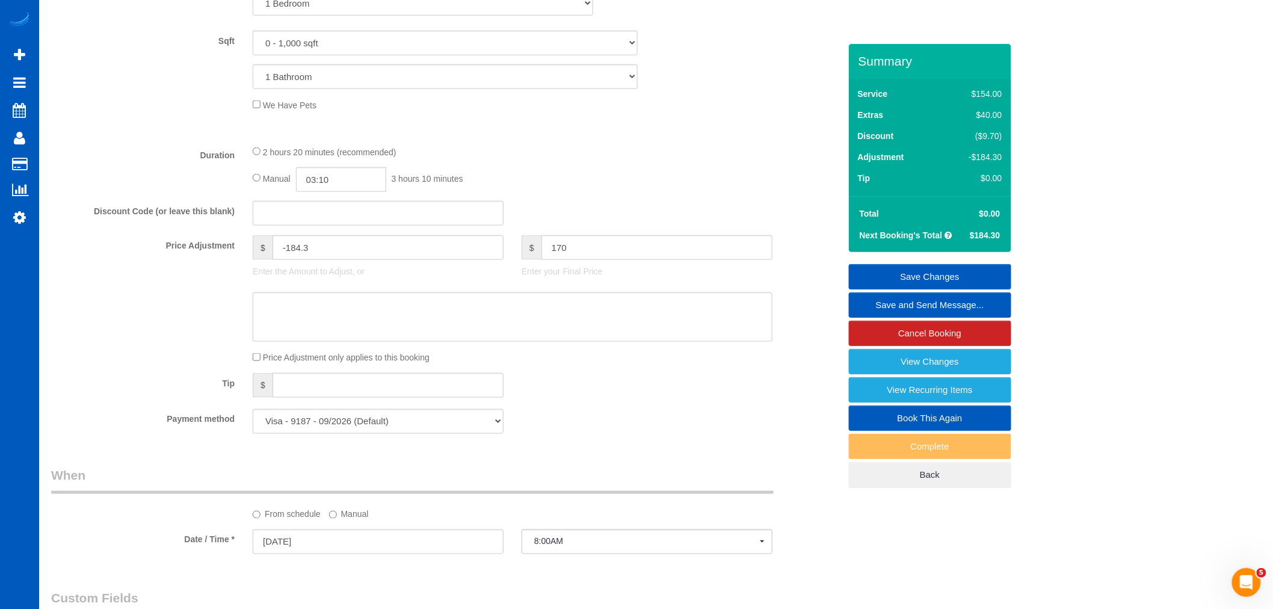
click at [641, 381] on div "Tip $" at bounding box center [445, 386] width 807 height 27
type input "-14.3"
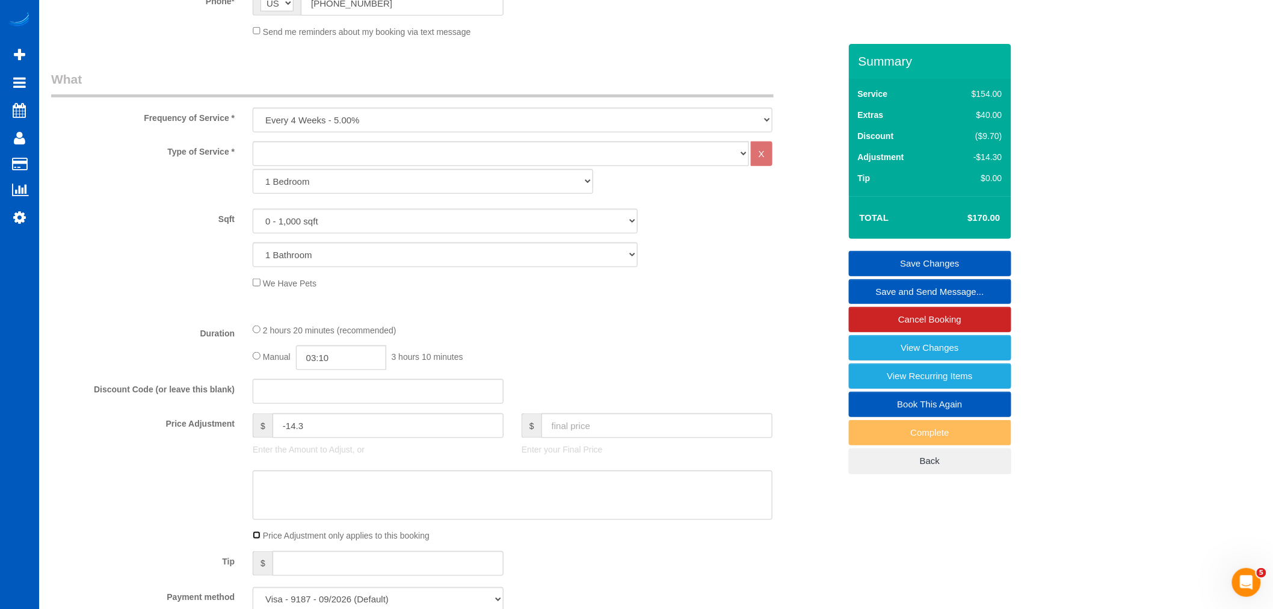
scroll to position [401, 0]
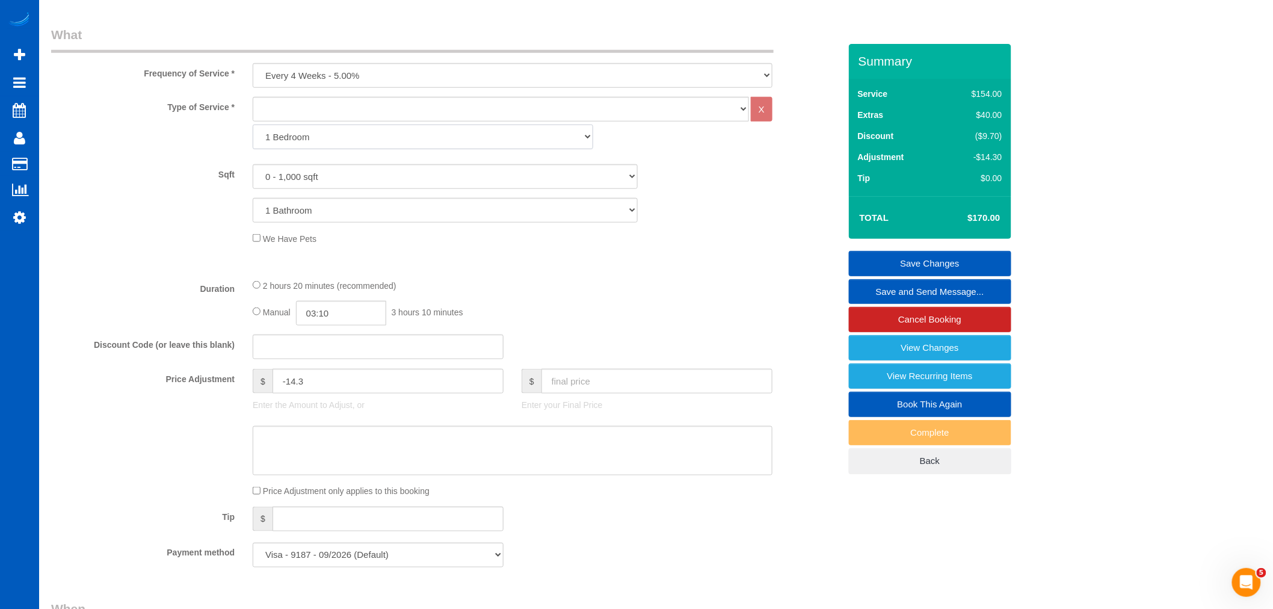
click at [369, 127] on select "1 Bedroom Gallery Cleaning Office Cleaning Standard Cleaning Deep Cleaning Move…" at bounding box center [423, 137] width 341 height 25
click at [370, 115] on select "House Cleaning" at bounding box center [501, 109] width 496 height 25
select select "199"
click at [253, 97] on select "House Cleaning" at bounding box center [501, 109] width 496 height 25
select select "366"
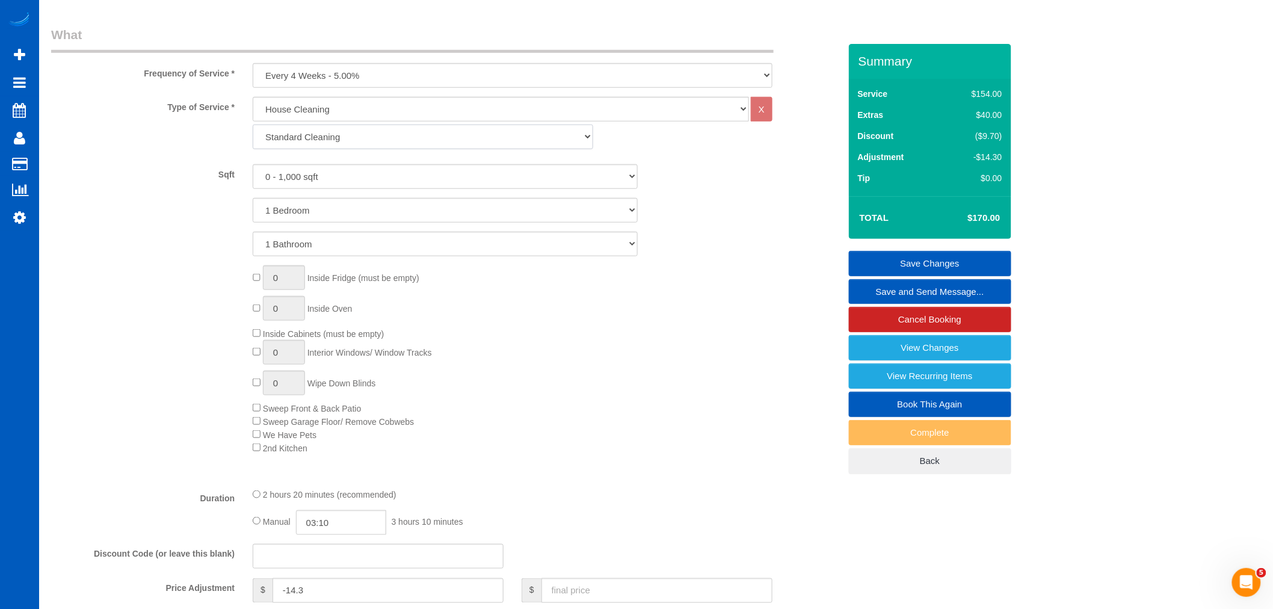
drag, startPoint x: 320, startPoint y: 140, endPoint x: 321, endPoint y: 148, distance: 7.9
click at [320, 140] on select "Standard Cleaning Deep Cleaning Move In/ Out Cleaning" at bounding box center [423, 137] width 341 height 25
click at [253, 125] on select "Standard Cleaning Deep Cleaning Move In/ Out Cleaning" at bounding box center [423, 137] width 341 height 25
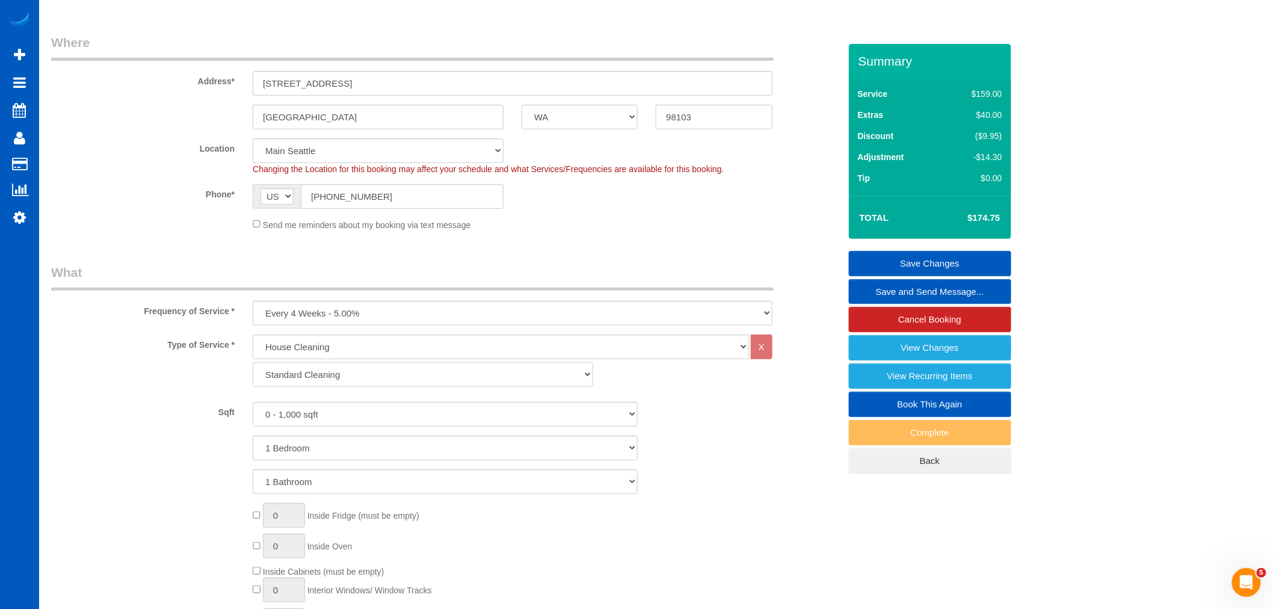
scroll to position [0, 0]
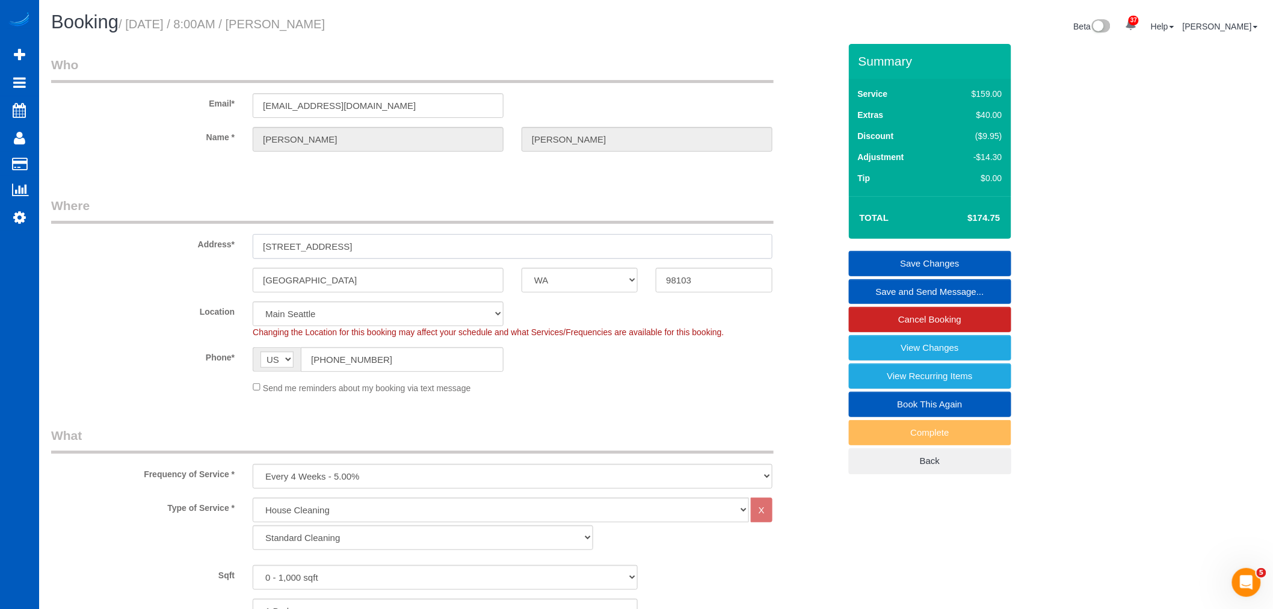
drag, startPoint x: 325, startPoint y: 244, endPoint x: 257, endPoint y: 241, distance: 68.1
click at [257, 241] on input "116 n 45th st 202" at bounding box center [513, 246] width 520 height 25
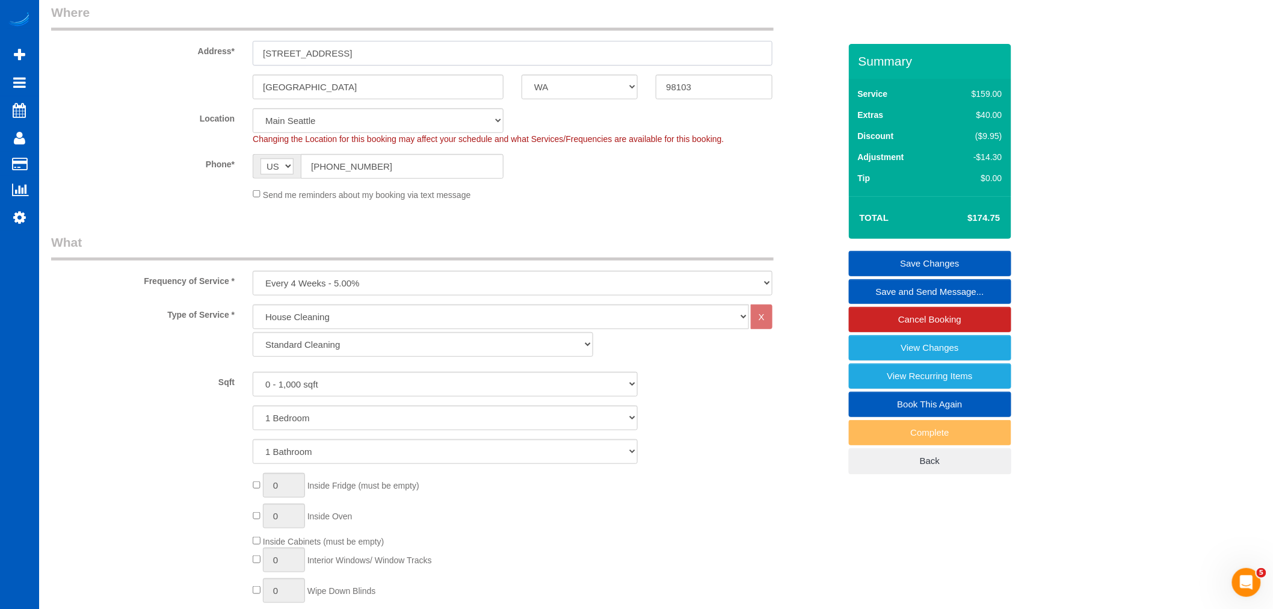
scroll to position [200, 0]
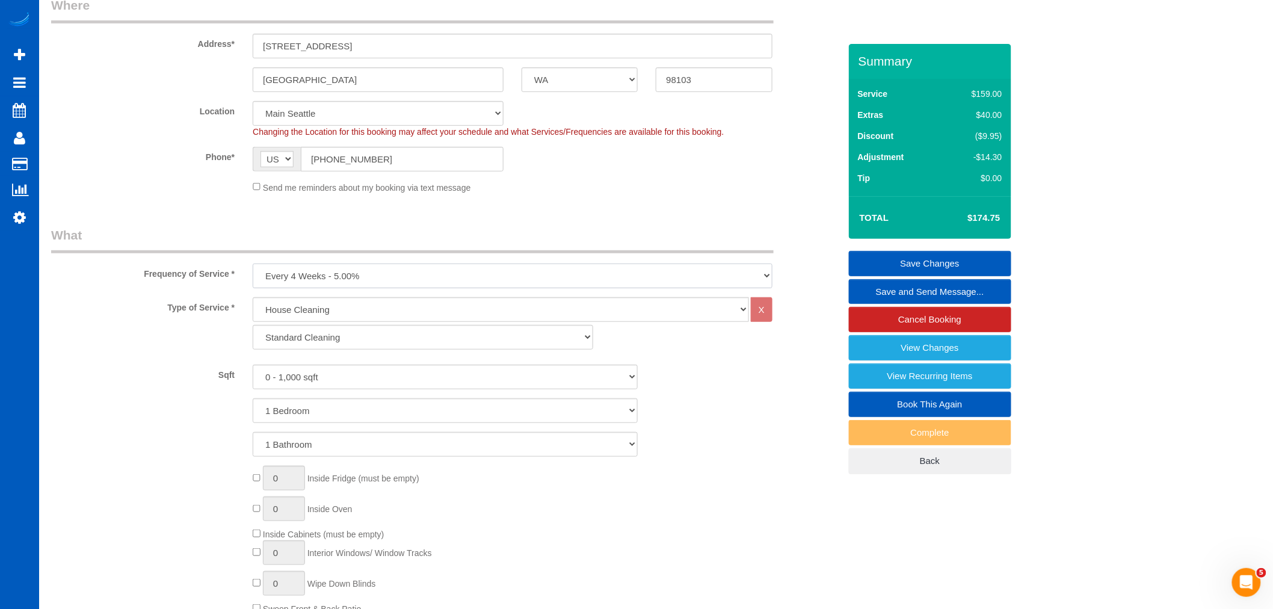
click at [514, 280] on select "One Time Weekly - 15.00% Every 2 Weeks - 10.00% Every 4 Weeks - 5.00% Every 2 M…" at bounding box center [513, 276] width 520 height 25
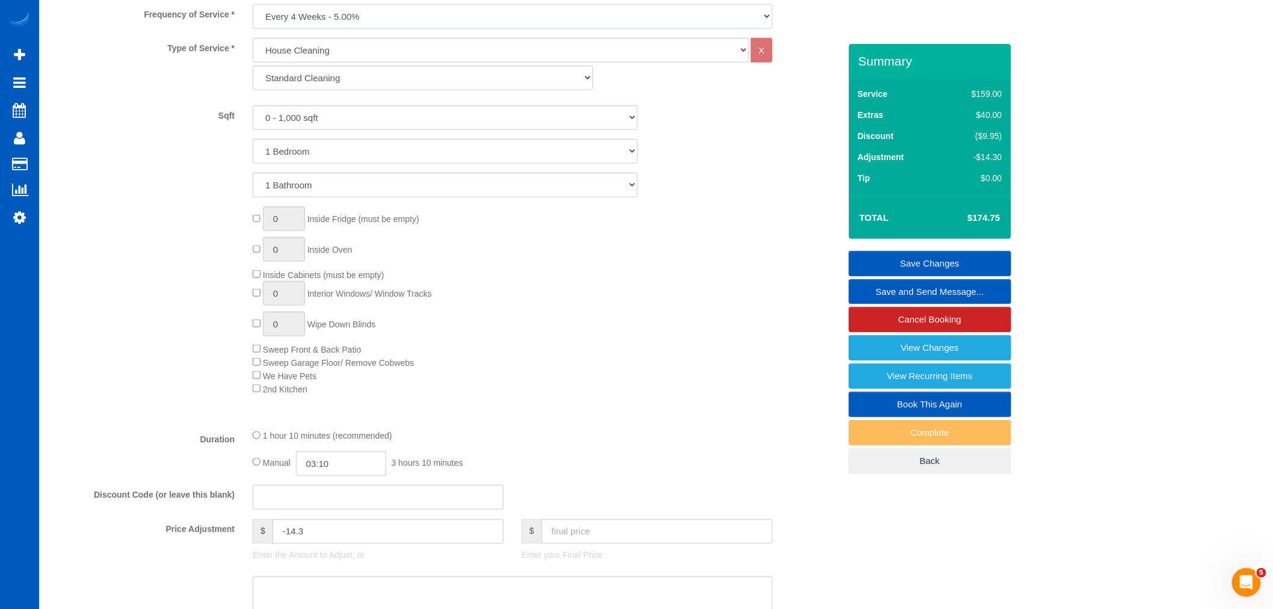
scroll to position [467, 0]
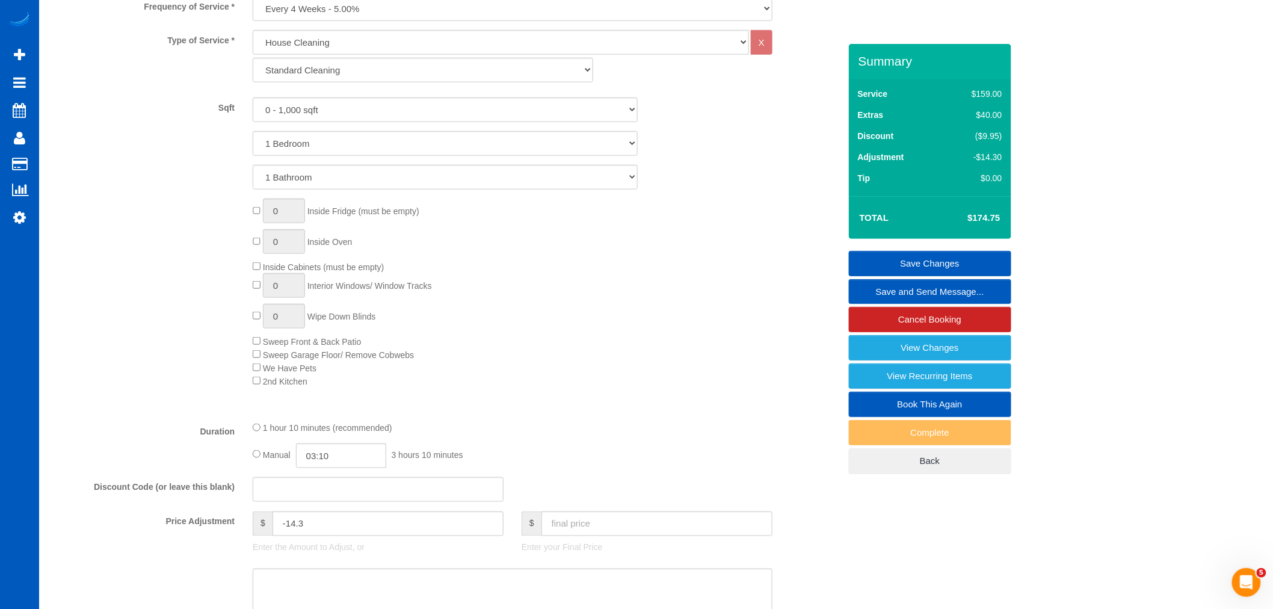
click at [578, 398] on div "Type of Service * House Cleaning X Standard Cleaning Deep Cleaning Move In/ Out…" at bounding box center [445, 220] width 789 height 381
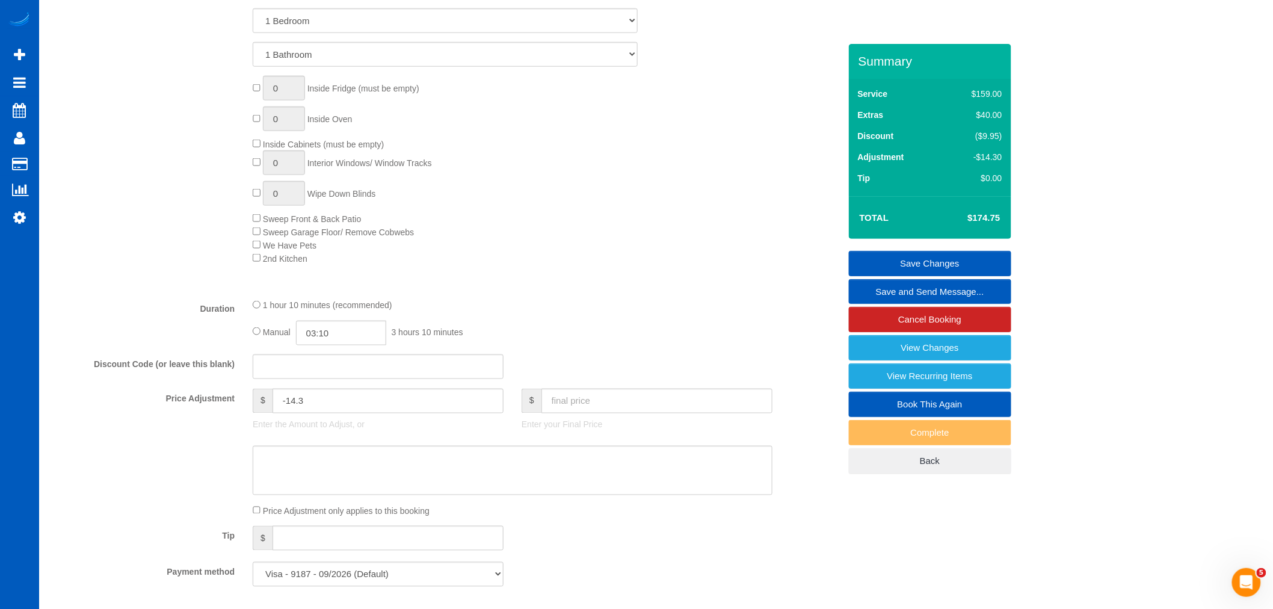
scroll to position [602, 0]
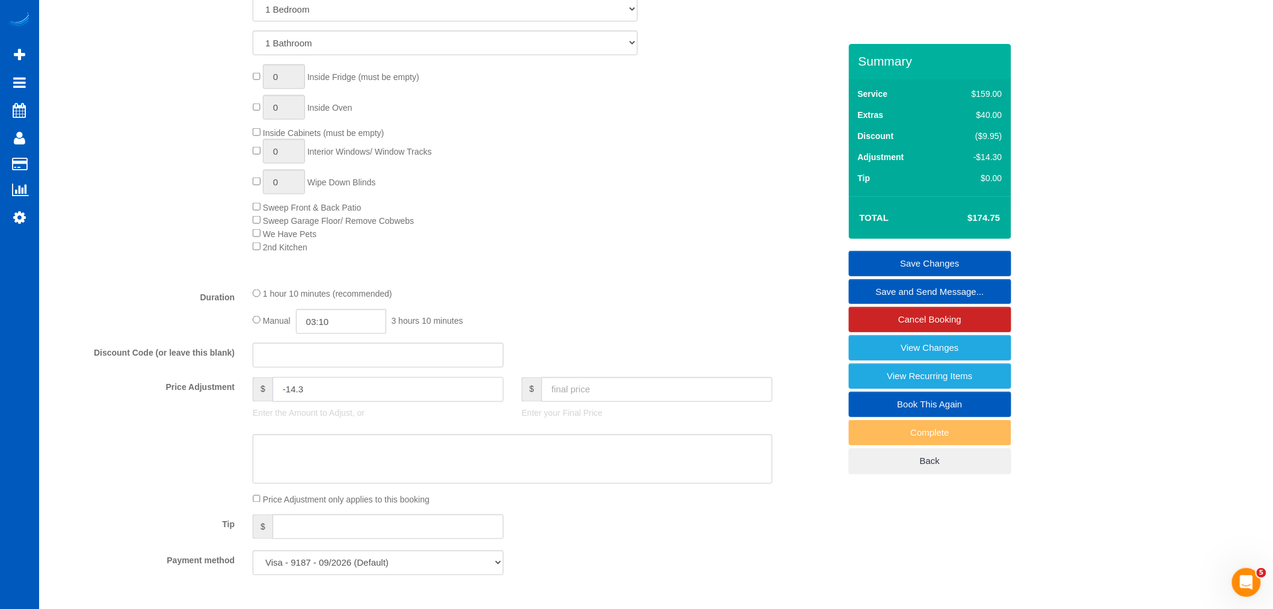
drag, startPoint x: 391, startPoint y: 400, endPoint x: 233, endPoint y: 403, distance: 157.7
click at [233, 403] on div "Price Adjustment $ -14.3 Enter the Amount to Adjust, or $ Enter your Final Price" at bounding box center [445, 401] width 807 height 48
click at [695, 277] on div "Type of Service * House Cleaning X Standard Cleaning Deep Cleaning Move In/ Out…" at bounding box center [445, 86] width 789 height 381
type input "0"
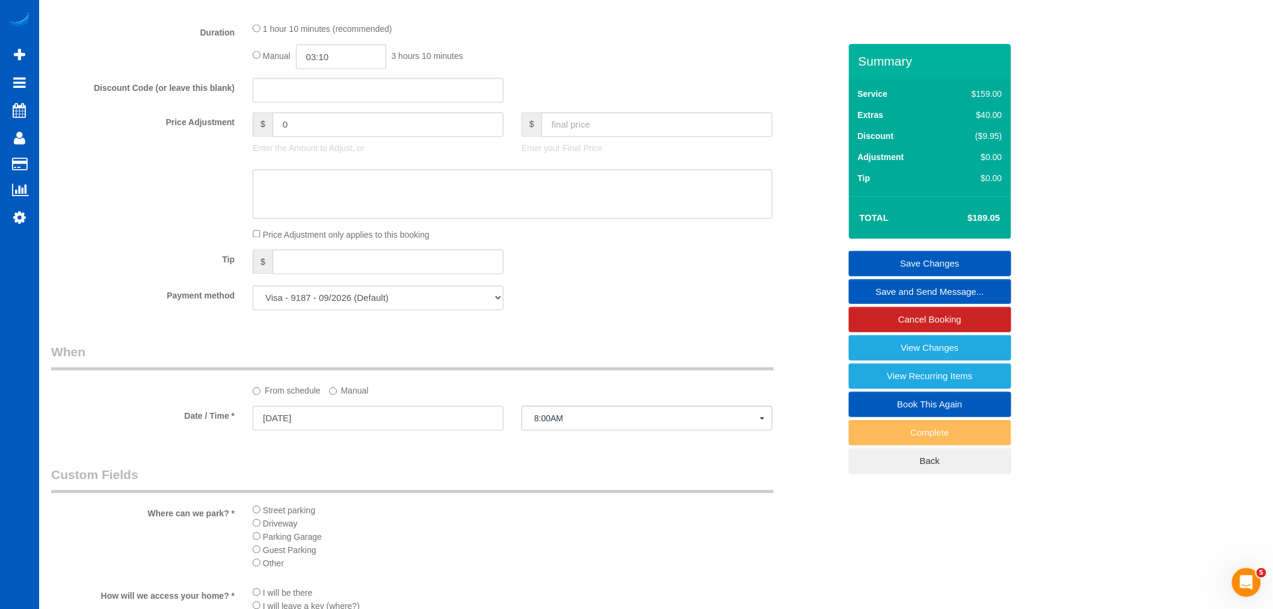
scroll to position [802, 0]
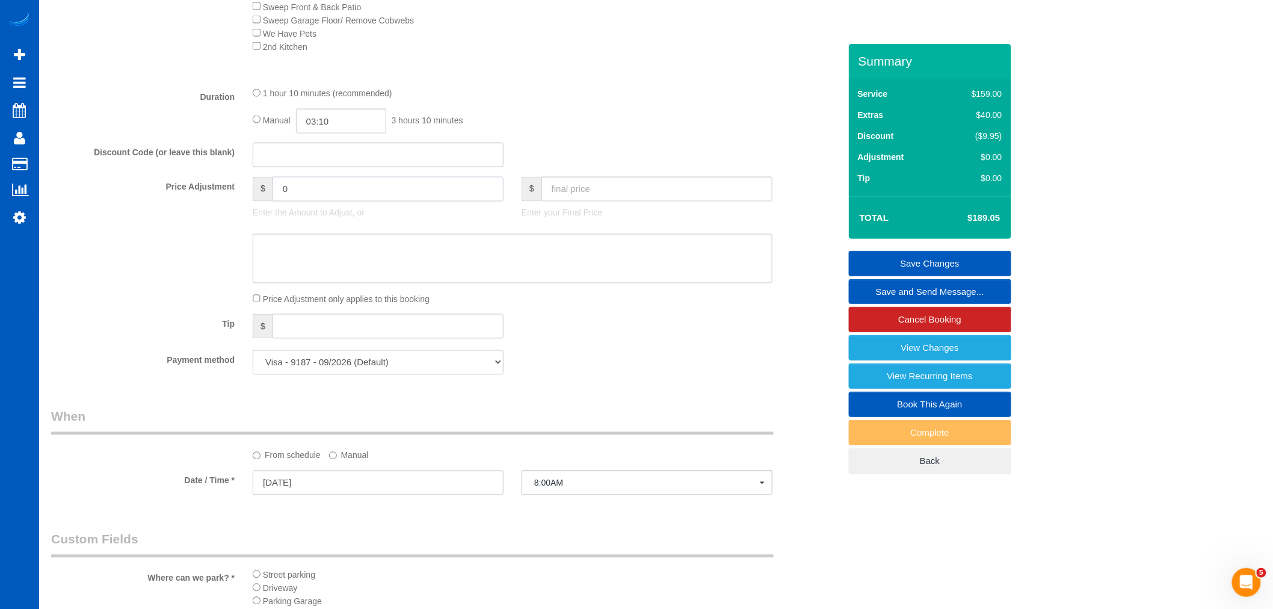
click at [434, 202] on input "0" at bounding box center [388, 189] width 231 height 25
click at [603, 201] on input "text" at bounding box center [656, 189] width 231 height 25
type input "170"
type input "-19.05"
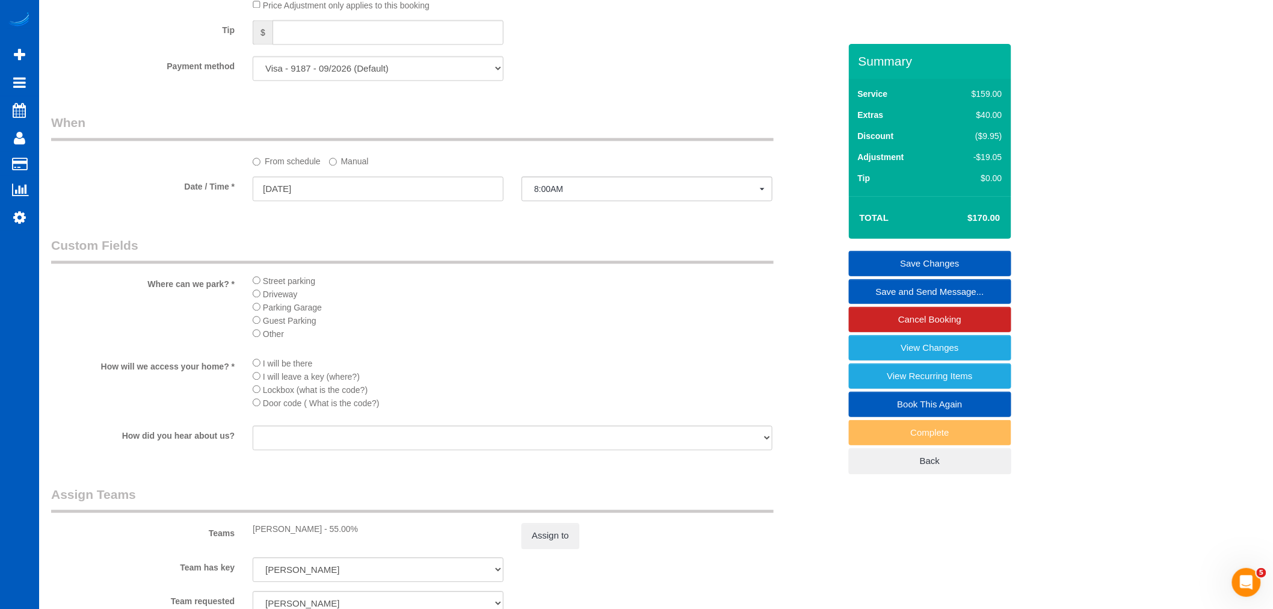
scroll to position [1069, 0]
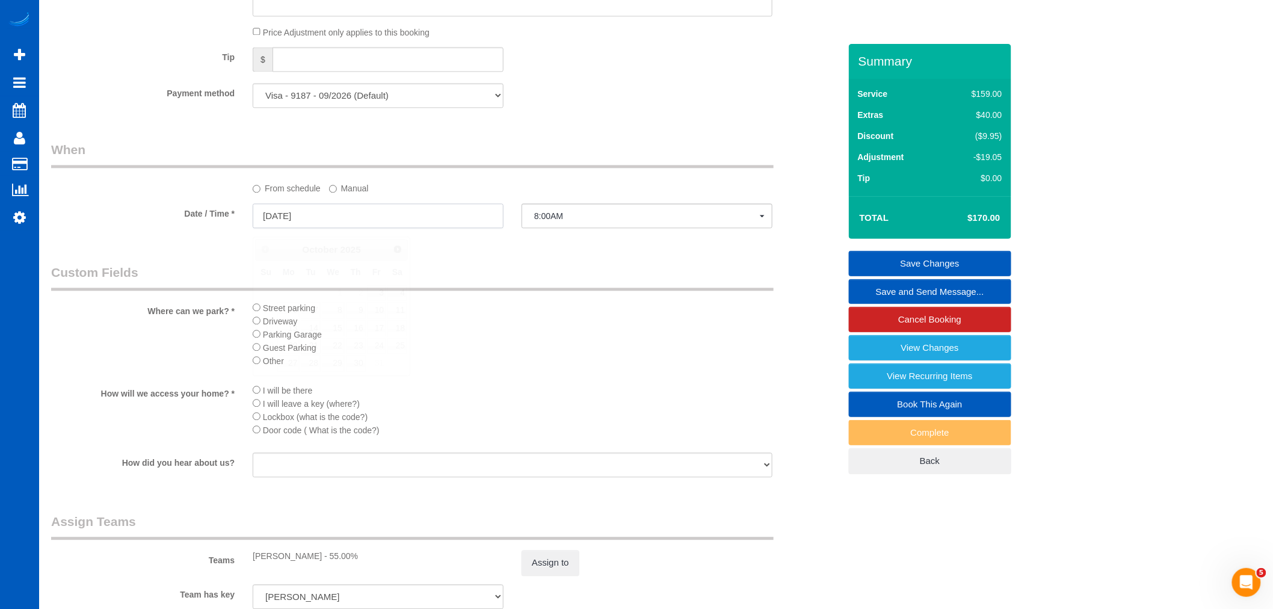
click at [319, 228] on input "10/21/2025" at bounding box center [378, 215] width 251 height 25
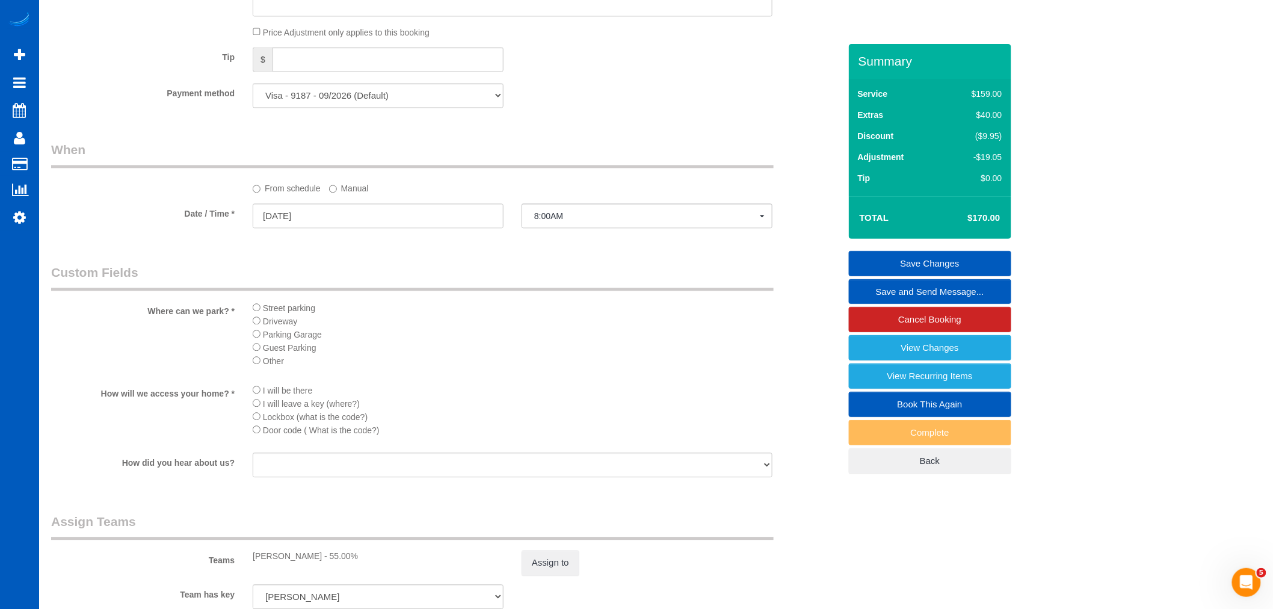
click at [982, 267] on link "Save Changes" at bounding box center [930, 263] width 162 height 25
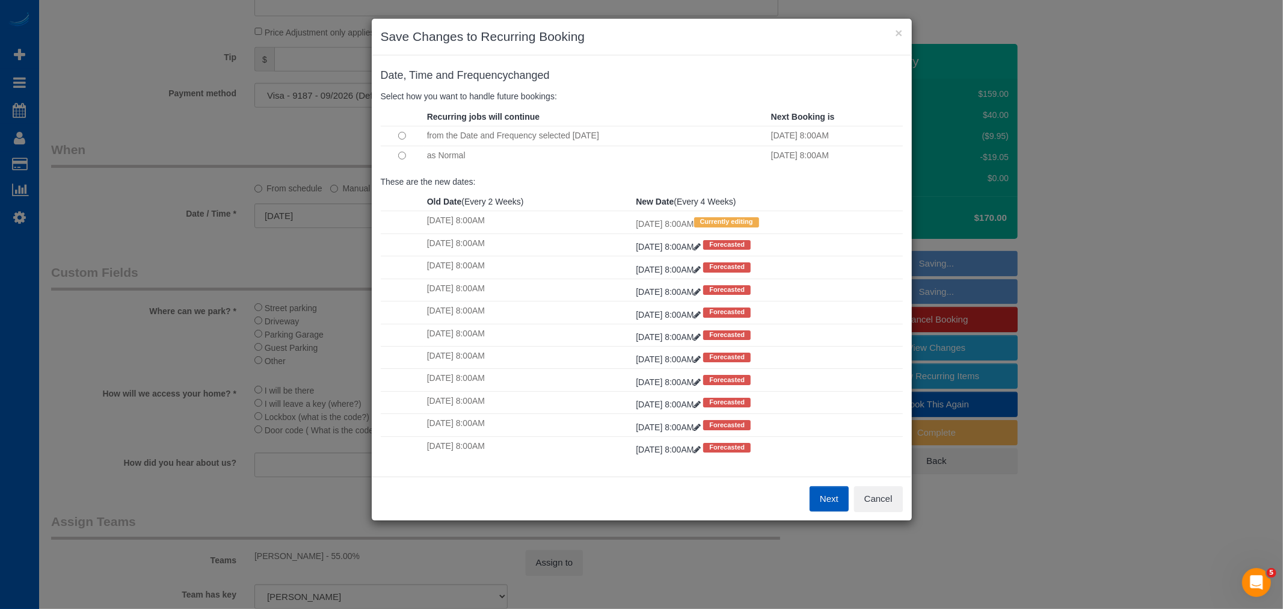
click at [821, 498] on button "Next" at bounding box center [829, 498] width 39 height 25
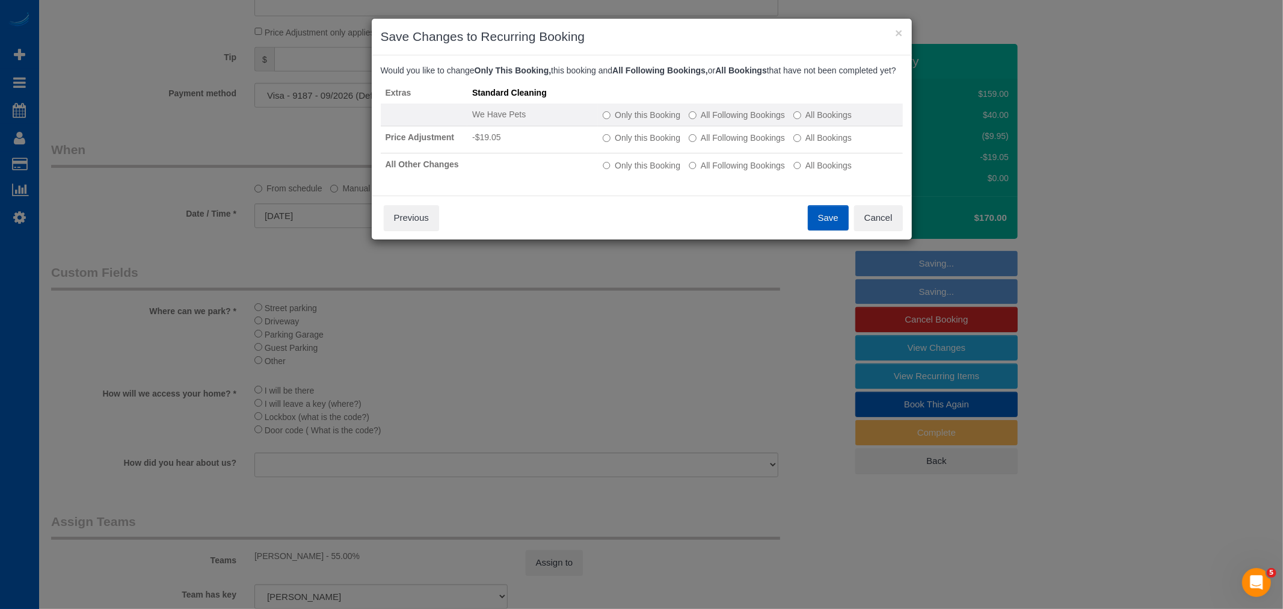
click at [730, 120] on label "All Following Bookings" at bounding box center [737, 115] width 96 height 12
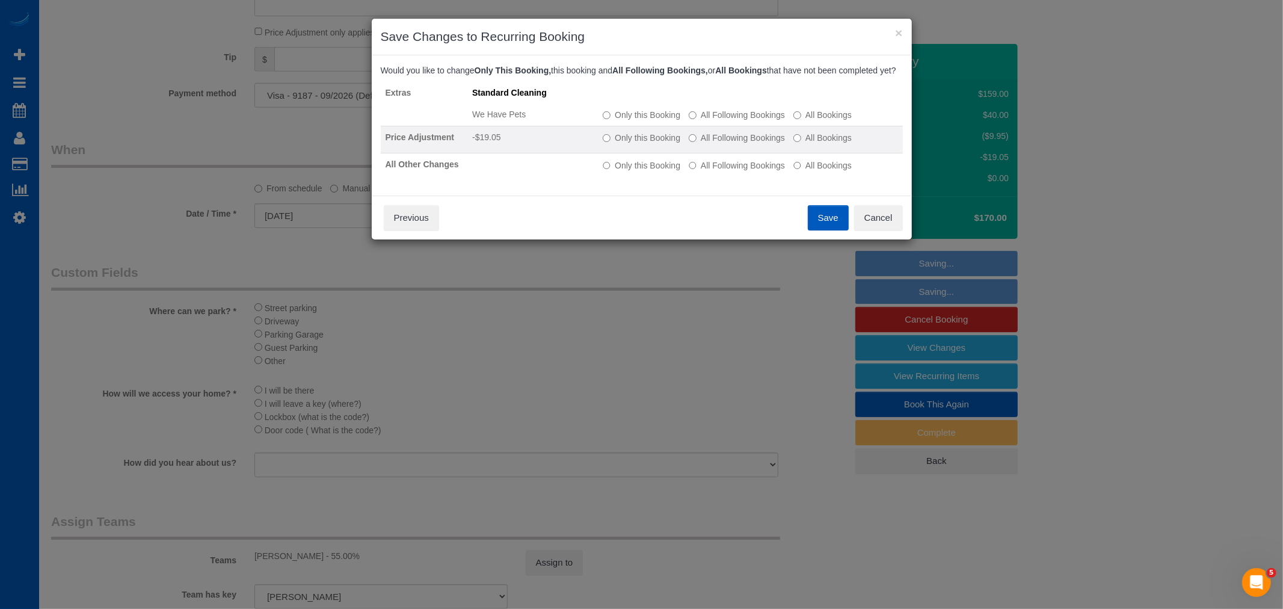
click at [728, 143] on label "All Following Bookings" at bounding box center [737, 138] width 96 height 12
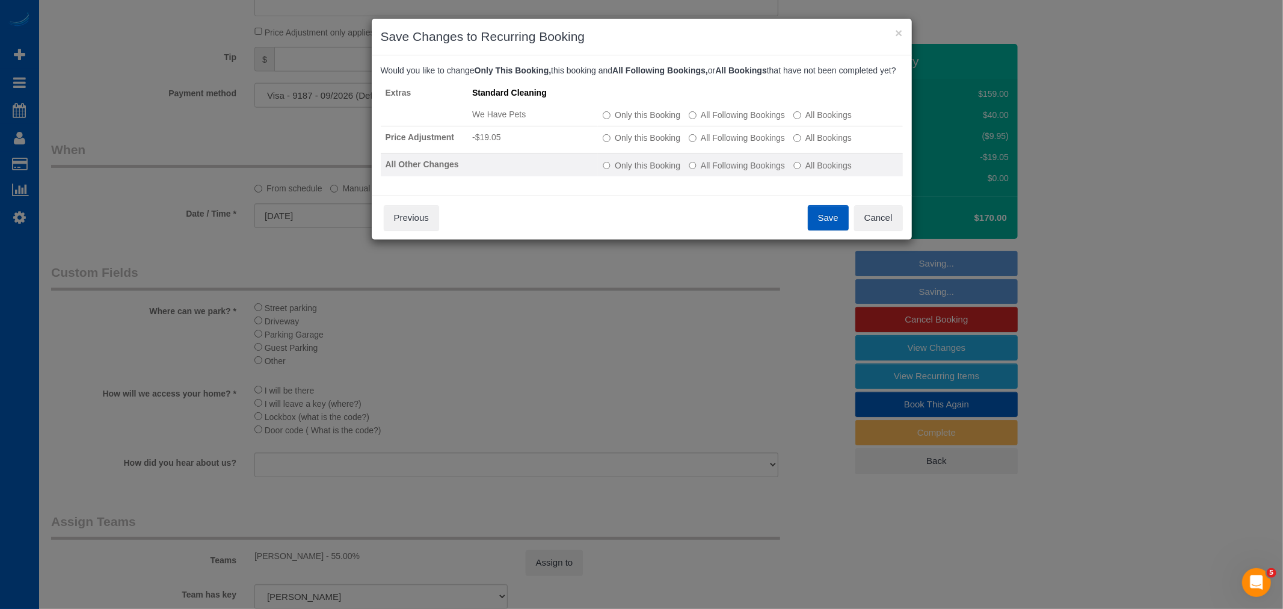
click at [723, 167] on td "Only this Booking All Following Bookings All Bookings" at bounding box center [750, 164] width 304 height 23
click at [718, 171] on label "All Following Bookings" at bounding box center [737, 165] width 96 height 12
click at [829, 225] on button "Save" at bounding box center [828, 217] width 41 height 25
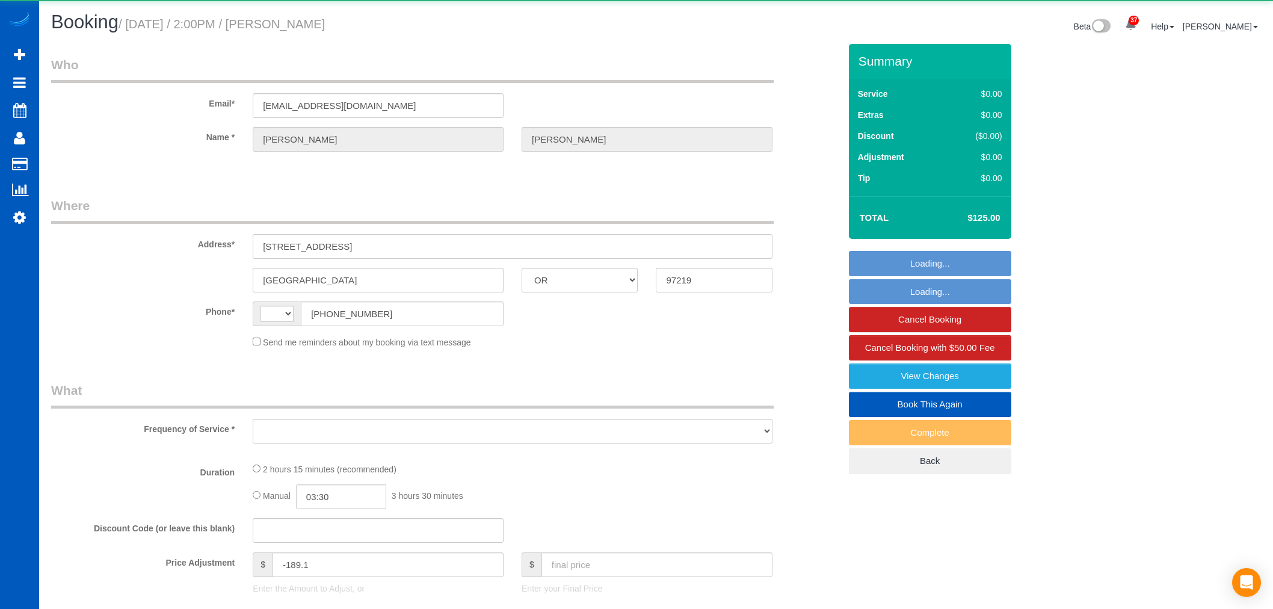
select select "OR"
select select "string:[GEOGRAPHIC_DATA]"
select select "object:904"
select select "199"
select select "3001"
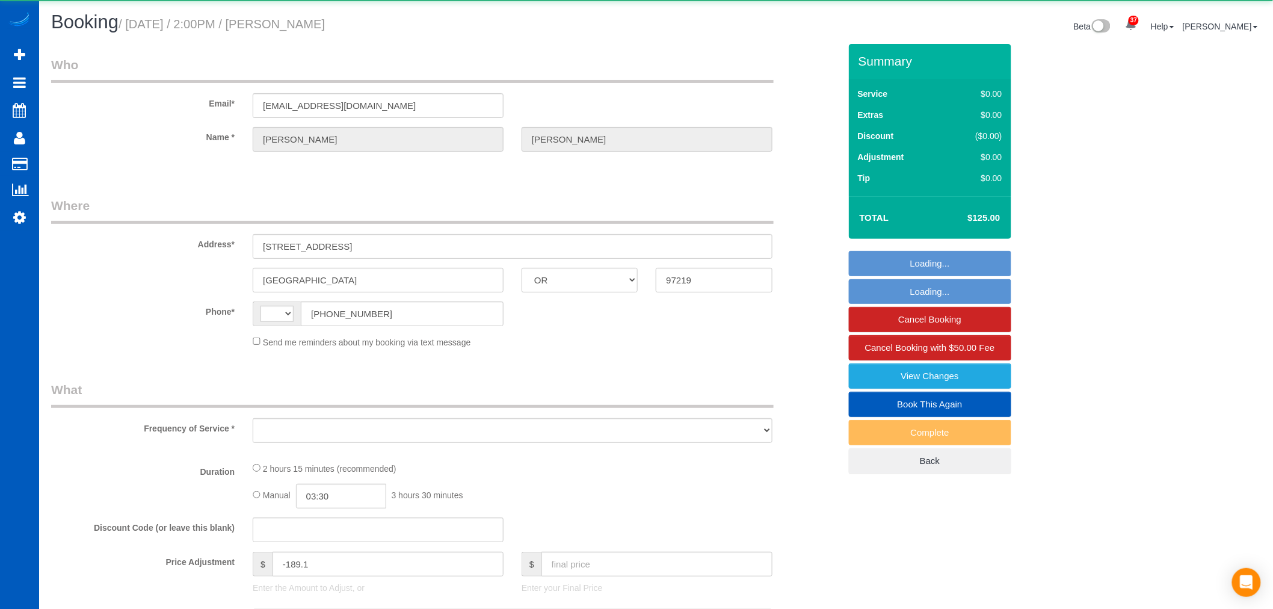
select select "3"
select select "spot2"
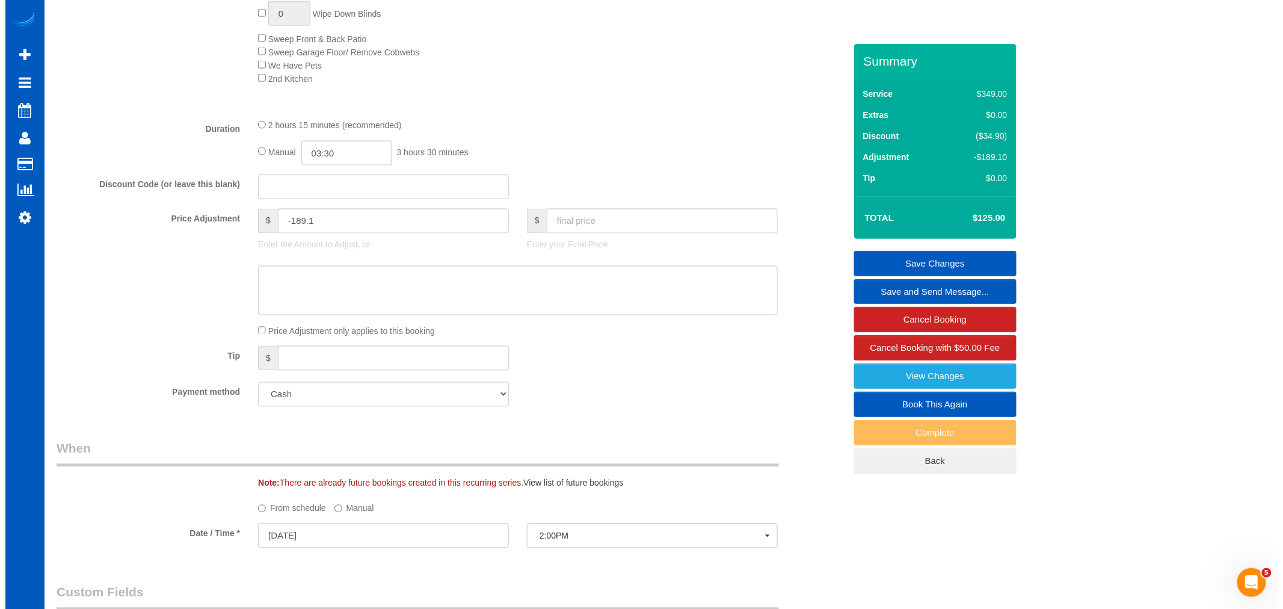
scroll to position [1029, 0]
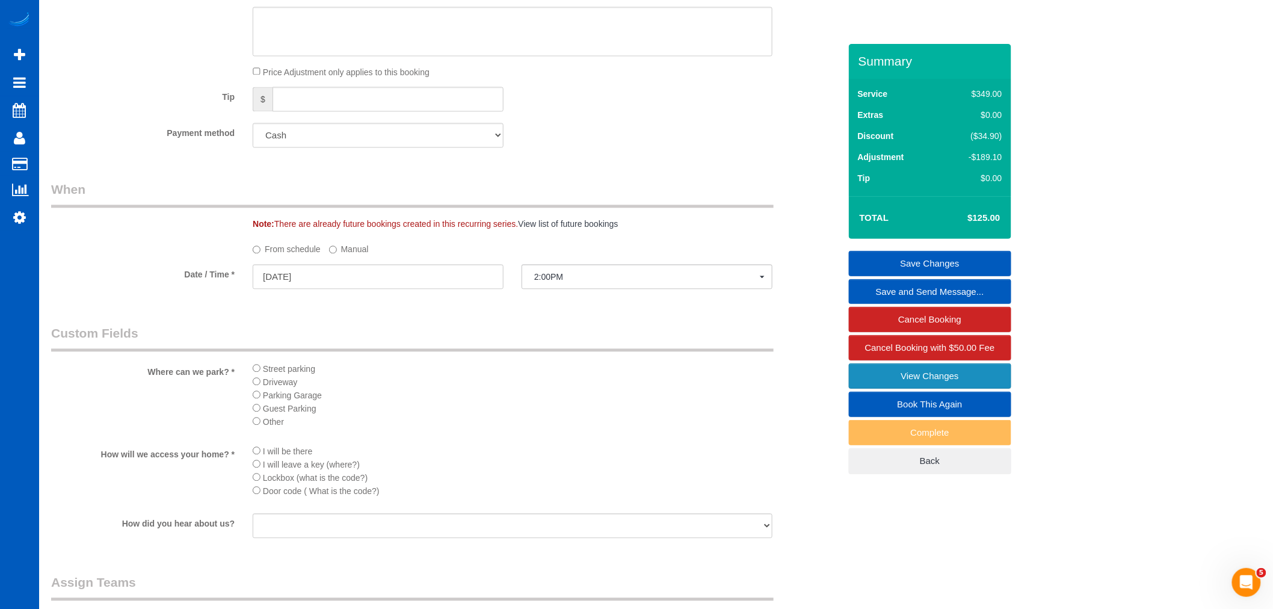
click at [877, 374] on link "View Changes" at bounding box center [930, 375] width 162 height 25
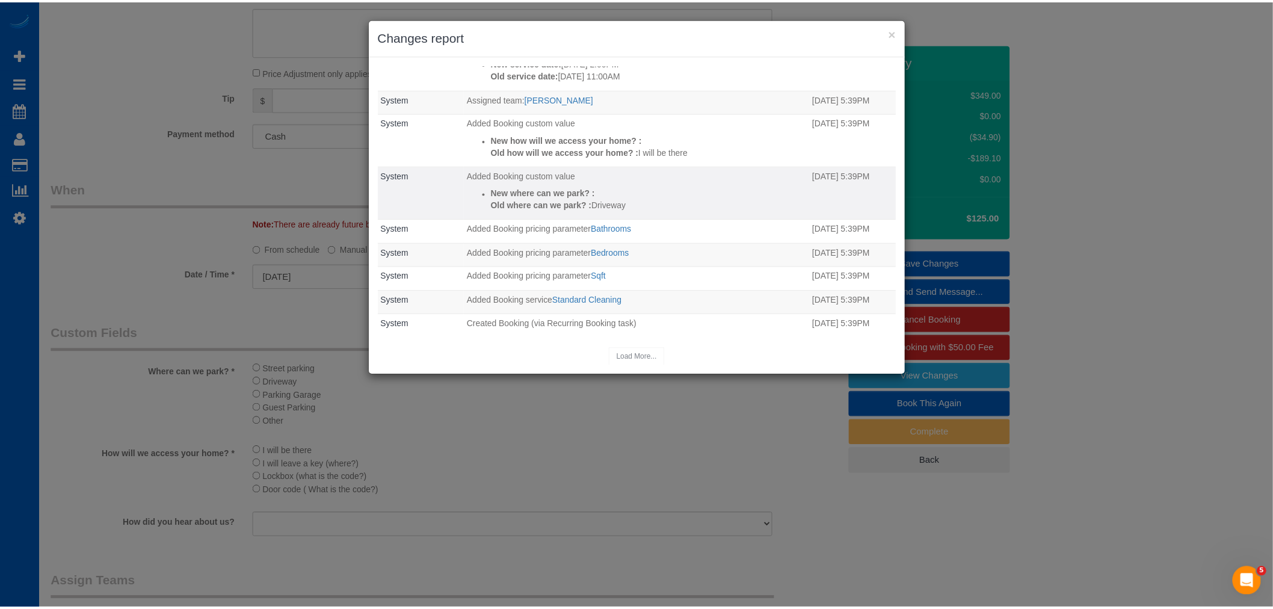
scroll to position [143, 0]
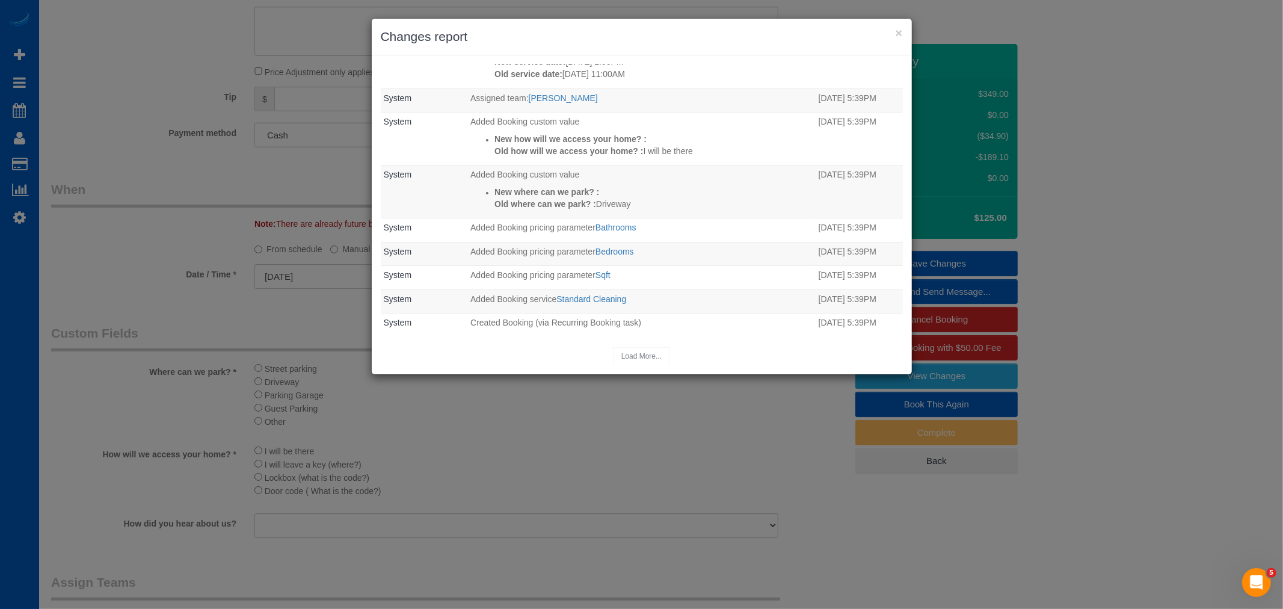
click at [907, 33] on div "× Changes report" at bounding box center [642, 37] width 540 height 37
click at [901, 33] on button "×" at bounding box center [898, 32] width 7 height 13
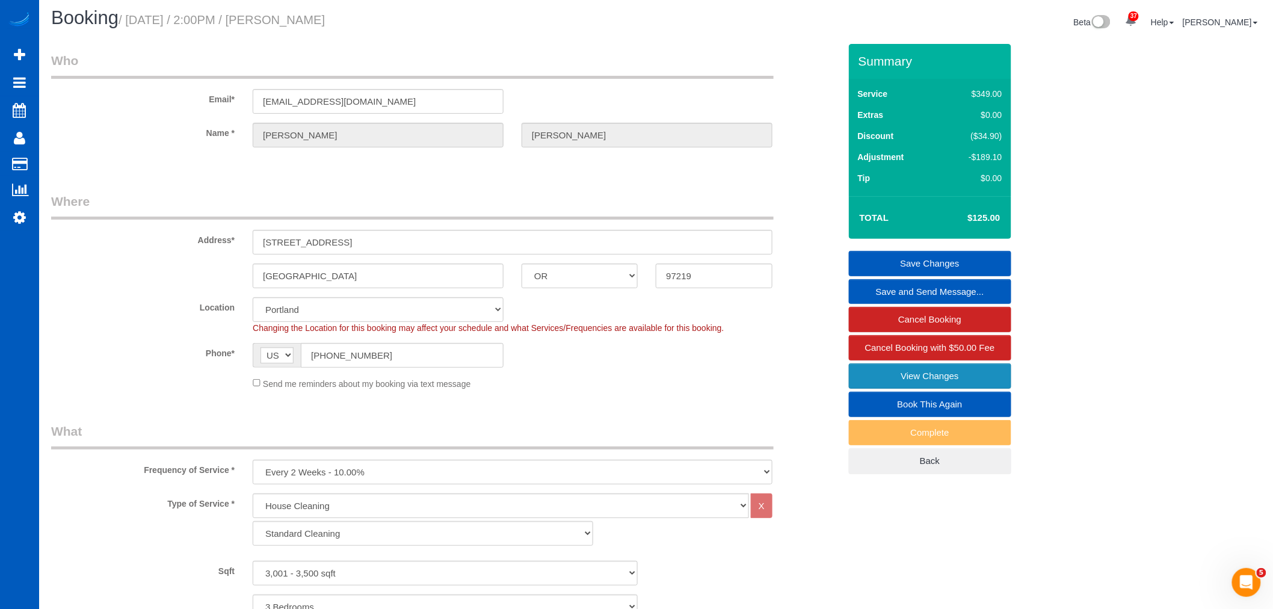
scroll to position [0, 0]
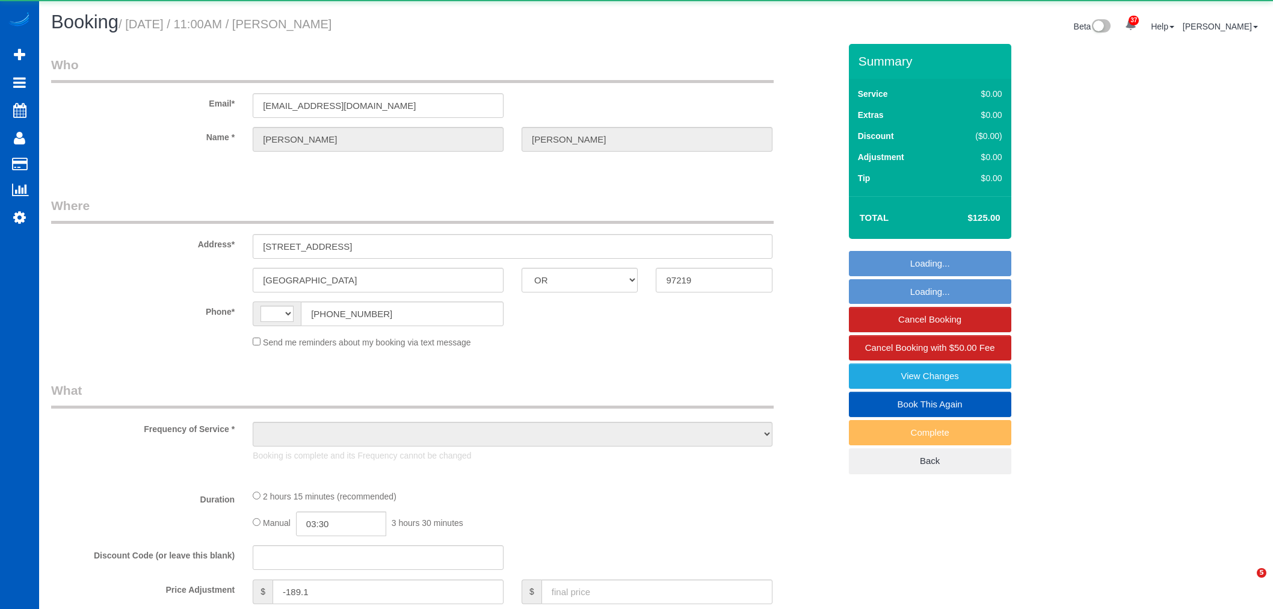
select select "OR"
select select "string:[GEOGRAPHIC_DATA]"
select select "object:802"
select select "199"
select select "3001"
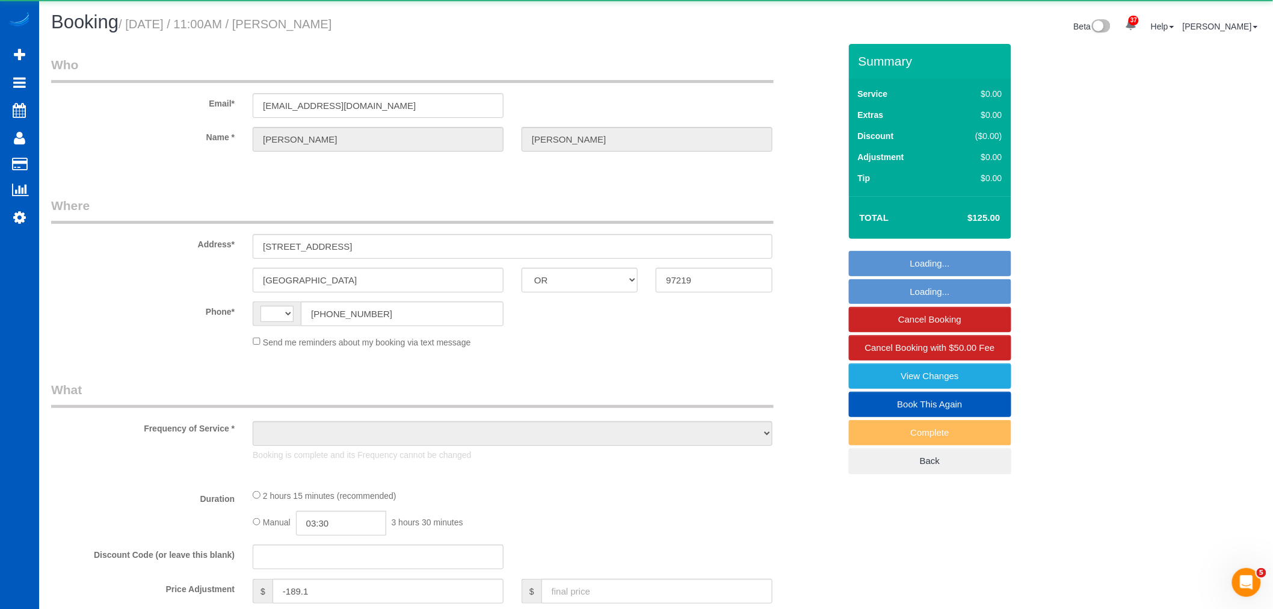
select select "3"
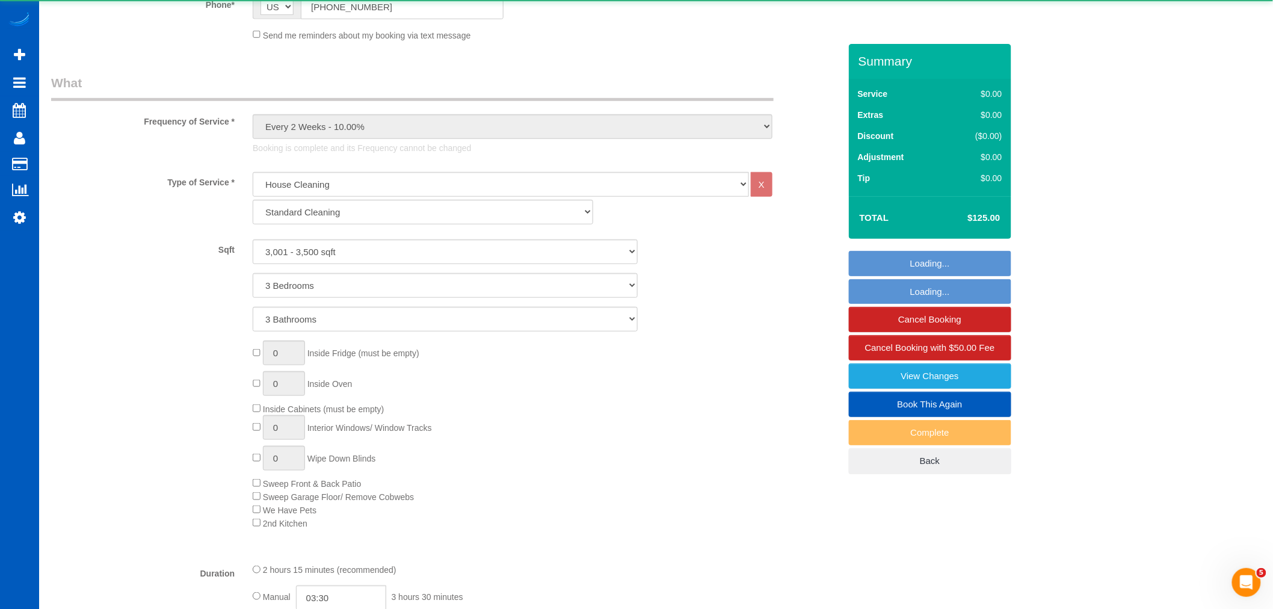
select select "object:1203"
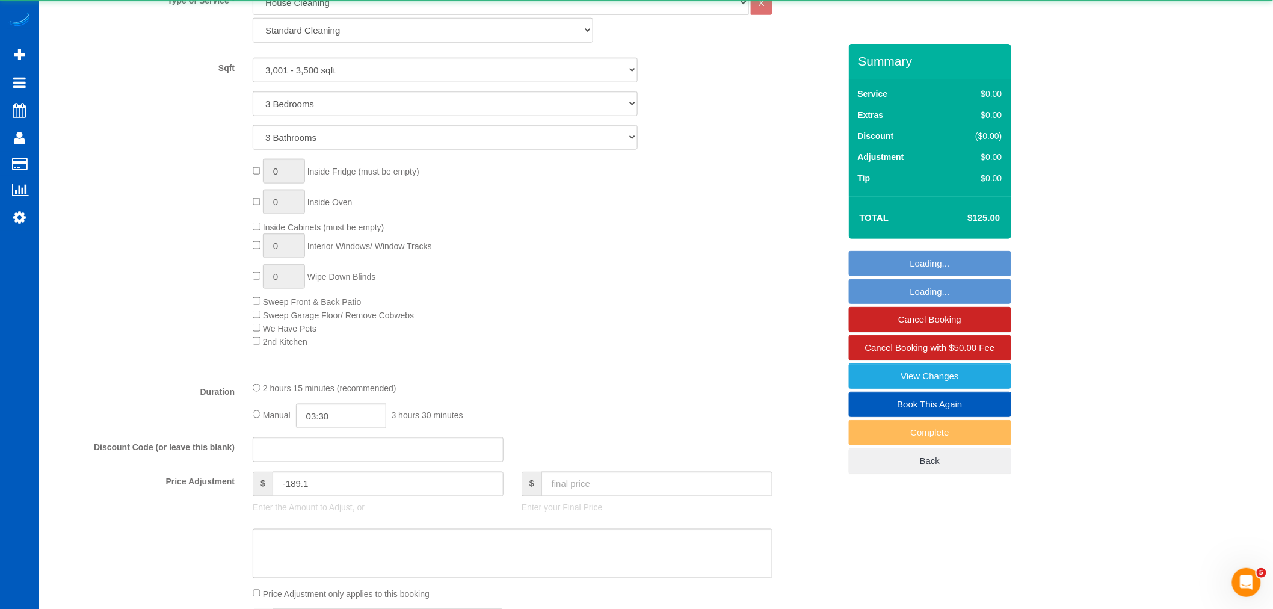
select select "spot1"
select select "3001"
select select "3"
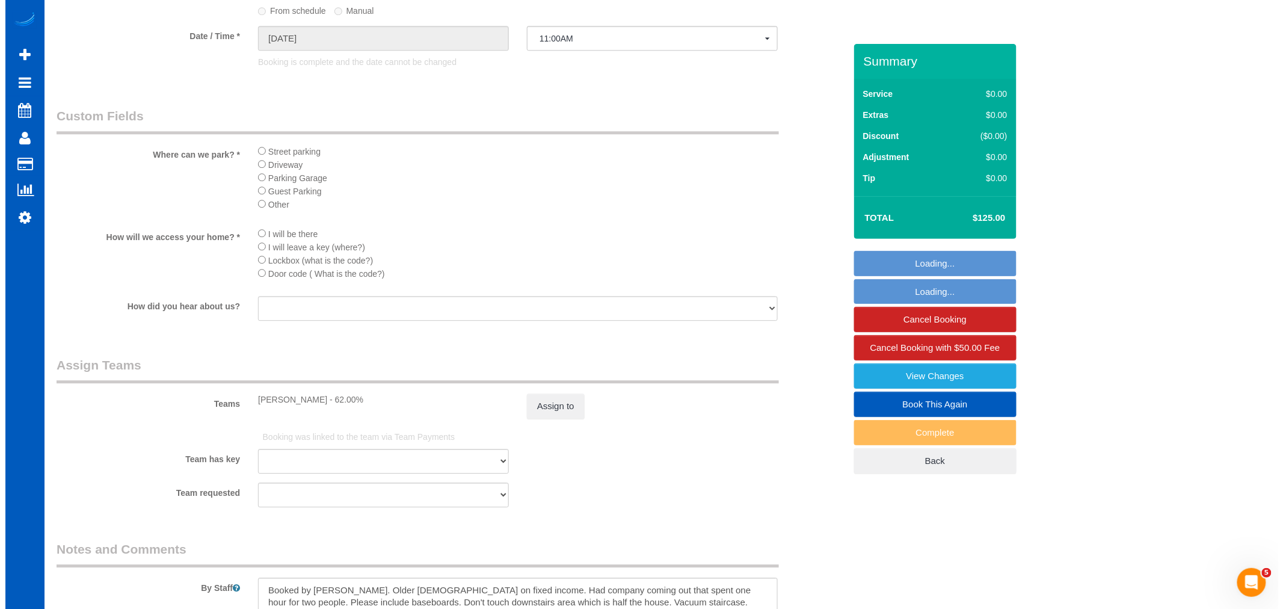
scroll to position [1537, 0]
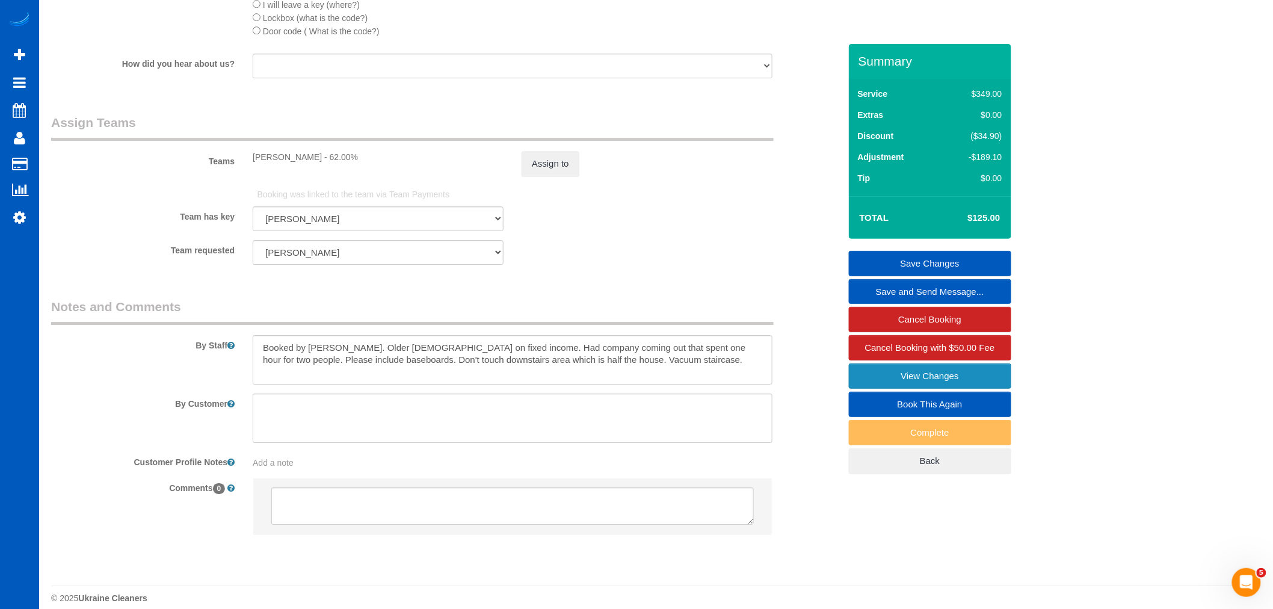
click at [916, 383] on link "View Changes" at bounding box center [930, 375] width 162 height 25
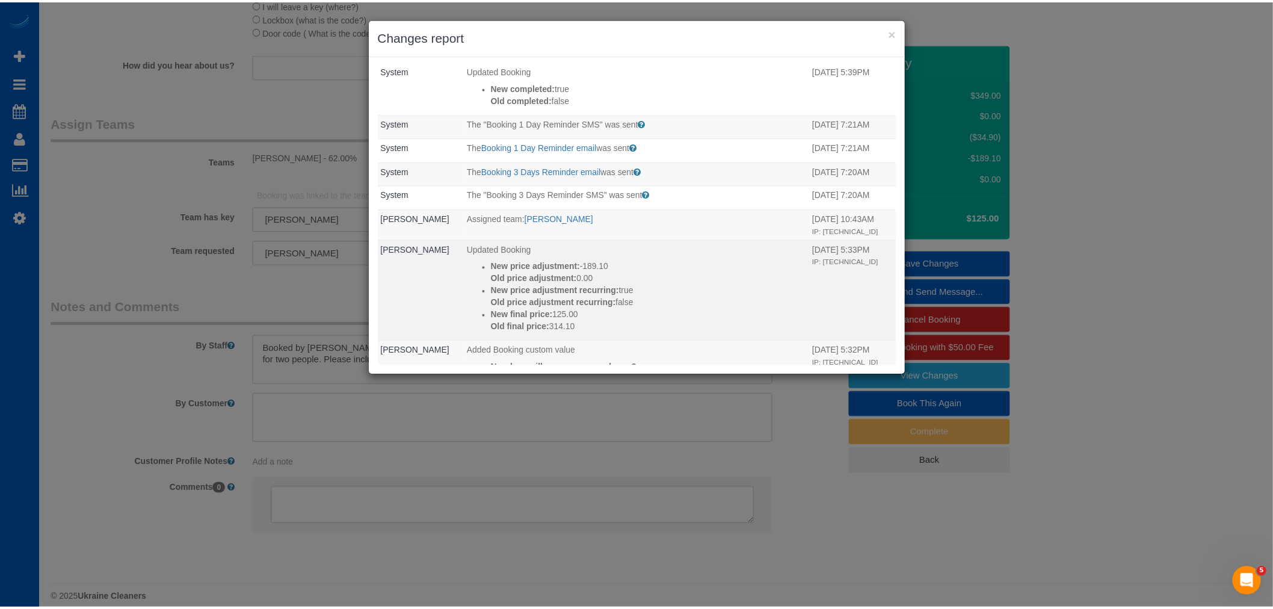
scroll to position [0, 0]
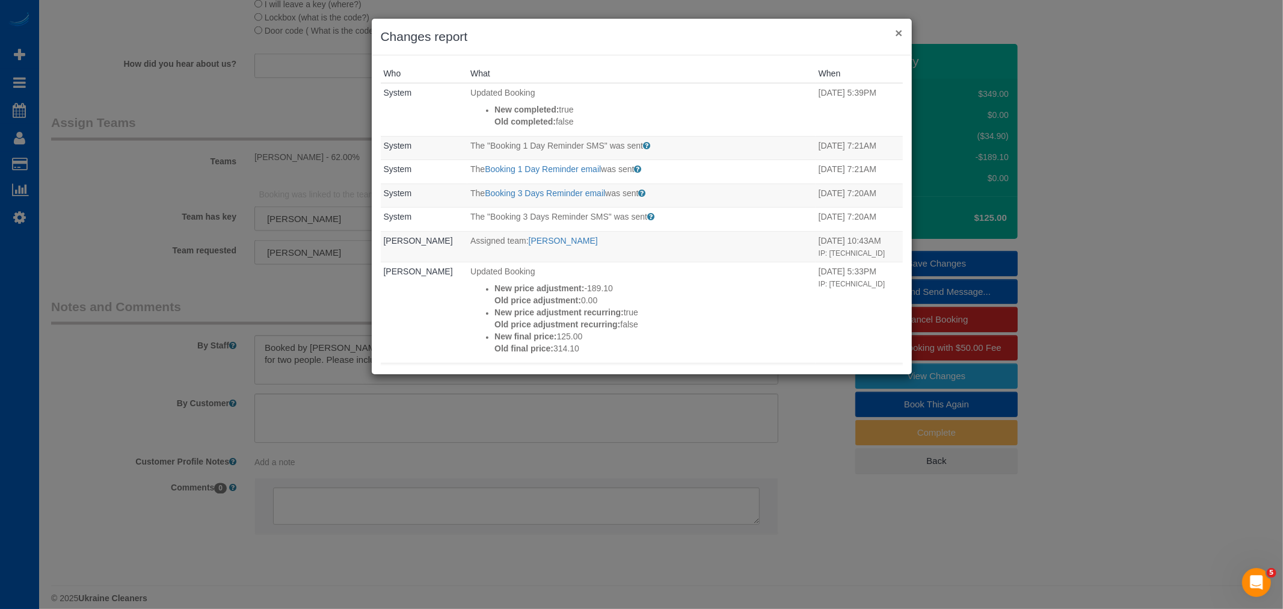
click at [896, 36] on button "×" at bounding box center [898, 32] width 7 height 13
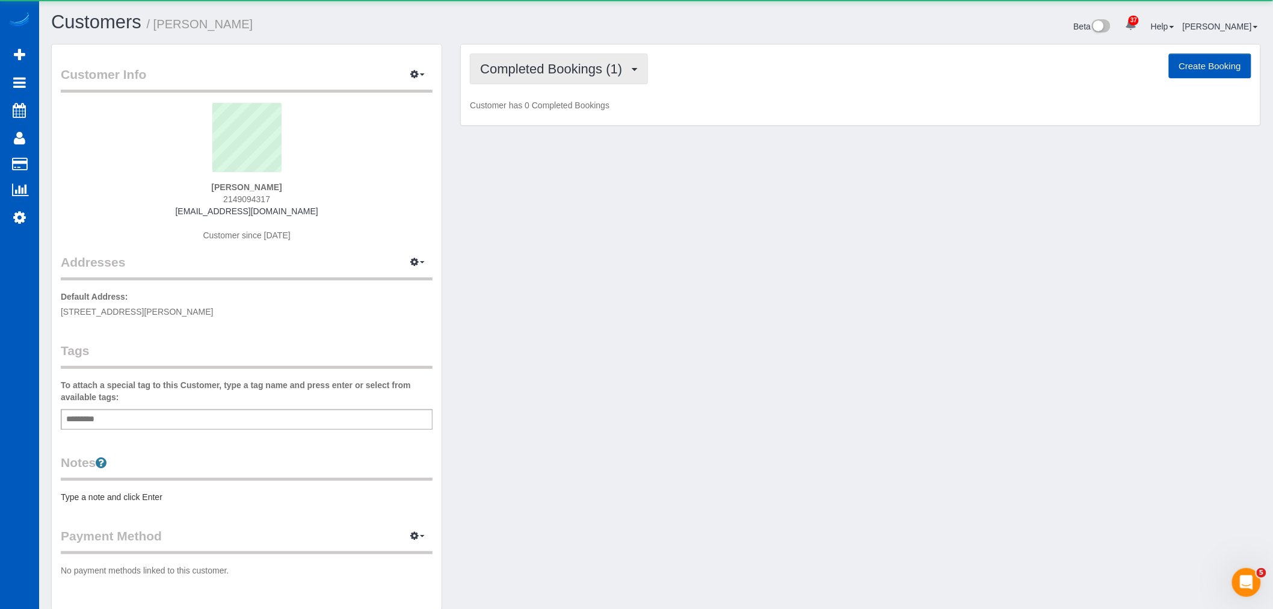
click at [514, 69] on span "Completed Bookings (1)" at bounding box center [554, 68] width 148 height 15
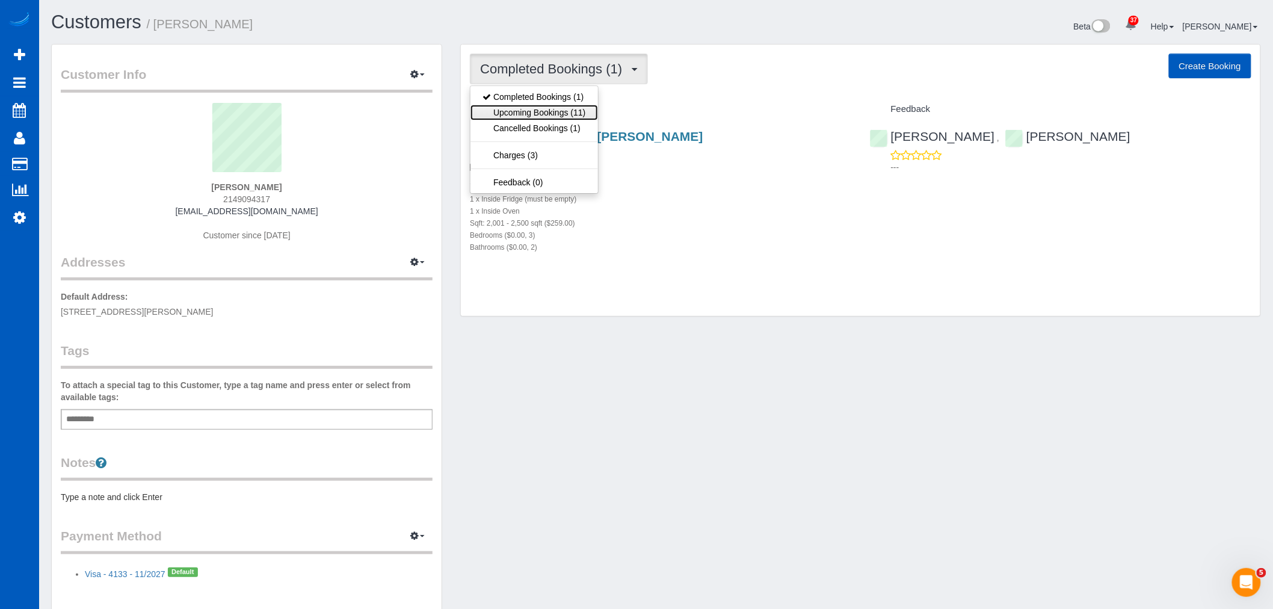
click at [526, 113] on link "Upcoming Bookings (11)" at bounding box center [533, 113] width 127 height 16
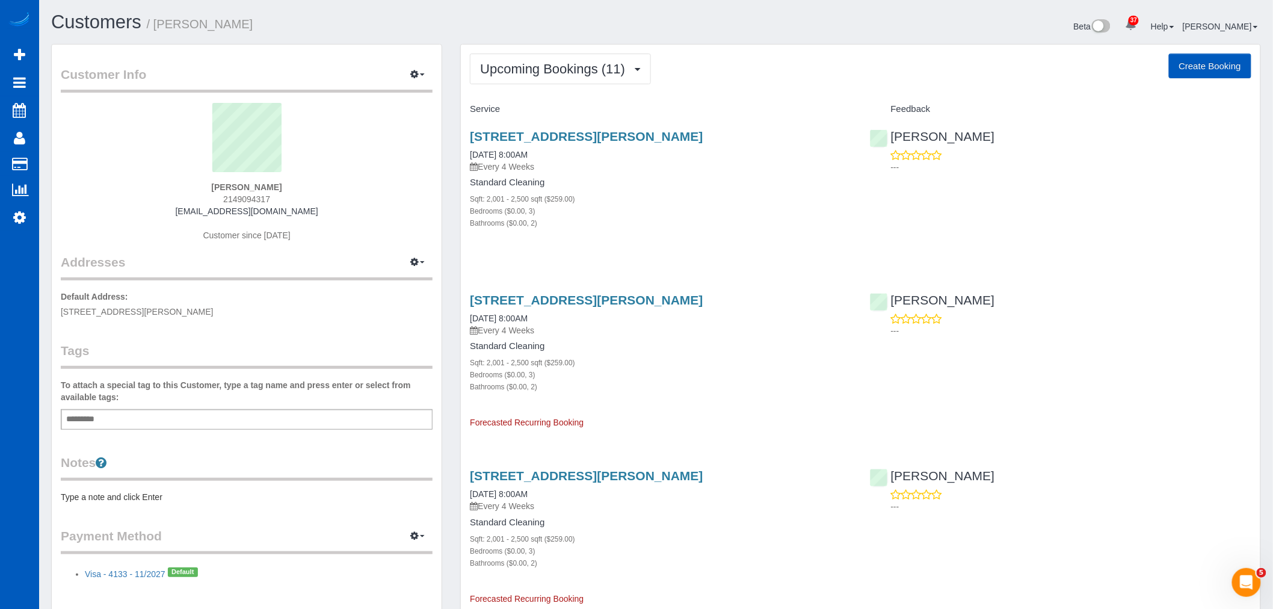
scroll to position [2104, 1273]
click at [518, 130] on link "[STREET_ADDRESS][PERSON_NAME]" at bounding box center [586, 136] width 233 height 14
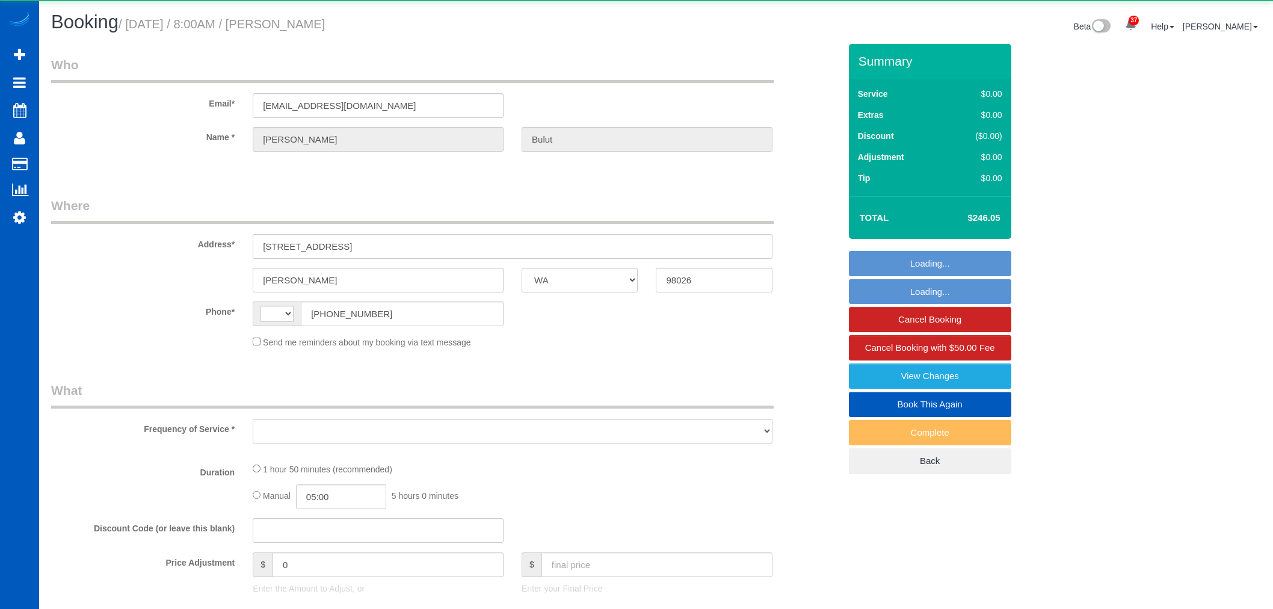
select select "WA"
select select "string:[GEOGRAPHIC_DATA]"
select select "object:1262"
select select "string:fspay-9f58b54a-0cf3-4408-ba74-19dcdb7d71b7"
select select "199"
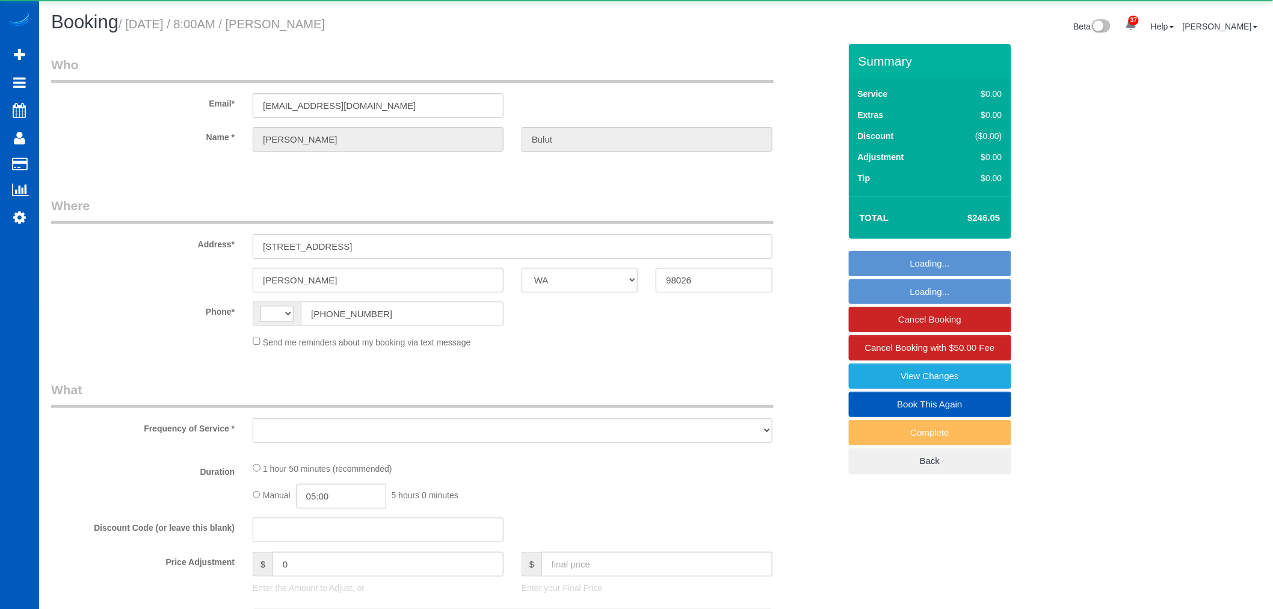
select select "2001"
select select "3"
select select "2"
select select "spot1"
select select "number:8"
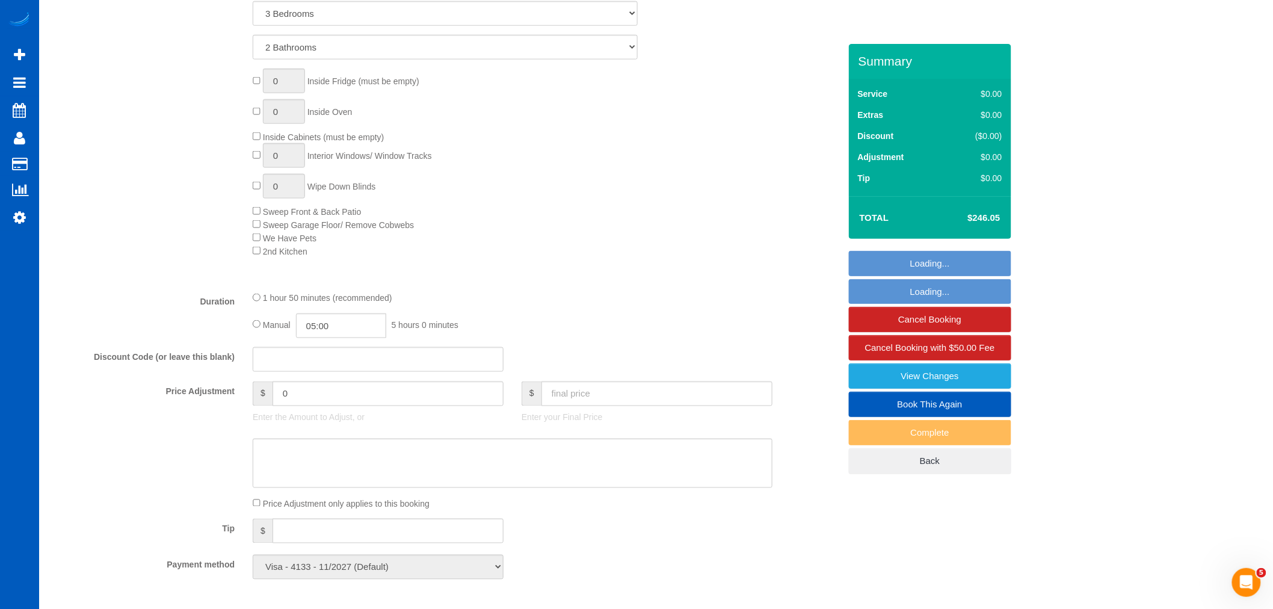
scroll to position [602, 0]
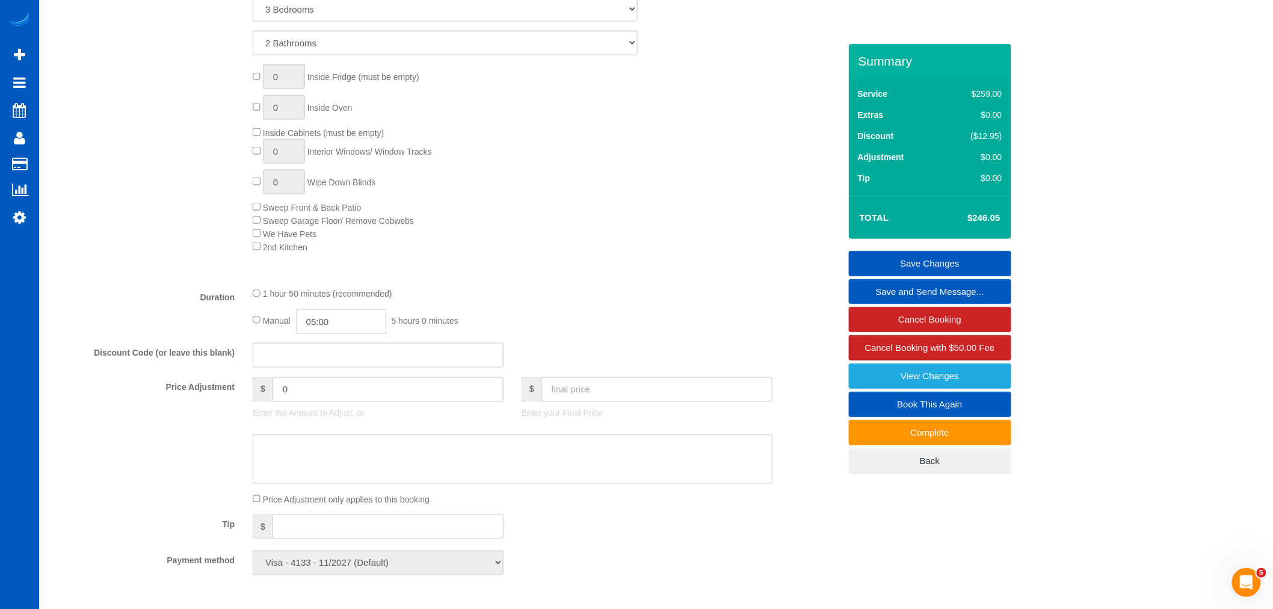
click at [295, 538] on input "text" at bounding box center [388, 526] width 231 height 25
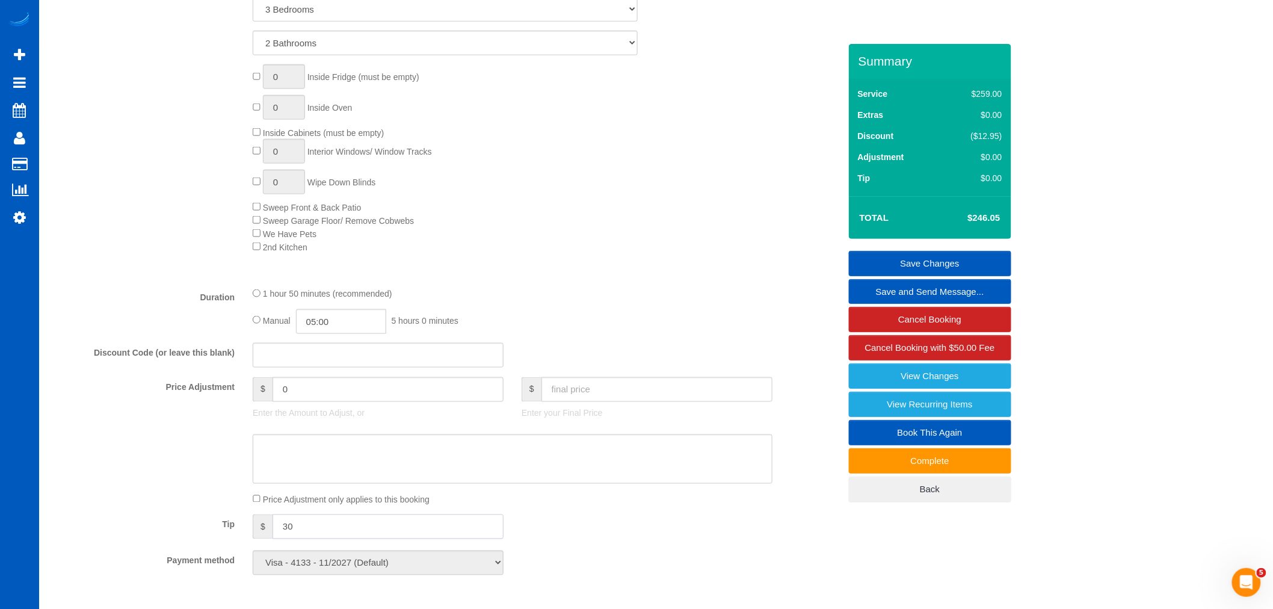
type input "30"
drag, startPoint x: 561, startPoint y: 532, endPoint x: 640, endPoint y: 490, distance: 89.9
click at [561, 533] on div "Tip $ 30" at bounding box center [445, 527] width 807 height 27
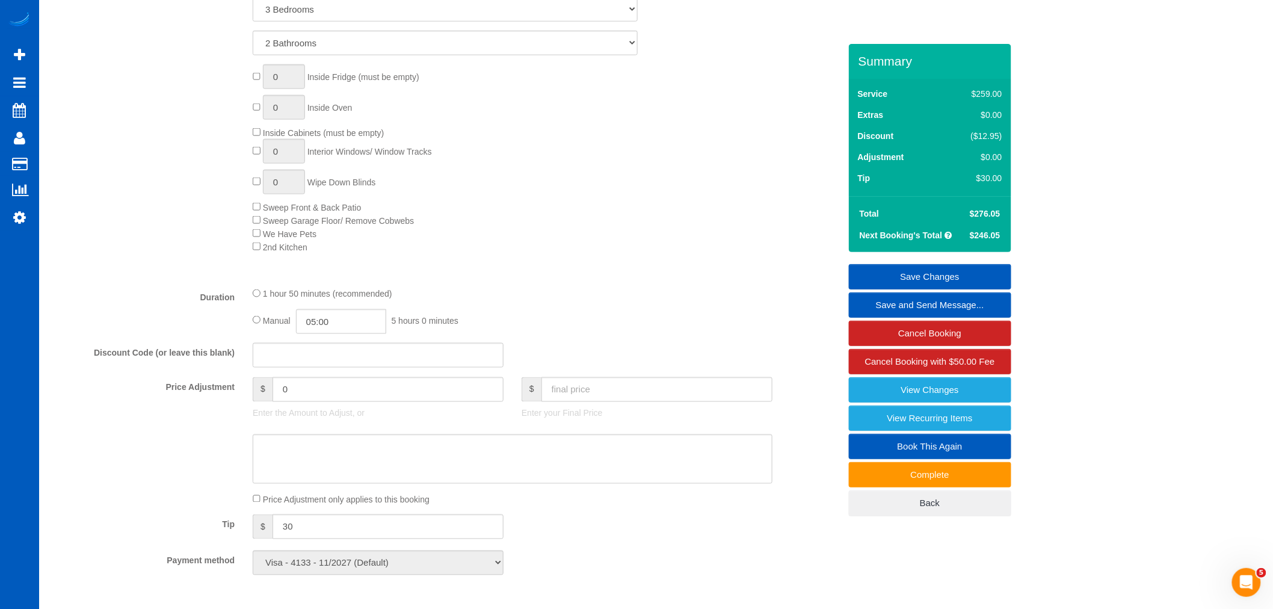
click at [932, 276] on link "Save Changes" at bounding box center [930, 276] width 162 height 25
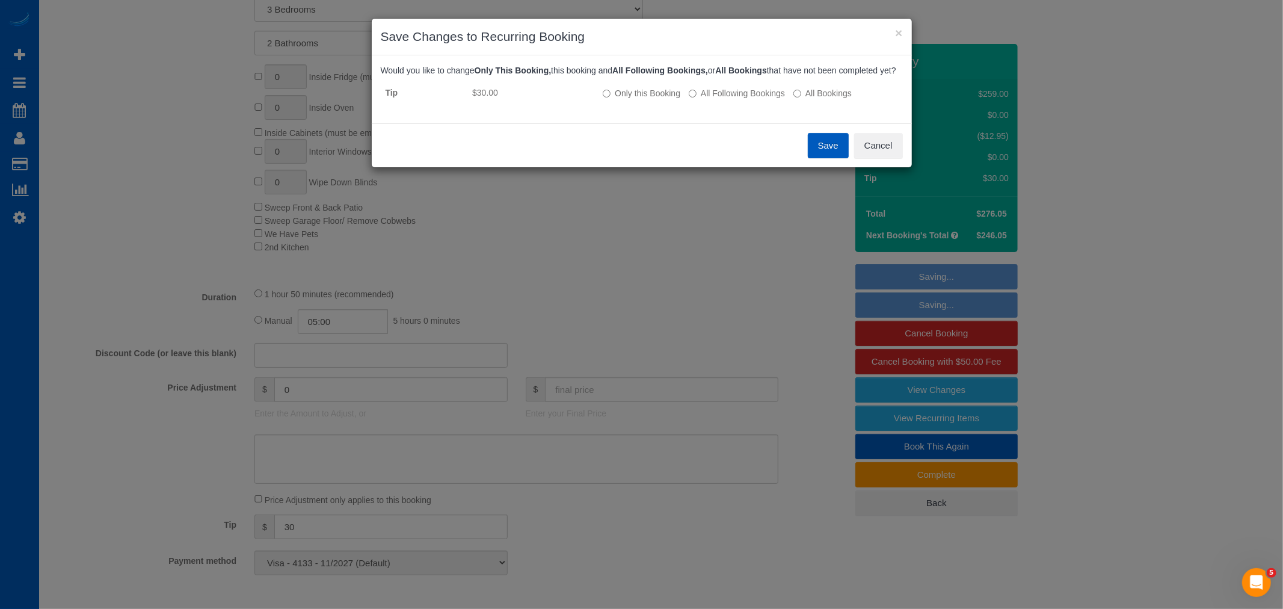
click at [827, 158] on button "Save" at bounding box center [828, 145] width 41 height 25
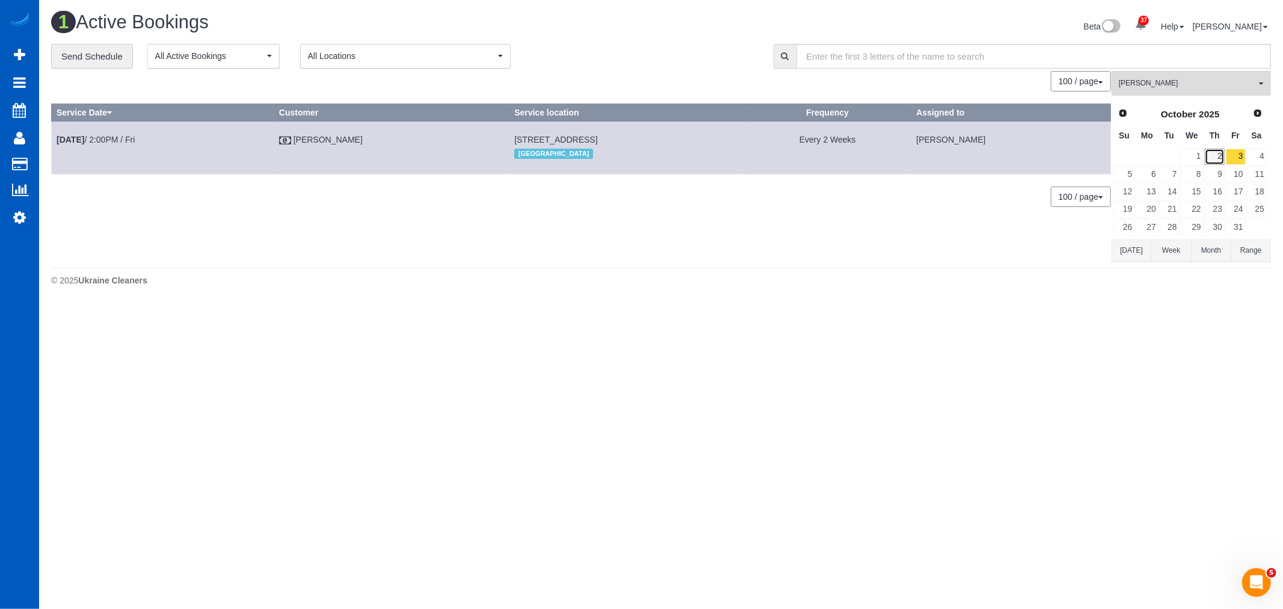
click at [1209, 159] on link "2" at bounding box center [1215, 157] width 20 height 16
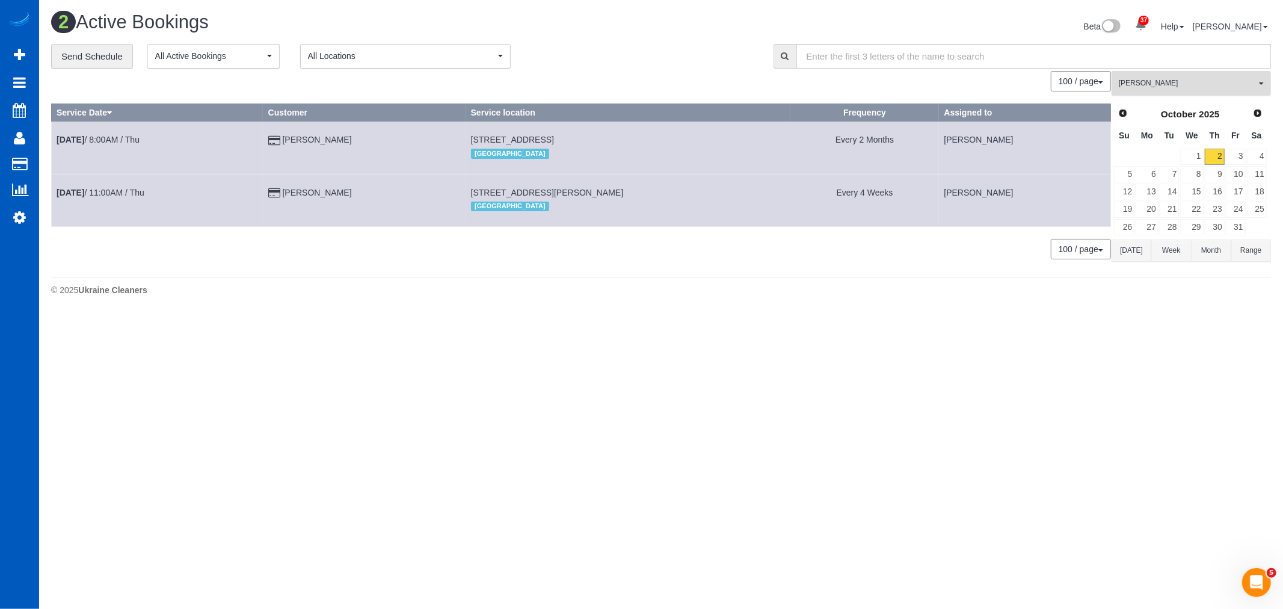
click at [1165, 81] on span "[PERSON_NAME]" at bounding box center [1187, 83] width 137 height 10
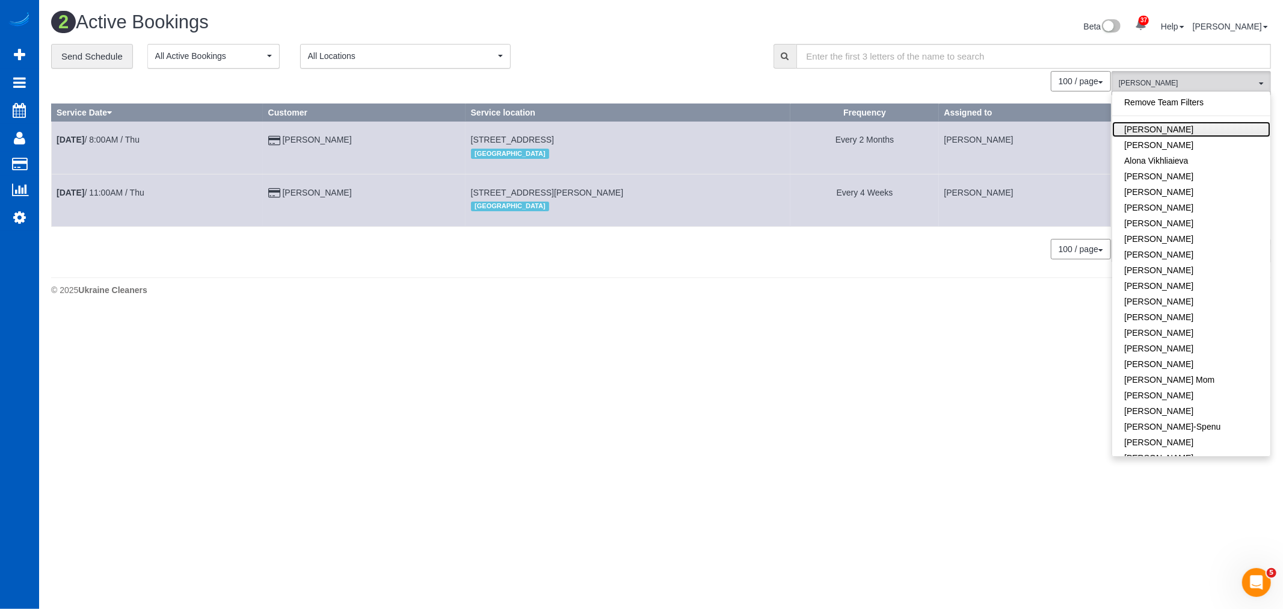
click at [1165, 125] on link "[PERSON_NAME]" at bounding box center [1191, 130] width 158 height 16
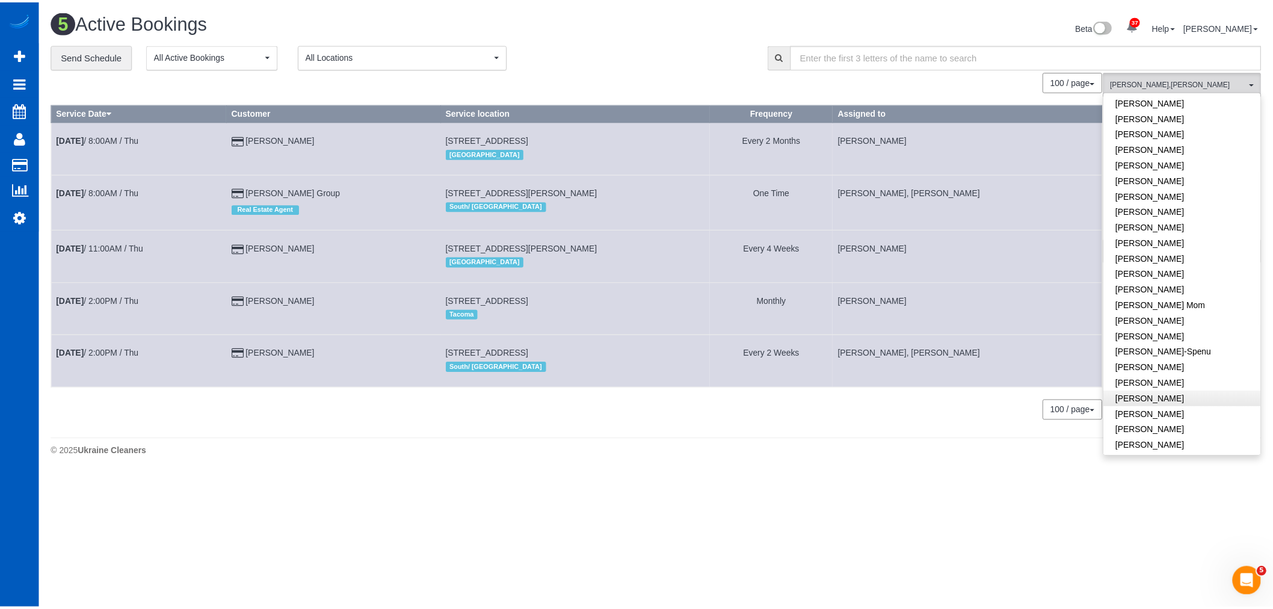
scroll to position [134, 0]
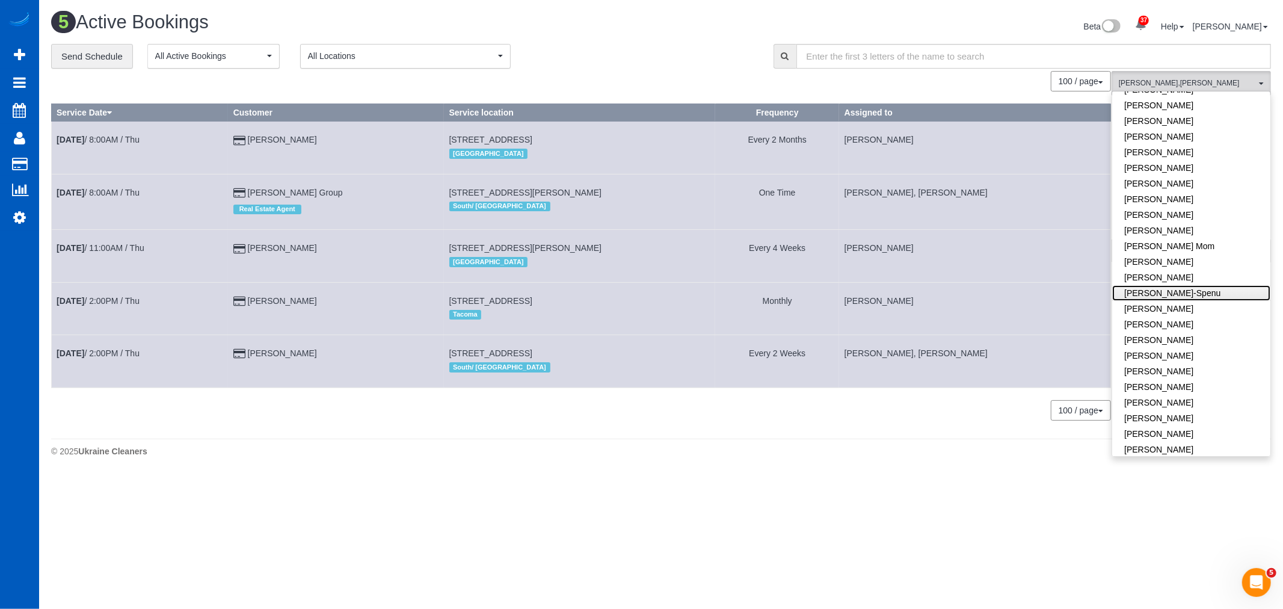
click at [1194, 294] on link "[PERSON_NAME]-Spenu" at bounding box center [1191, 293] width 158 height 16
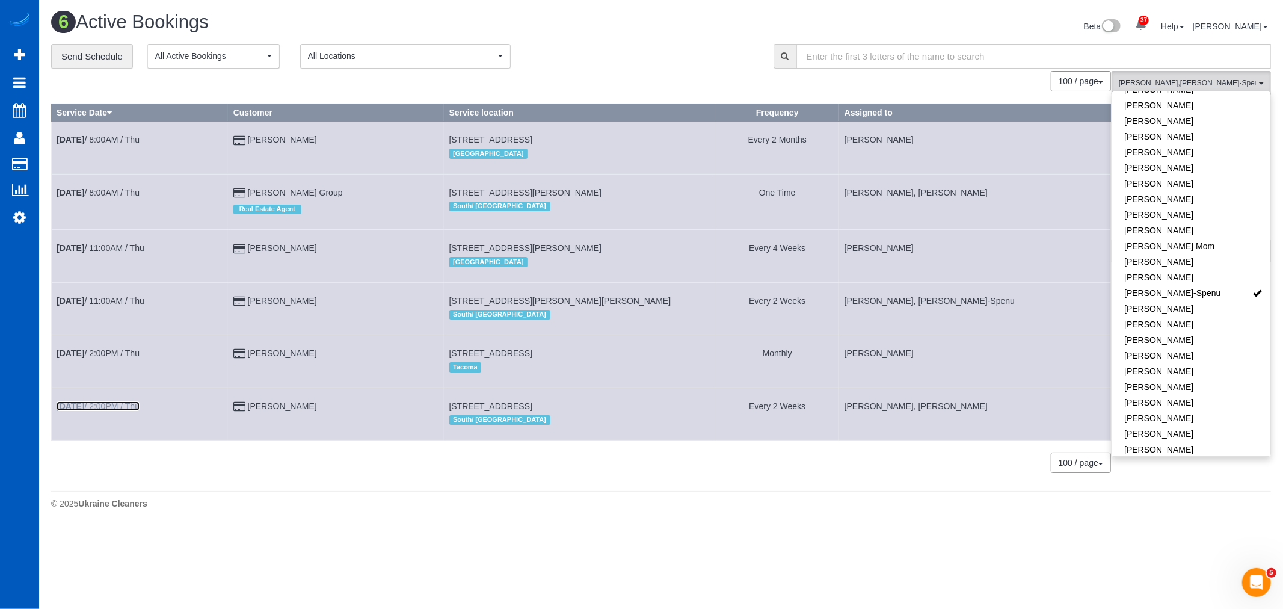
click at [119, 411] on link "Oct 2nd / 2:00PM / Thu" at bounding box center [98, 406] width 83 height 10
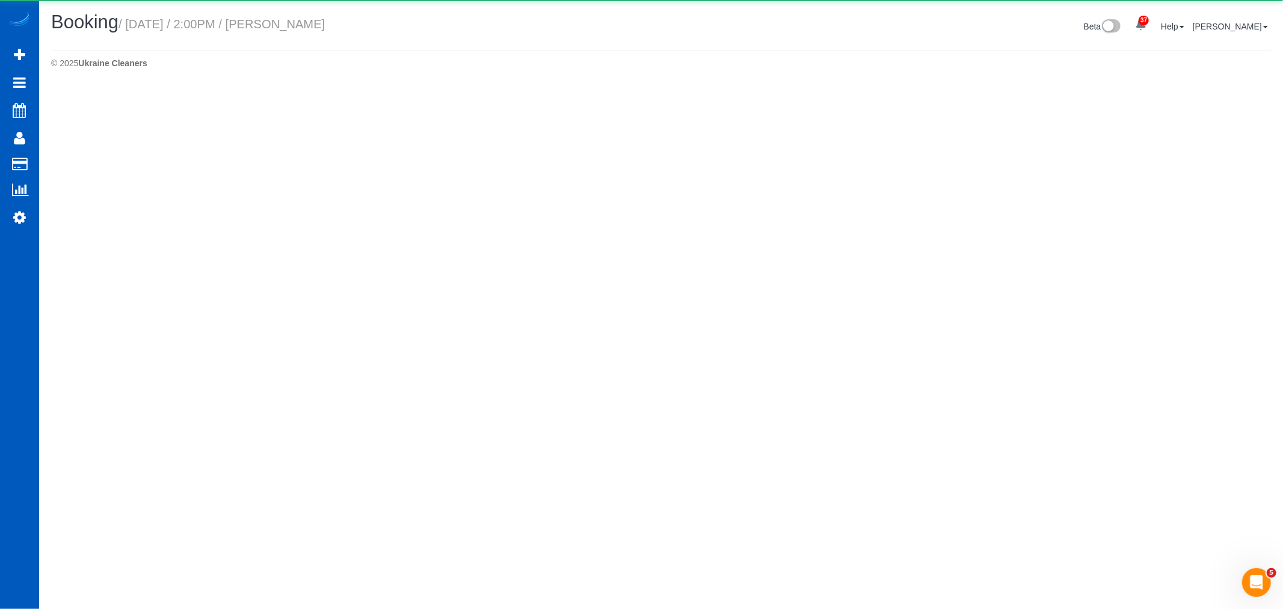
select select "WA"
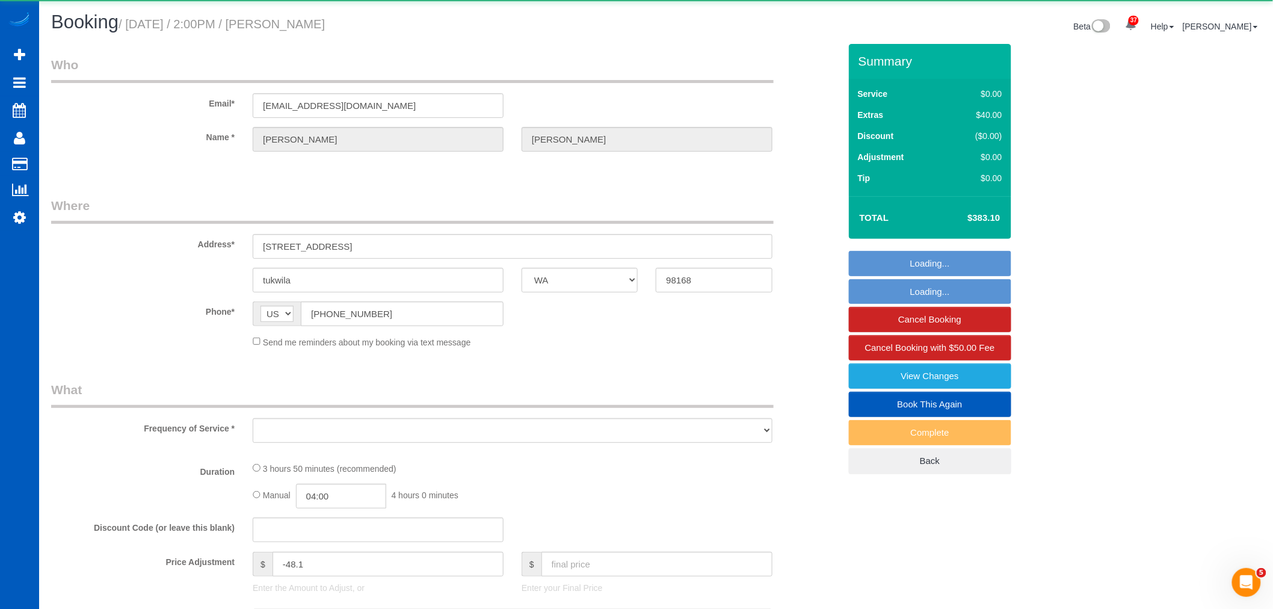
select select "object:2394"
select select "string:fspay-6a90d684-42bf-4bd1-8266-2642b3363f69"
select select "199"
select select "4501"
select select "4"
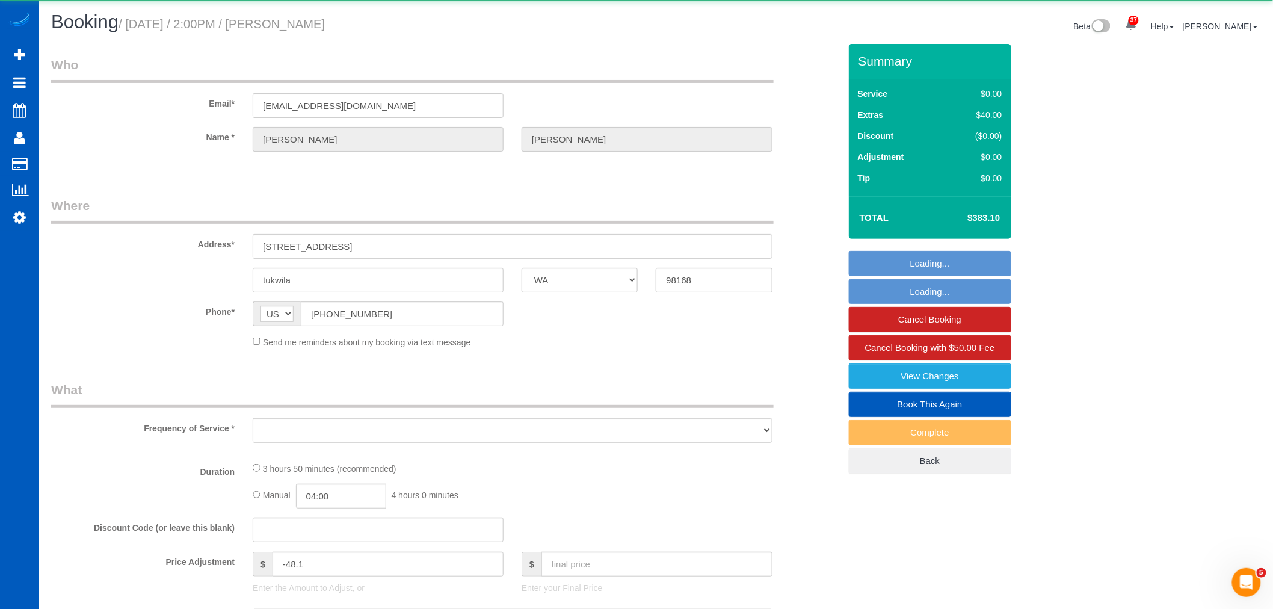
select select "5"
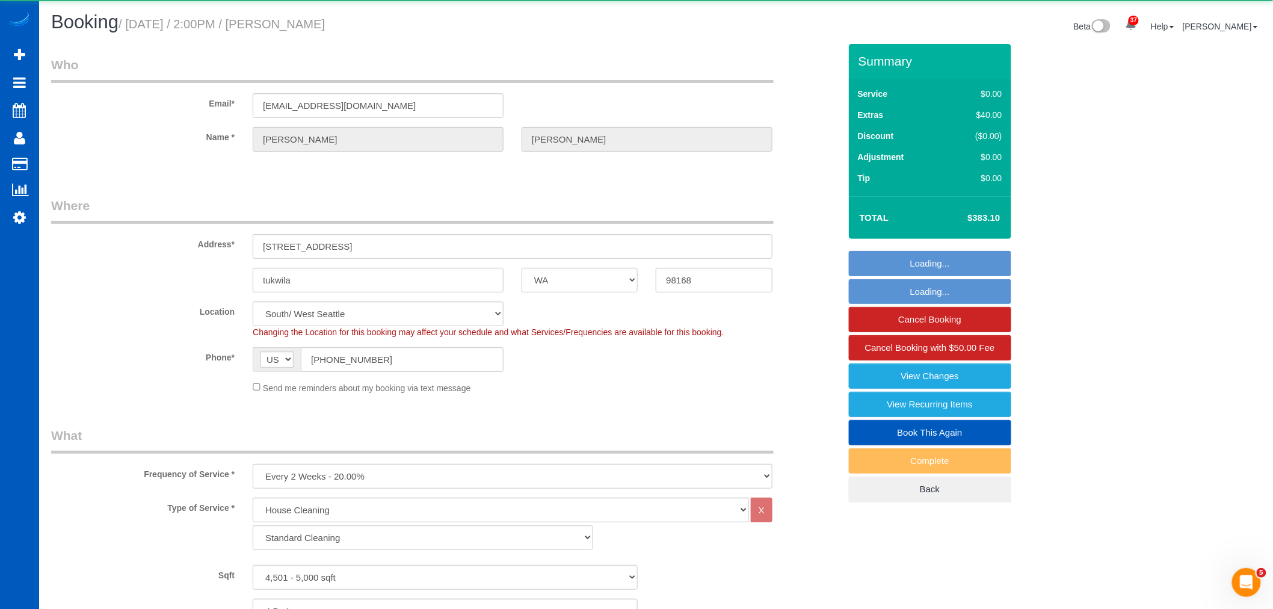
select select "object:2405"
select select "spot7"
select select "4501"
select select "4"
select select "5"
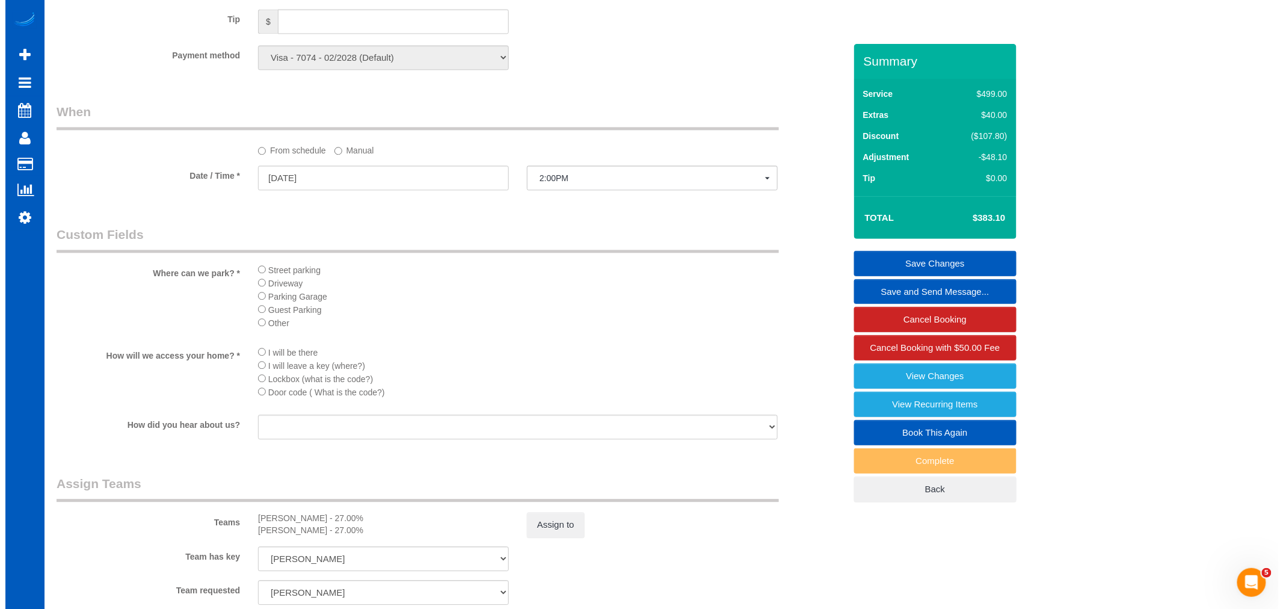
scroll to position [1270, 0]
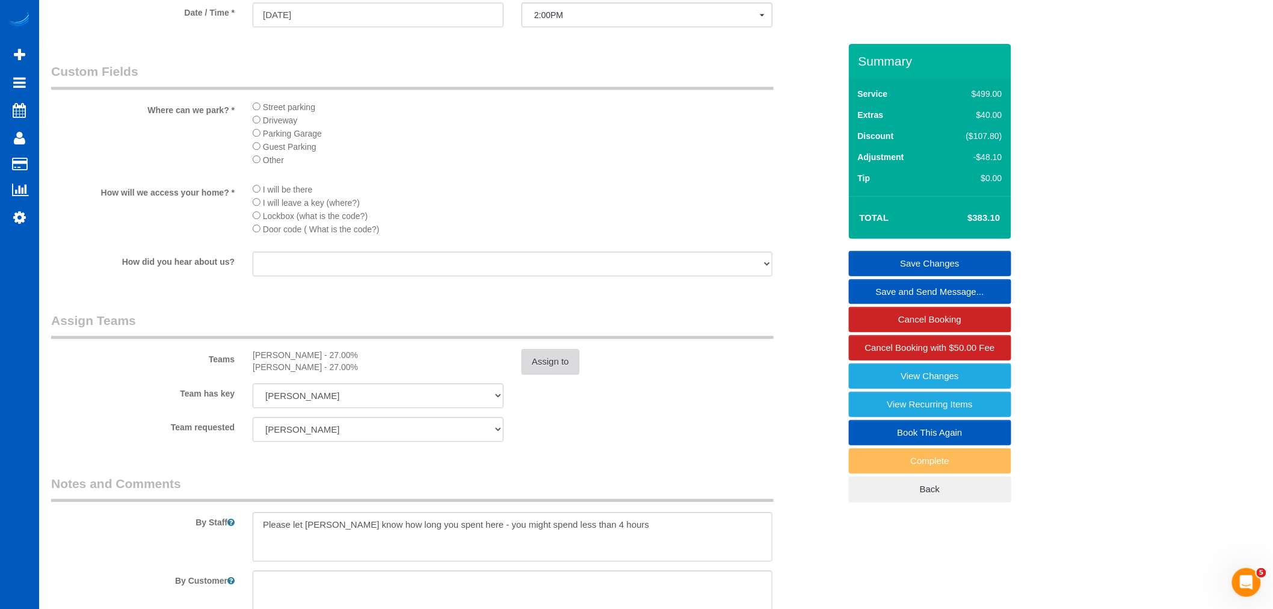
click at [573, 374] on button "Assign to" at bounding box center [551, 361] width 58 height 25
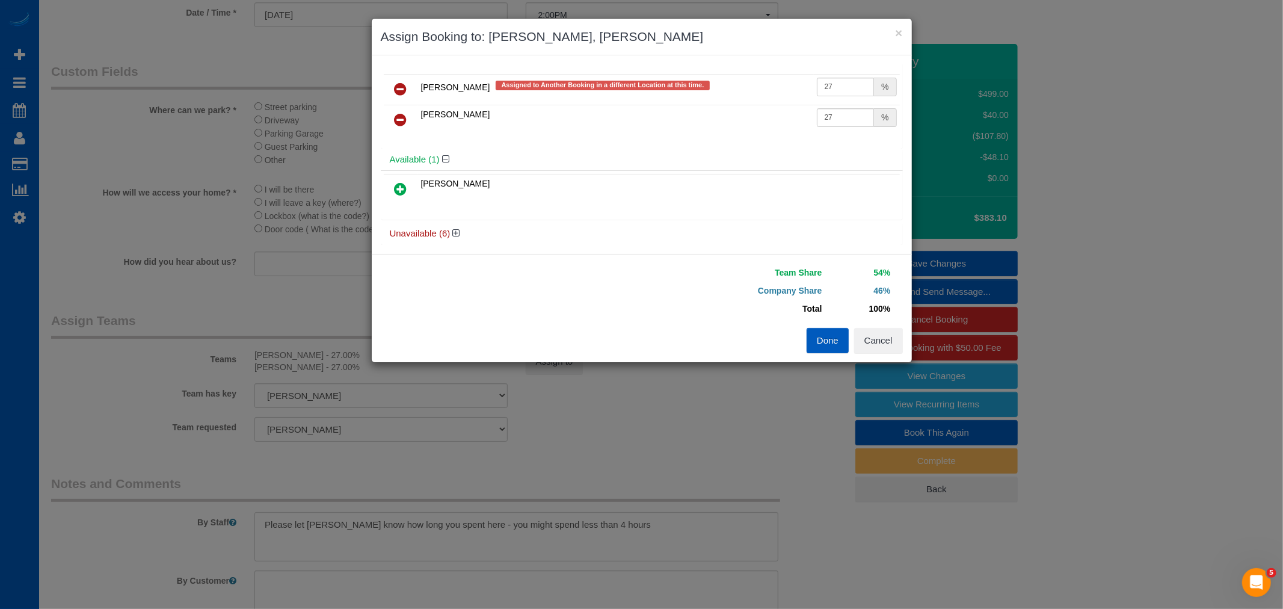
scroll to position [26, 0]
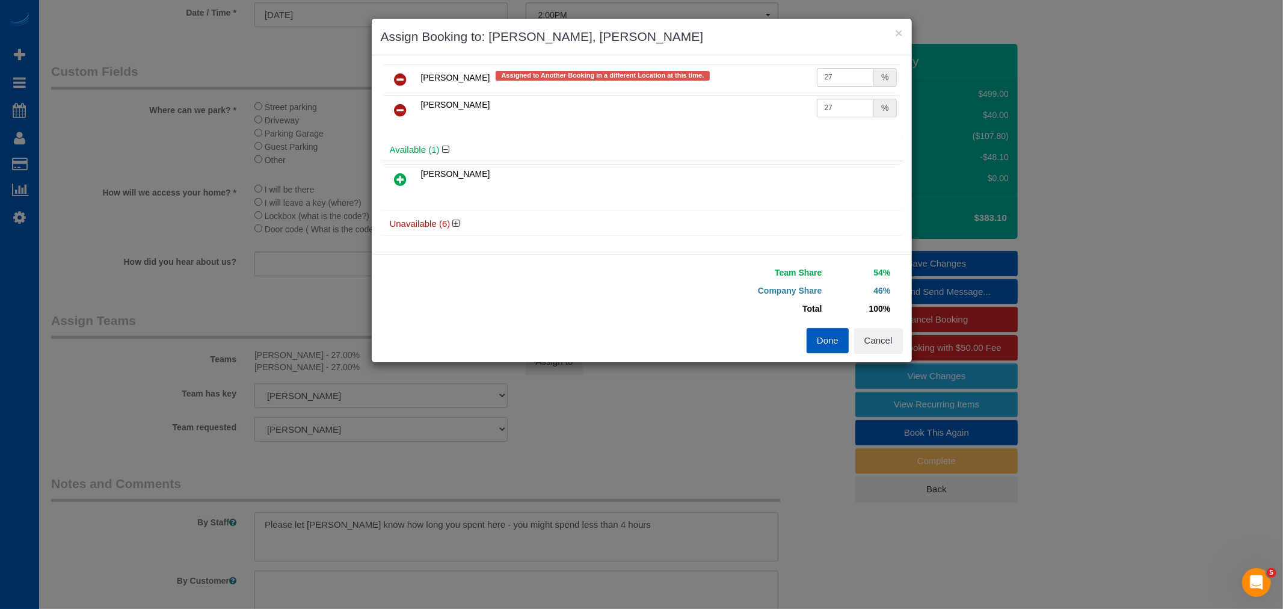
click at [461, 221] on h4 "Unavailable (6)" at bounding box center [642, 224] width 504 height 10
click at [460, 223] on icon at bounding box center [456, 223] width 7 height 9
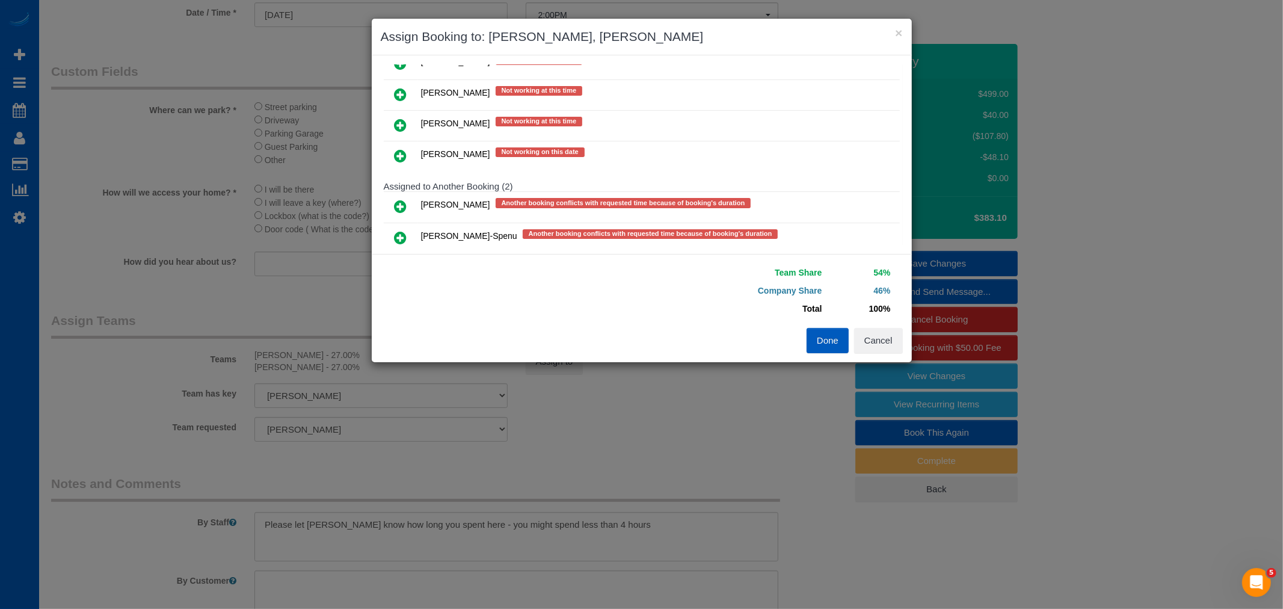
scroll to position [254, 0]
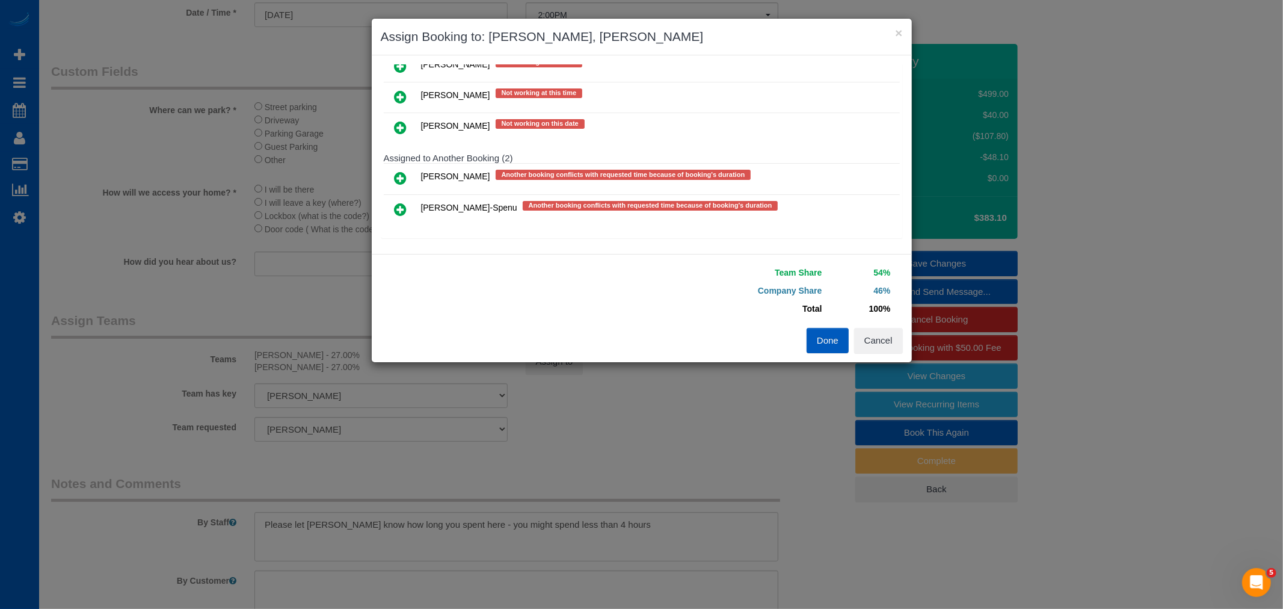
click at [396, 206] on icon at bounding box center [401, 209] width 13 height 14
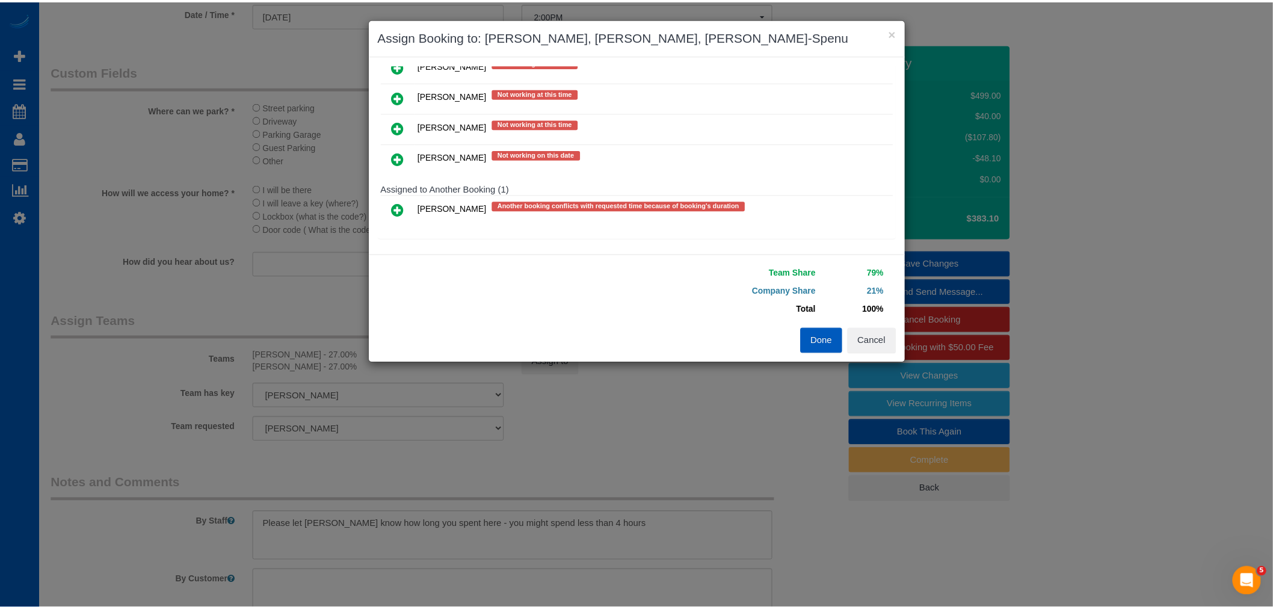
scroll to position [0, 0]
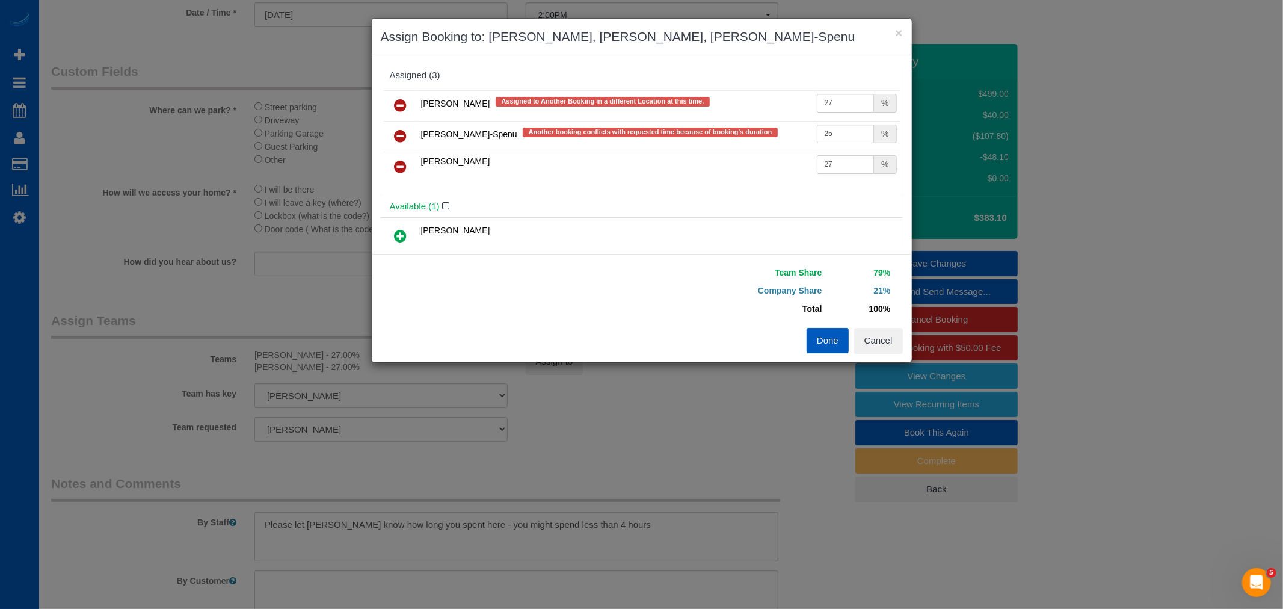
click at [395, 100] on icon at bounding box center [401, 105] width 13 height 14
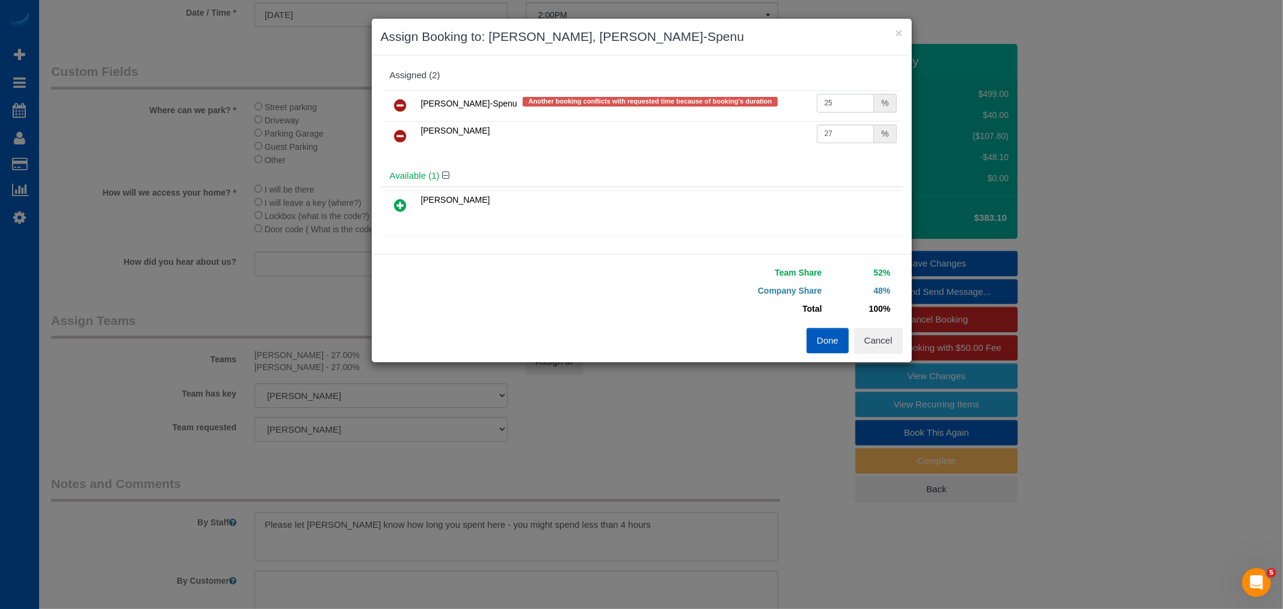
drag, startPoint x: 822, startPoint y: 105, endPoint x: 831, endPoint y: 110, distance: 10.2
click at [831, 110] on input "25" at bounding box center [846, 103] width 58 height 19
drag, startPoint x: 820, startPoint y: 103, endPoint x: 855, endPoint y: 114, distance: 36.7
click at [855, 114] on td "25 %" at bounding box center [857, 105] width 86 height 31
type input "27"
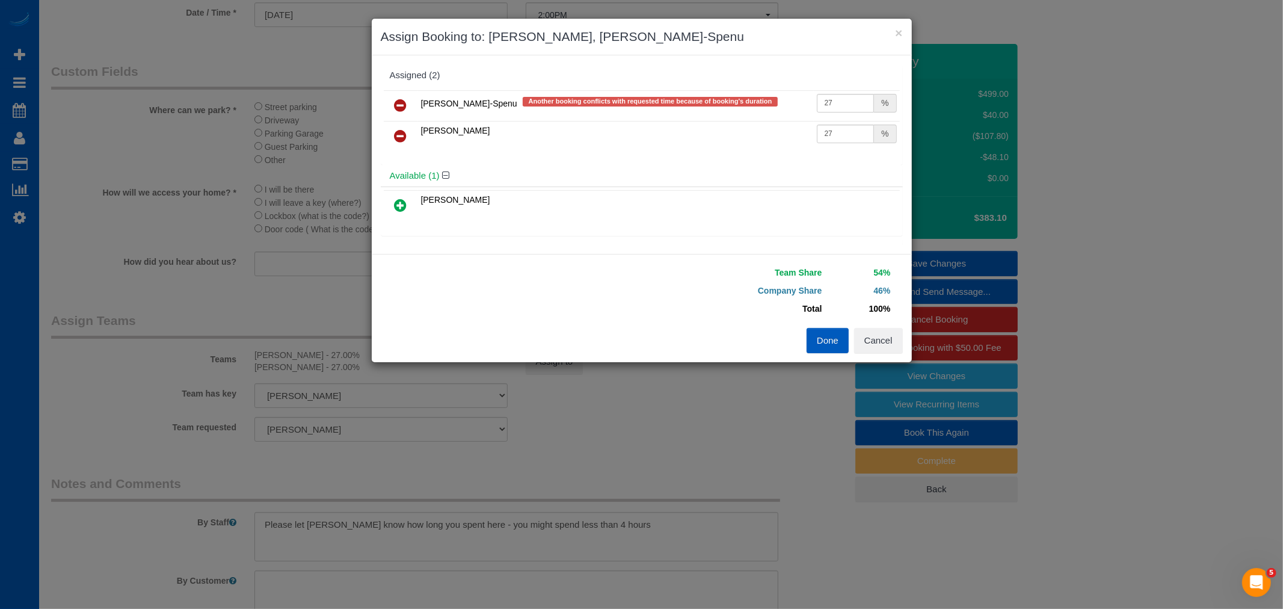
click at [833, 339] on button "Done" at bounding box center [828, 340] width 42 height 25
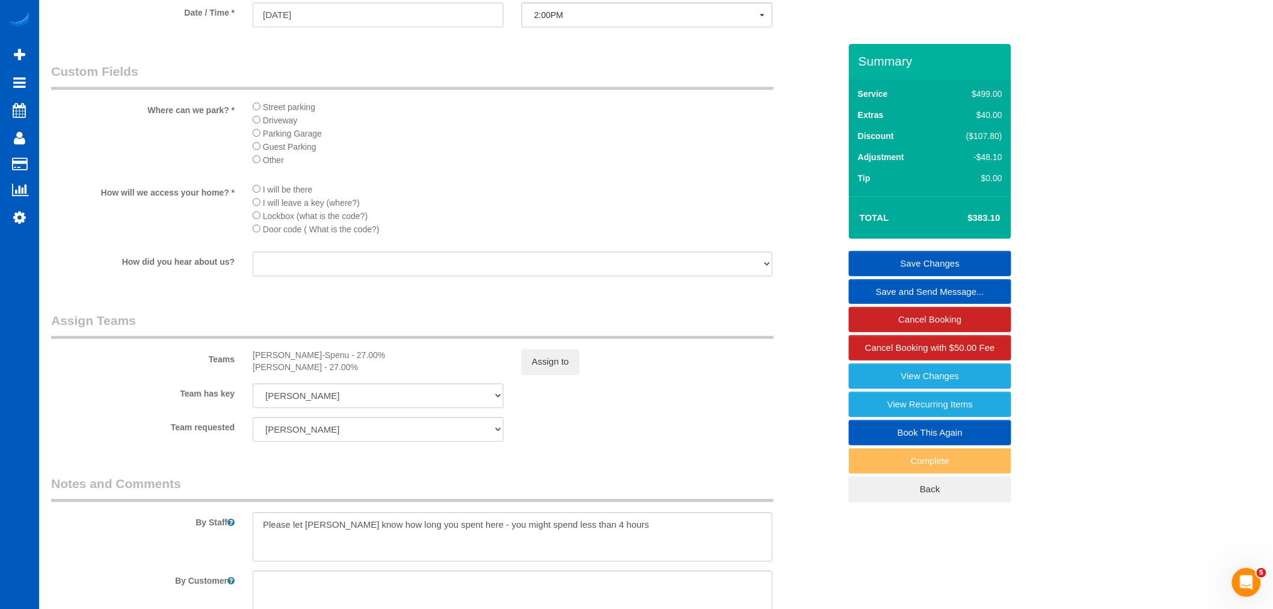
click at [939, 267] on link "Save Changes" at bounding box center [930, 263] width 162 height 25
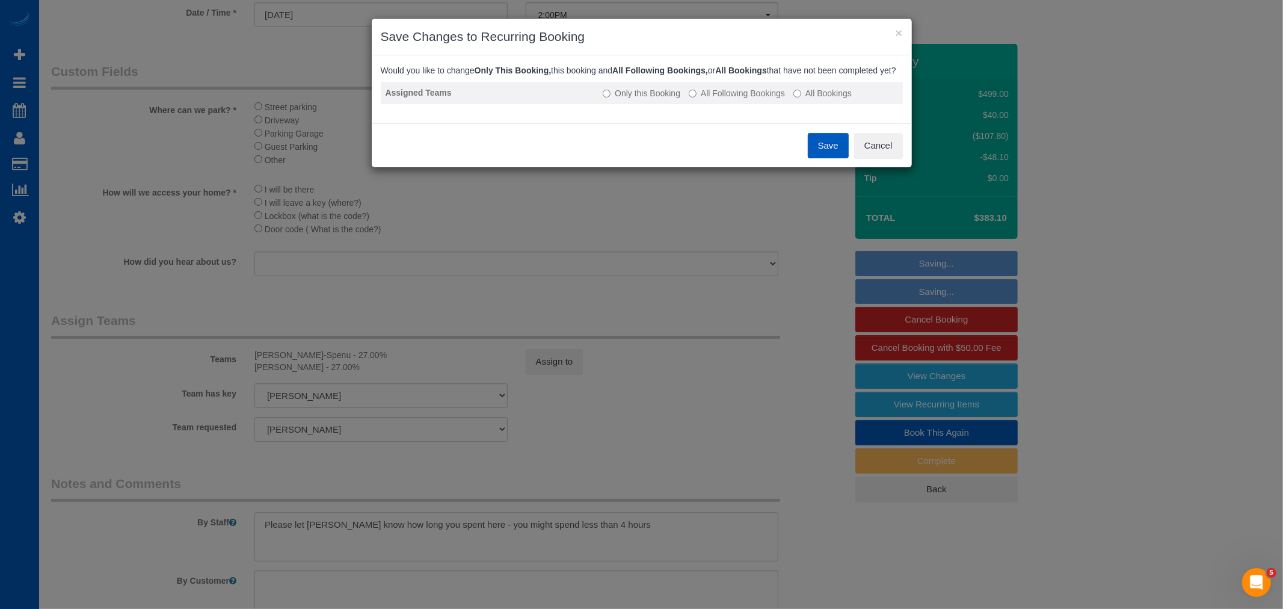
click at [739, 99] on label "All Following Bookings" at bounding box center [737, 93] width 96 height 12
click at [839, 155] on button "Save" at bounding box center [828, 145] width 41 height 25
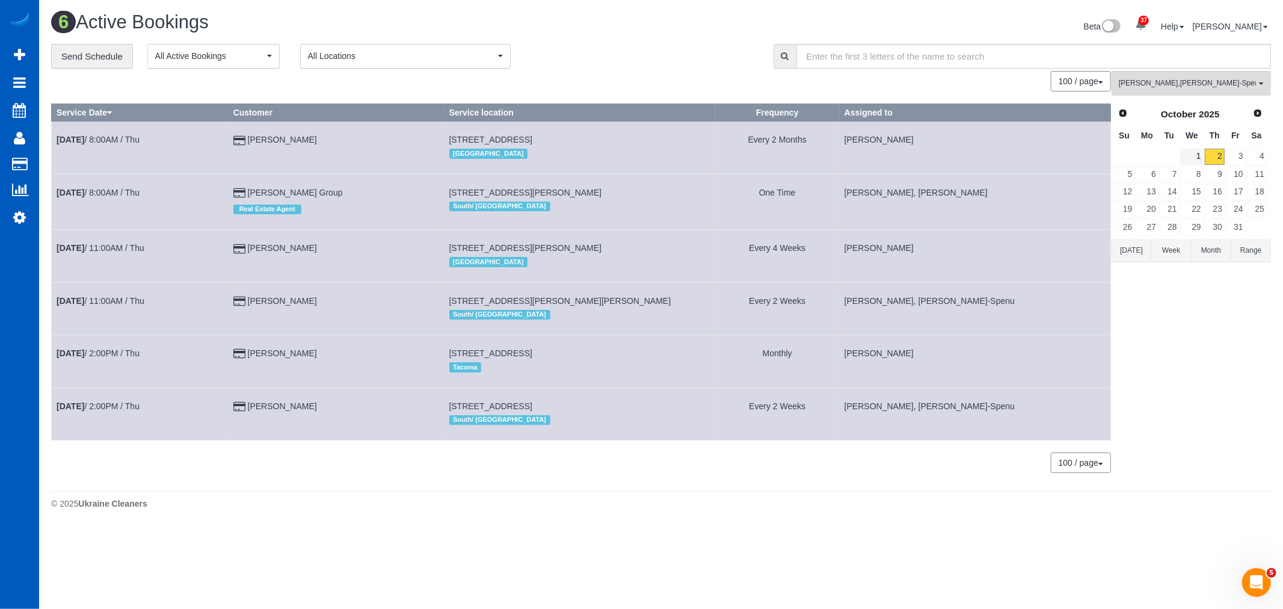
click at [1192, 166] on td "8" at bounding box center [1192, 173] width 24 height 17
click at [1200, 158] on link "1" at bounding box center [1191, 157] width 23 height 16
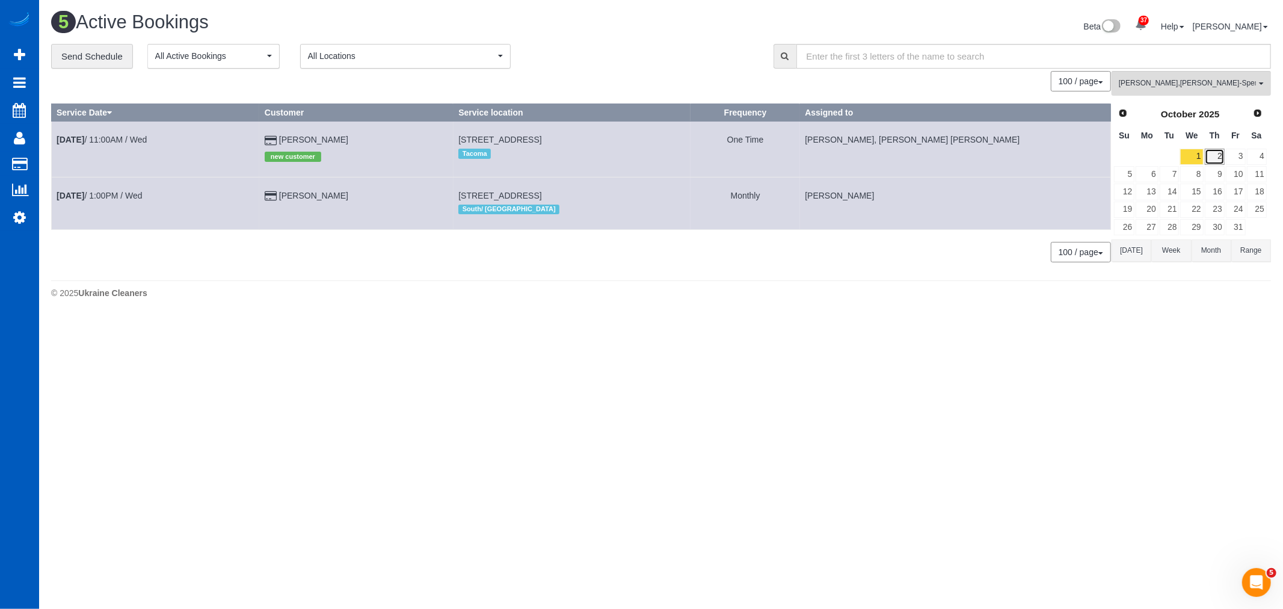
click at [1214, 155] on link "2" at bounding box center [1215, 157] width 20 height 16
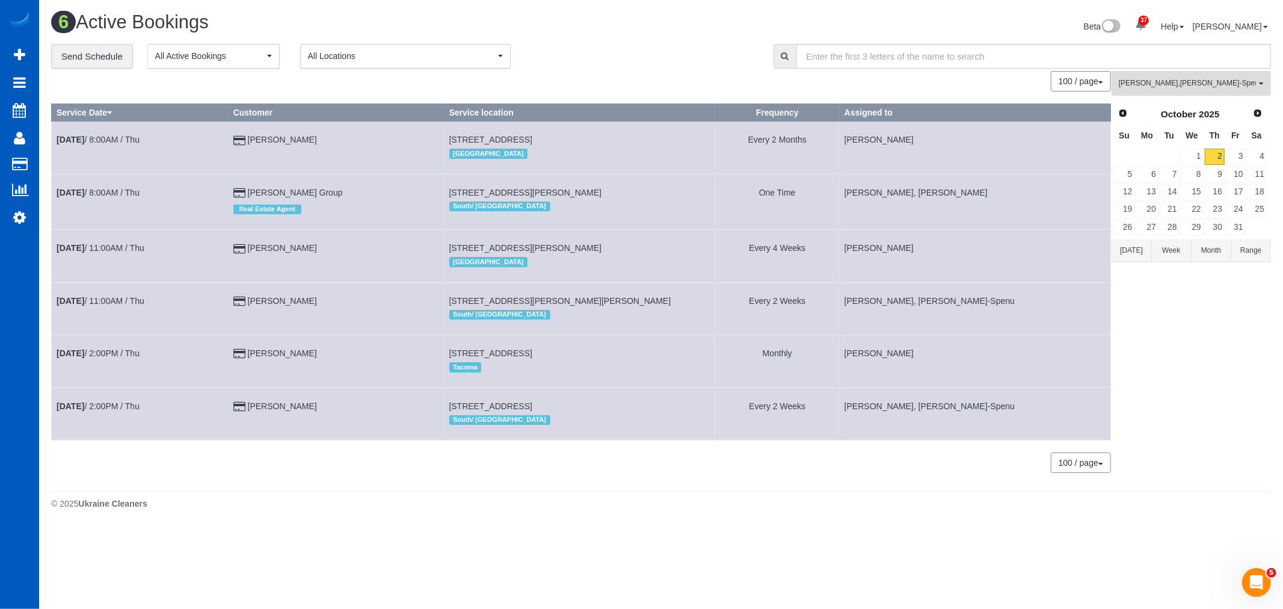
click at [1180, 92] on button "Alina Kruchok , Iryna Kuzmenko-Spenu , Raissa Radionova All Teams" at bounding box center [1191, 83] width 159 height 25
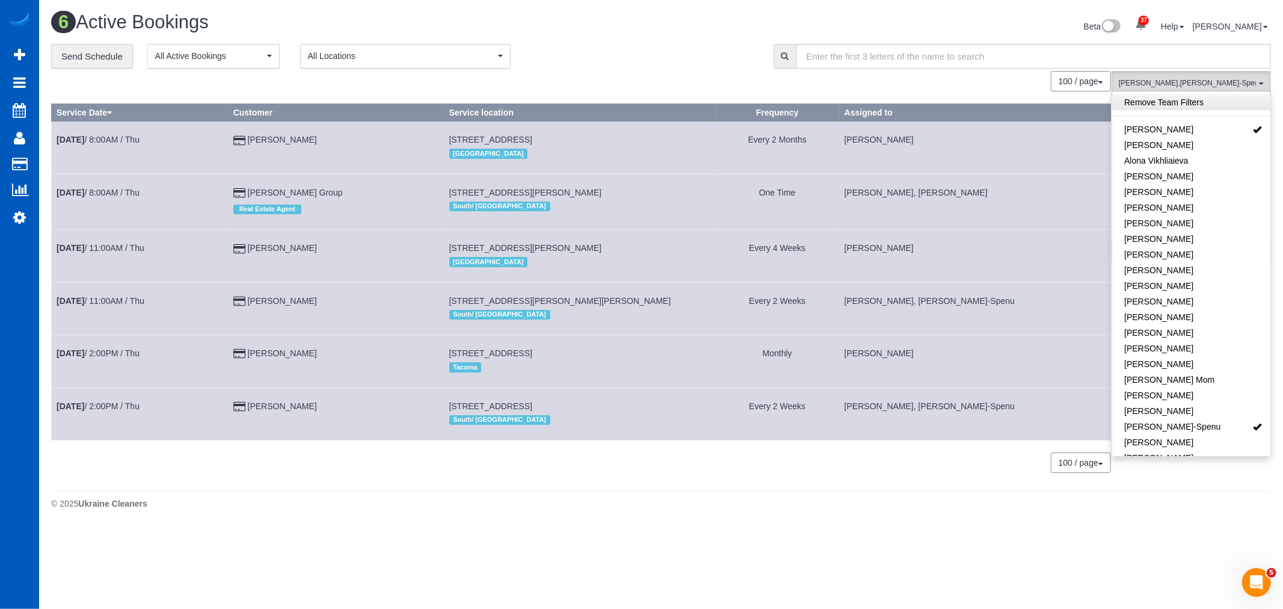
click at [1183, 106] on link "Remove Team Filters" at bounding box center [1191, 102] width 158 height 16
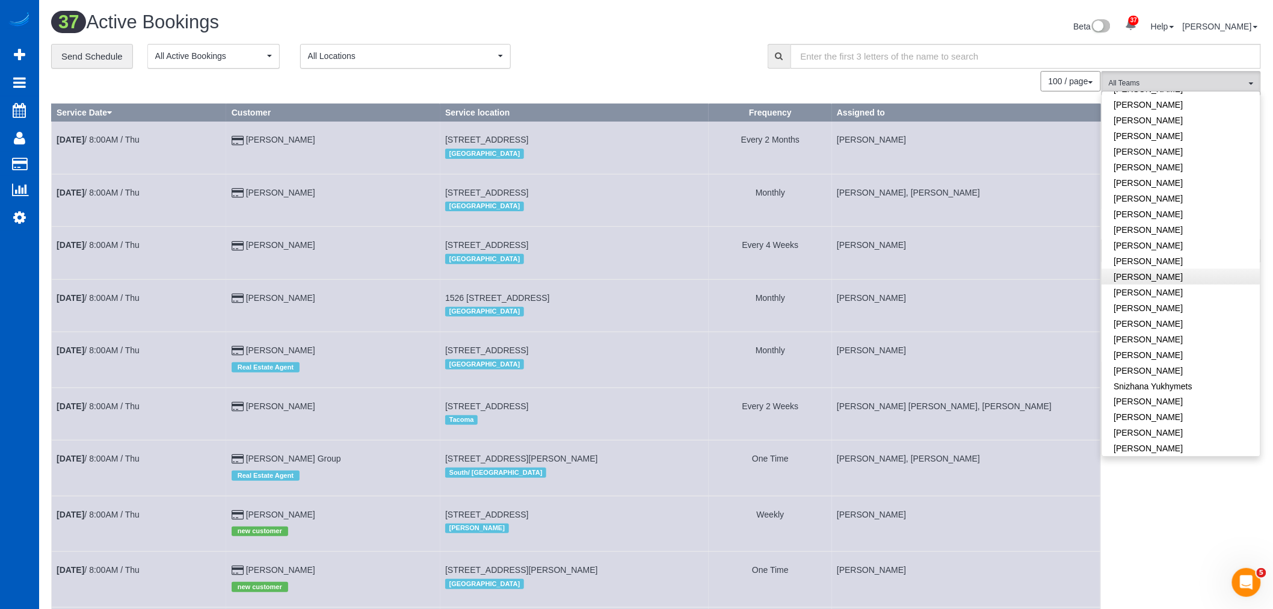
scroll to position [730, 0]
click at [1168, 310] on link "[PERSON_NAME]" at bounding box center [1181, 318] width 158 height 16
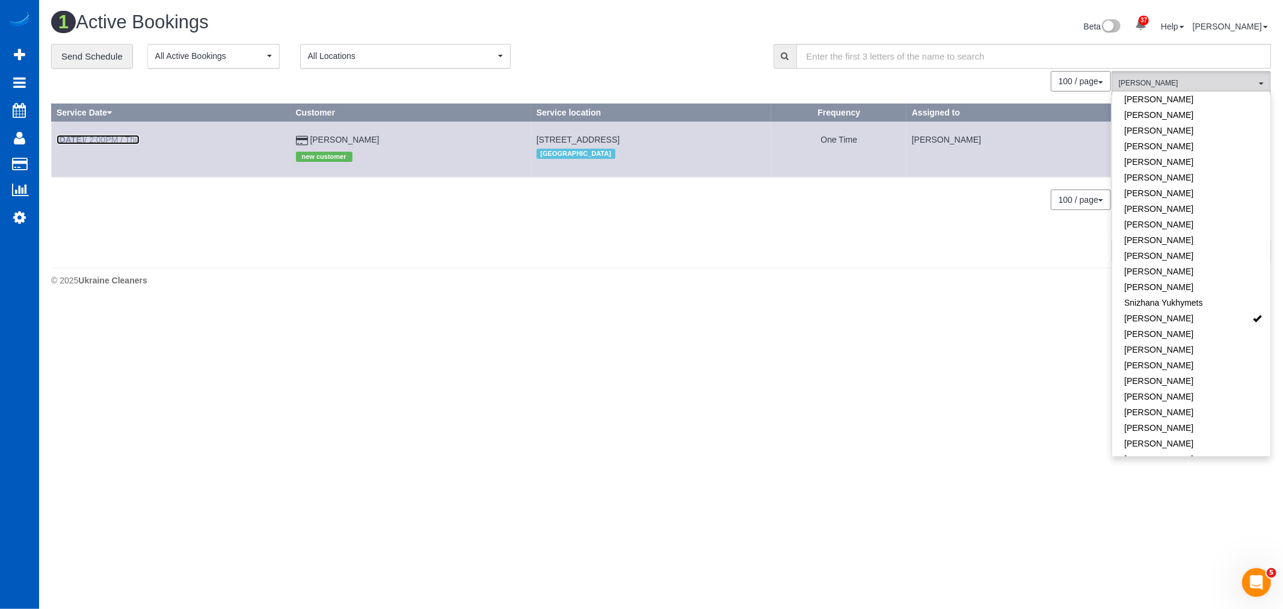
click at [101, 142] on link "Oct 2nd / 2:00PM / Thu" at bounding box center [98, 140] width 83 height 10
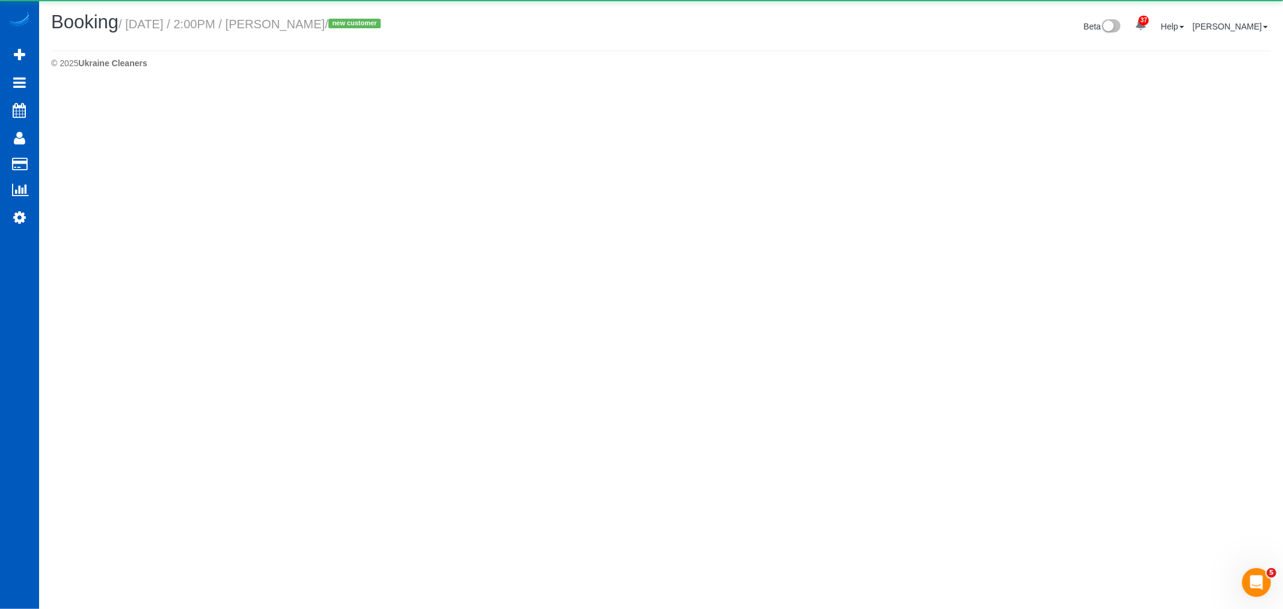
select select "CO"
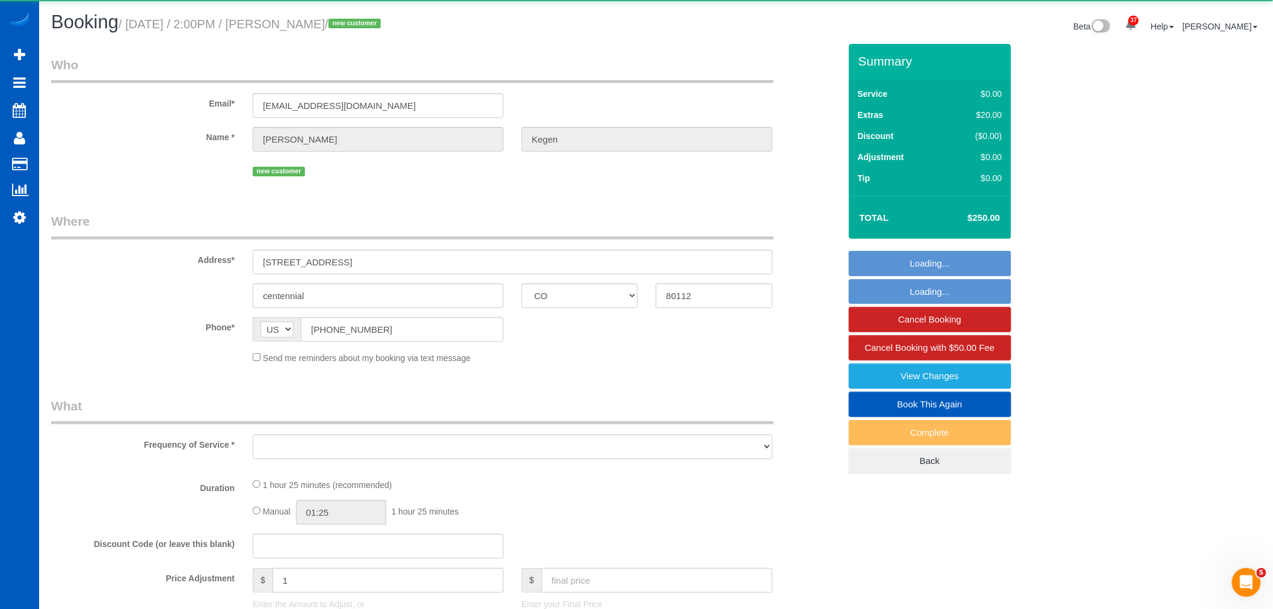
select select "object:4080"
select select "string:fspay-a527907f-d8fb-4f7a-b545-47e3c973b19b"
select select "199"
select select "spot20"
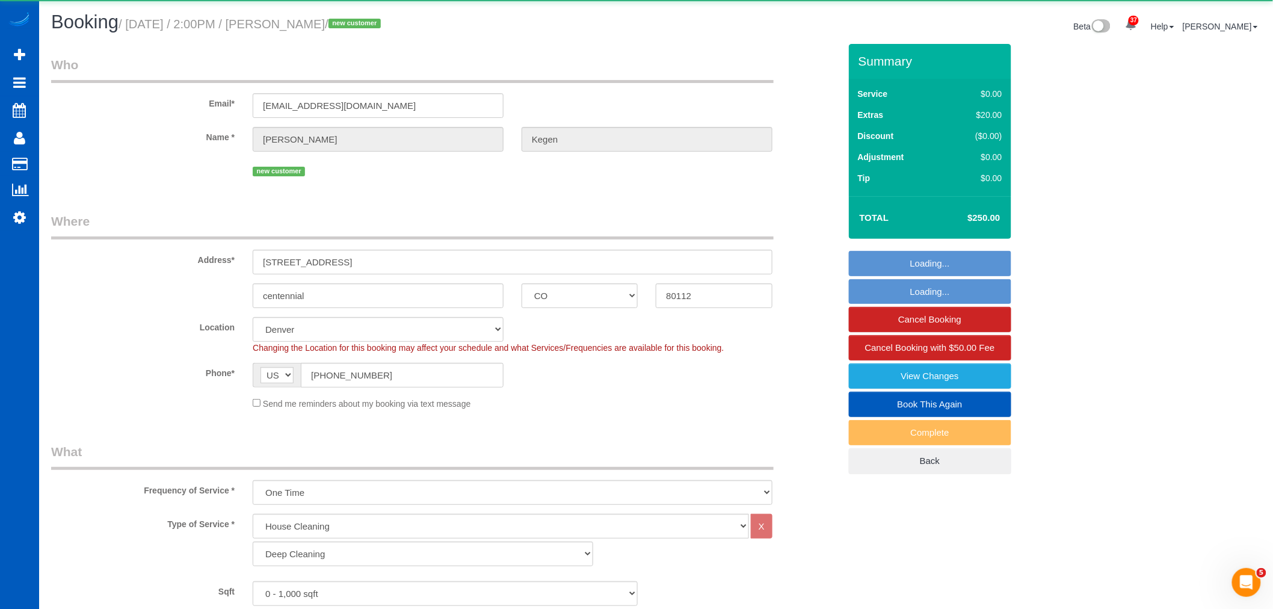
select select "object:4359"
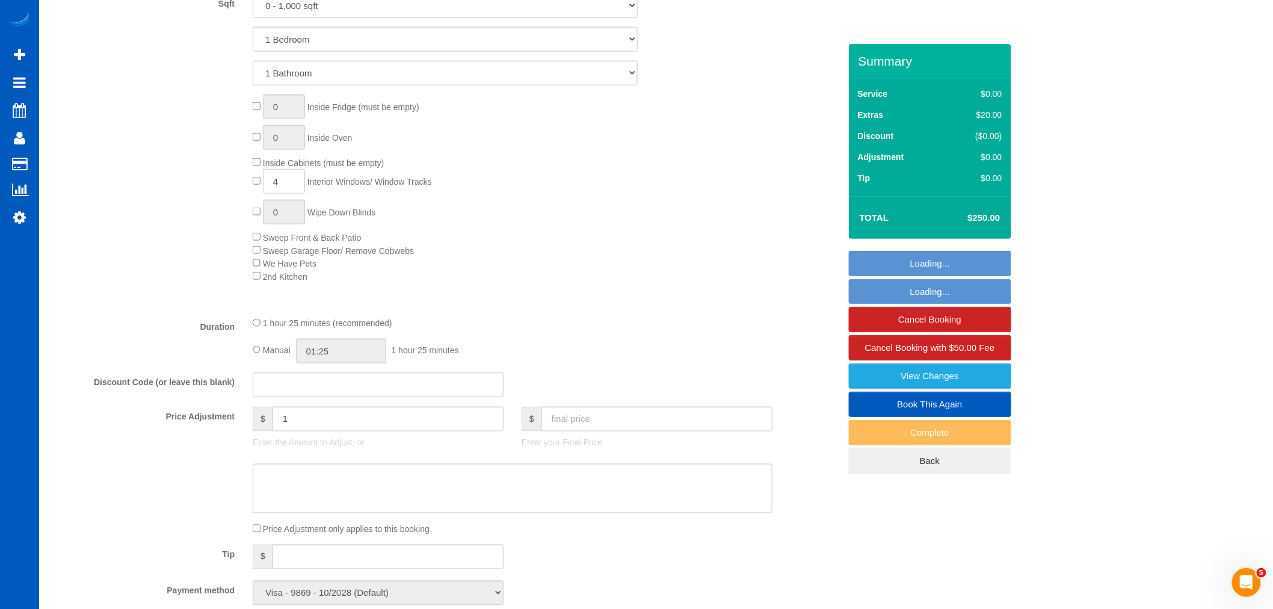
scroll to position [869, 0]
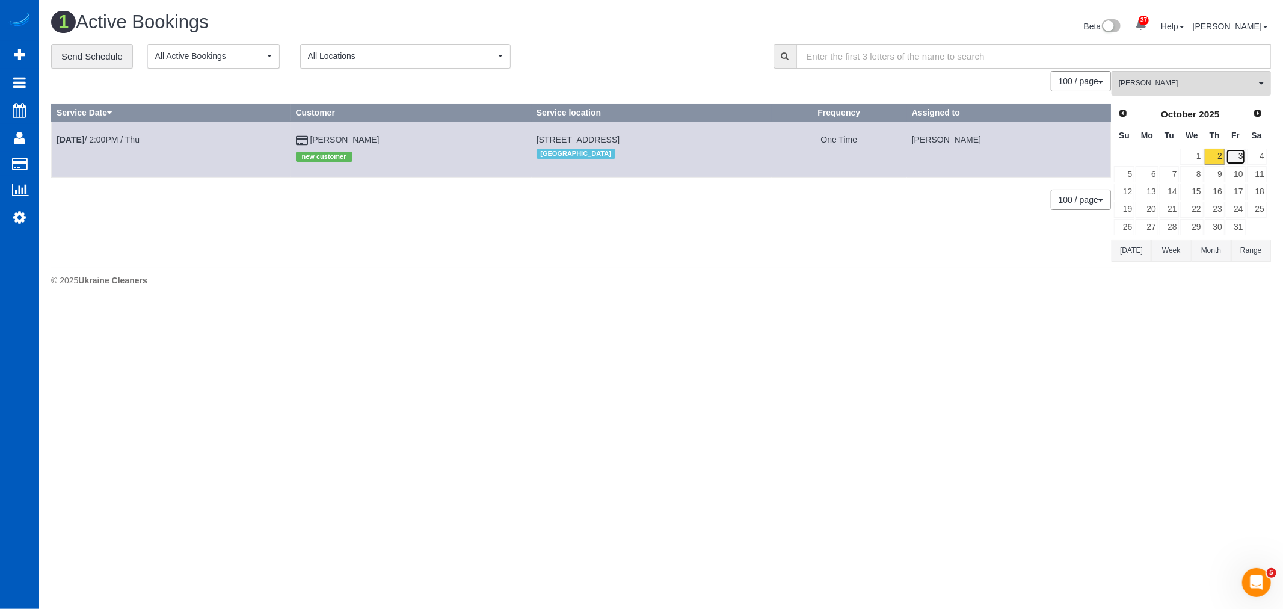
click at [1240, 154] on link "3" at bounding box center [1236, 157] width 20 height 16
click at [65, 141] on b "Oct 3rd" at bounding box center [71, 140] width 28 height 10
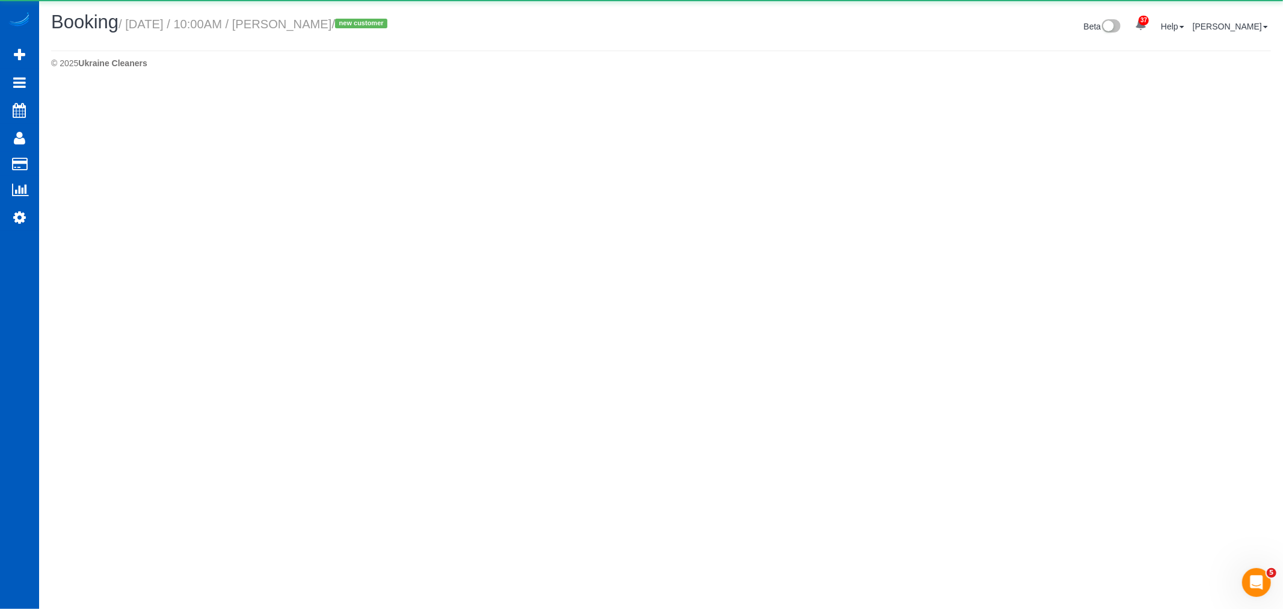
select select "CO"
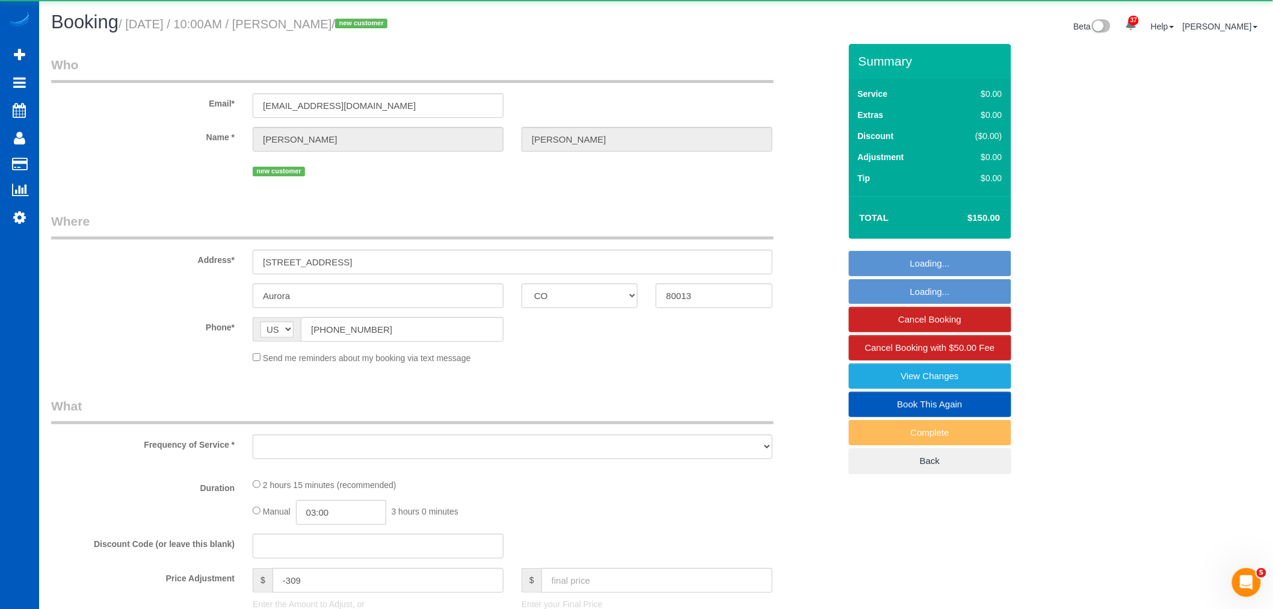
select select "object:5102"
select select "string:fspay-bc88b61c-13b6-4ab9-9662-fc259213e4a5"
select select "object:5279"
select select "199"
select select "spot29"
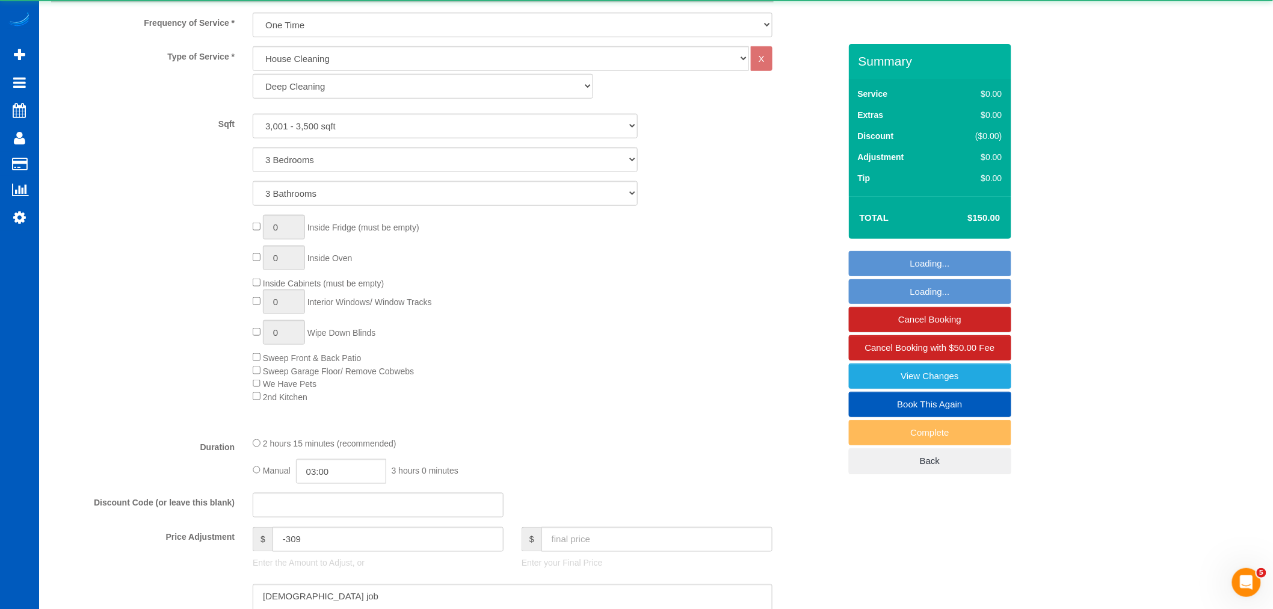
select select "3001"
select select "3"
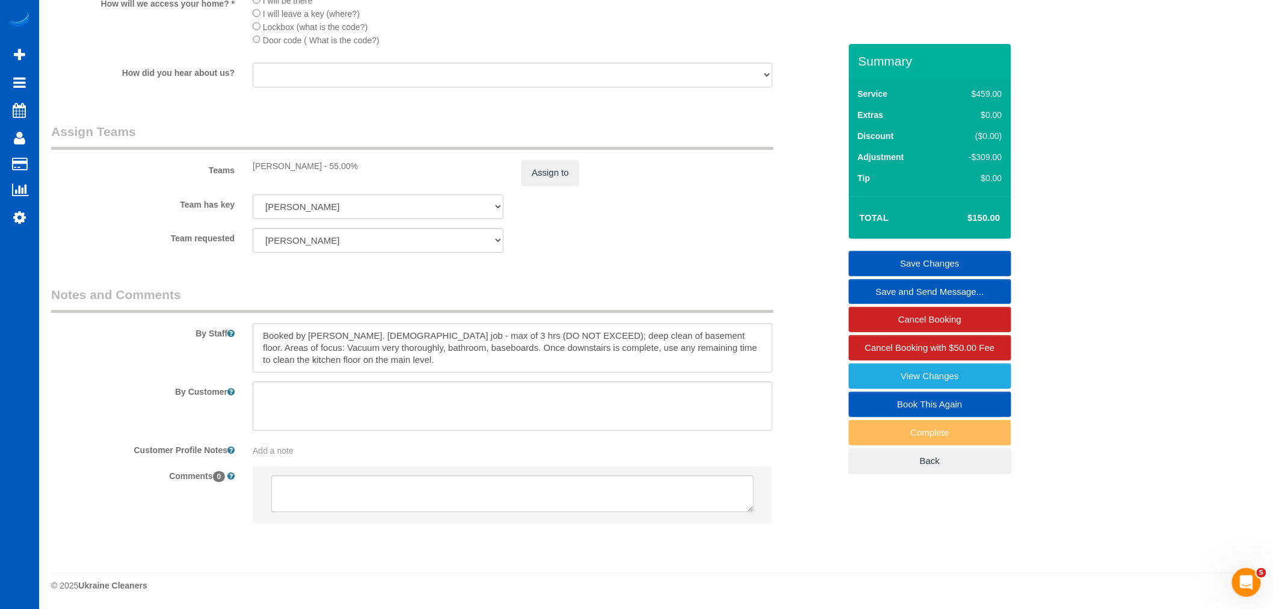
scroll to position [1493, 0]
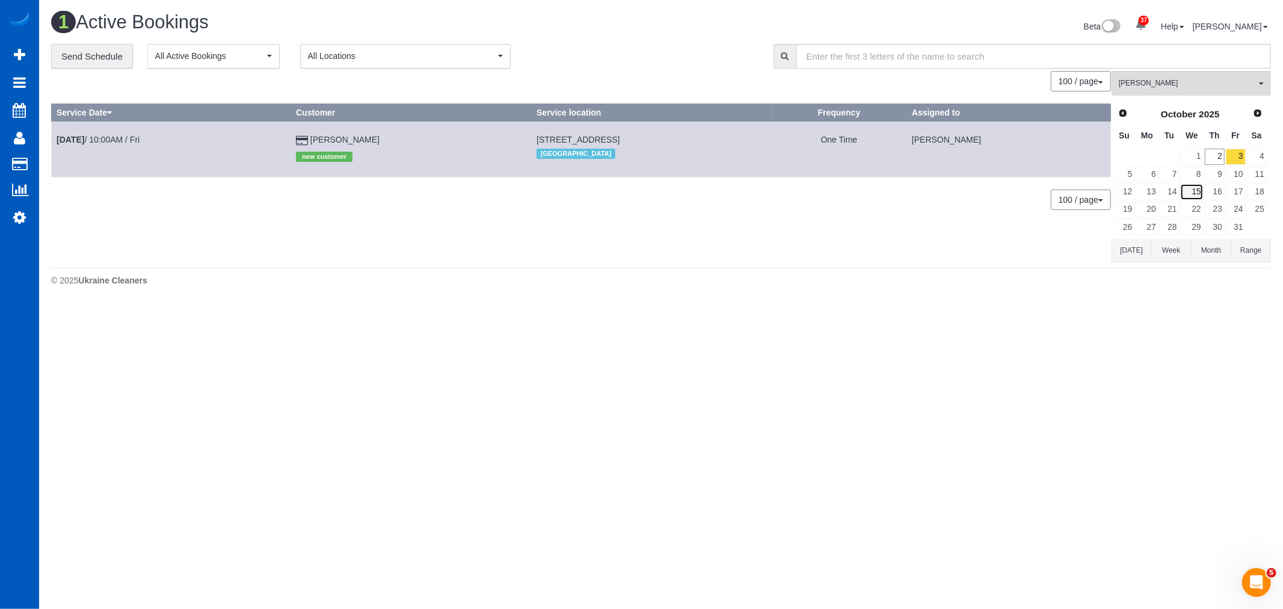
click at [1198, 194] on link "15" at bounding box center [1191, 191] width 23 height 16
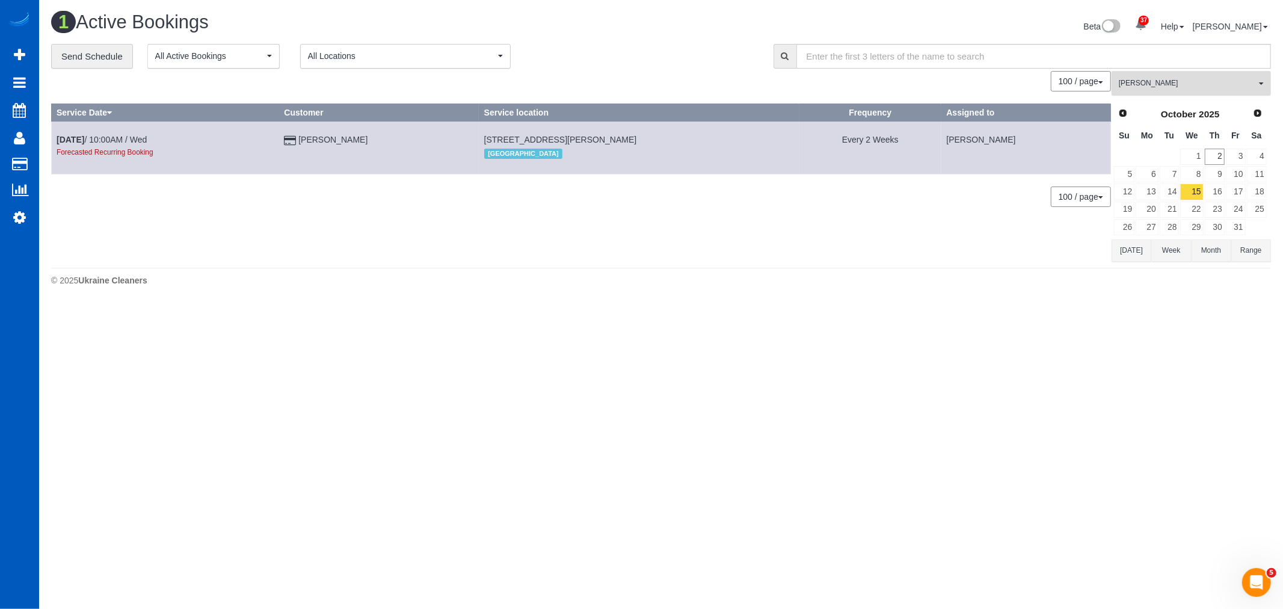
click at [1160, 79] on span "[PERSON_NAME]" at bounding box center [1187, 83] width 137 height 10
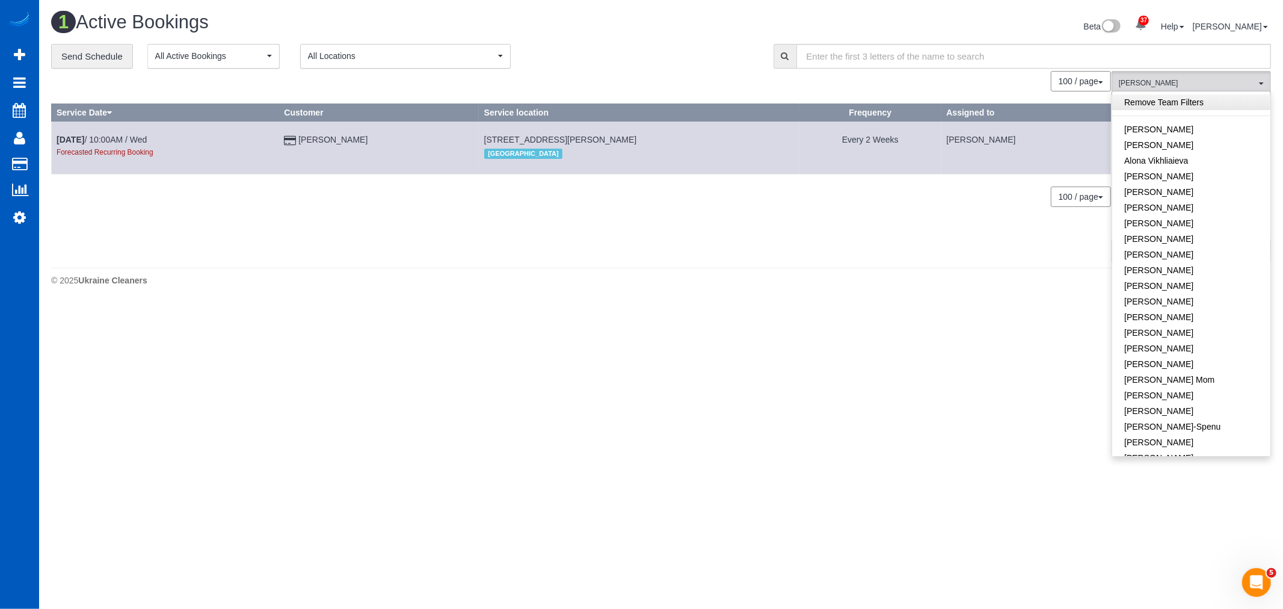
click at [1156, 110] on link "Remove Team Filters" at bounding box center [1191, 102] width 158 height 16
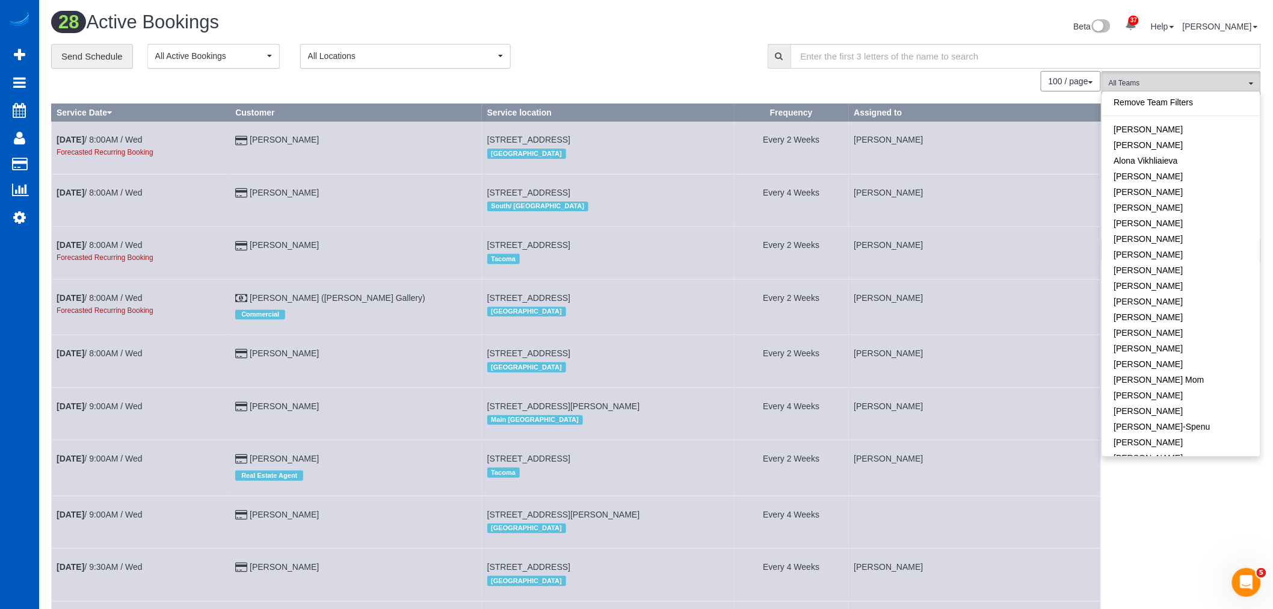
click at [404, 42] on div "28 Active Bookings Beta 37 Your Notifications You have 0 alerts × You have 1 to…" at bounding box center [656, 28] width 1228 height 32
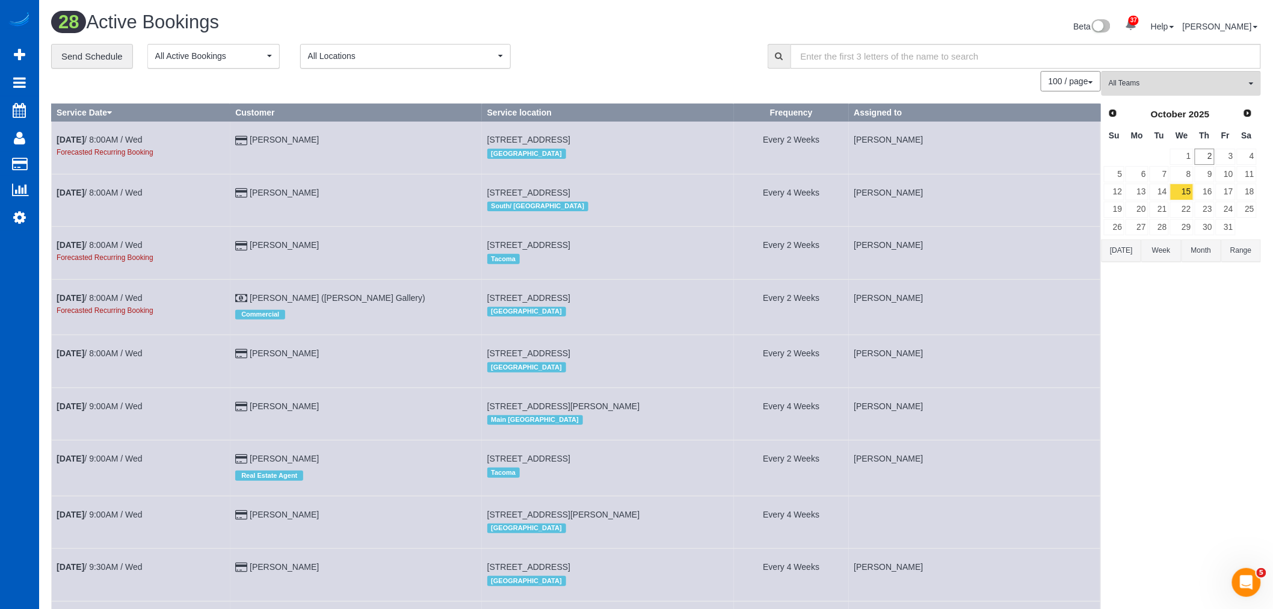
click at [395, 49] on button "All Locations" at bounding box center [405, 56] width 211 height 25
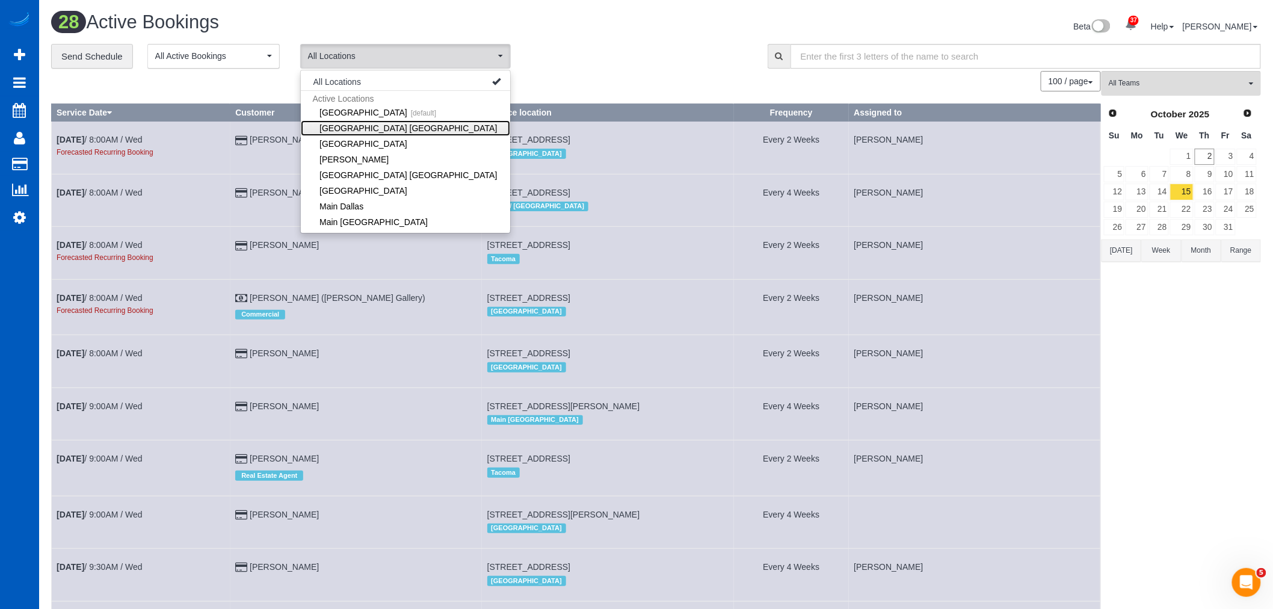
click at [402, 131] on link "[GEOGRAPHIC_DATA] [GEOGRAPHIC_DATA]" at bounding box center [405, 128] width 209 height 16
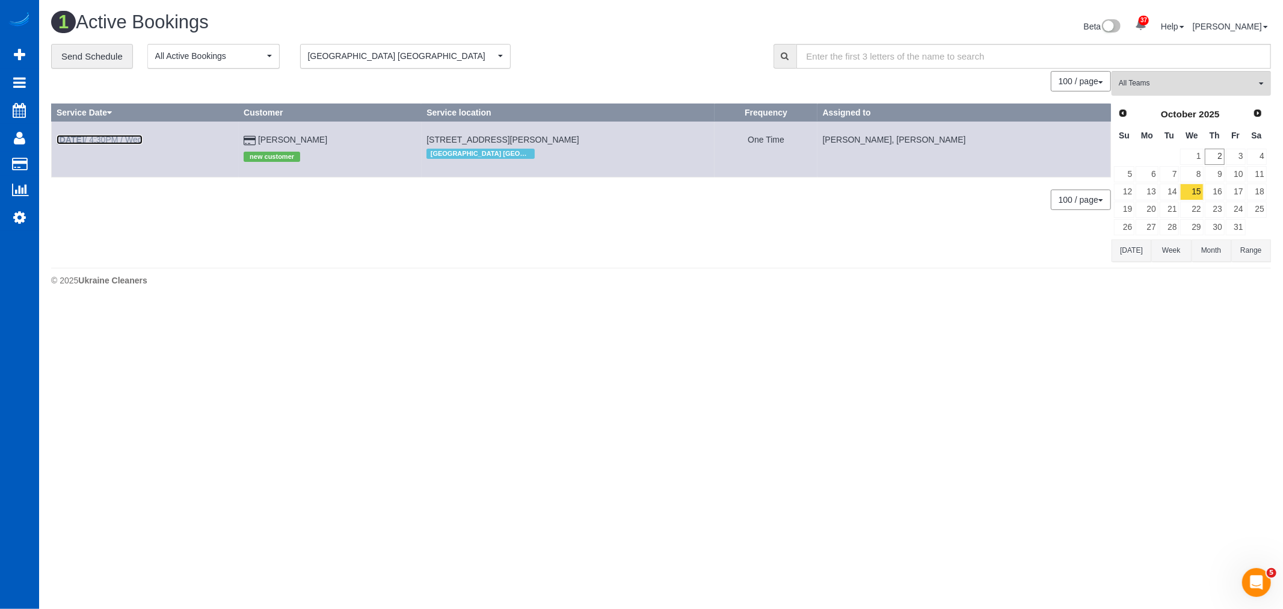
click at [84, 141] on b "Oct 15th" at bounding box center [71, 140] width 28 height 10
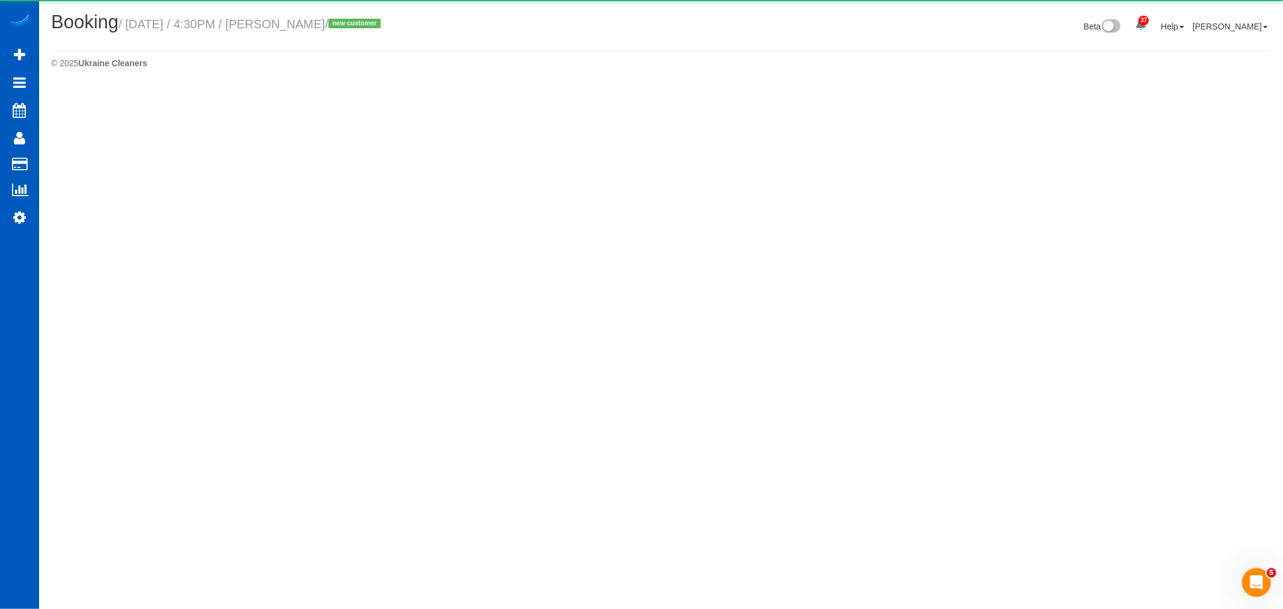
select select "GA"
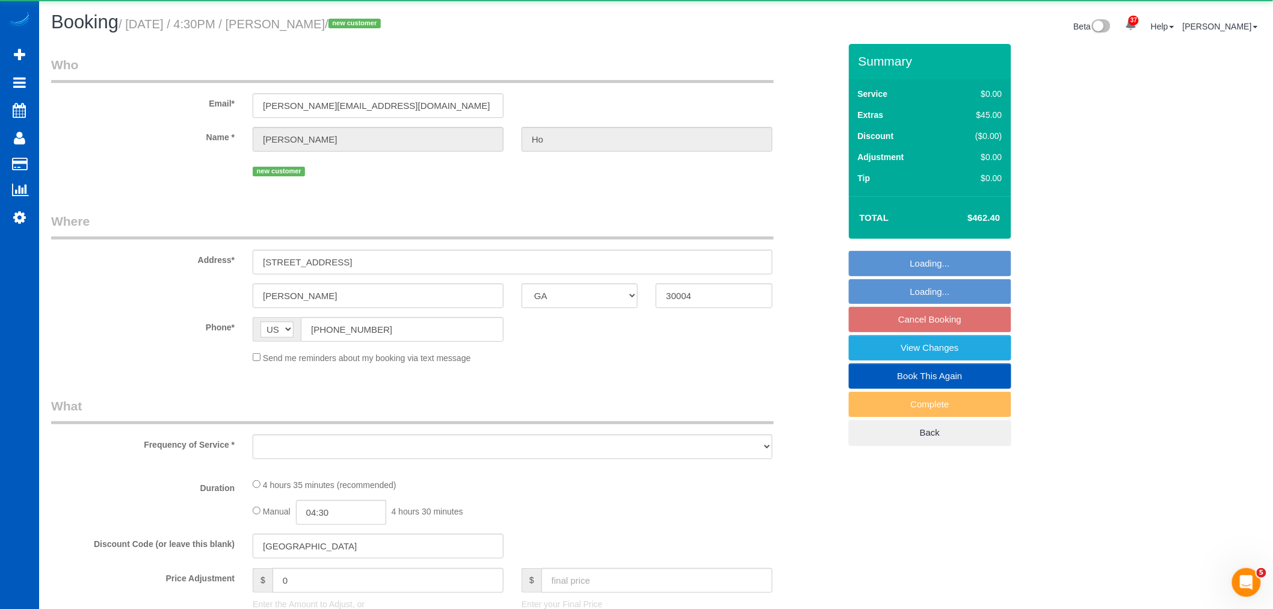
select select "object:6613"
select select "string:fspay-5cbac4c7-31af-42f7-8df0-ae24a3506d8c"
select select "199"
select select "4501"
select select "6"
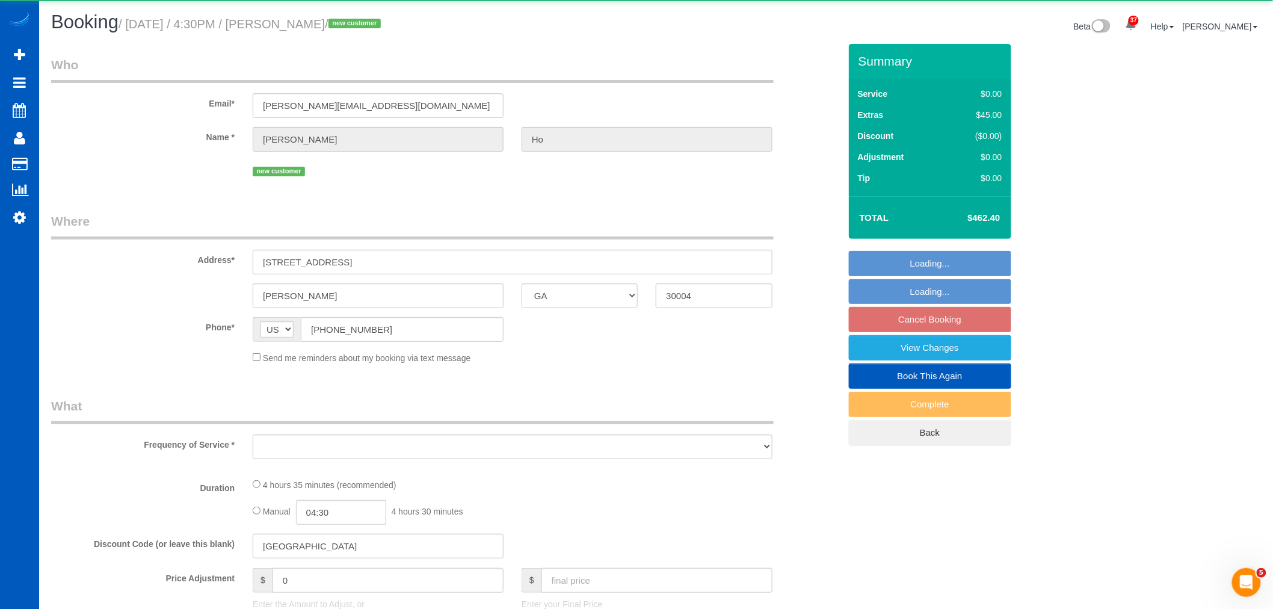
select select "5"
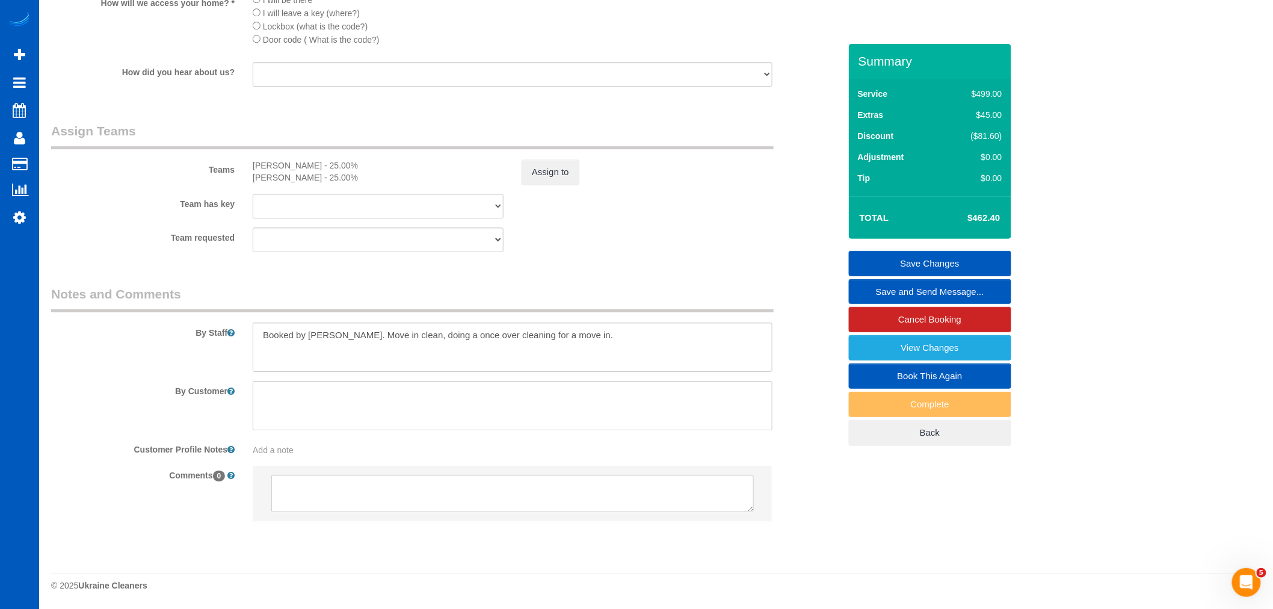
scroll to position [1559, 0]
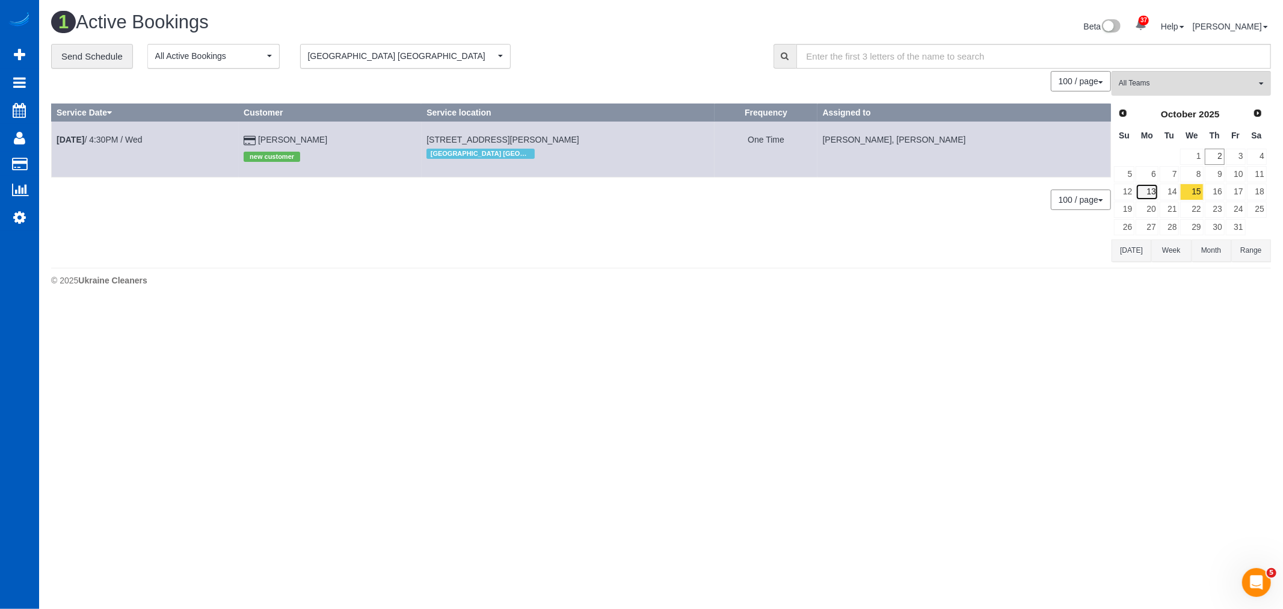
click at [1156, 193] on link "13" at bounding box center [1147, 191] width 22 height 16
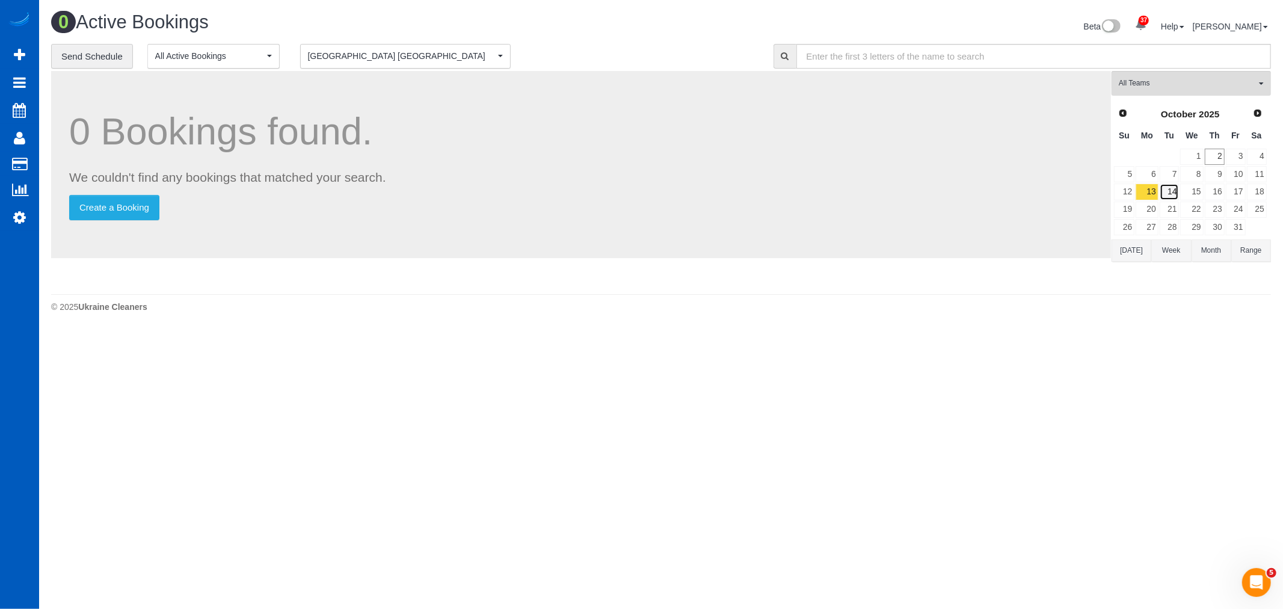
click at [1168, 191] on link "14" at bounding box center [1170, 191] width 20 height 16
click at [1186, 191] on link "15" at bounding box center [1191, 191] width 23 height 16
click at [1213, 195] on link "16" at bounding box center [1215, 191] width 20 height 16
click at [1226, 194] on link "17" at bounding box center [1236, 191] width 20 height 16
click at [1257, 193] on link "18" at bounding box center [1257, 191] width 20 height 16
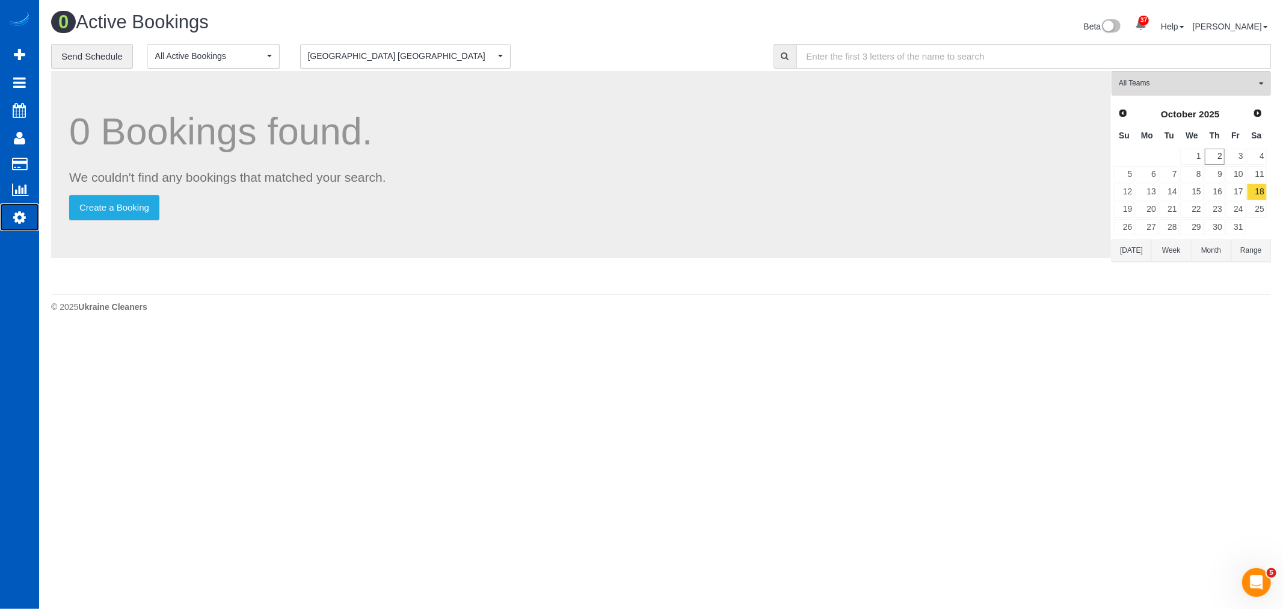
click at [5, 220] on link "Settings" at bounding box center [19, 217] width 39 height 28
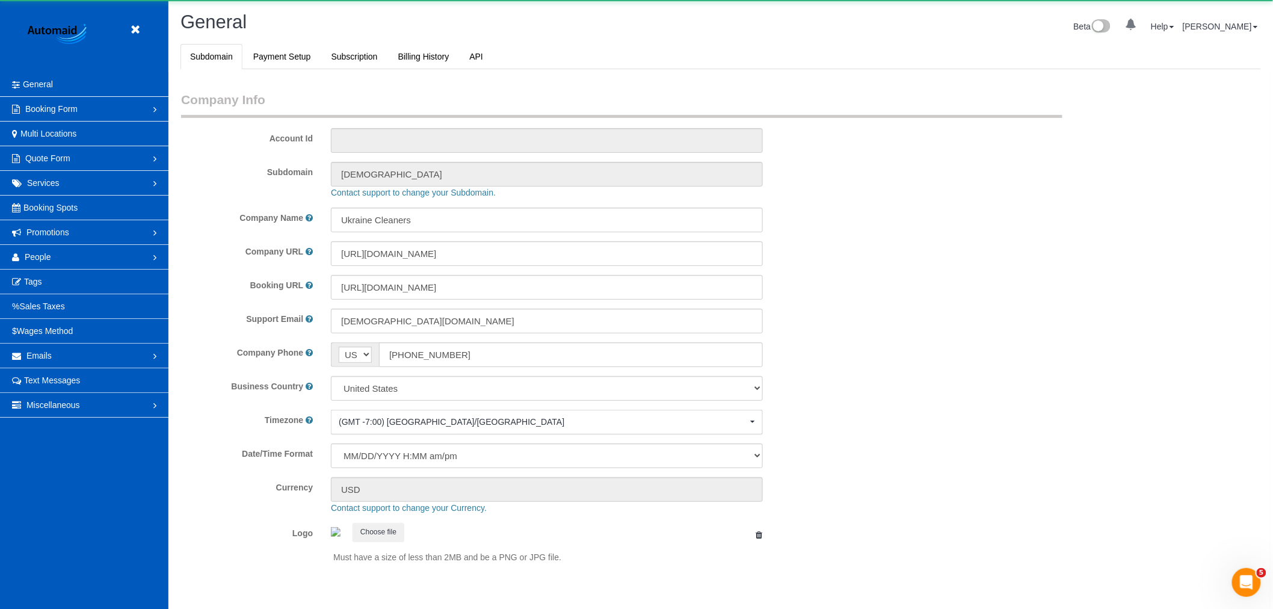
select select "1"
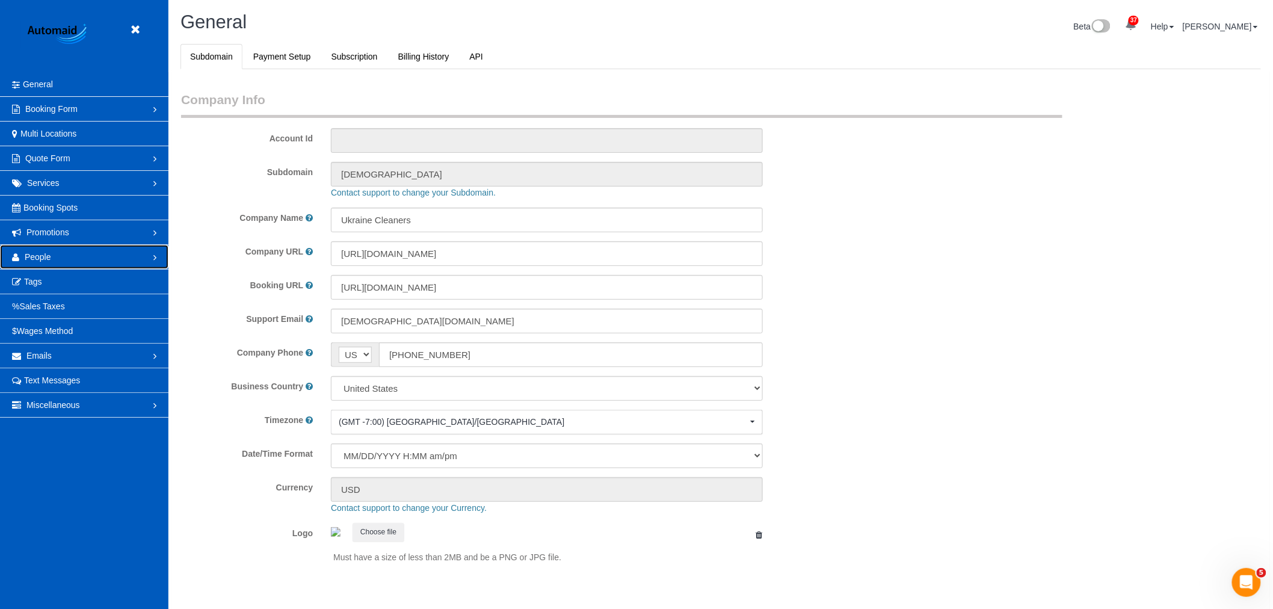
click at [48, 256] on span "People" at bounding box center [38, 257] width 26 height 10
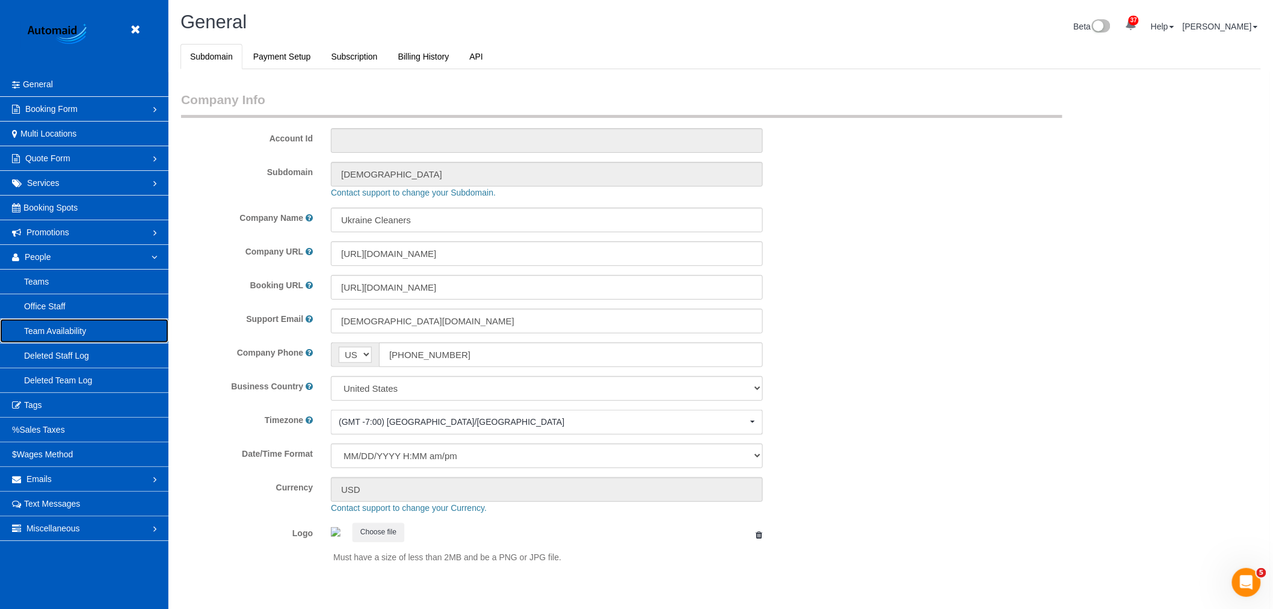
click at [97, 326] on link "Team Availability" at bounding box center [84, 331] width 168 height 24
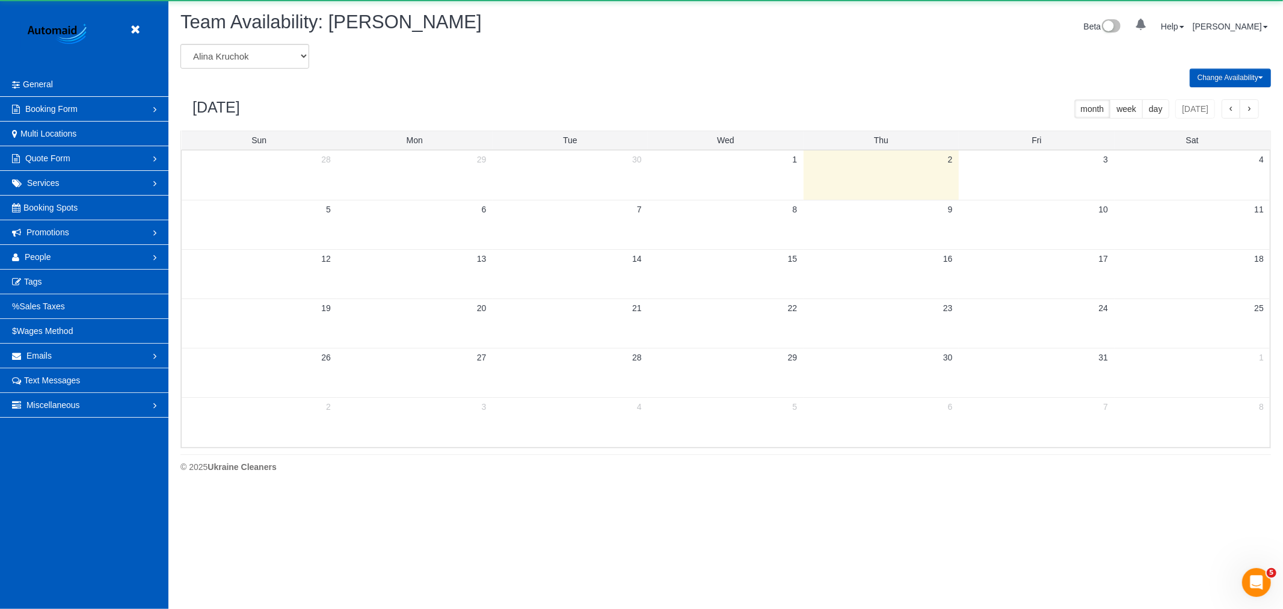
scroll to position [491, 1283]
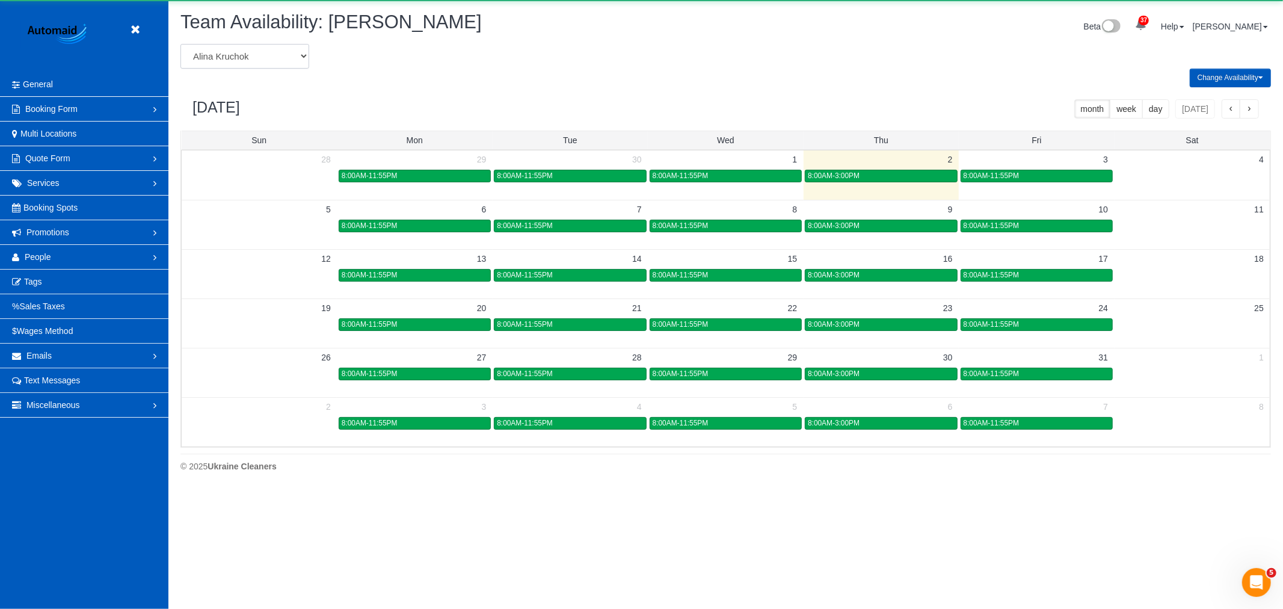
click at [233, 58] on select "[PERSON_NAME] [PERSON_NAME] [PERSON_NAME] [PERSON_NAME] [PERSON_NAME] [PERSON_N…" at bounding box center [244, 56] width 129 height 25
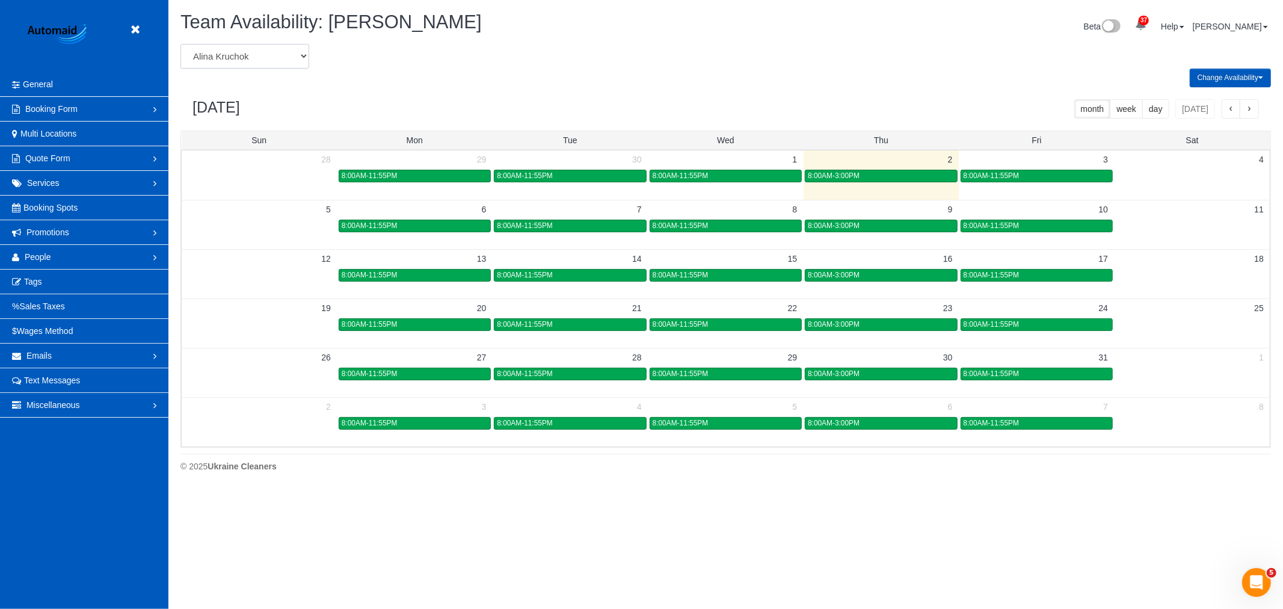
scroll to position [0, 0]
select select "number:31615"
click at [180, 45] on select "[PERSON_NAME] [PERSON_NAME] [PERSON_NAME] [PERSON_NAME] [PERSON_NAME] [PERSON_N…" at bounding box center [244, 56] width 129 height 25
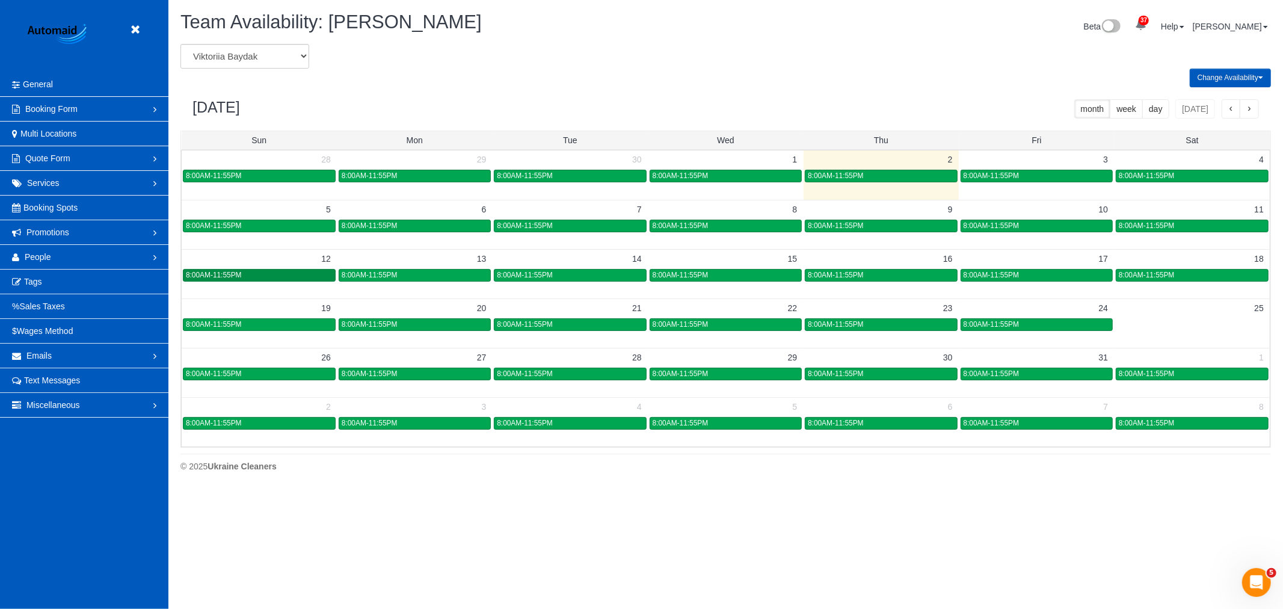
click at [286, 280] on div "8:00AM-11:55PM" at bounding box center [259, 275] width 147 height 9
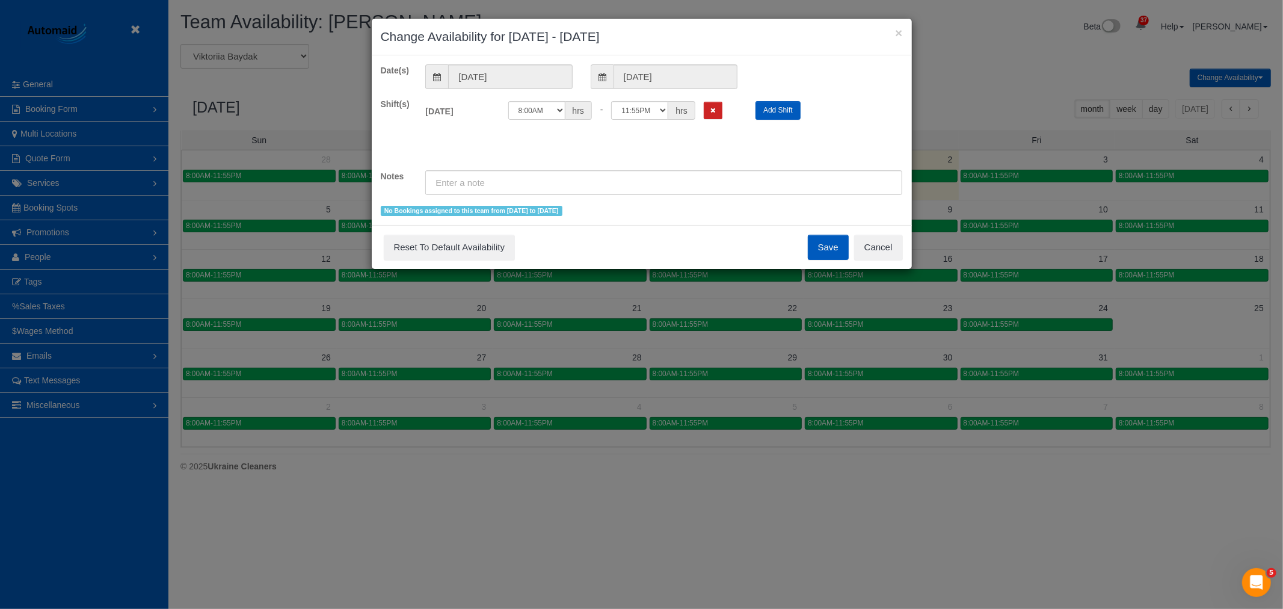
click at [725, 105] on div "12:00AM 12:05AM 12:10AM 12:15AM 12:20AM 12:25AM 12:30AM 12:35AM 12:40AM 12:45AM…" at bounding box center [623, 110] width 230 height 19
click at [717, 106] on button "Remove Shift" at bounding box center [713, 110] width 19 height 17
click at [819, 253] on button "Save" at bounding box center [828, 247] width 41 height 25
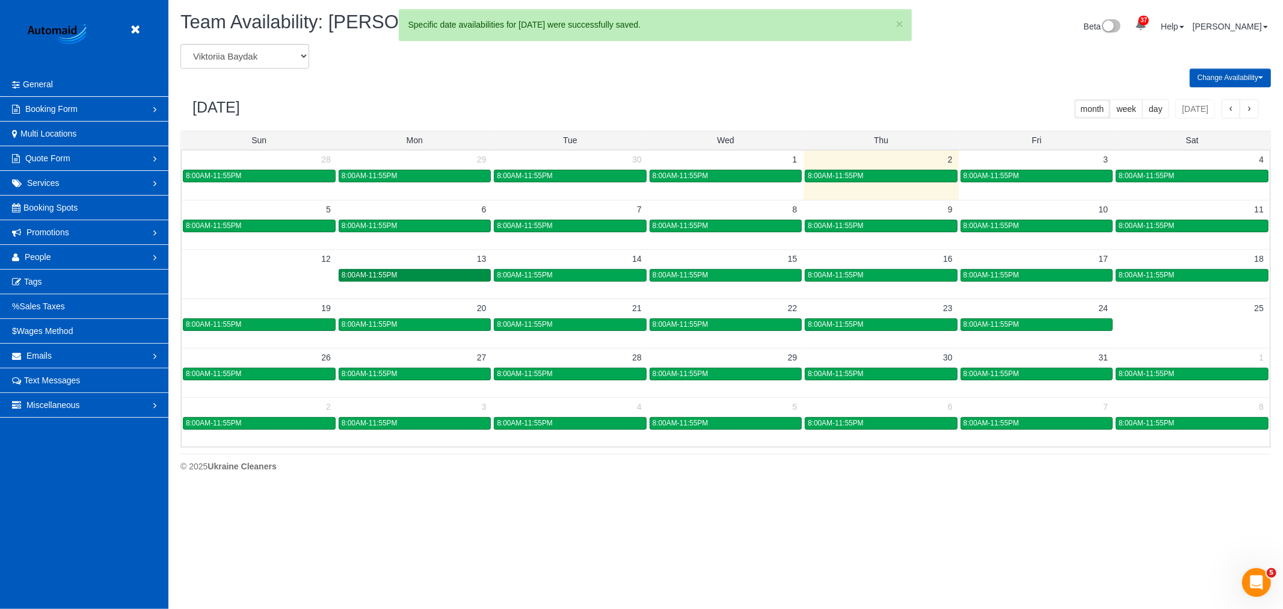
click at [401, 274] on div "8:00AM-11:55PM" at bounding box center [415, 275] width 146 height 9
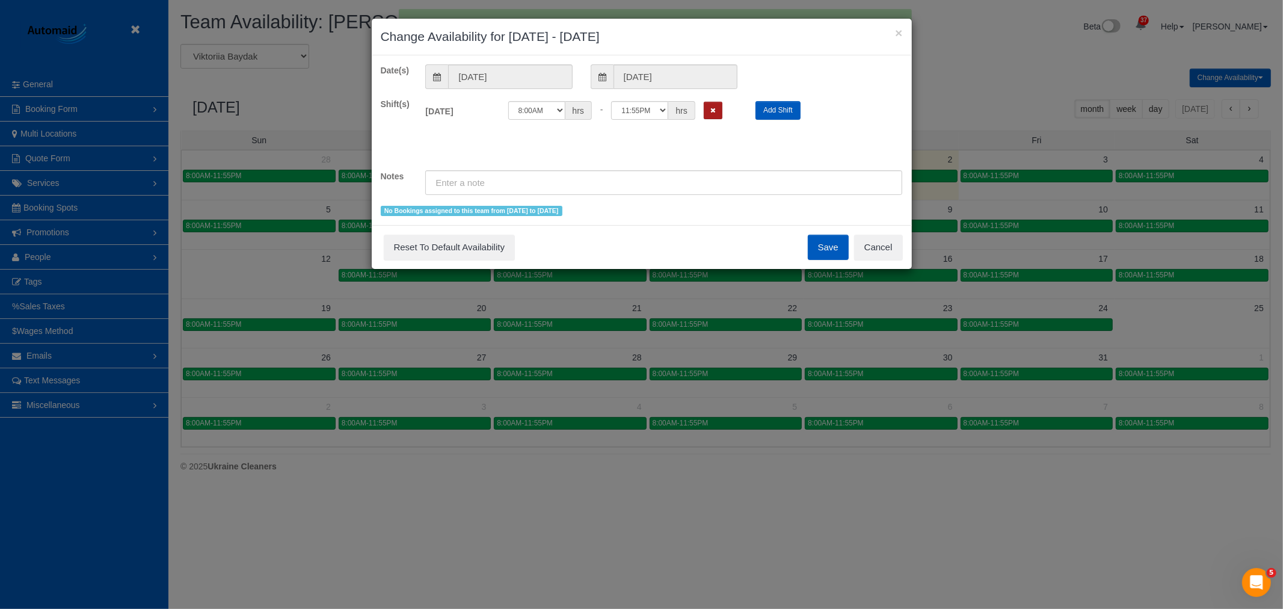
click at [720, 116] on button "Remove Shift" at bounding box center [713, 110] width 19 height 17
click at [814, 237] on button "Save" at bounding box center [828, 247] width 41 height 25
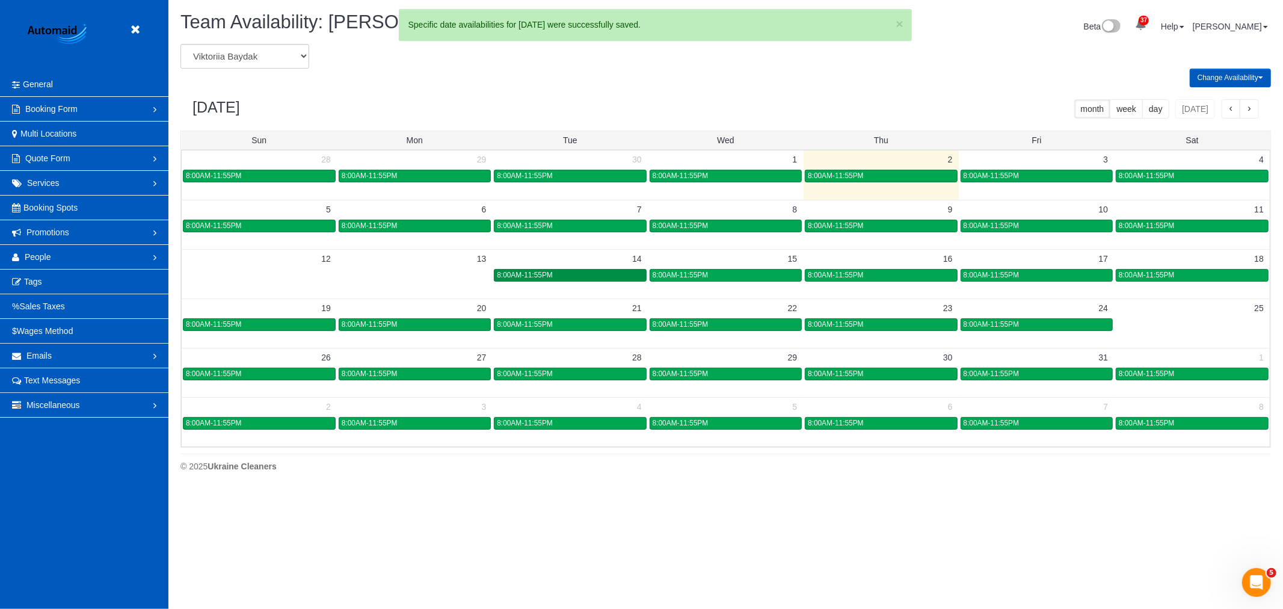
click at [608, 271] on div "8:00AM-11:55PM" at bounding box center [570, 275] width 146 height 9
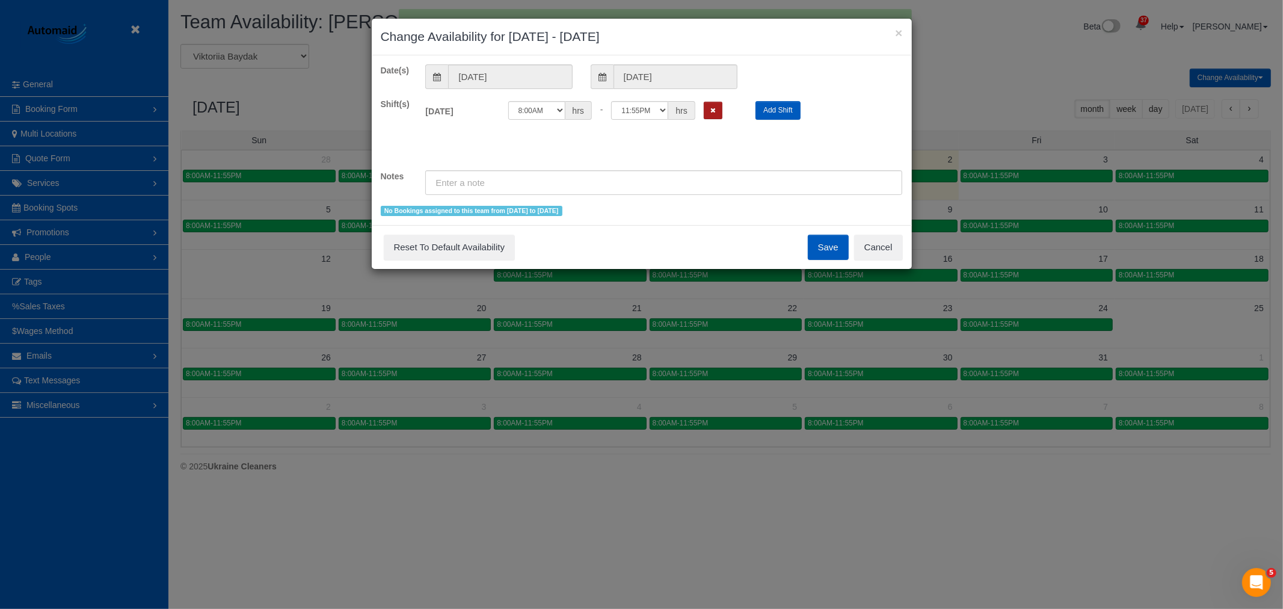
click at [715, 107] on icon "Remove Shift" at bounding box center [713, 110] width 5 height 7
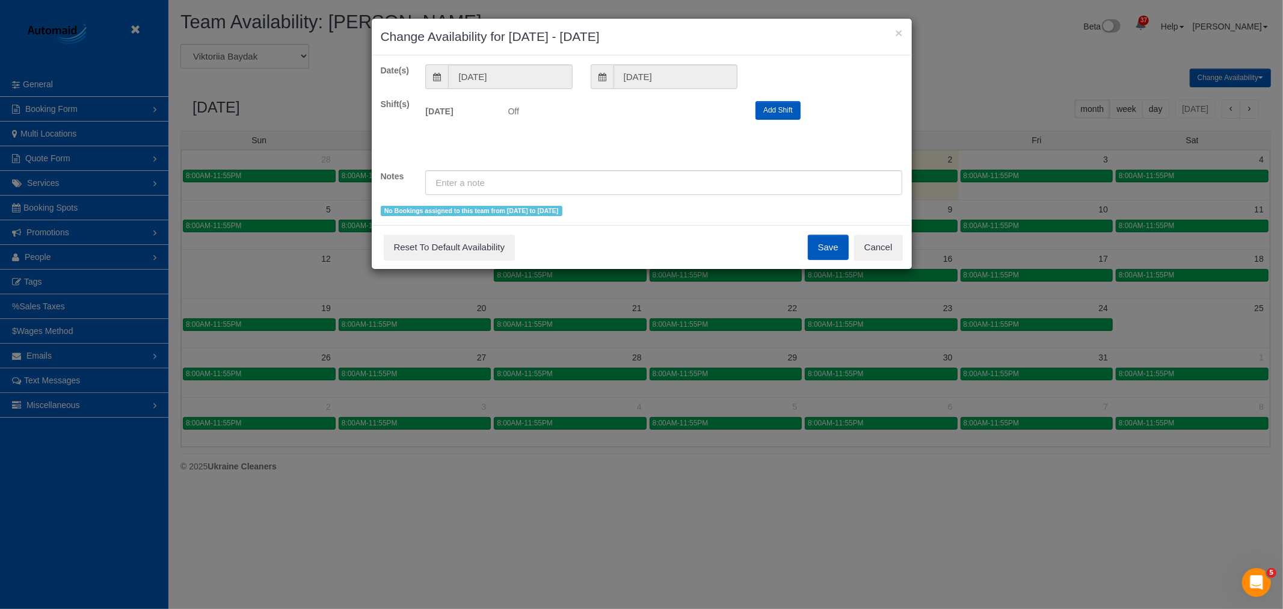
click at [840, 239] on button "Save" at bounding box center [828, 247] width 41 height 25
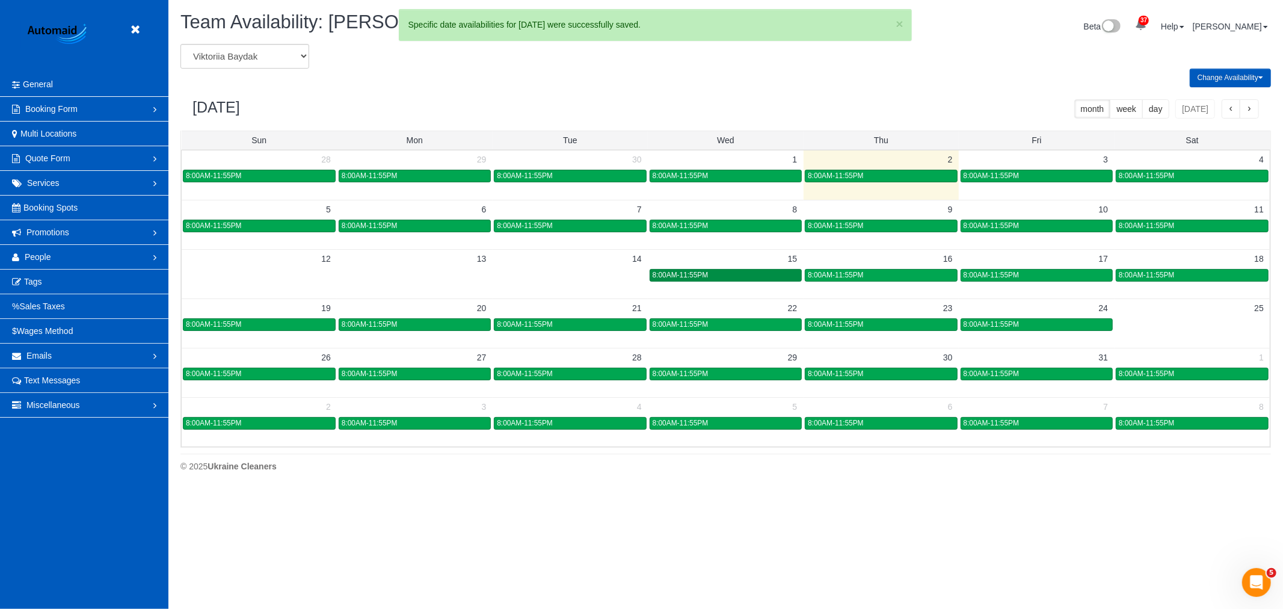
click at [771, 279] on div "8:00AM-11:55PM" at bounding box center [726, 275] width 146 height 9
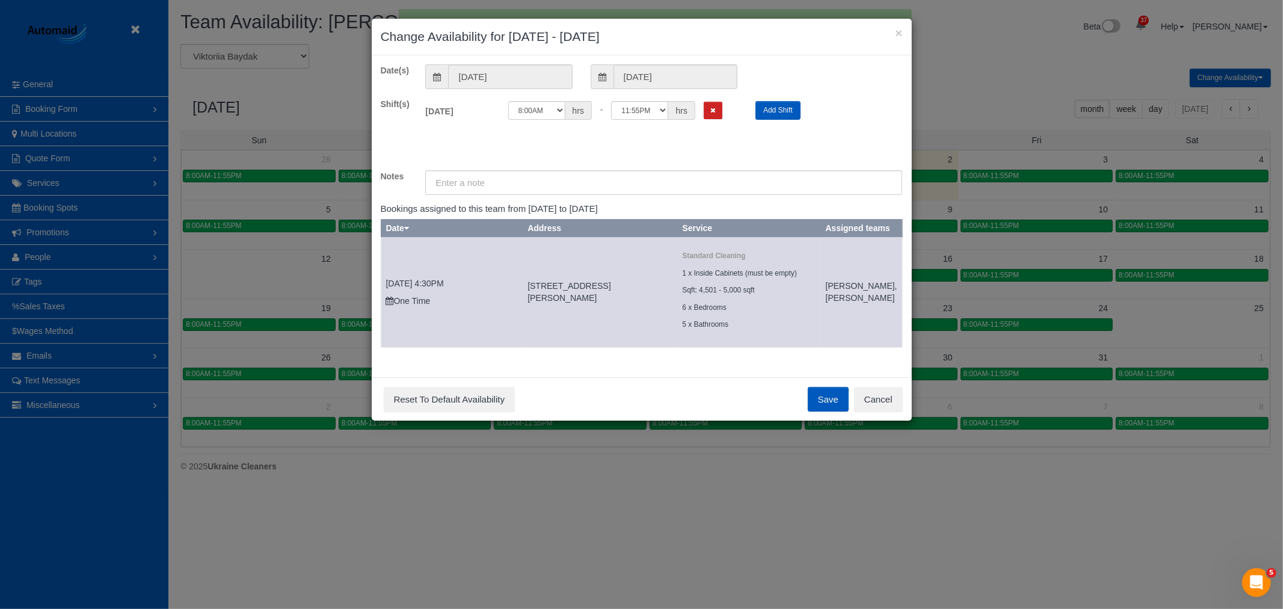
click at [724, 105] on div "12:00AM 12:05AM 12:10AM 12:15AM 12:20AM 12:25AM 12:30AM 12:35AM 12:40AM 12:45AM…" at bounding box center [623, 110] width 230 height 19
click at [718, 108] on button "Remove Shift" at bounding box center [713, 110] width 19 height 17
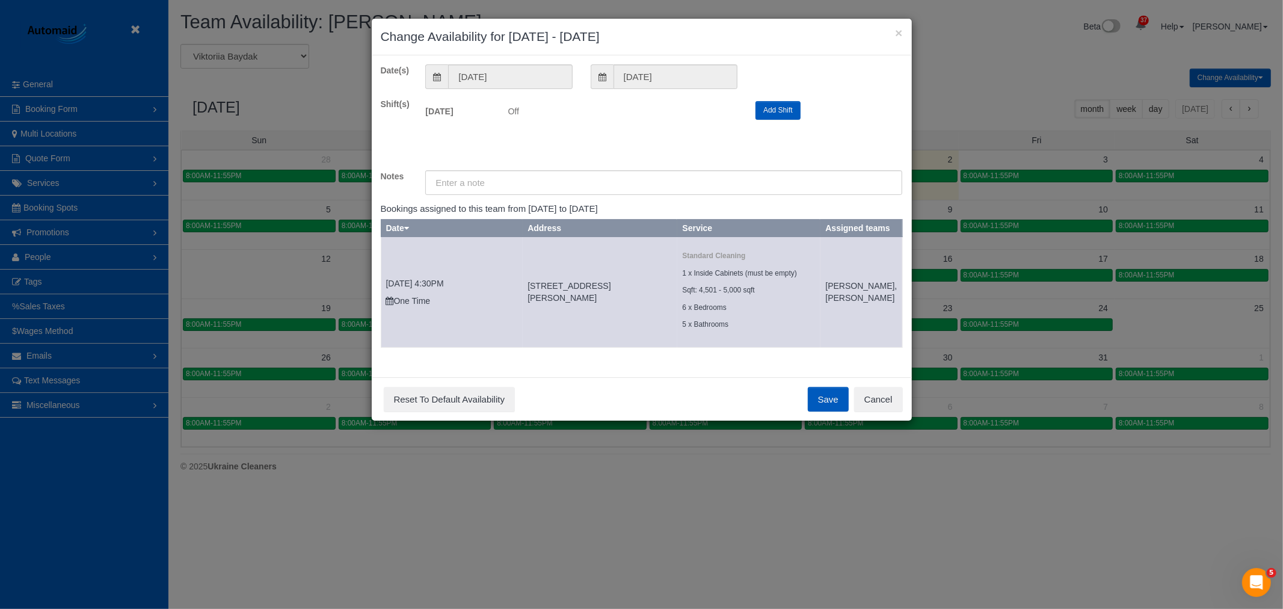
click at [844, 412] on button "Save" at bounding box center [828, 399] width 41 height 25
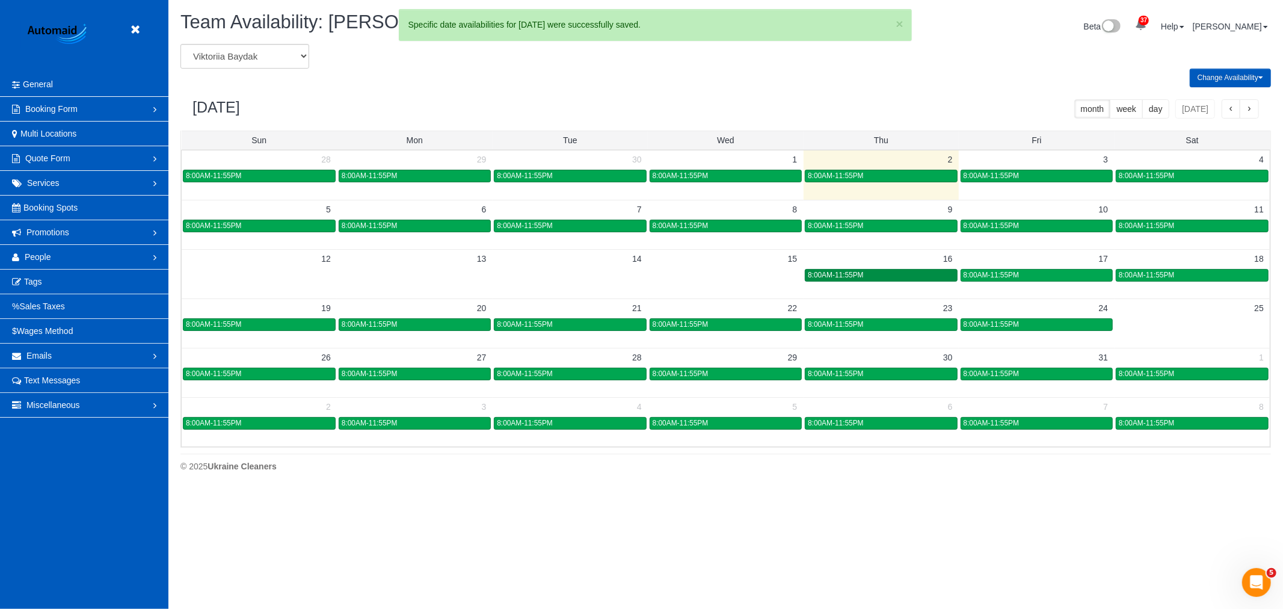
click at [875, 281] on link "8:00AM-11:55PM" at bounding box center [881, 275] width 152 height 13
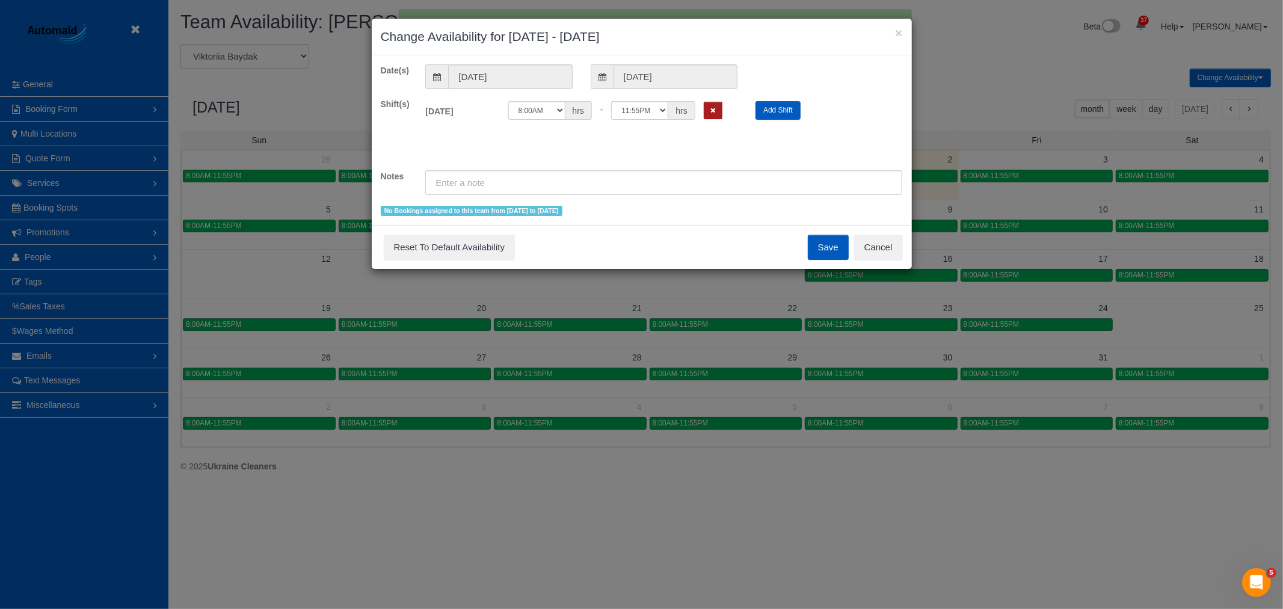
click at [712, 113] on icon "Remove Shift" at bounding box center [713, 110] width 5 height 7
click at [837, 257] on button "Save" at bounding box center [828, 247] width 41 height 25
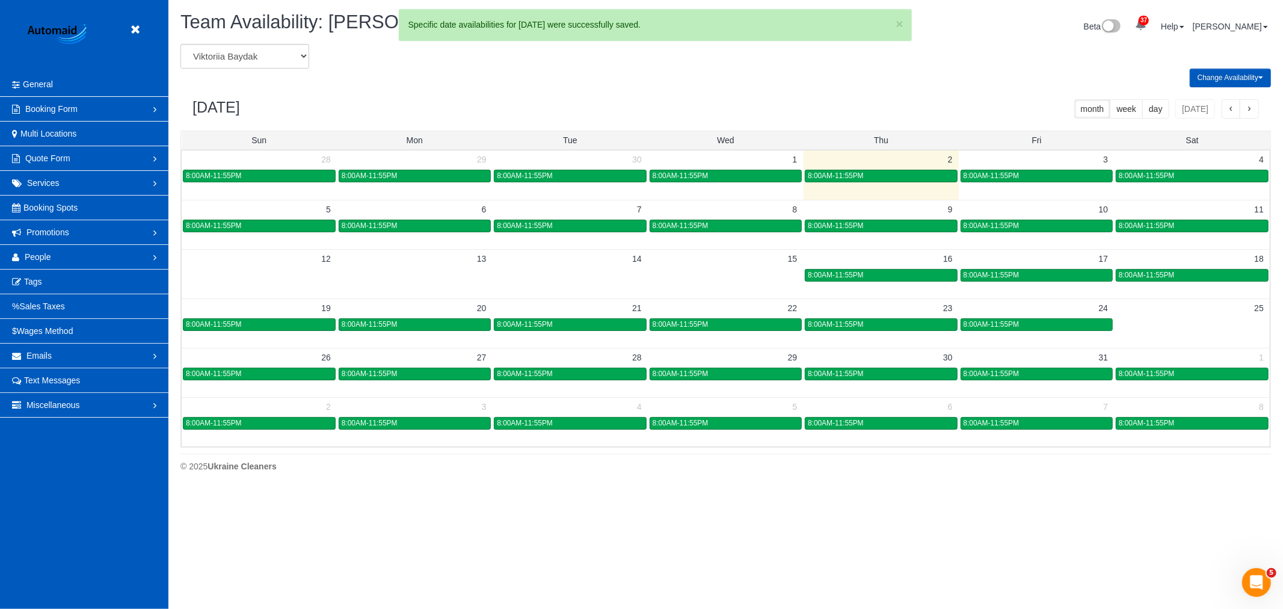
click at [1008, 279] on div "× Change Availability for 10/16/2025 - 10/16/2025 Date(s) 10/16/2025 10/16/2025…" at bounding box center [641, 304] width 1283 height 609
click at [1008, 279] on span "8:00AM-11:55PM" at bounding box center [992, 275] width 56 height 8
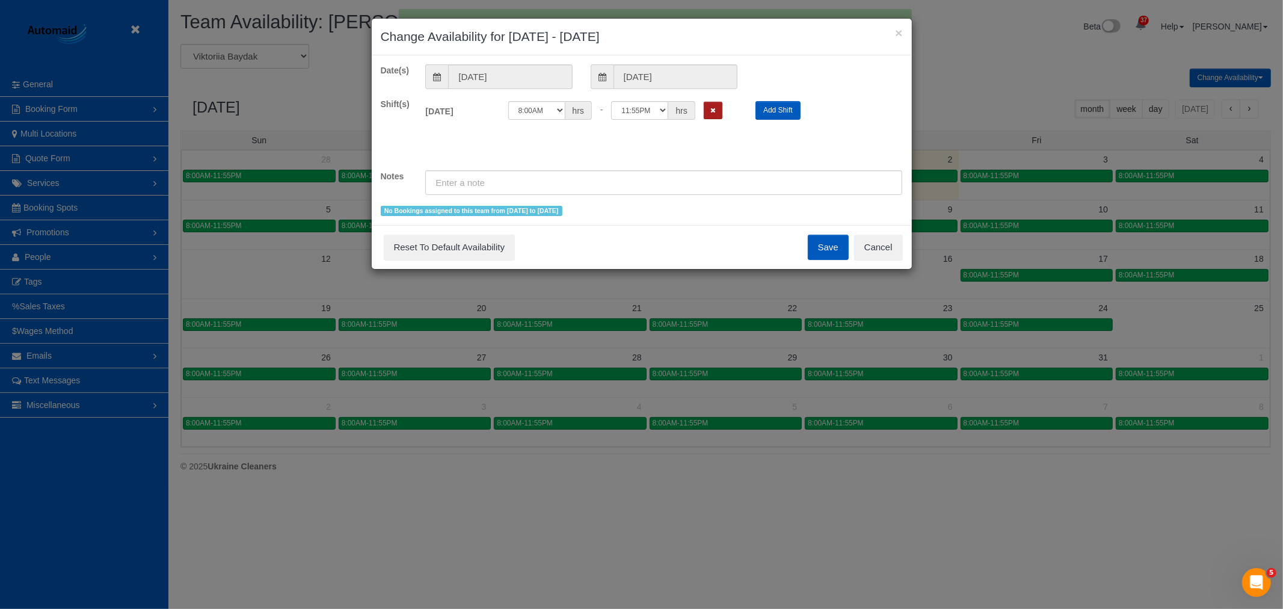
click at [717, 115] on button "Remove Shift" at bounding box center [713, 110] width 19 height 17
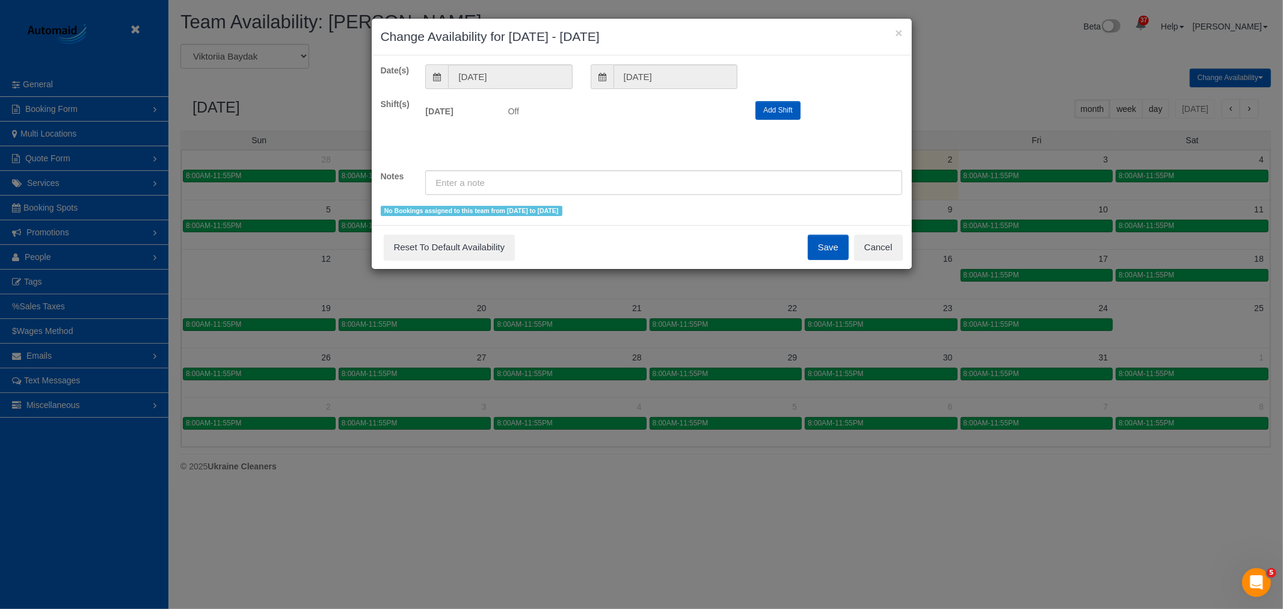
click at [823, 250] on button "Save" at bounding box center [828, 247] width 41 height 25
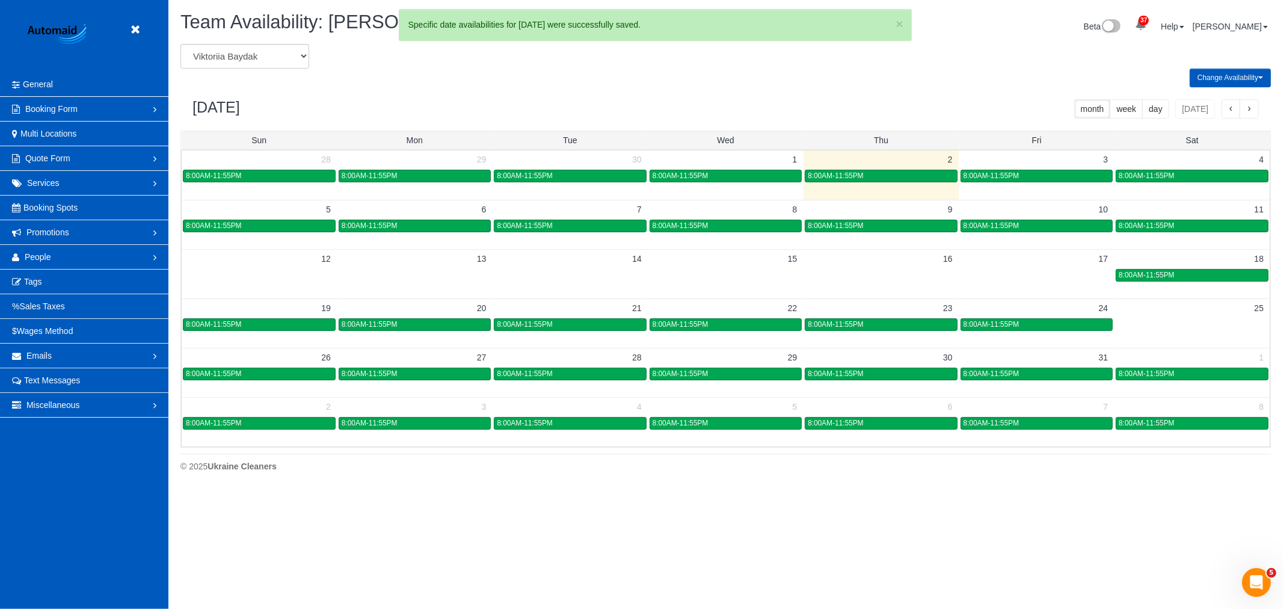
click at [1131, 279] on div "× Change Availability for 10/17/2025 - 10/17/2025 Date(s) 10/17/2025 10/17/2025…" at bounding box center [641, 304] width 1283 height 609
click at [1135, 274] on span "8:00AM-11:55PM" at bounding box center [1147, 275] width 56 height 8
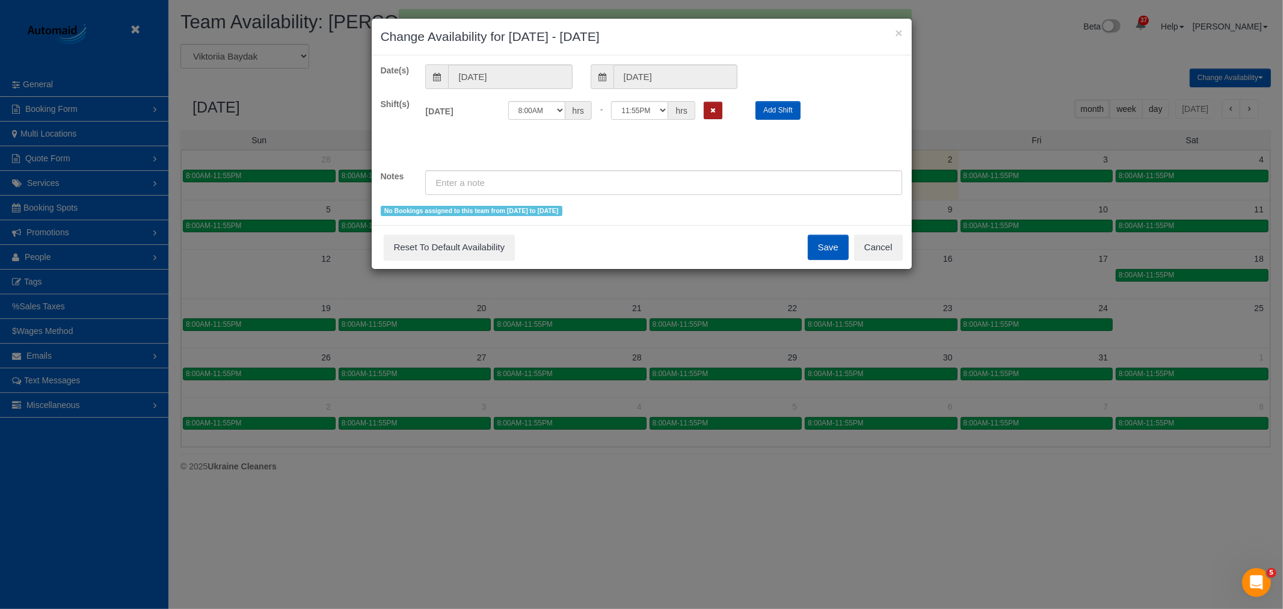
click at [718, 112] on button "Remove Shift" at bounding box center [713, 110] width 19 height 17
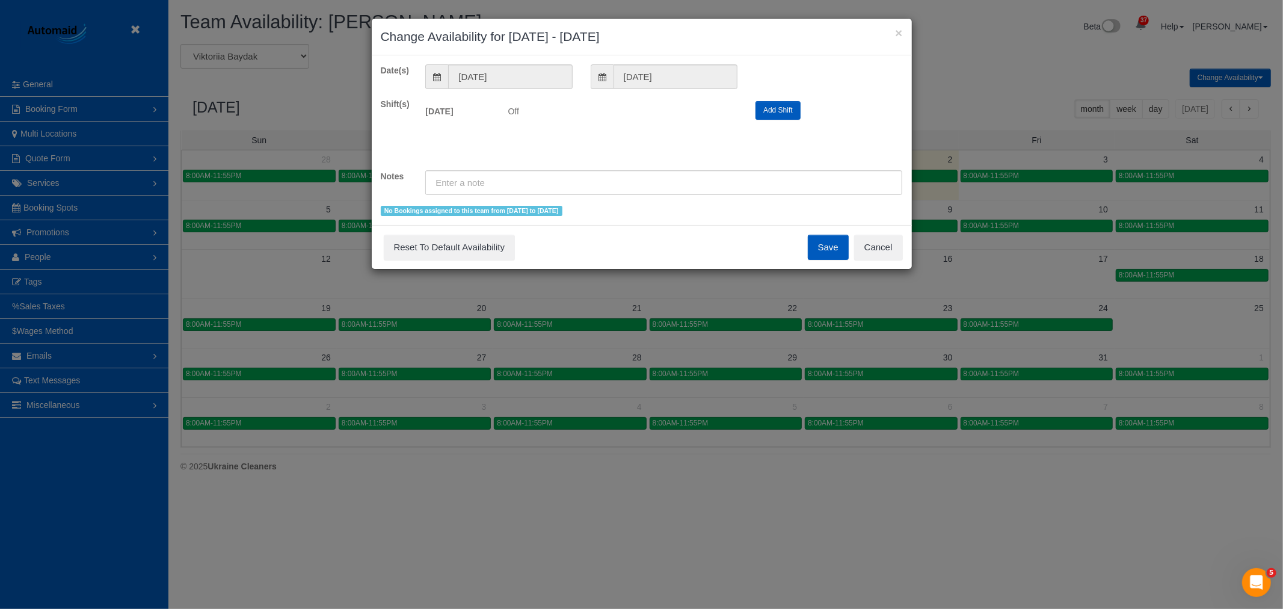
click at [833, 245] on button "Save" at bounding box center [828, 247] width 41 height 25
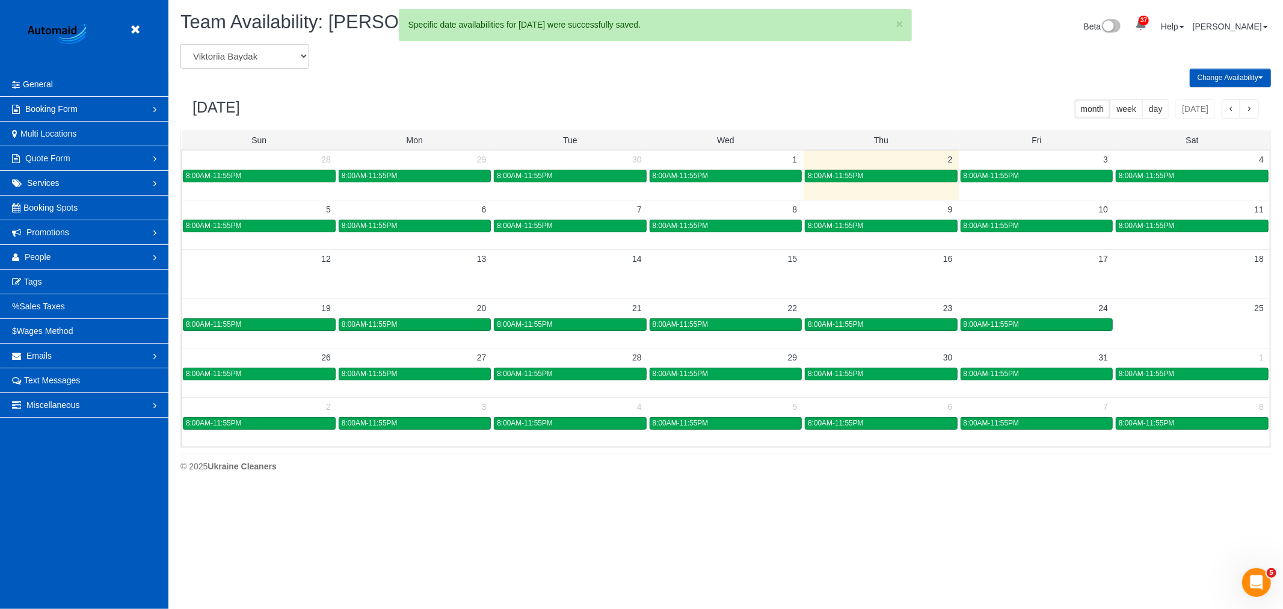
click at [148, 26] on header "Beta" at bounding box center [84, 36] width 168 height 72
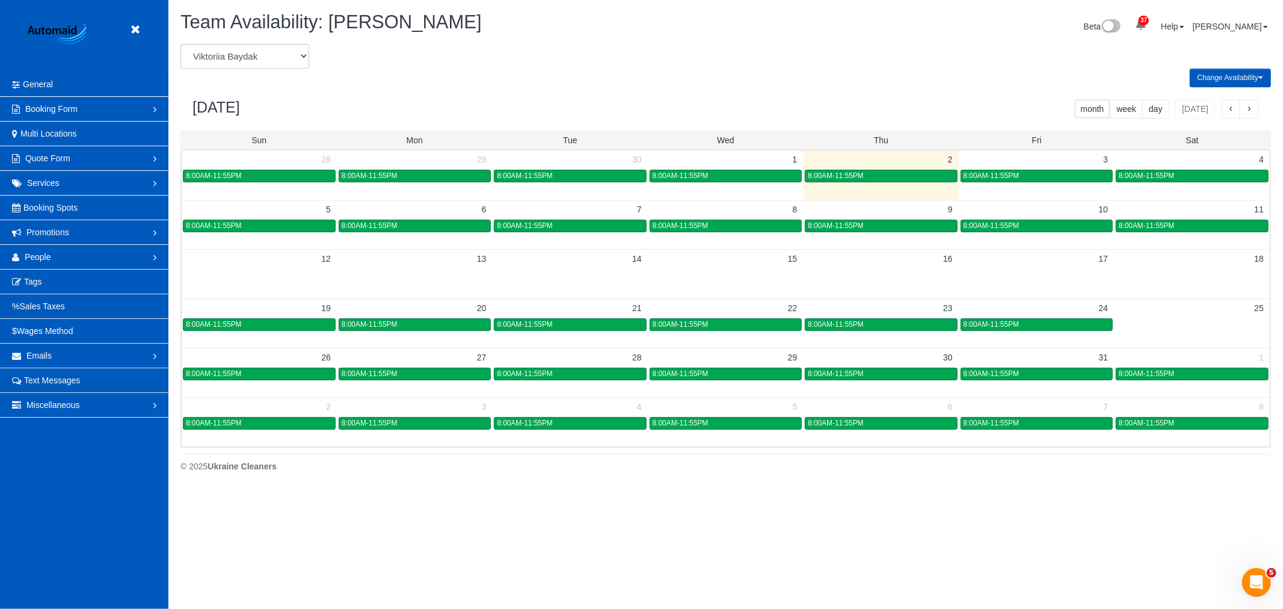
click at [1196, 74] on button "Change Availability" at bounding box center [1230, 78] width 81 height 19
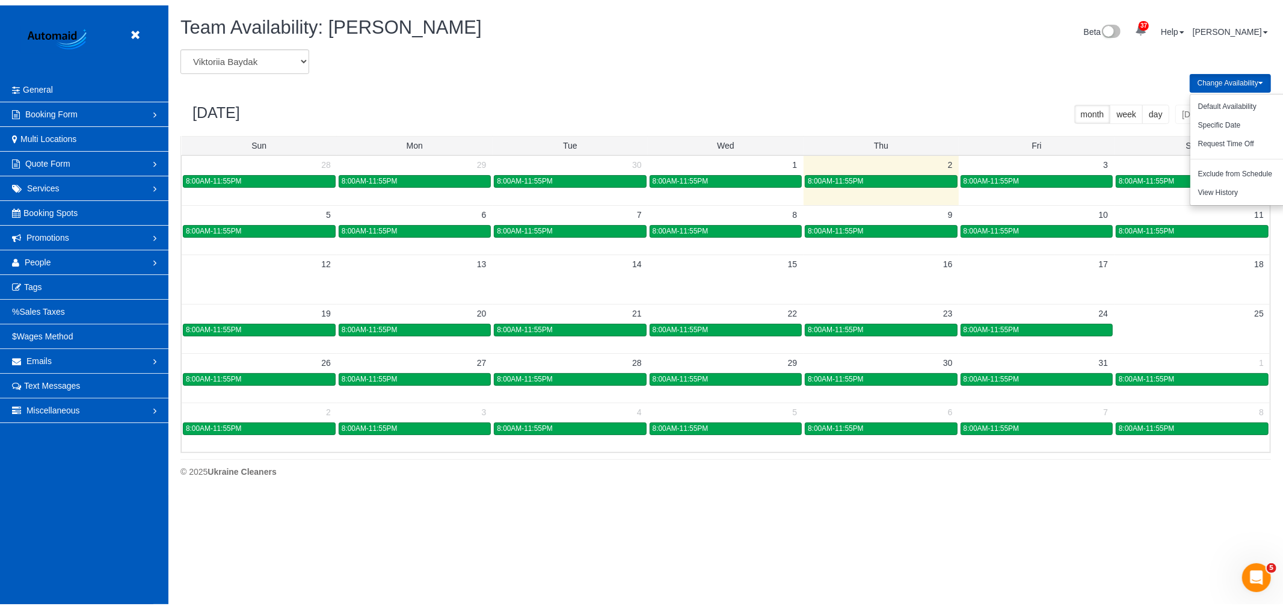
scroll to position [59670, 58877]
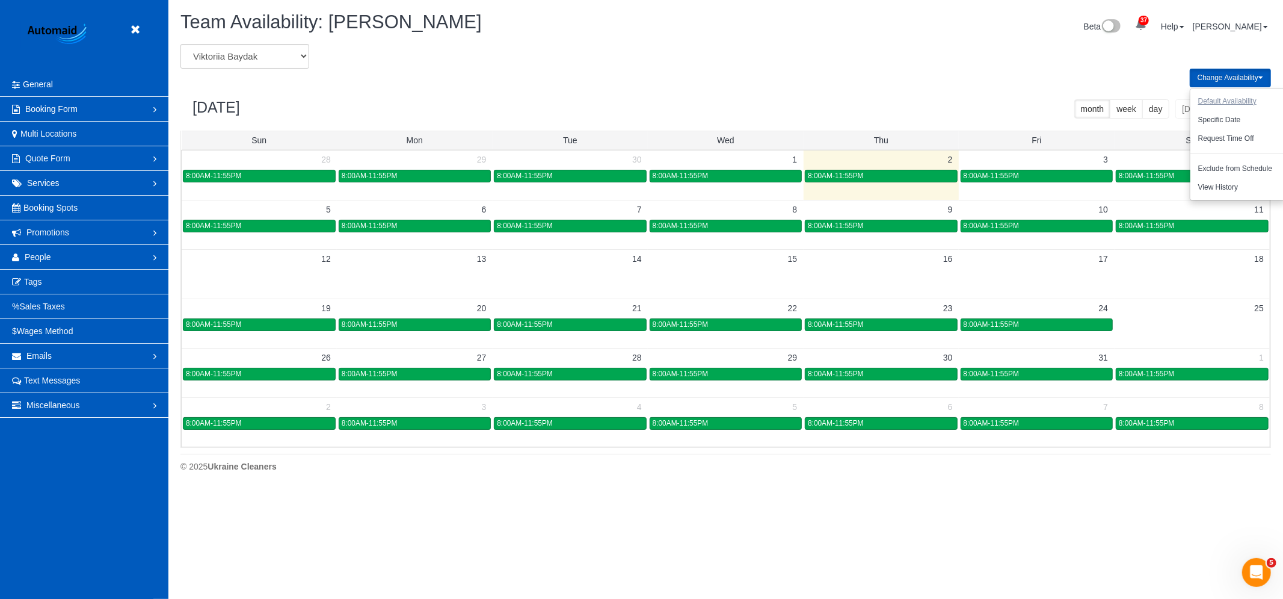
click at [1225, 94] on button "Default Availability" at bounding box center [1228, 101] width 74 height 19
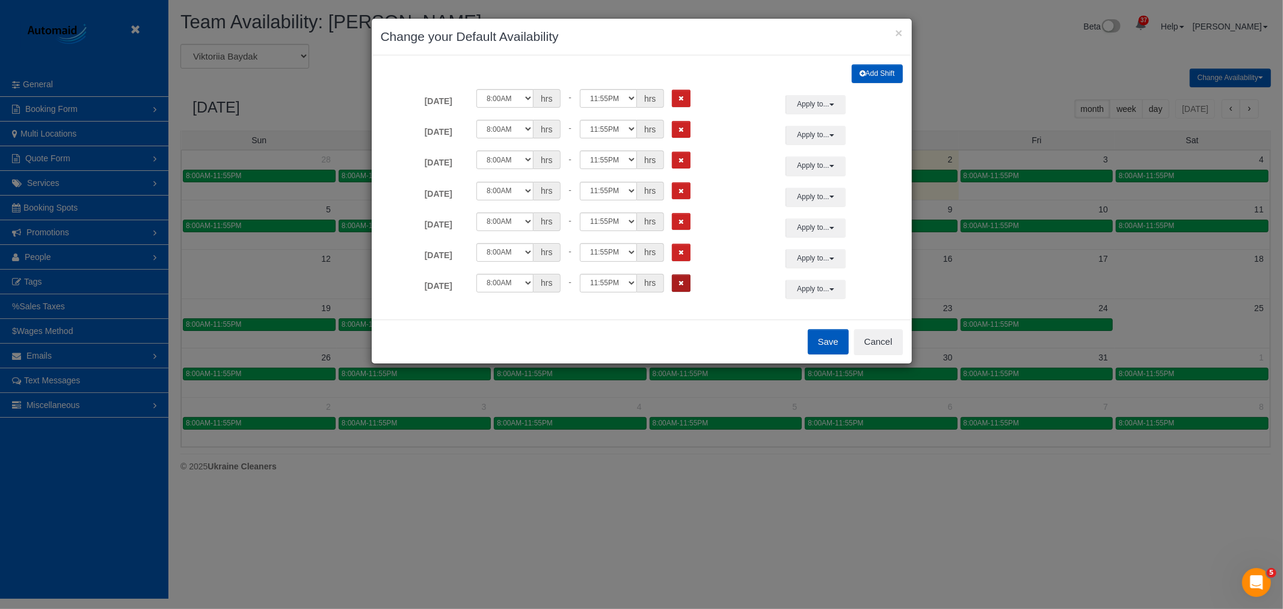
click at [685, 285] on button "Remove Shift" at bounding box center [681, 282] width 19 height 17
click at [689, 97] on button "Remove Shift" at bounding box center [681, 98] width 19 height 17
click at [608, 136] on select "12:00AM 12:05AM 12:10AM 12:15AM 12:20AM 12:25AM 12:30AM 12:35AM 12:40AM 12:45AM…" at bounding box center [608, 129] width 57 height 19
select select "string:15:00"
click at [580, 120] on select "12:00AM 12:05AM 12:10AM 12:15AM 12:20AM 12:25AM 12:30AM 12:35AM 12:40AM 12:45AM…" at bounding box center [608, 129] width 57 height 19
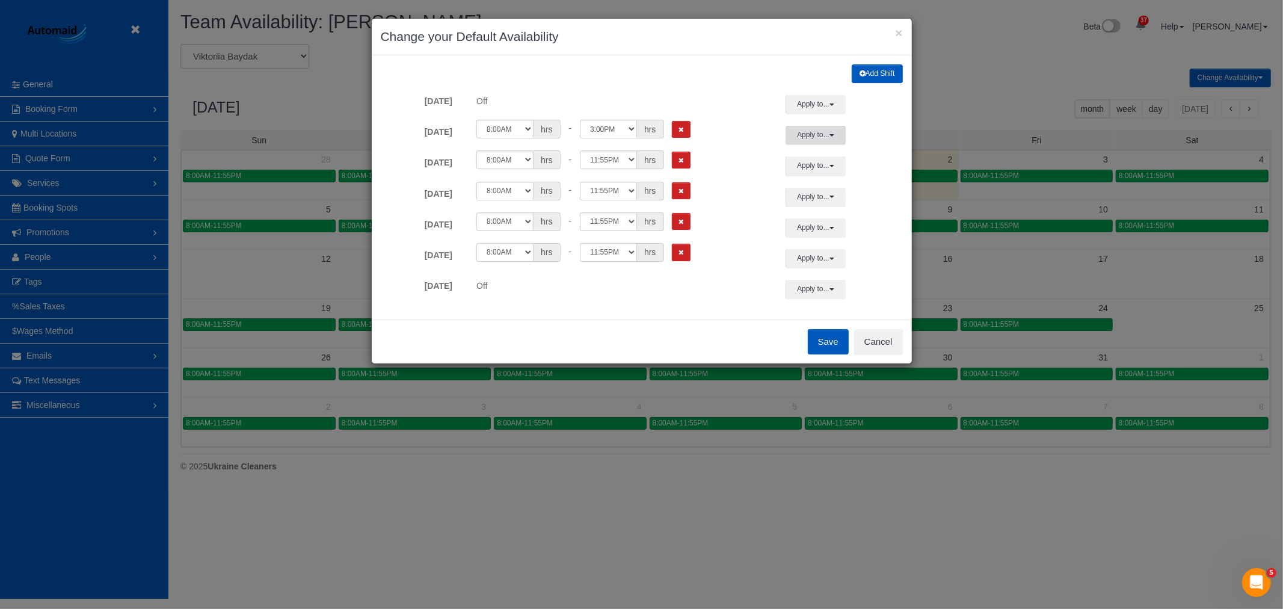
click at [798, 137] on button "Apply to..." at bounding box center [816, 135] width 60 height 19
click at [816, 227] on link "Tuesday" at bounding box center [862, 219] width 100 height 17
click at [828, 137] on button "Apply to..." at bounding box center [816, 135] width 60 height 19
click at [821, 306] on button "Apply" at bounding box center [836, 307] width 30 height 17
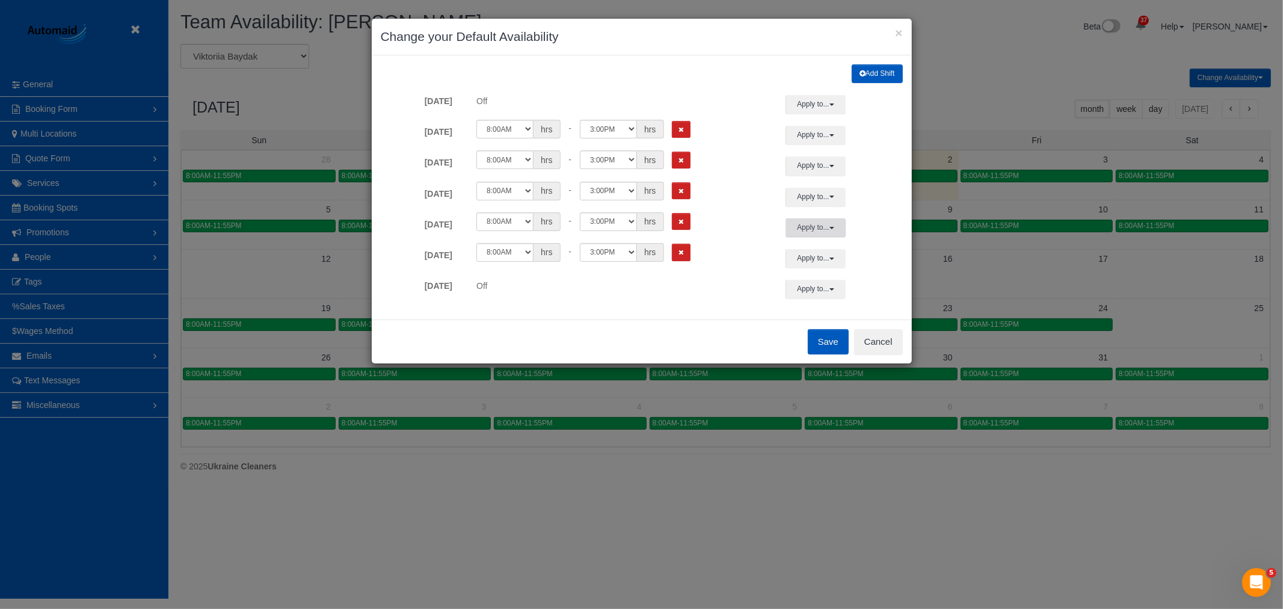
scroll to position [0, 0]
click at [827, 346] on button "Save" at bounding box center [828, 341] width 41 height 25
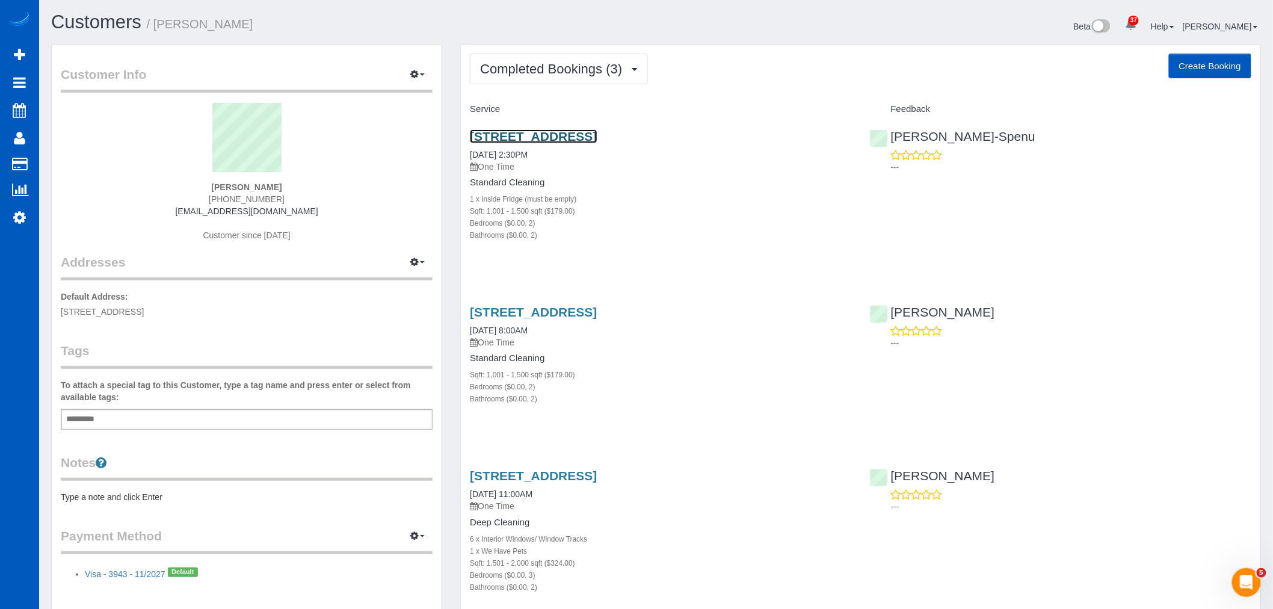
click at [540, 135] on link "[STREET_ADDRESS]" at bounding box center [533, 136] width 127 height 14
click at [564, 310] on link "[STREET_ADDRESS]" at bounding box center [533, 312] width 127 height 14
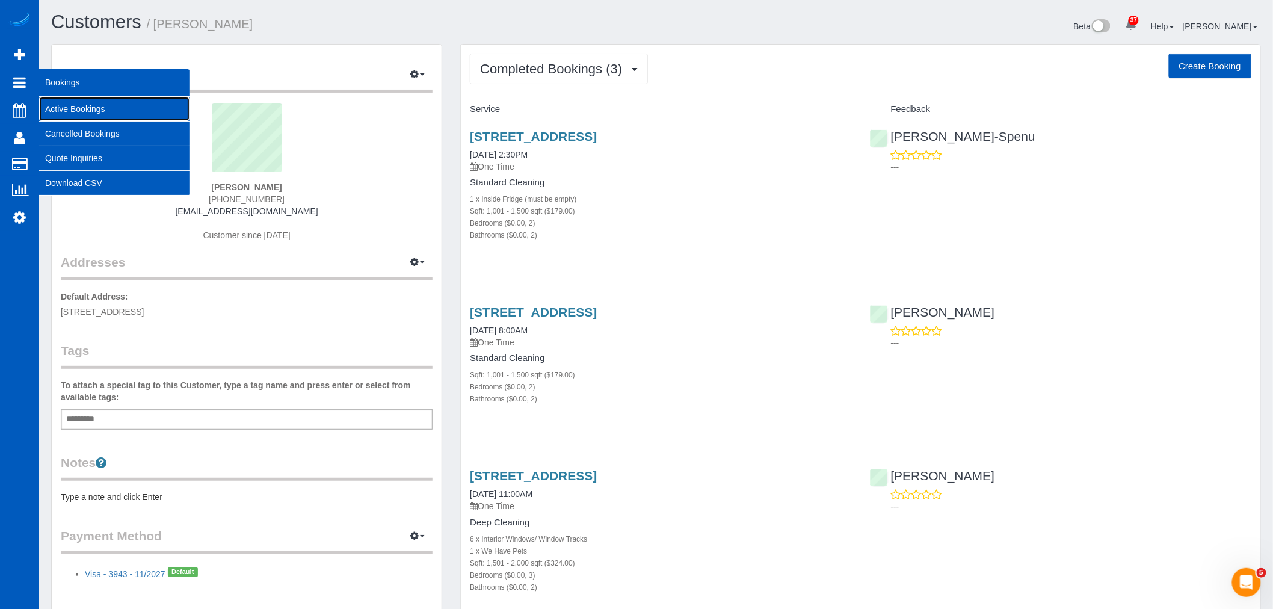
click at [86, 109] on link "Active Bookings" at bounding box center [114, 109] width 150 height 24
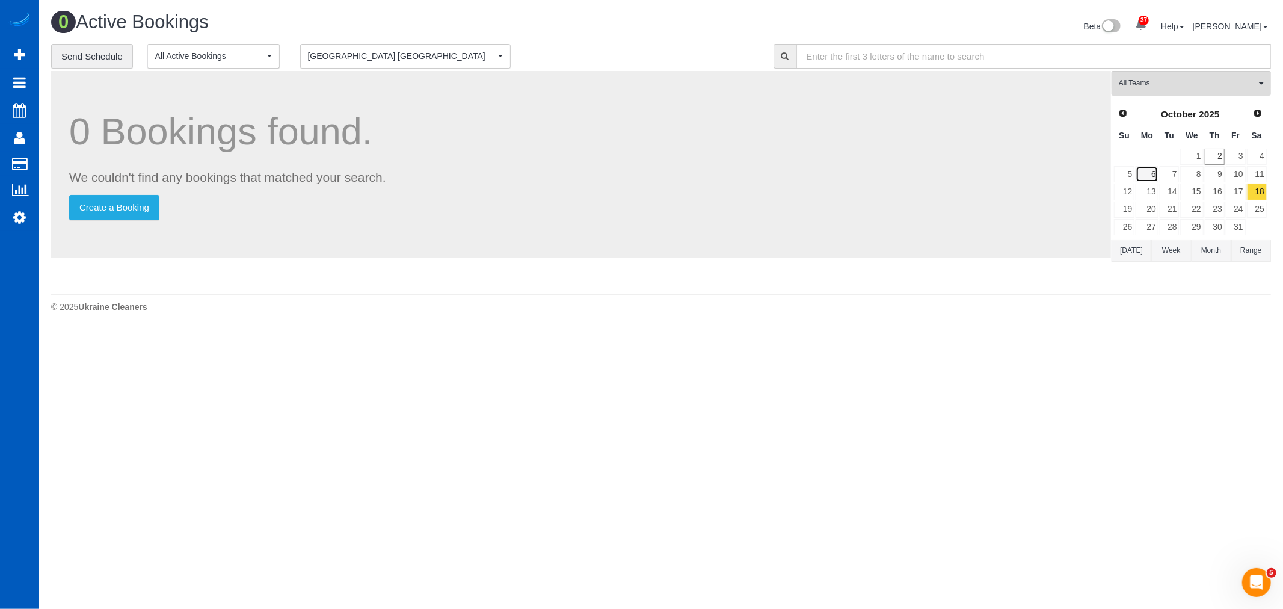
click at [1145, 171] on link "6" at bounding box center [1147, 174] width 22 height 16
click at [1174, 73] on button "All Teams" at bounding box center [1191, 83] width 159 height 25
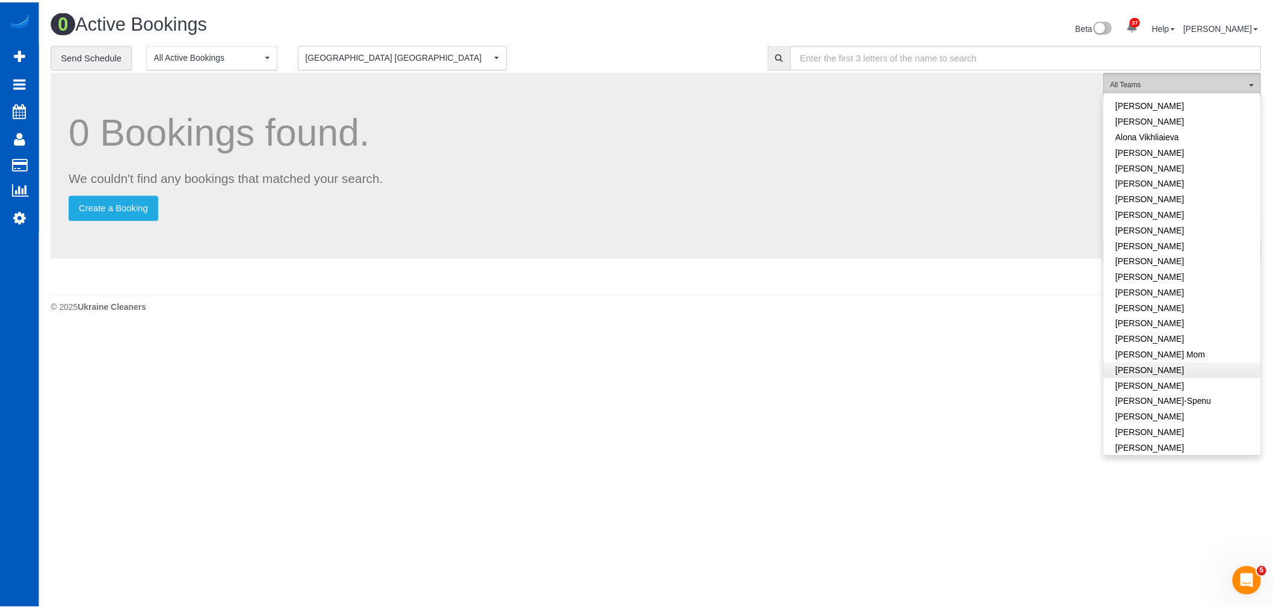
scroll to position [67, 0]
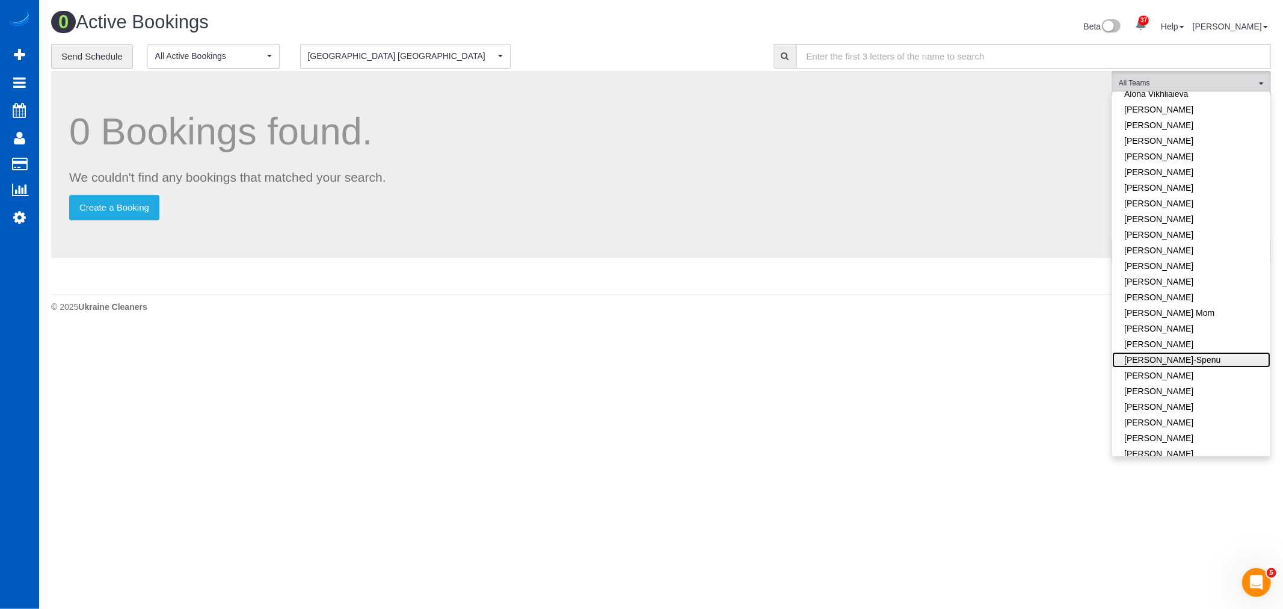
click at [1196, 352] on link "[PERSON_NAME]-Spenu" at bounding box center [1191, 360] width 158 height 16
click at [784, 387] on body "37 Beta Your Notifications You have 0 alerts × You have 1 to charge for [DATE] …" at bounding box center [641, 304] width 1283 height 609
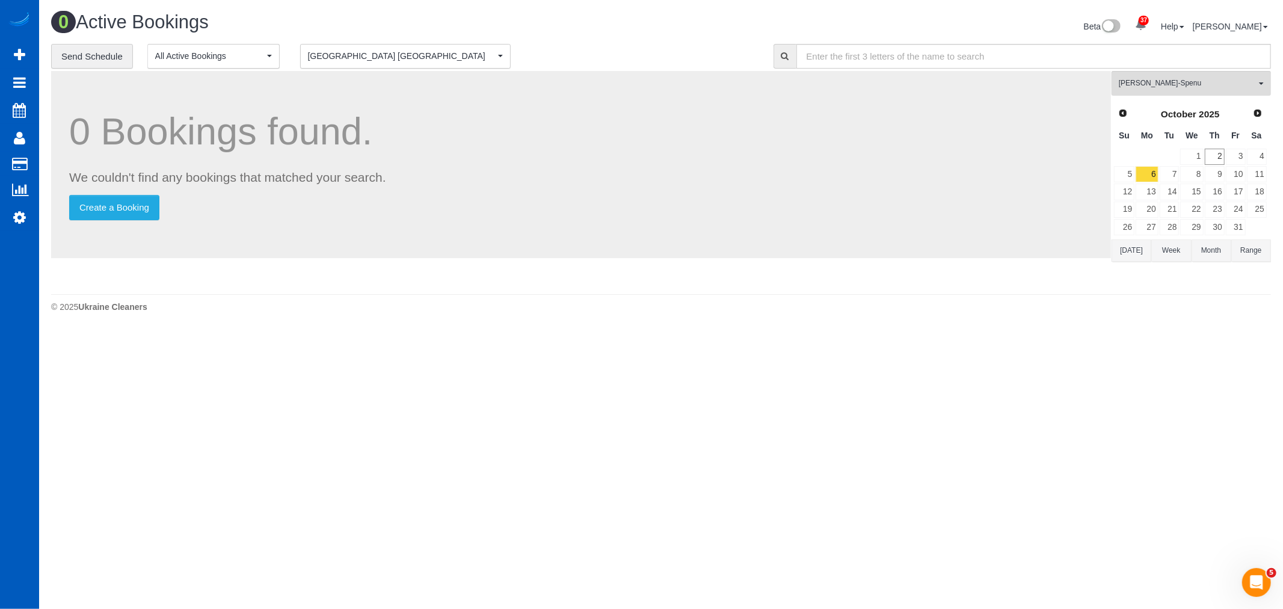
click at [427, 43] on div "0 Active Bookings Beta 37 Your Notifications You have 0 alerts × You have 1 to …" at bounding box center [661, 28] width 1238 height 32
click at [396, 63] on button "[GEOGRAPHIC_DATA] [GEOGRAPHIC_DATA] [GEOGRAPHIC_DATA] [GEOGRAPHIC_DATA]" at bounding box center [405, 56] width 211 height 25
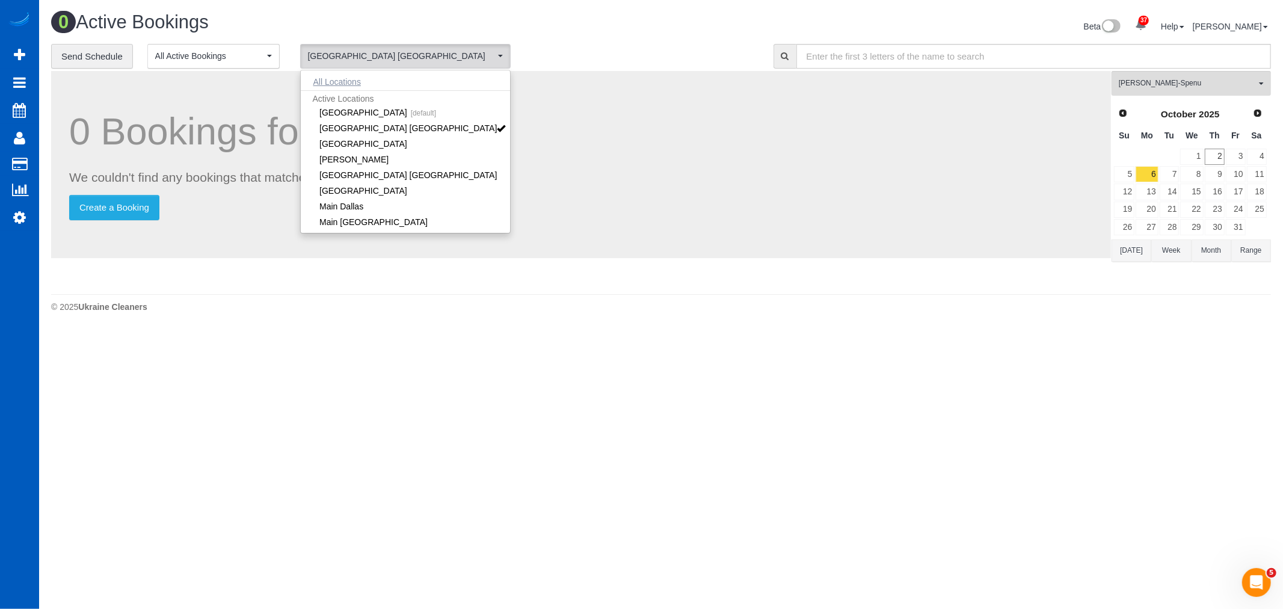
click at [341, 85] on button "All Locations" at bounding box center [337, 81] width 73 height 17
click at [369, 51] on span "All Locations" at bounding box center [401, 56] width 187 height 12
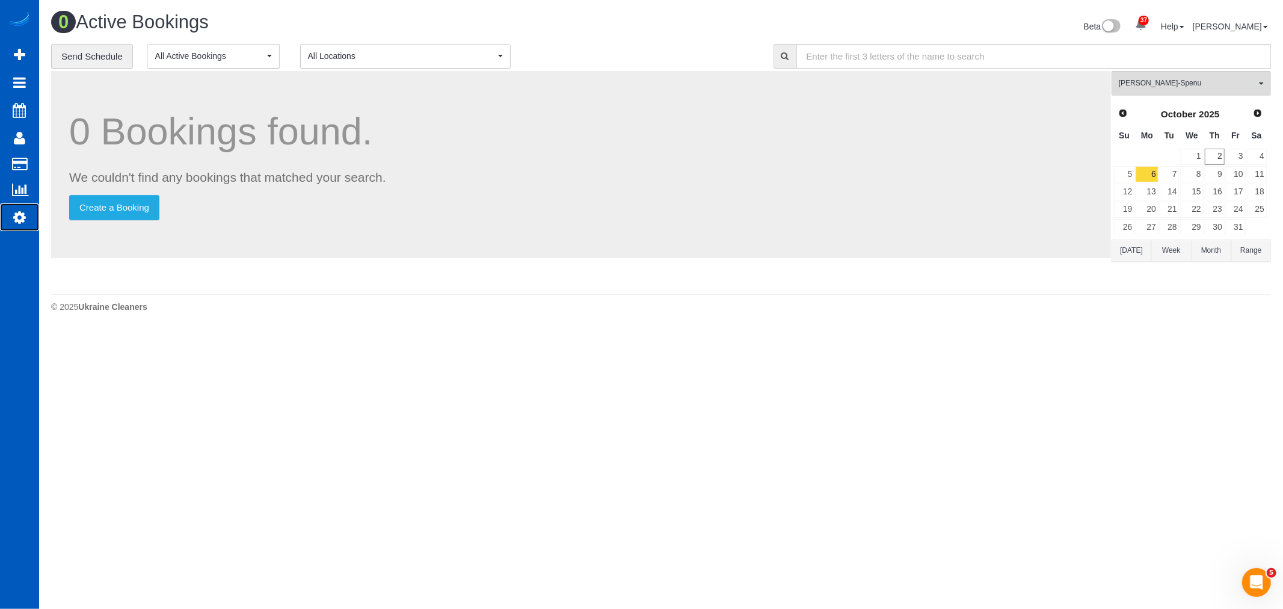
click at [16, 218] on icon at bounding box center [19, 217] width 13 height 14
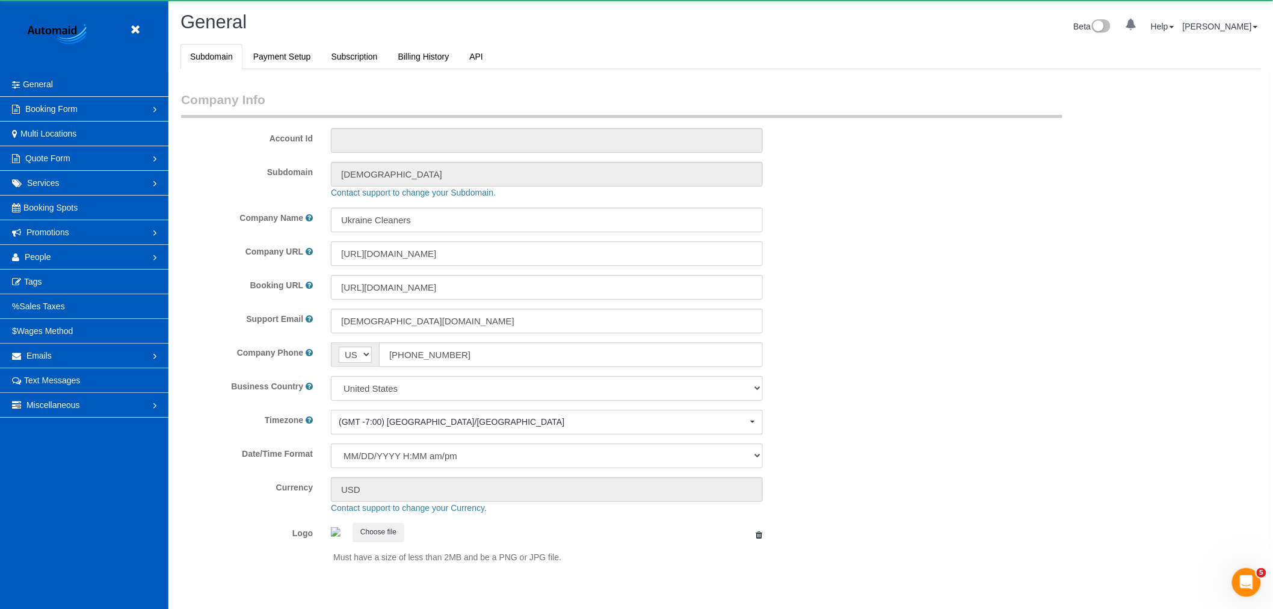
scroll to position [2630, 1273]
select select "1"
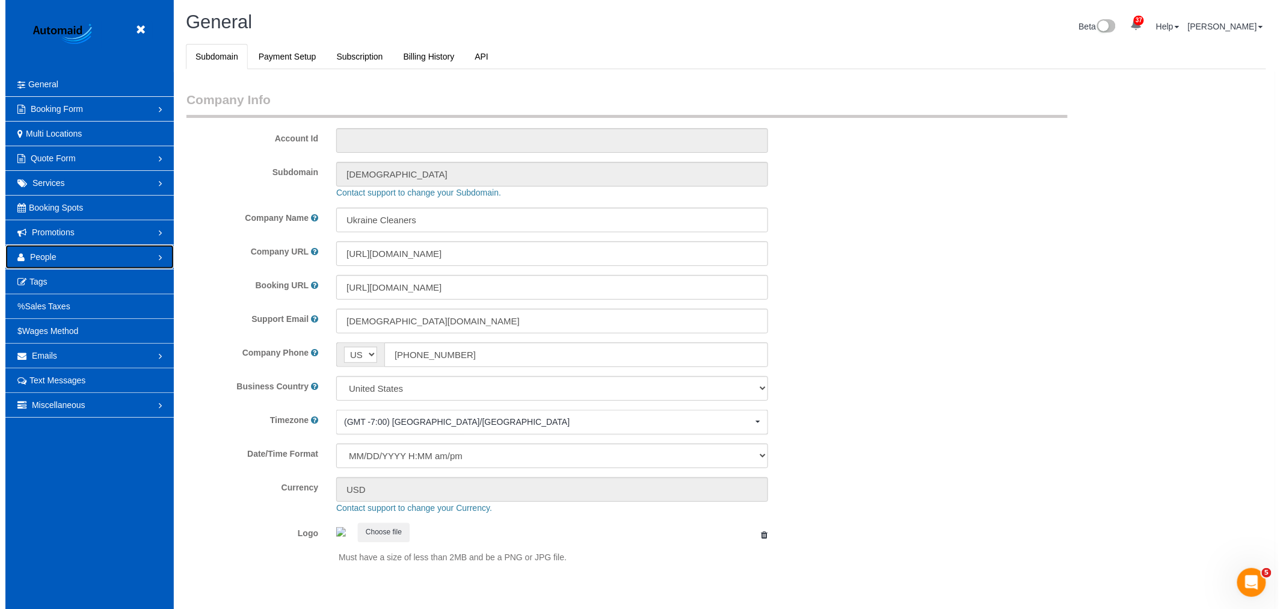
scroll to position [0, 0]
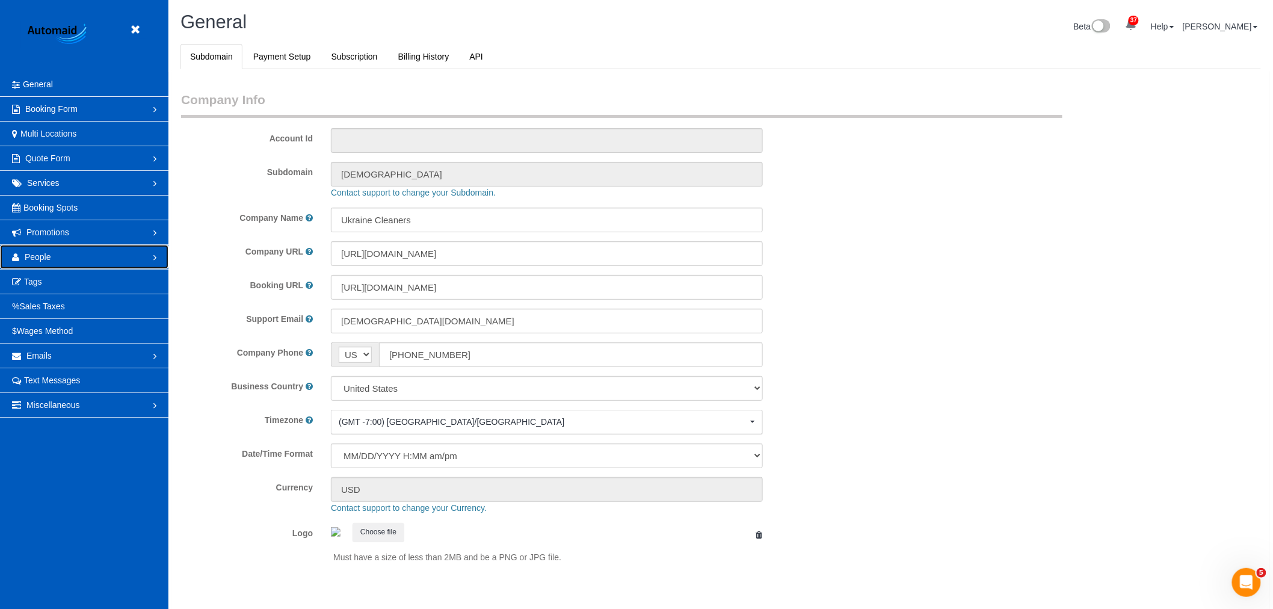
click at [87, 259] on link "People" at bounding box center [84, 257] width 168 height 24
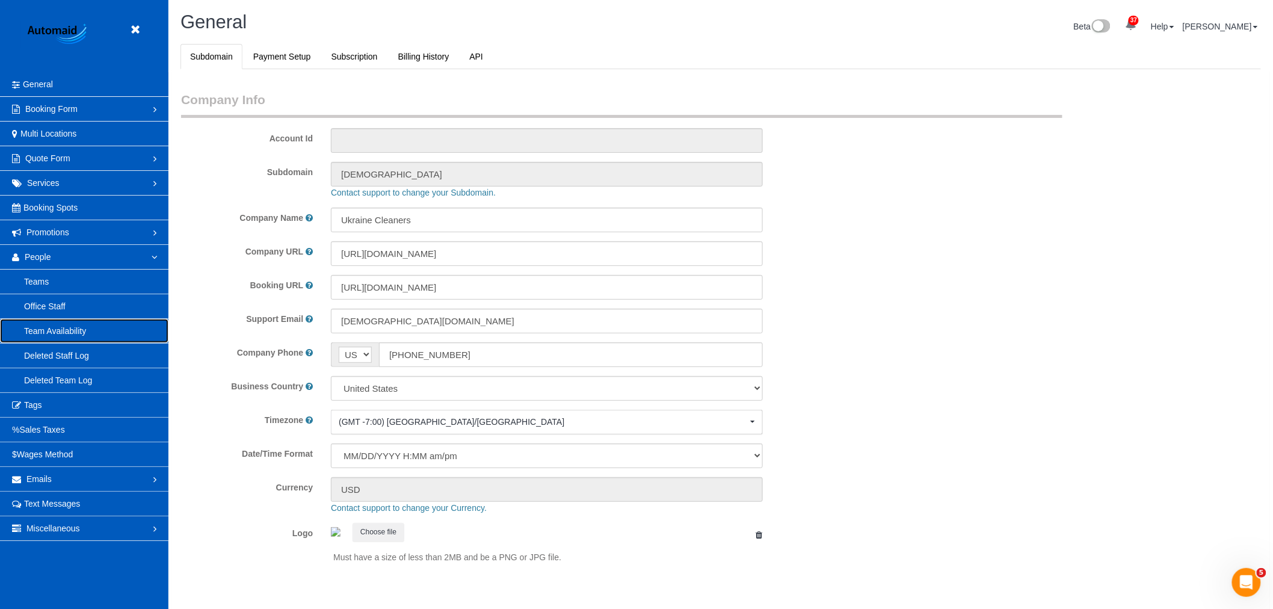
click at [39, 328] on link "Team Availability" at bounding box center [84, 331] width 168 height 24
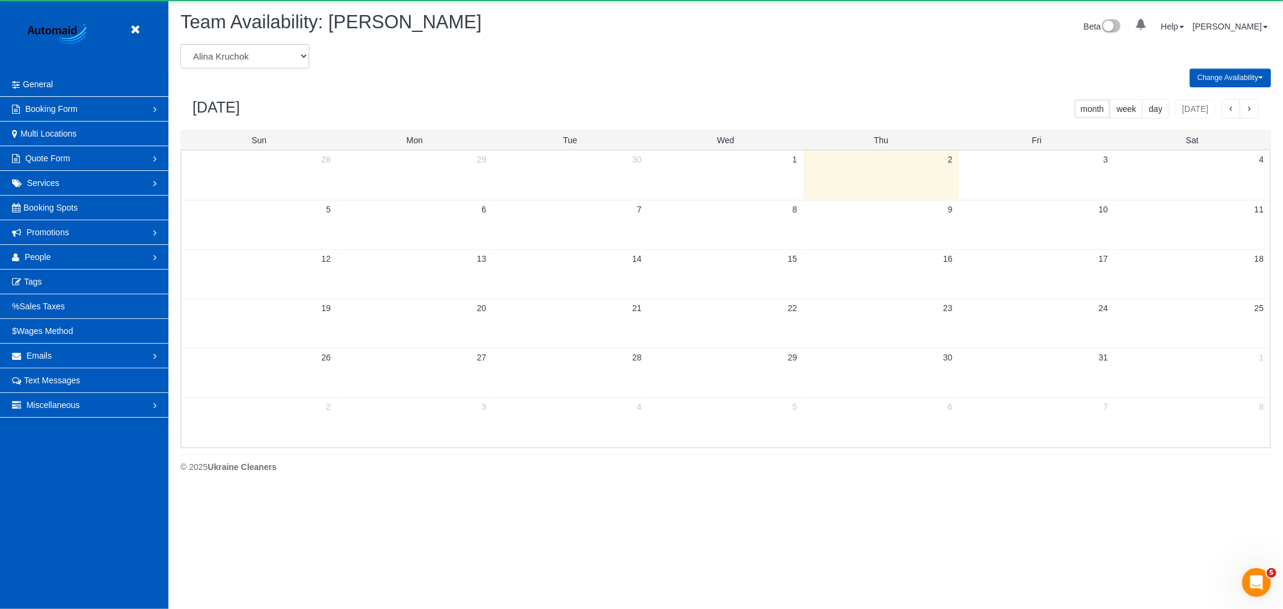
scroll to position [491, 1283]
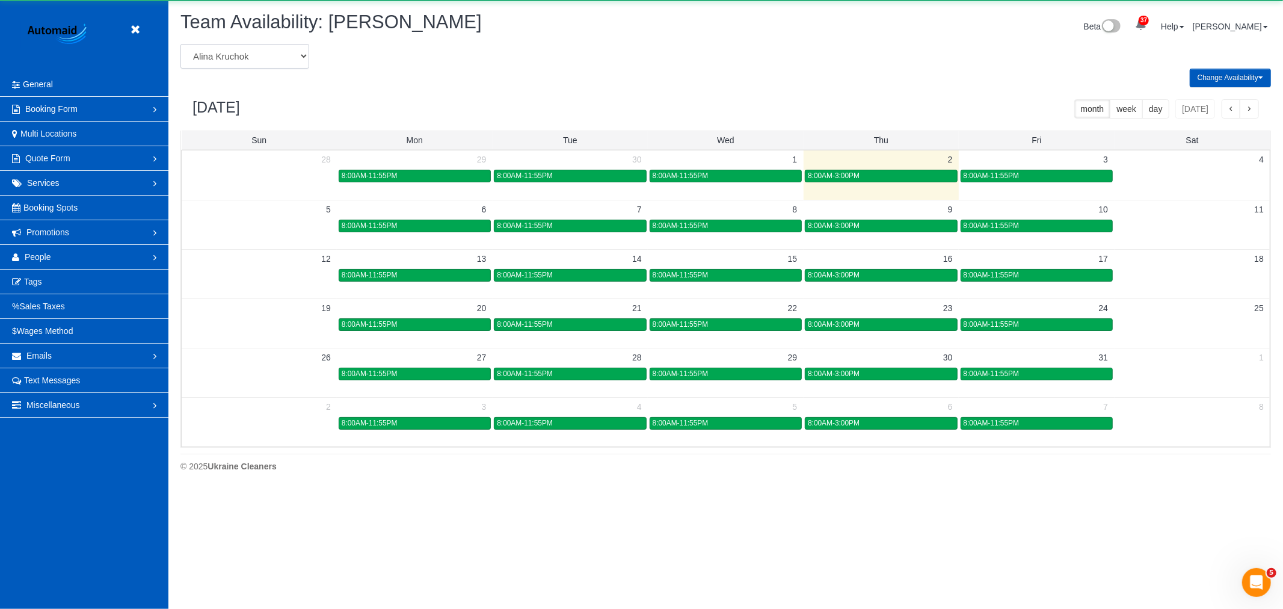
click at [245, 63] on select "[PERSON_NAME] [PERSON_NAME] [PERSON_NAME] [PERSON_NAME] [PERSON_NAME] [PERSON_N…" at bounding box center [244, 56] width 129 height 25
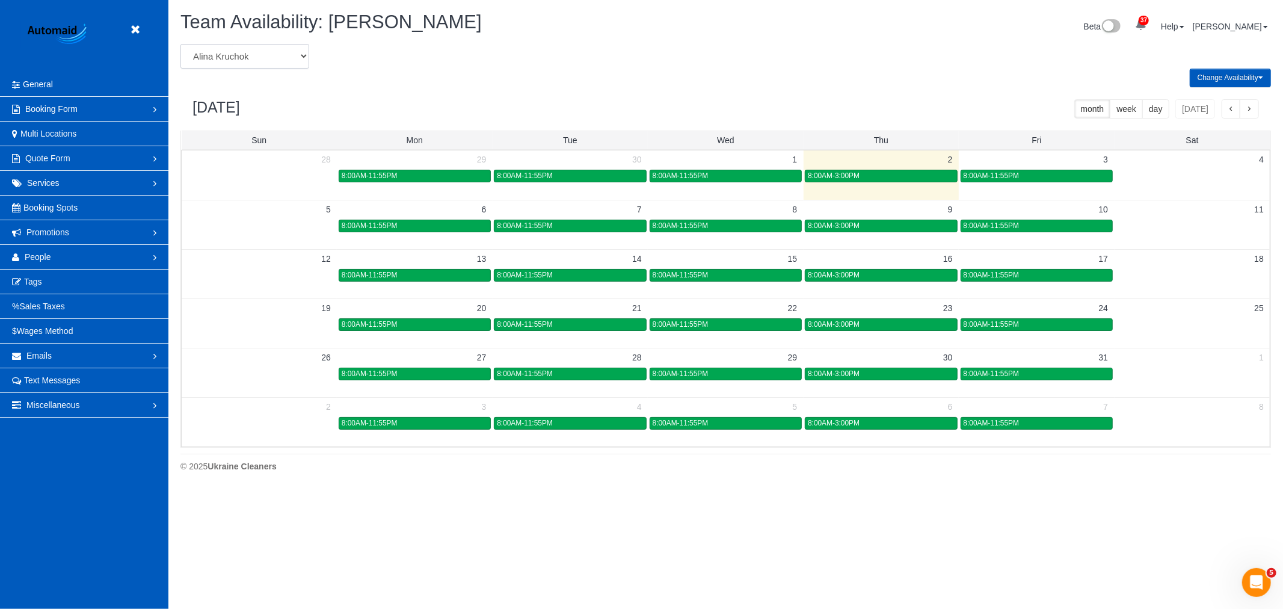
select select "number:864"
click at [180, 45] on select "Alina Kruchok Alona Tarasiuk Alona Vikhliaieva Anastasiia Demchenko Anastasiia …" at bounding box center [244, 56] width 129 height 25
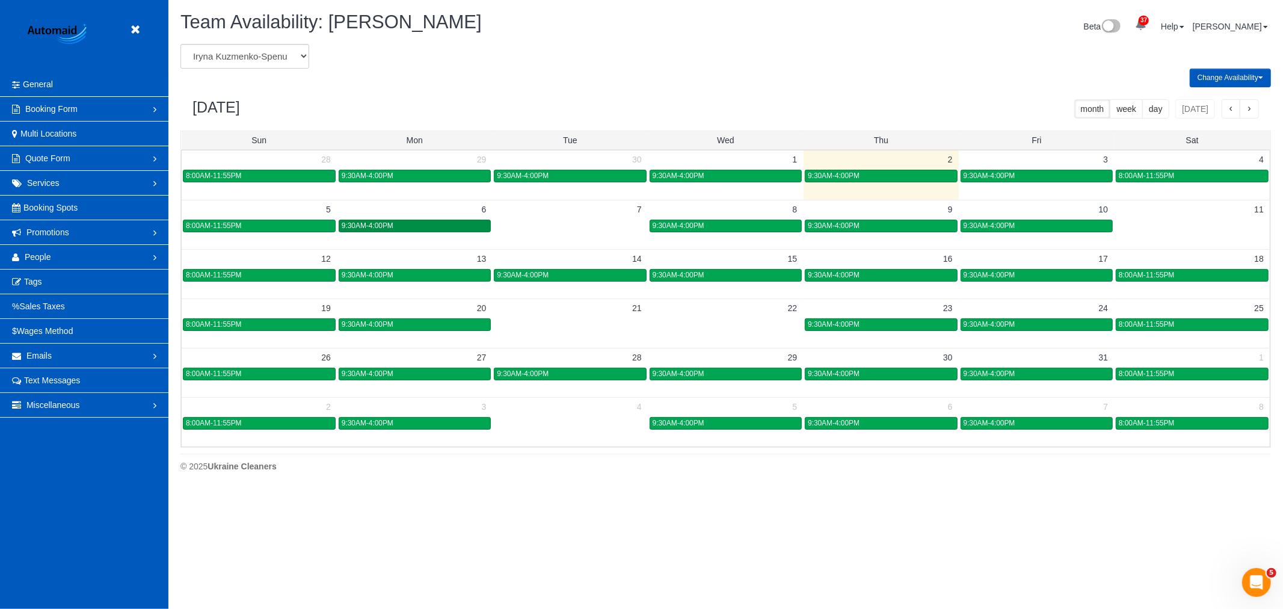
click at [393, 225] on span "9:30AM-4:00PM" at bounding box center [368, 225] width 52 height 8
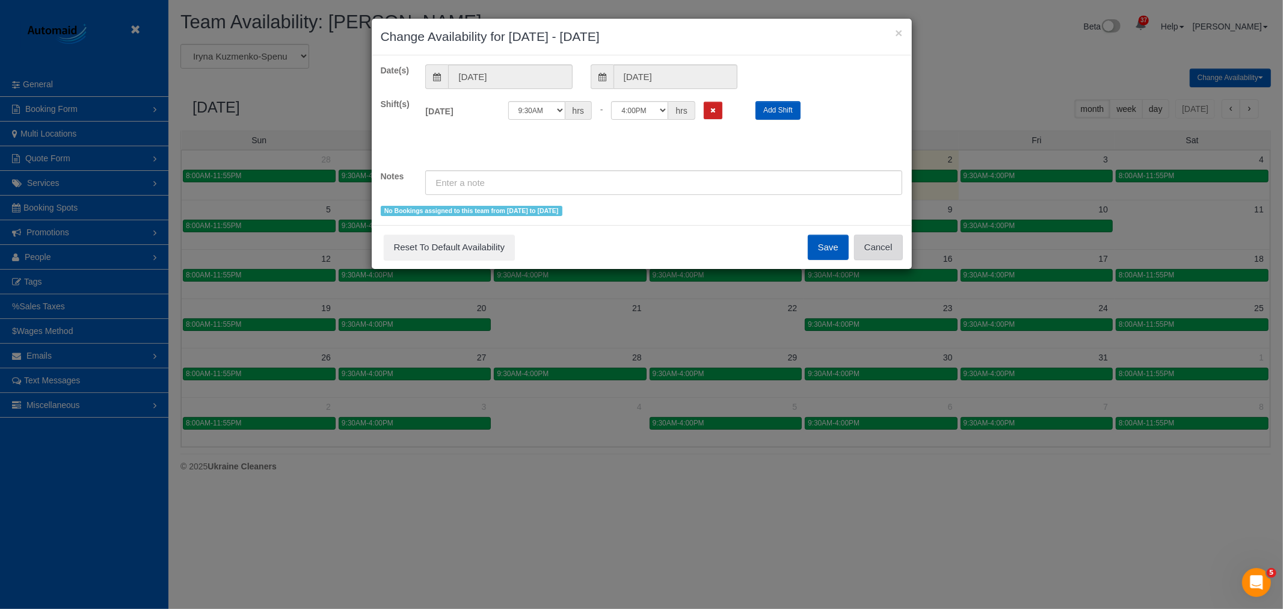
click at [887, 245] on button "Cancel" at bounding box center [878, 247] width 49 height 25
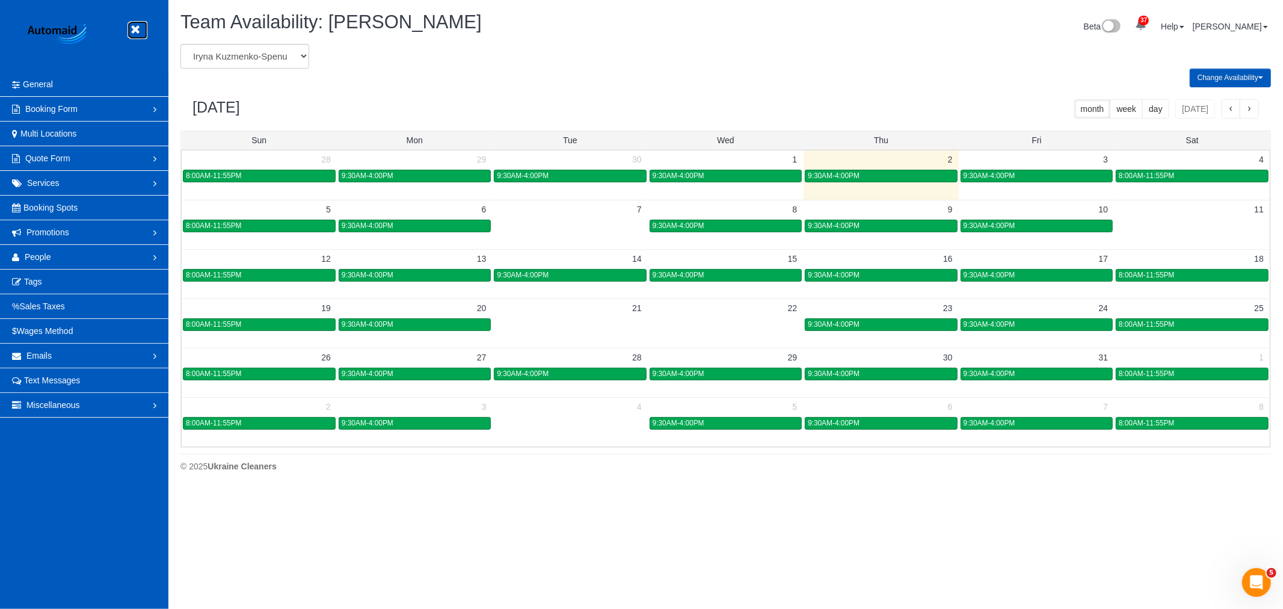
click at [139, 27] on icon at bounding box center [135, 29] width 15 height 15
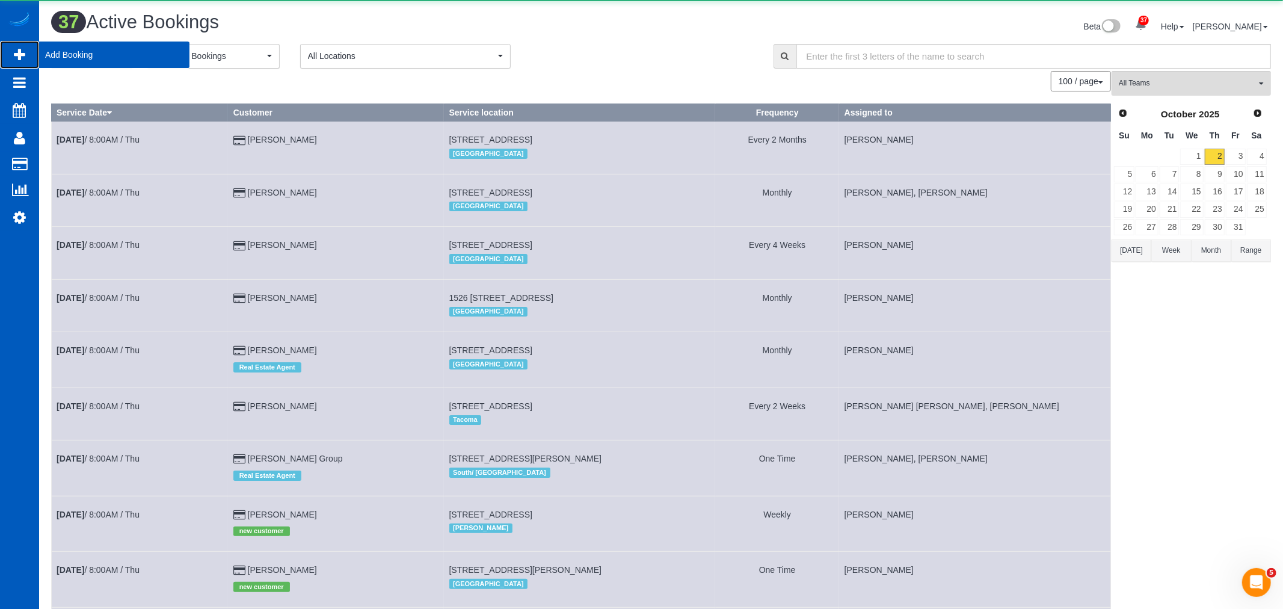
scroll to position [57923, 58888]
click at [97, 63] on span "Add Booking" at bounding box center [114, 55] width 150 height 28
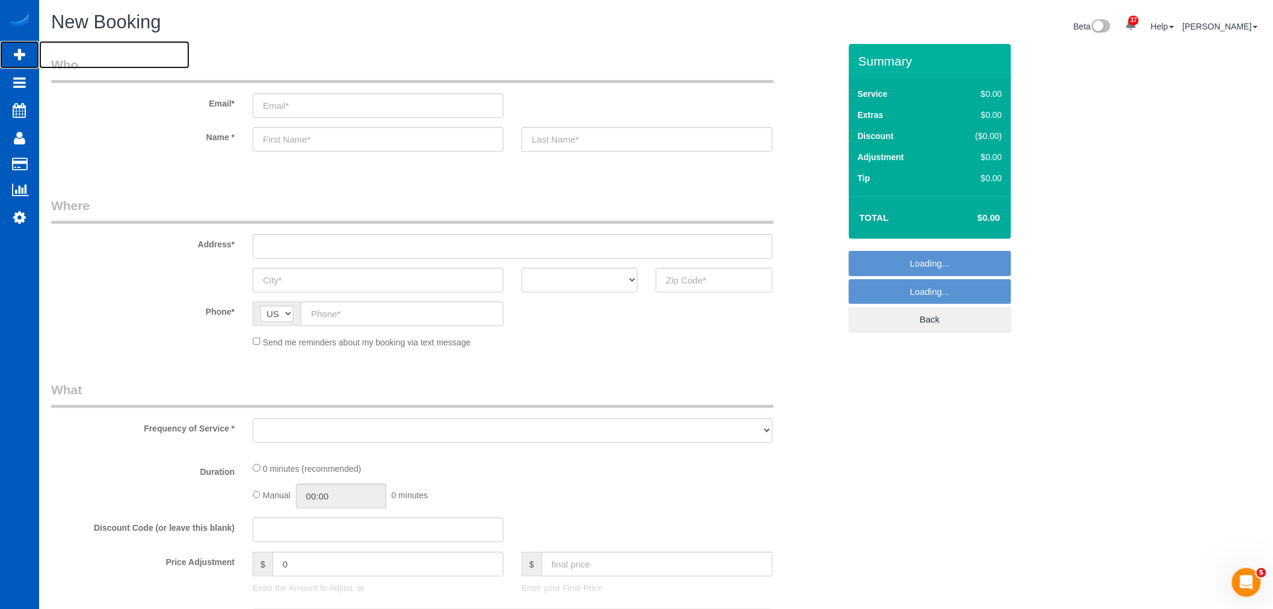
scroll to position [58379, 58888]
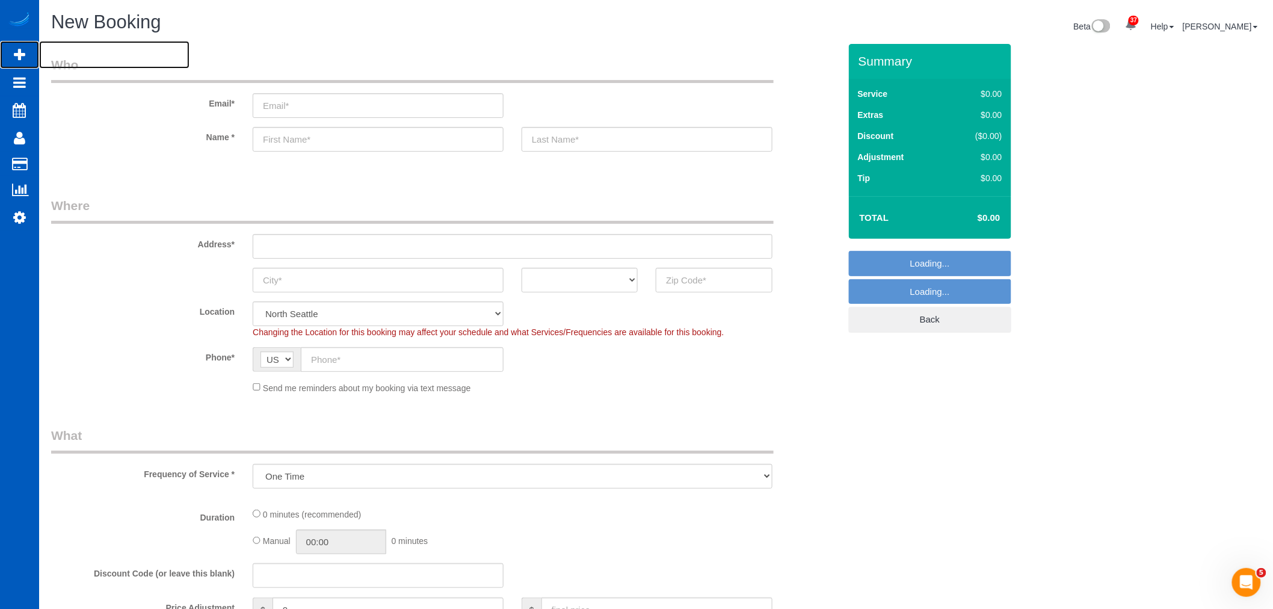
select select "object:9169"
select select "199"
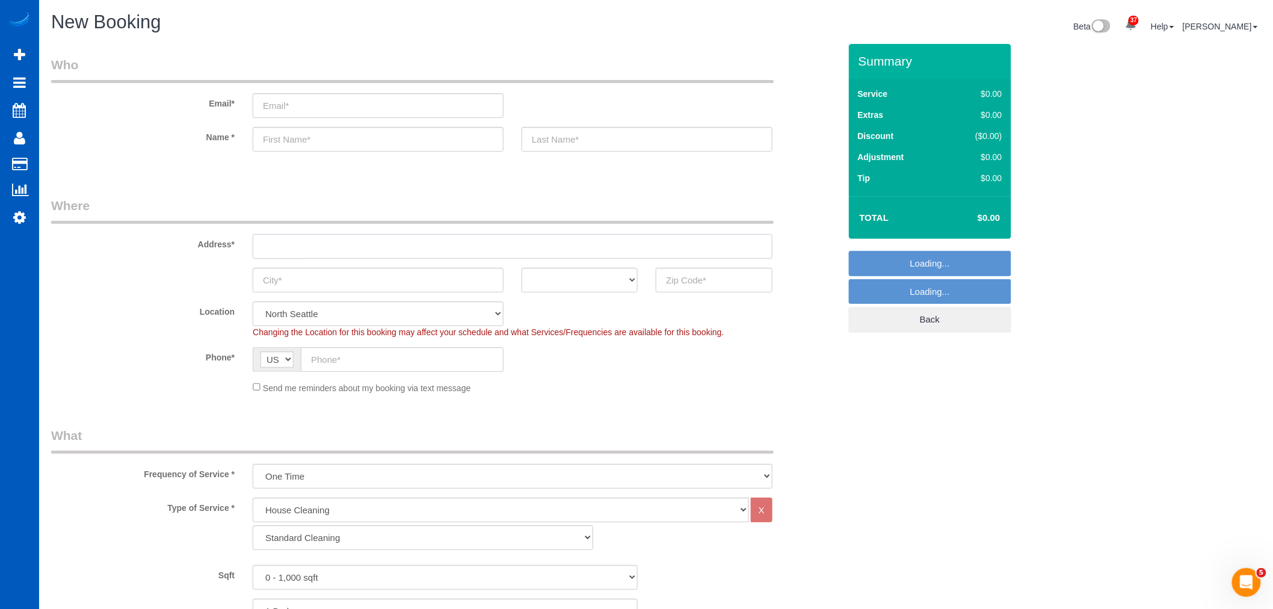
click at [279, 247] on input "text" at bounding box center [513, 246] width 520 height 25
paste input "7623 NE 123rd St, Kirkland, WA 98034"
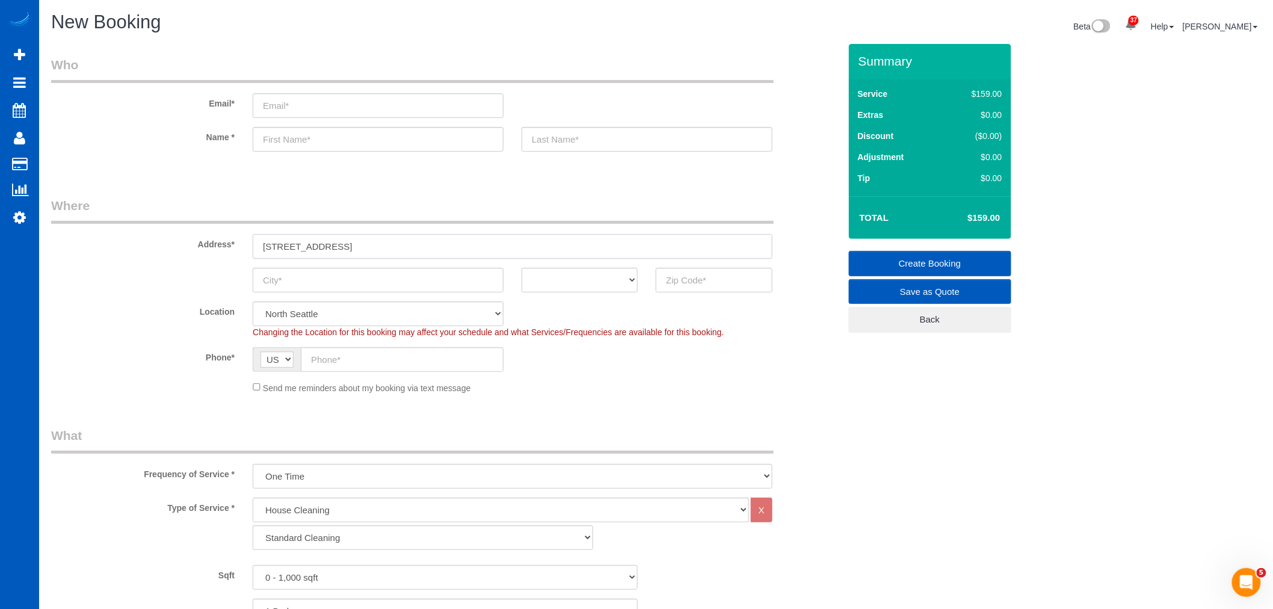
drag, startPoint x: 428, startPoint y: 245, endPoint x: 393, endPoint y: 251, distance: 34.9
click at [393, 251] on input "7623 NE 123rd St, Kirkland, WA 98034" at bounding box center [513, 246] width 520 height 25
type input "7623 NE 123rd St, Kirkland, WA 98034"
click at [688, 280] on input "text" at bounding box center [714, 280] width 116 height 25
paste input "98034"
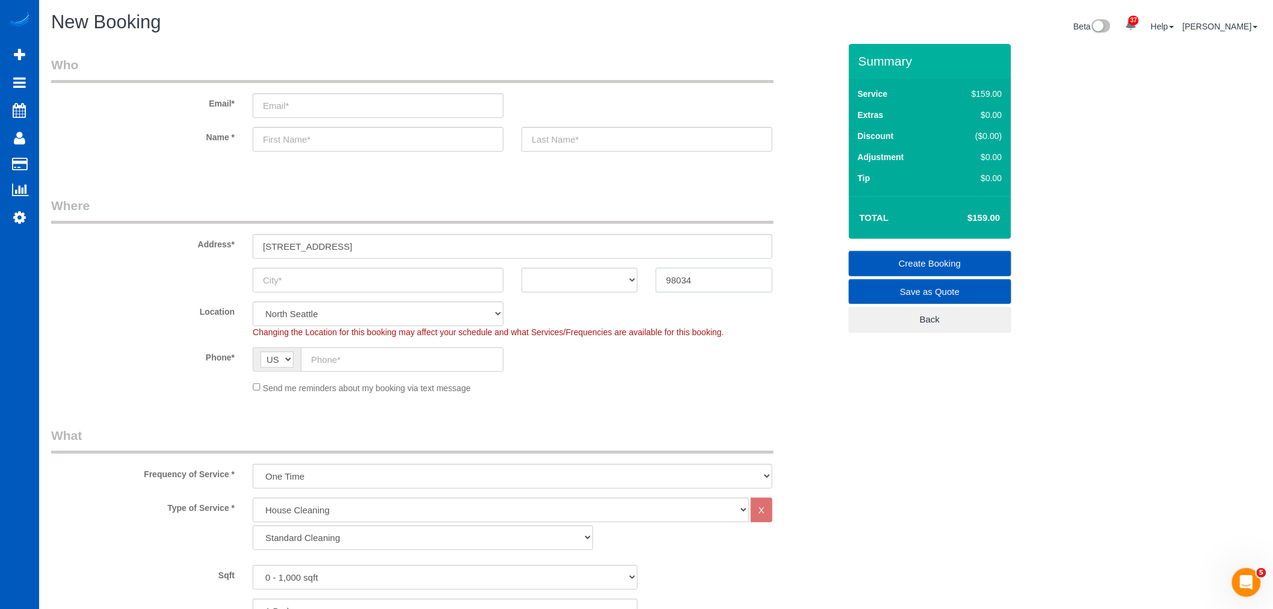
type input "98034"
select select "6"
select select "object:9513"
drag, startPoint x: 371, startPoint y: 248, endPoint x: 340, endPoint y: 253, distance: 31.7
click at [340, 253] on input "7623 NE 123rd St, Kirkland, WA 98034" at bounding box center [513, 246] width 520 height 25
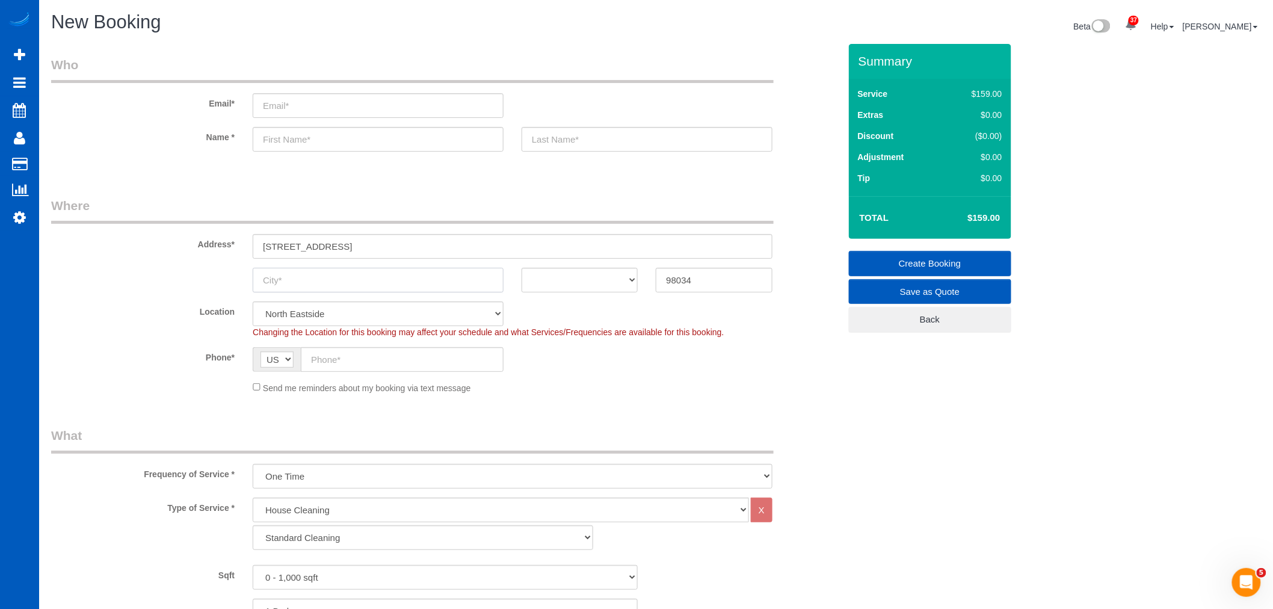
click at [325, 284] on input "text" at bounding box center [378, 280] width 251 height 25
paste input "Kirkland"
type input "Kirkland"
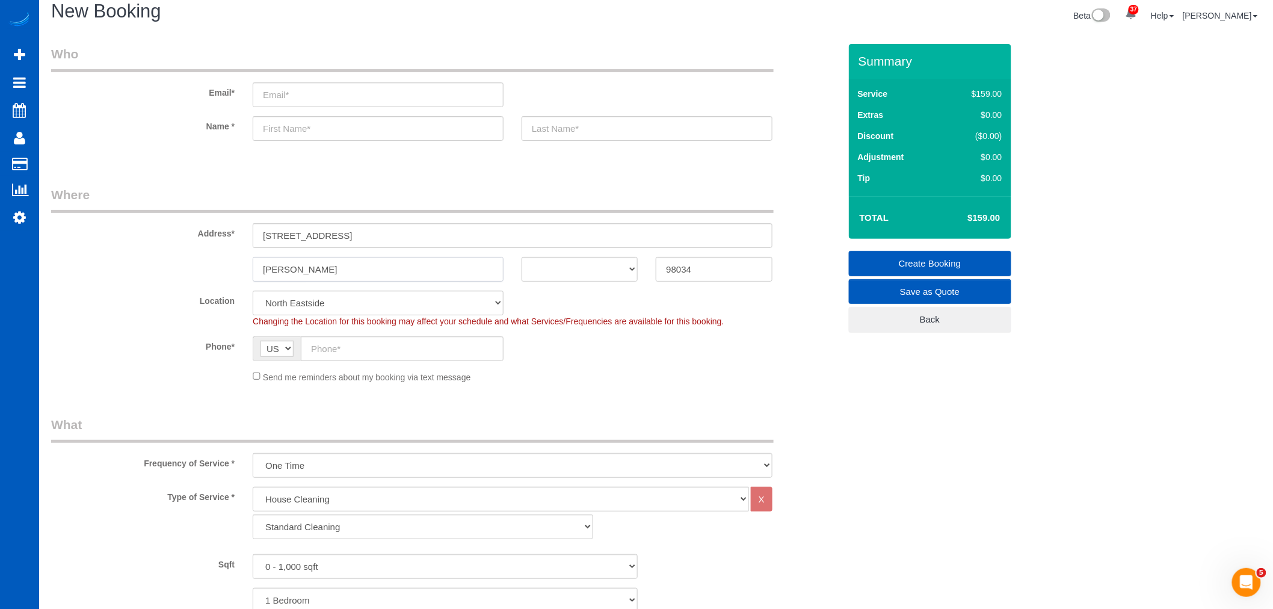
scroll to position [267, 0]
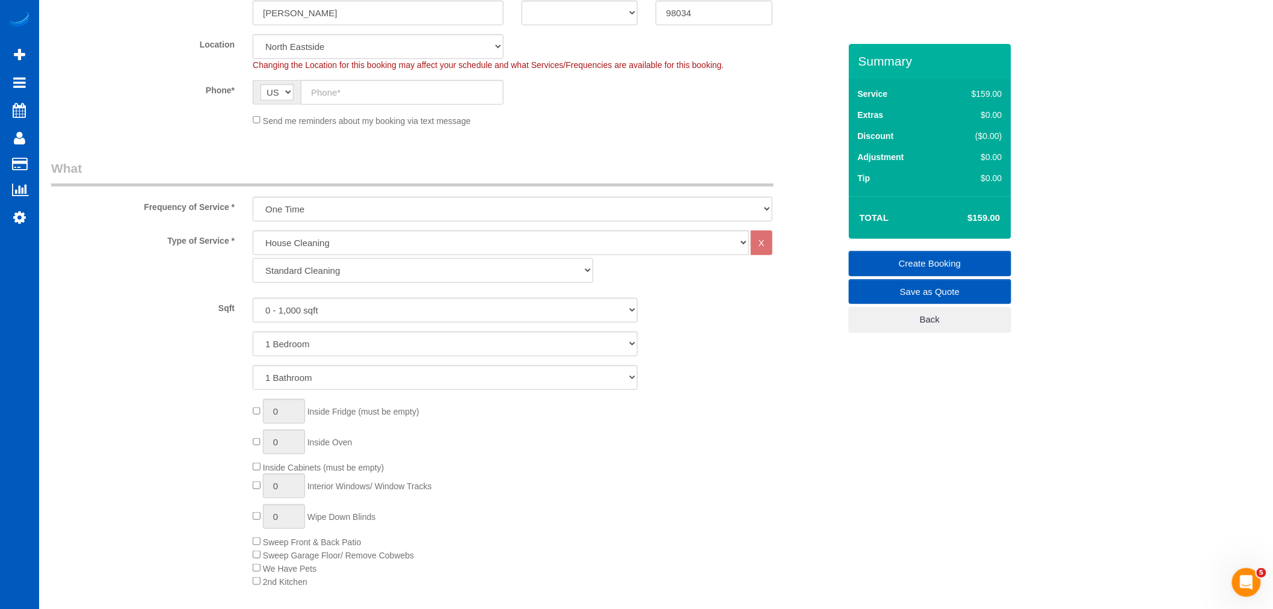
click at [291, 262] on select "Standard Cleaning Deep Cleaning Move In/ Out Cleaning" at bounding box center [423, 270] width 341 height 25
select select "367"
click at [253, 259] on select "Standard Cleaning Deep Cleaning Move In/ Out Cleaning" at bounding box center [423, 270] width 341 height 25
click at [305, 317] on select "0 - 1,000 sqft 1,001 - 1,500 sqft 1,501 - 2,000 sqft 2,001 - 2,500 sqft 2,501 -…" at bounding box center [445, 310] width 385 height 25
select select "1501"
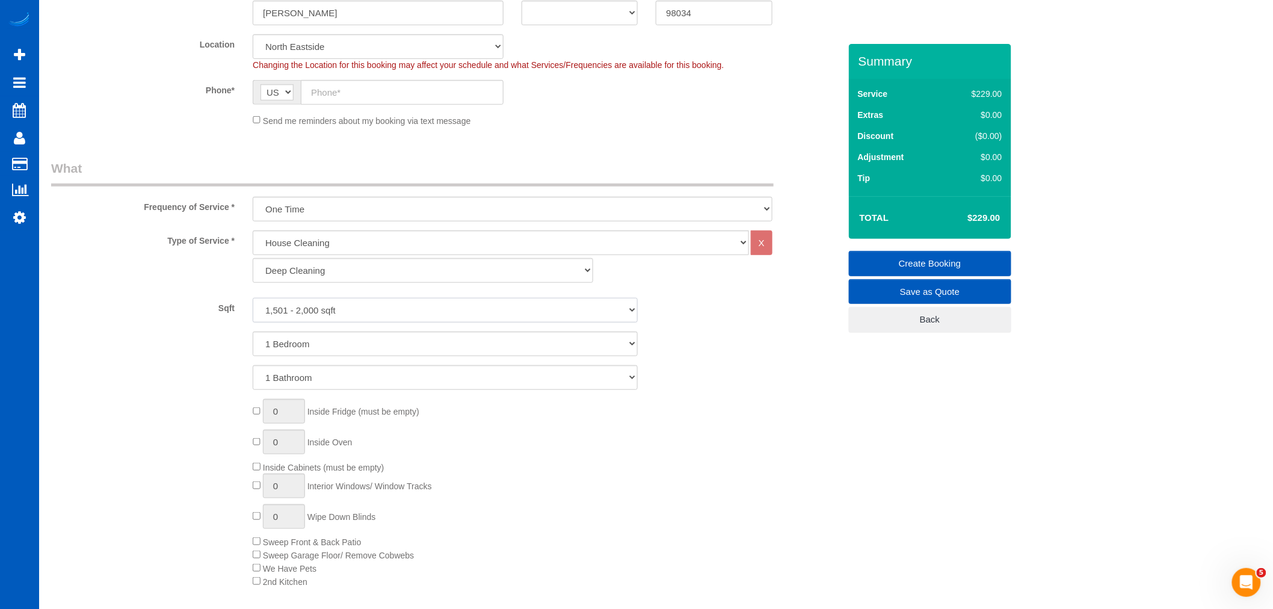
click at [253, 298] on select "0 - 1,000 sqft 1,001 - 1,500 sqft 1,501 - 2,000 sqft 2,001 - 2,500 sqft 2,501 -…" at bounding box center [445, 310] width 385 height 25
click at [314, 347] on select "1 Bedroom 2 Bedrooms 3 Bedrooms 4 Bedrooms 5 Bedrooms 6 Bedrooms 7 Bedrooms" at bounding box center [445, 343] width 385 height 25
select select "3"
click at [253, 332] on select "1 Bedroom 2 Bedrooms 3 Bedrooms 4 Bedrooms 5 Bedrooms 6 Bedrooms 7 Bedrooms" at bounding box center [445, 343] width 385 height 25
click at [297, 380] on select "1 Bathroom 2 Bathrooms 3 Bathrooms 4 Bathrooms 5 Bathrooms 6 Bathrooms 7 Bathro…" at bounding box center [445, 377] width 385 height 25
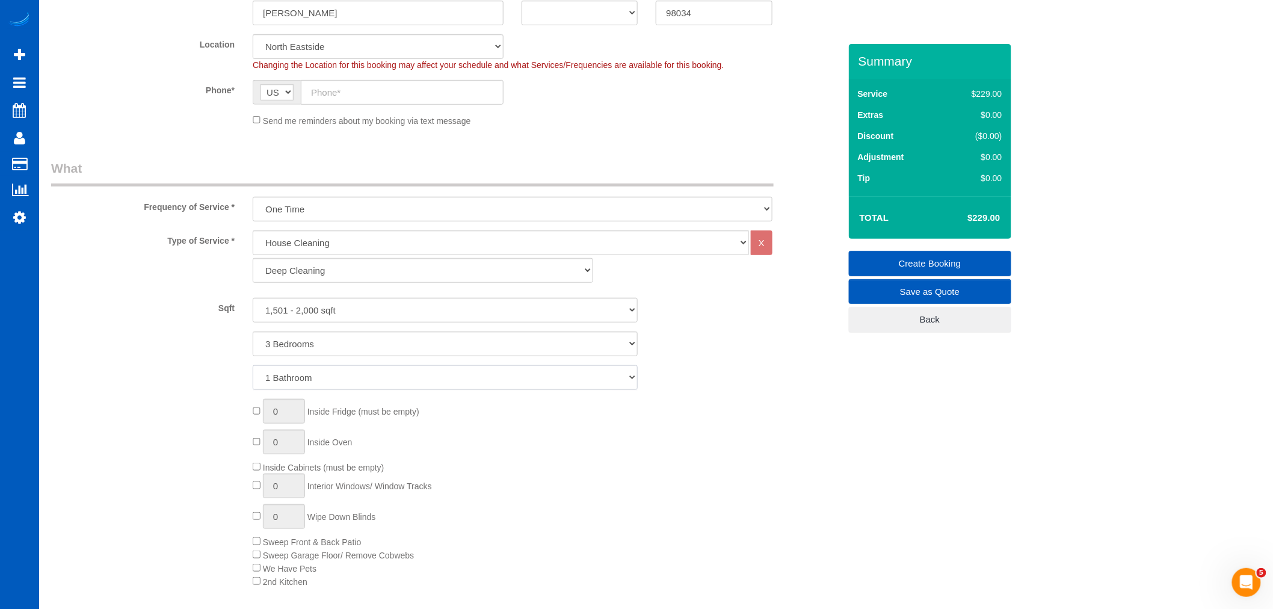
select select "3"
click at [253, 366] on select "1 Bathroom 2 Bathrooms 3 Bathrooms 4 Bathrooms 5 Bathrooms 6 Bathrooms 7 Bathro…" at bounding box center [445, 377] width 385 height 25
type input "1"
click at [253, 431] on div "1 Inside Fridge (must be empty) 0 Inside Oven Inside Cabinets (must be empty) 0…" at bounding box center [546, 493] width 605 height 188
type input "1"
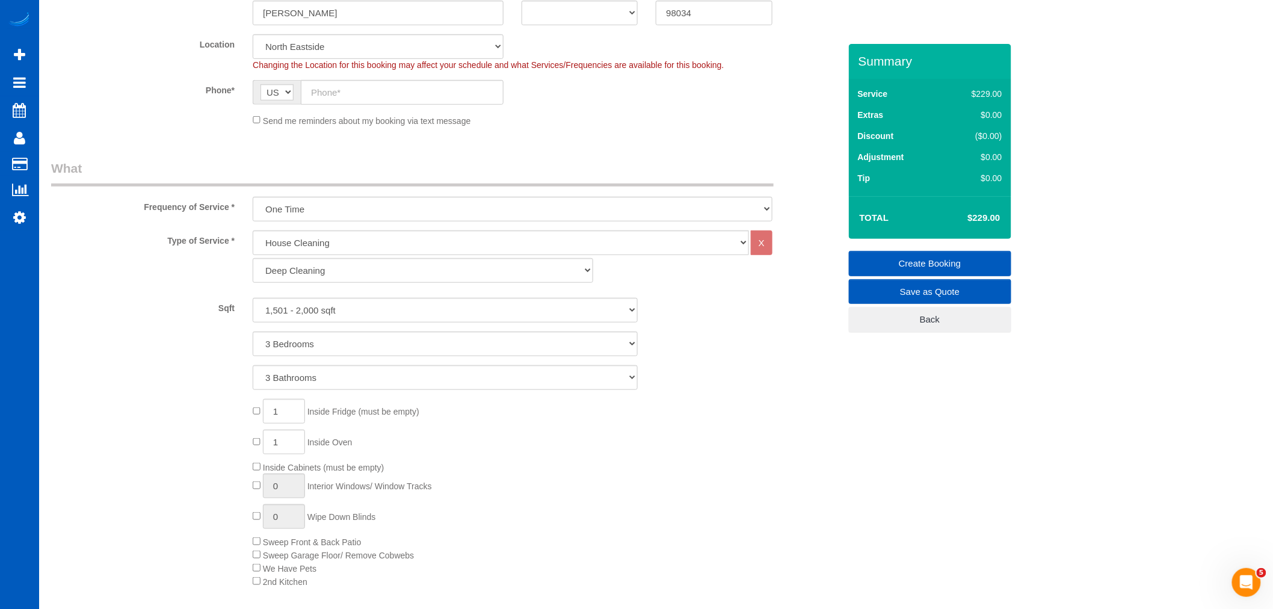
click at [339, 256] on div "House Cleaning X Standard Cleaning Deep Cleaning Move In/ Out Cleaning" at bounding box center [513, 256] width 520 height 52
click at [332, 266] on select "Standard Cleaning Deep Cleaning Move In/ Out Cleaning" at bounding box center [423, 270] width 341 height 25
select select "368"
click at [253, 259] on select "Standard Cleaning Deep Cleaning Move In/ Out Cleaning" at bounding box center [423, 270] width 341 height 25
select select "3"
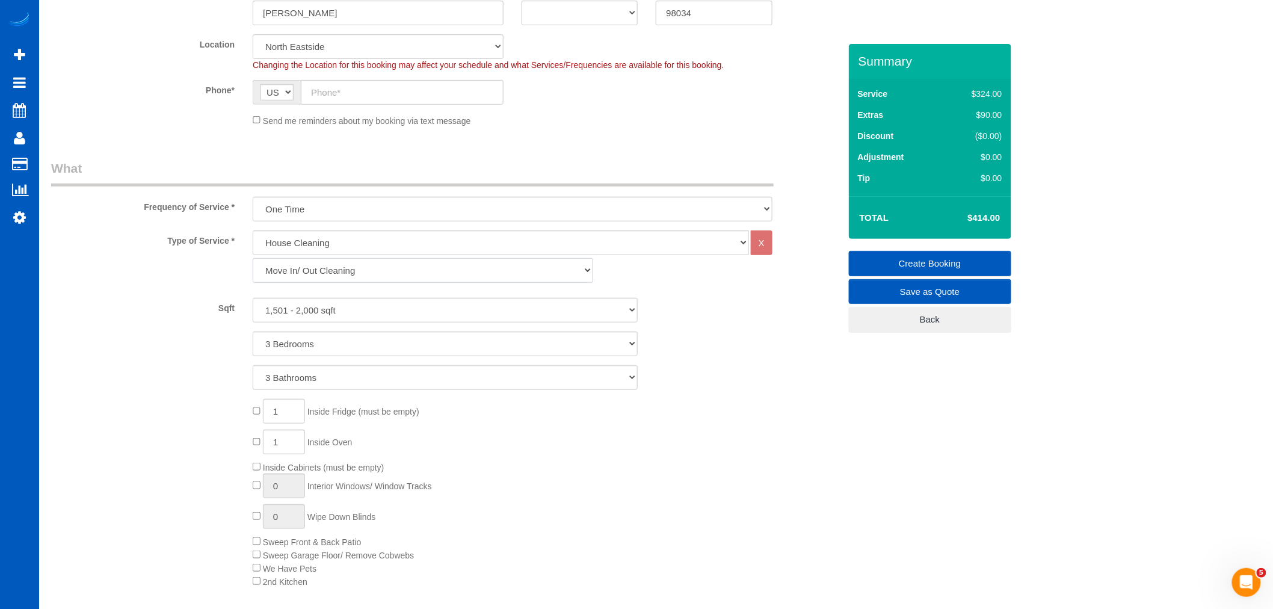
select select "3"
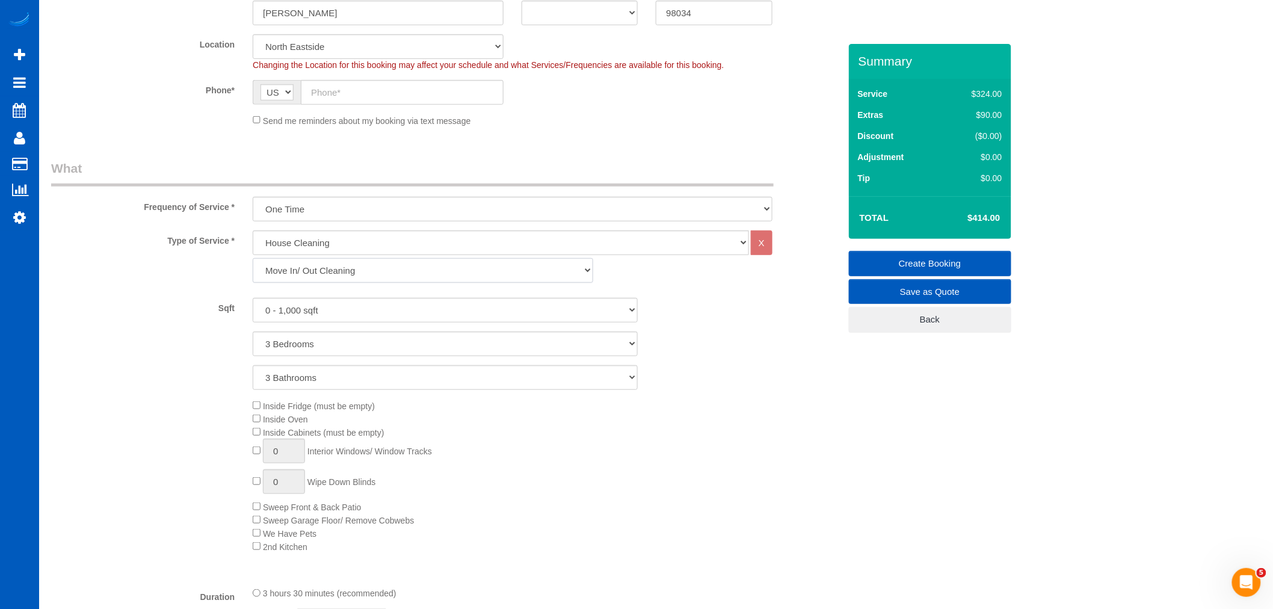
scroll to position [58025, 58888]
click at [255, 400] on div "Inside Fridge (must be empty) Inside Oven Inside Cabinets (must be empty) 0 Int…" at bounding box center [546, 475] width 605 height 153
click at [251, 422] on div "Inside Fridge (must be empty) Inside Oven Inside Cabinets (must be empty) 0 Int…" at bounding box center [546, 475] width 605 height 153
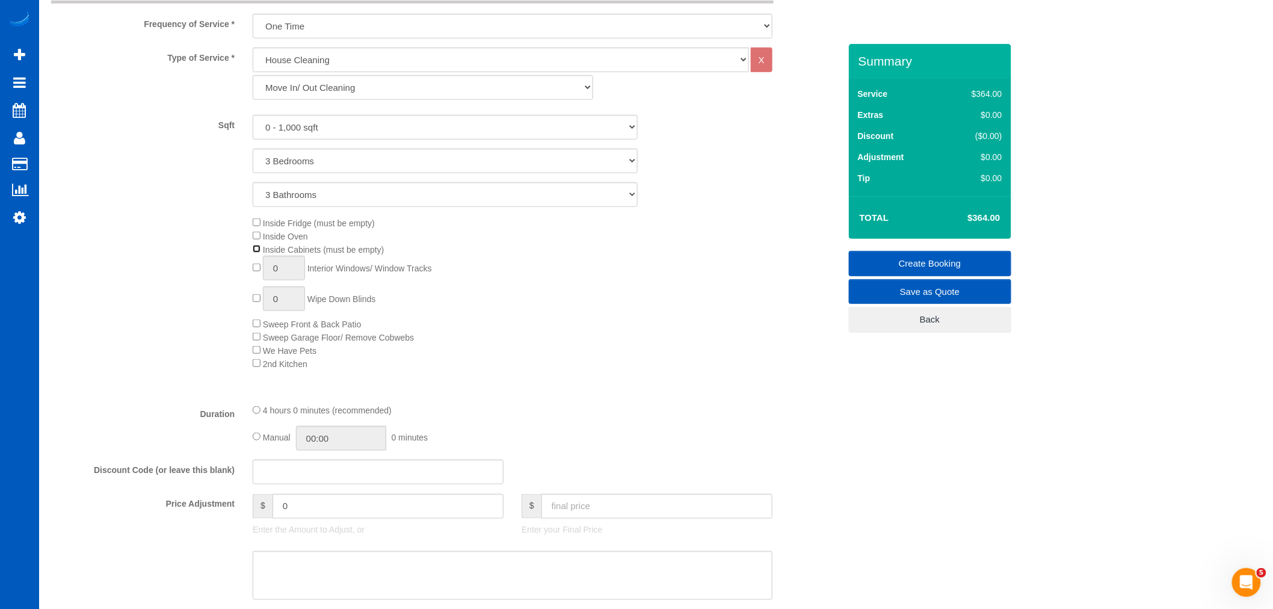
scroll to position [467, 0]
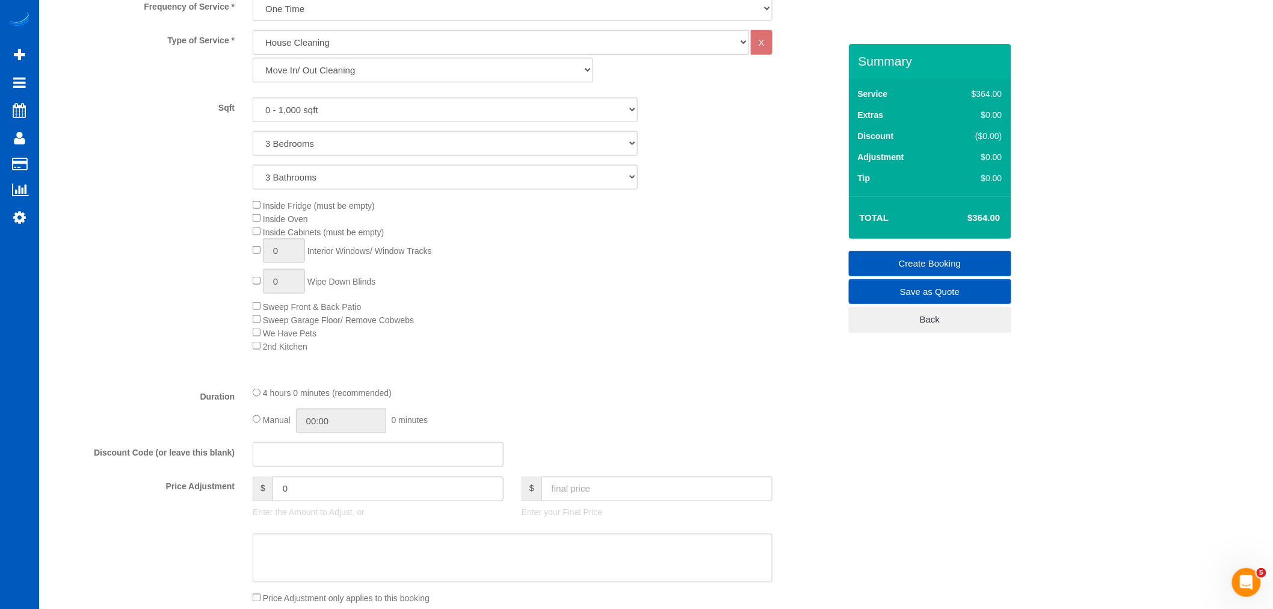
click at [515, 345] on div "Inside Fridge (must be empty) Inside Oven Inside Cabinets (must be empty) 0 Int…" at bounding box center [546, 275] width 605 height 153
click at [588, 271] on div "Inside Fridge (must be empty) Inside Oven Inside Cabinets (must be empty) 0 Int…" at bounding box center [546, 275] width 605 height 153
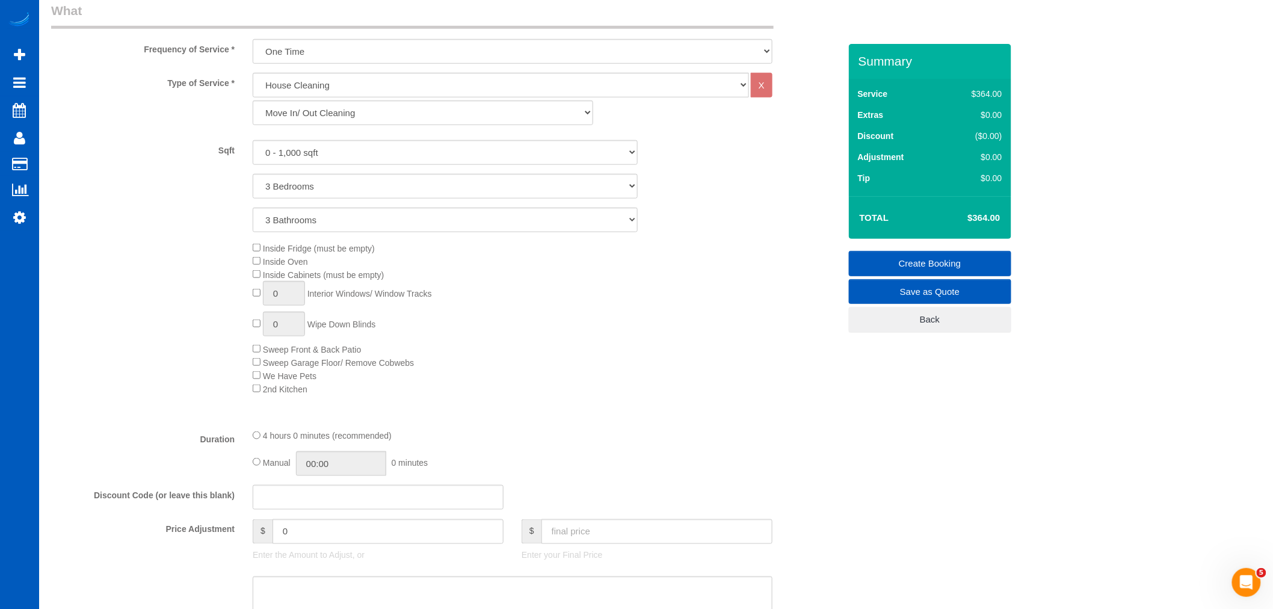
scroll to position [401, 0]
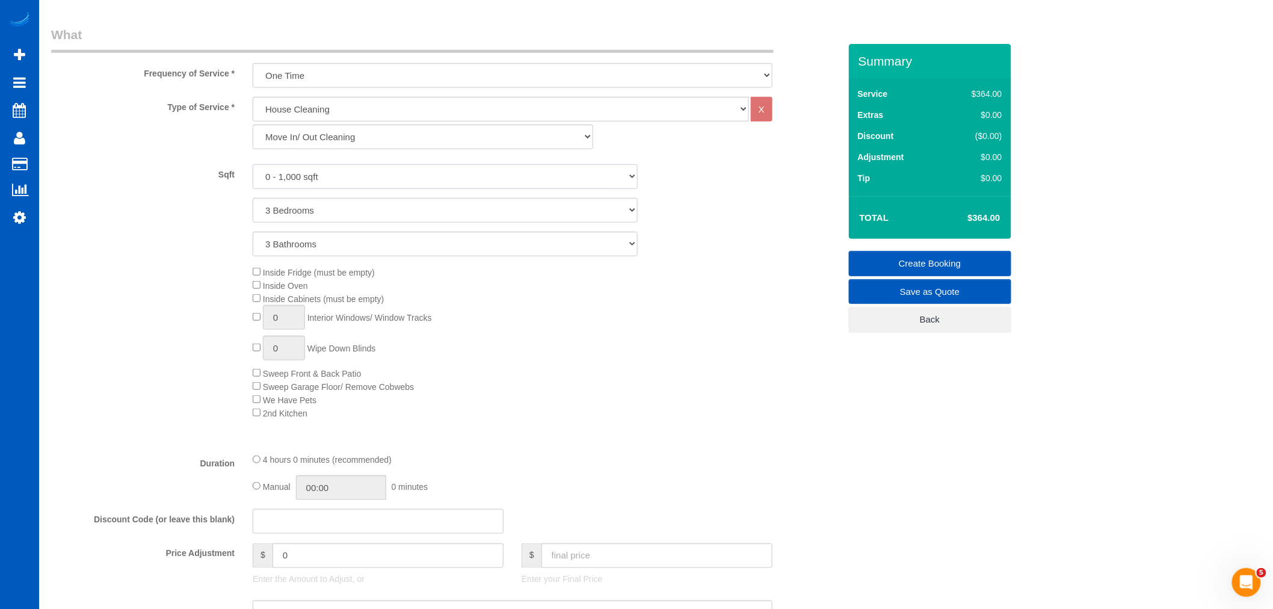
click at [356, 174] on select "0 - 1,000 sqft 1,001 - 1,500 sqft 1,501 - 2,000 sqft 2,001 - 2,500 sqft 2,501 -…" at bounding box center [445, 176] width 385 height 25
click at [334, 178] on select "0 - 1,000 sqft 1,001 - 1,500 sqft 1,501 - 2,000 sqft 2,001 - 2,500 sqft 2,501 -…" at bounding box center [445, 176] width 385 height 25
select select "1501"
click at [253, 165] on select "0 - 1,000 sqft 1,001 - 1,500 sqft 1,501 - 2,000 sqft 2,001 - 2,500 sqft 2,501 -…" at bounding box center [445, 176] width 385 height 25
click at [752, 319] on div "Inside Fridge (must be empty) Inside Oven Inside Cabinets (must be empty) 0 Int…" at bounding box center [546, 341] width 605 height 153
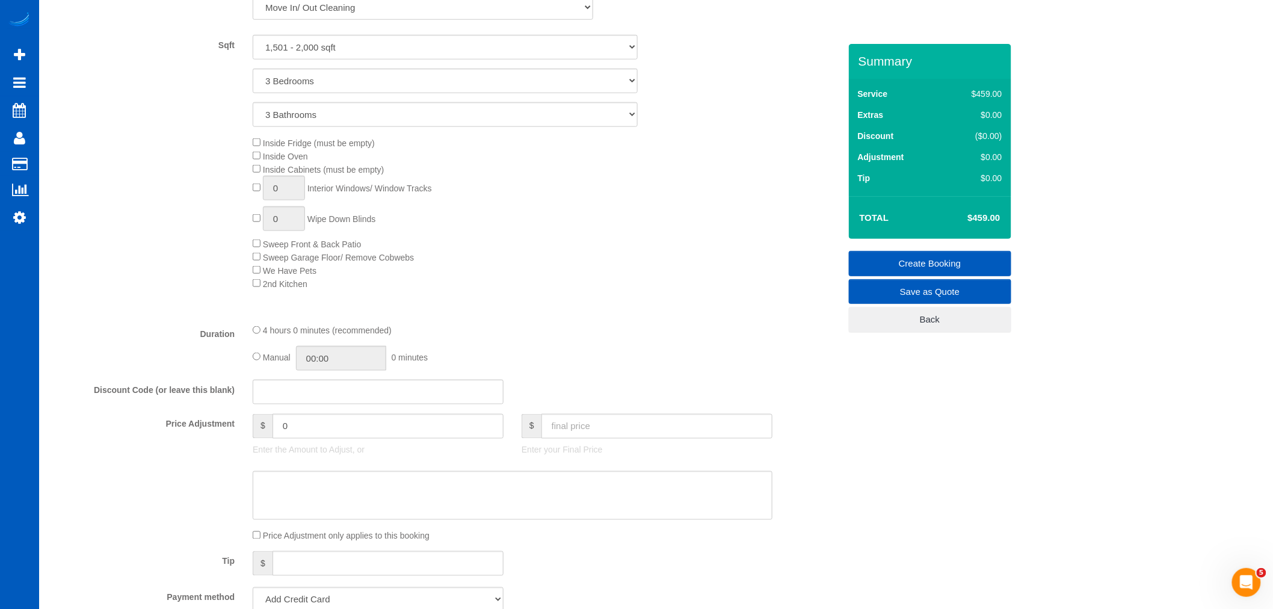
scroll to position [534, 0]
drag, startPoint x: 573, startPoint y: 207, endPoint x: 456, endPoint y: 247, distance: 123.9
click at [555, 220] on div "Inside Fridge (must be empty) Inside Oven Inside Cabinets (must be empty) 0 Int…" at bounding box center [546, 208] width 605 height 153
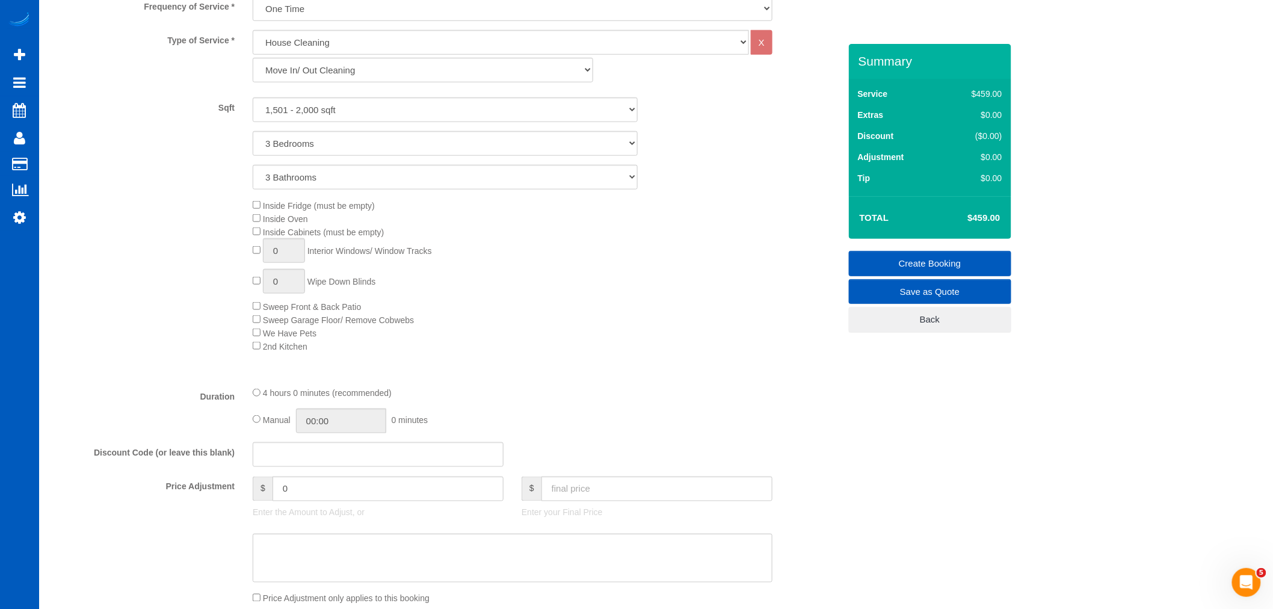
click at [724, 368] on div "Type of Service * House Cleaning X Standard Cleaning Deep Cleaning Move In/ Out…" at bounding box center [445, 203] width 789 height 346
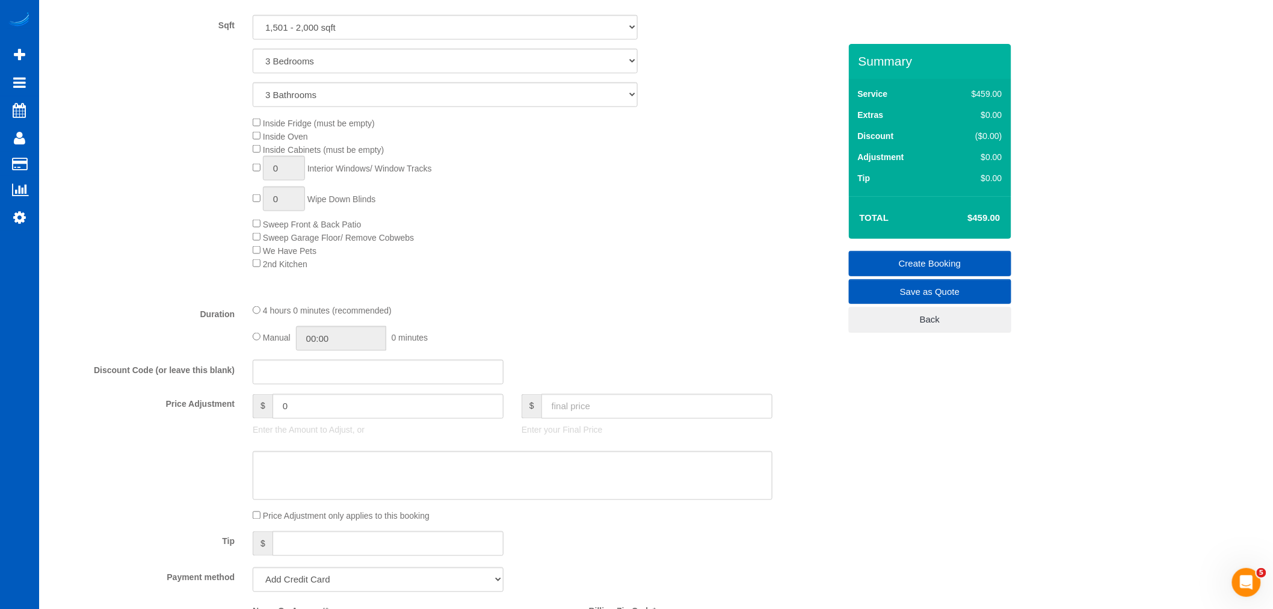
scroll to position [668, 0]
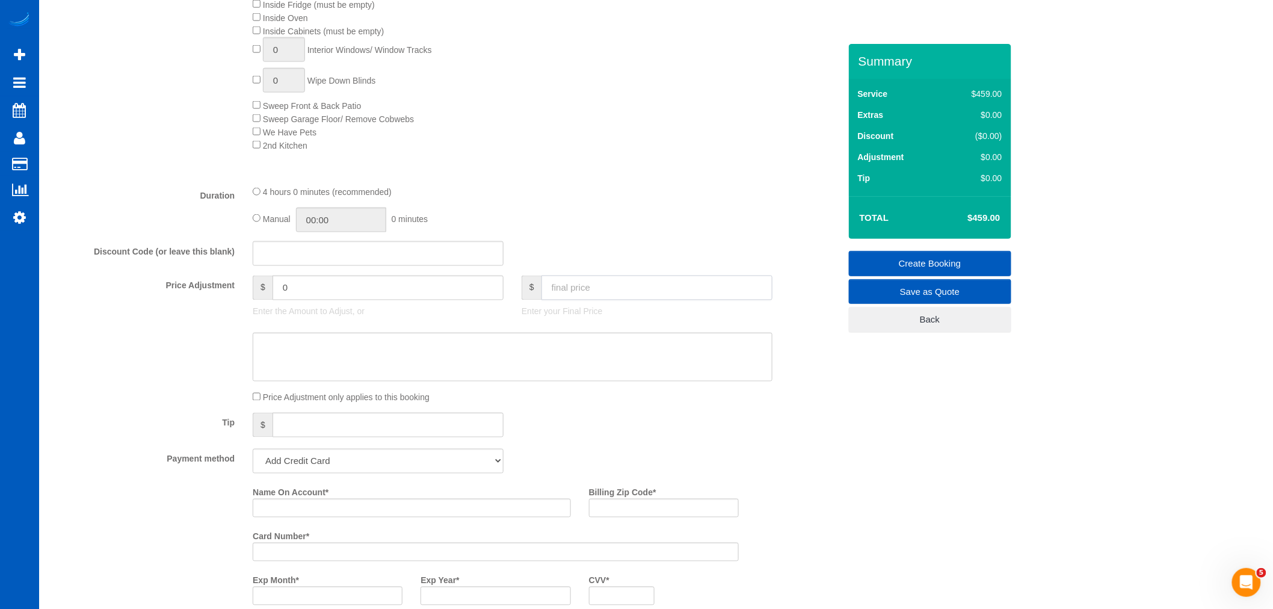
click at [579, 291] on input "text" at bounding box center [656, 288] width 231 height 25
type input "450"
click at [676, 99] on div "Inside Fridge (must be empty) Inside Oven Inside Cabinets (must be empty) 0 Int…" at bounding box center [546, 74] width 605 height 153
type input "-9"
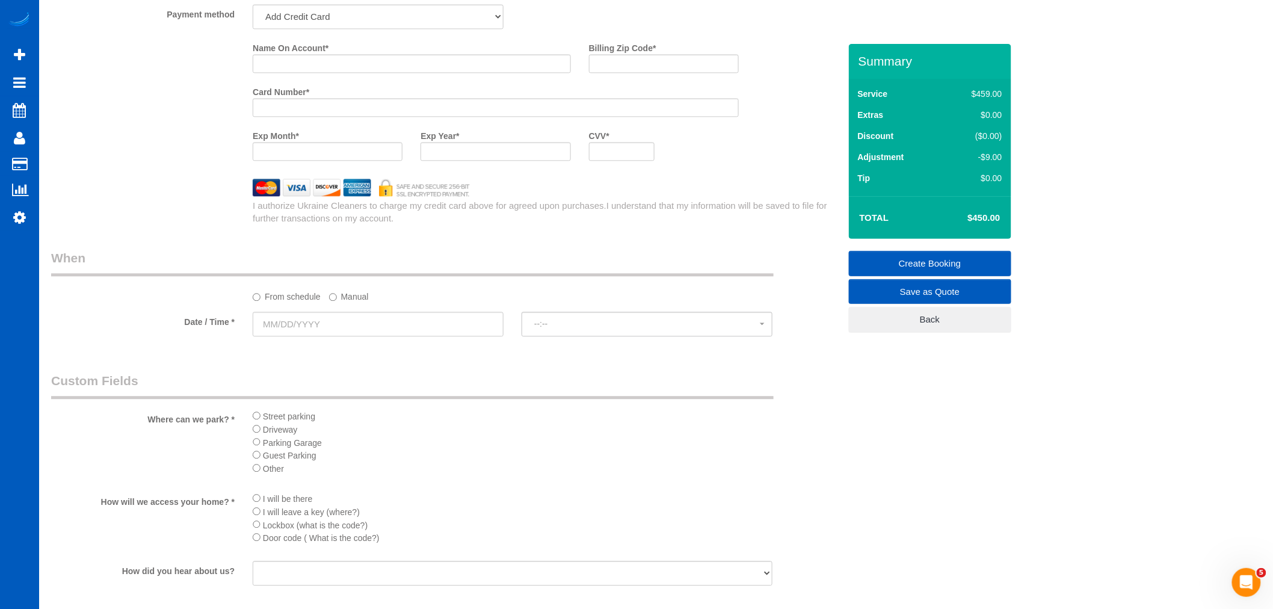
scroll to position [1136, 0]
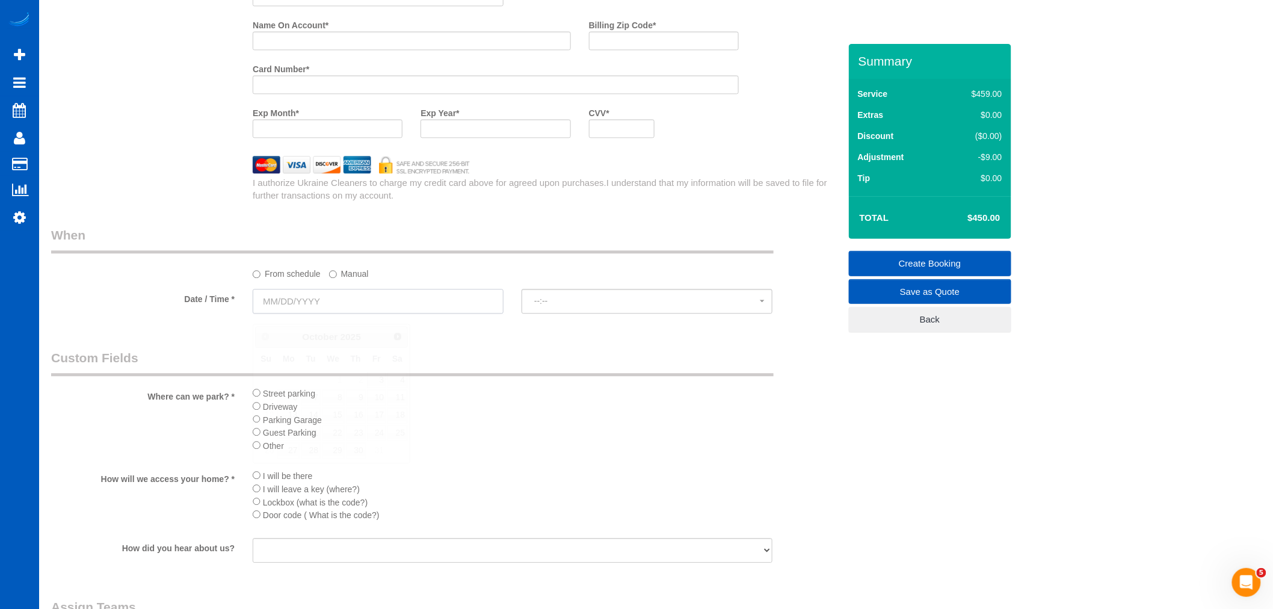
click at [292, 307] on input "text" at bounding box center [378, 301] width 251 height 25
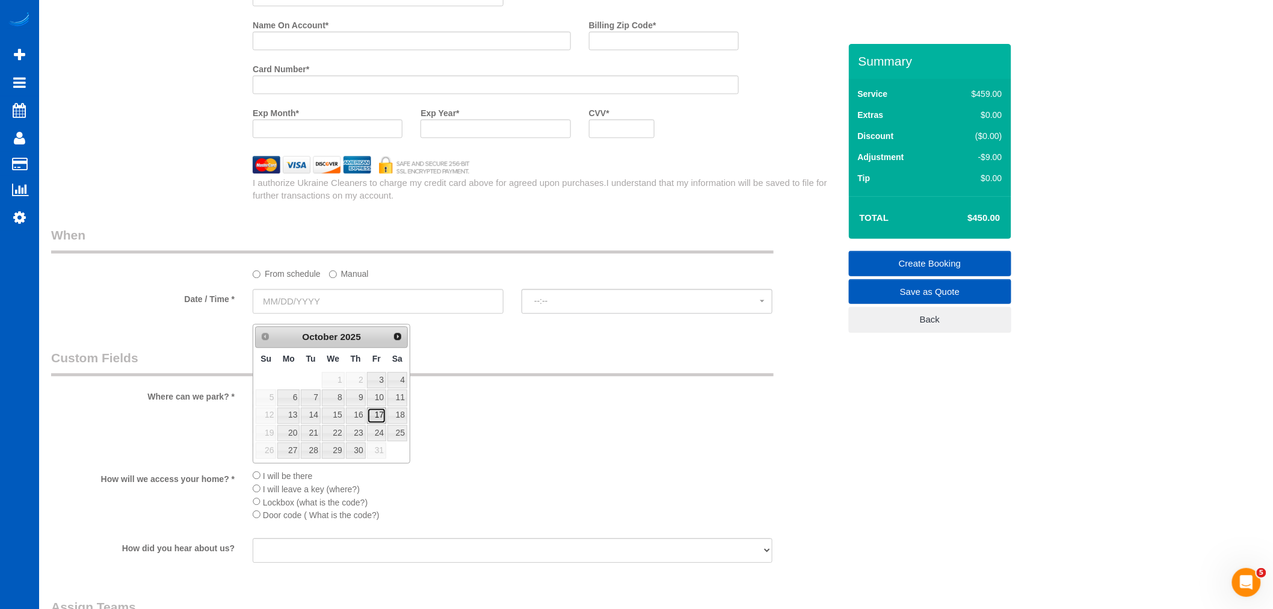
click at [383, 418] on link "17" at bounding box center [376, 415] width 19 height 16
type input "10/17/2025"
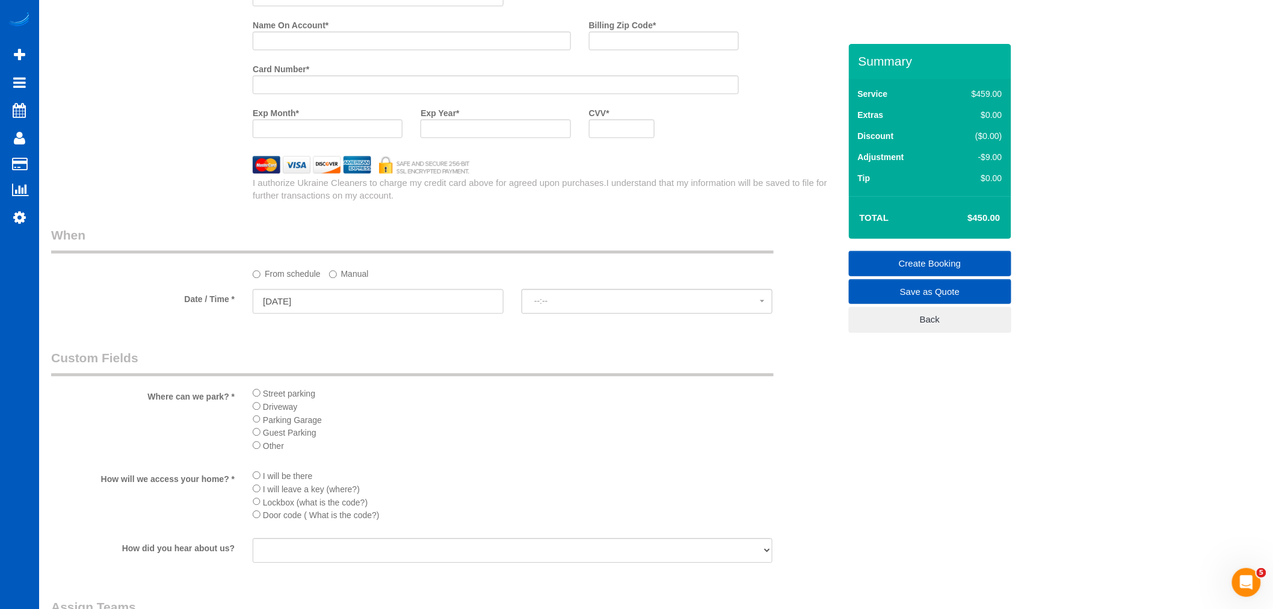
select select "spot28"
click at [544, 313] on button "8:00AM" at bounding box center [647, 301] width 251 height 25
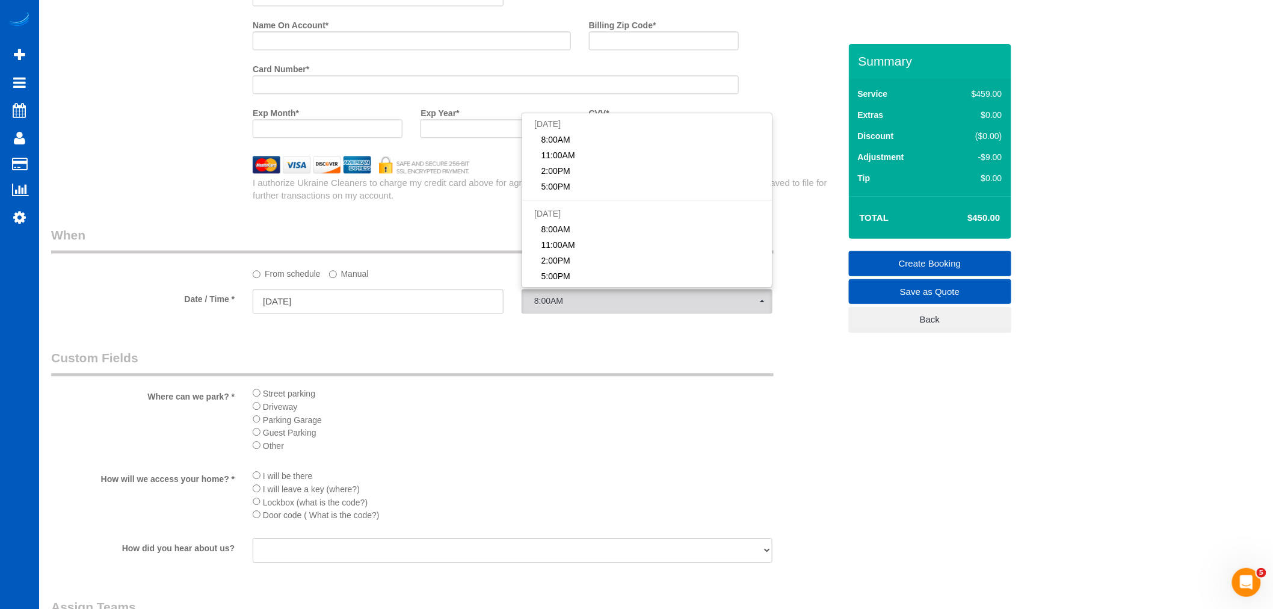
click at [362, 280] on label "Manual" at bounding box center [349, 272] width 40 height 16
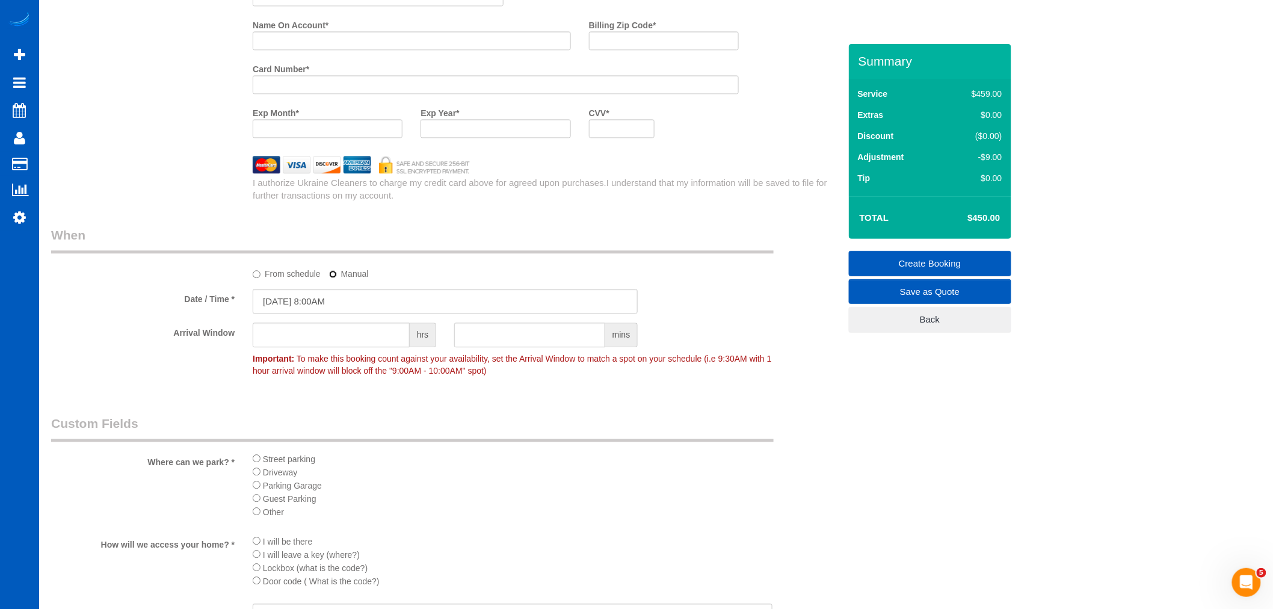
scroll to position [2202, 1273]
click at [330, 311] on input "10/17/2025 8:00AM" at bounding box center [445, 301] width 385 height 25
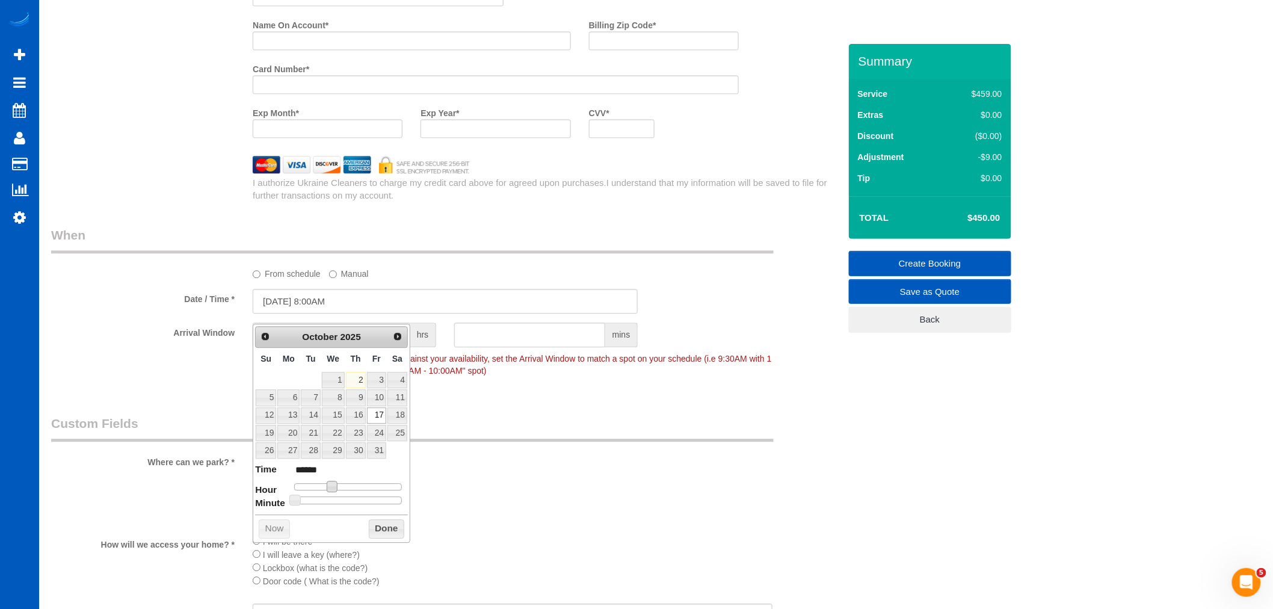
type input "10/17/2025 9:00AM"
type input "******"
type input "10/17/2025 10:00AM"
type input "*******"
type input "10/17/2025 11:00AM"
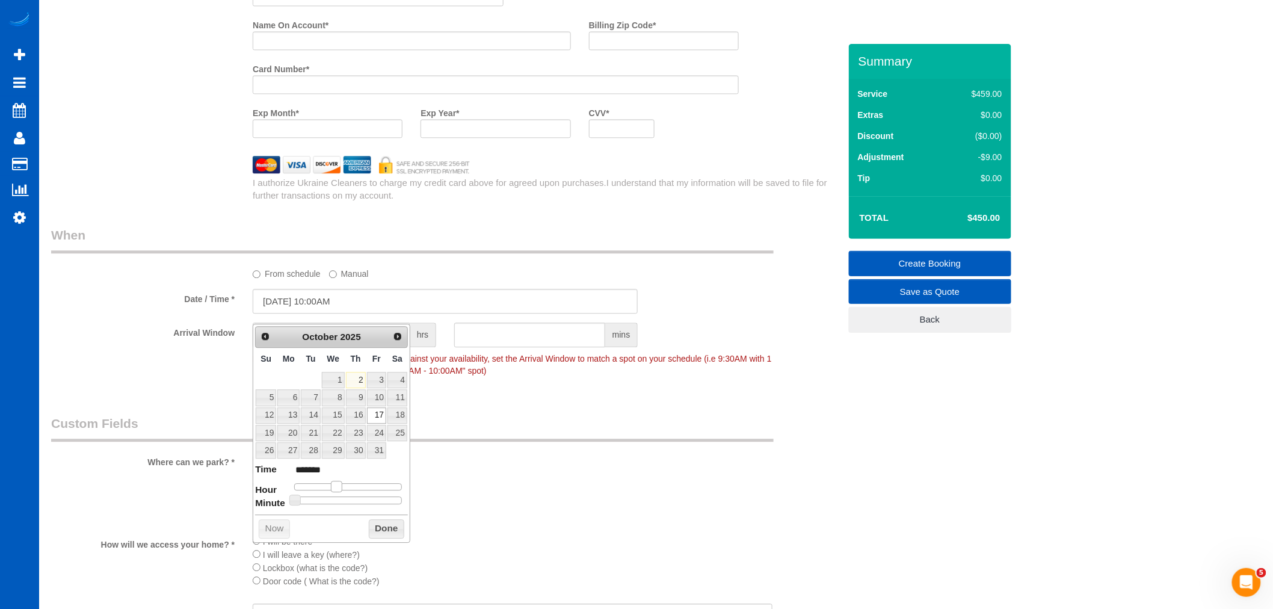
type input "*******"
type input "10/17/2025 12:00PM"
type input "*******"
type input "10/17/2025 1:00PM"
type input "******"
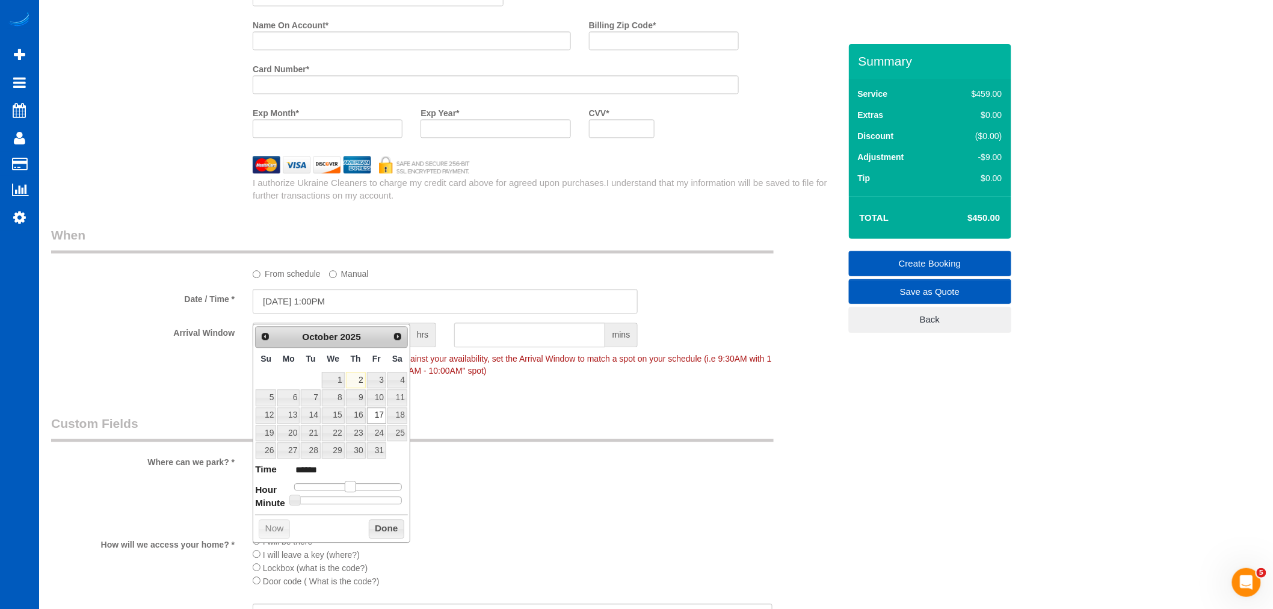
type input "10/17/2025 2:00PM"
type input "******"
type input "10/17/2025 1:00PM"
type input "******"
drag, startPoint x: 332, startPoint y: 482, endPoint x: 354, endPoint y: 483, distance: 21.7
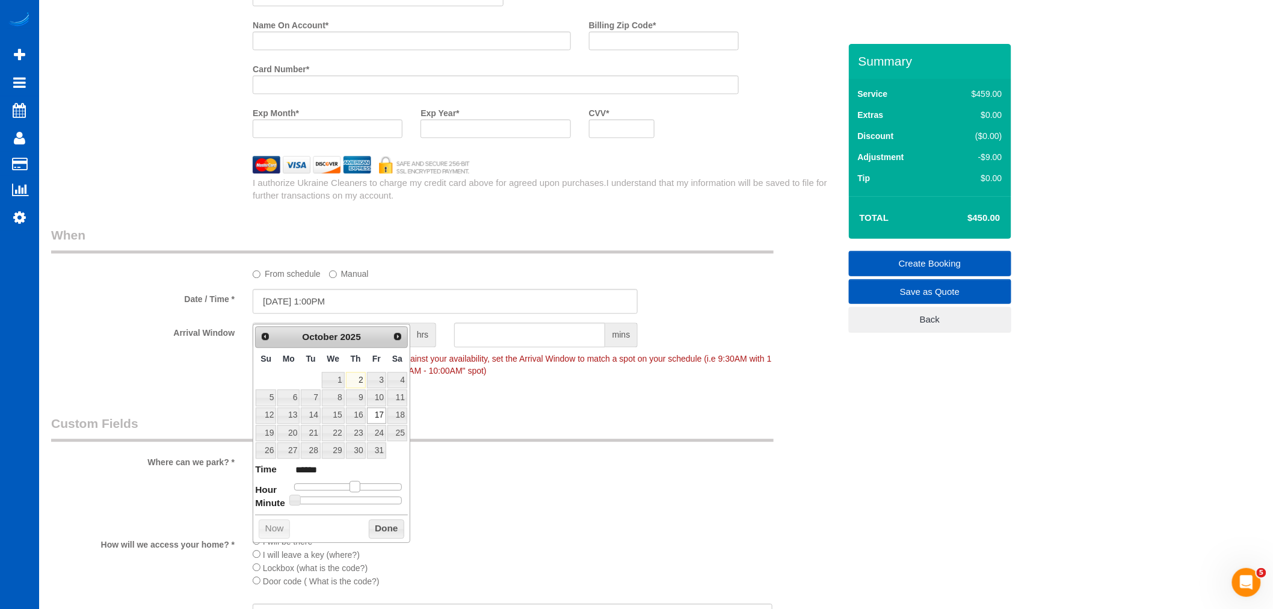
click at [354, 483] on span at bounding box center [355, 486] width 11 height 11
click at [389, 537] on button "Done" at bounding box center [386, 528] width 35 height 19
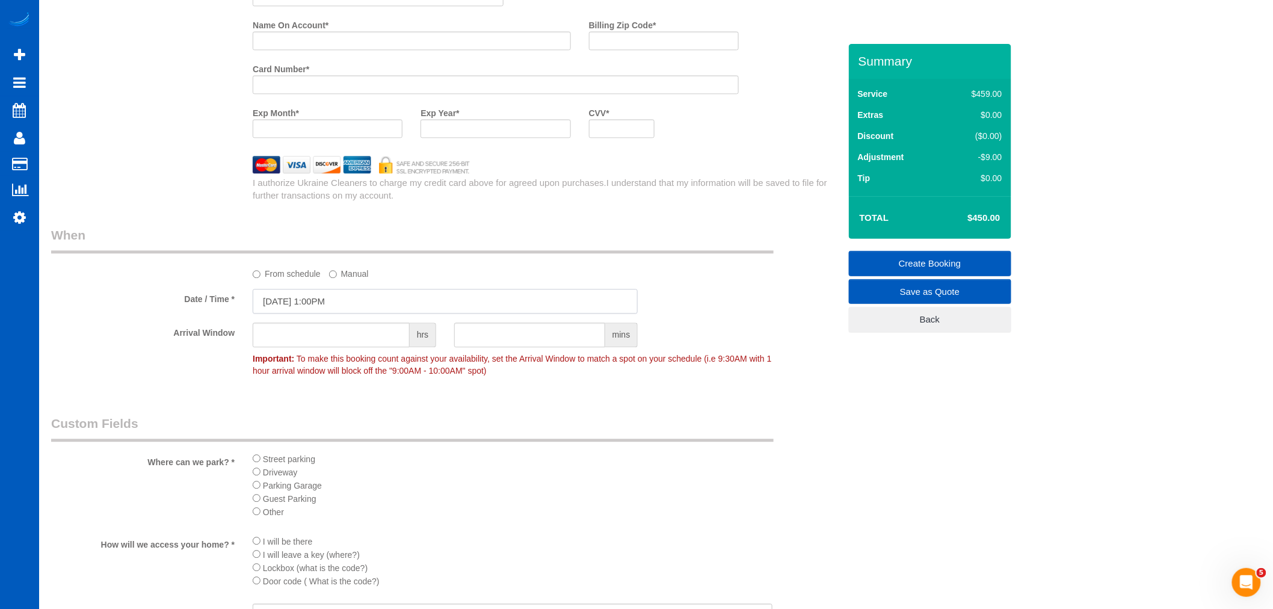
click at [343, 313] on input "10/17/2025 1:00PM" at bounding box center [445, 301] width 385 height 25
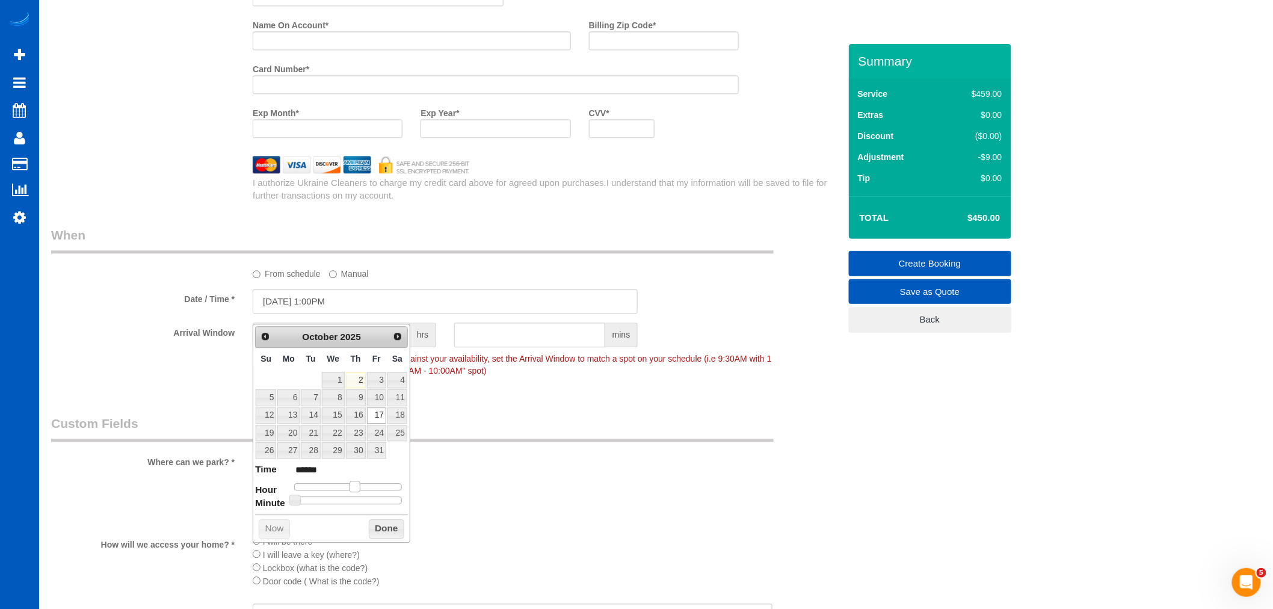
type input "10/17/2025 2:00PM"
type input "******"
click at [363, 486] on span at bounding box center [359, 486] width 11 height 11
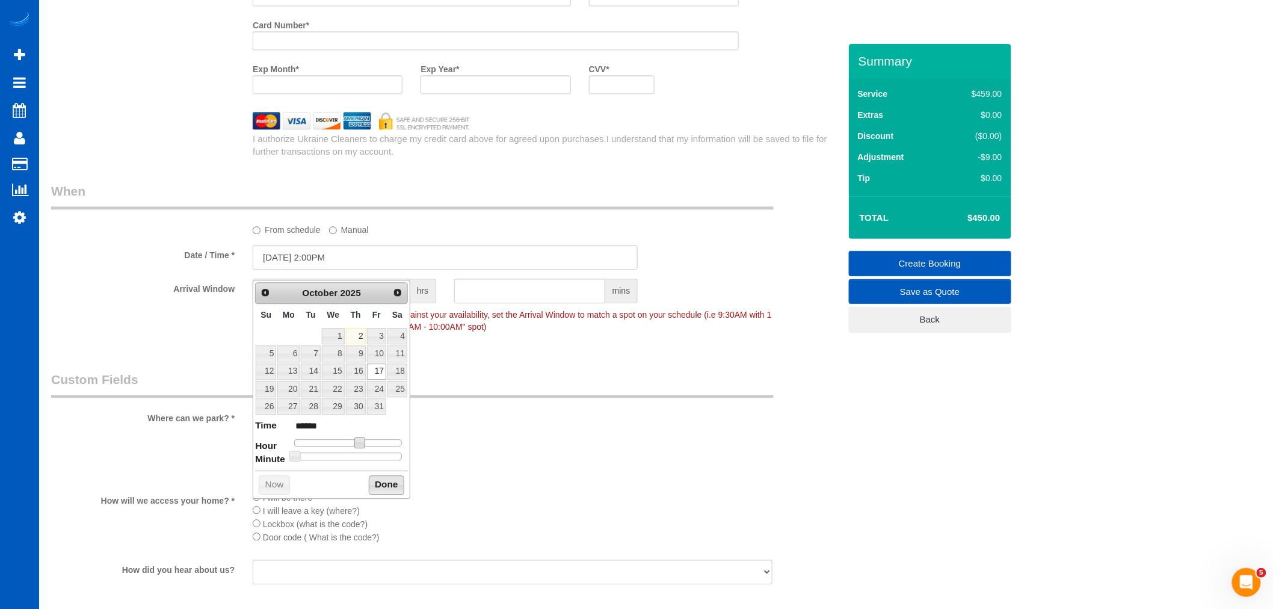
scroll to position [1203, 0]
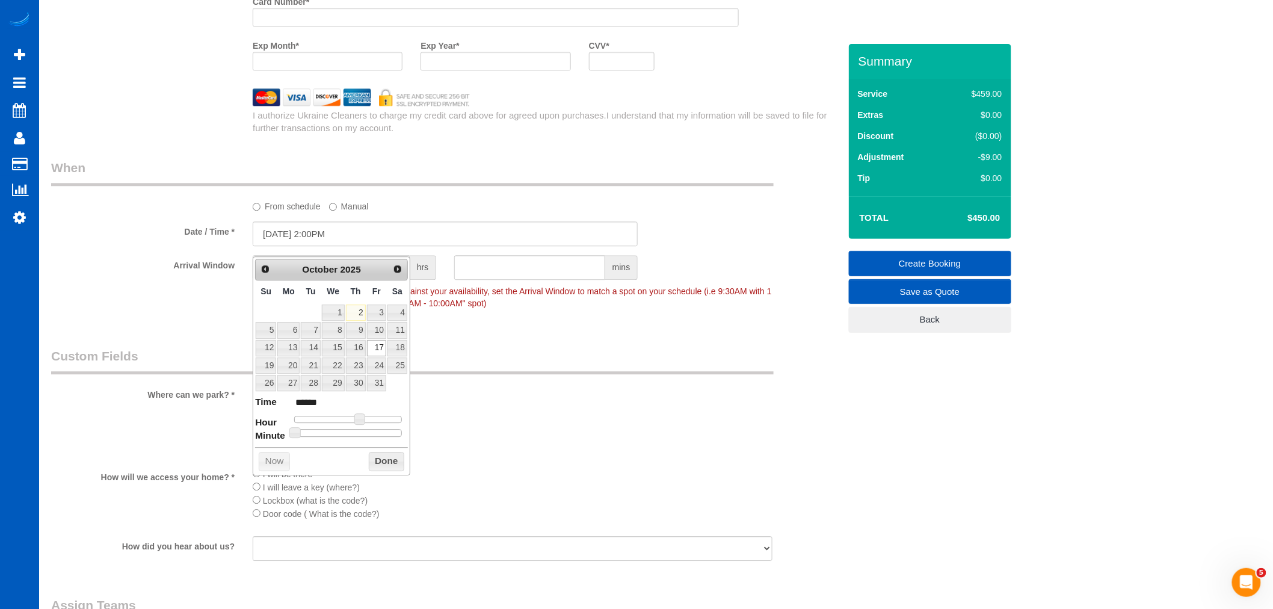
click at [398, 404] on dd "******" at bounding box center [348, 402] width 108 height 14
click at [397, 461] on button "Done" at bounding box center [386, 461] width 35 height 19
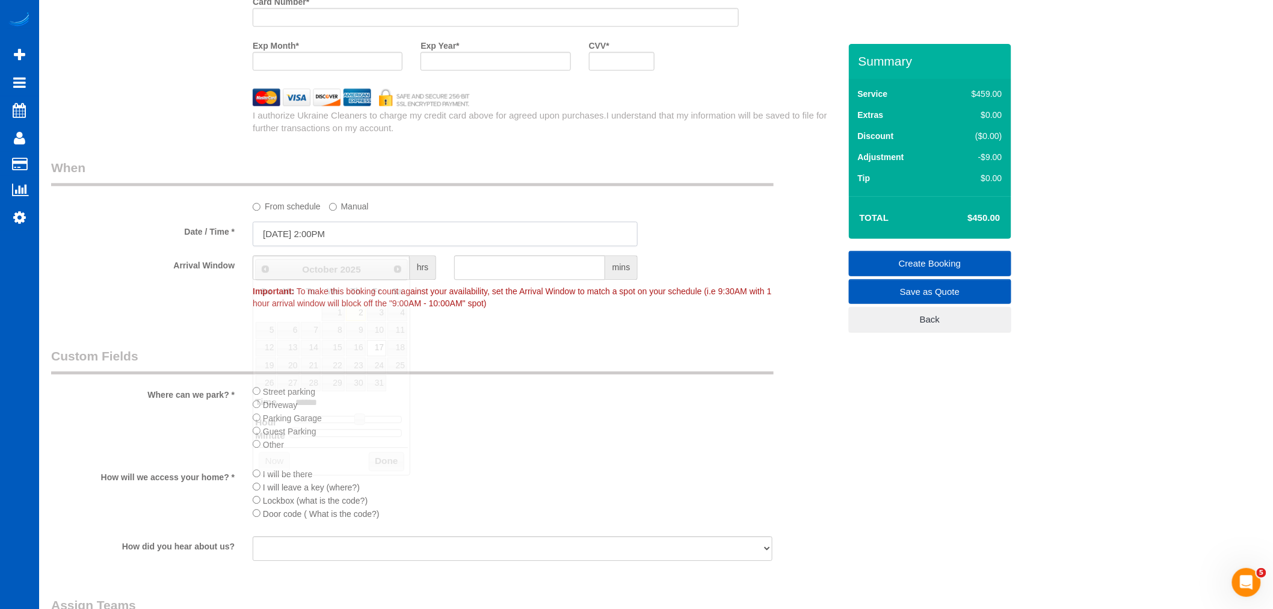
click at [300, 245] on input "10/17/2025 2:00PM" at bounding box center [445, 233] width 385 height 25
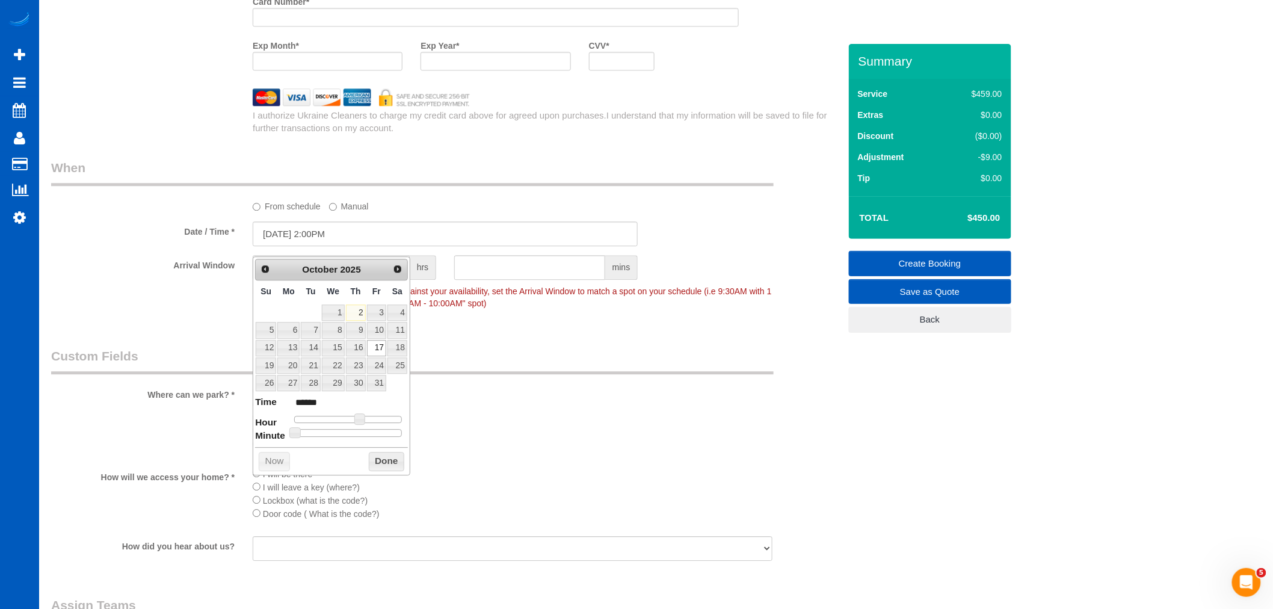
click at [440, 391] on div "Where can we park? * Street parking Driveway Parking Garage Guest Parking Other" at bounding box center [445, 402] width 807 height 111
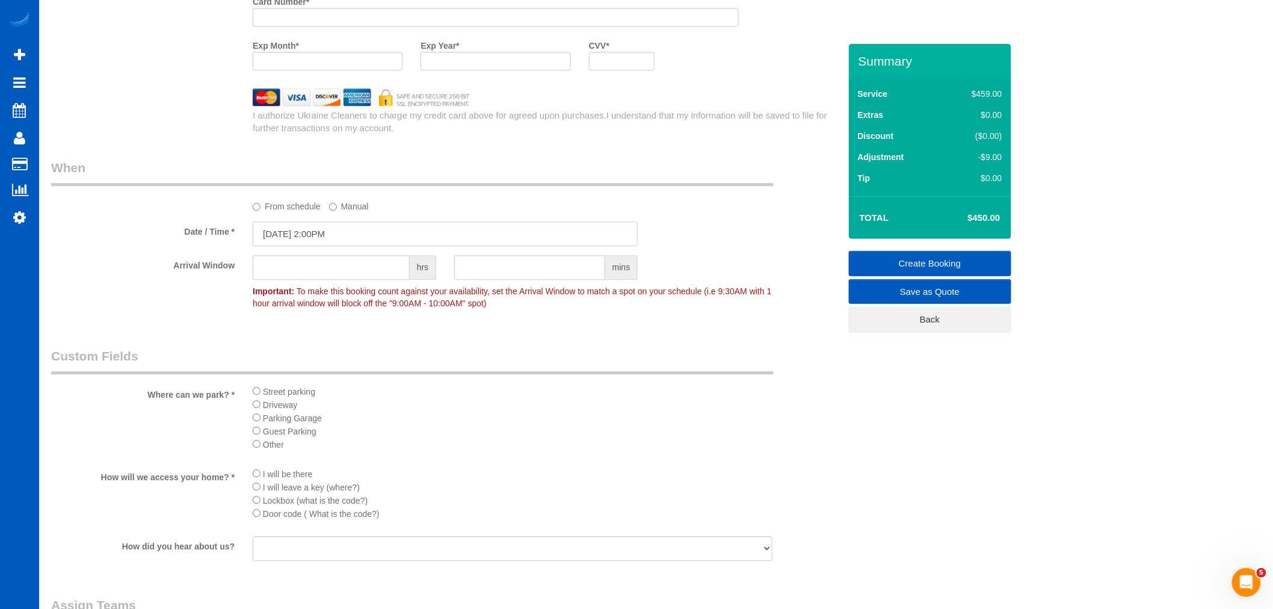
click at [309, 241] on input "10/17/2025 2:00PM" at bounding box center [445, 233] width 385 height 25
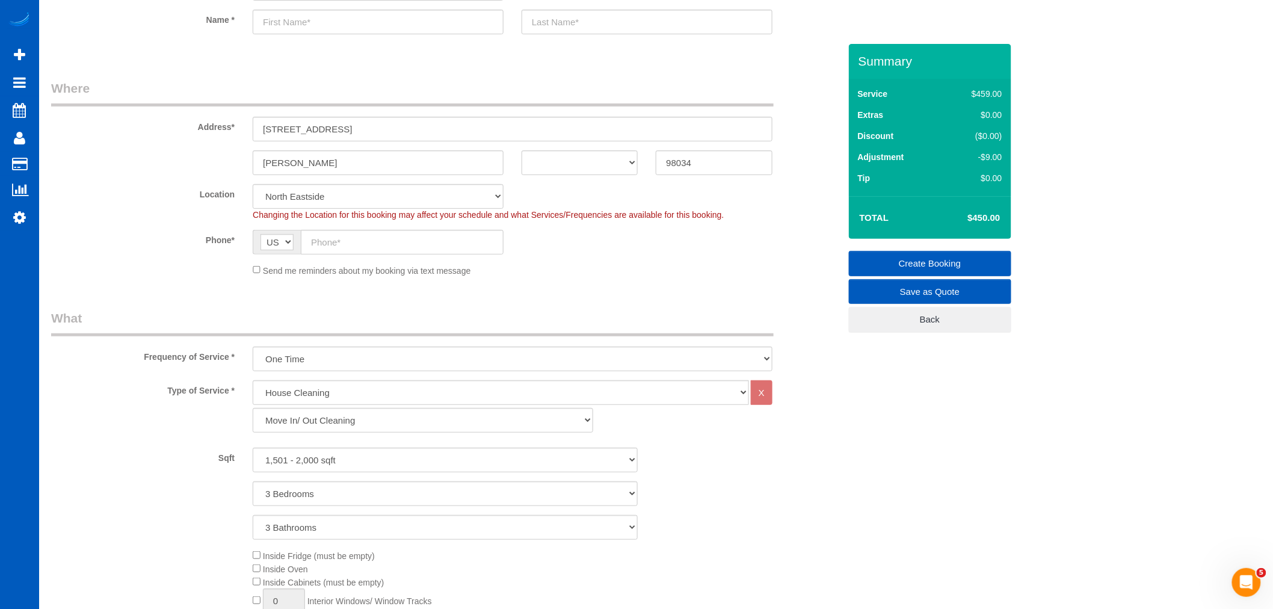
scroll to position [0, 0]
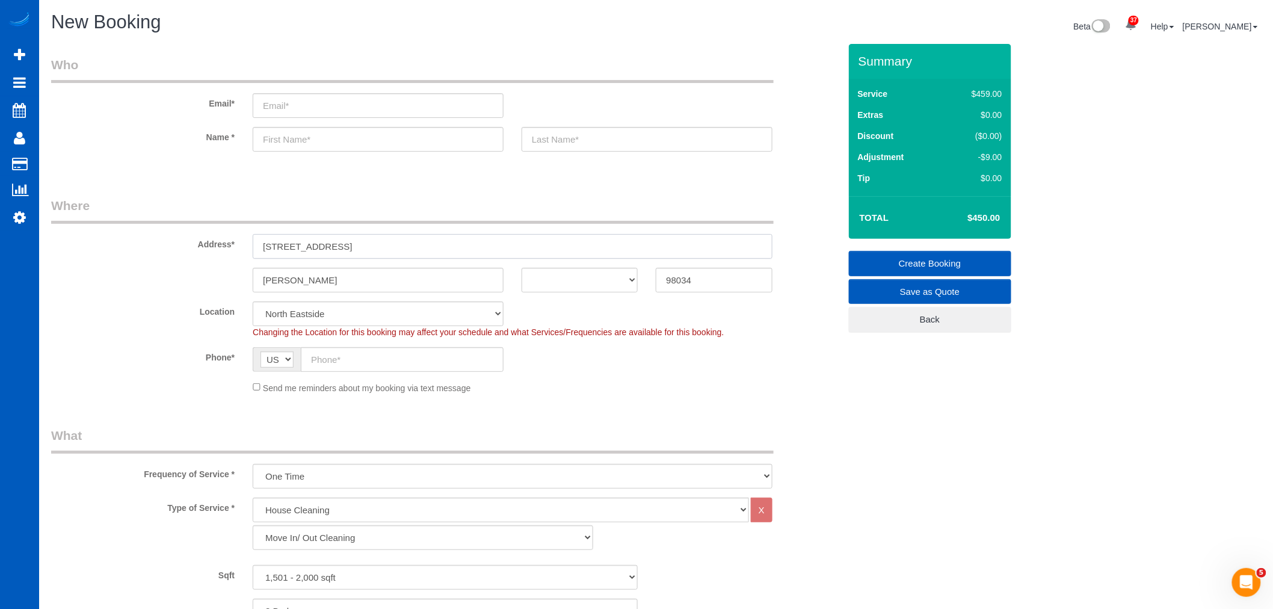
drag, startPoint x: 427, startPoint y: 237, endPoint x: 398, endPoint y: 248, distance: 31.6
click at [393, 248] on input "7623 NE 123rd St, Kirkland, WA 98034" at bounding box center [513, 246] width 520 height 25
click at [419, 247] on input "7623 NE 123rd St, Kirkland, WA 98034" at bounding box center [513, 246] width 520 height 25
drag, startPoint x: 417, startPoint y: 247, endPoint x: 395, endPoint y: 245, distance: 21.7
click at [395, 245] on input "7623 NE 123rd St, Kirkland, WA 98034" at bounding box center [513, 246] width 520 height 25
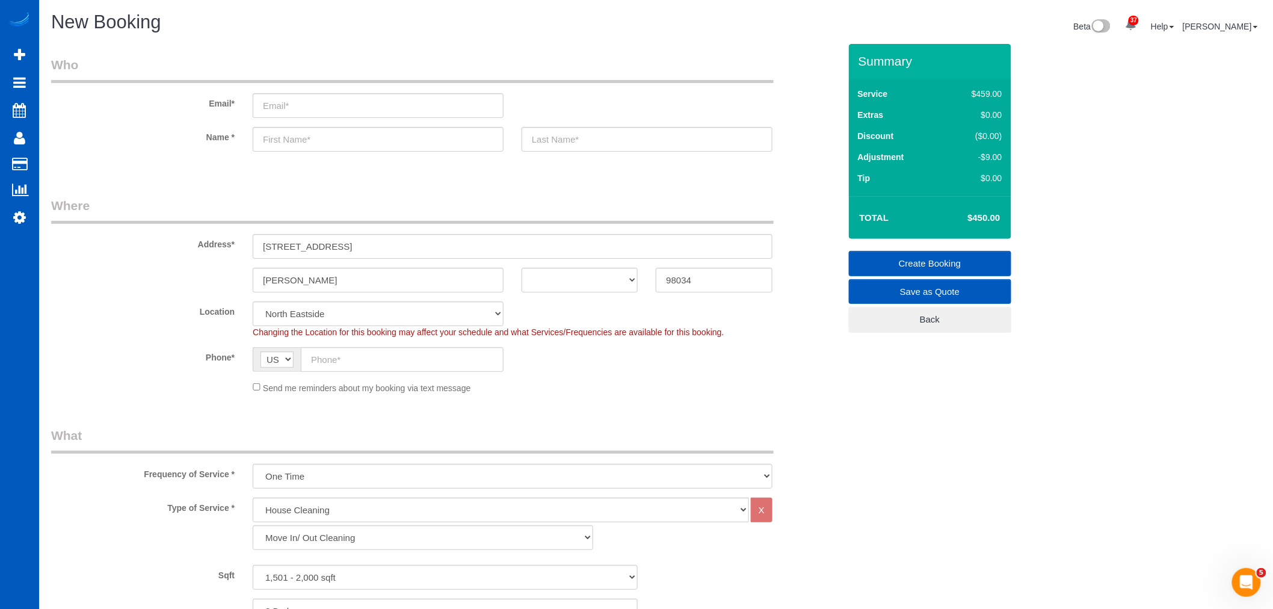
click at [362, 259] on sui-booking-address "Address* 7623 NE 123rd St, Kirkland, WA 98034 Kirkland AK AL AR AZ CA CO CT DC …" at bounding box center [445, 245] width 789 height 96
click at [544, 277] on select "AK AL AR AZ CA CO CT DC DE FL GA HI IA ID IL IN KS KY LA MA MD ME MI MN MO MS M…" at bounding box center [580, 280] width 116 height 25
select select "WA"
click at [522, 268] on select "AK AL AR AZ CA CO CT DC DE FL GA HI IA ID IL IN KS KY LA MA MD ME MI MN MO MS M…" at bounding box center [580, 280] width 116 height 25
drag, startPoint x: 430, startPoint y: 245, endPoint x: 334, endPoint y: 250, distance: 95.2
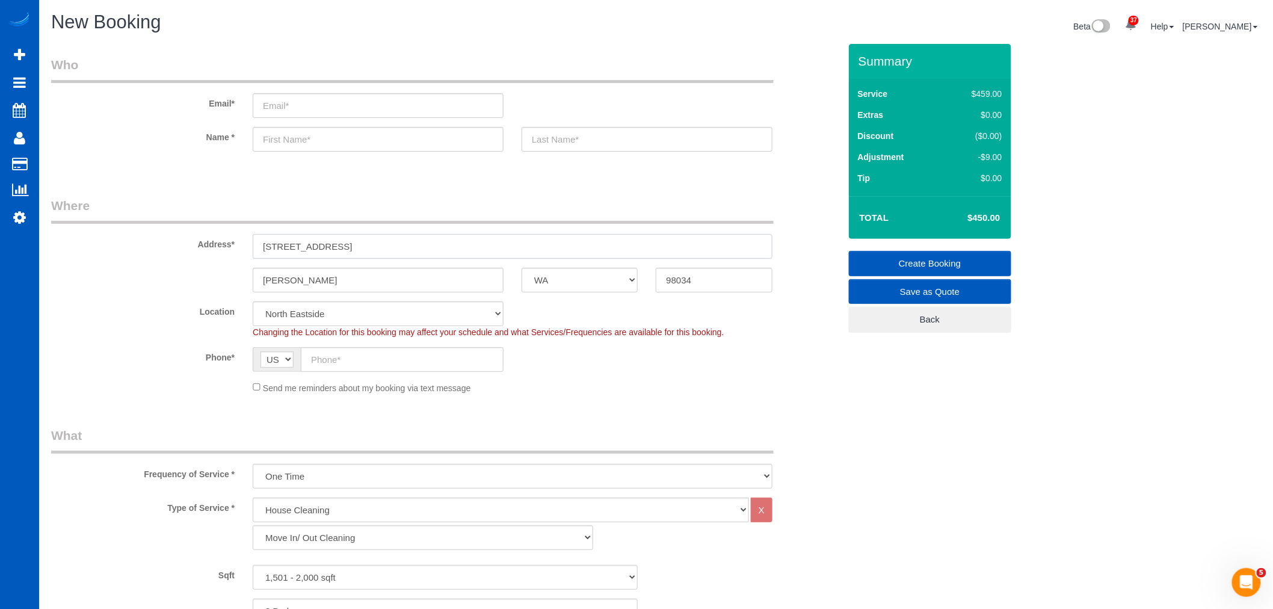
click at [334, 250] on input "7623 NE 123rd St, Kirkland, WA 98034" at bounding box center [513, 246] width 520 height 25
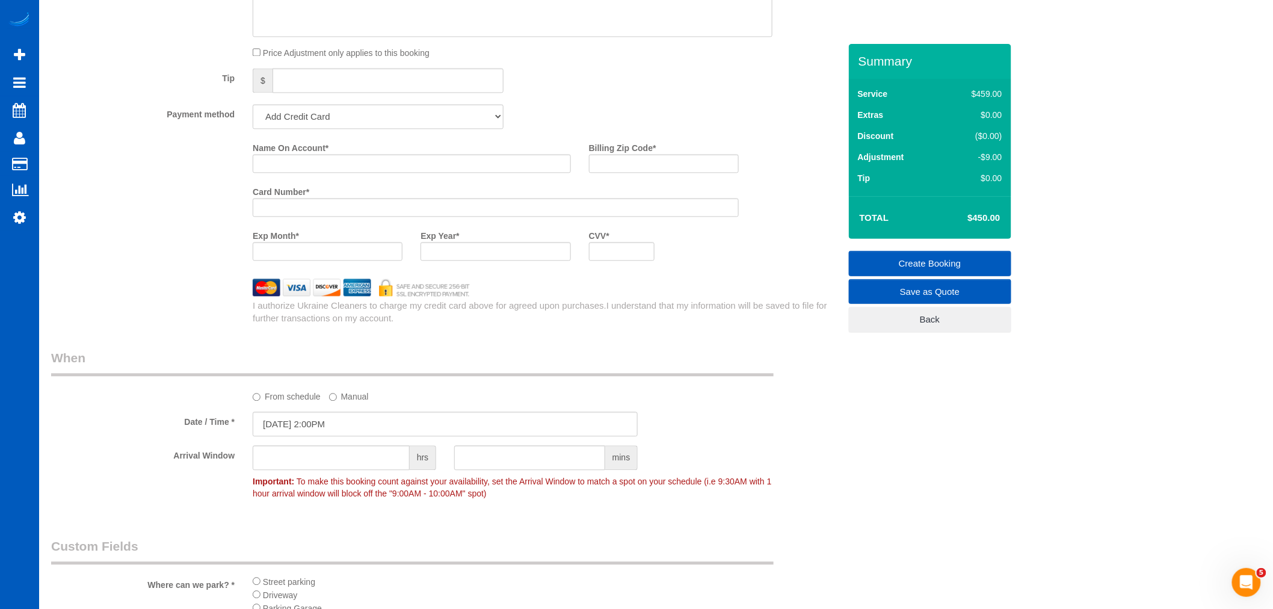
scroll to position [1136, 0]
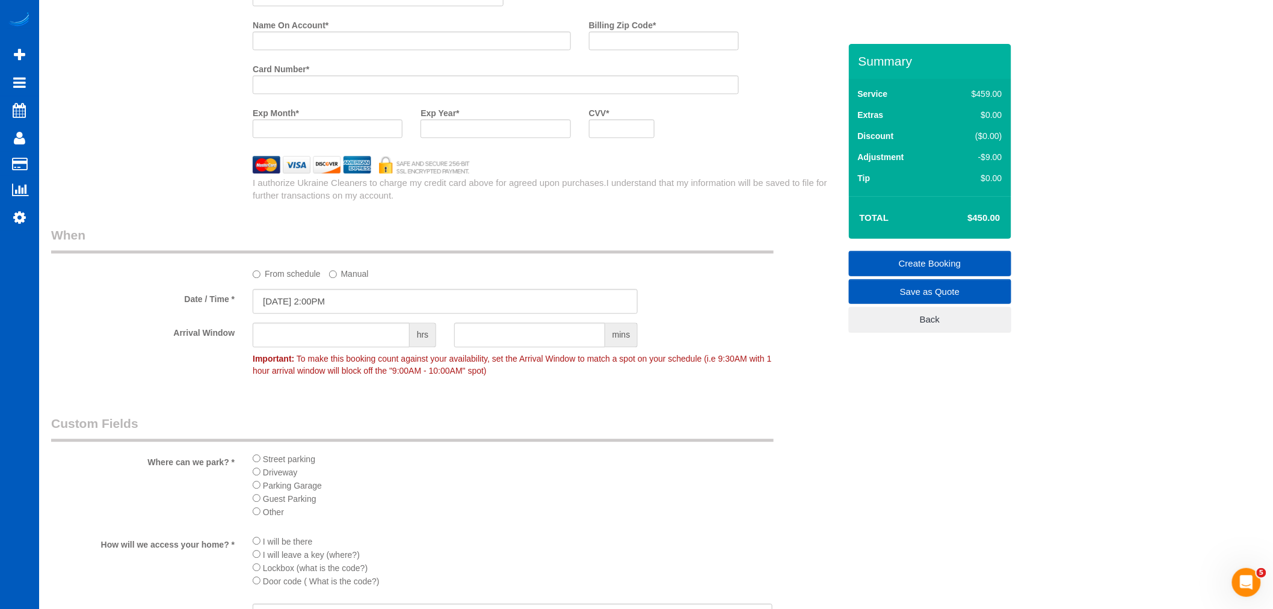
type input "7623 NE 123rd St"
click at [331, 313] on input "10/17/2025 2:00PM" at bounding box center [445, 301] width 385 height 25
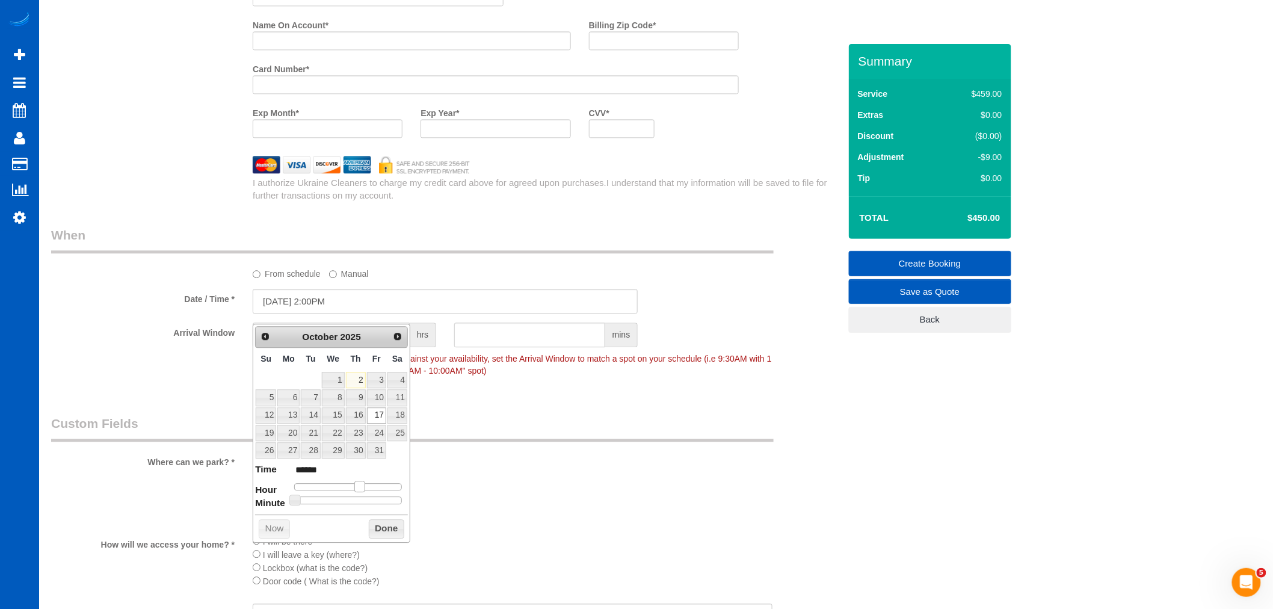
type input "10/17/2025 1:00PM"
type input "******"
click at [358, 486] on span at bounding box center [355, 486] width 11 height 11
click at [377, 528] on button "Done" at bounding box center [386, 528] width 35 height 19
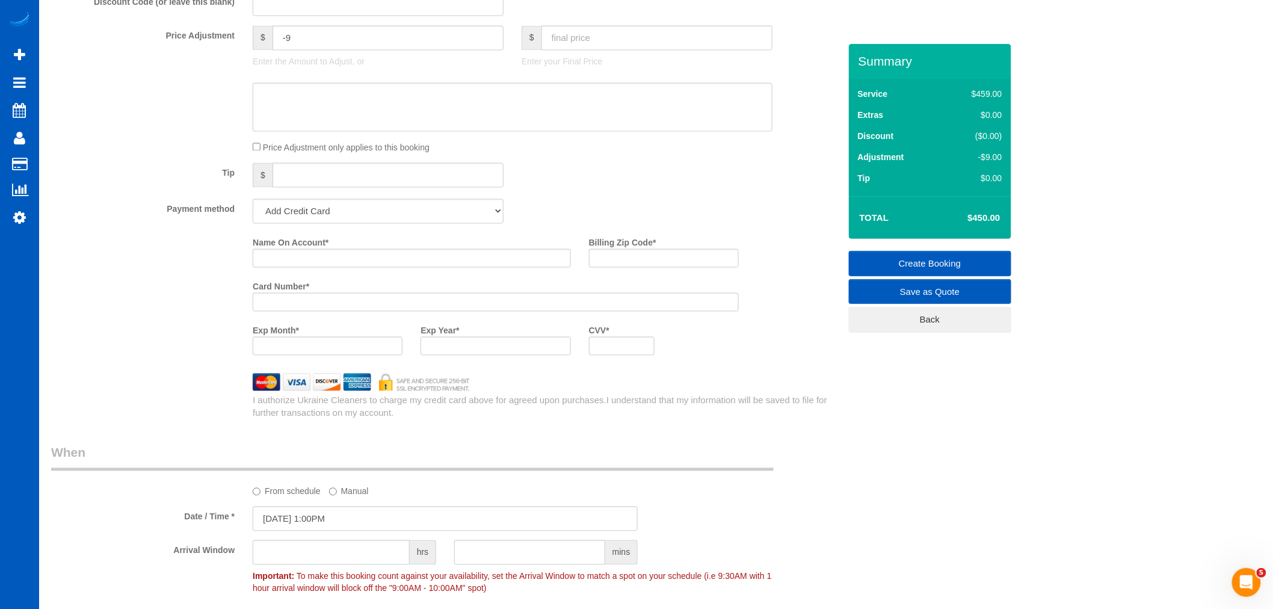
scroll to position [1124, 0]
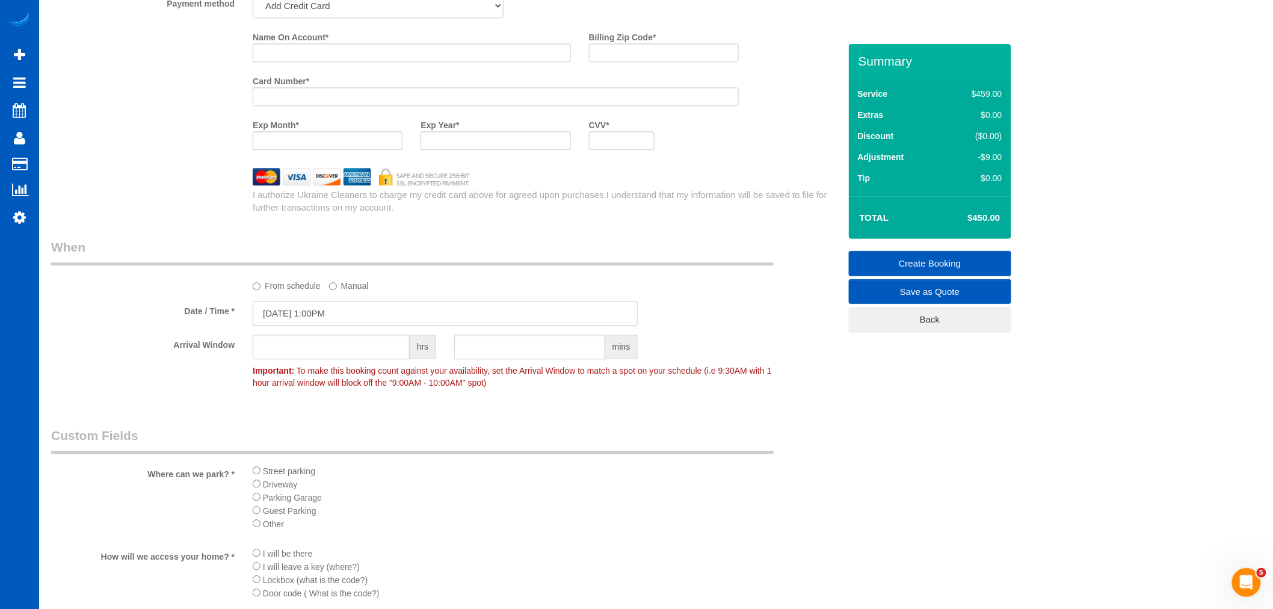
click at [356, 321] on input "10/17/2025 1:00PM" at bounding box center [445, 313] width 385 height 25
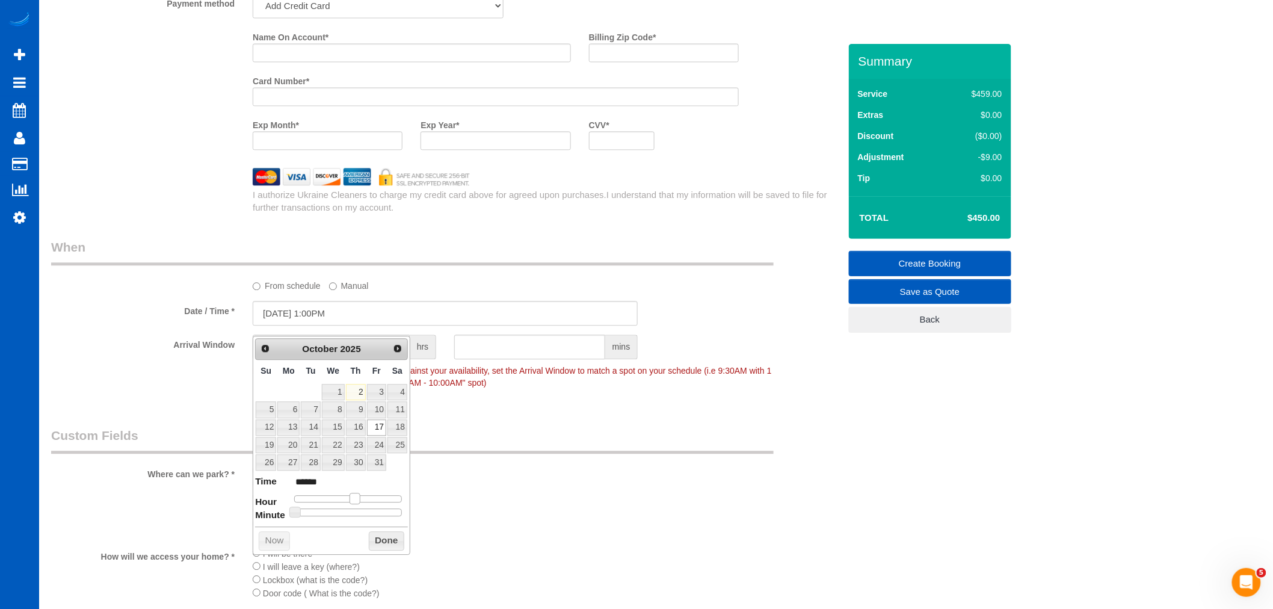
type input "10/17/2025 12:00PM"
type input "*******"
drag, startPoint x: 354, startPoint y: 495, endPoint x: 350, endPoint y: 501, distance: 6.5
click at [351, 499] on span at bounding box center [355, 498] width 11 height 11
type input "10/17/2025 11:00AM"
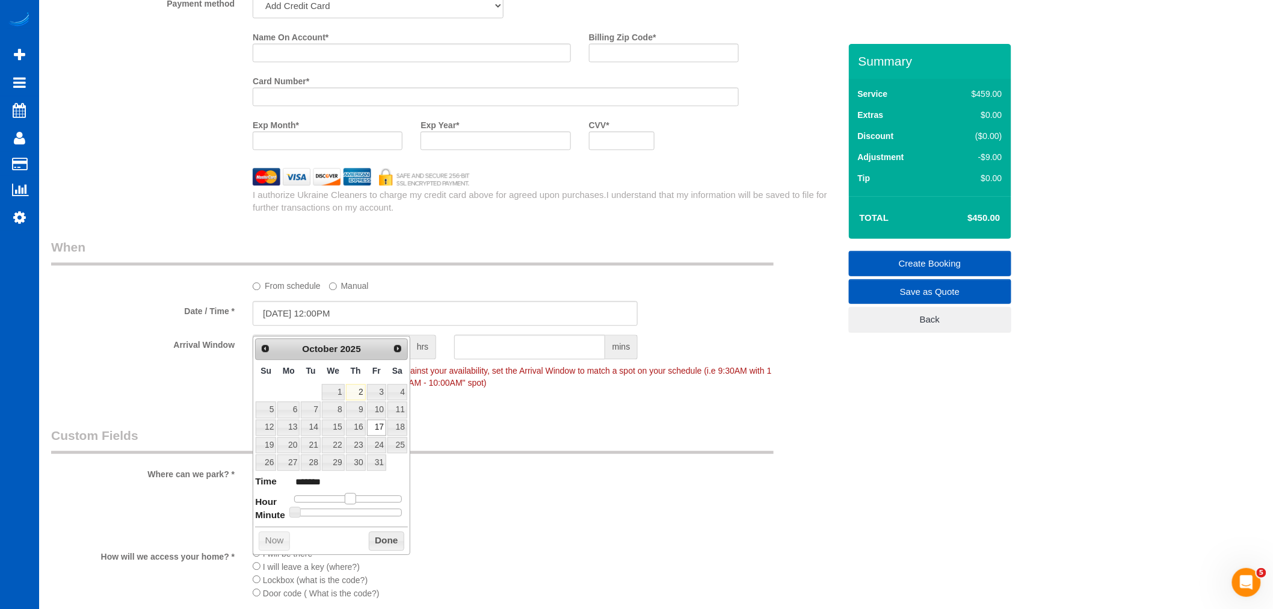
type input "*******"
type input "10/17/2025 12:00PM"
type input "*******"
type input "10/17/2025 1:00PM"
type input "******"
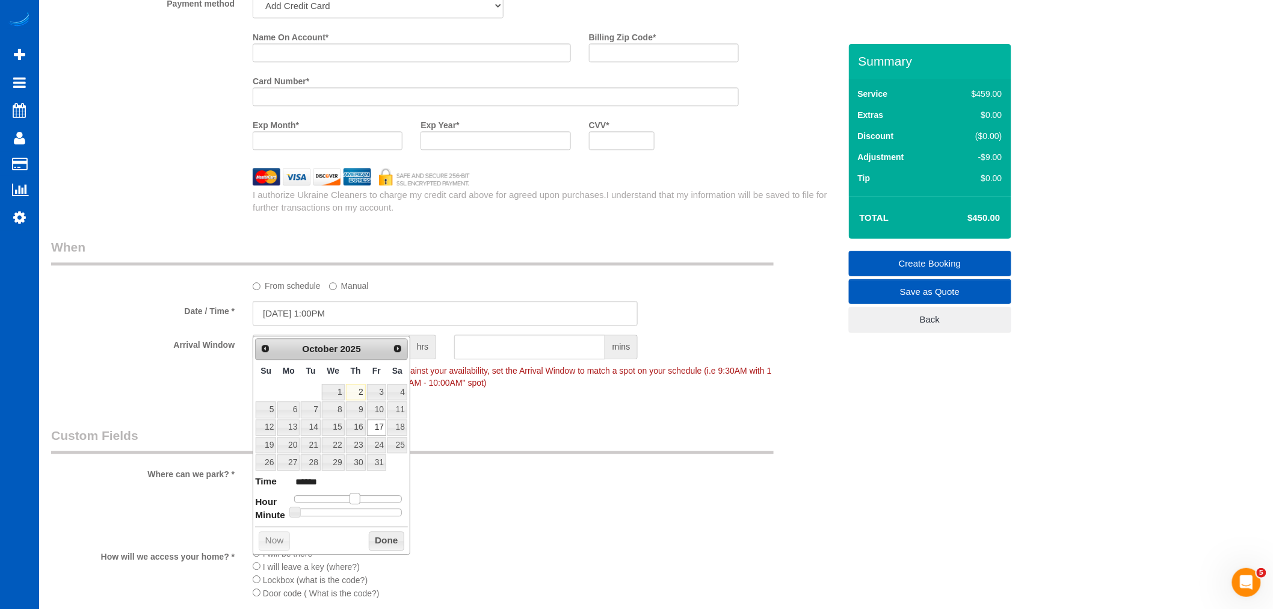
click at [353, 499] on span at bounding box center [355, 498] width 11 height 11
click at [373, 532] on button "Done" at bounding box center [386, 540] width 35 height 19
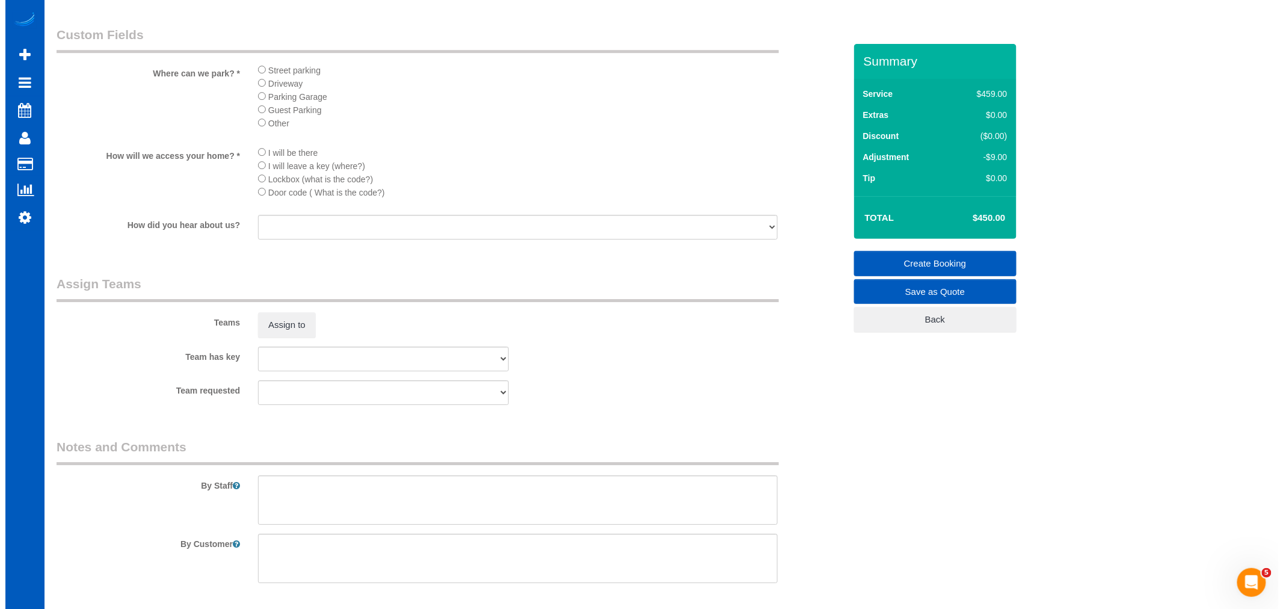
scroll to position [1525, 0]
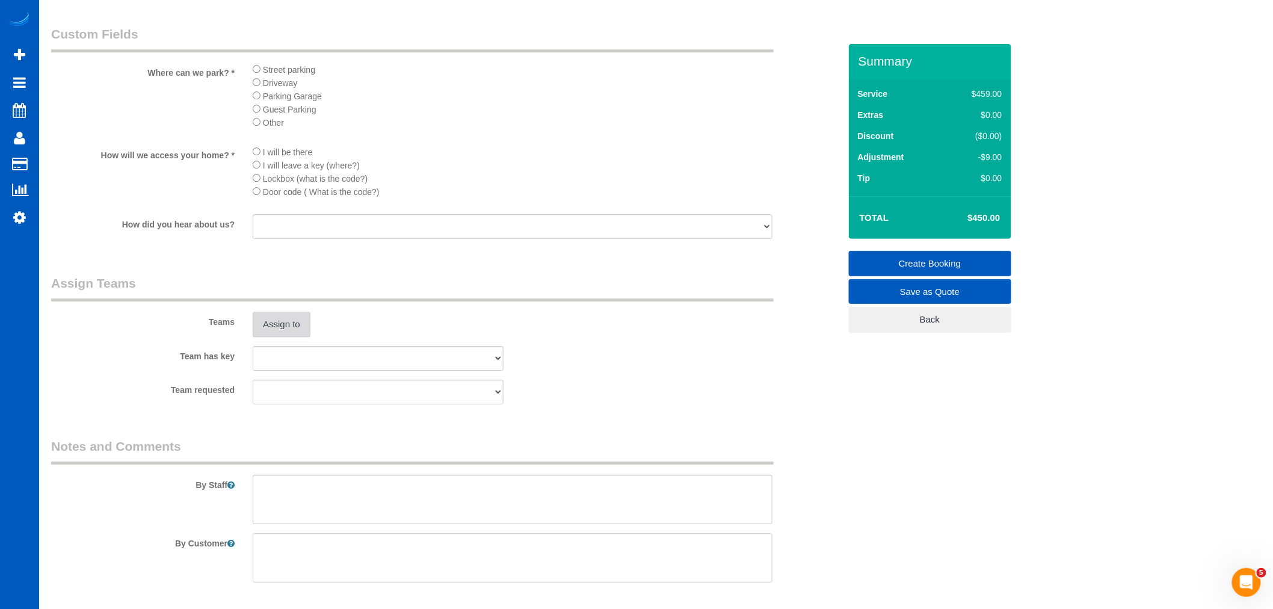
click at [298, 337] on button "Assign to" at bounding box center [282, 324] width 58 height 25
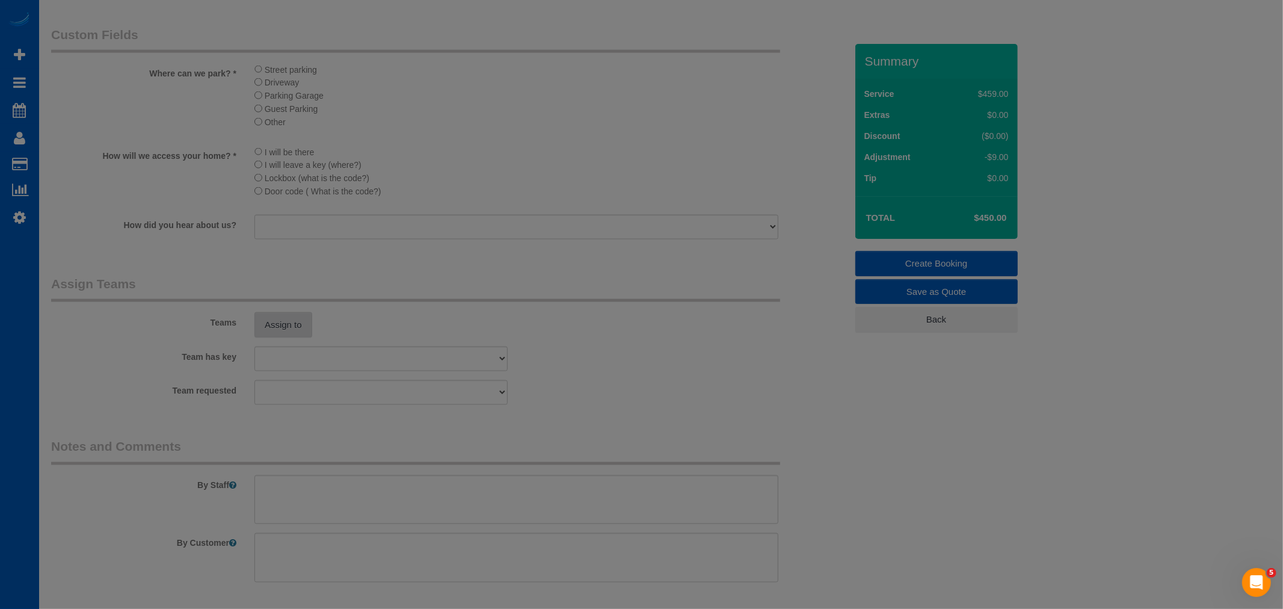
scroll to position [2201, 1283]
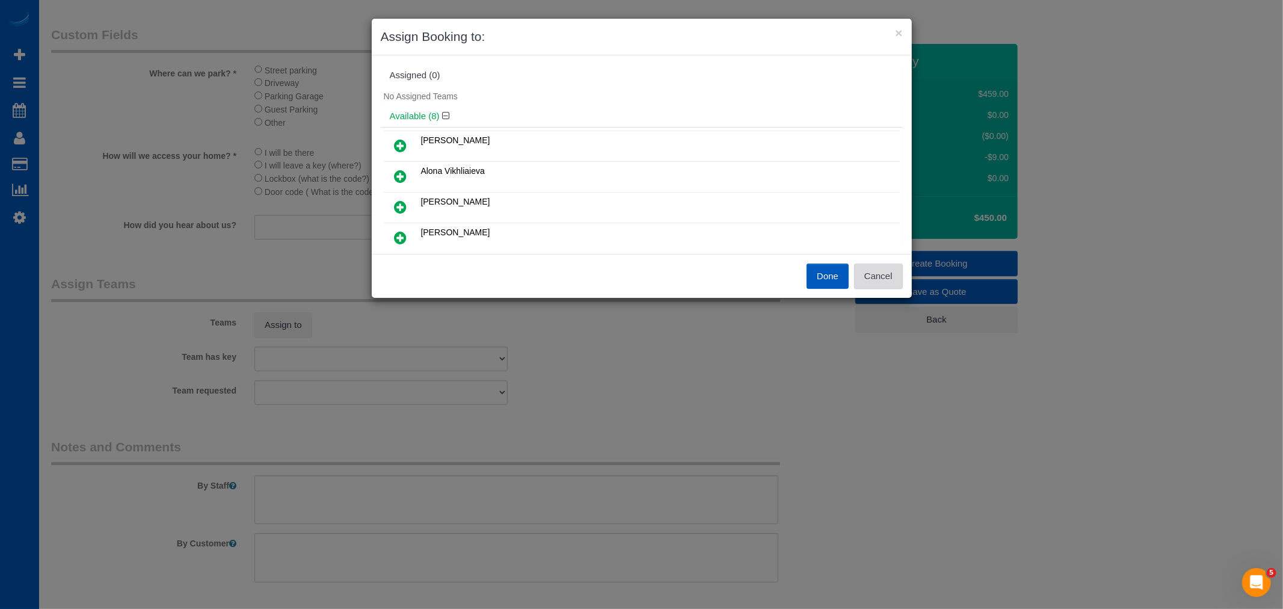
click at [887, 282] on button "Cancel" at bounding box center [878, 276] width 49 height 25
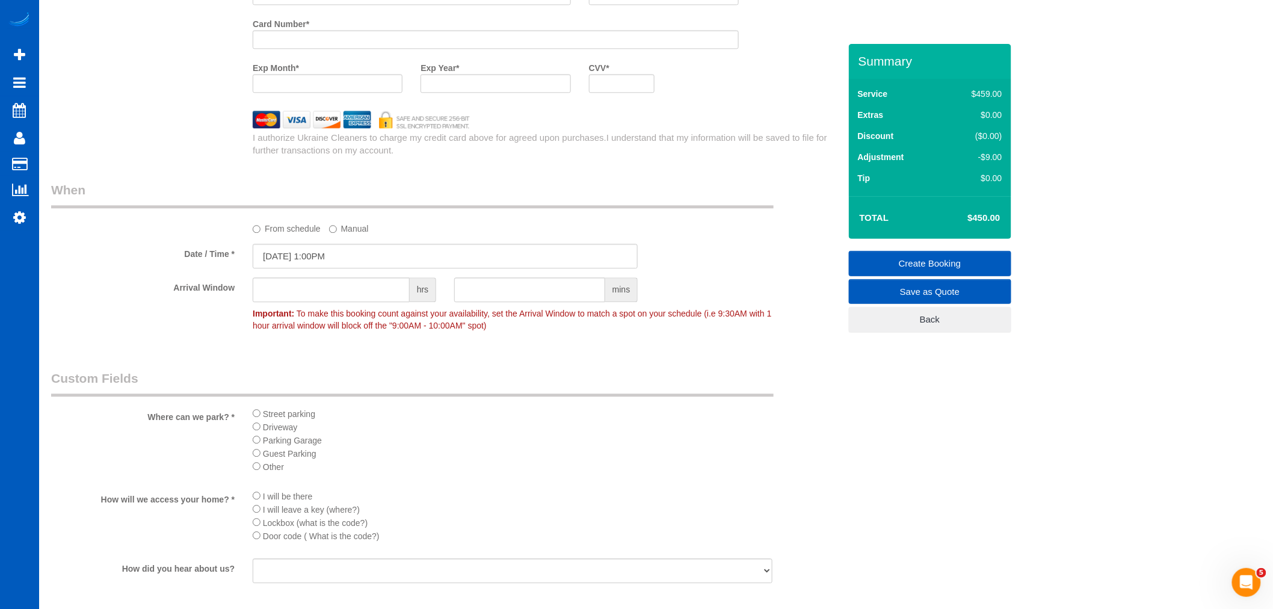
scroll to position [1191, 0]
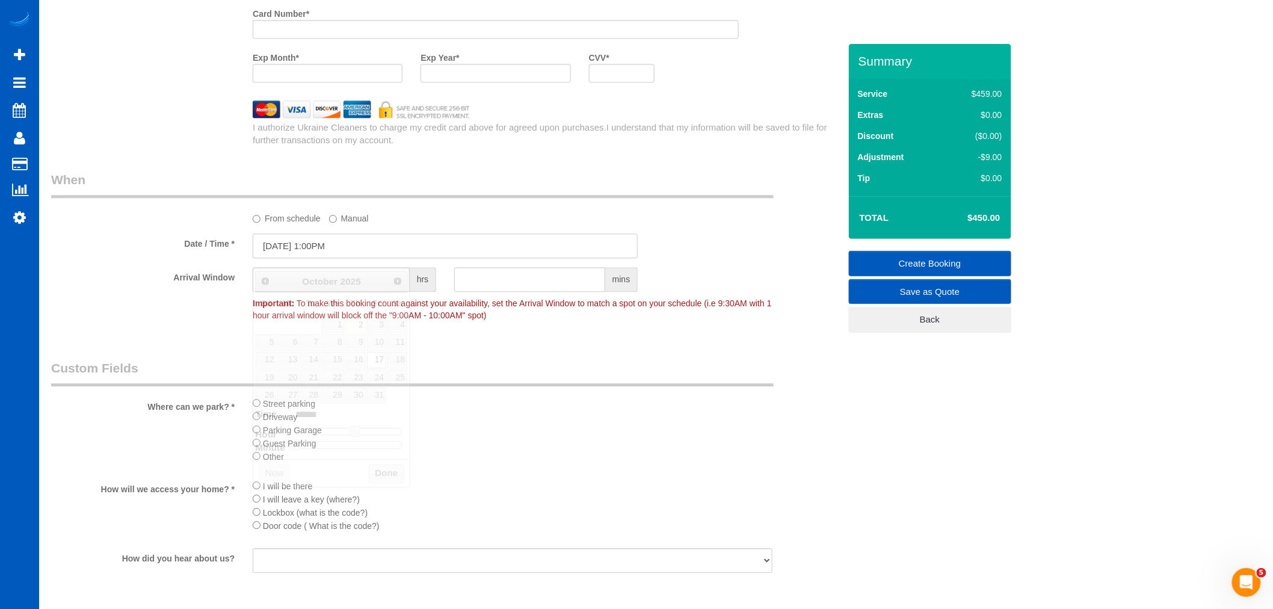
click at [339, 253] on input "10/17/2025 1:00PM" at bounding box center [445, 245] width 385 height 25
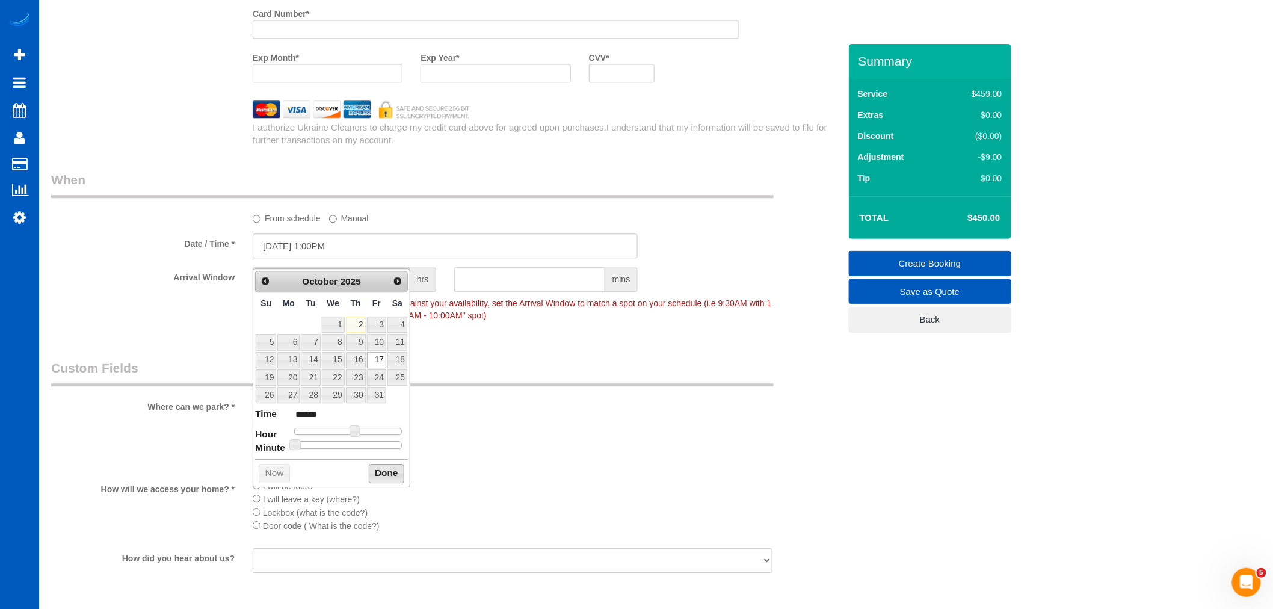
click at [383, 482] on button "Done" at bounding box center [386, 473] width 35 height 19
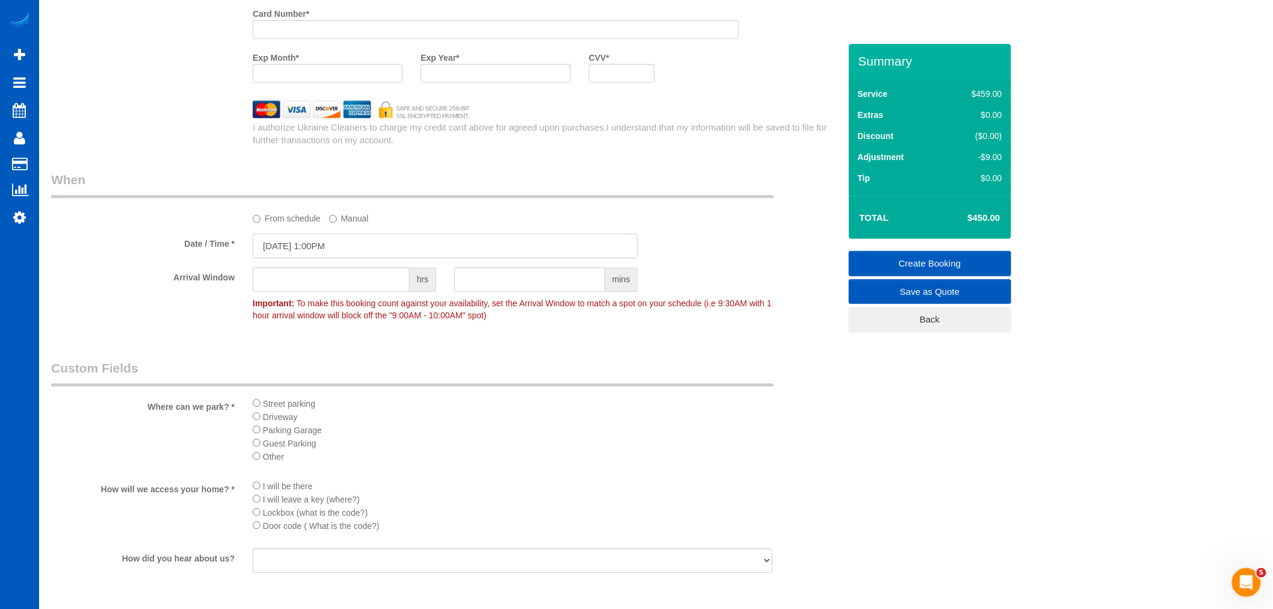
click at [289, 256] on input "10/17/2025 1:00PM" at bounding box center [445, 245] width 385 height 25
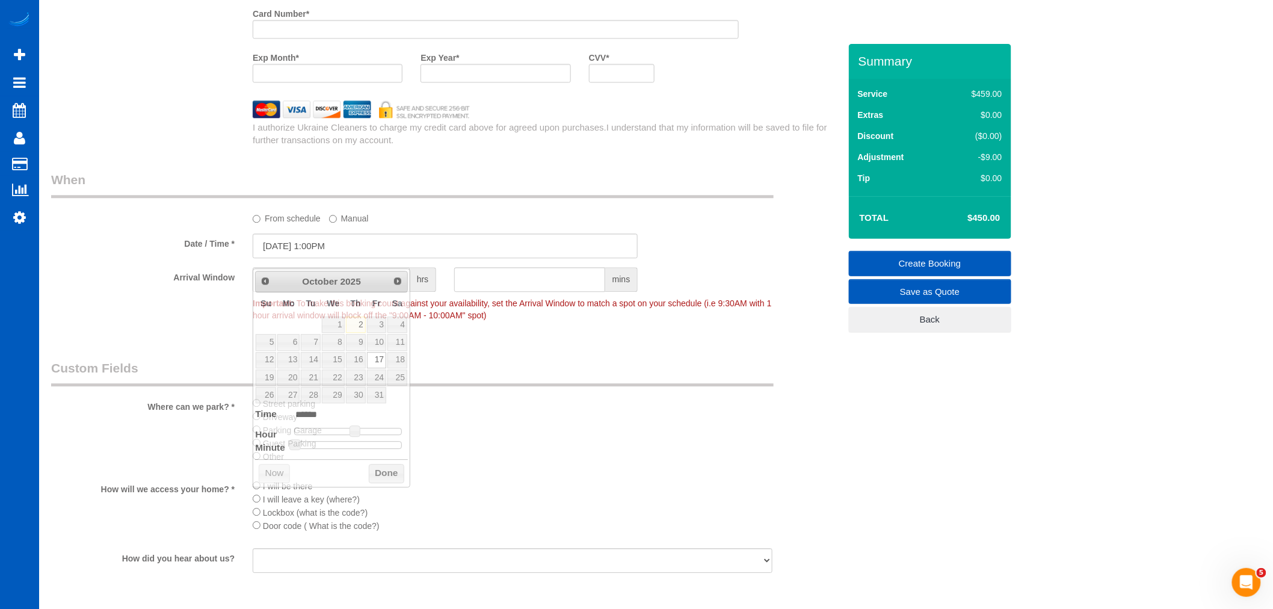
click at [404, 224] on div "From schedule Manual" at bounding box center [513, 216] width 538 height 16
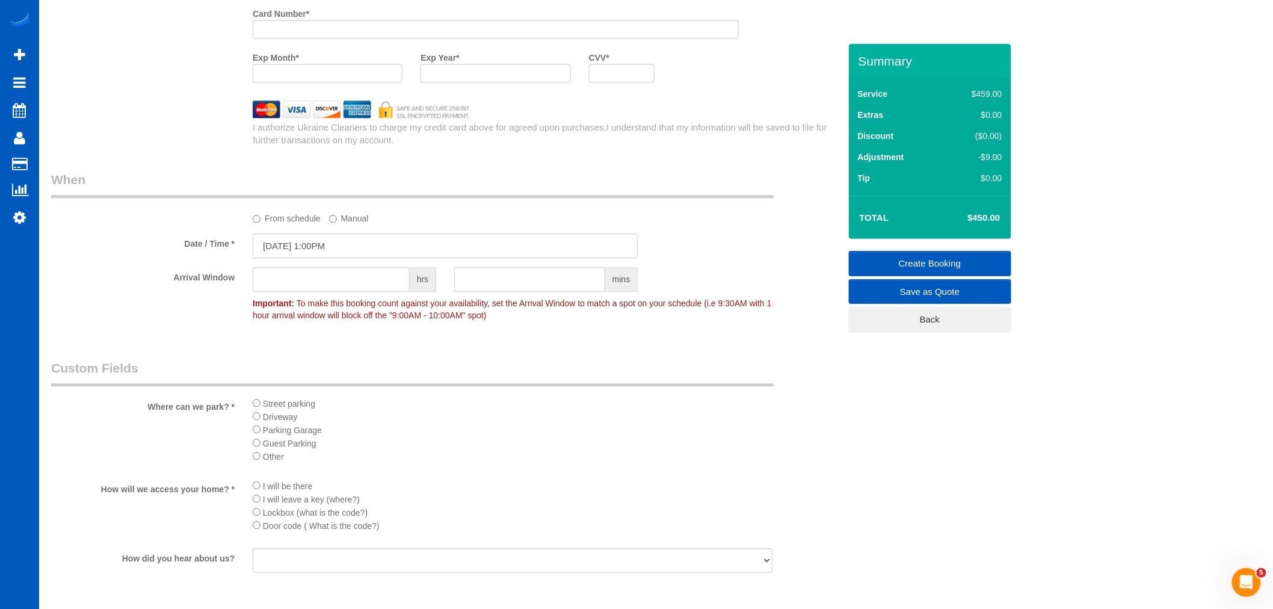
click at [331, 258] on input "10/17/2025 1:00PM" at bounding box center [445, 245] width 385 height 25
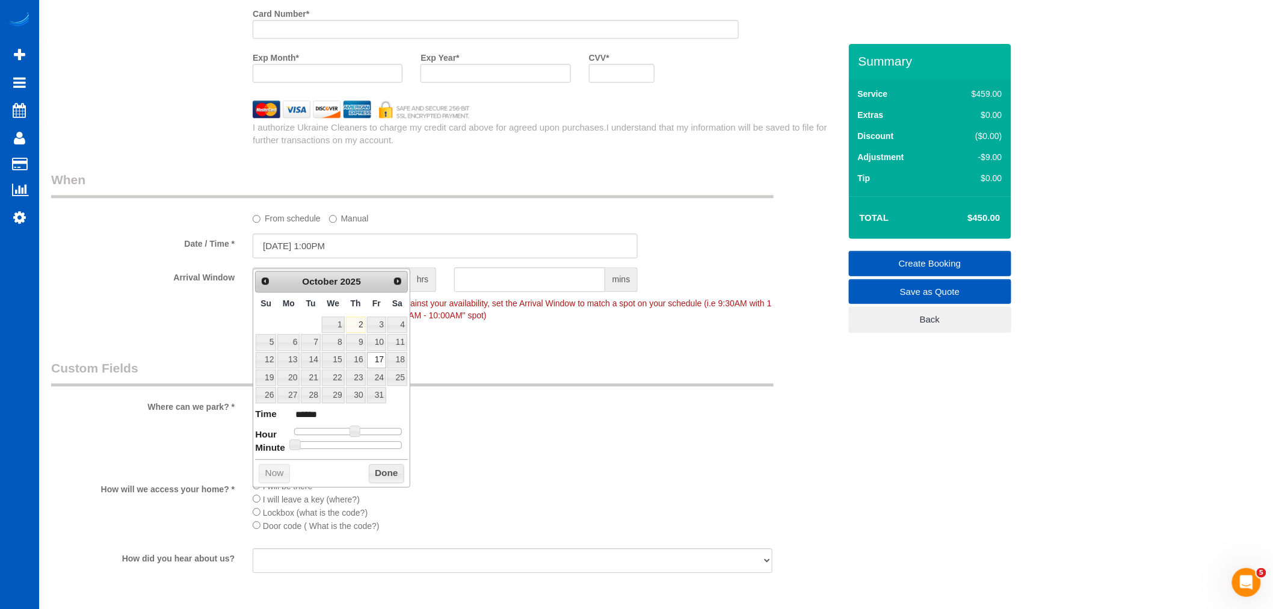
click at [390, 472] on button "Done" at bounding box center [386, 473] width 35 height 19
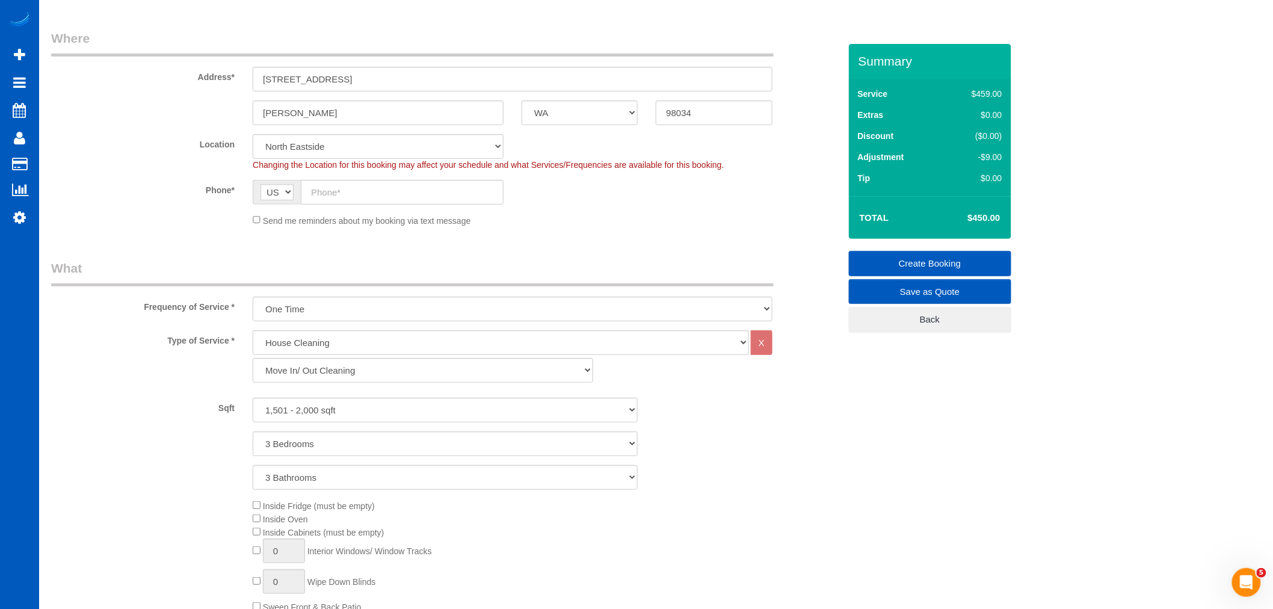
scroll to position [0, 0]
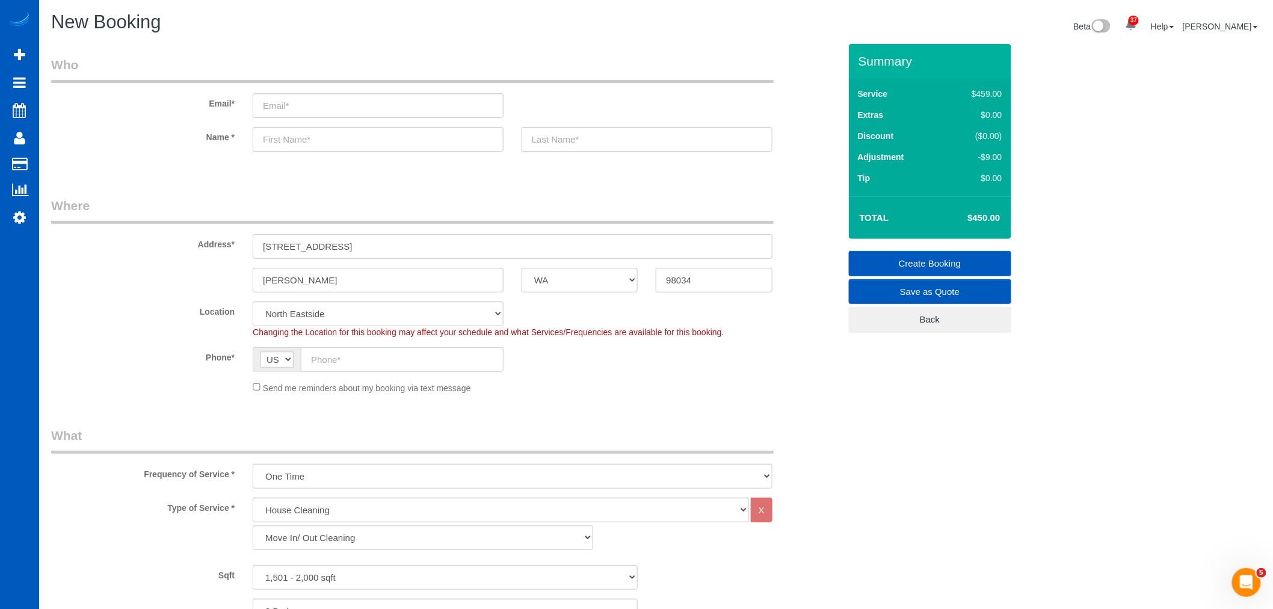
click at [328, 350] on input "text" at bounding box center [402, 359] width 203 height 25
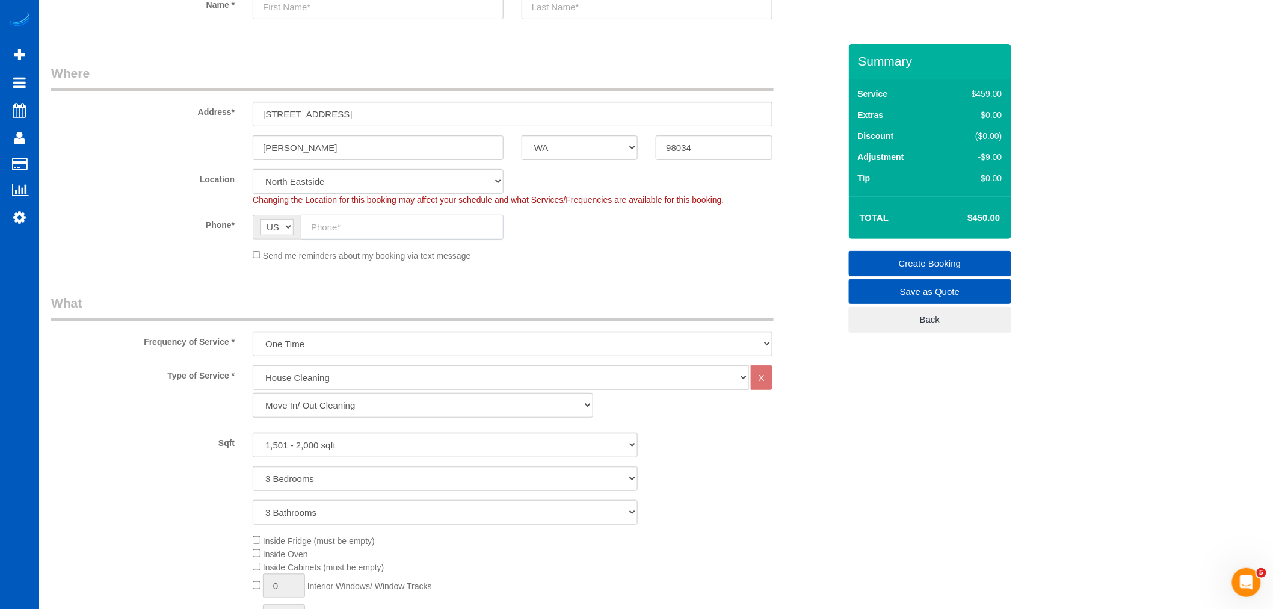
scroll to position [67, 0]
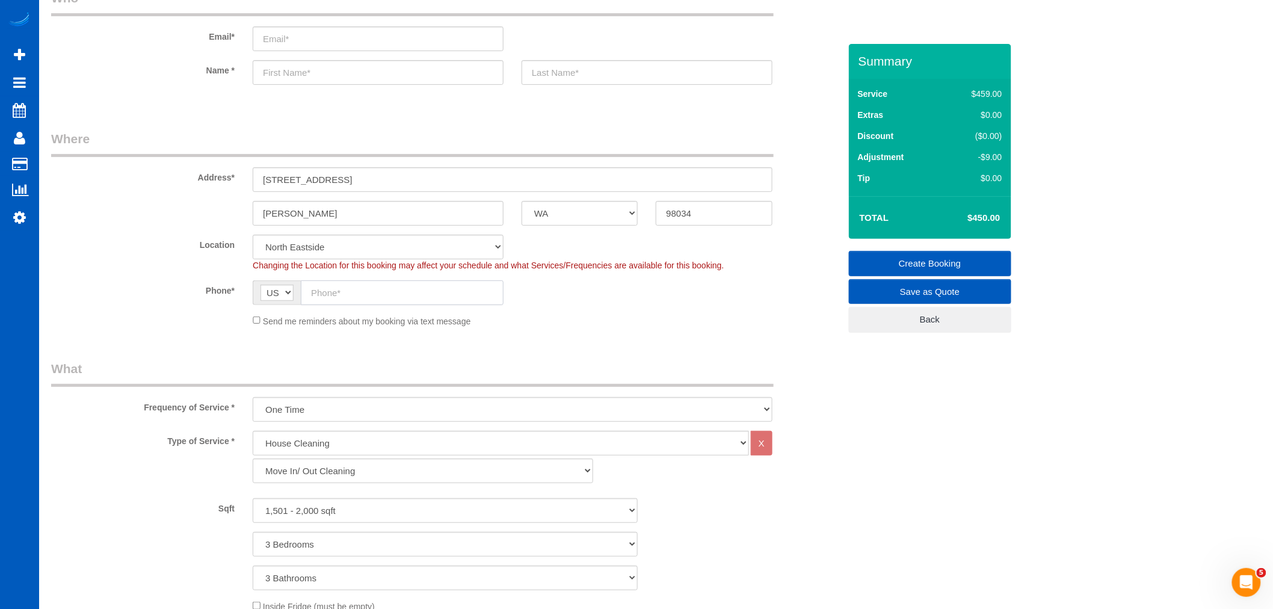
click at [338, 297] on input "text" at bounding box center [402, 292] width 203 height 25
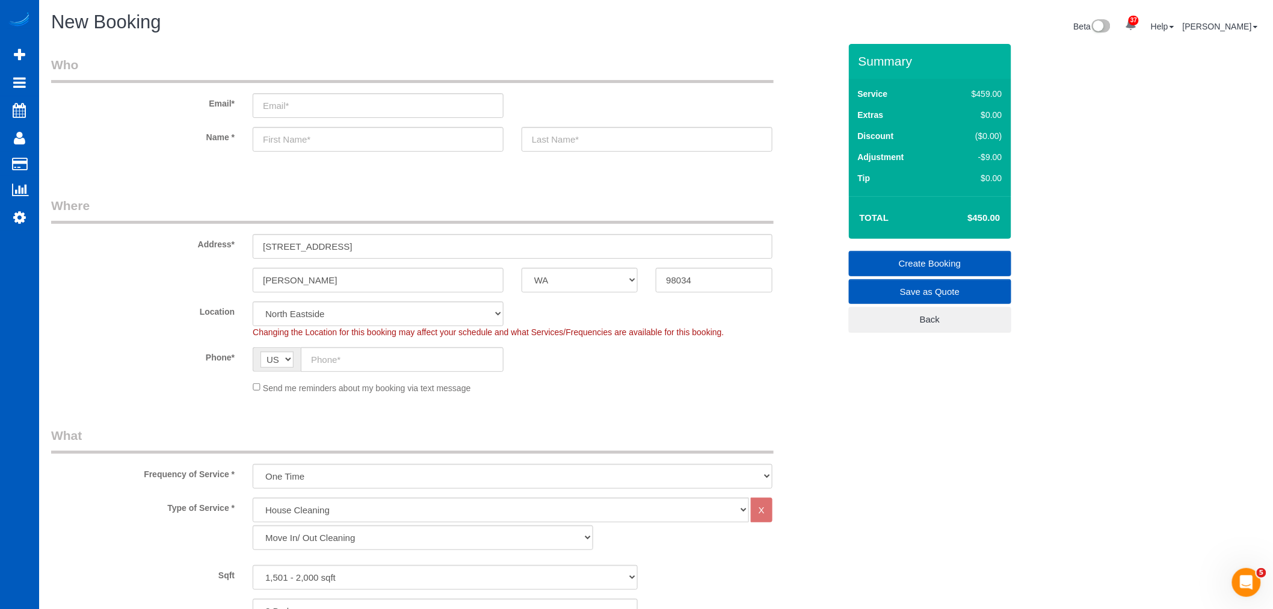
click at [334, 125] on sui-booking-customer "Email* Name *" at bounding box center [445, 110] width 789 height 108
click at [330, 129] on input "text" at bounding box center [378, 139] width 251 height 25
click at [328, 139] on input "text" at bounding box center [378, 139] width 251 height 25
click at [231, 199] on legend "Where" at bounding box center [412, 210] width 723 height 27
click at [285, 143] on input "text" at bounding box center [378, 139] width 251 height 25
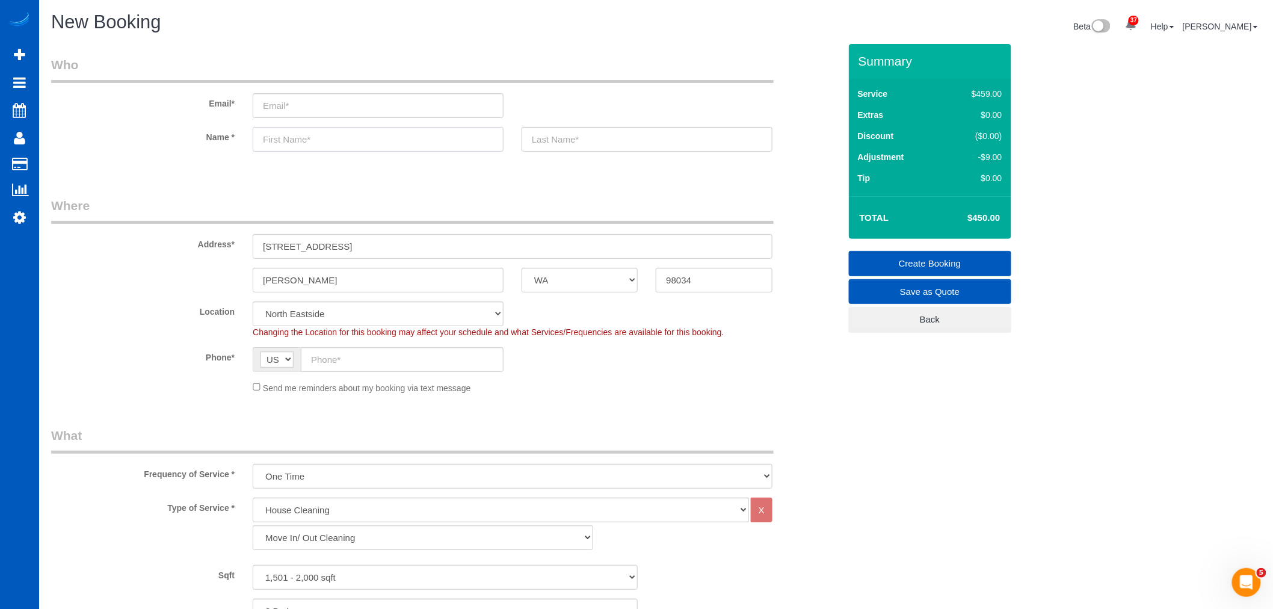
click at [285, 143] on input "text" at bounding box center [378, 139] width 251 height 25
click at [332, 147] on input "text" at bounding box center [378, 139] width 251 height 25
type input "Nicholas"
click at [592, 129] on input "text" at bounding box center [647, 139] width 251 height 25
type input "Earle"
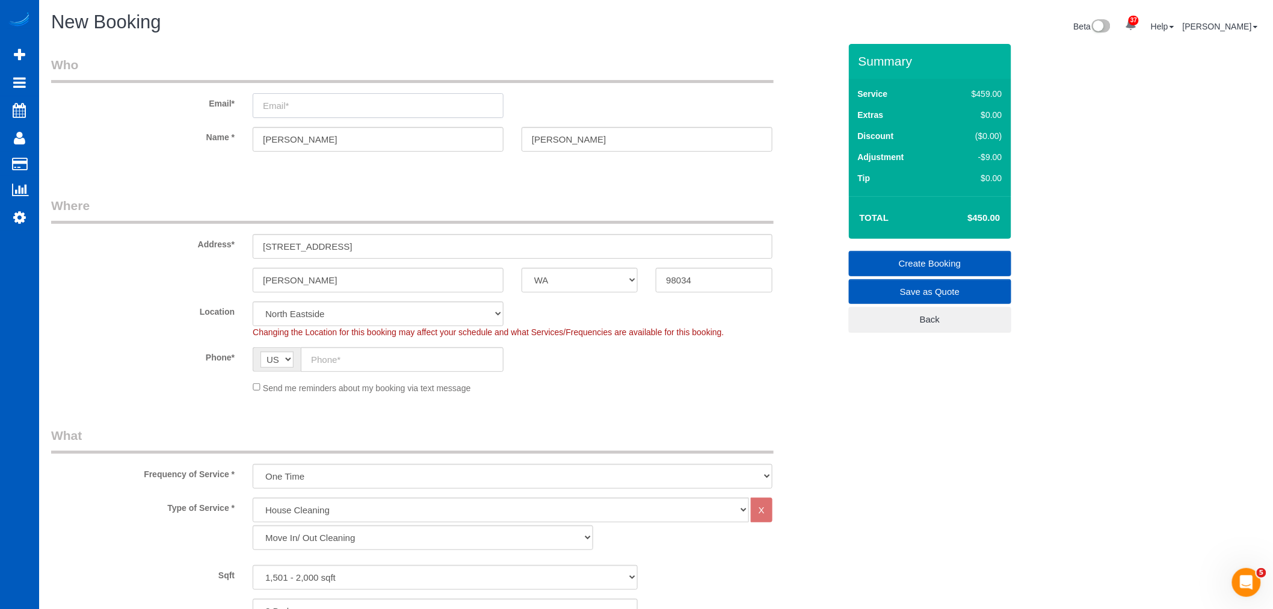
click at [324, 109] on input "email" at bounding box center [378, 105] width 251 height 25
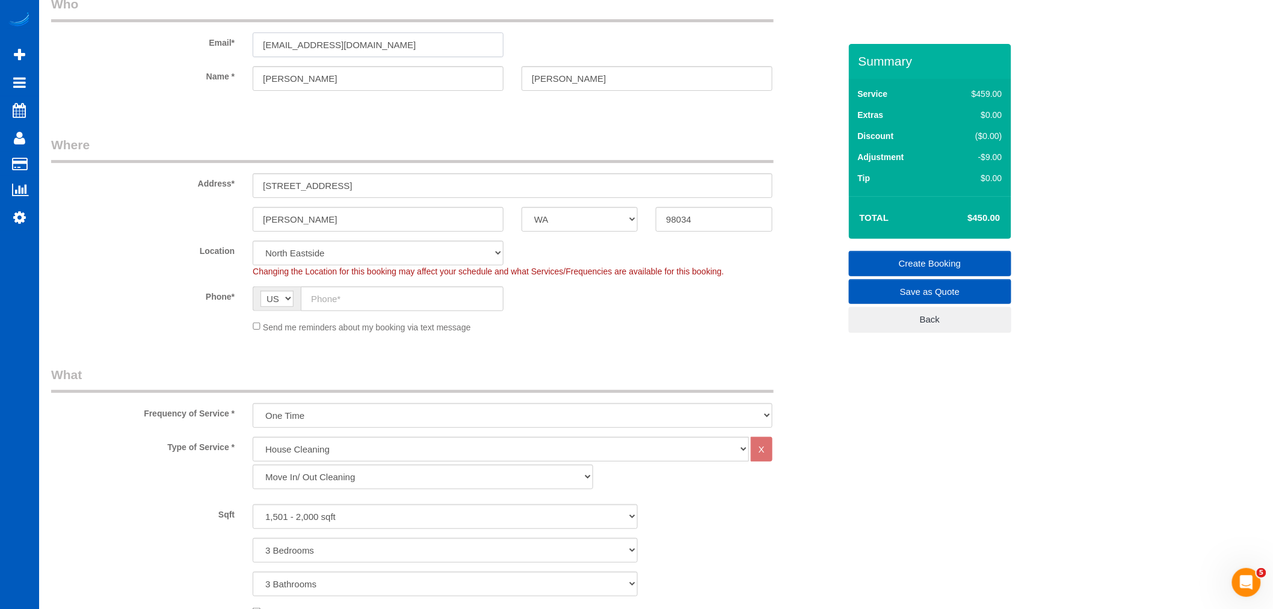
scroll to position [200, 0]
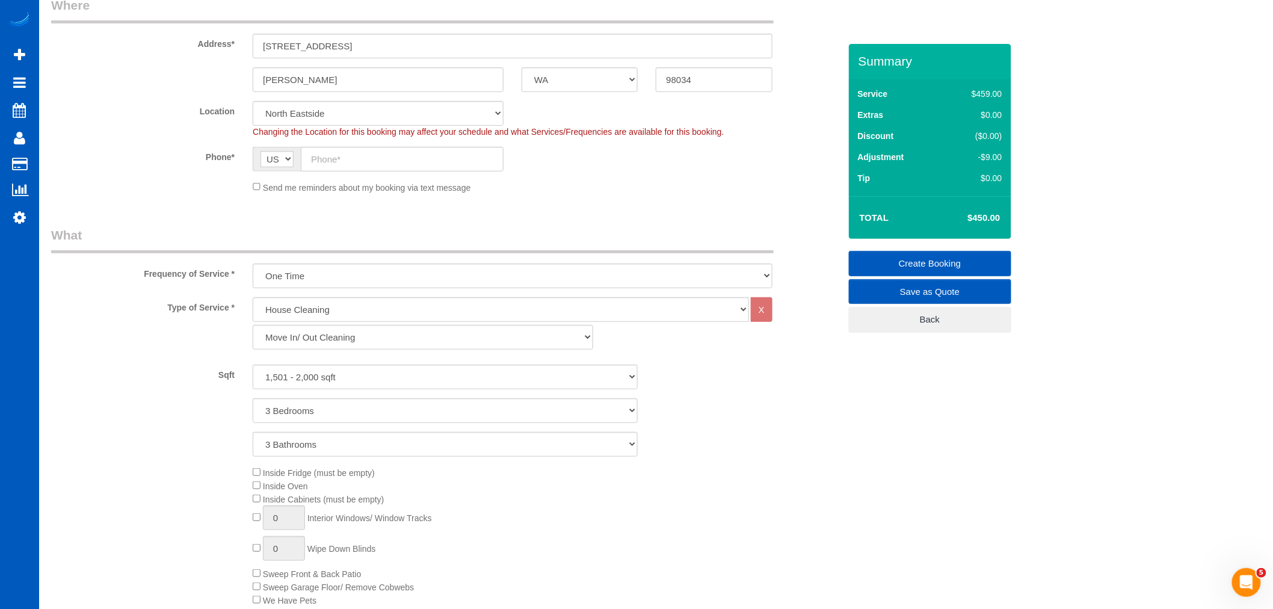
type input "nrearle@frontier.com"
click at [365, 159] on input "text" at bounding box center [402, 159] width 203 height 25
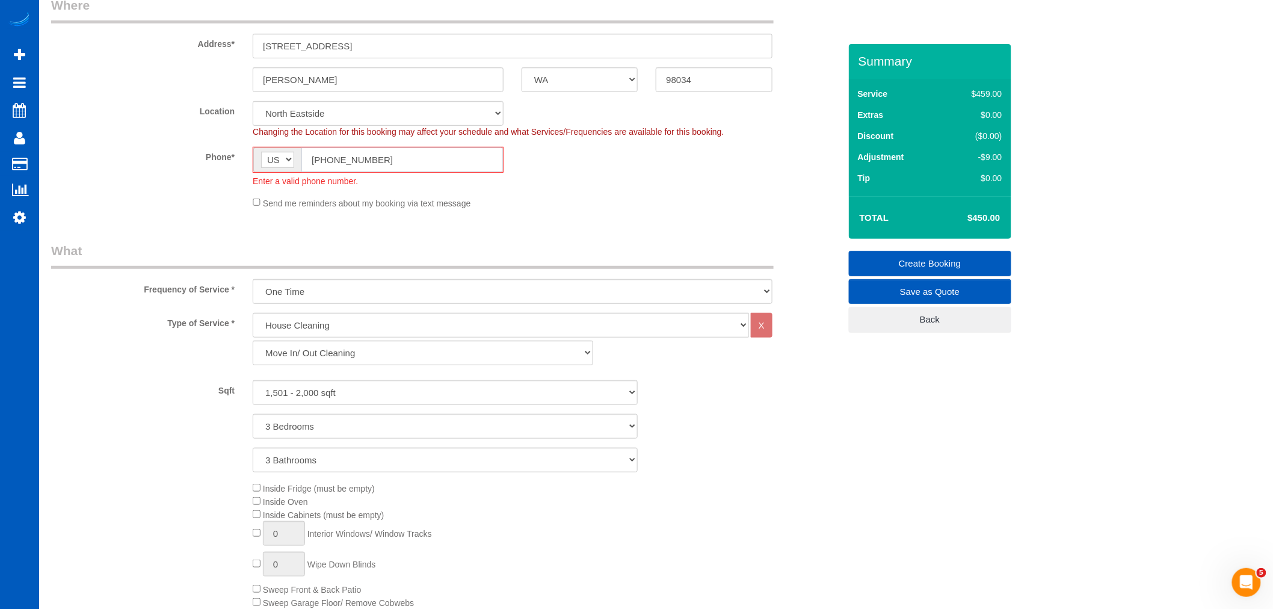
scroll to position [57960, 58888]
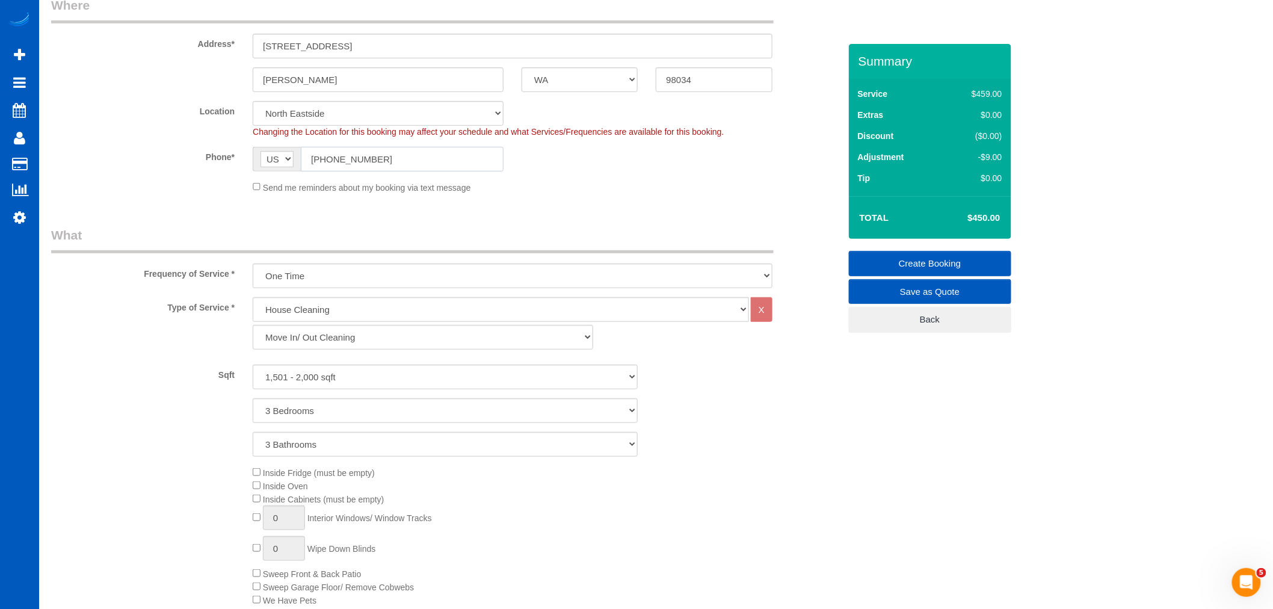
type input "(425) 979-0210"
click at [753, 460] on div "Type of Service * House Cleaning X Standard Cleaning Deep Cleaning Move In/ Out…" at bounding box center [445, 470] width 789 height 346
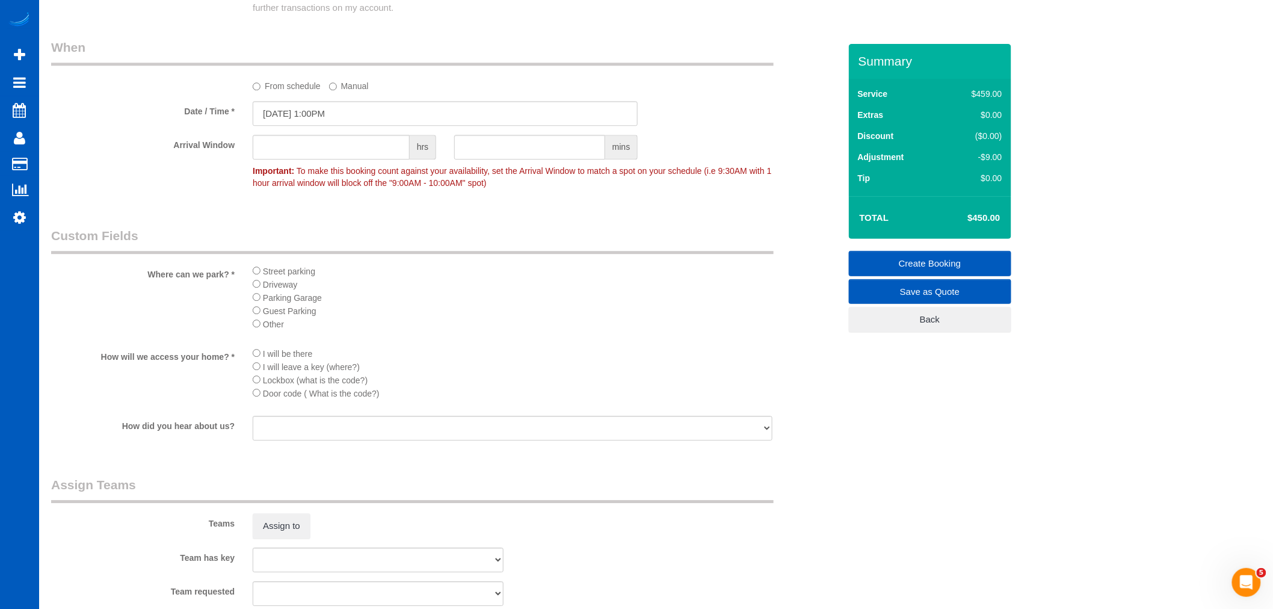
scroll to position [1337, 0]
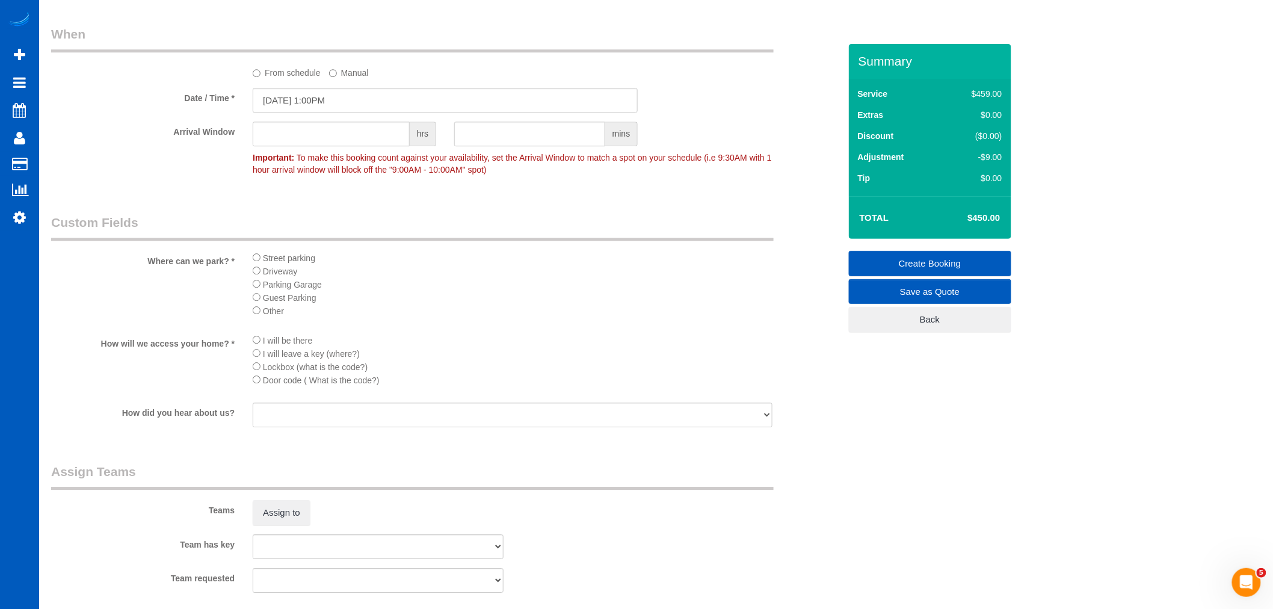
click at [459, 304] on li "Guest Parking" at bounding box center [513, 297] width 520 height 13
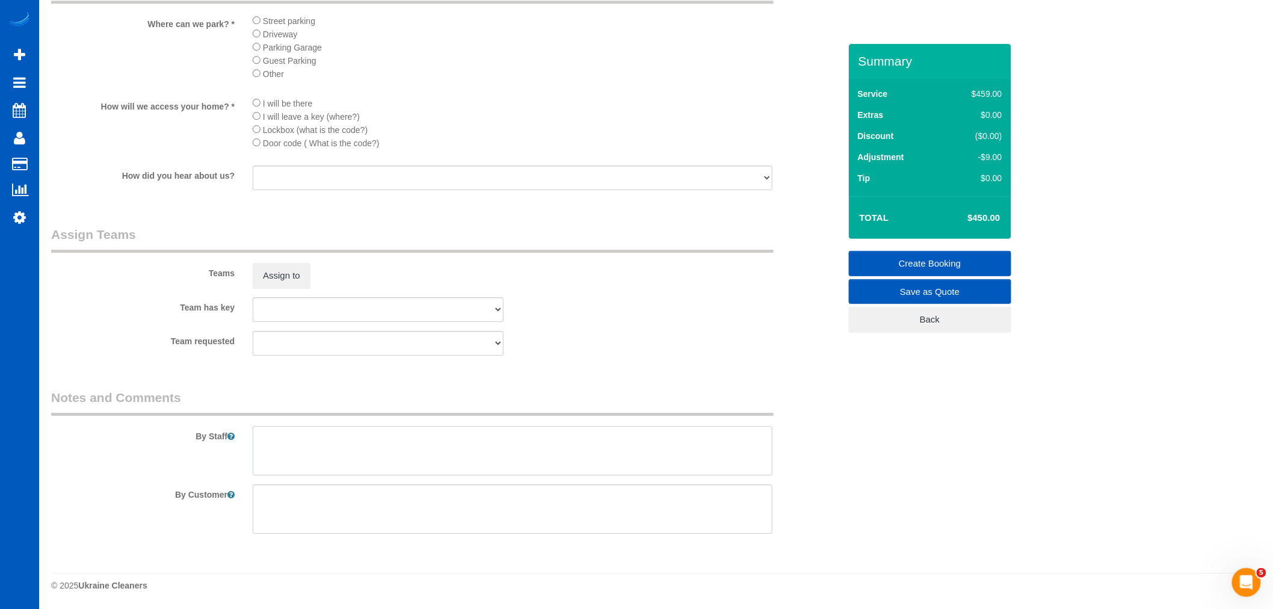
click at [313, 434] on textarea at bounding box center [513, 450] width 520 height 49
type textarea "They might move appliances for you to clean behind them."
click at [297, 274] on button "Assign to" at bounding box center [282, 275] width 58 height 25
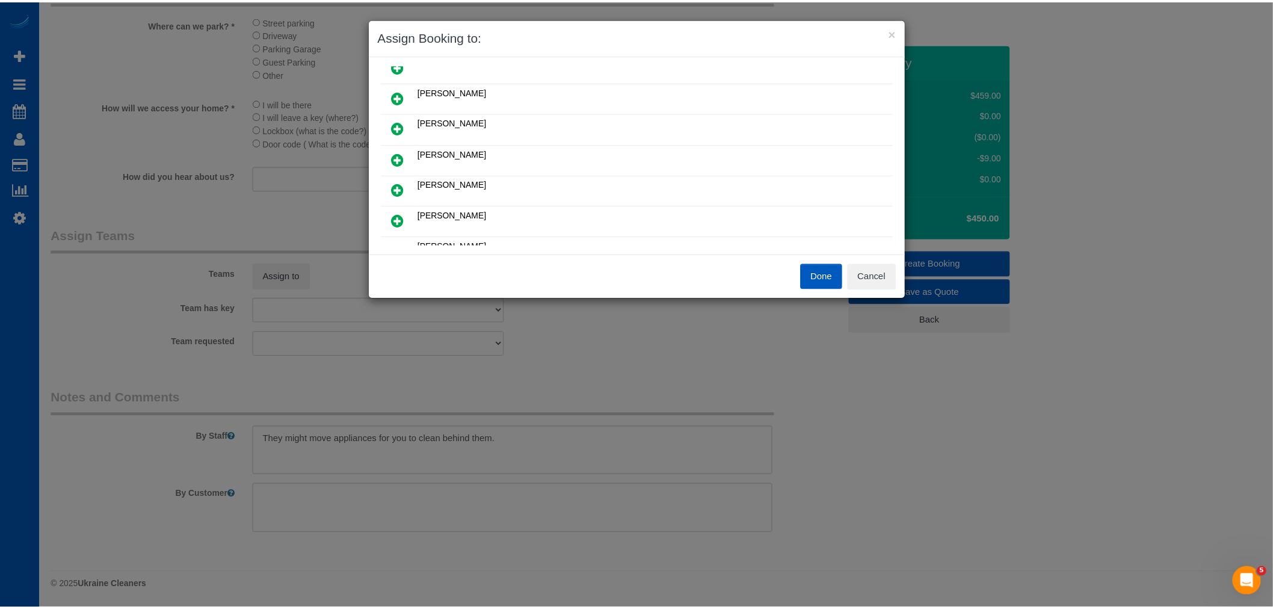
scroll to position [134, 0]
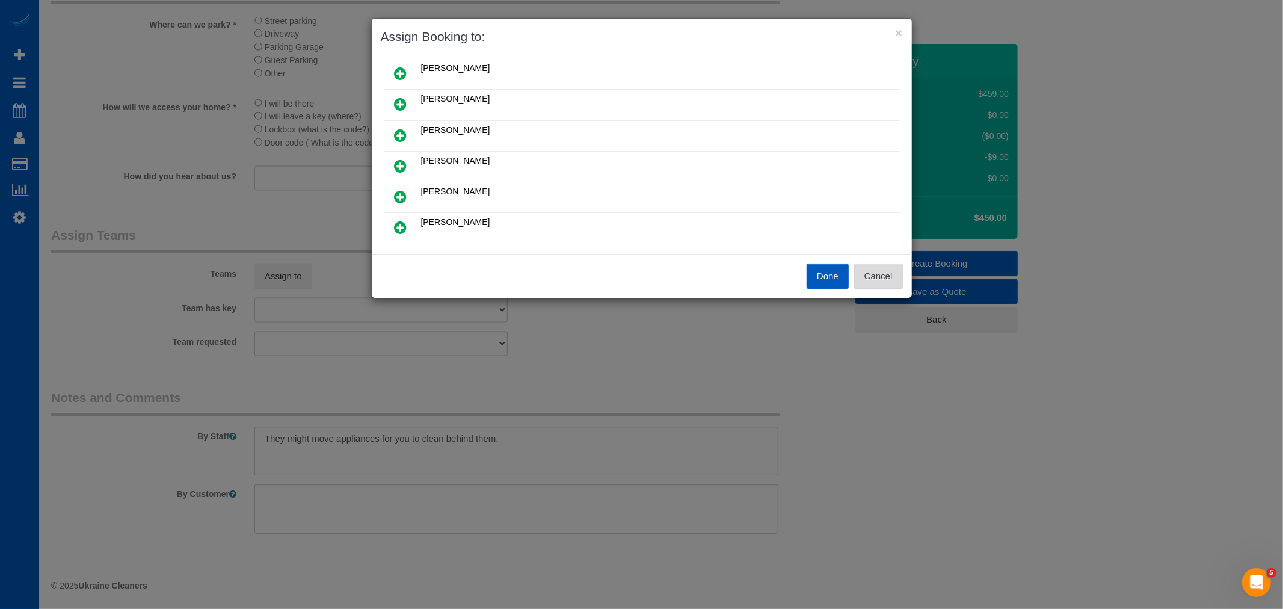
click at [879, 273] on button "Cancel" at bounding box center [878, 276] width 49 height 25
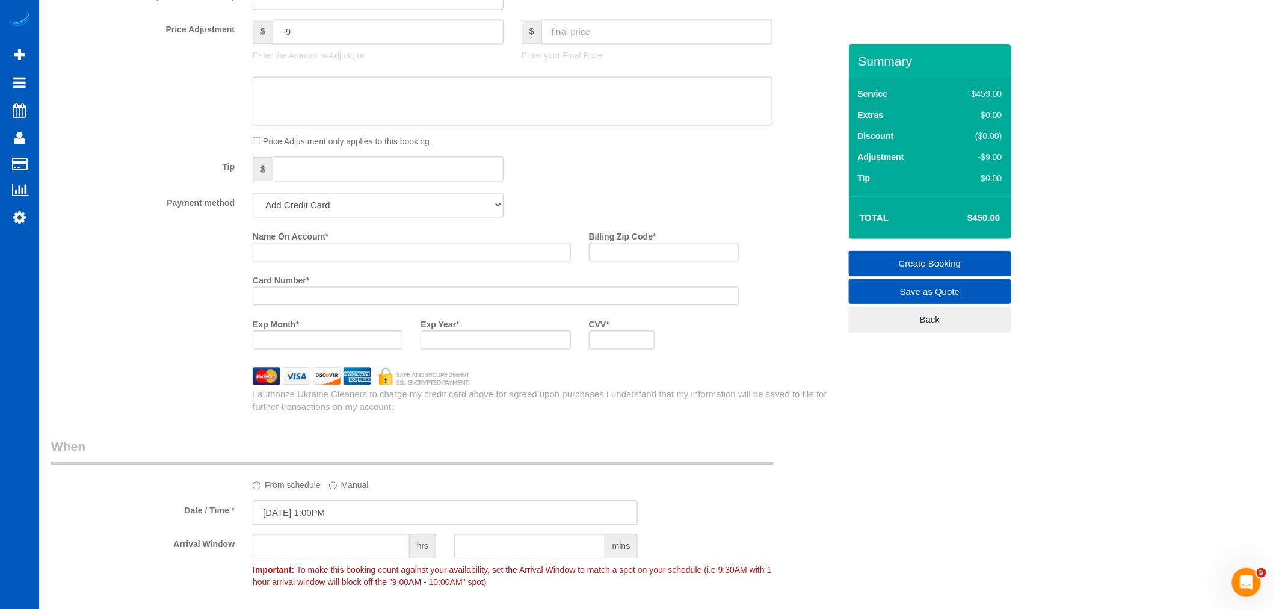
scroll to position [923, 0]
click at [325, 214] on select "Add Credit Card Cash Check Paypal" at bounding box center [378, 206] width 251 height 25
click at [253, 204] on select "Add Credit Card Cash Check Paypal" at bounding box center [378, 206] width 251 height 25
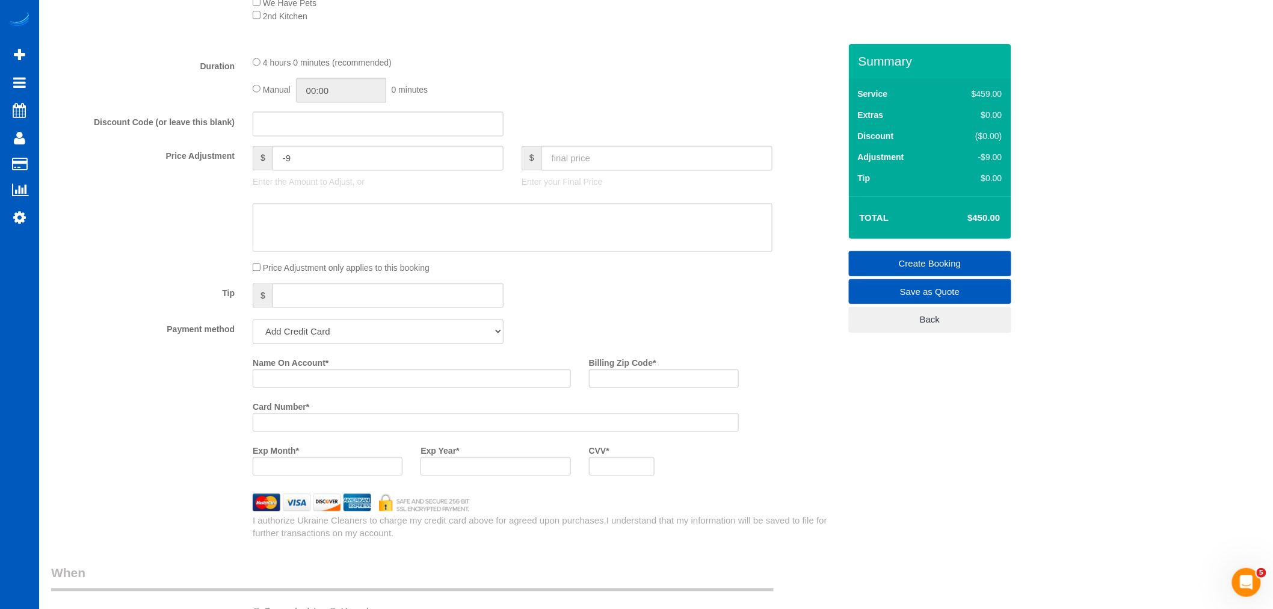
scroll to position [802, 0]
click at [286, 384] on input "Name On Account *" at bounding box center [412, 374] width 318 height 19
type input "Nicholas Earle"
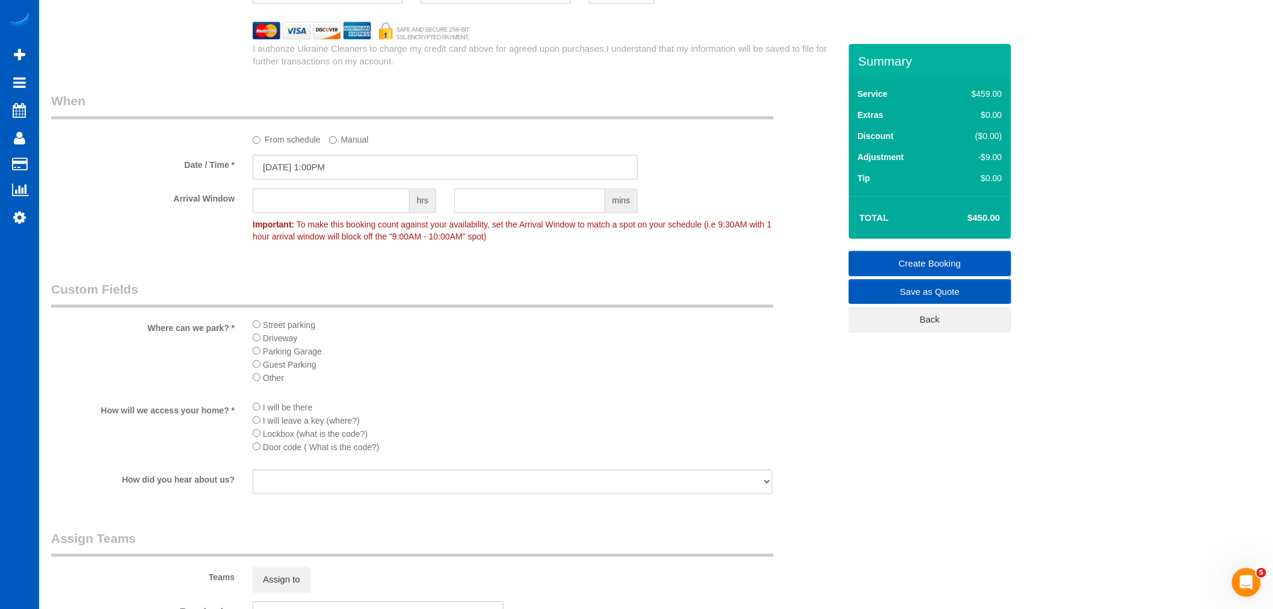
scroll to position [1592, 0]
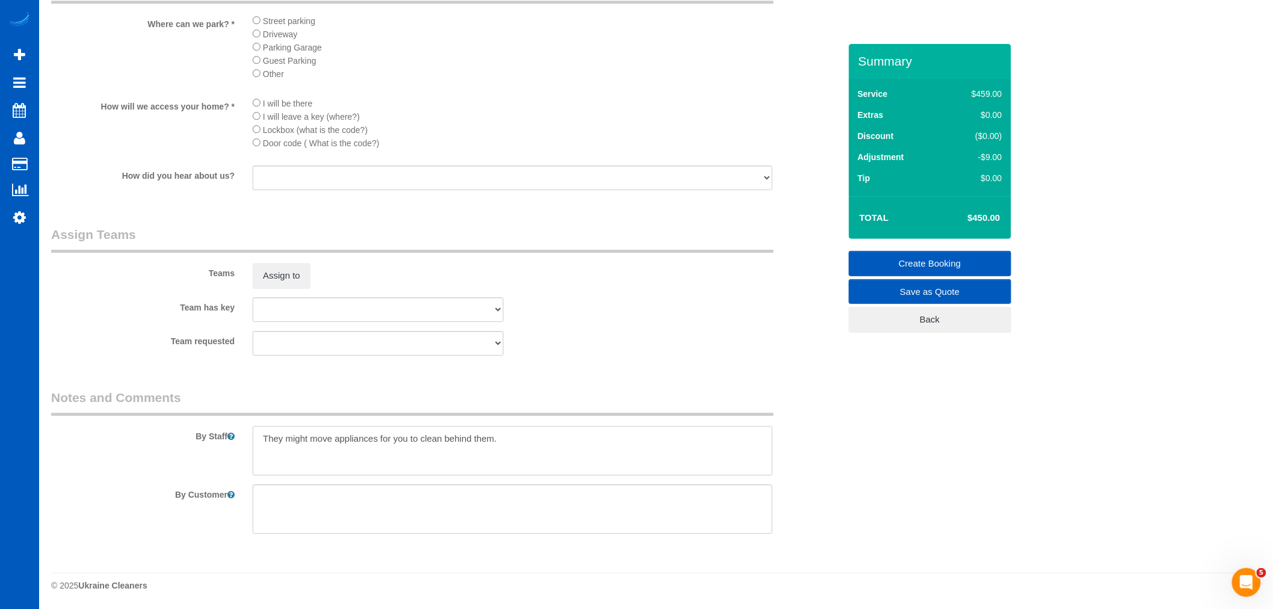
click at [552, 442] on textarea at bounding box center [513, 450] width 520 height 49
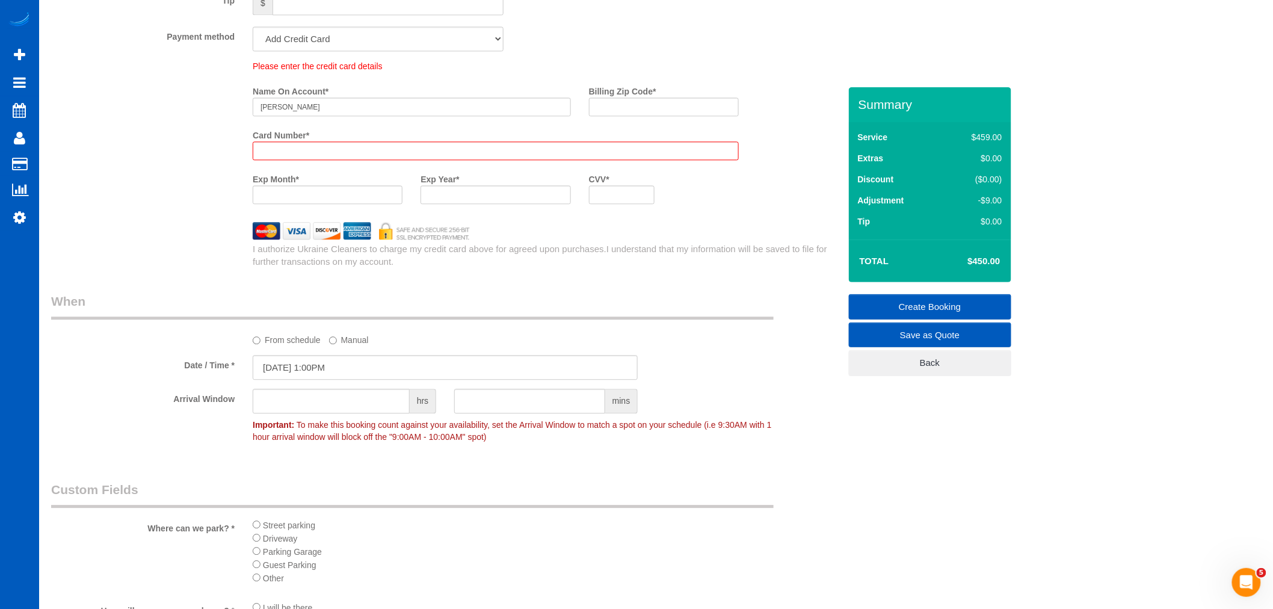
scroll to position [1122, 0]
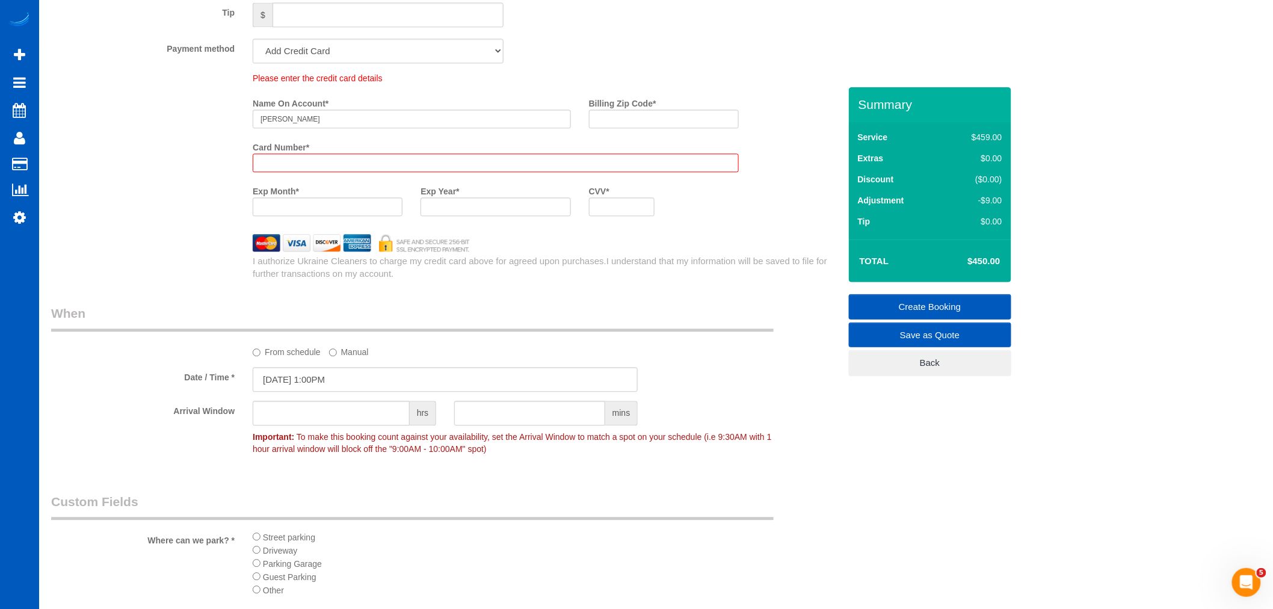
type textarea "They might move appliances for you to clean behind them. Clean sliding glass do…"
click at [295, 167] on iframe at bounding box center [495, 163] width 470 height 10
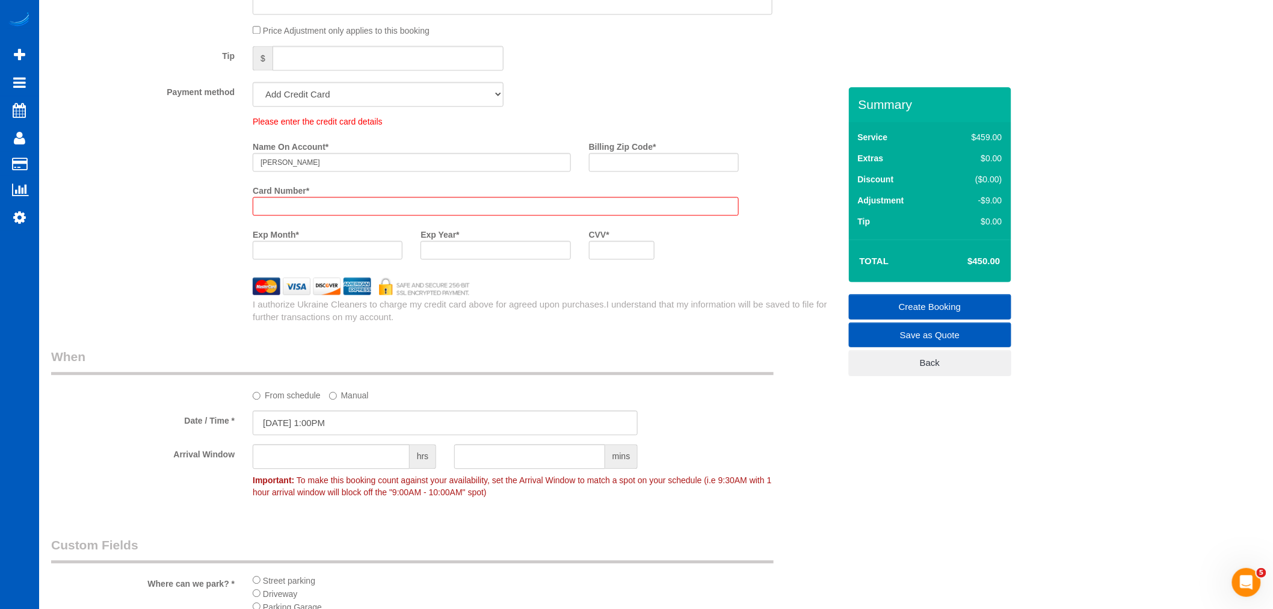
click at [313, 224] on div "Exp Month *" at bounding box center [328, 246] width 168 height 44
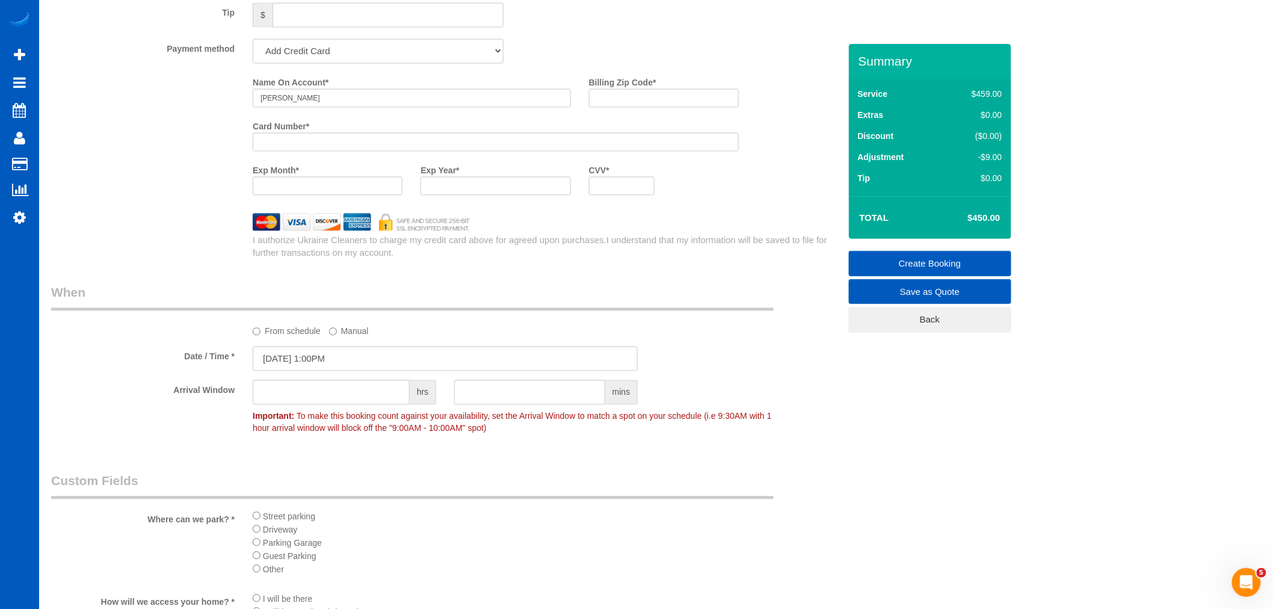
drag, startPoint x: 519, startPoint y: 185, endPoint x: 514, endPoint y: 191, distance: 8.1
click at [519, 186] on div "Exp Year *" at bounding box center [496, 177] width 168 height 35
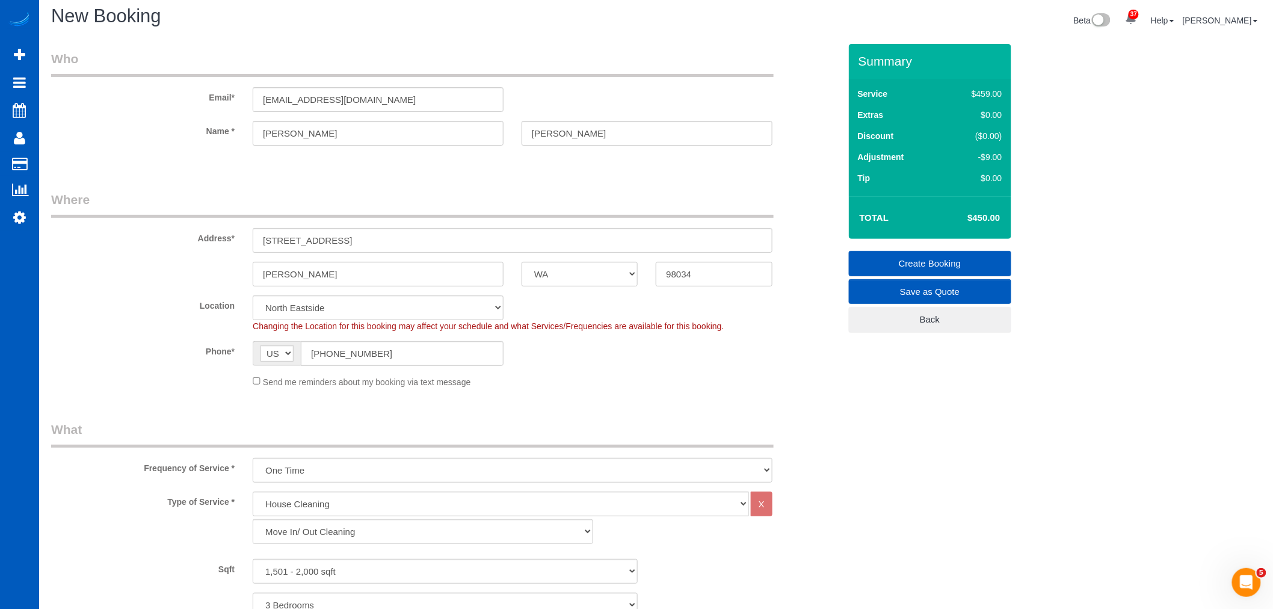
scroll to position [0, 0]
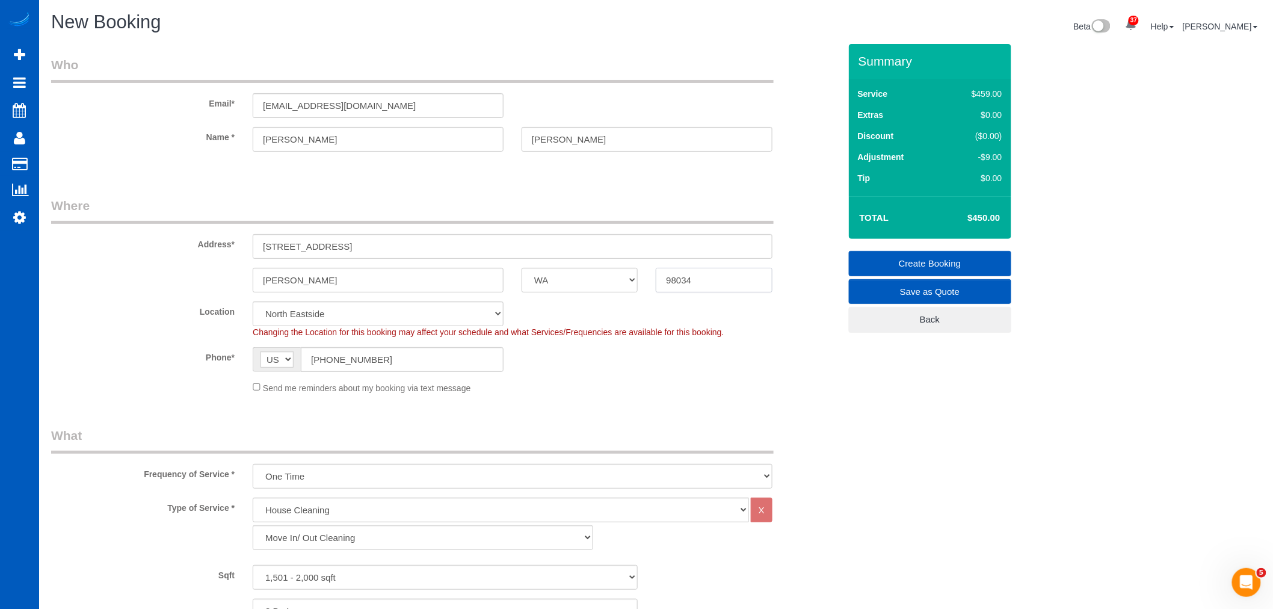
drag, startPoint x: 701, startPoint y: 284, endPoint x: 626, endPoint y: 273, distance: 75.5
click at [626, 273] on div "Kirkland AK AL AR AZ CA CO CT DC DE FL GA HI IA ID IL IN KS KY LA MA MD ME MI M…" at bounding box center [445, 280] width 807 height 25
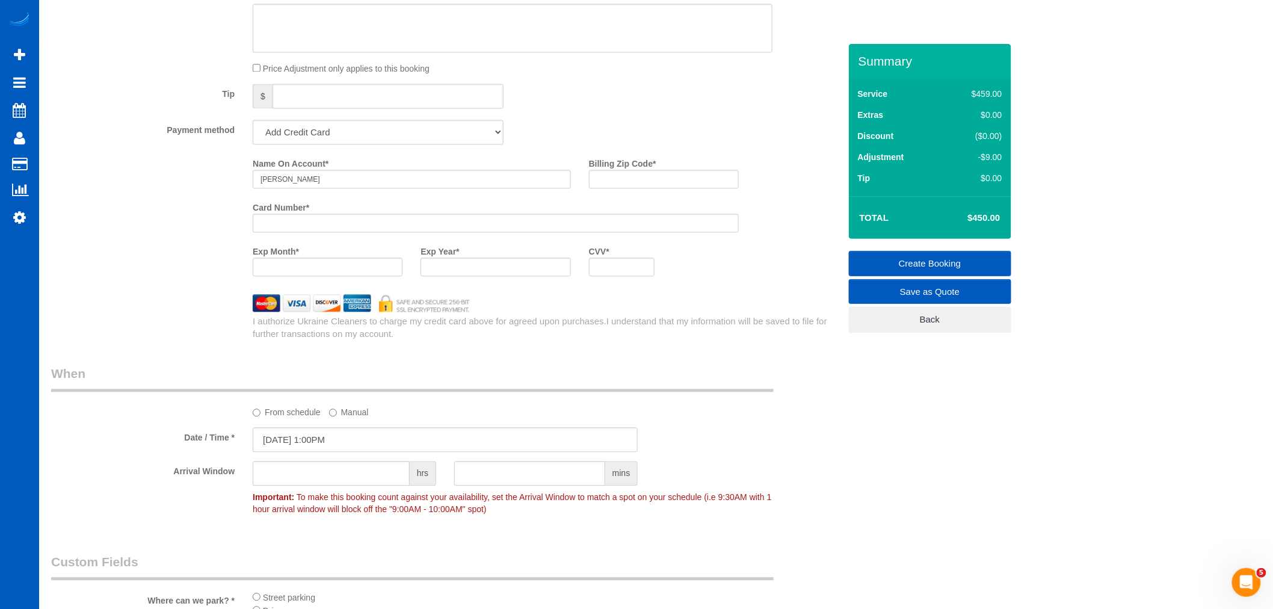
scroll to position [1002, 0]
click at [659, 179] on input "Billing Zip Code *" at bounding box center [664, 174] width 150 height 19
paste input "98034"
type input "98034"
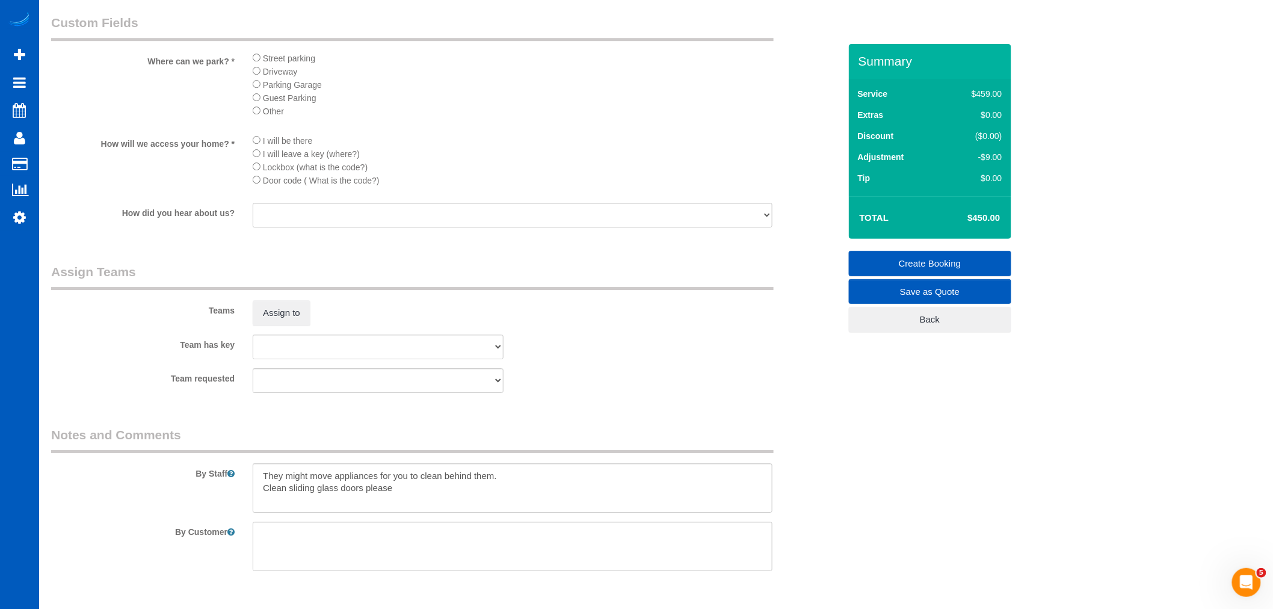
scroll to position [1537, 0]
click at [936, 255] on link "Create Booking" at bounding box center [930, 263] width 162 height 25
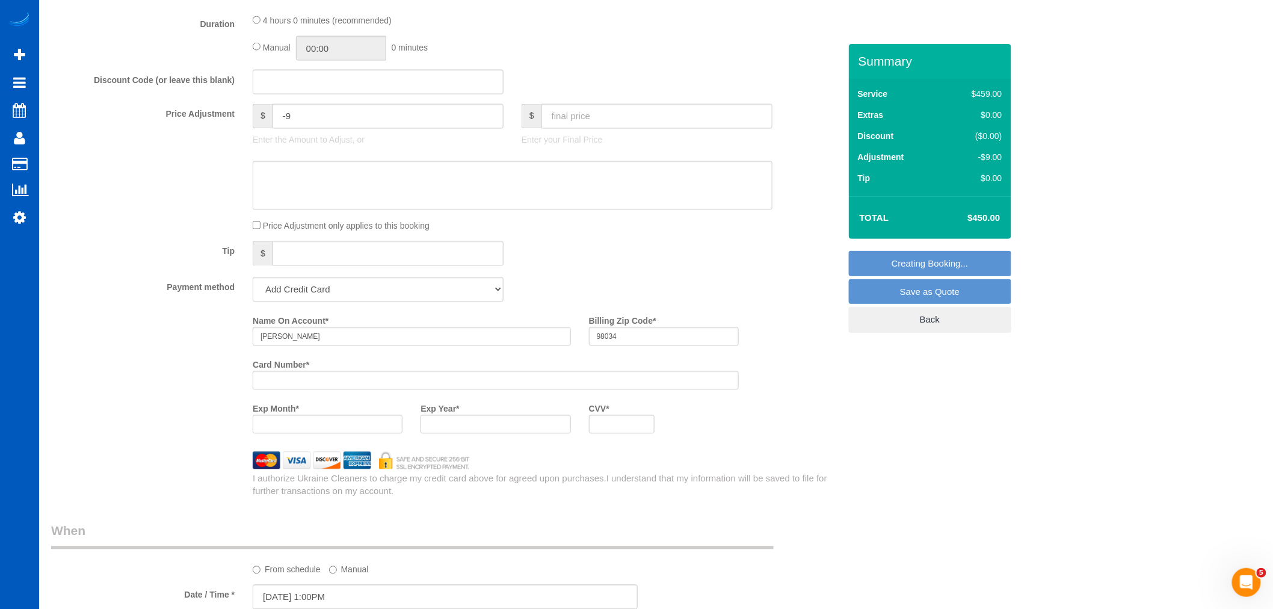
scroll to position [802, 0]
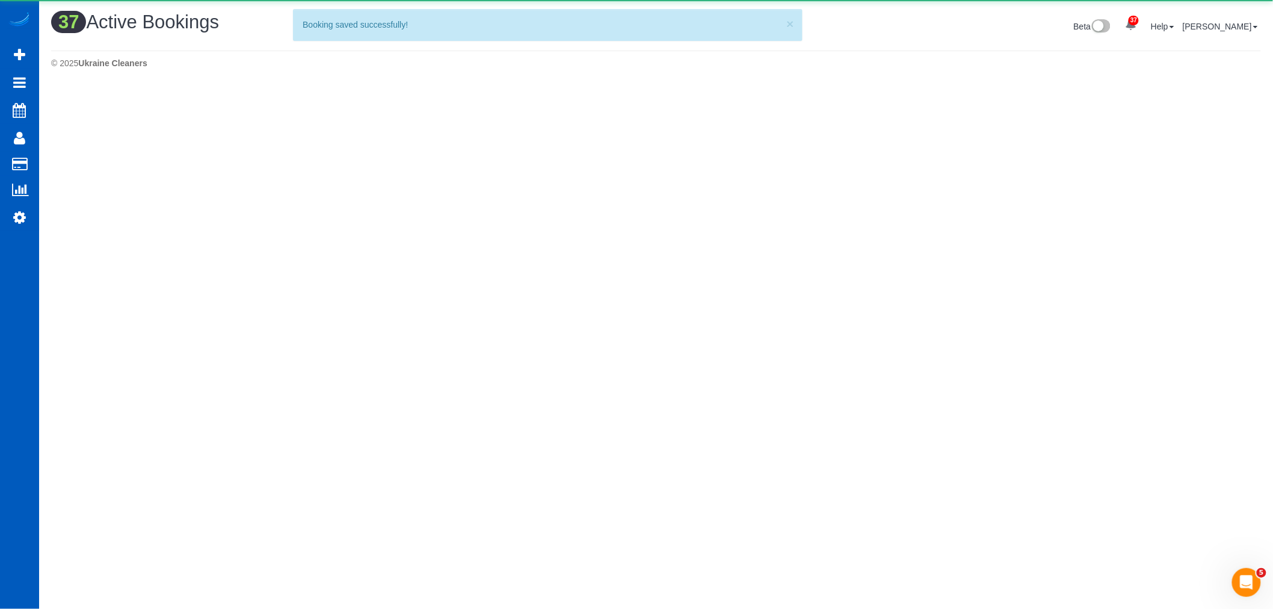
scroll to position [2238, 1273]
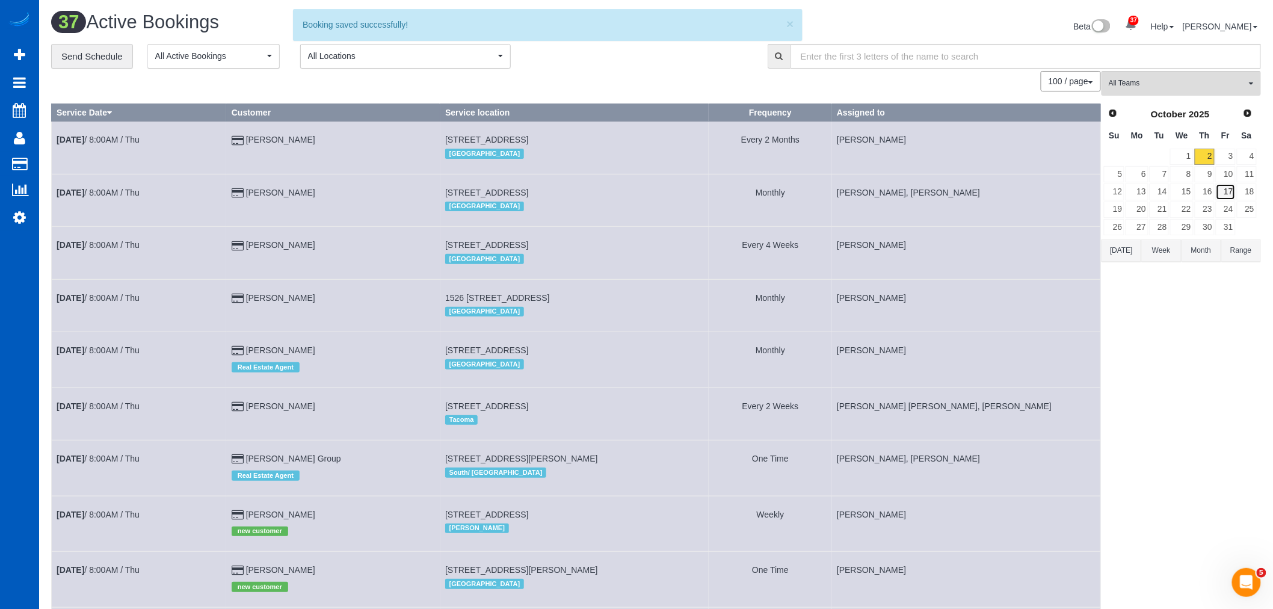
click at [1224, 195] on link "17" at bounding box center [1226, 191] width 20 height 16
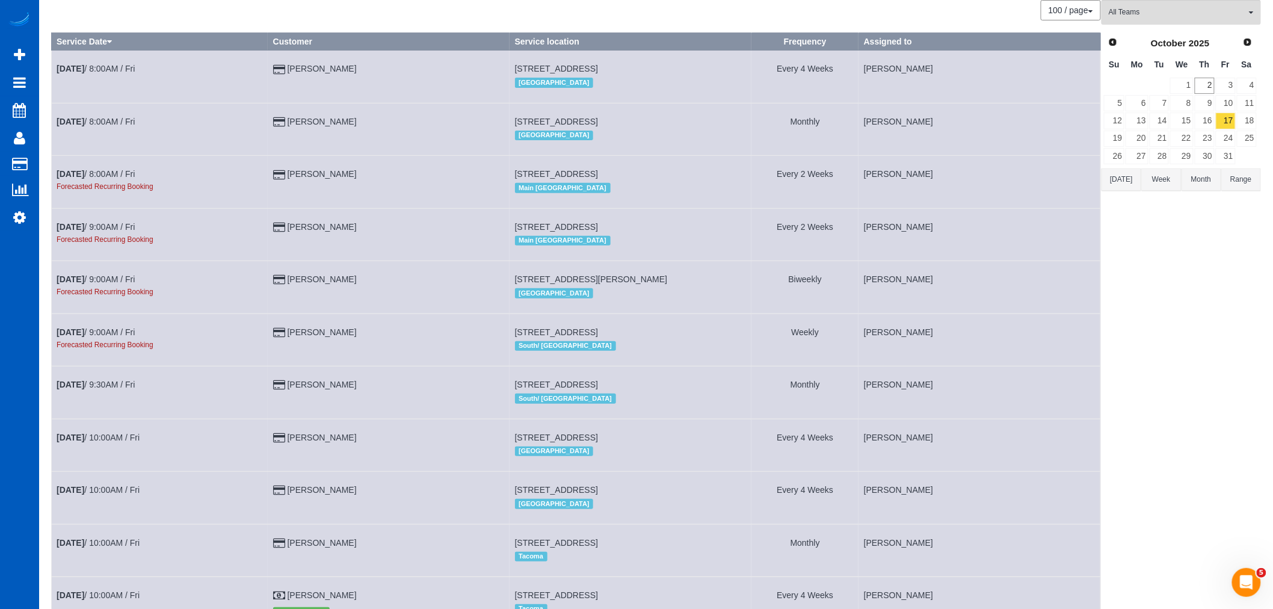
scroll to position [67, 0]
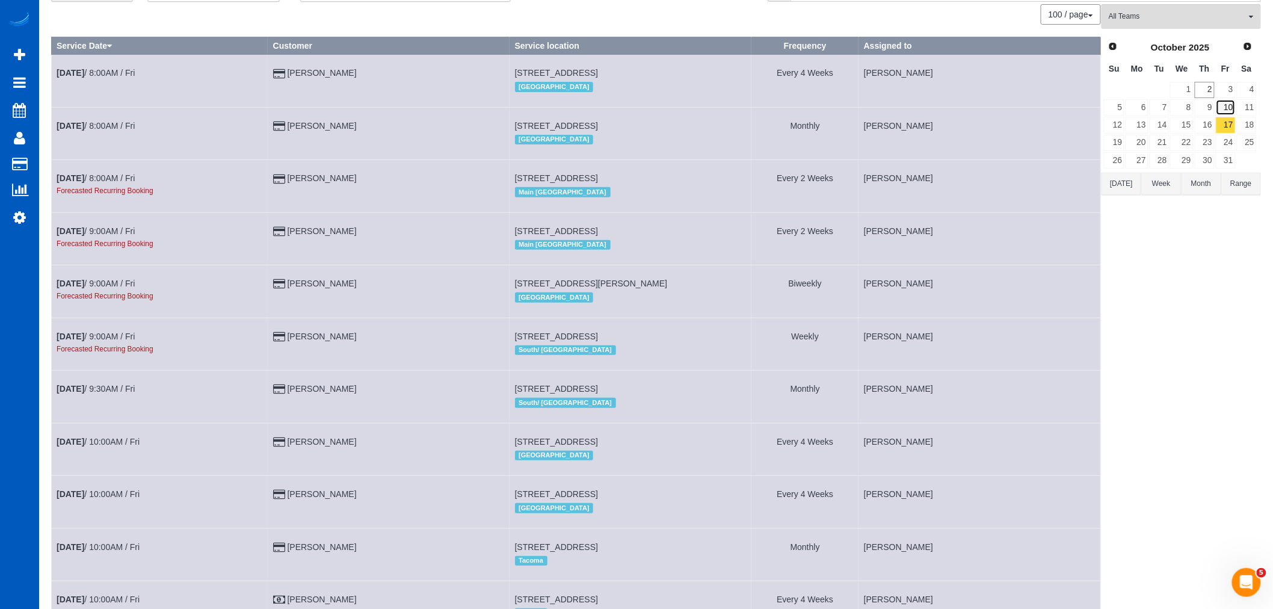
click at [1223, 114] on link "10" at bounding box center [1226, 107] width 20 height 16
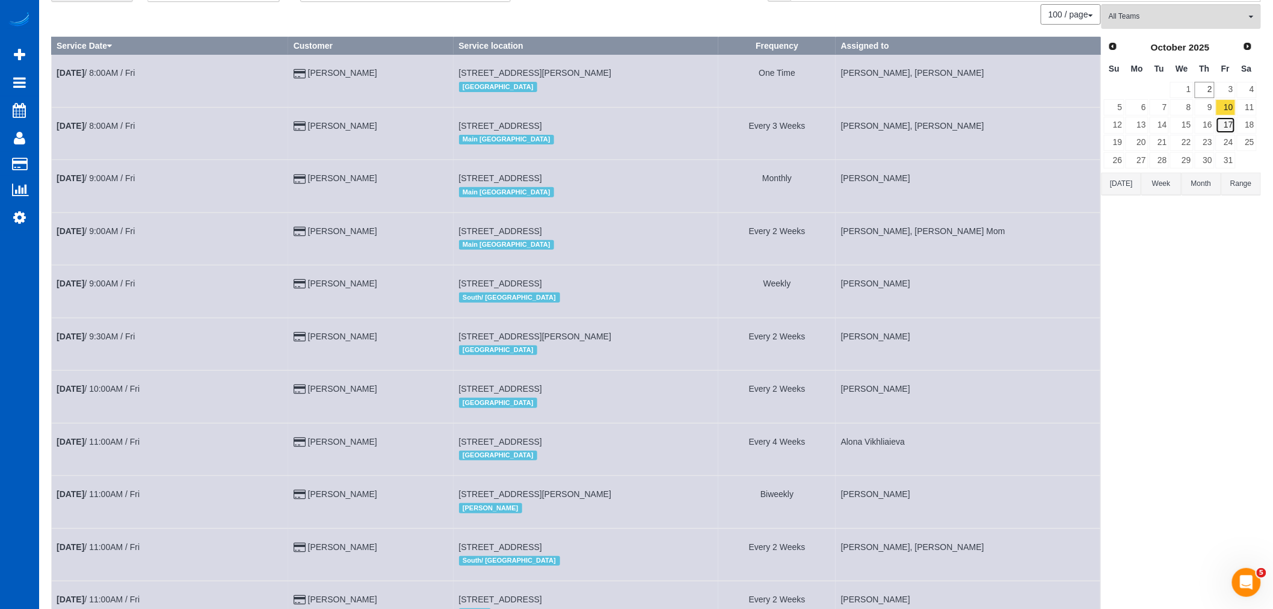
click at [1232, 128] on link "17" at bounding box center [1226, 125] width 20 height 16
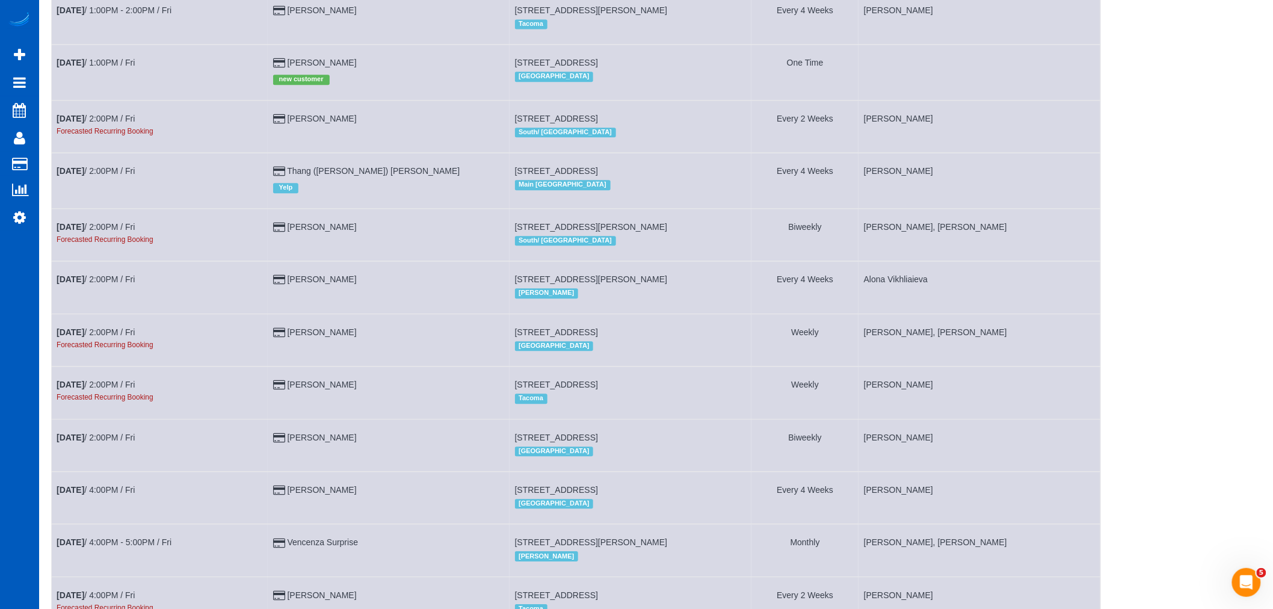
scroll to position [1002, 0]
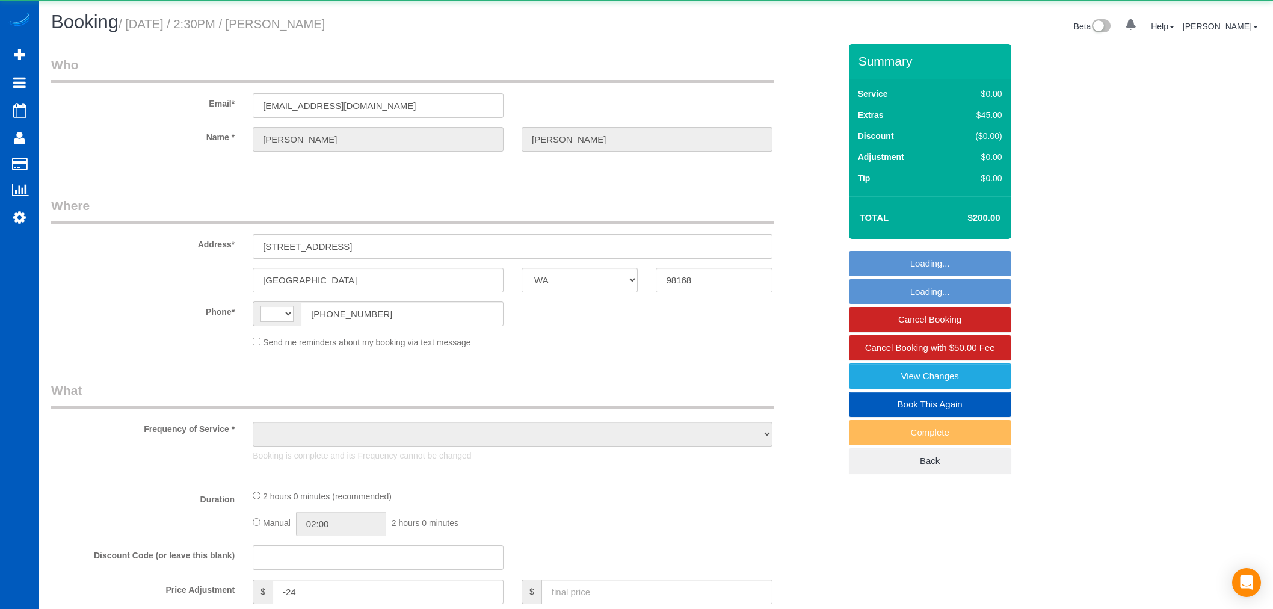
select select "WA"
select select "string:fspay-cdd482d3-cf69-4dc2-9cc1-f452dfcb1823"
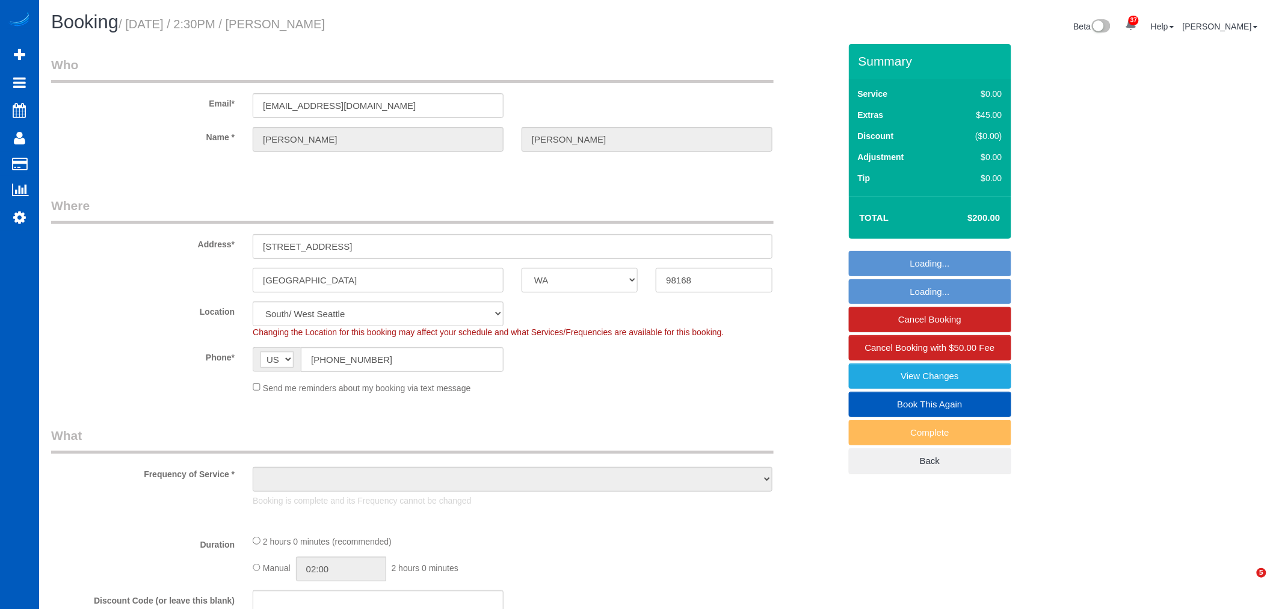
select select "string:[GEOGRAPHIC_DATA]"
select select "object:976"
select select "199"
select select "1001"
select select "2"
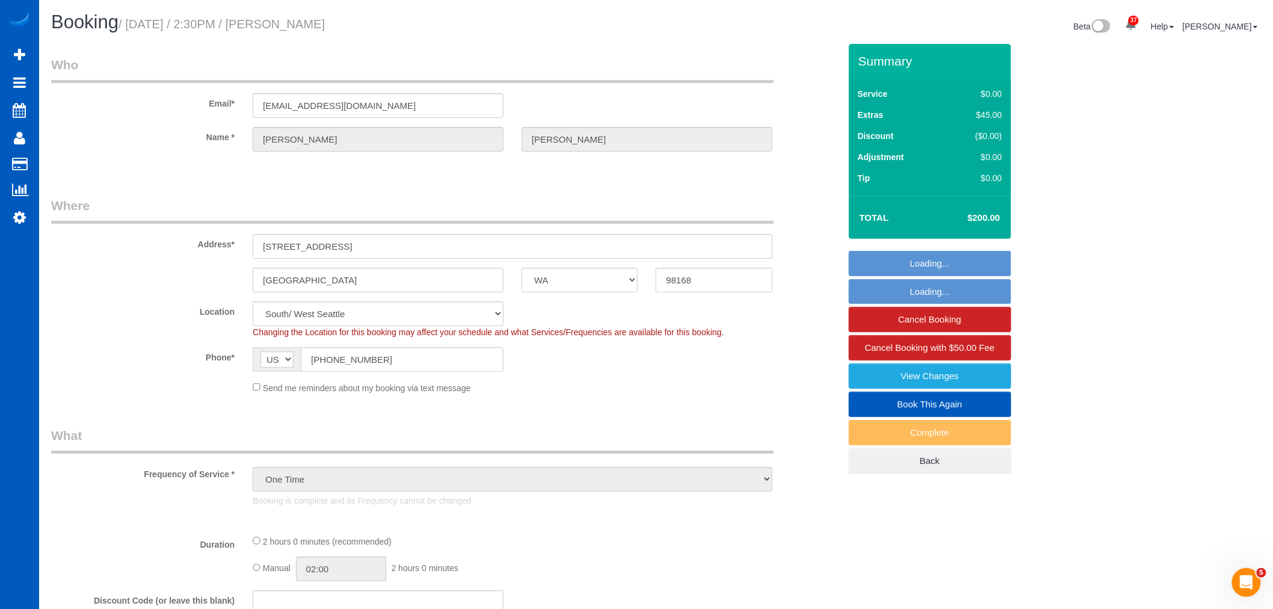
select select "2"
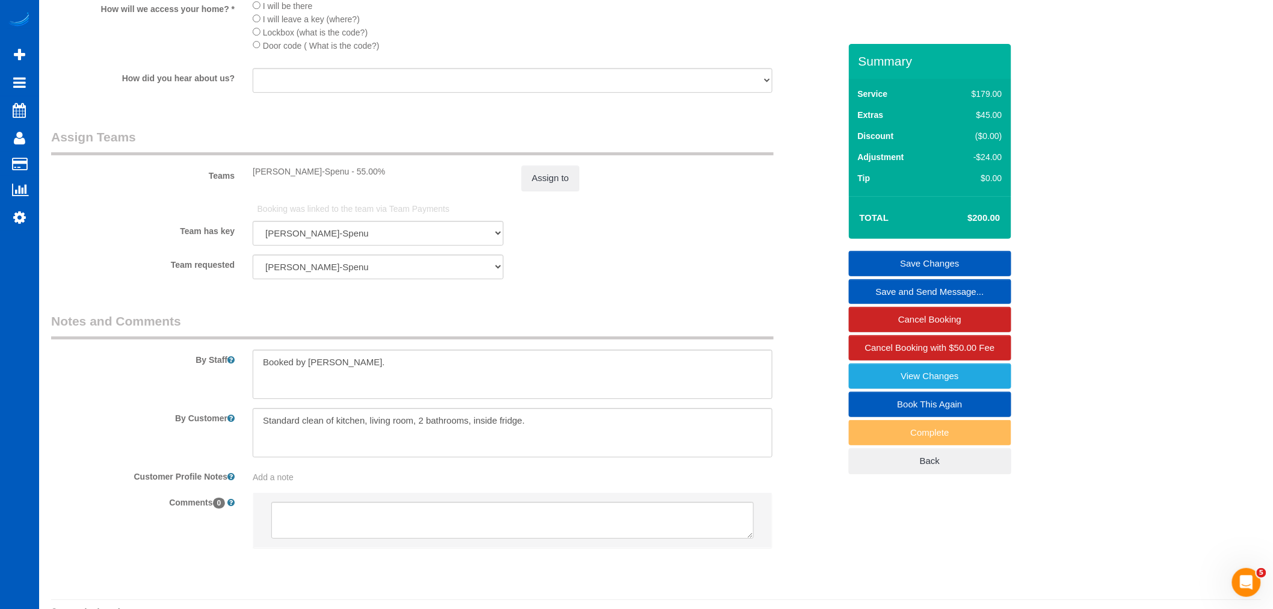
scroll to position [1537, 0]
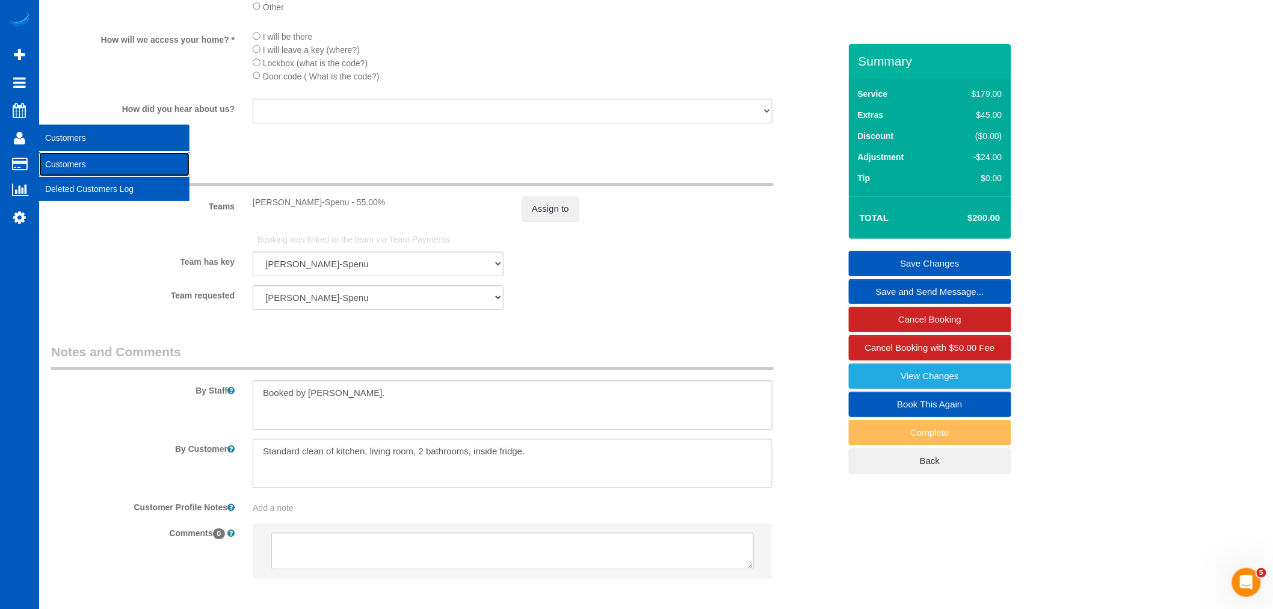
click at [85, 165] on link "Customers" at bounding box center [114, 164] width 150 height 24
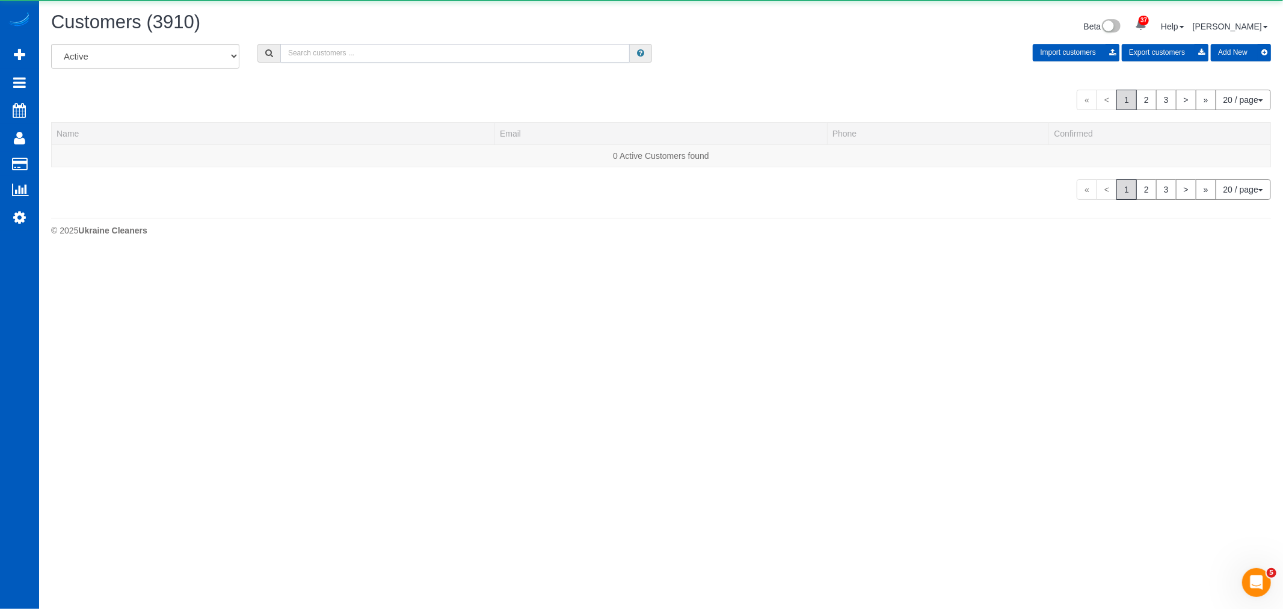
click at [371, 51] on input "text" at bounding box center [455, 53] width 350 height 19
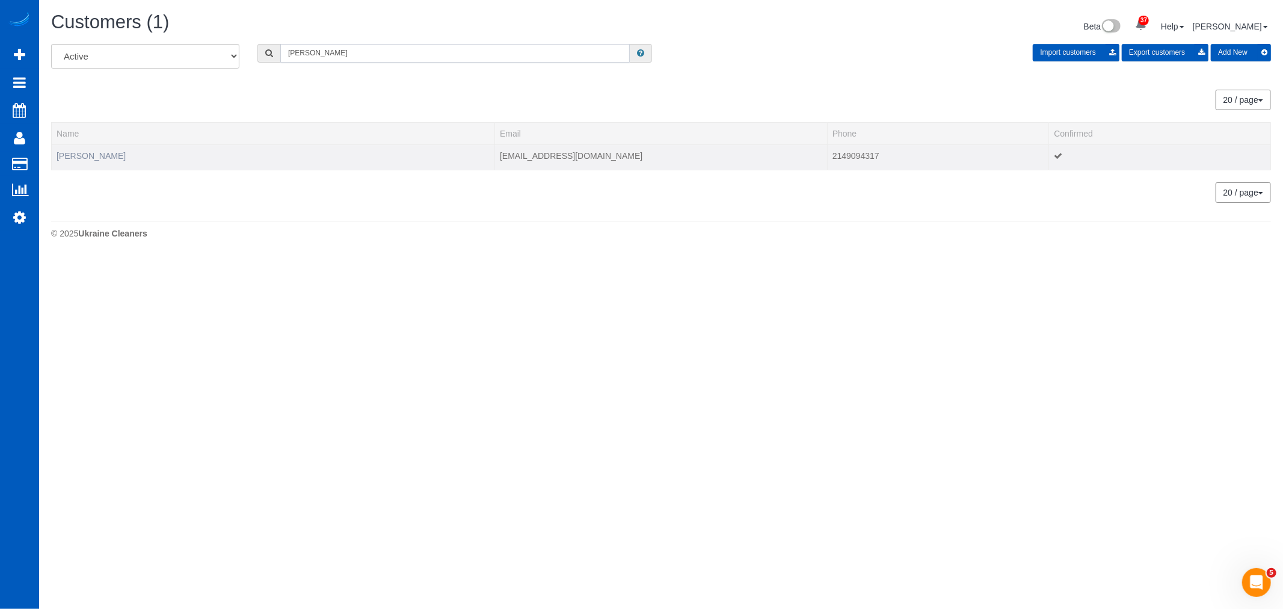
type input "[PERSON_NAME]"
click at [96, 154] on link "[PERSON_NAME]" at bounding box center [91, 156] width 69 height 10
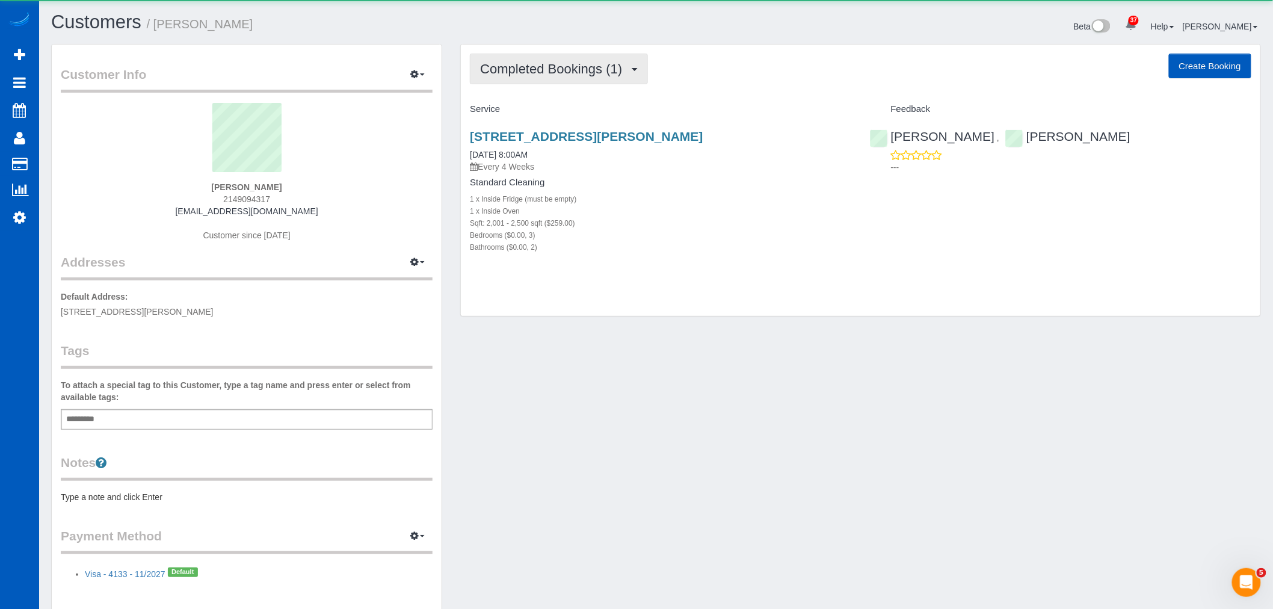
click at [549, 57] on button "Completed Bookings (1)" at bounding box center [559, 69] width 178 height 31
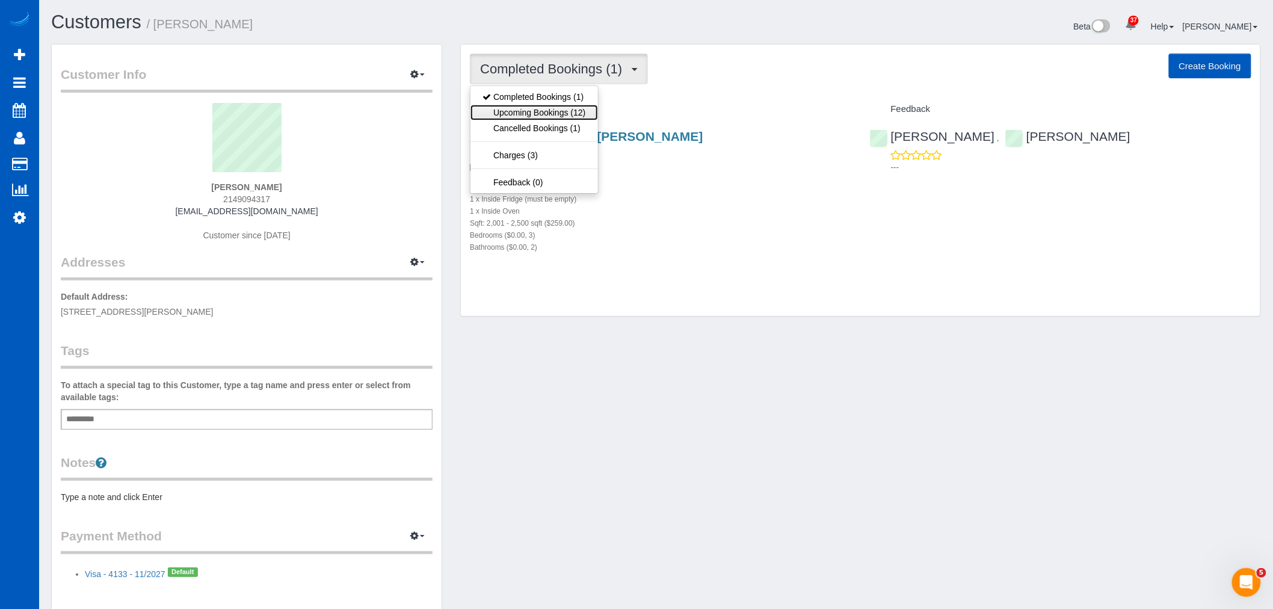
click at [544, 109] on link "Upcoming Bookings (12)" at bounding box center [533, 113] width 127 height 16
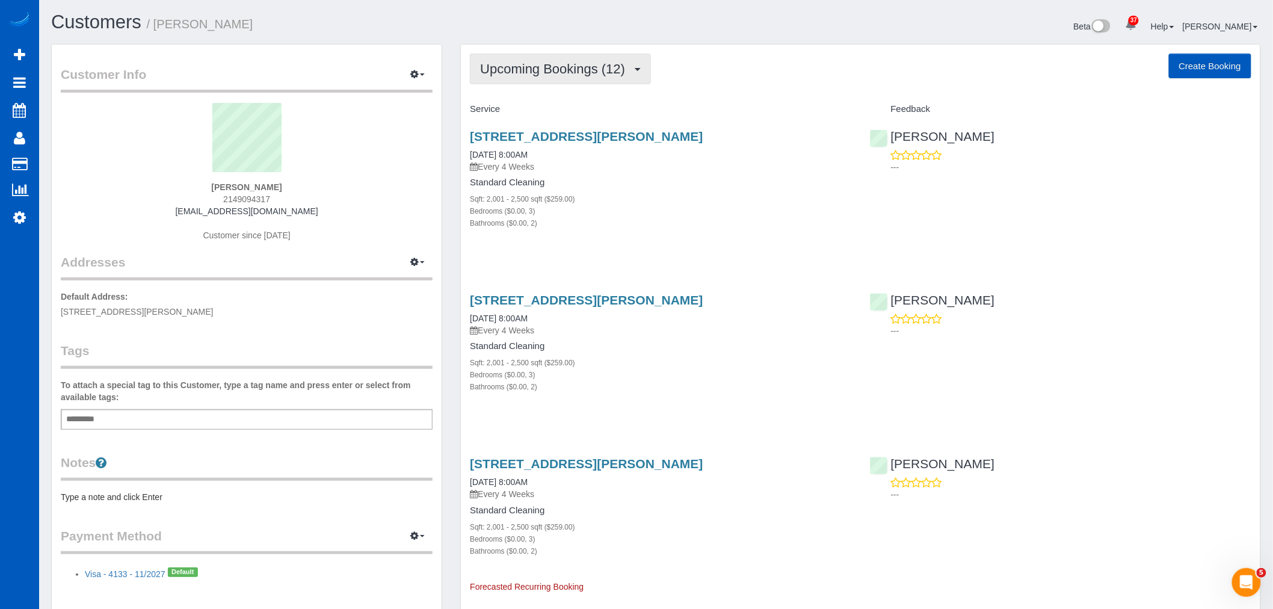
click at [519, 76] on span "Upcoming Bookings (12)" at bounding box center [555, 68] width 151 height 15
click at [525, 110] on link "Upcoming Bookings (12)" at bounding box center [533, 113] width 127 height 16
click at [519, 130] on link "12905 65th Pl W, Edmonds, WA 98026" at bounding box center [586, 136] width 233 height 14
click at [549, 294] on link "12905 65th Pl W, Edmonds, WA 98026" at bounding box center [586, 300] width 233 height 14
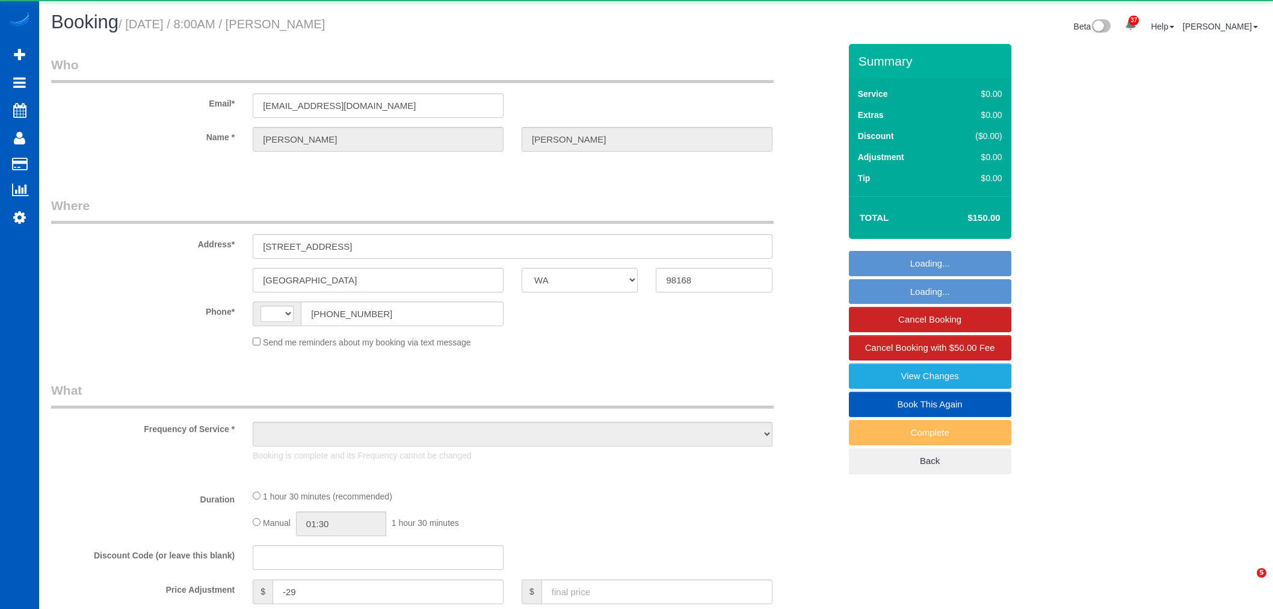
select select "WA"
select select "string:[GEOGRAPHIC_DATA]"
select select "object:1064"
select select "string:fspay-cdd482d3-cf69-4dc2-9cc1-f452dfcb1823"
select select "199"
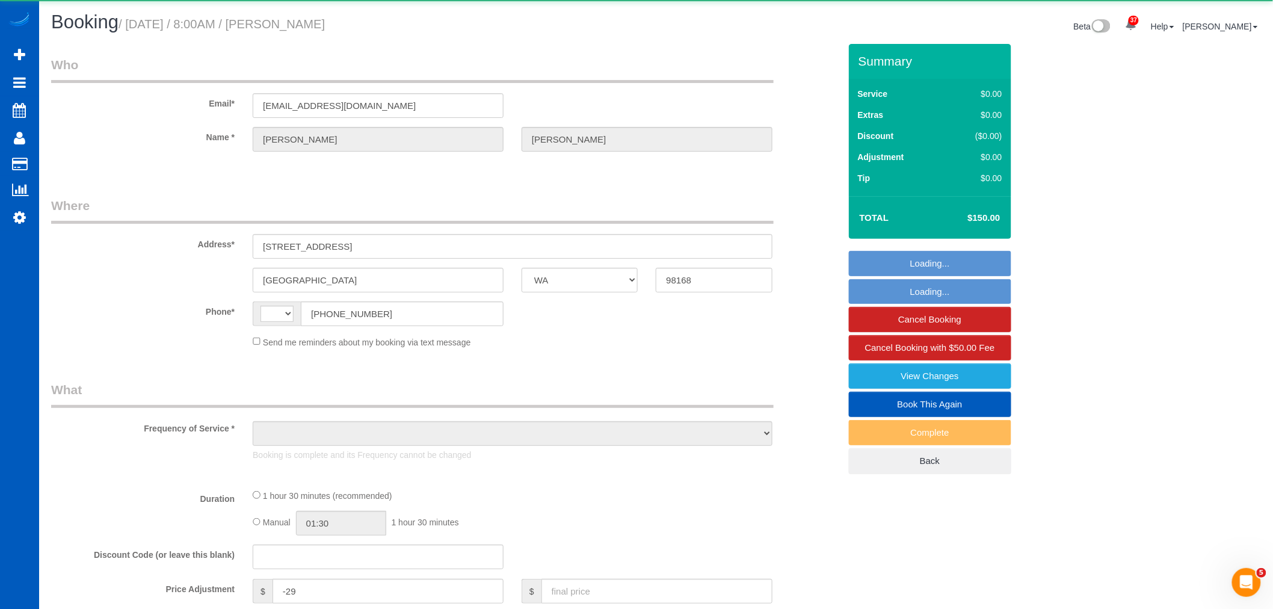
select select "1001"
select select "2"
select select "spot1"
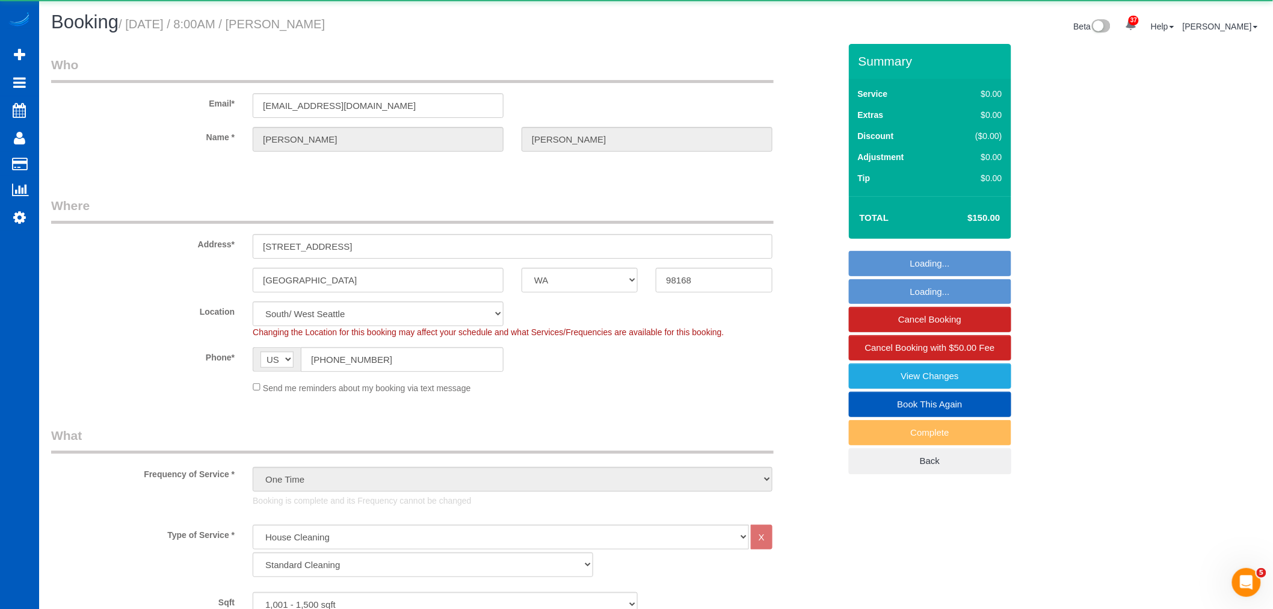
select select "1001"
select select "2"
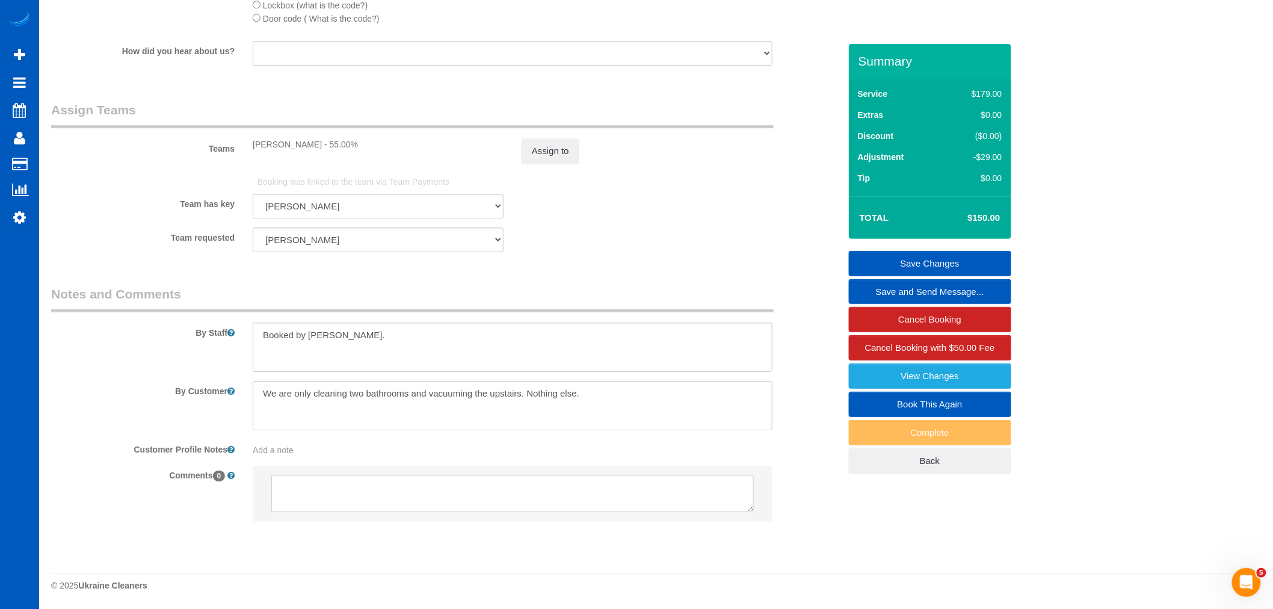
scroll to position [1545, 0]
click at [964, 404] on link "Book This Again" at bounding box center [930, 404] width 162 height 25
select select "WA"
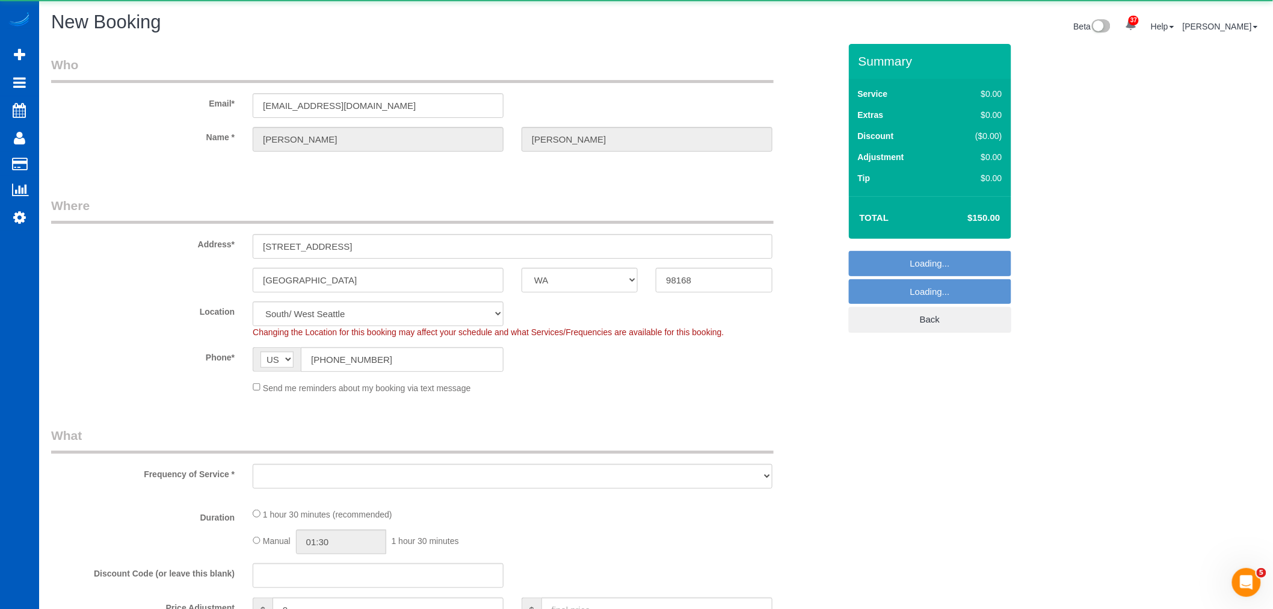
select select "object:1820"
select select "199"
select select "1001"
select select "2"
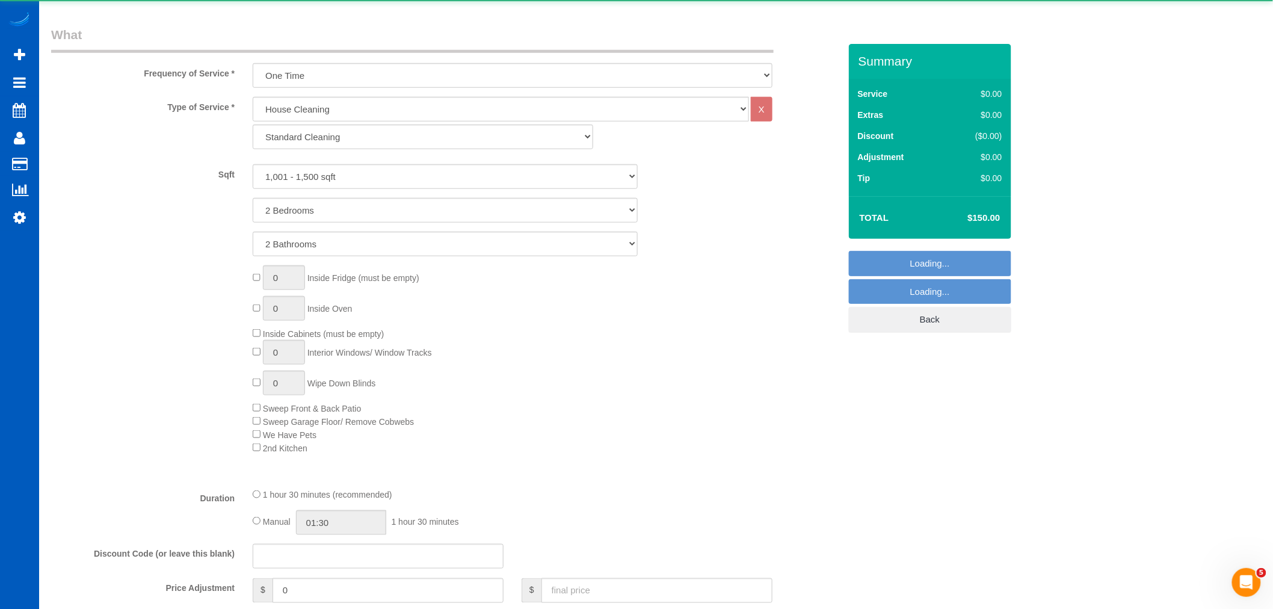
select select "object:1914"
select select "1001"
select select "2"
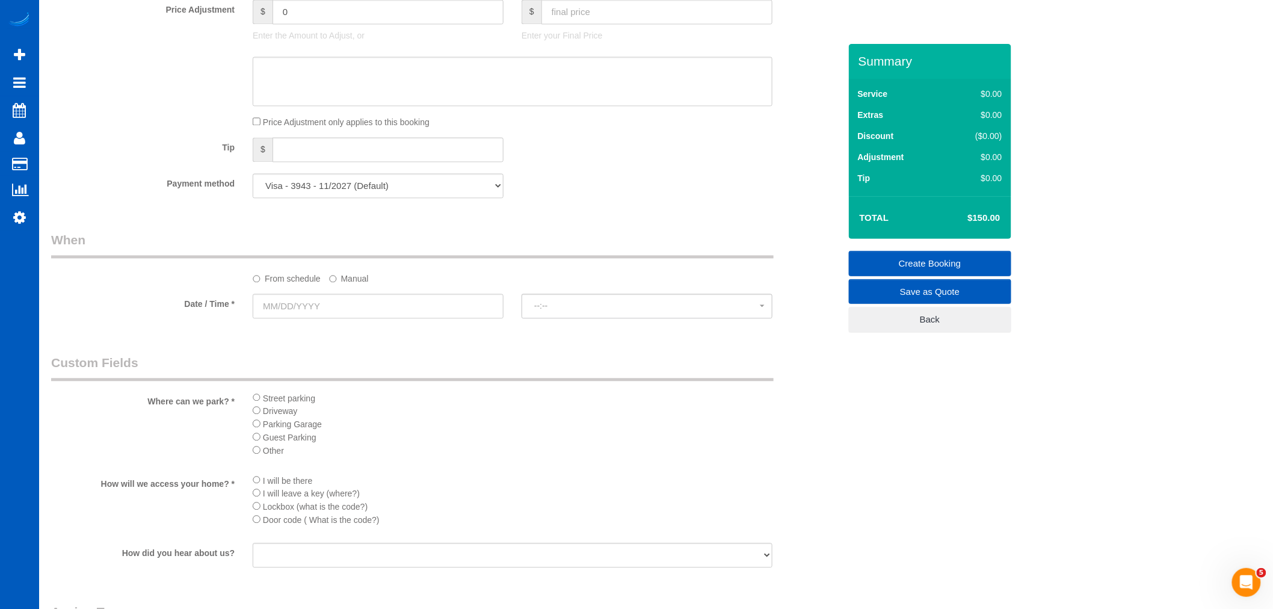
scroll to position [802, 0]
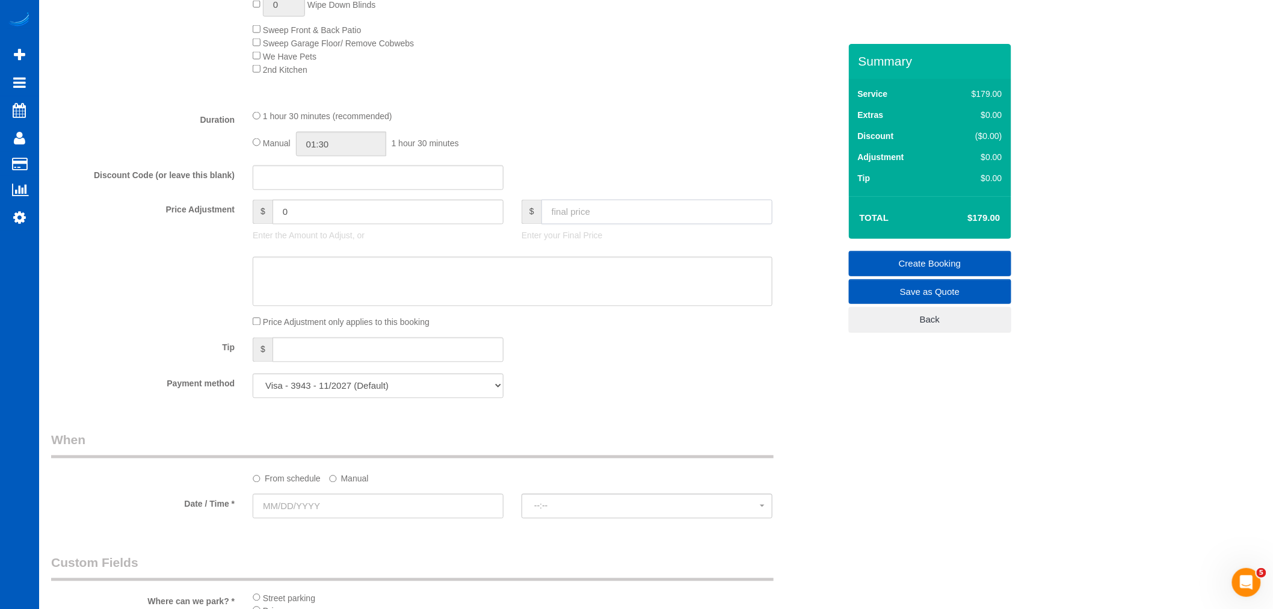
click at [624, 224] on input "text" at bounding box center [656, 212] width 231 height 25
type input "150"
type input "-29"
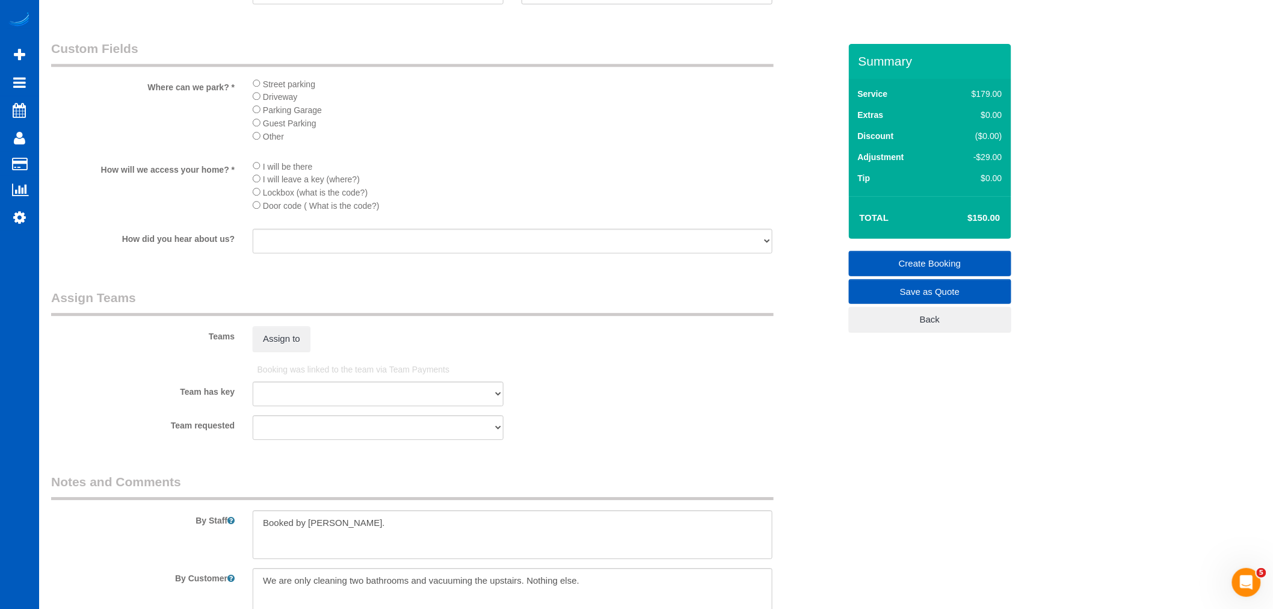
scroll to position [1442, 0]
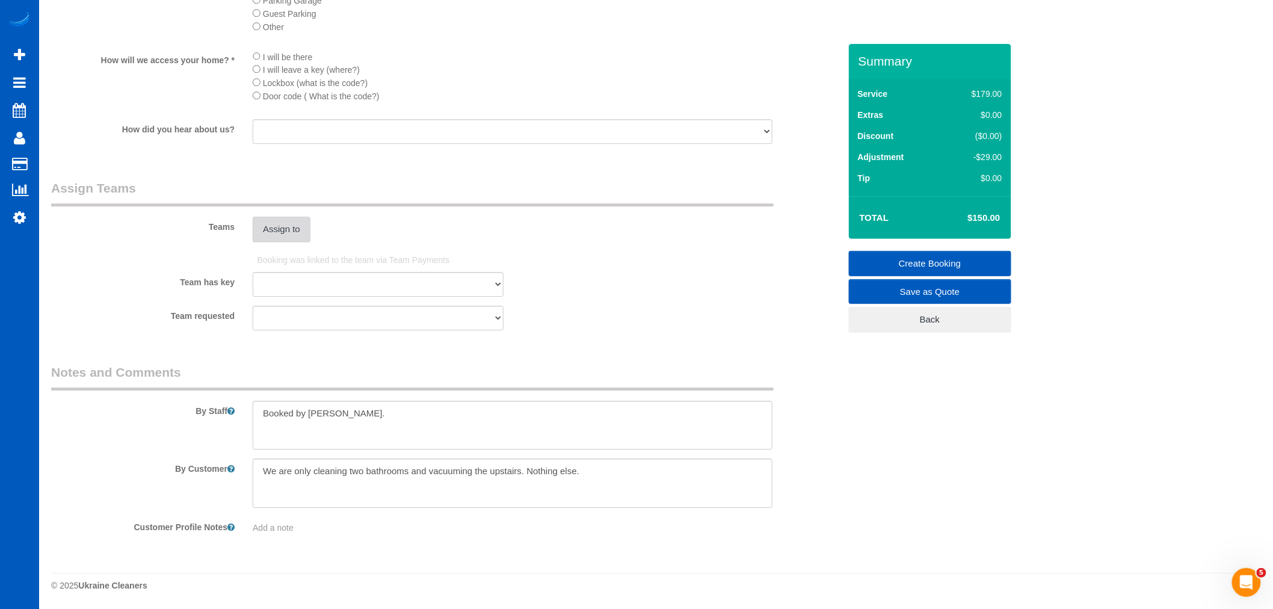
click at [283, 223] on button "Assign to" at bounding box center [282, 229] width 58 height 25
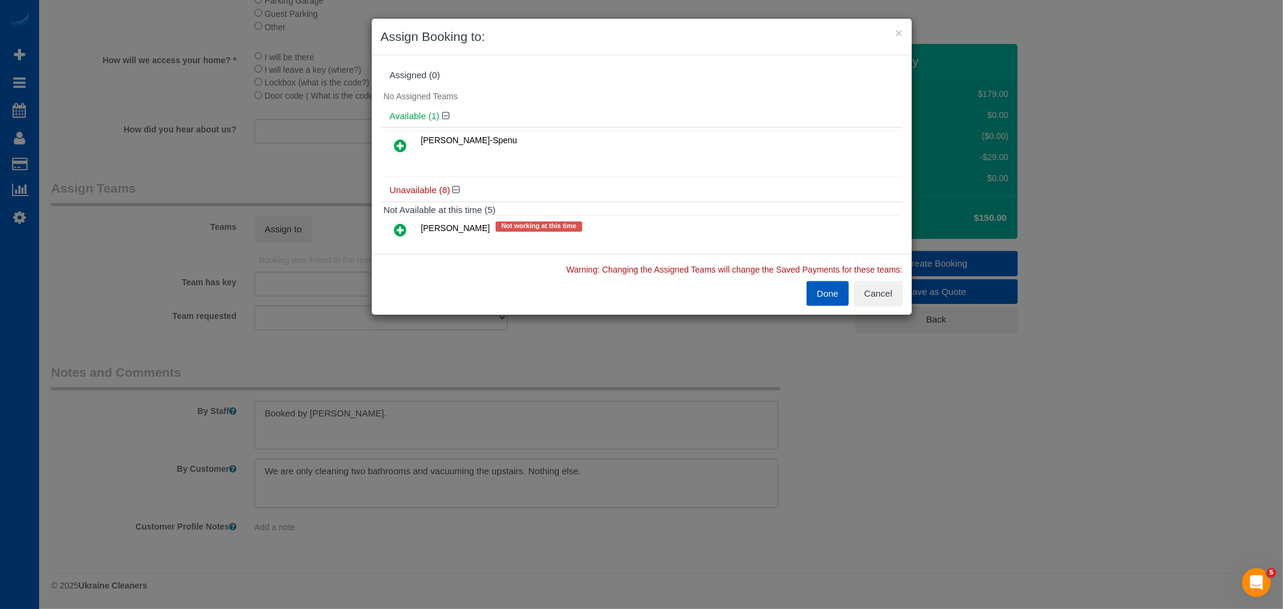
click at [399, 143] on icon at bounding box center [401, 145] width 13 height 14
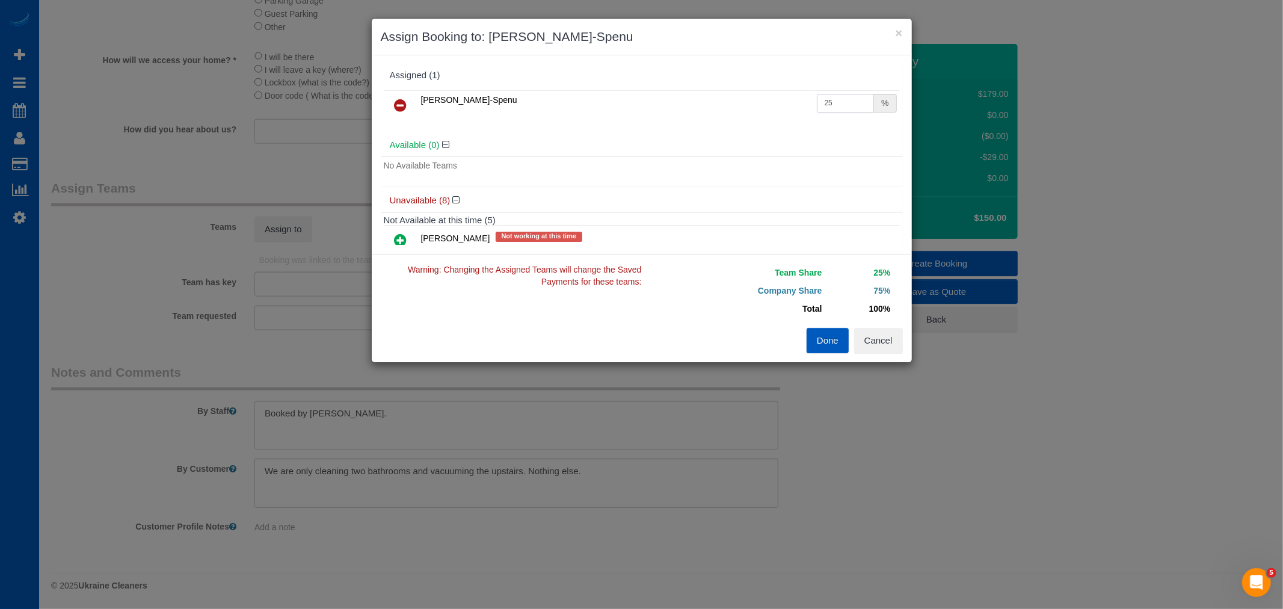
drag, startPoint x: 852, startPoint y: 108, endPoint x: 696, endPoint y: 130, distance: 157.9
click at [696, 130] on div "Iryna Kuzmenko-Spenu 25 %" at bounding box center [642, 110] width 522 height 47
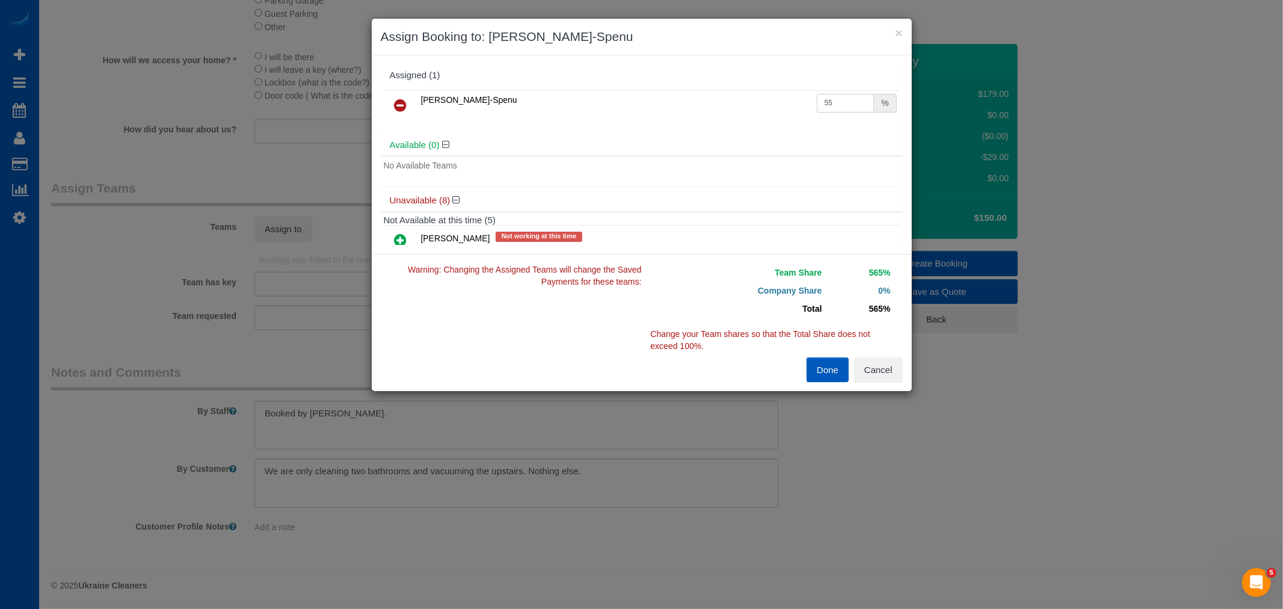
drag, startPoint x: 820, startPoint y: 101, endPoint x: 840, endPoint y: 106, distance: 20.4
click at [840, 106] on input "55" at bounding box center [846, 103] width 58 height 19
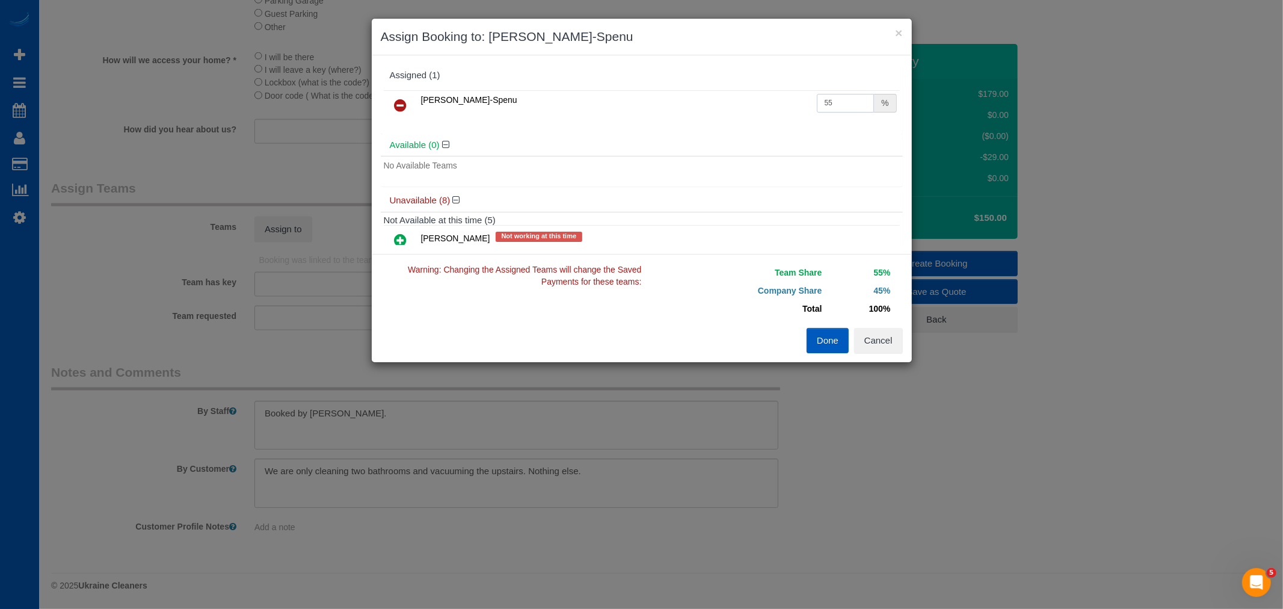
type input "55"
click at [846, 333] on button "Done" at bounding box center [828, 340] width 42 height 25
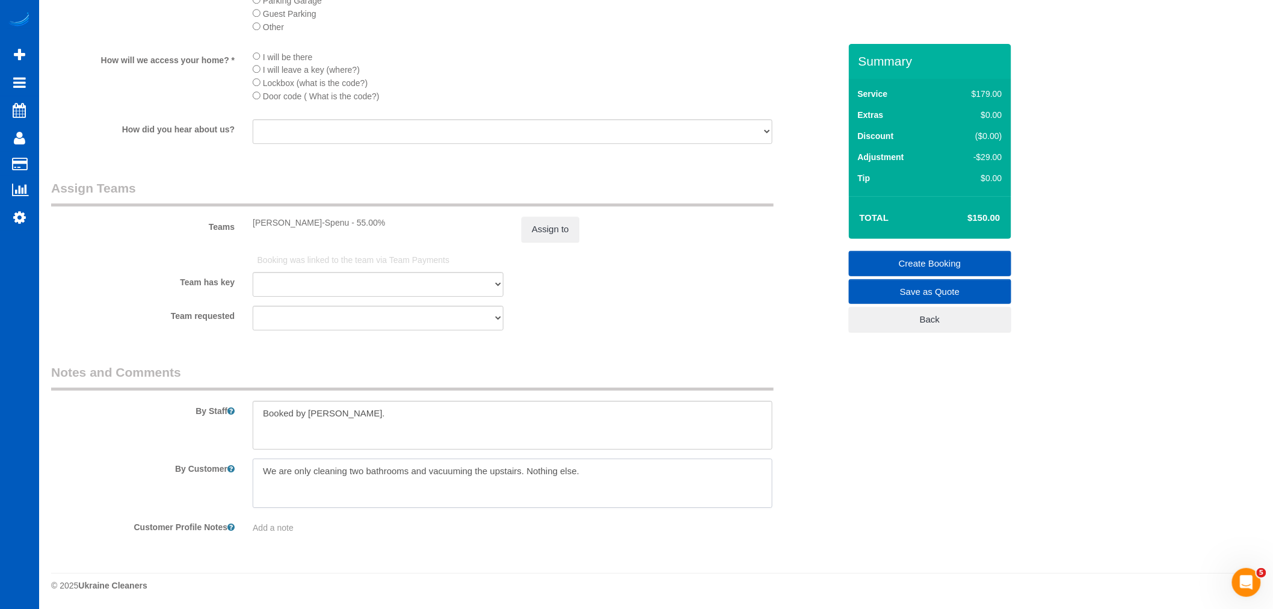
drag, startPoint x: 609, startPoint y: 476, endPoint x: 584, endPoint y: 475, distance: 25.3
click at [584, 475] on textarea at bounding box center [513, 482] width 520 height 49
drag, startPoint x: 522, startPoint y: 464, endPoint x: 407, endPoint y: 482, distance: 115.6
click at [407, 482] on textarea at bounding box center [513, 482] width 520 height 49
click at [523, 468] on textarea at bounding box center [513, 482] width 520 height 49
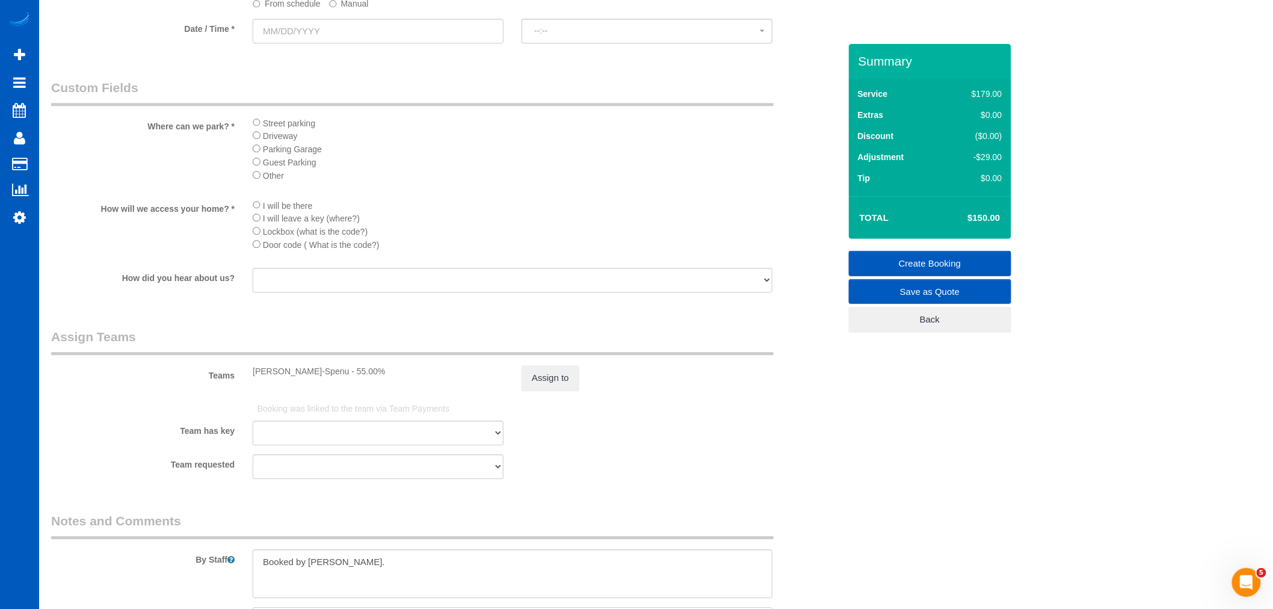
scroll to position [1242, 0]
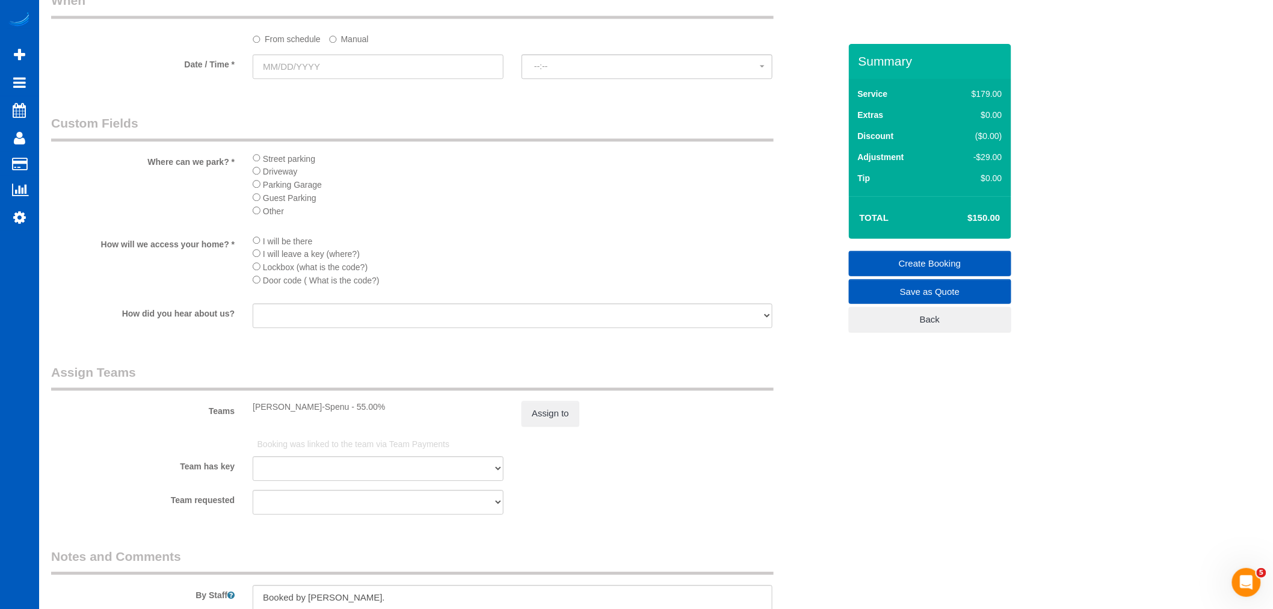
type textarea "We are only cleaning two bathrooms. Nothing else."
click at [359, 79] on input "text" at bounding box center [378, 66] width 251 height 25
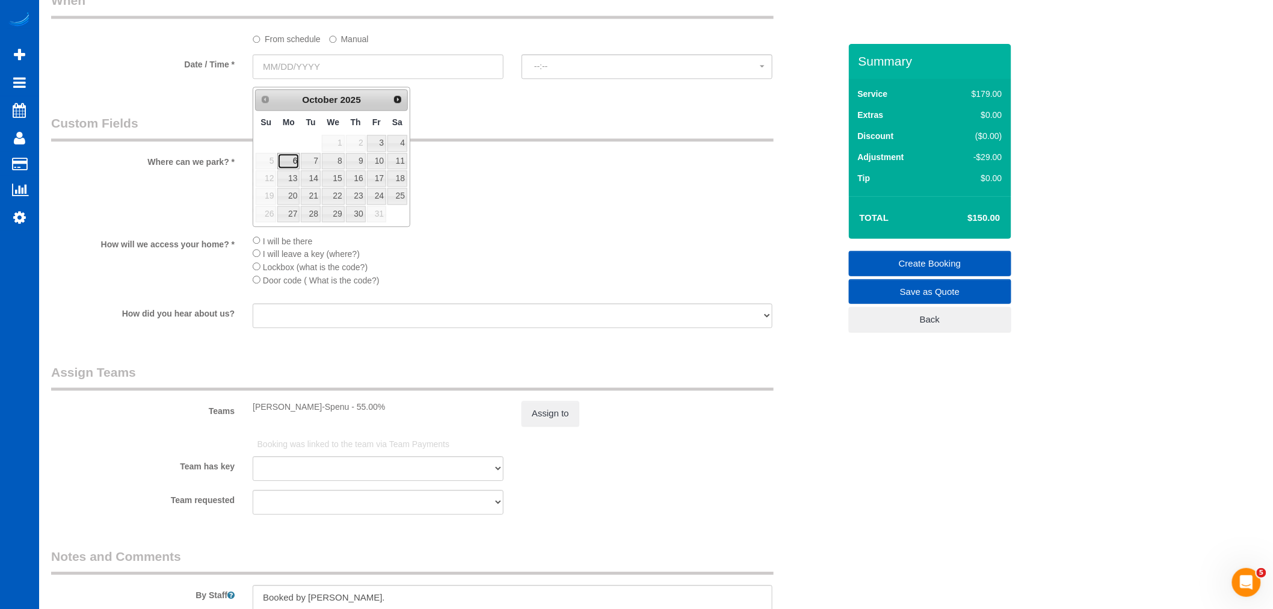
click at [290, 155] on link "6" at bounding box center [288, 161] width 22 height 16
type input "10/06/2025"
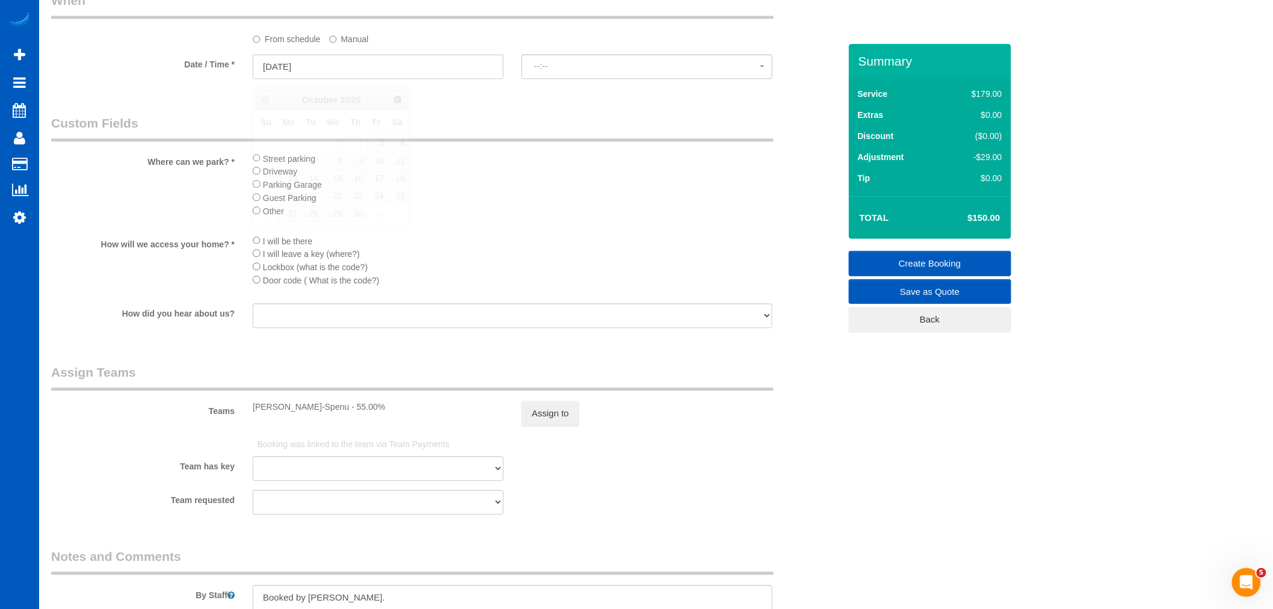
select select "spot11"
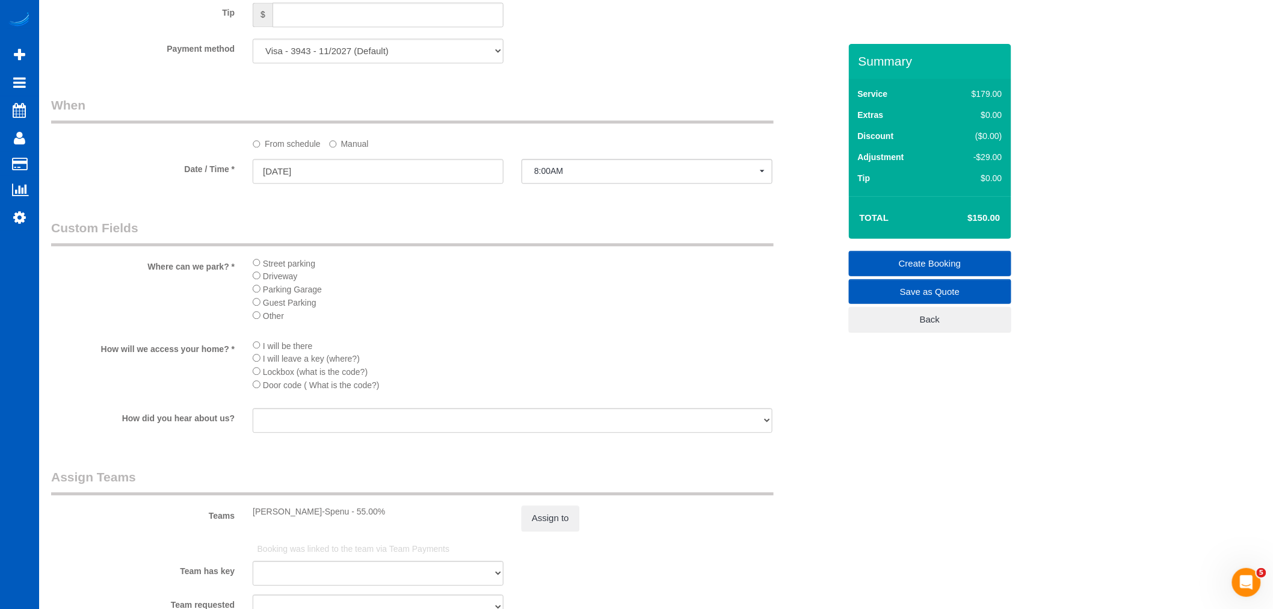
scroll to position [1108, 0]
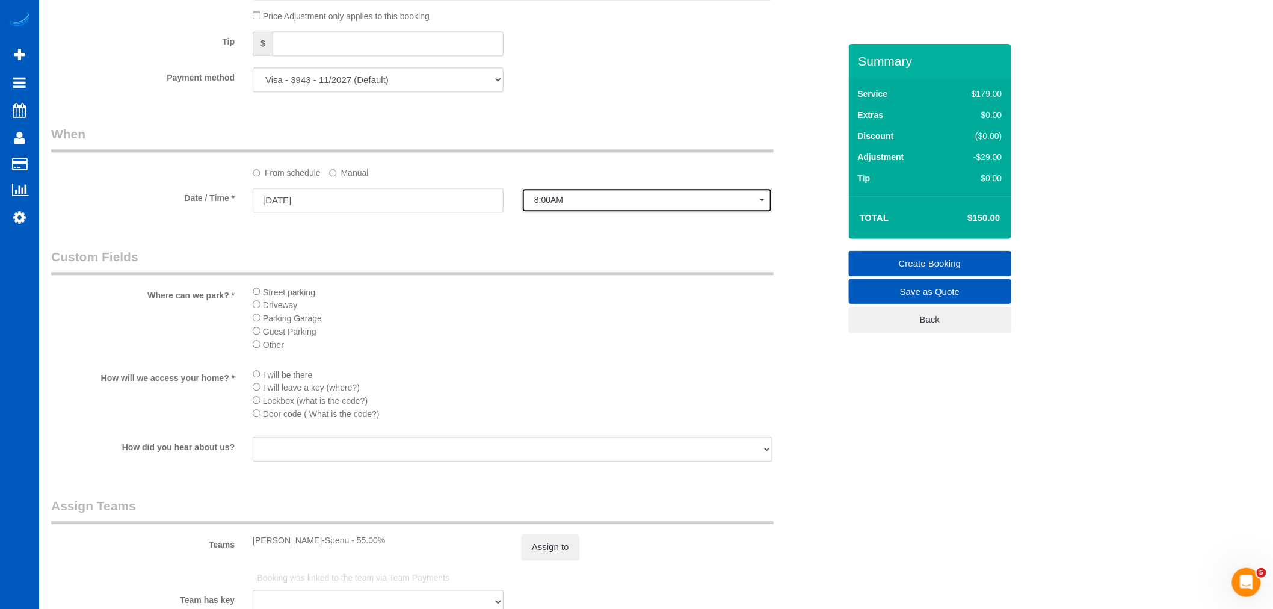
click at [555, 199] on button "8:00AM" at bounding box center [647, 200] width 251 height 25
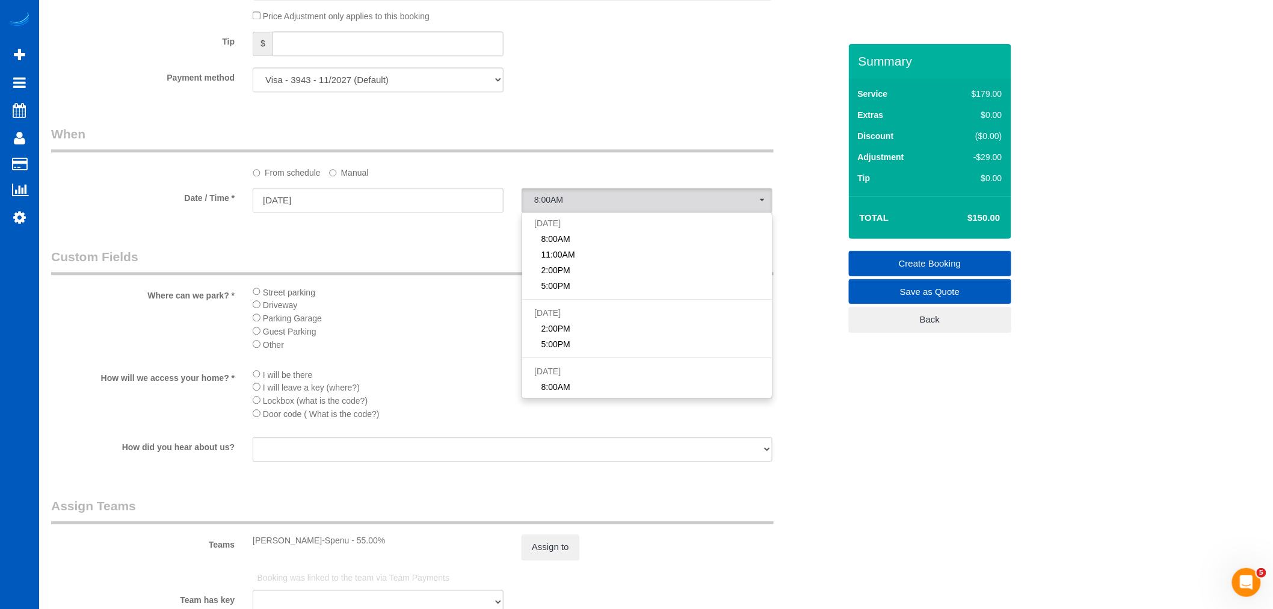
click at [334, 179] on label "Manual" at bounding box center [349, 170] width 40 height 16
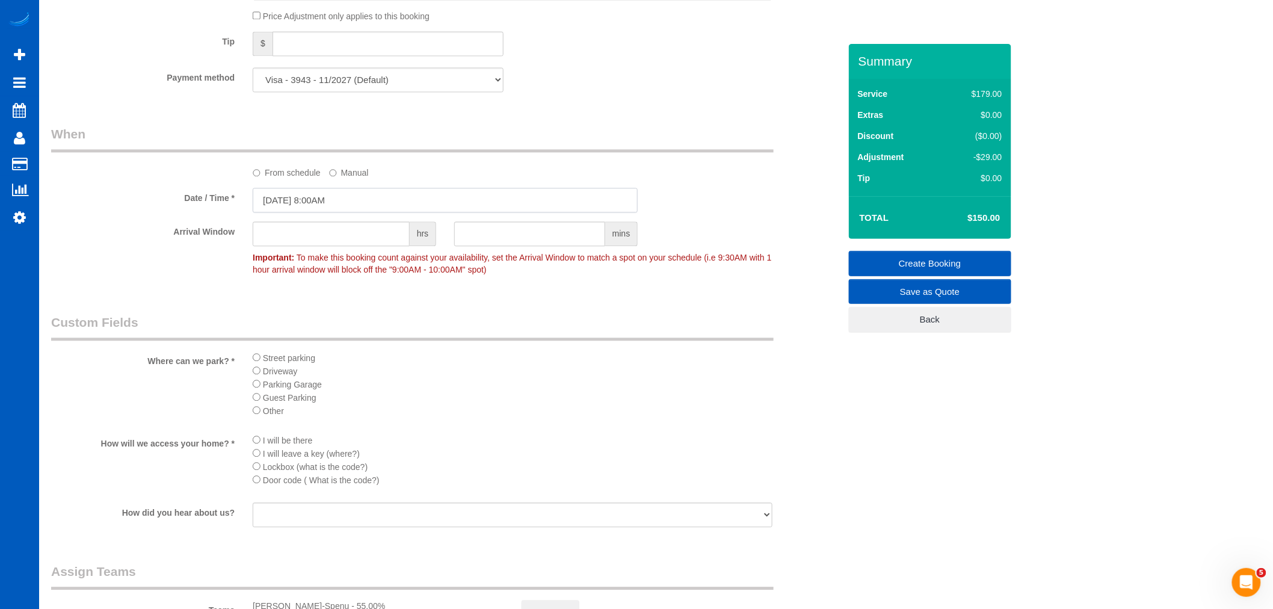
click at [331, 202] on input "10/06/2025 8:00AM" at bounding box center [445, 200] width 385 height 25
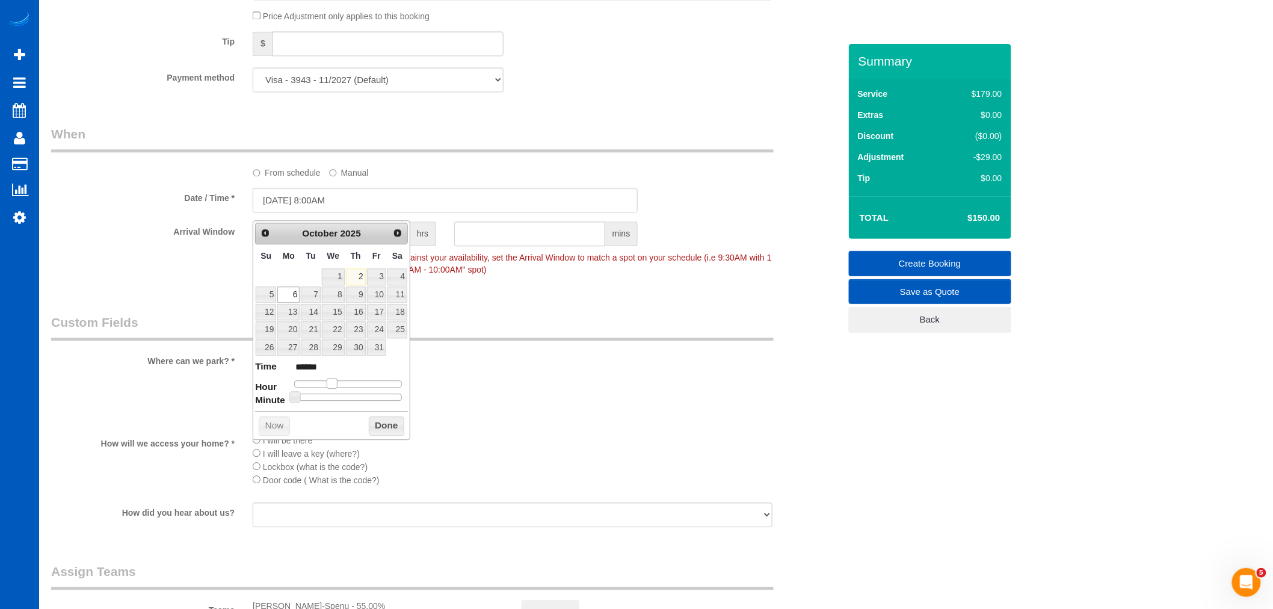
click at [332, 383] on span at bounding box center [332, 383] width 11 height 11
type input "10/06/2025 9:00AM"
type input "******"
click at [332, 383] on span at bounding box center [336, 383] width 11 height 11
type input "10/06/2025 9:15AM"
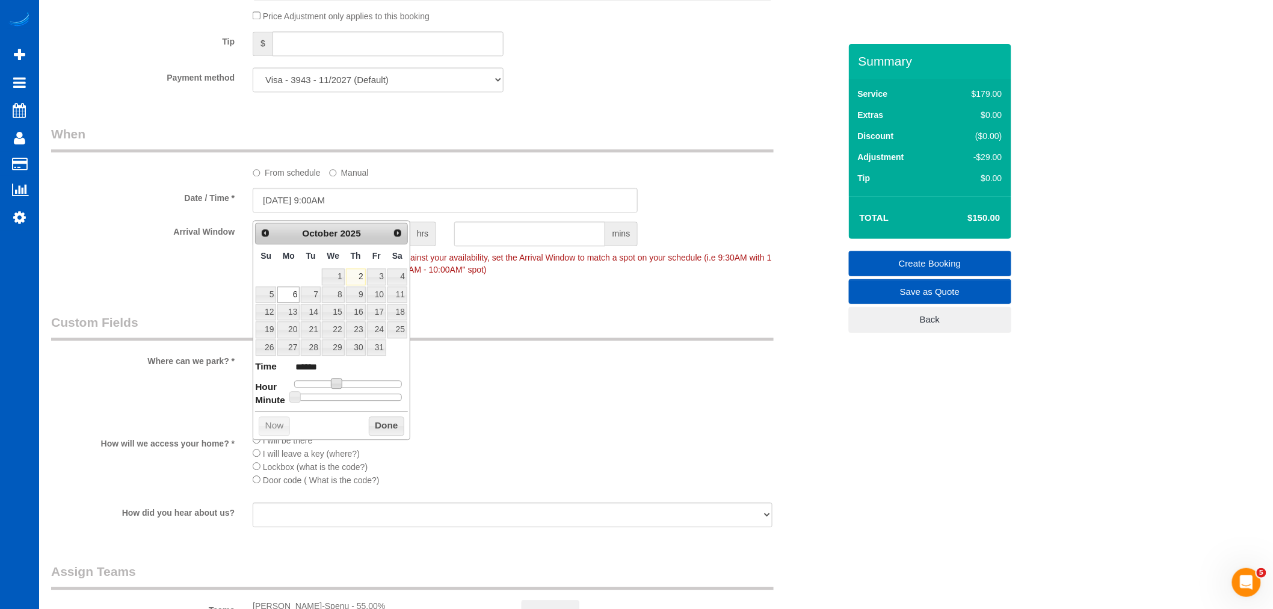
type input "******"
type input "10/06/2025 9:20AM"
type input "******"
type input "10/06/2025 9:25AM"
type input "******"
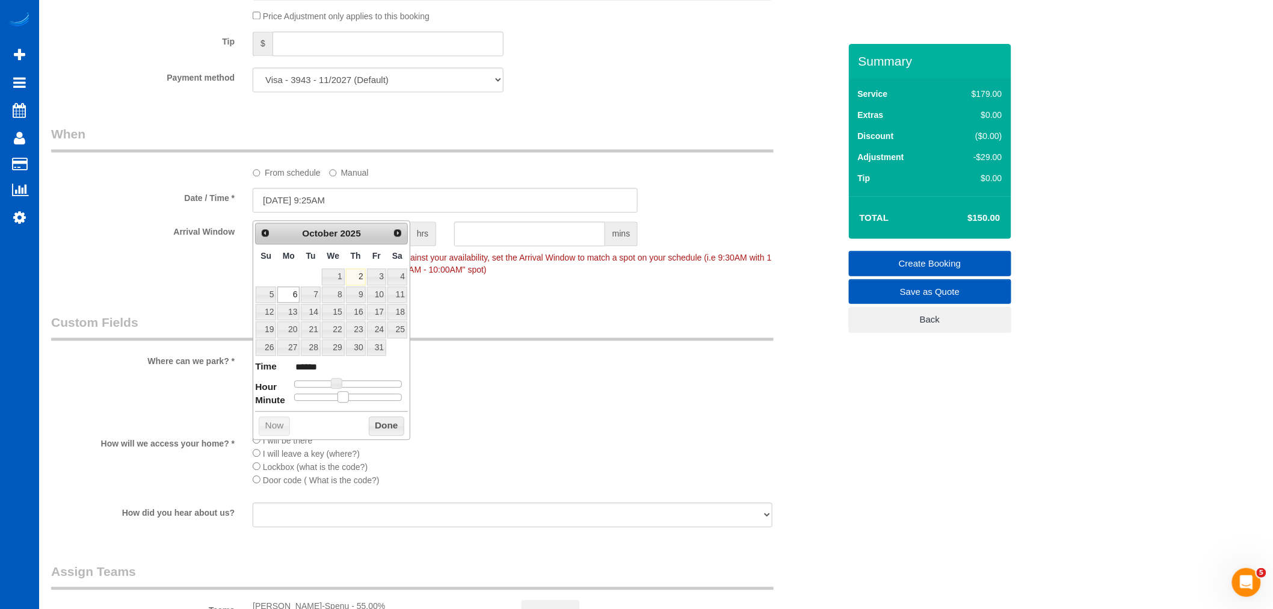
type input "10/06/2025 9:30AM"
type input "******"
drag, startPoint x: 327, startPoint y: 396, endPoint x: 350, endPoint y: 404, distance: 24.4
click at [350, 404] on div "Prev Next October 2025 Su Mo Tu We Th Fr Sa 1 2 3 4 5 6 7 8 9 10 11 12 13 14 15…" at bounding box center [332, 329] width 158 height 219
click at [373, 422] on button "Done" at bounding box center [386, 425] width 35 height 19
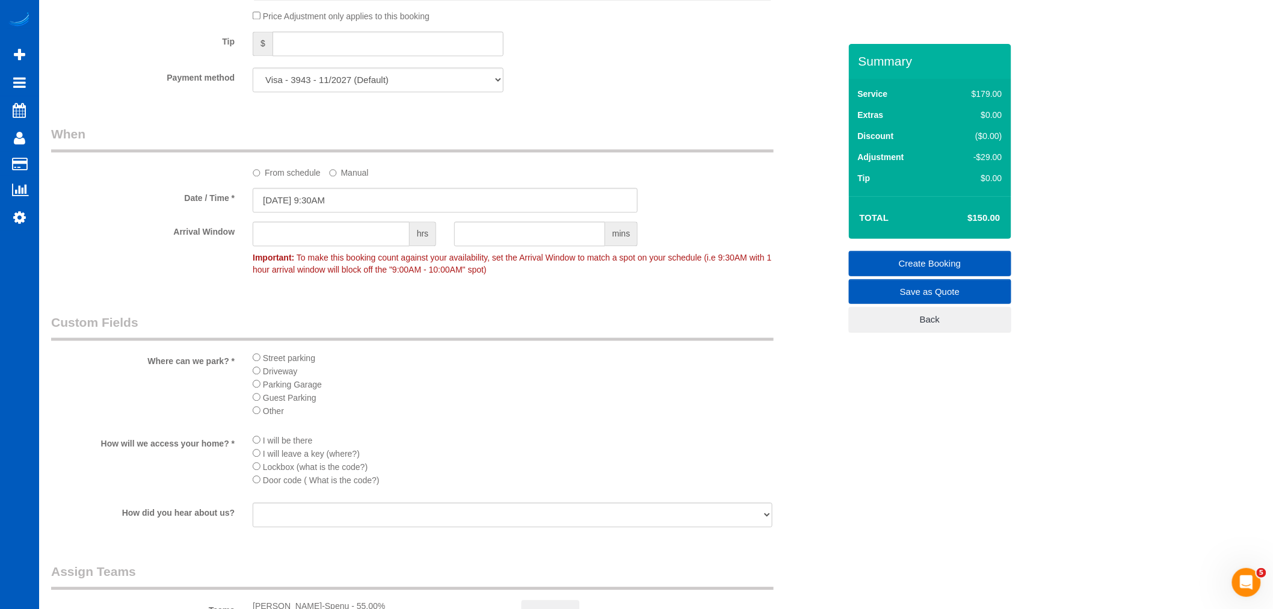
click at [714, 364] on li "Street parking" at bounding box center [513, 357] width 520 height 13
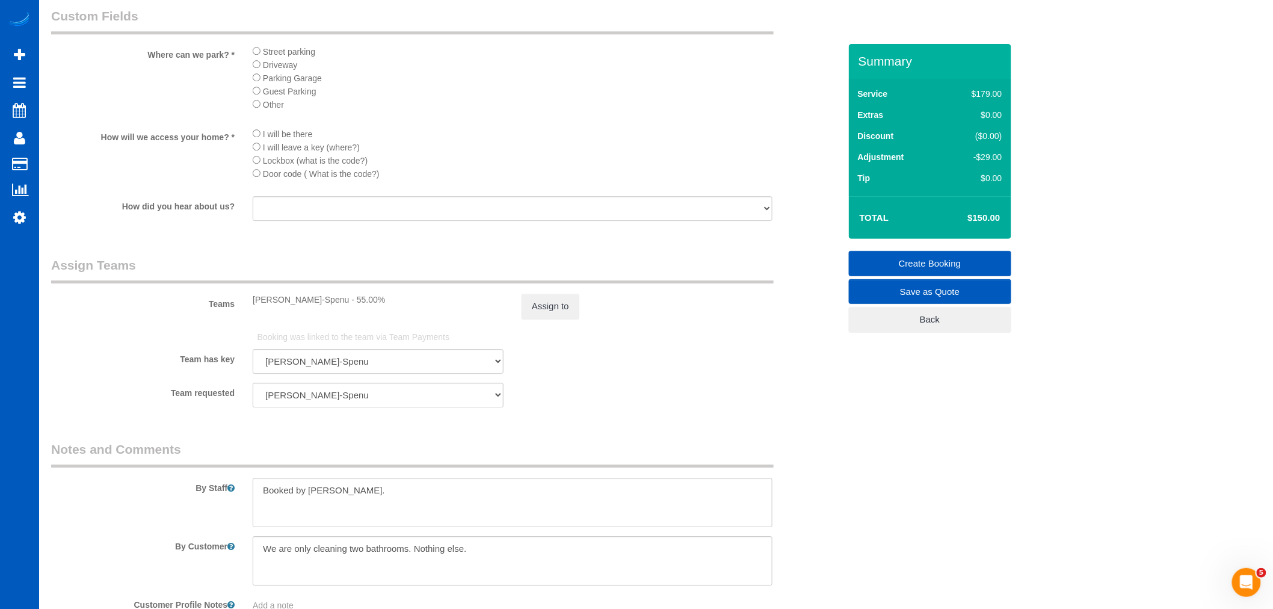
scroll to position [1508, 0]
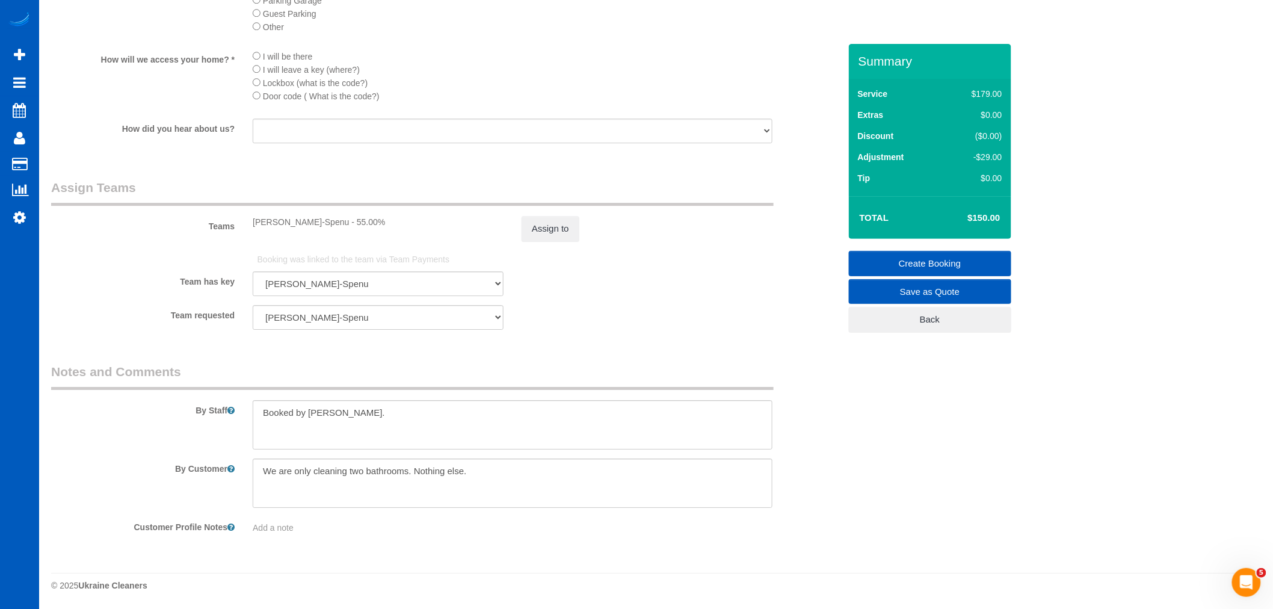
click at [966, 267] on link "Create Booking" at bounding box center [930, 263] width 162 height 25
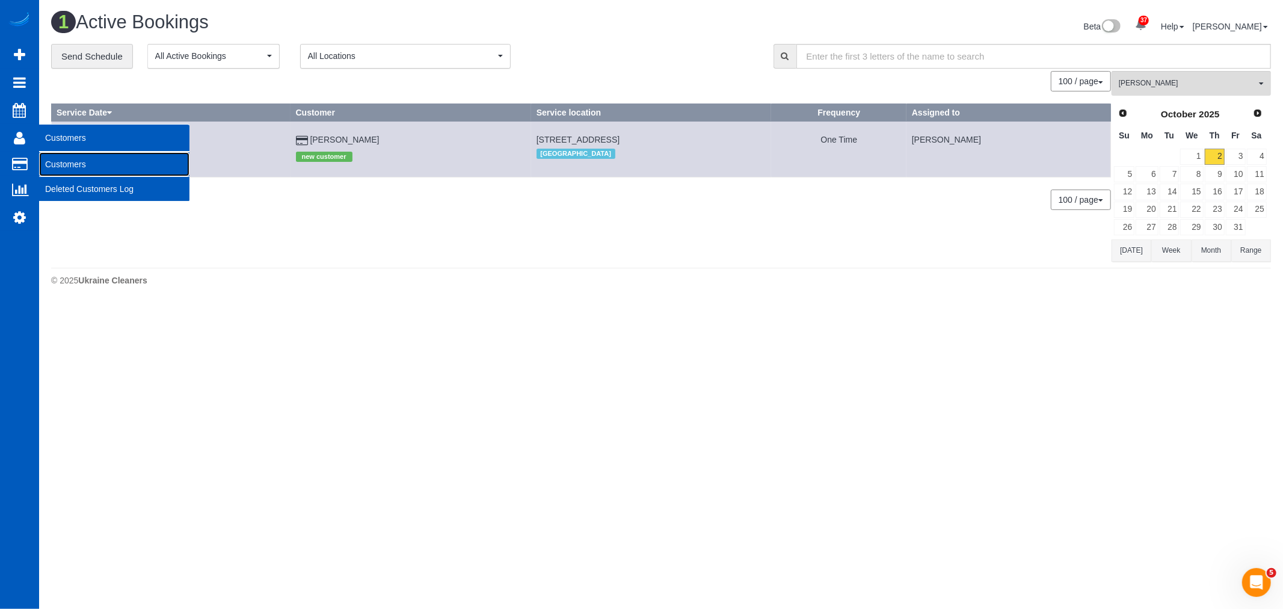
click at [59, 154] on link "Customers" at bounding box center [114, 164] width 150 height 24
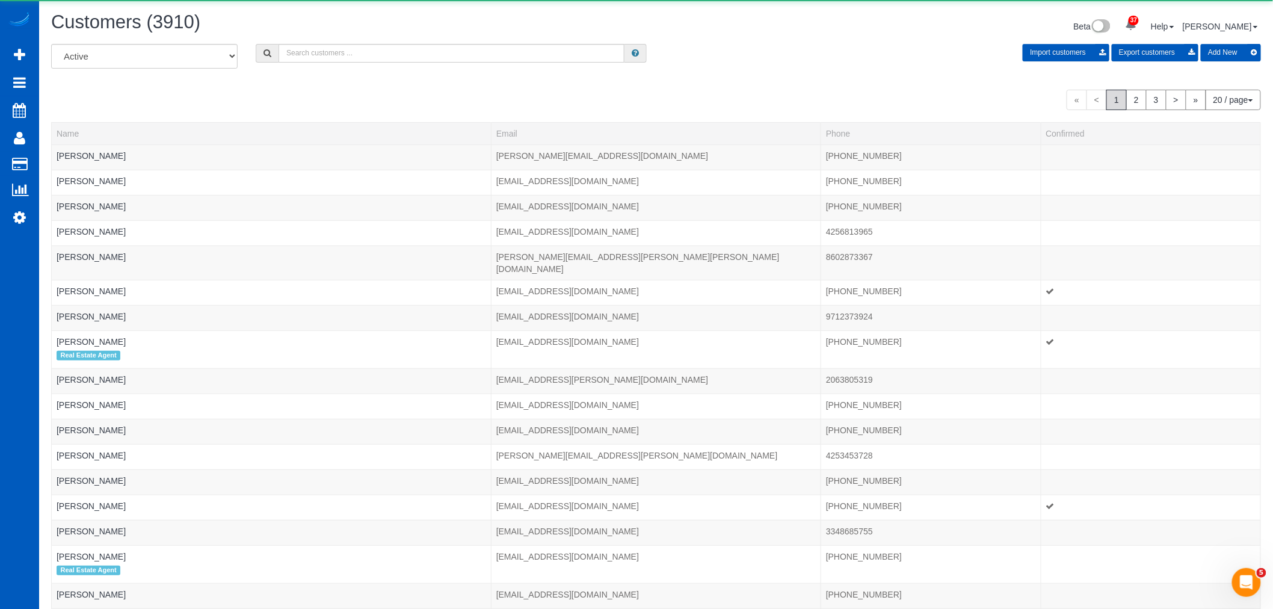
click at [340, 69] on div "All Active Archived Import customers Export customers Add New" at bounding box center [656, 61] width 1228 height 34
click at [344, 59] on input "text" at bounding box center [452, 53] width 346 height 19
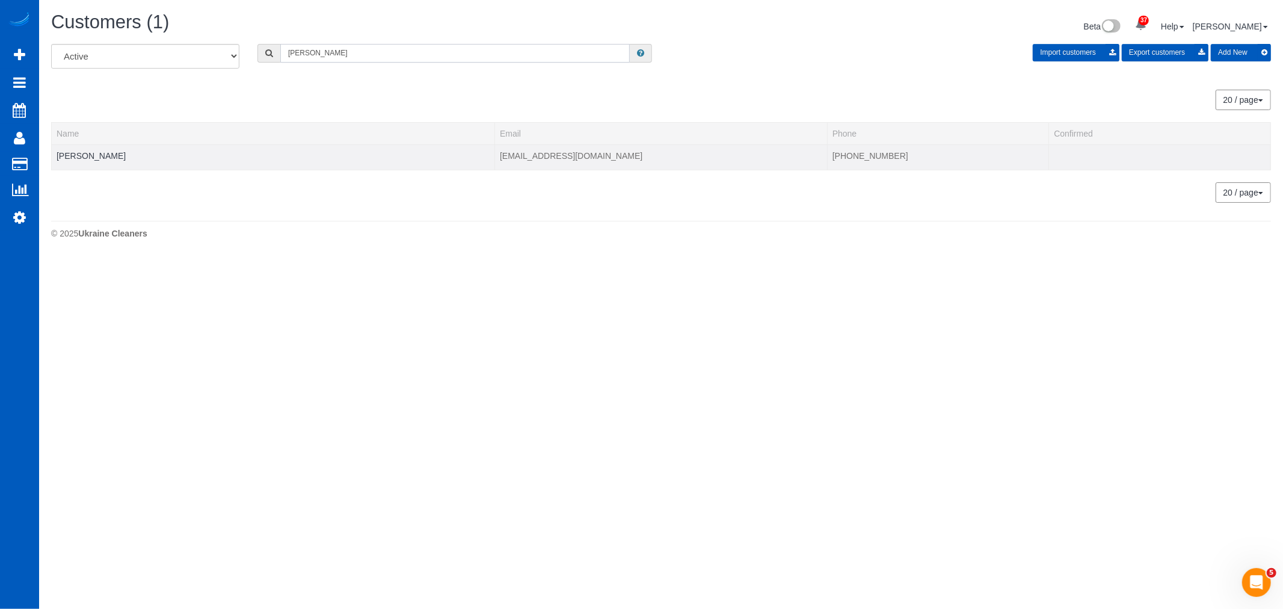
type input "snyder"
click at [83, 149] on td "Jim Snyder" at bounding box center [273, 156] width 443 height 25
click at [82, 152] on link "Jim Snyder" at bounding box center [91, 156] width 69 height 10
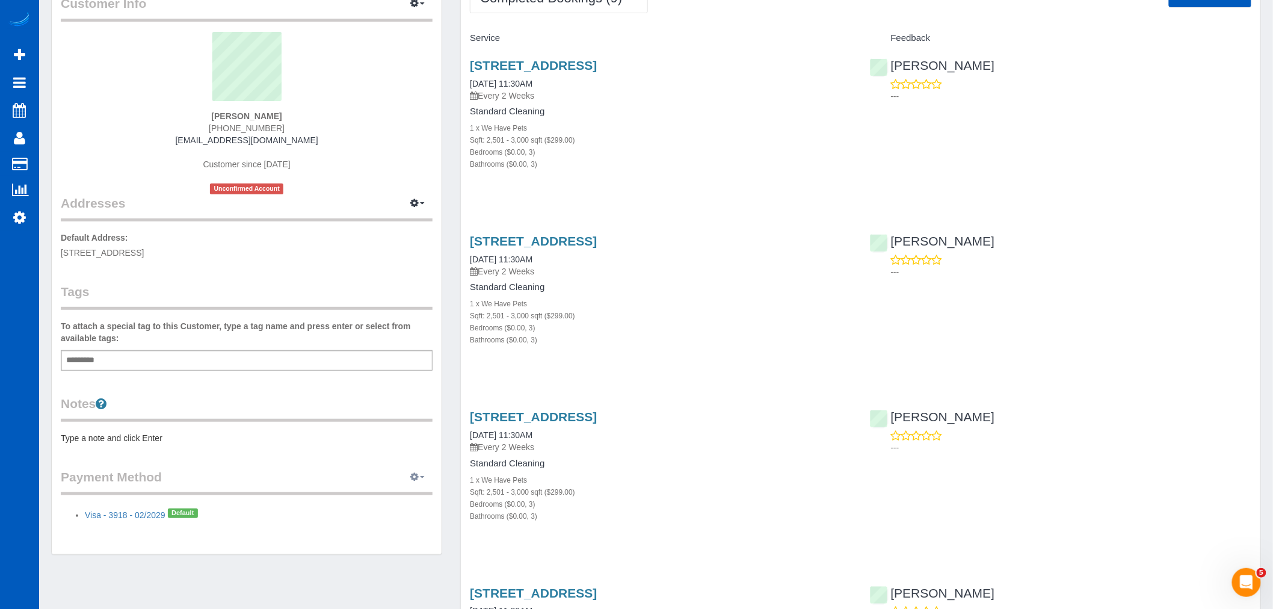
click at [418, 484] on button "button" at bounding box center [417, 477] width 30 height 19
click at [398, 517] on link "Add Credit/Debit Card" at bounding box center [376, 515] width 113 height 16
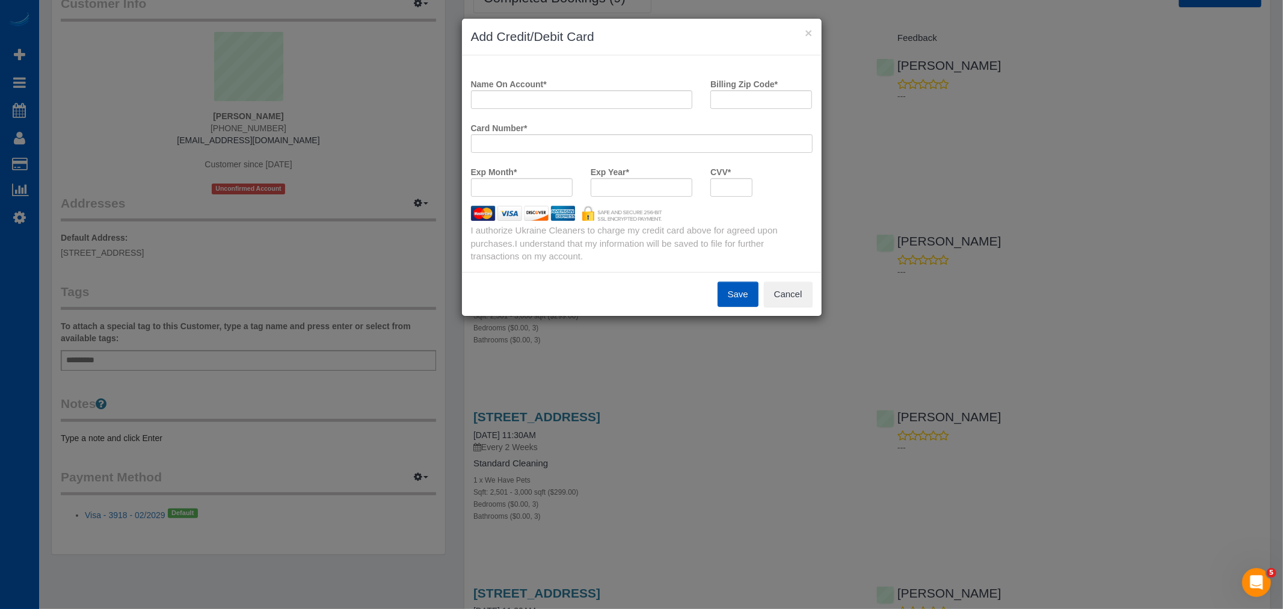
click at [712, 87] on label "Billing Zip Code *" at bounding box center [744, 82] width 67 height 16
click at [712, 90] on input "Billing Zip Code *" at bounding box center [762, 99] width 102 height 19
click at [719, 98] on input "Billing Zip Code *" at bounding box center [762, 99] width 102 height 19
paste input "98466"
type input "98466"
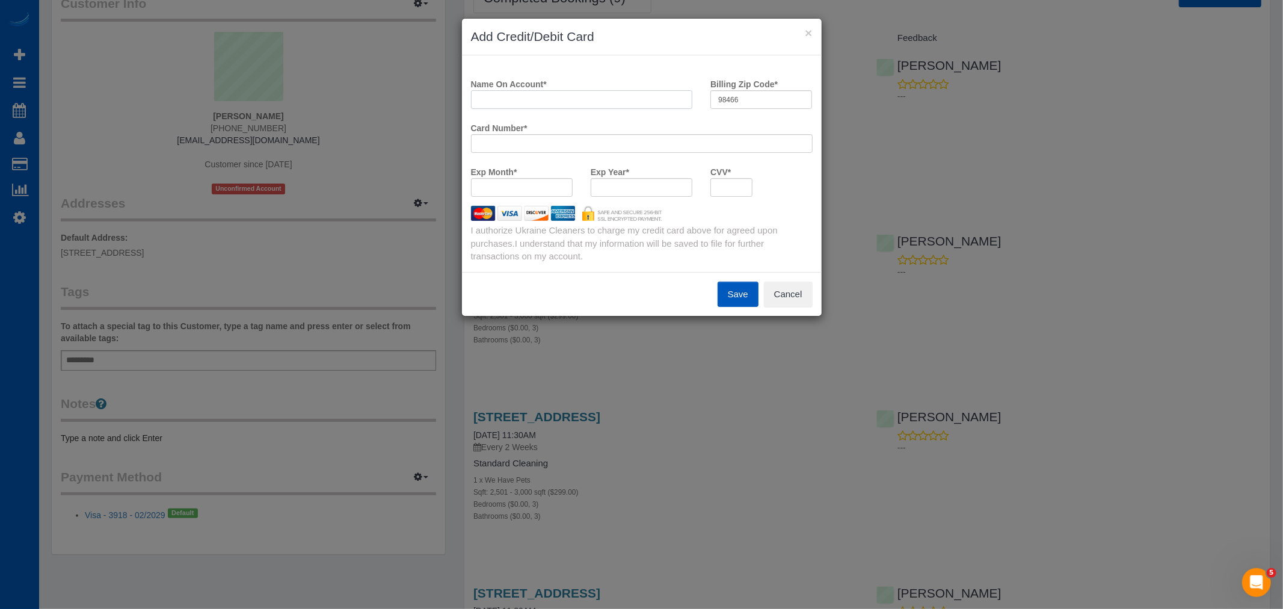
click at [546, 91] on input "Name On Account *" at bounding box center [582, 99] width 222 height 19
paste input "James Snyder"
type input "James Snyder"
click at [759, 230] on div "I authorize Ukraine Cleaners to charge my credit card above for agreed upon pur…" at bounding box center [642, 243] width 360 height 39
click at [744, 301] on button "Save" at bounding box center [738, 294] width 41 height 25
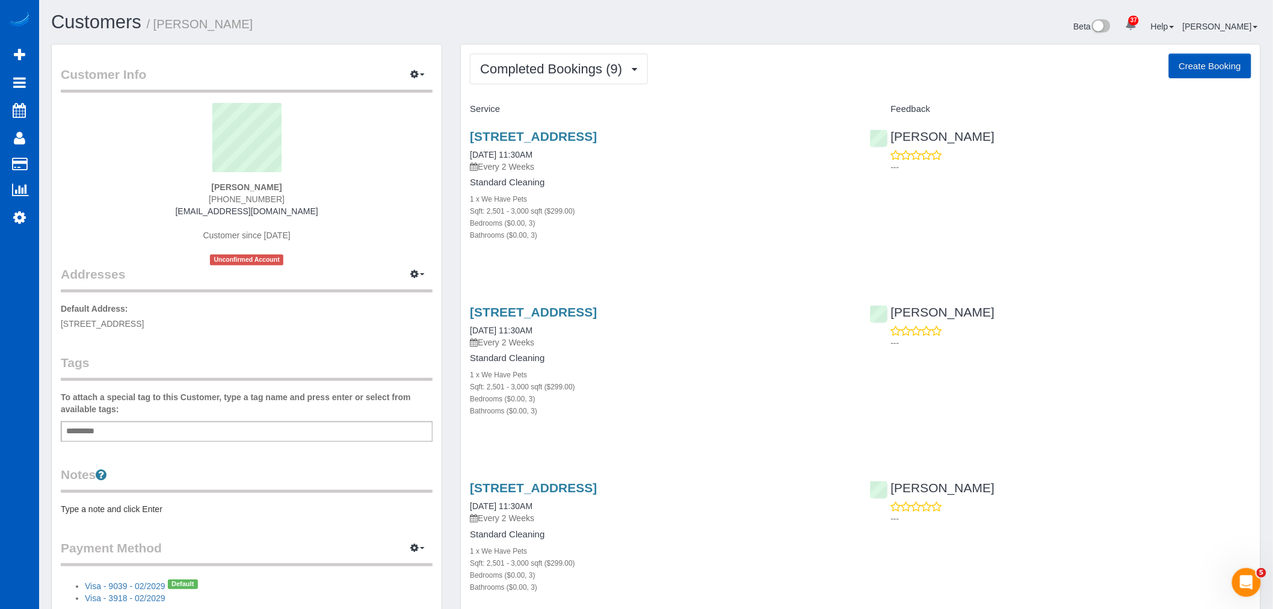
click at [570, 61] on button "Completed Bookings (9)" at bounding box center [559, 69] width 178 height 31
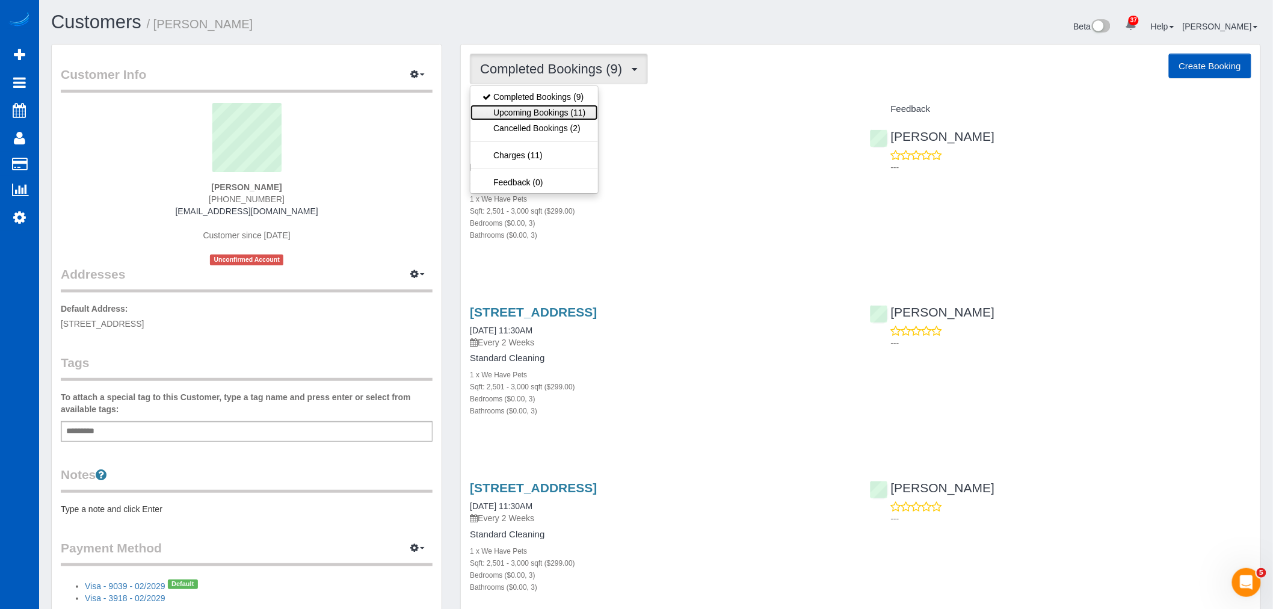
click at [553, 108] on link "Upcoming Bookings (11)" at bounding box center [533, 113] width 127 height 16
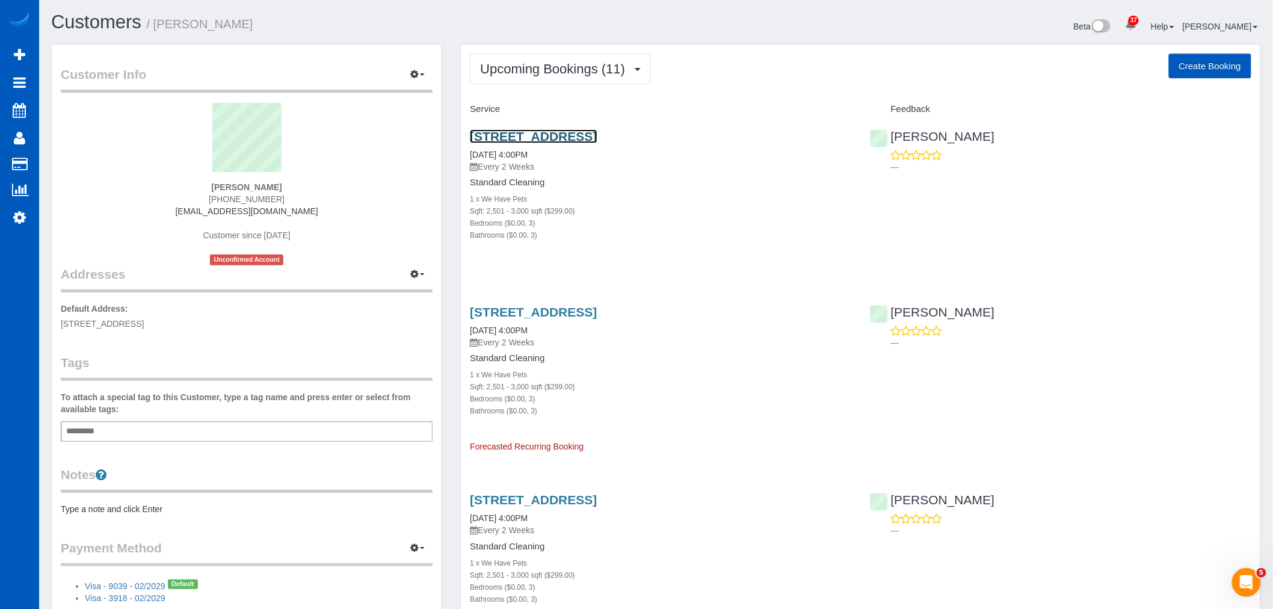
click at [543, 137] on link "8606 41st St W, University Place, WA 98466" at bounding box center [533, 136] width 127 height 14
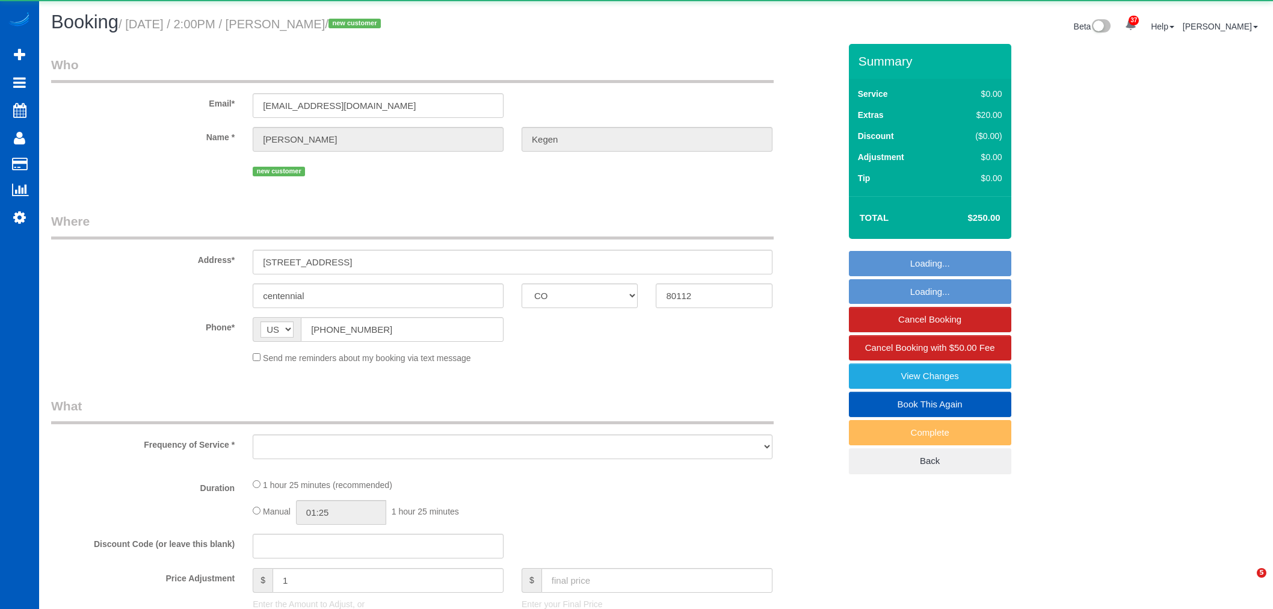
select select "CO"
select select "object:14007"
select select "string:fspay-a527907f-d8fb-4f7a-b545-47e3c973b19b"
select select "199"
select select "spot13"
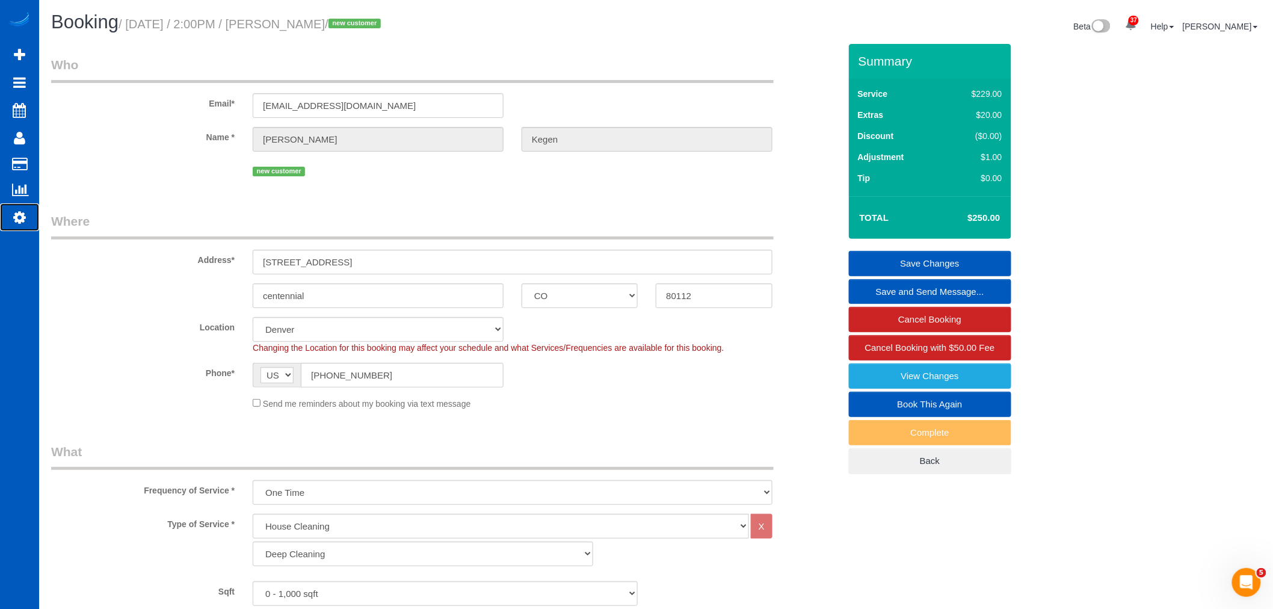
click at [19, 212] on icon at bounding box center [19, 217] width 13 height 14
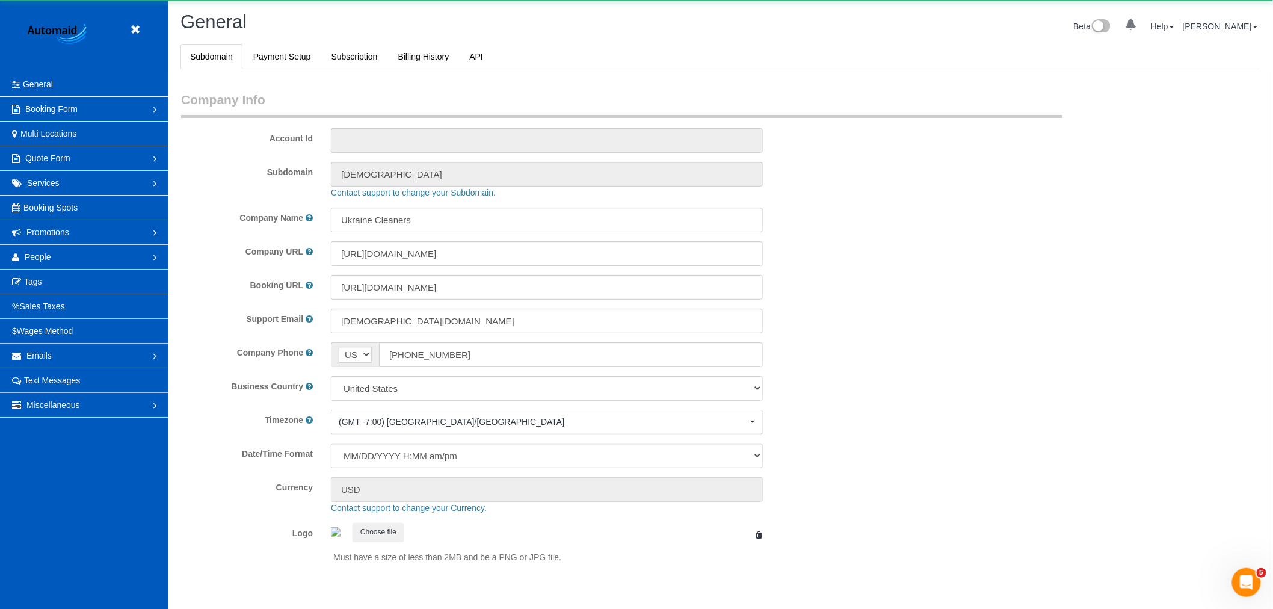
select select "1"
click at [37, 232] on span "Promotions" at bounding box center [47, 232] width 43 height 10
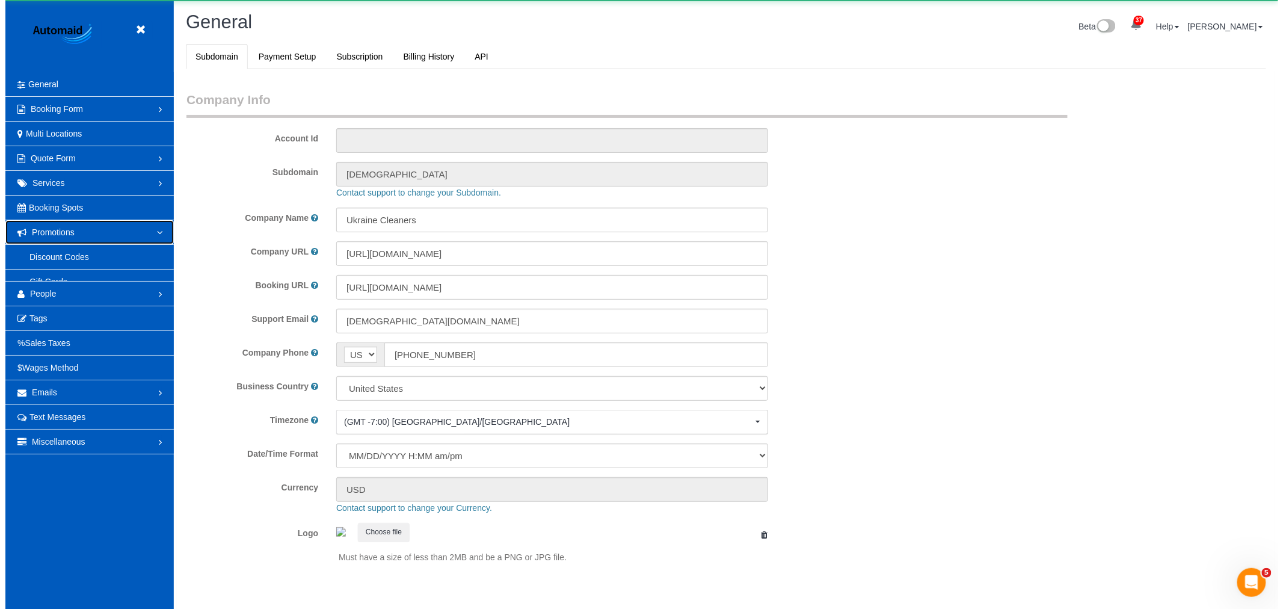
scroll to position [0, 0]
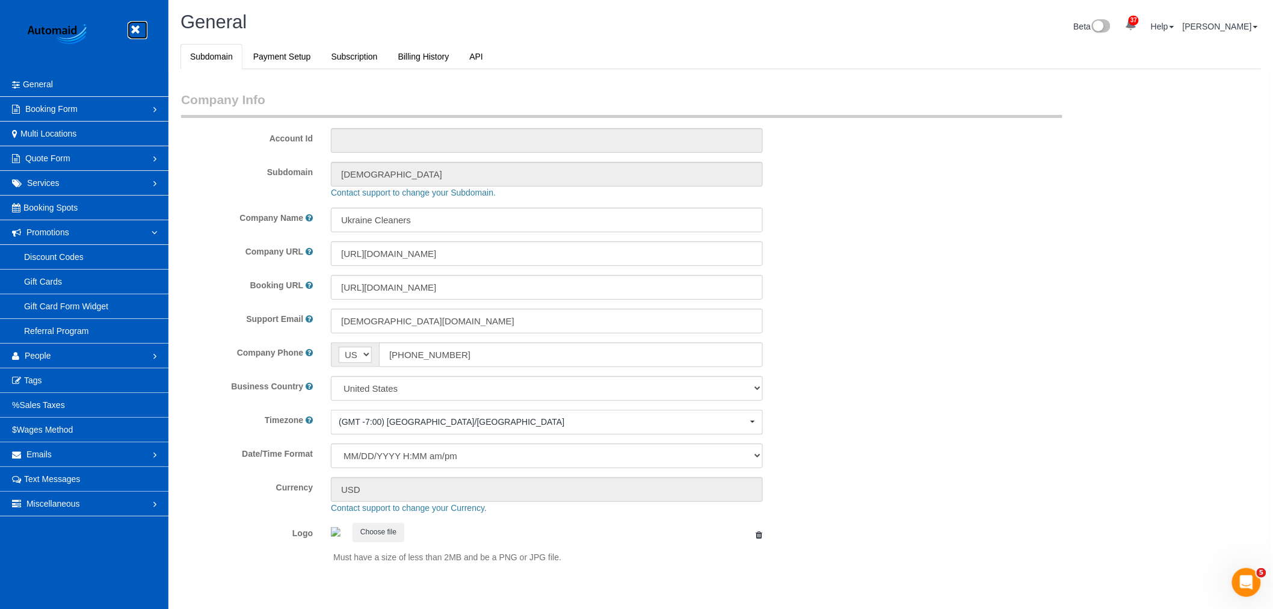
click at [142, 28] on icon at bounding box center [135, 29] width 15 height 15
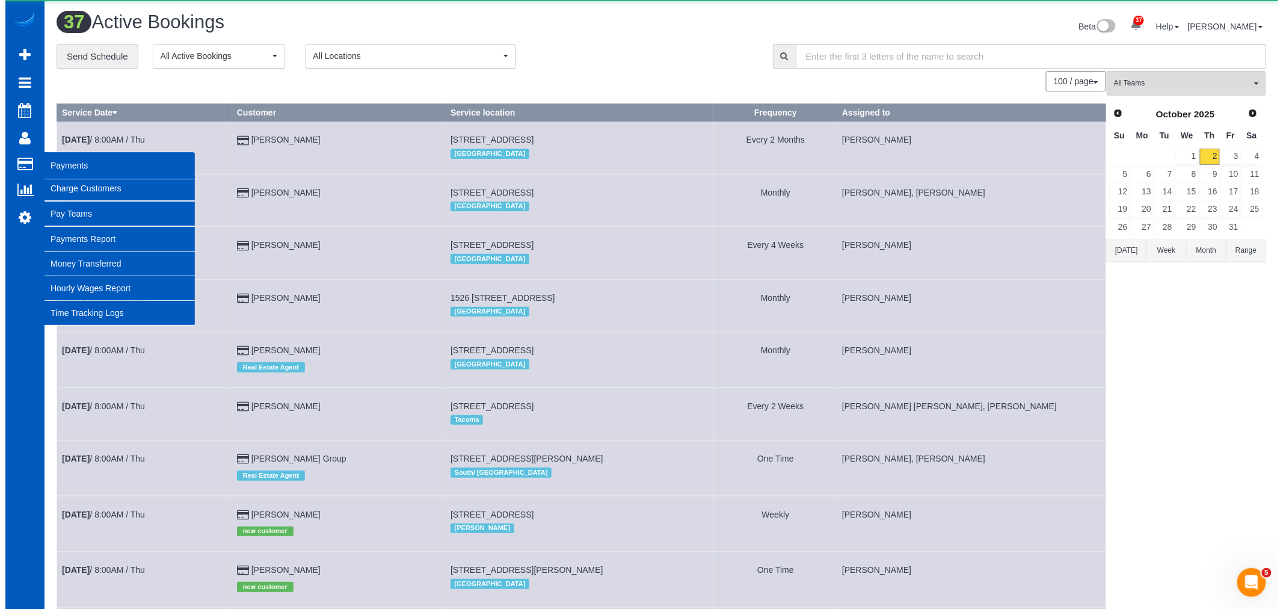
scroll to position [2238, 1273]
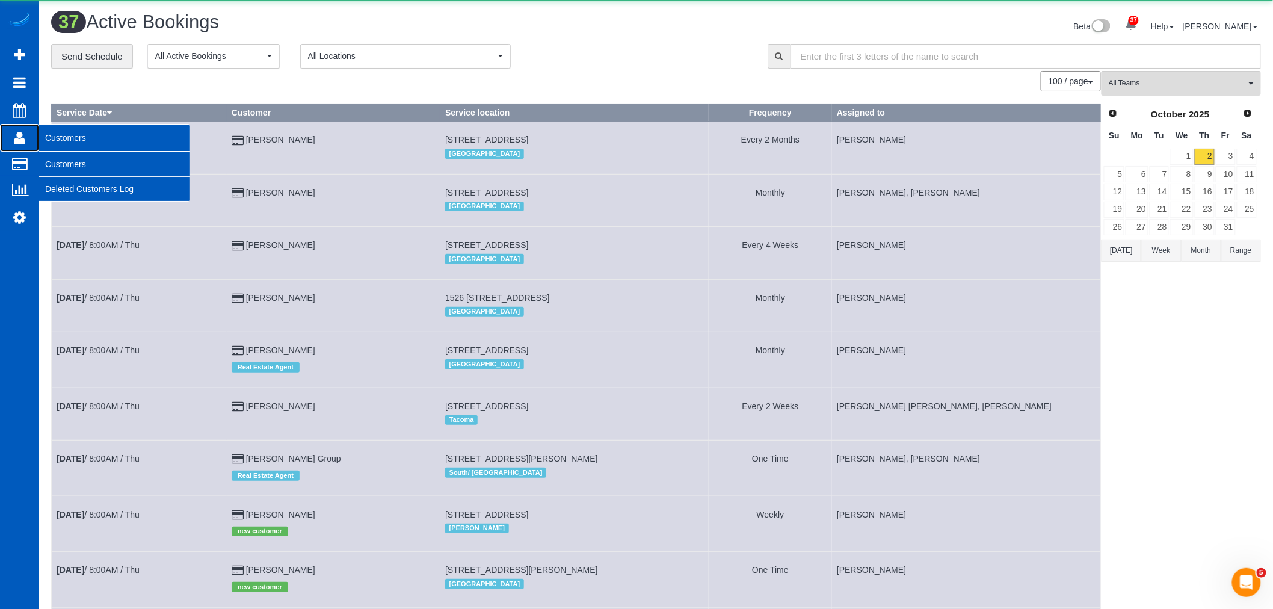
click at [22, 134] on icon at bounding box center [19, 138] width 11 height 14
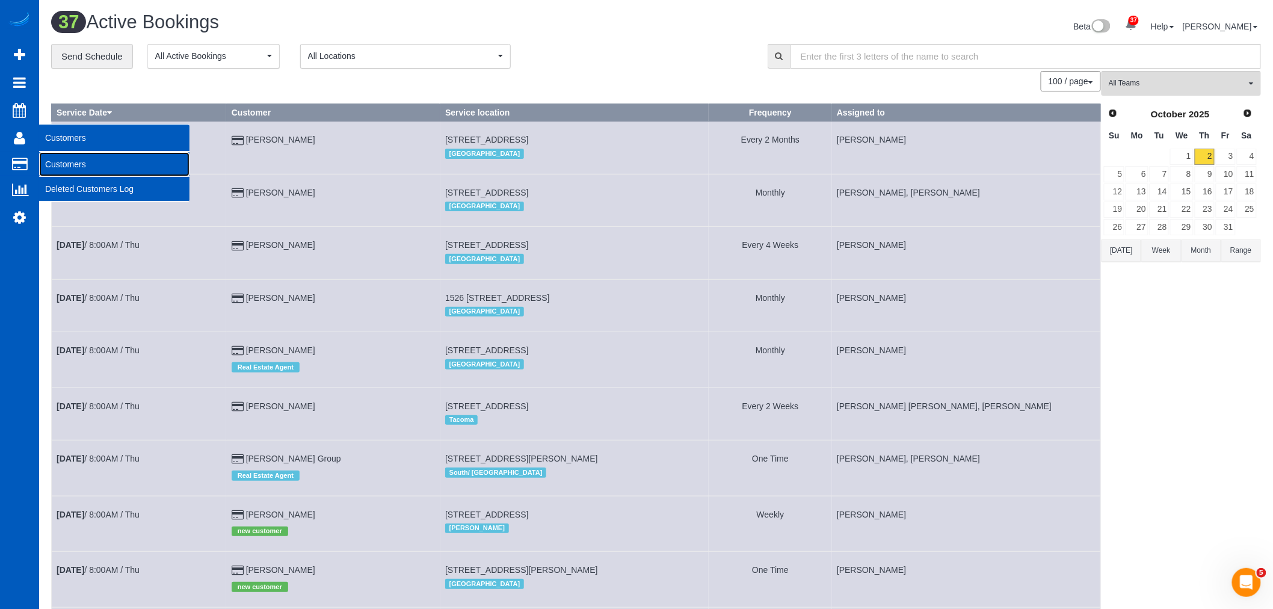
click at [78, 167] on link "Customers" at bounding box center [114, 164] width 150 height 24
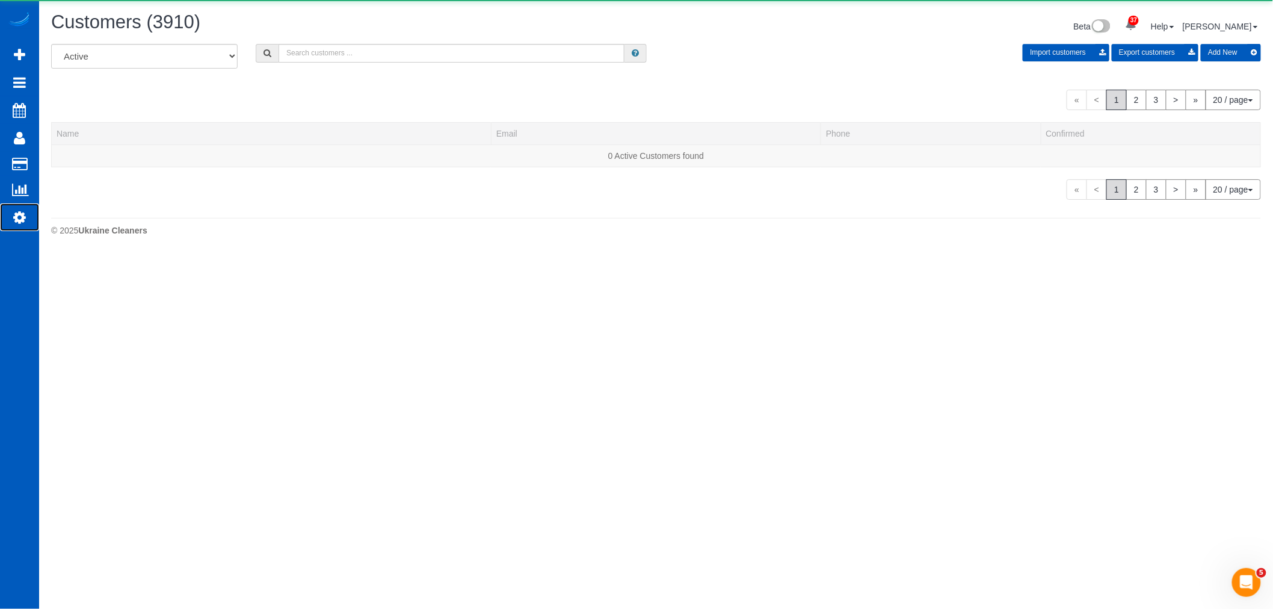
scroll to position [780, 1273]
click at [29, 221] on link "Settings" at bounding box center [19, 217] width 39 height 28
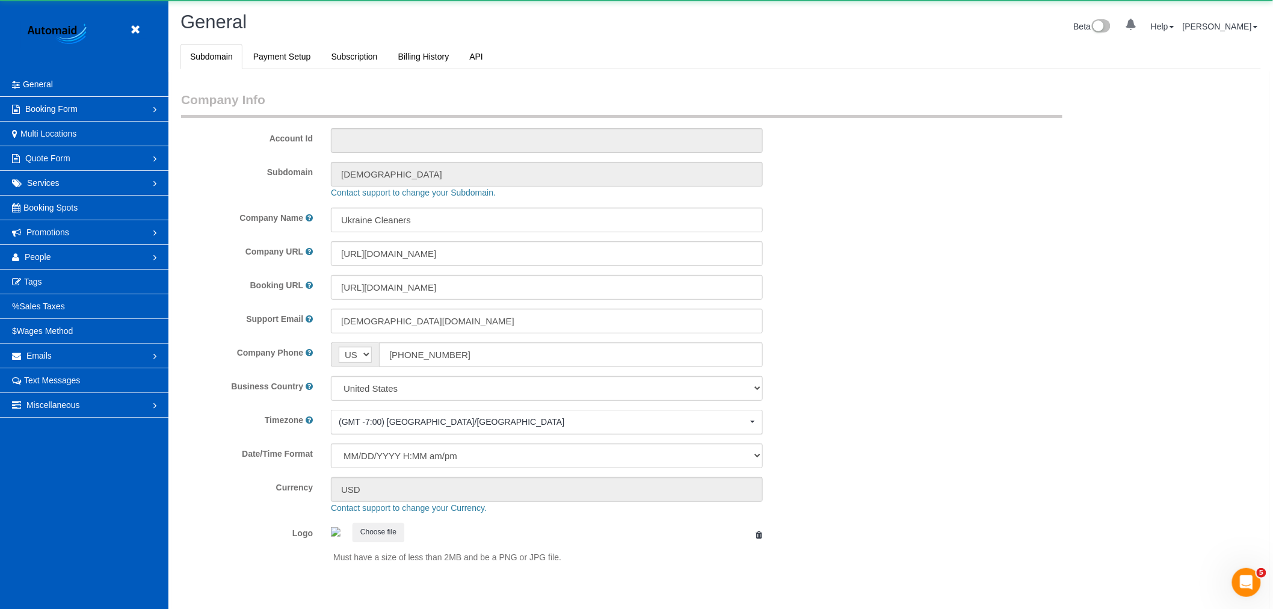
scroll to position [2630, 1273]
select select "1"
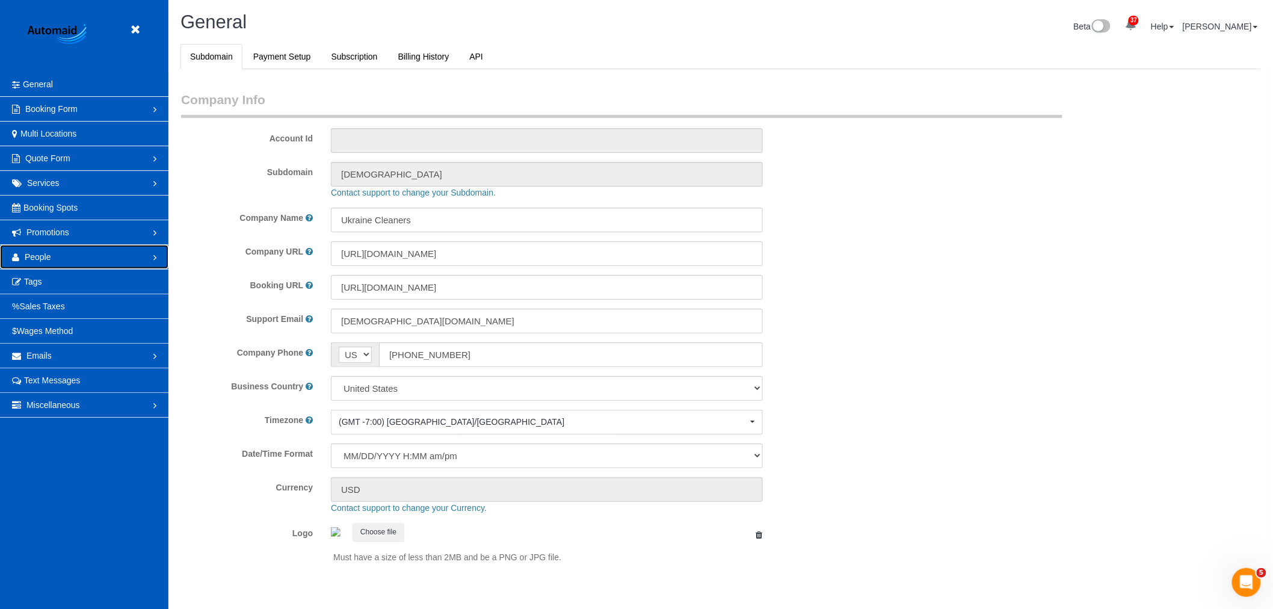
click at [39, 255] on span "People" at bounding box center [38, 257] width 26 height 10
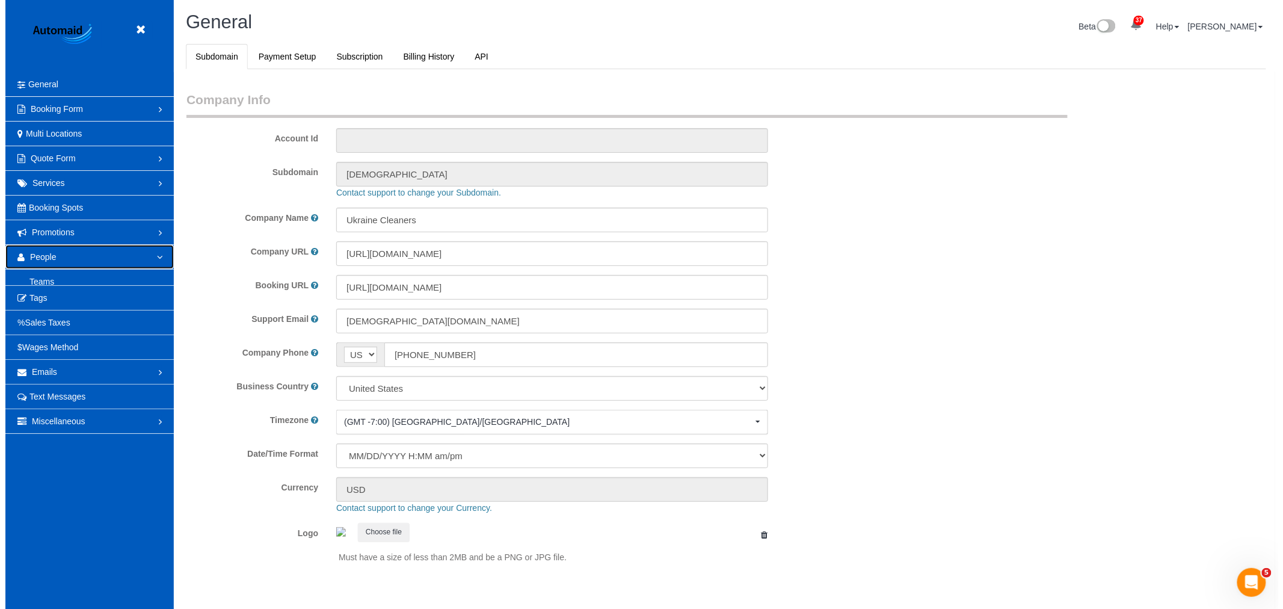
scroll to position [0, 0]
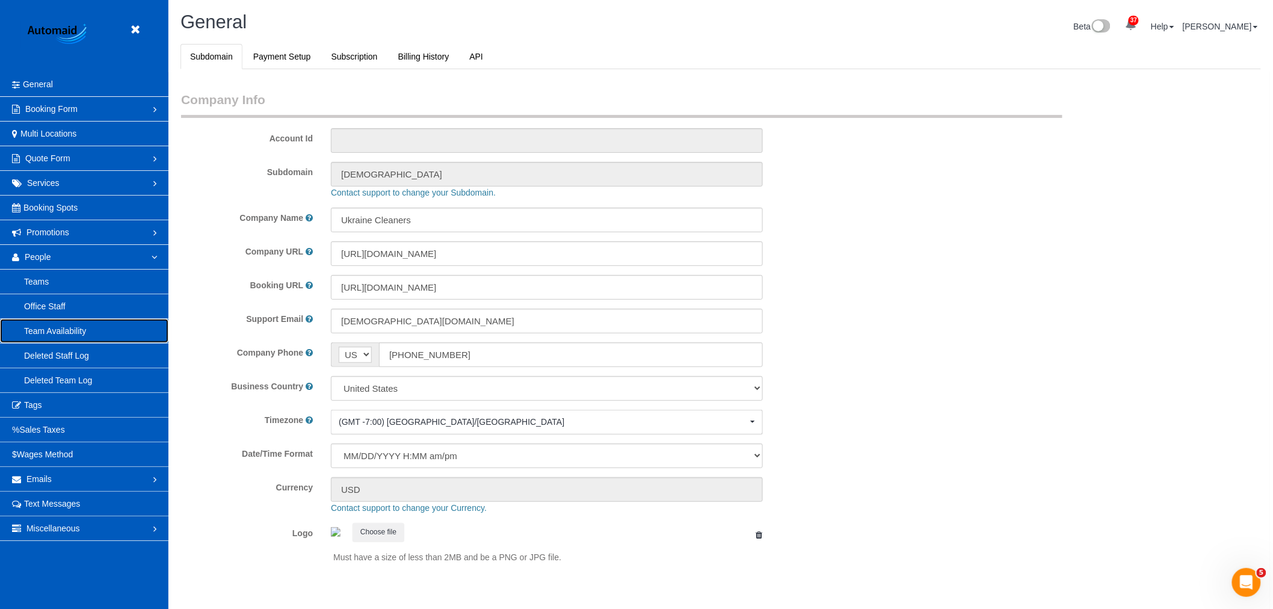
click at [67, 336] on link "Team Availability" at bounding box center [84, 331] width 168 height 24
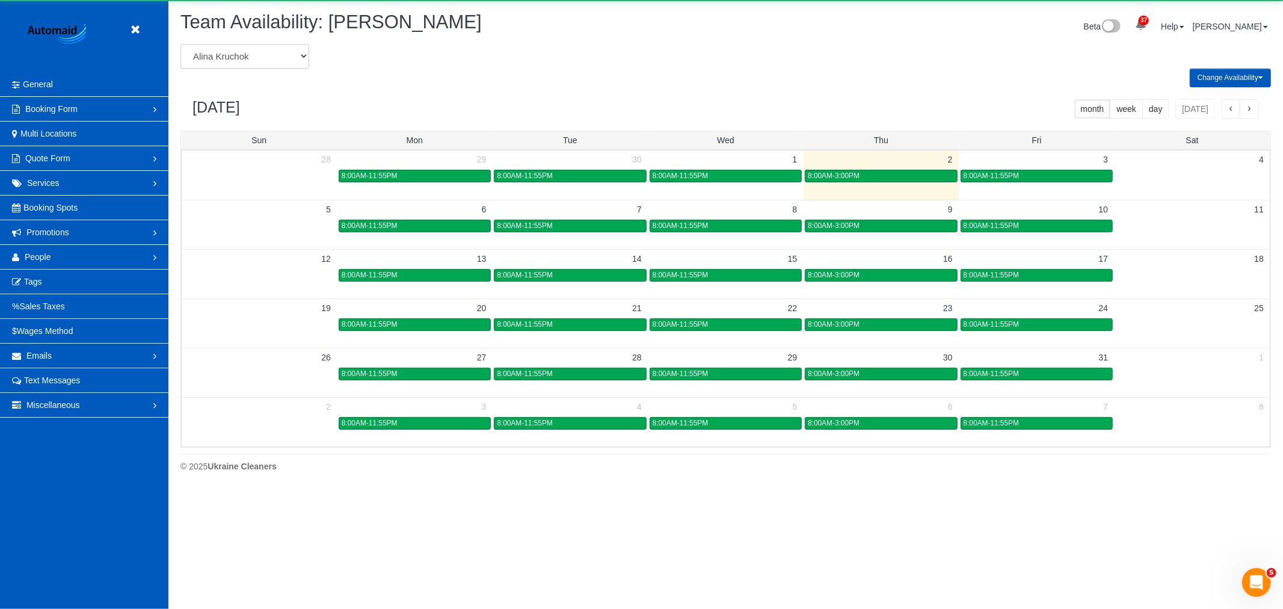
scroll to position [491, 1283]
click at [247, 63] on select "[PERSON_NAME] [PERSON_NAME] [PERSON_NAME] [PERSON_NAME] [PERSON_NAME] [PERSON_N…" at bounding box center [244, 56] width 129 height 25
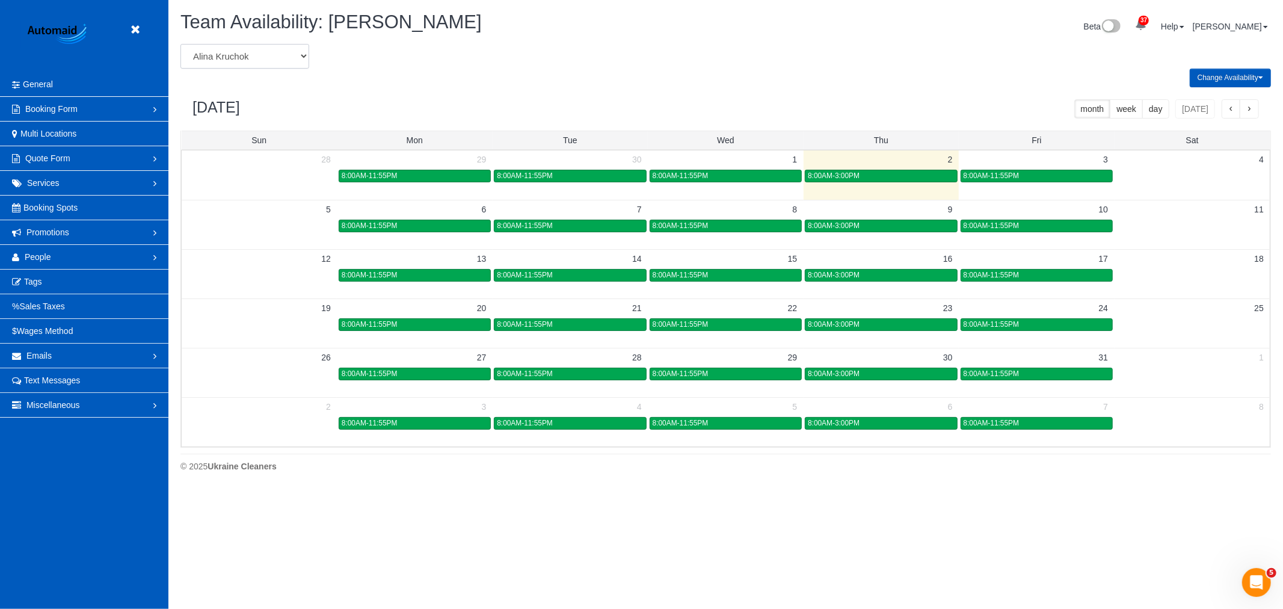
scroll to position [0, 0]
select select "number:19651"
click at [180, 45] on select "[PERSON_NAME] [PERSON_NAME] [PERSON_NAME] [PERSON_NAME] [PERSON_NAME] [PERSON_N…" at bounding box center [244, 56] width 129 height 25
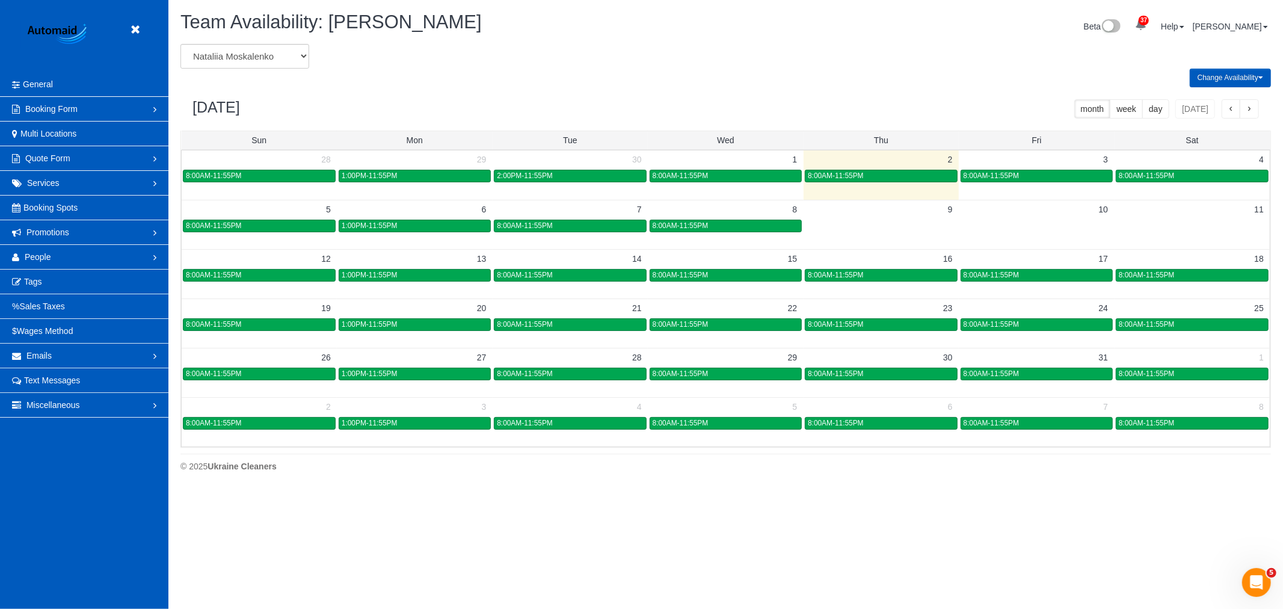
click at [1249, 106] on span "button" at bounding box center [1250, 109] width 6 height 8
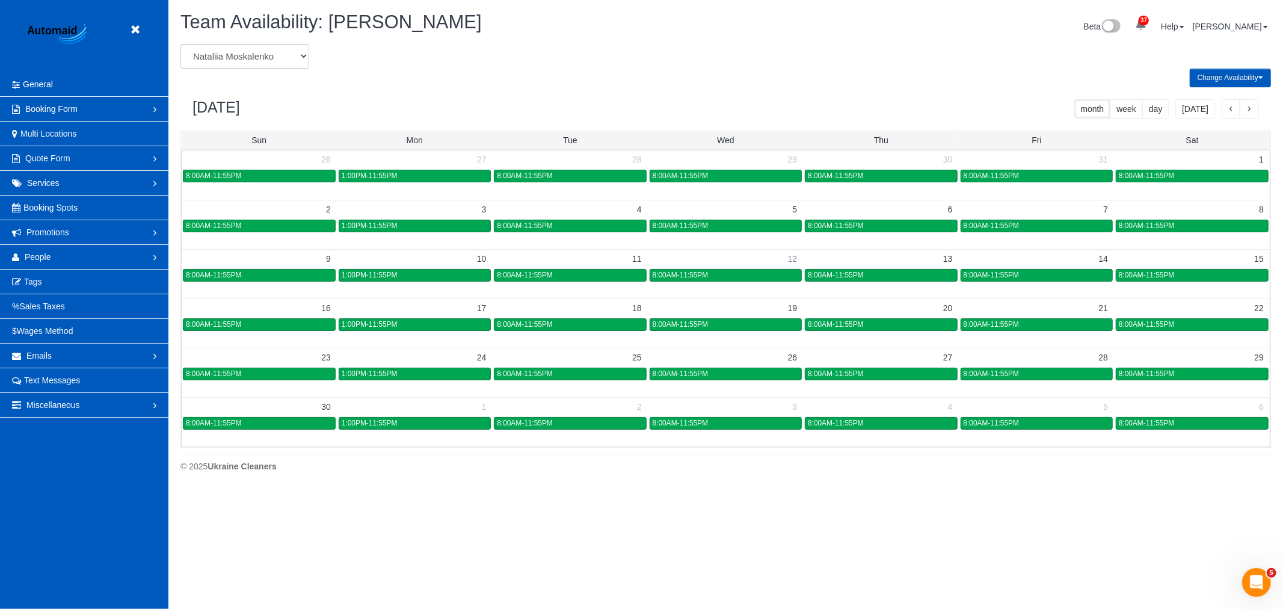
scroll to position [491, 1283]
click at [735, 331] on link "8:00AM-11:55PM" at bounding box center [726, 324] width 152 height 13
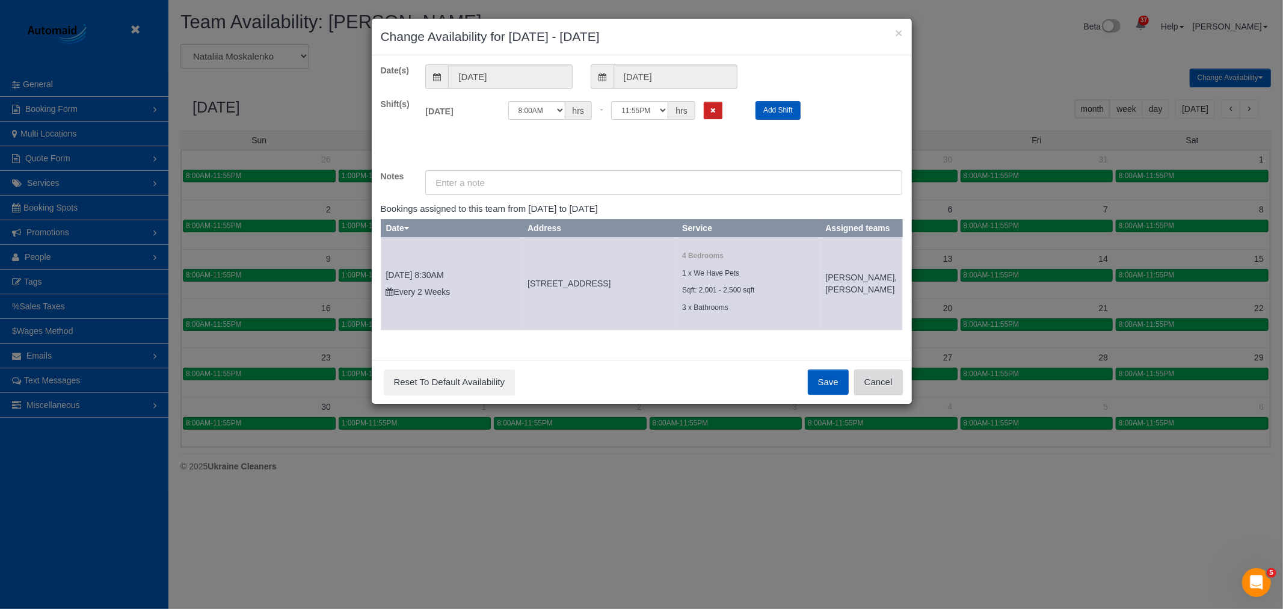
click at [895, 395] on button "Cancel" at bounding box center [878, 381] width 49 height 25
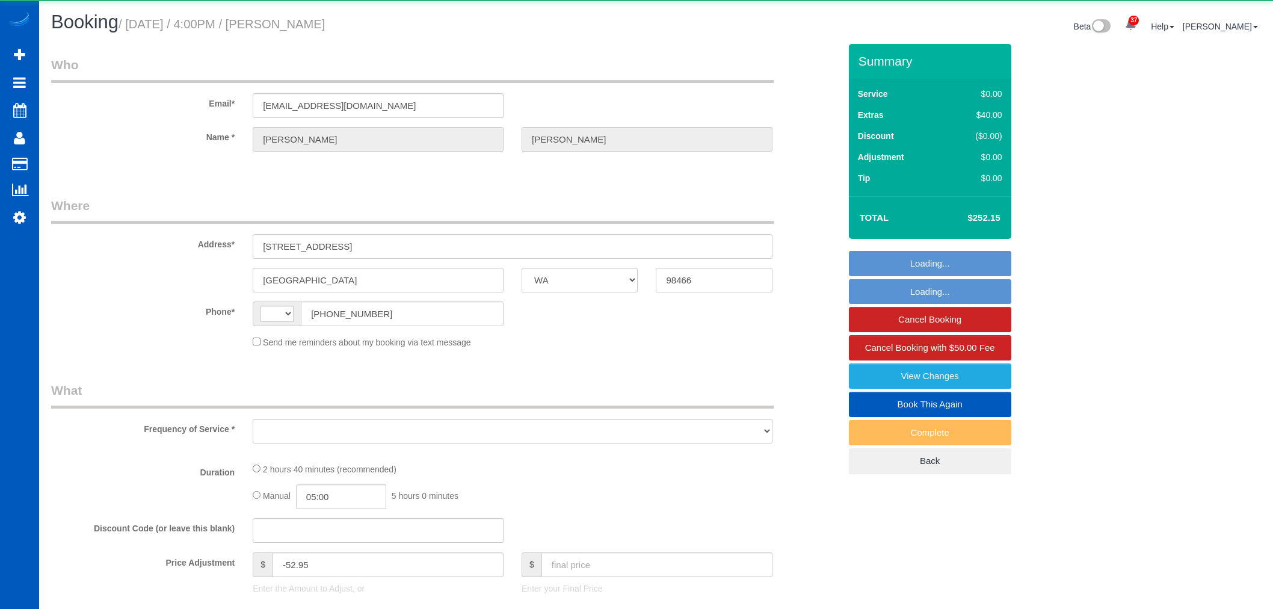
select select "WA"
select select "string:[GEOGRAPHIC_DATA]"
select select "object:1199"
select select "199"
select select "2501"
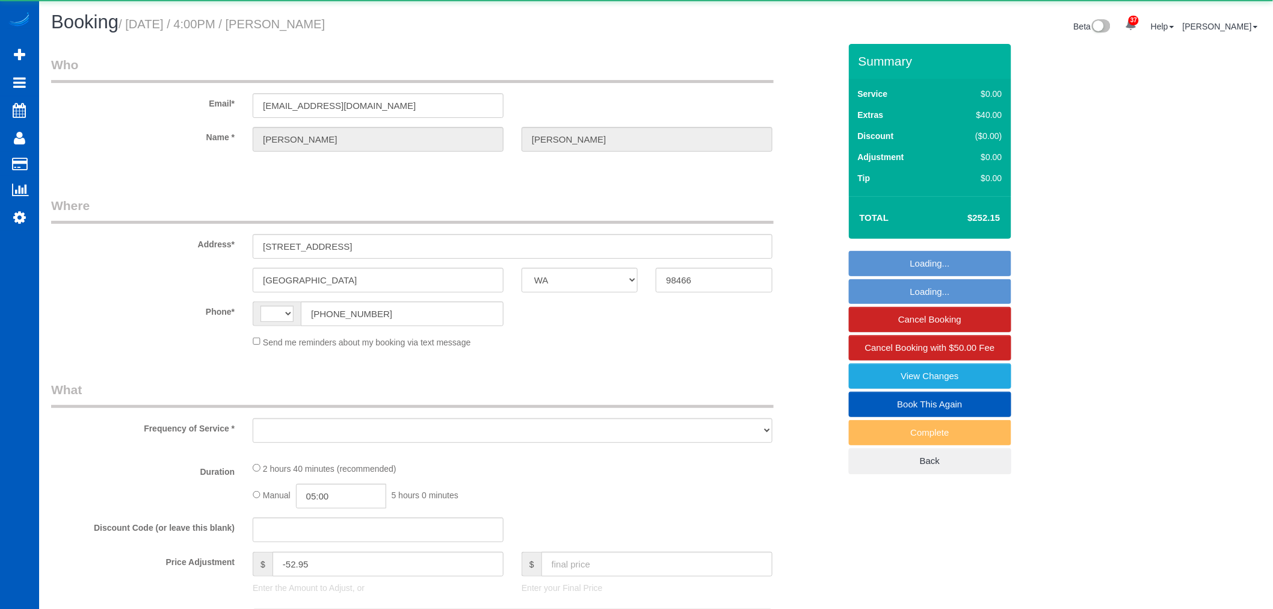
select select "3"
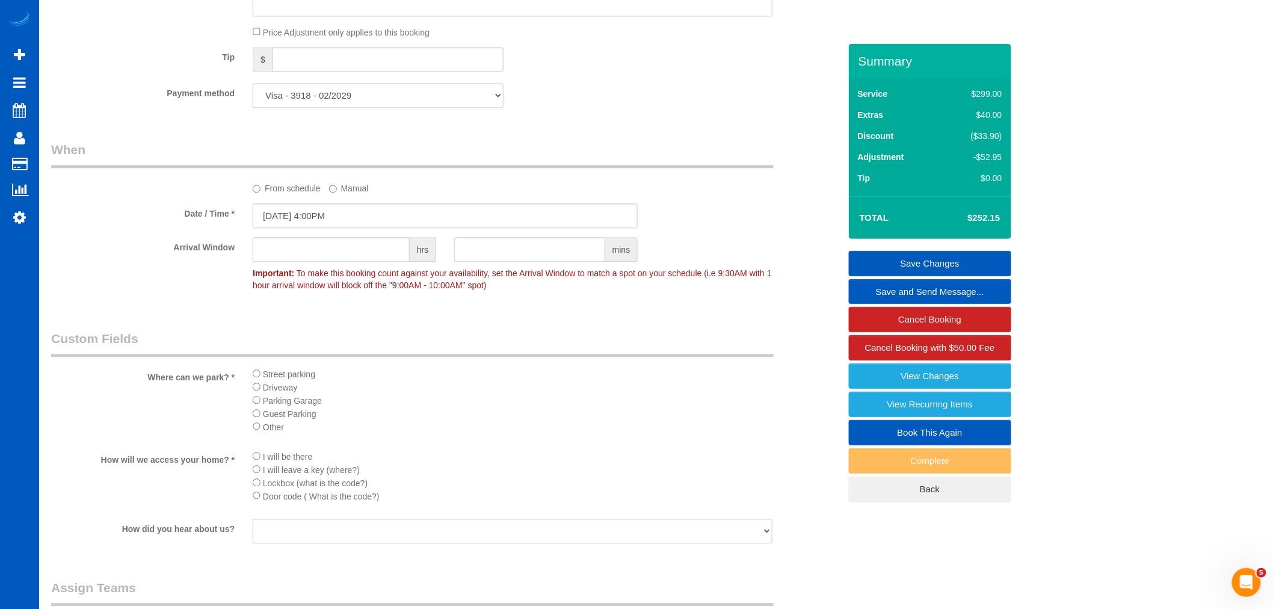
click at [363, 106] on select "Visa - 3918 - 02/2029 Visa - 9039 - 02/2029 (Default) Add Credit Card ─────────…" at bounding box center [378, 95] width 251 height 25
select select "string:fspay-d18e0dca-bc24-4054-aca0-a01a4ebbfd10"
click at [253, 91] on select "Visa - 3918 - 02/2029 Visa - 9039 - 02/2029 (Default) Add Credit Card ─────────…" at bounding box center [378, 95] width 251 height 25
click at [898, 256] on link "Save Changes" at bounding box center [930, 263] width 162 height 25
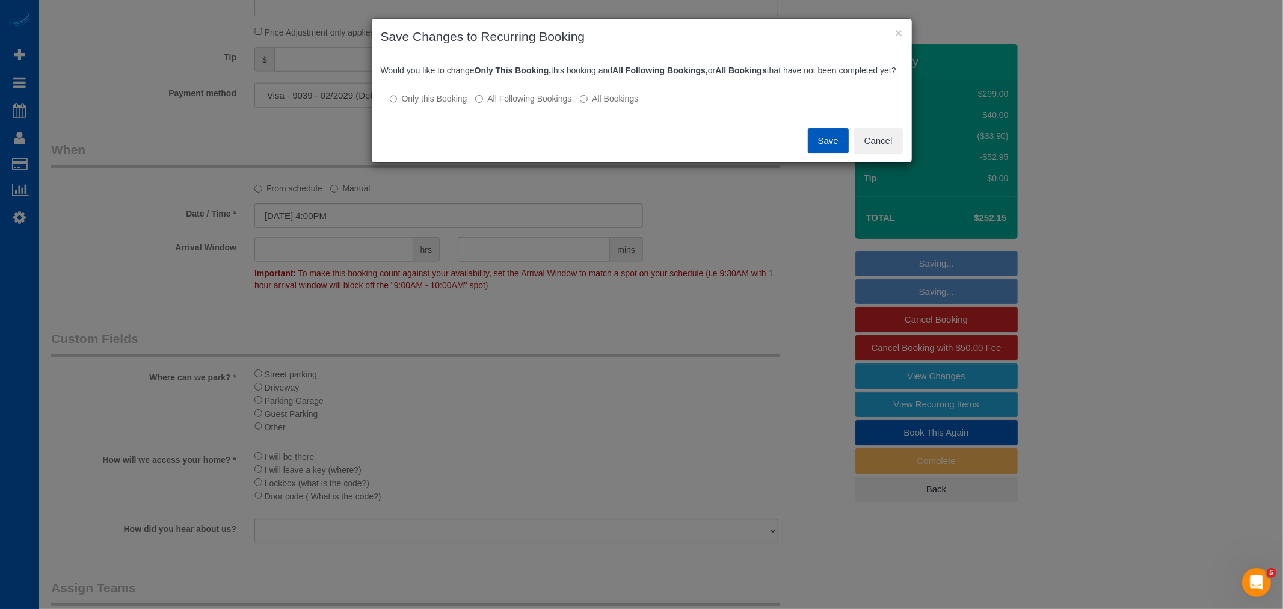
click at [521, 105] on label "All Following Bookings" at bounding box center [523, 99] width 96 height 12
click at [815, 153] on button "Save" at bounding box center [828, 140] width 41 height 25
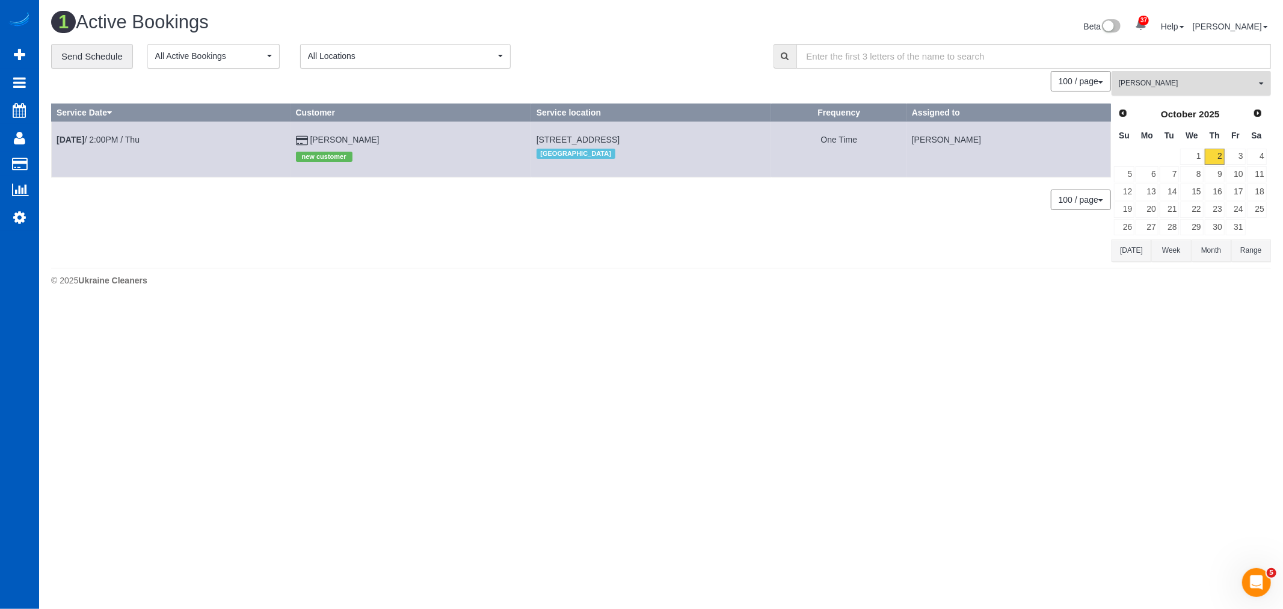
click at [1172, 80] on span "[PERSON_NAME]" at bounding box center [1187, 83] width 137 height 10
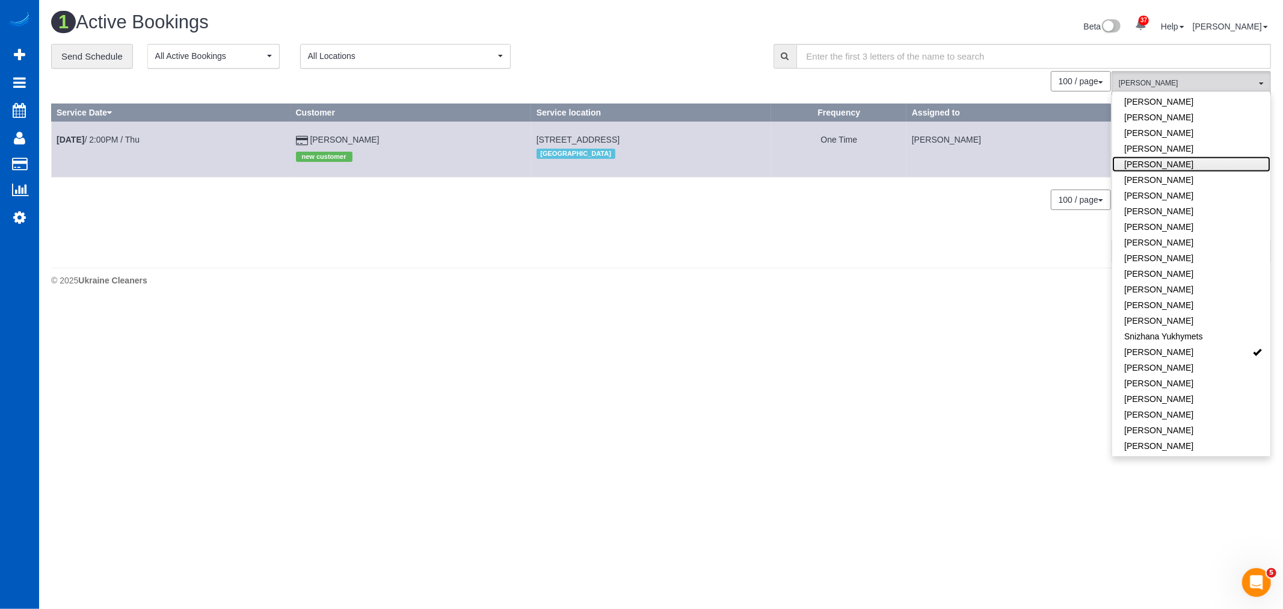
click at [1175, 99] on link "Remove Team Filters" at bounding box center [1191, 102] width 158 height 16
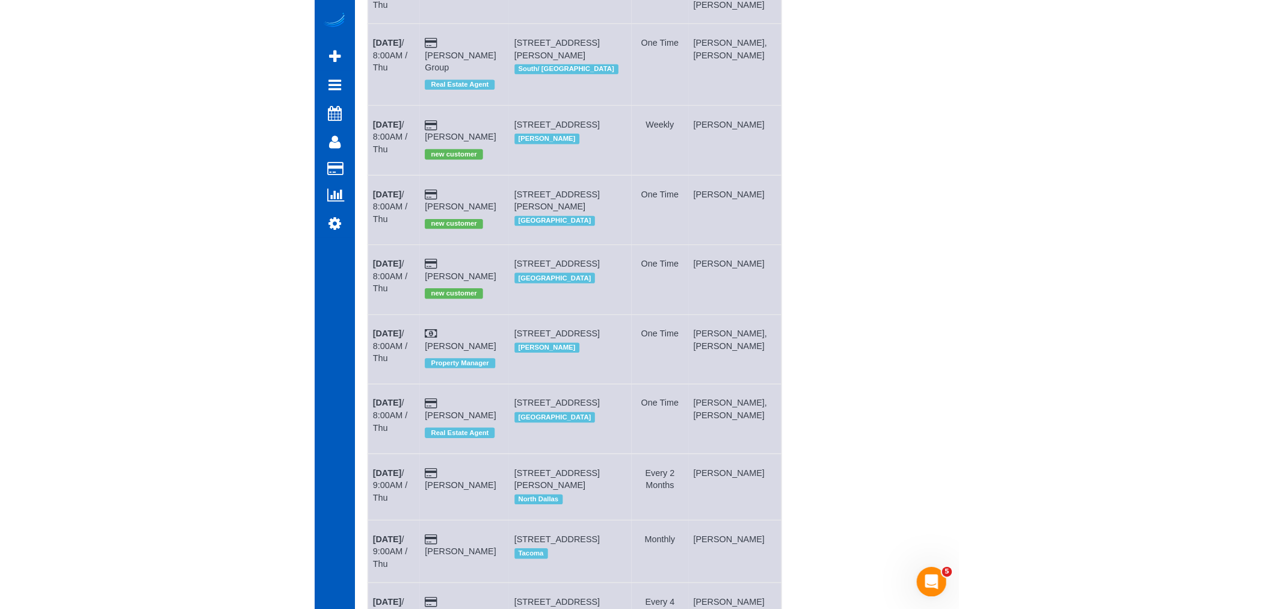
scroll to position [401, 0]
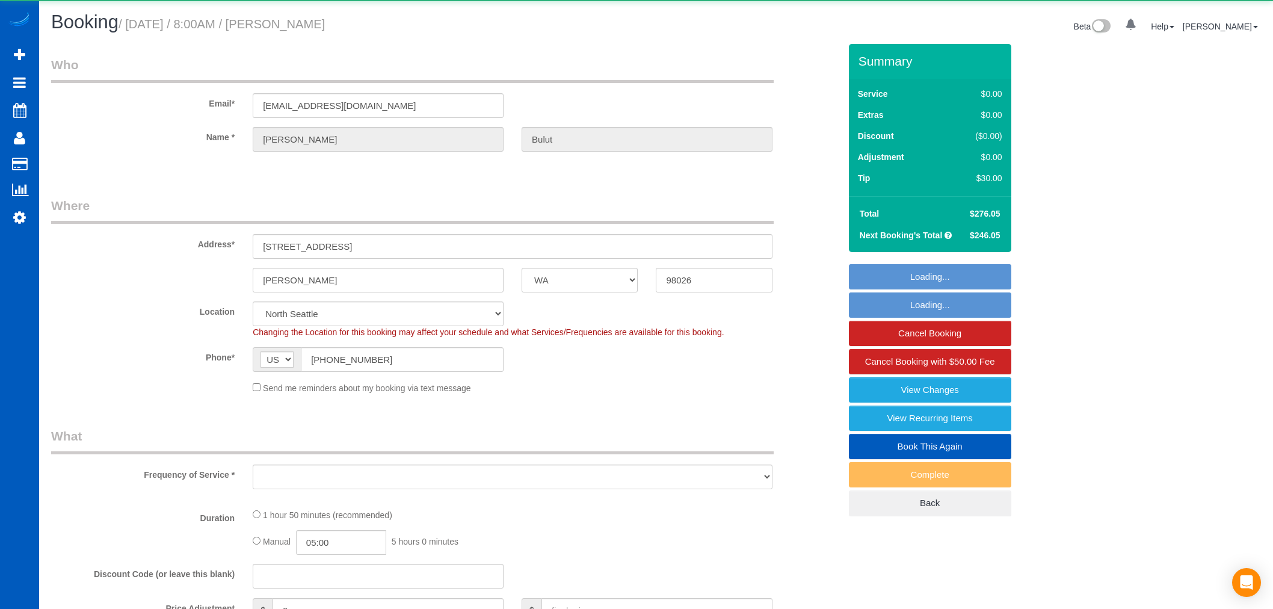
select select "WA"
select select "number:8"
select select "object:1186"
select select "199"
select select "2001"
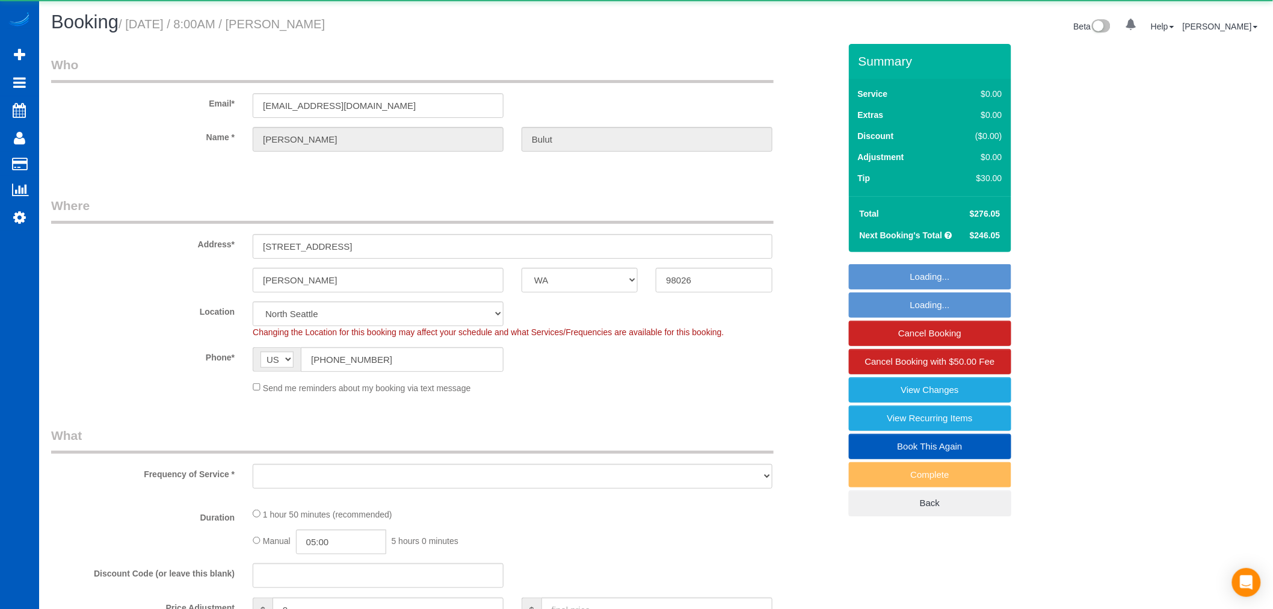
select select "3"
select select "2"
select select "spot1"
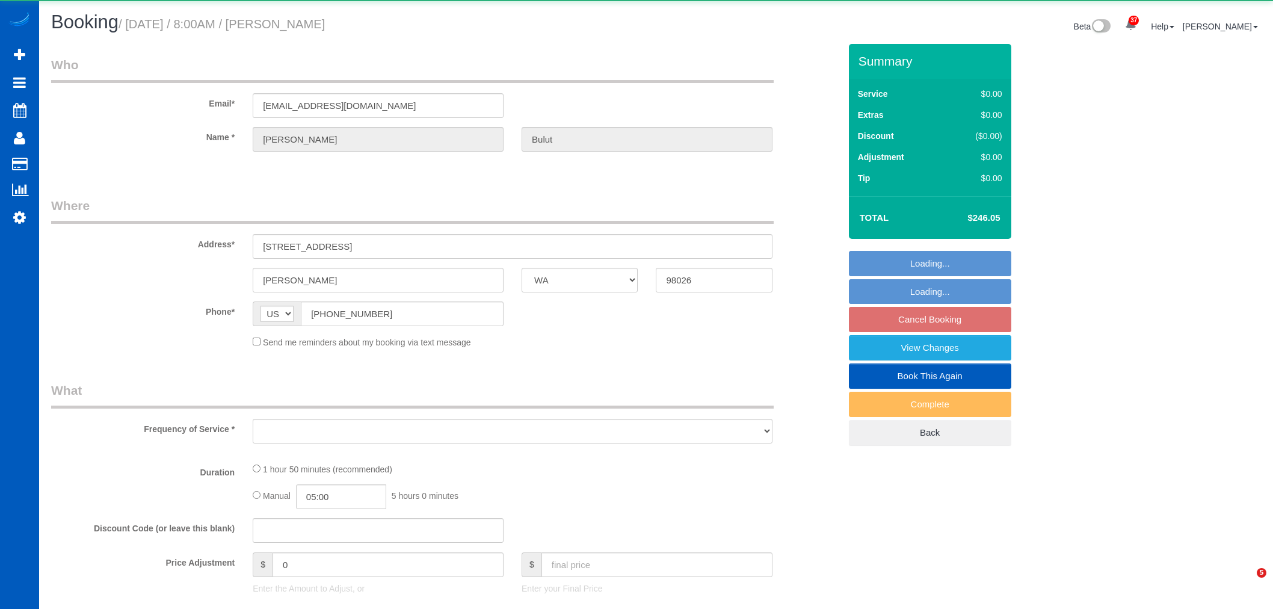
select select "WA"
select select "object:1174"
select select "string:fspay-9f58b54a-0cf3-4408-ba74-19dcdb7d71b7"
select select "199"
select select "2001"
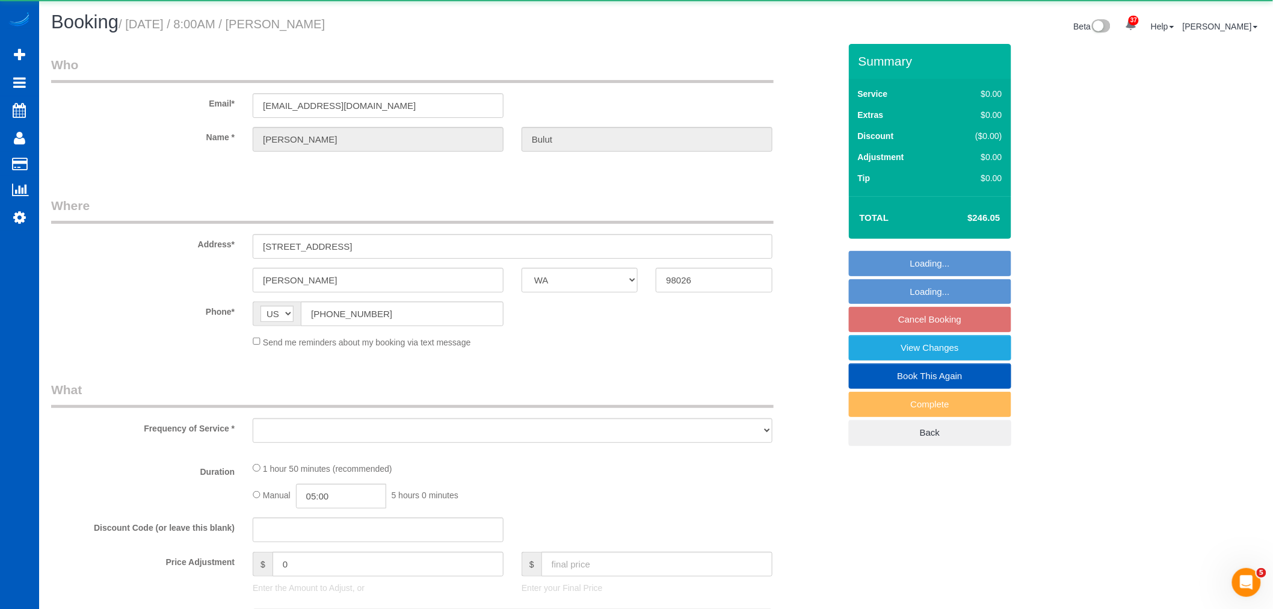
select select "3"
select select "2"
select select "spot1"
select select "number:8"
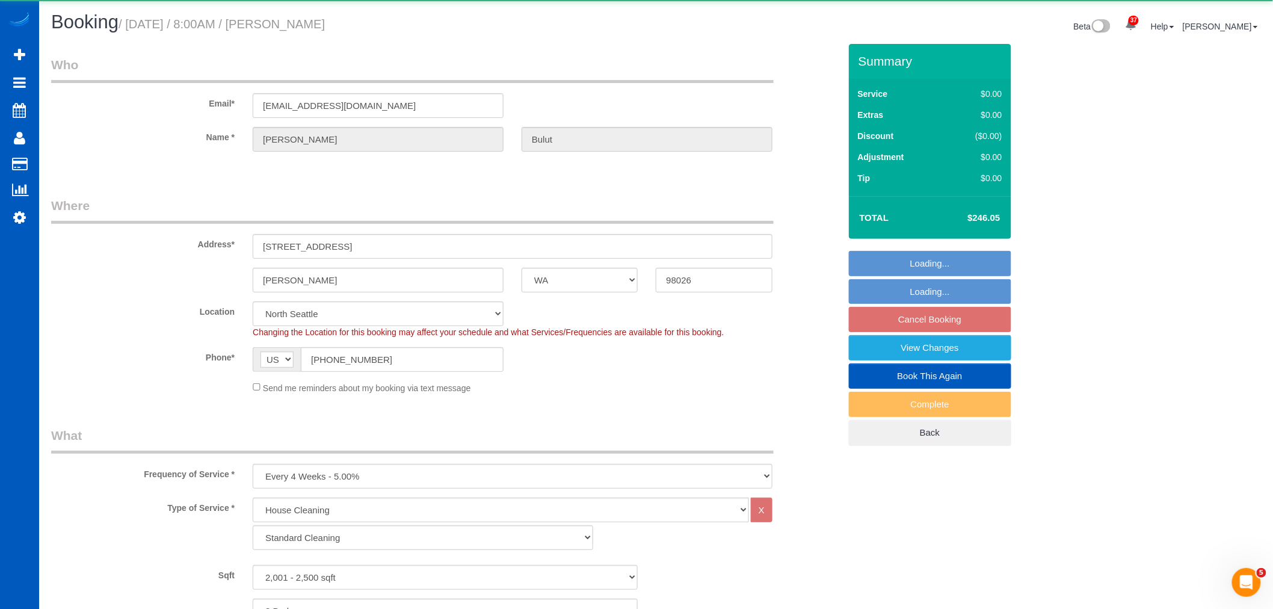
select select "2001"
select select "3"
select select "2"
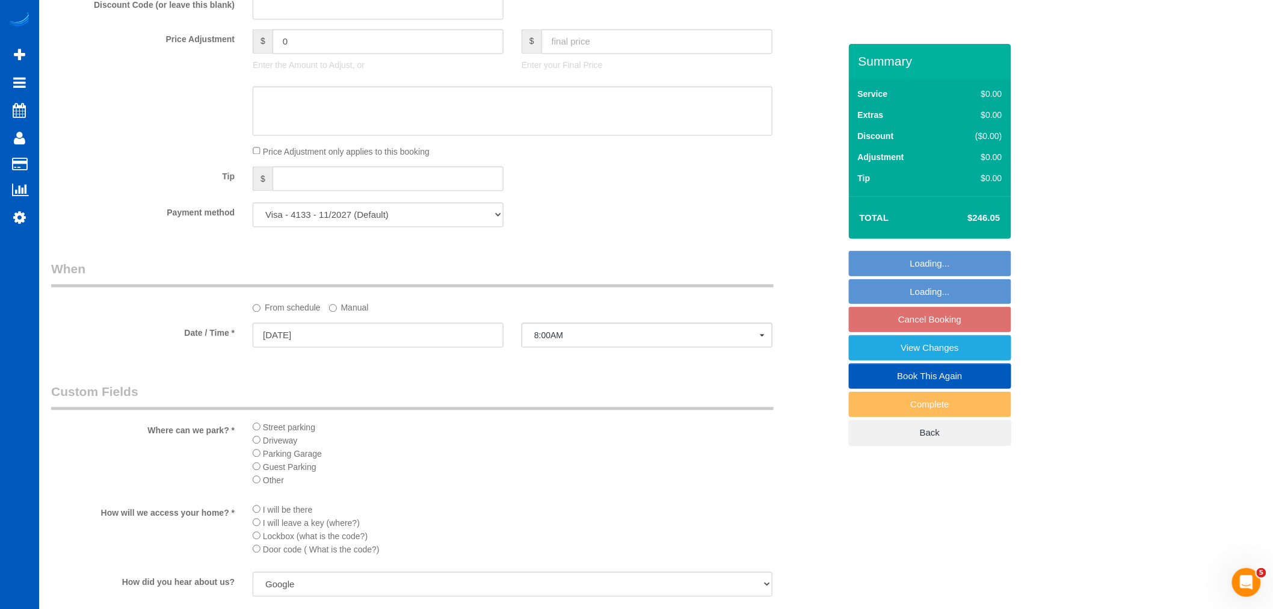
scroll to position [1136, 0]
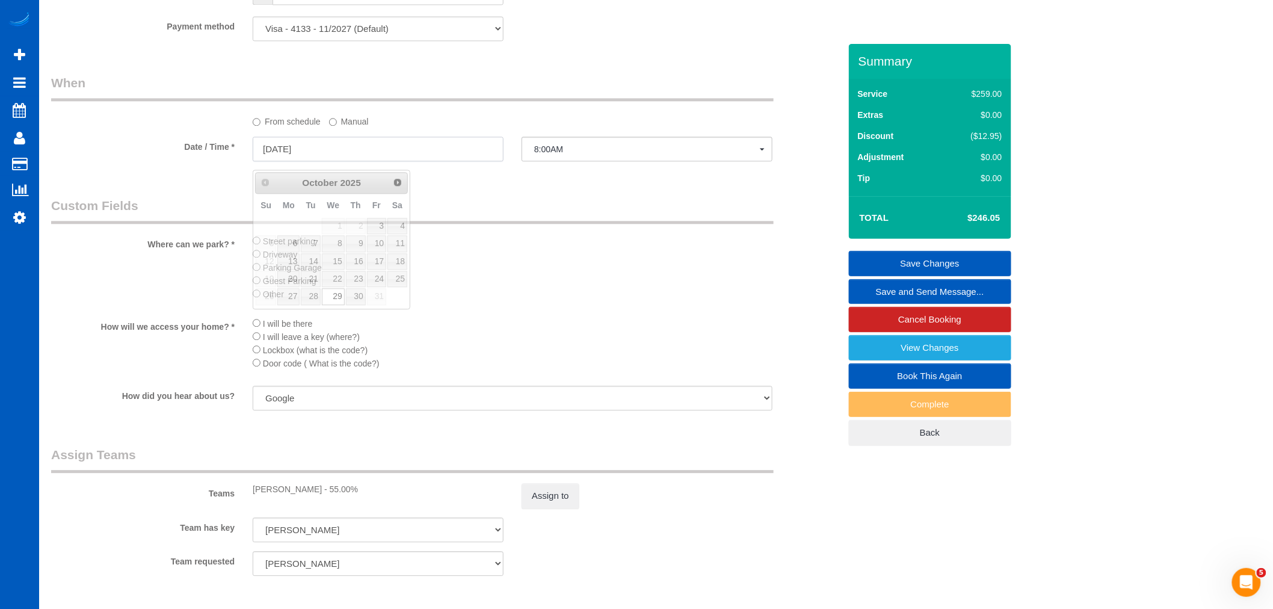
click at [285, 145] on input "[DATE]" at bounding box center [378, 149] width 251 height 25
click at [393, 179] on span "Next" at bounding box center [398, 182] width 10 height 10
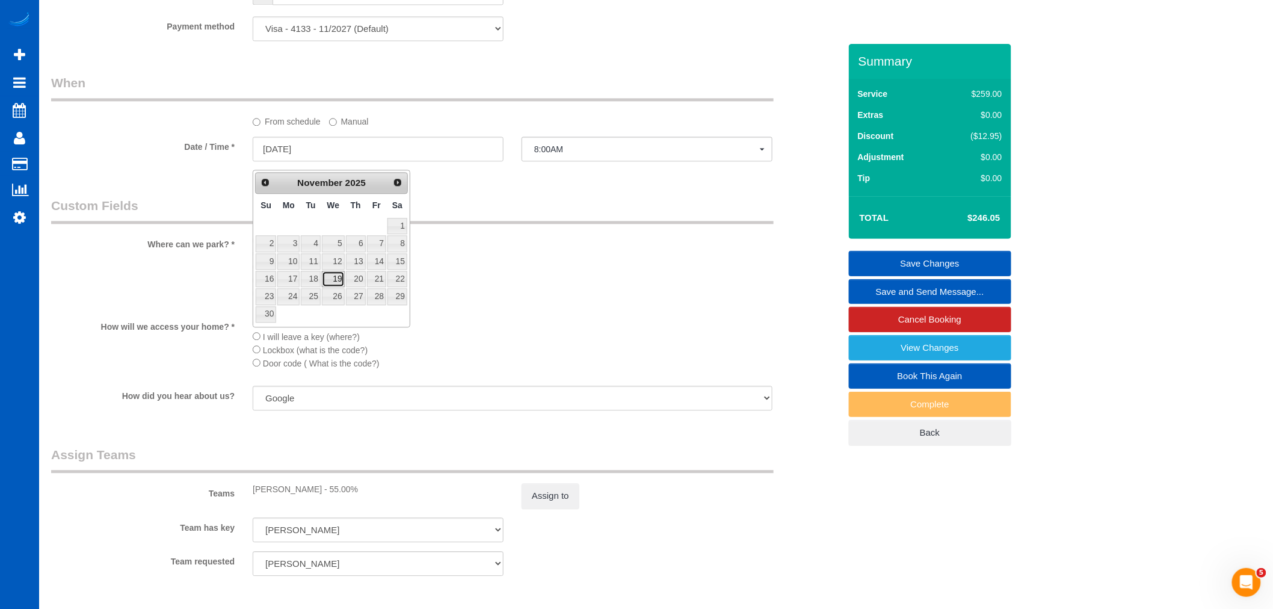
click at [331, 279] on link "19" at bounding box center [333, 279] width 23 height 16
type input "[DATE]"
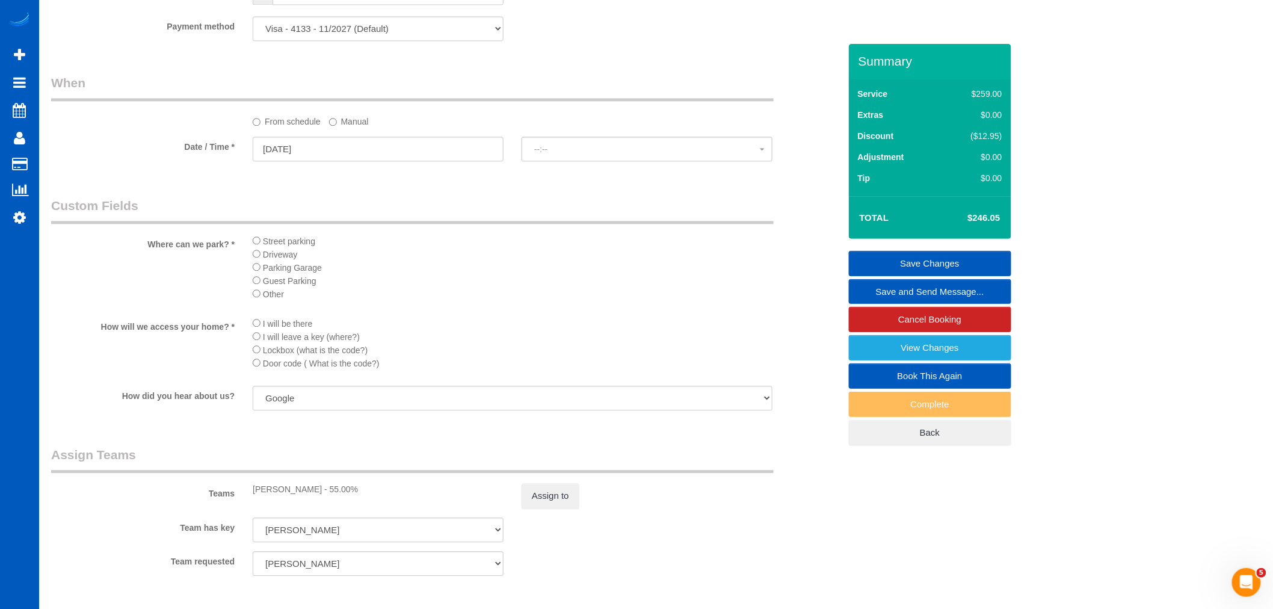
select select "spot11"
click at [937, 265] on link "Save Changes" at bounding box center [930, 263] width 162 height 25
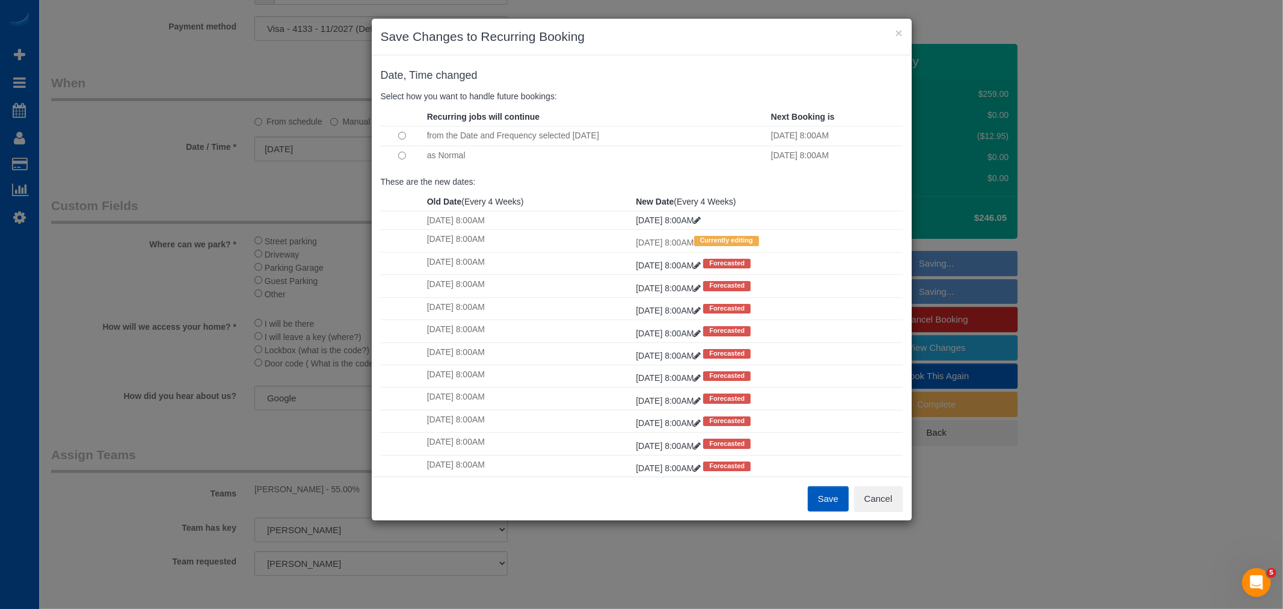
click at [831, 498] on button "Save" at bounding box center [828, 498] width 41 height 25
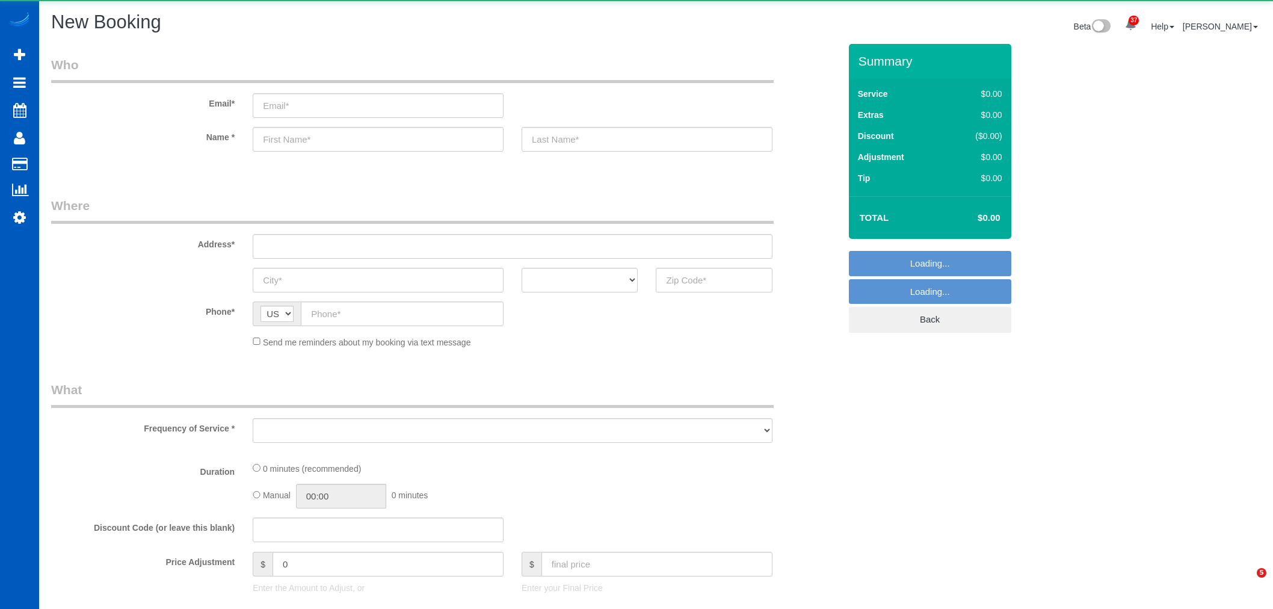
click at [93, 49] on span "Add Booking" at bounding box center [114, 55] width 150 height 28
select select "object:7056"
select select "199"
